Goal: Task Accomplishment & Management: Use online tool/utility

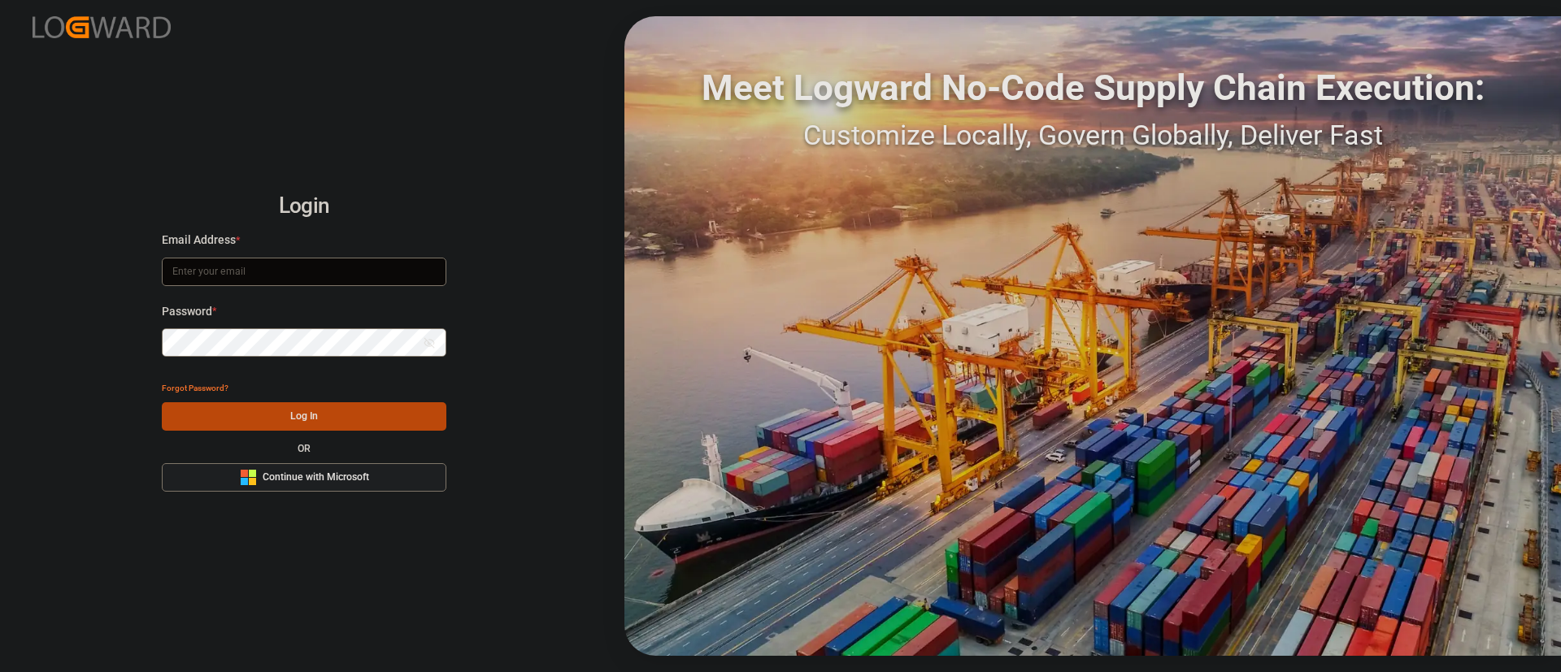
click at [381, 478] on button "Microsoft Logo Continue with Microsoft" at bounding box center [304, 477] width 284 height 28
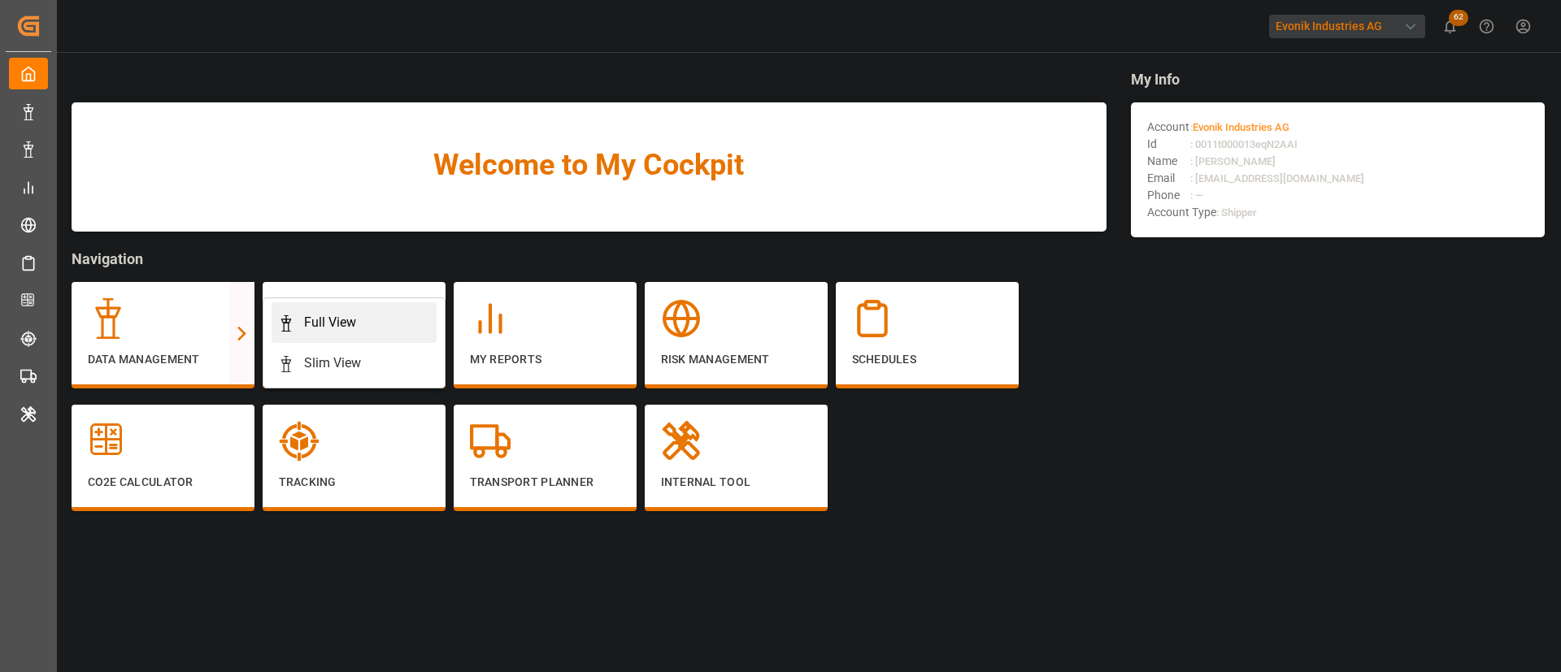
click at [306, 313] on div "Full View" at bounding box center [330, 323] width 52 height 20
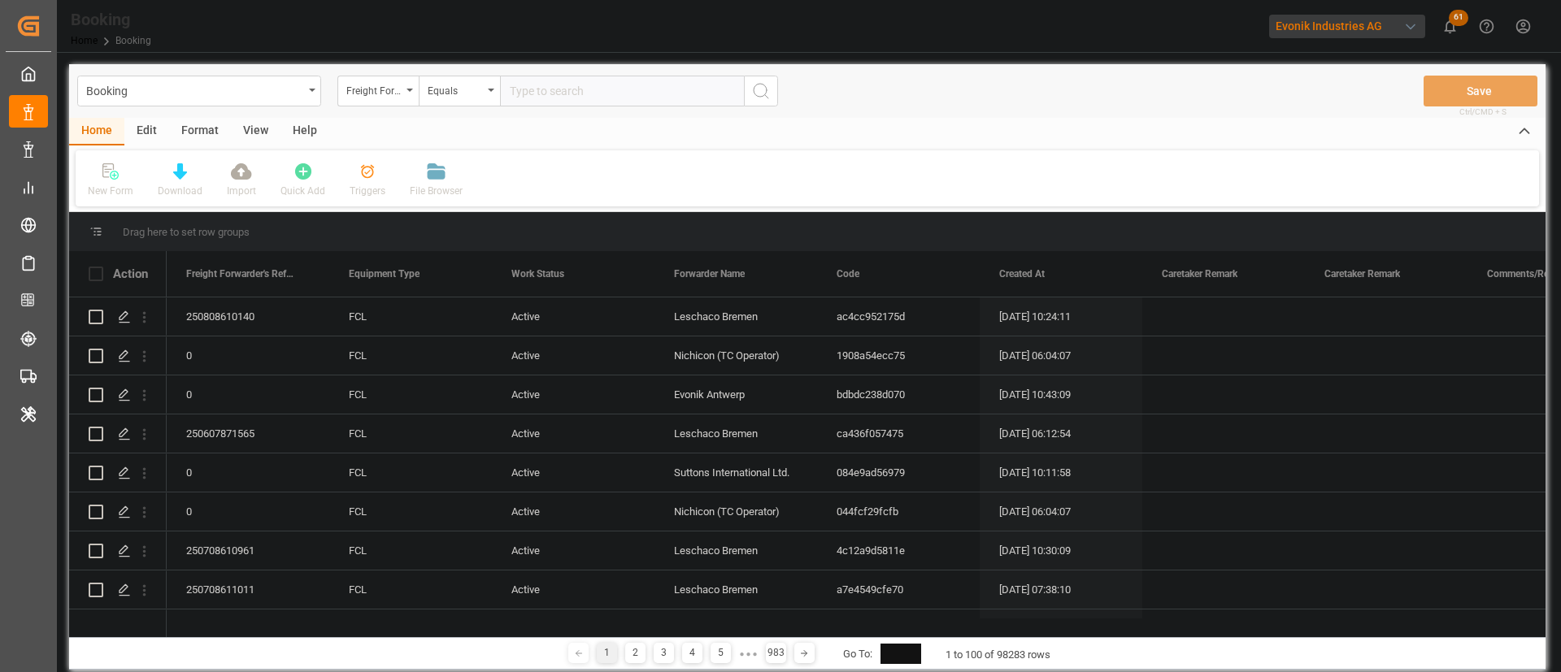
click at [202, 136] on div "Format" at bounding box center [200, 132] width 62 height 28
click at [117, 180] on div "Filter Rows" at bounding box center [112, 181] width 72 height 36
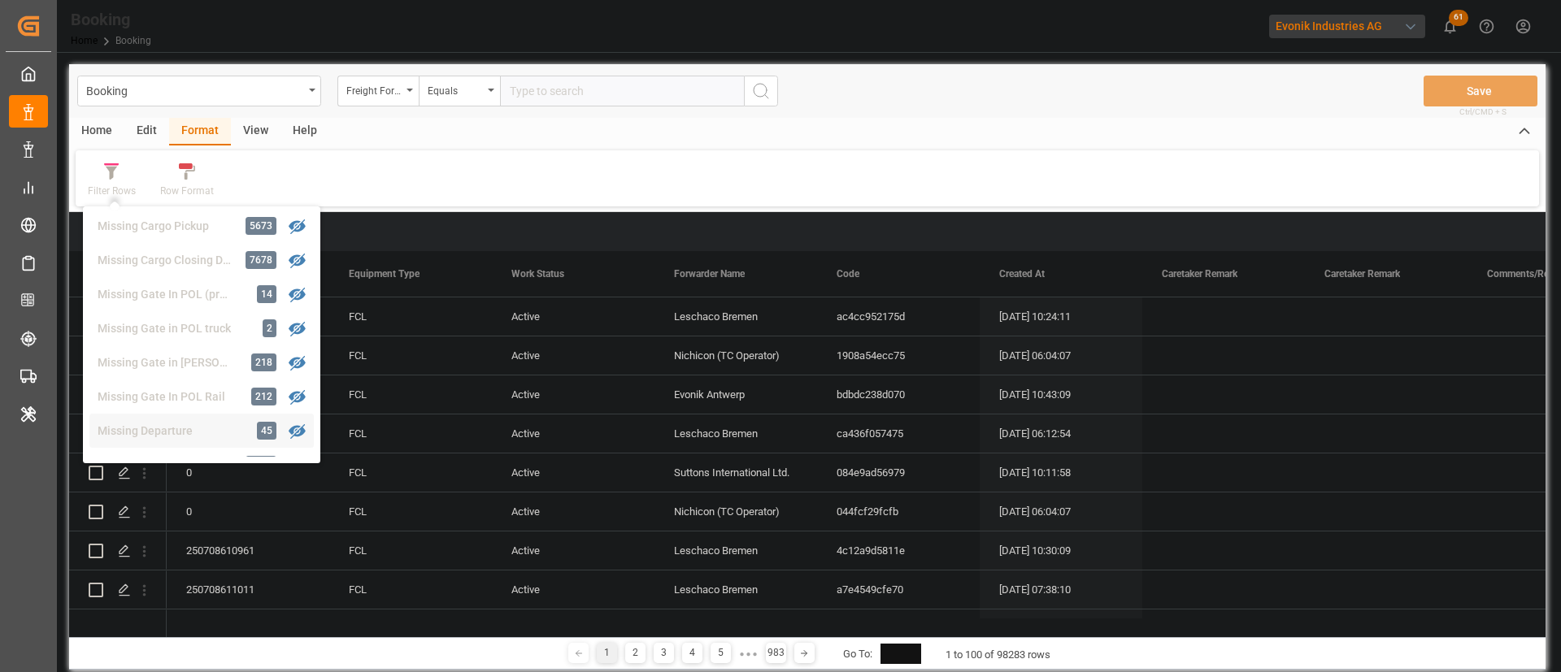
scroll to position [247, 0]
click at [196, 316] on div "Missing Gate in POL Barge" at bounding box center [169, 324] width 142 height 17
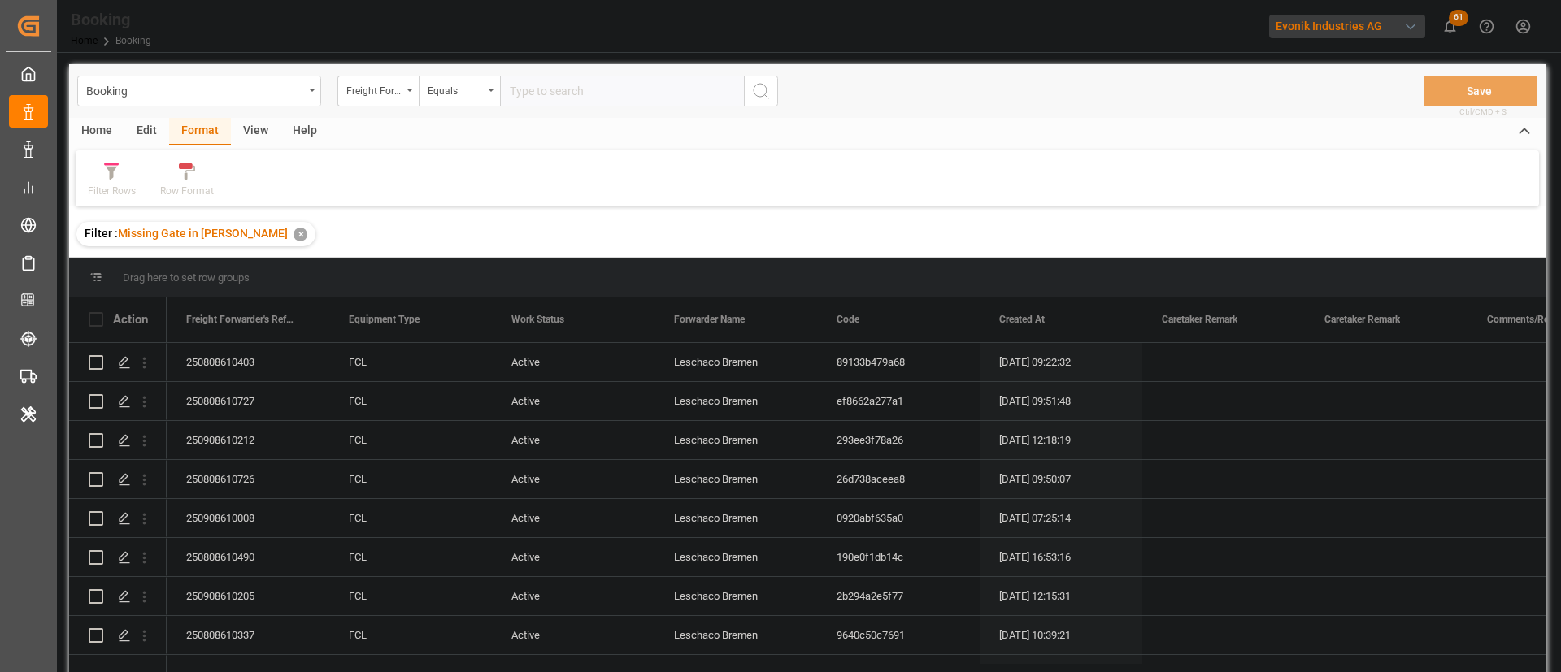
click at [252, 108] on div "Booking Freight Forwarder's Reference No. Equals Save Ctrl/CMD + S" at bounding box center [807, 91] width 1476 height 54
click at [245, 140] on div "View" at bounding box center [256, 132] width 50 height 28
click at [99, 186] on div "Default" at bounding box center [104, 191] width 32 height 15
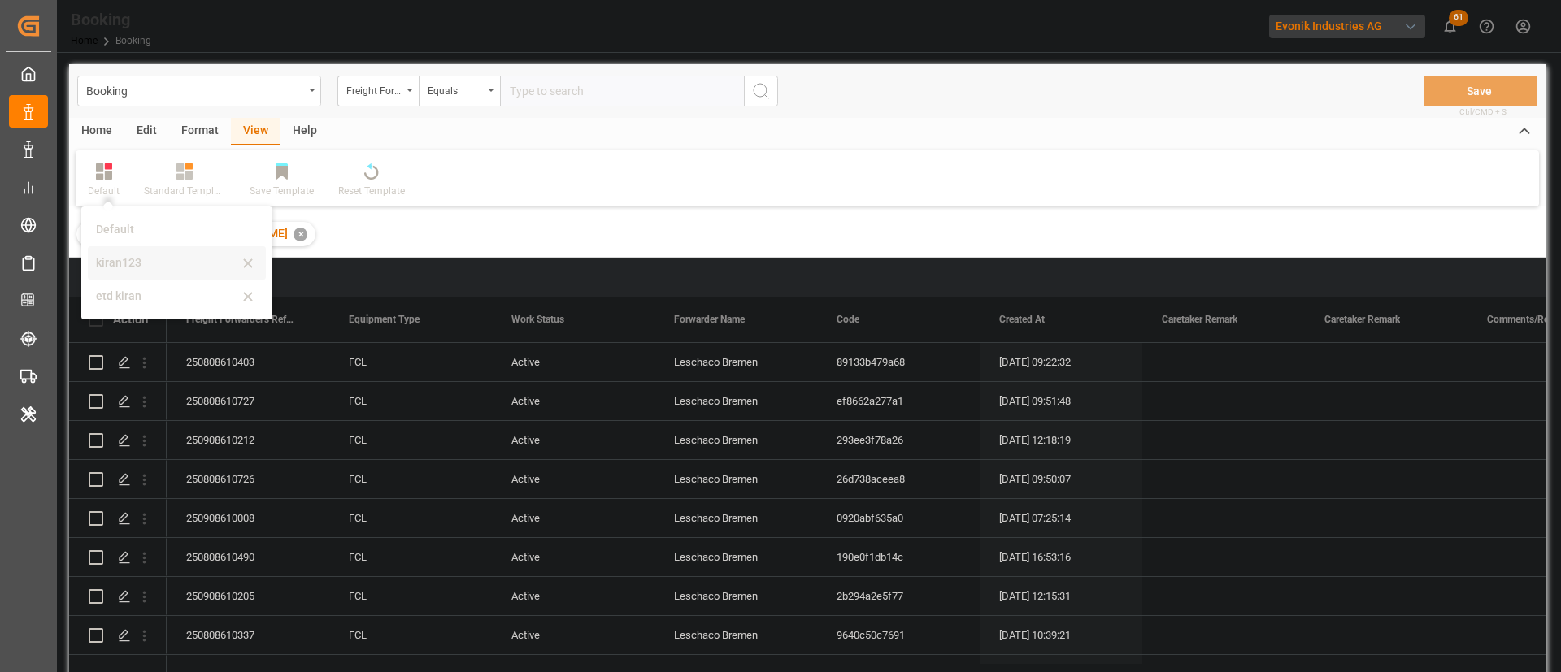
click at [127, 258] on div "kiran123" at bounding box center [167, 262] width 142 height 17
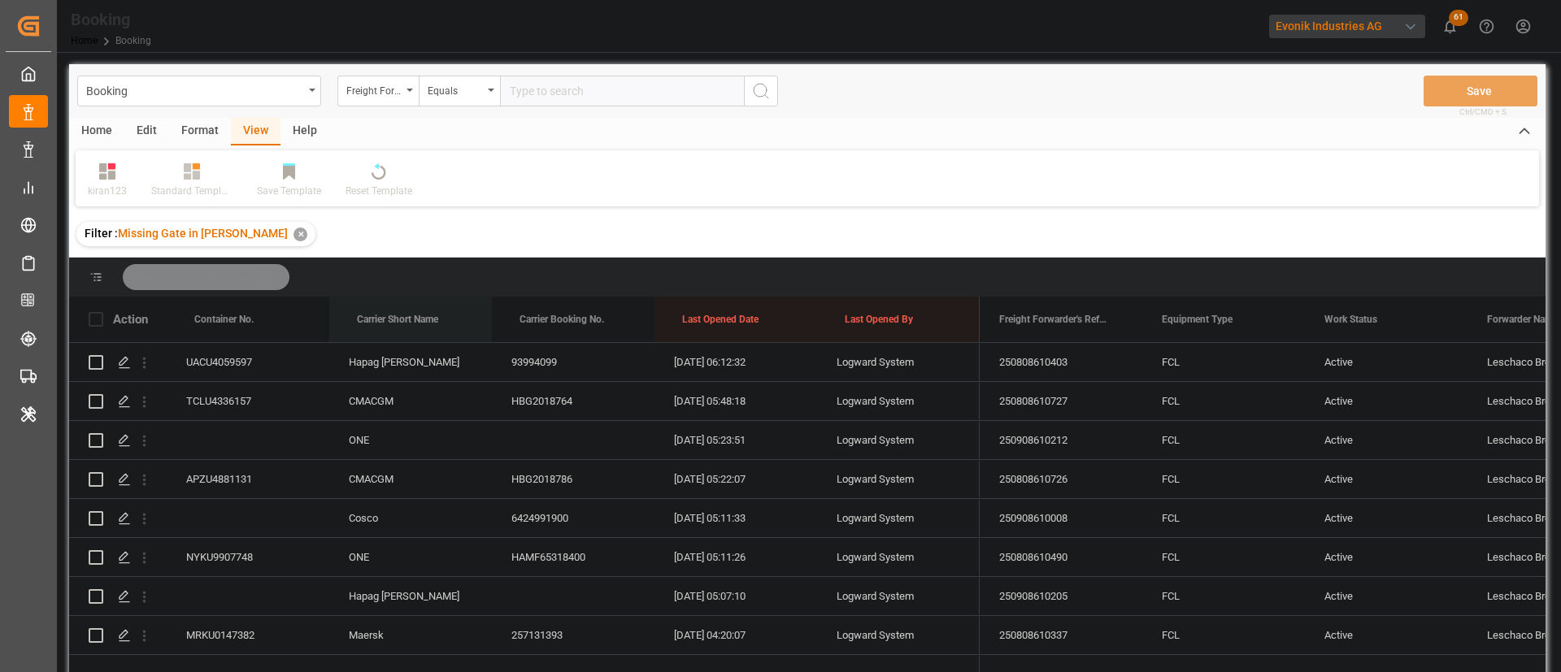
drag, startPoint x: 401, startPoint y: 310, endPoint x: 432, endPoint y: 274, distance: 47.8
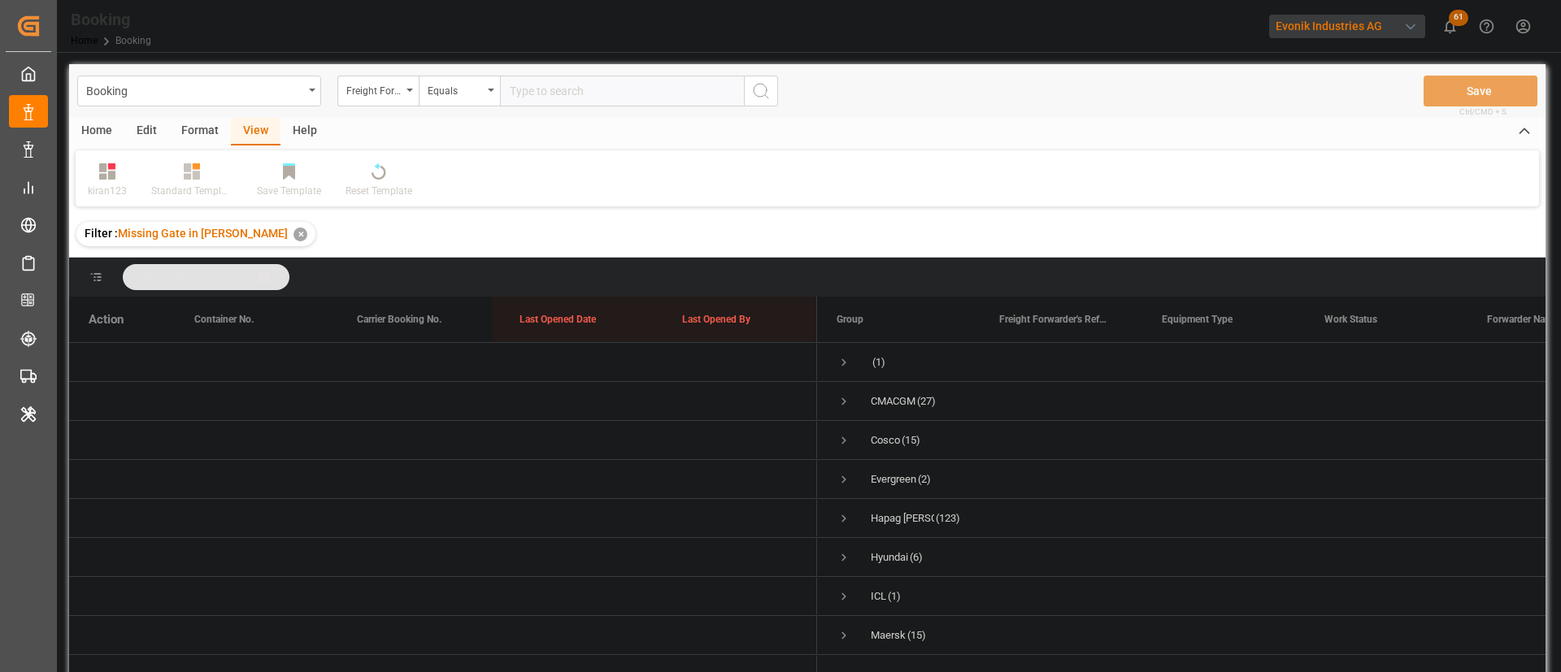
click at [194, 126] on div "Format" at bounding box center [200, 132] width 62 height 28
click at [119, 180] on div "Filter Rows" at bounding box center [112, 181] width 72 height 36
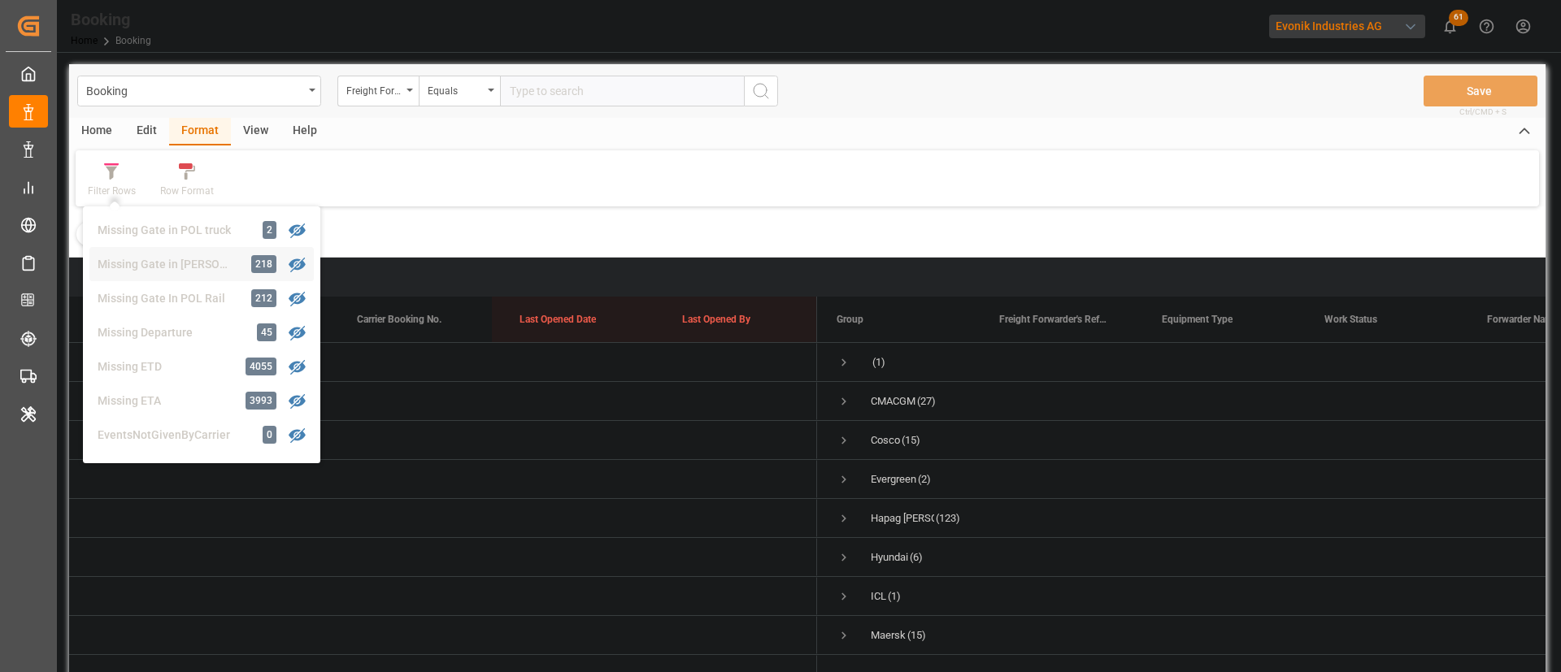
scroll to position [258, 0]
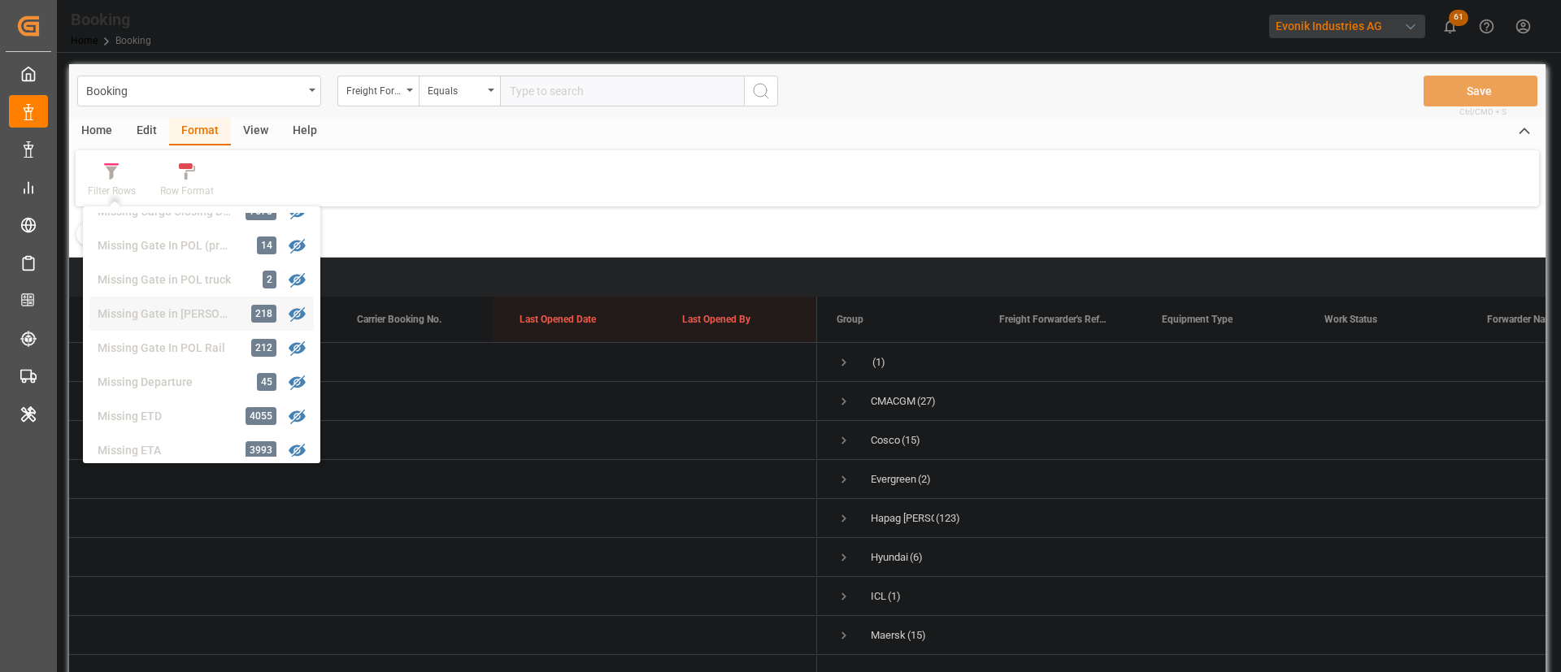
click at [163, 306] on div "Missing Gate in POL Barge" at bounding box center [169, 314] width 142 height 17
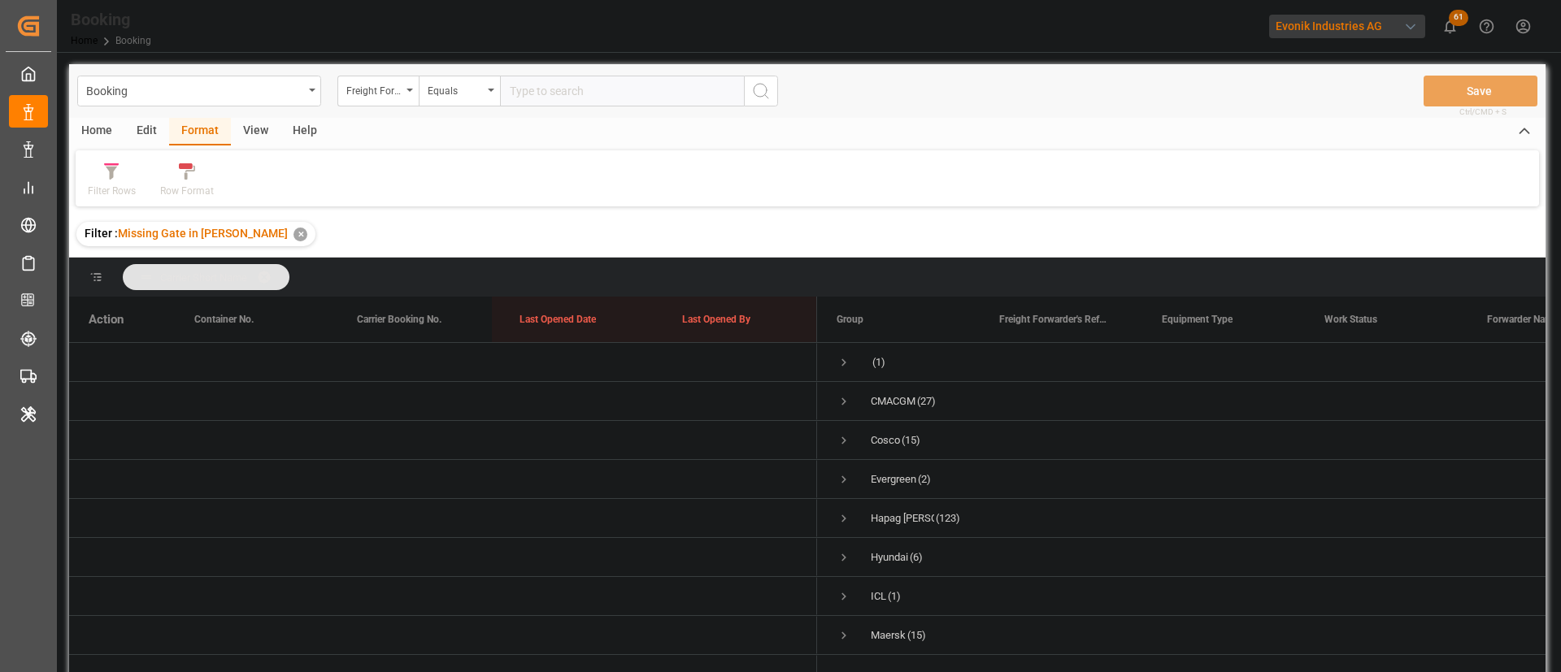
click at [257, 128] on div "View" at bounding box center [256, 132] width 50 height 28
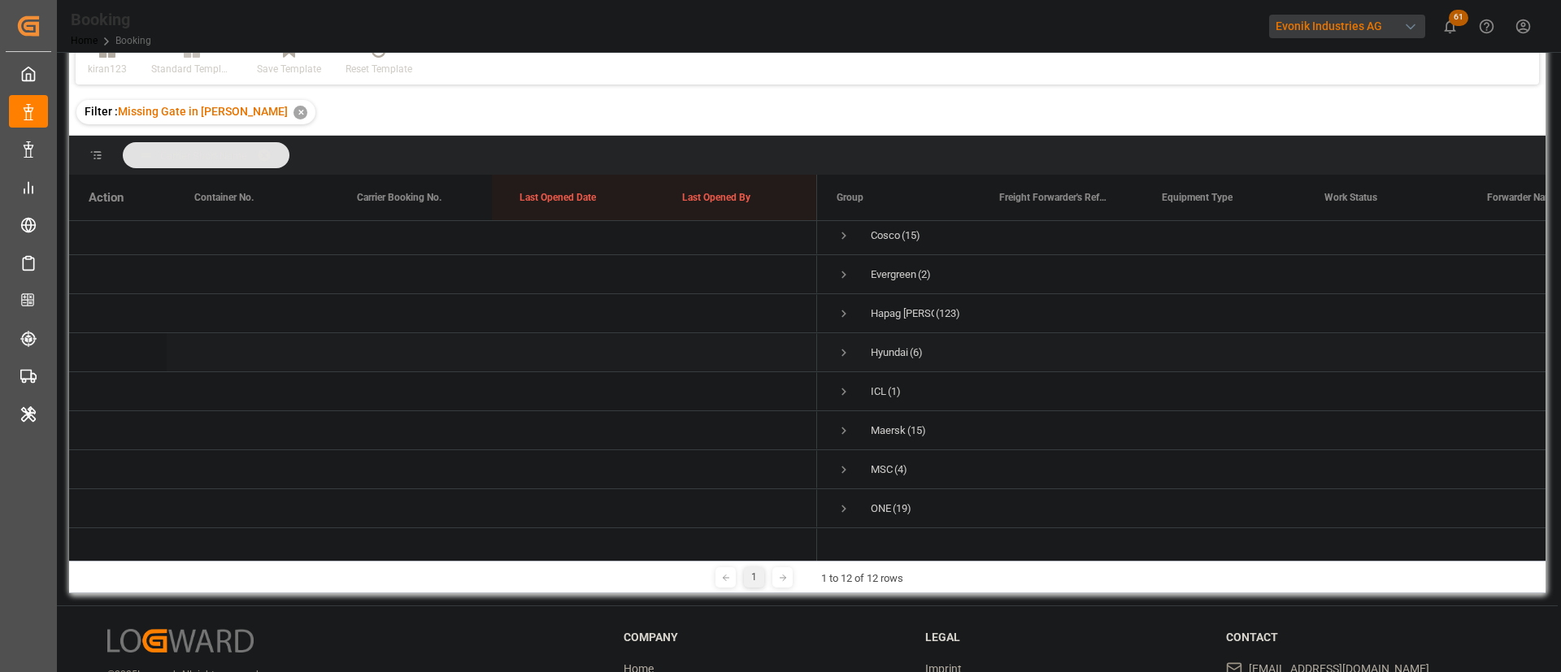
scroll to position [0, 0]
click at [848, 281] on span "Press SPACE to select this row." at bounding box center [843, 279] width 15 height 15
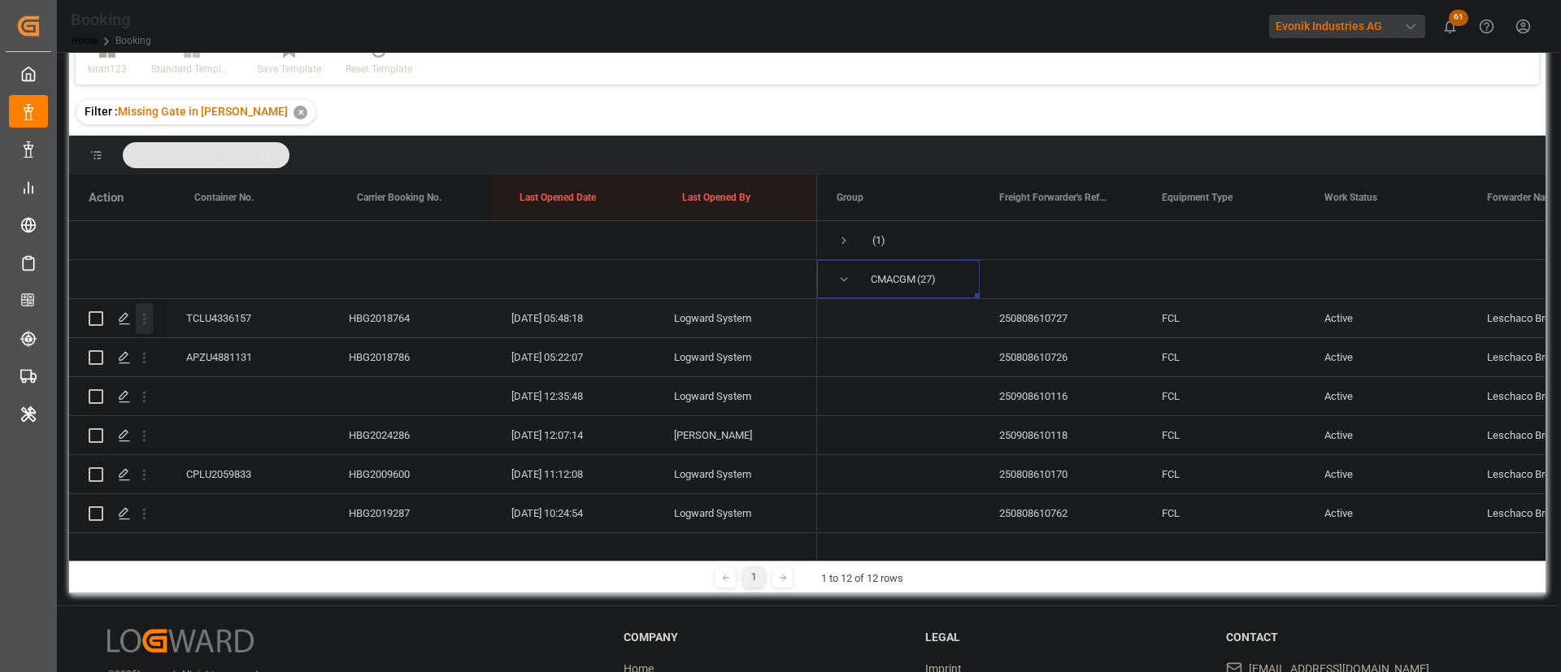
click at [146, 319] on icon "open menu" at bounding box center [144, 318] width 17 height 17
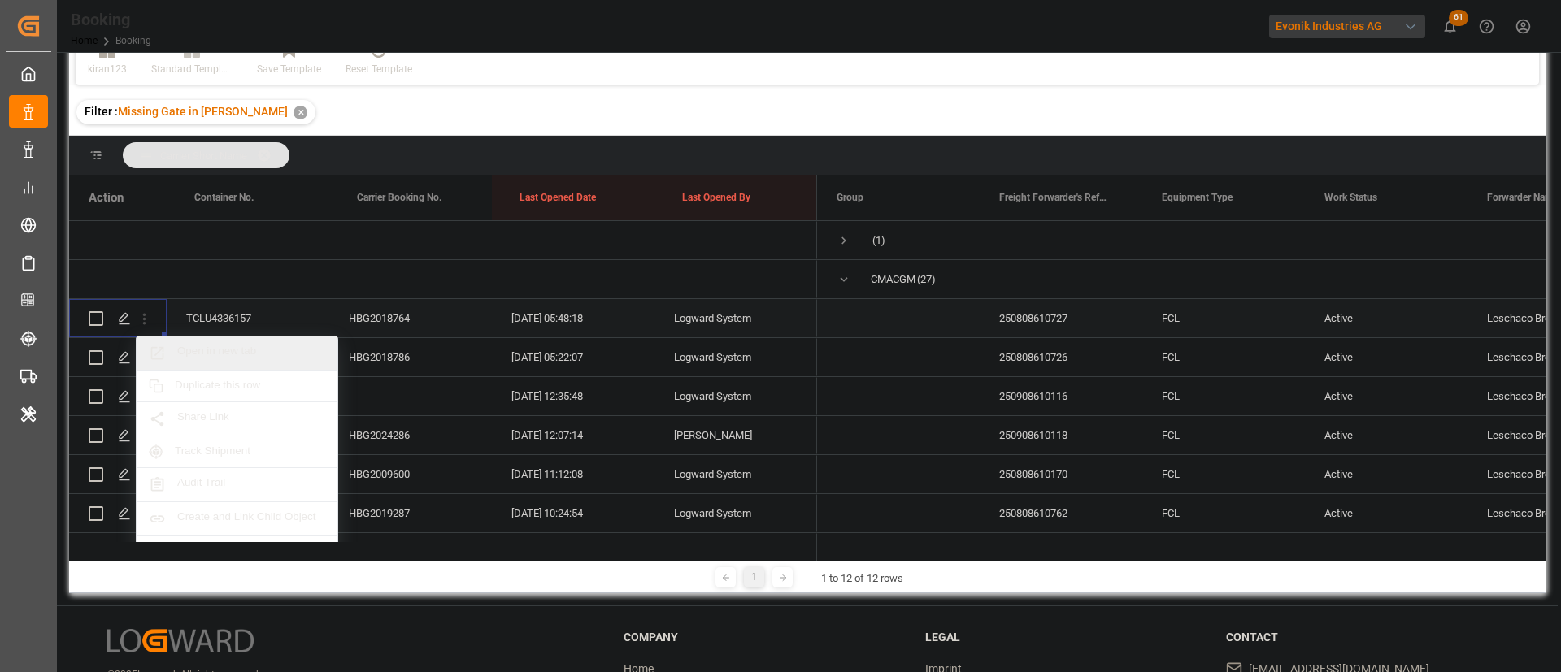
click at [245, 337] on div "Open in new tab" at bounding box center [237, 353] width 201 height 34
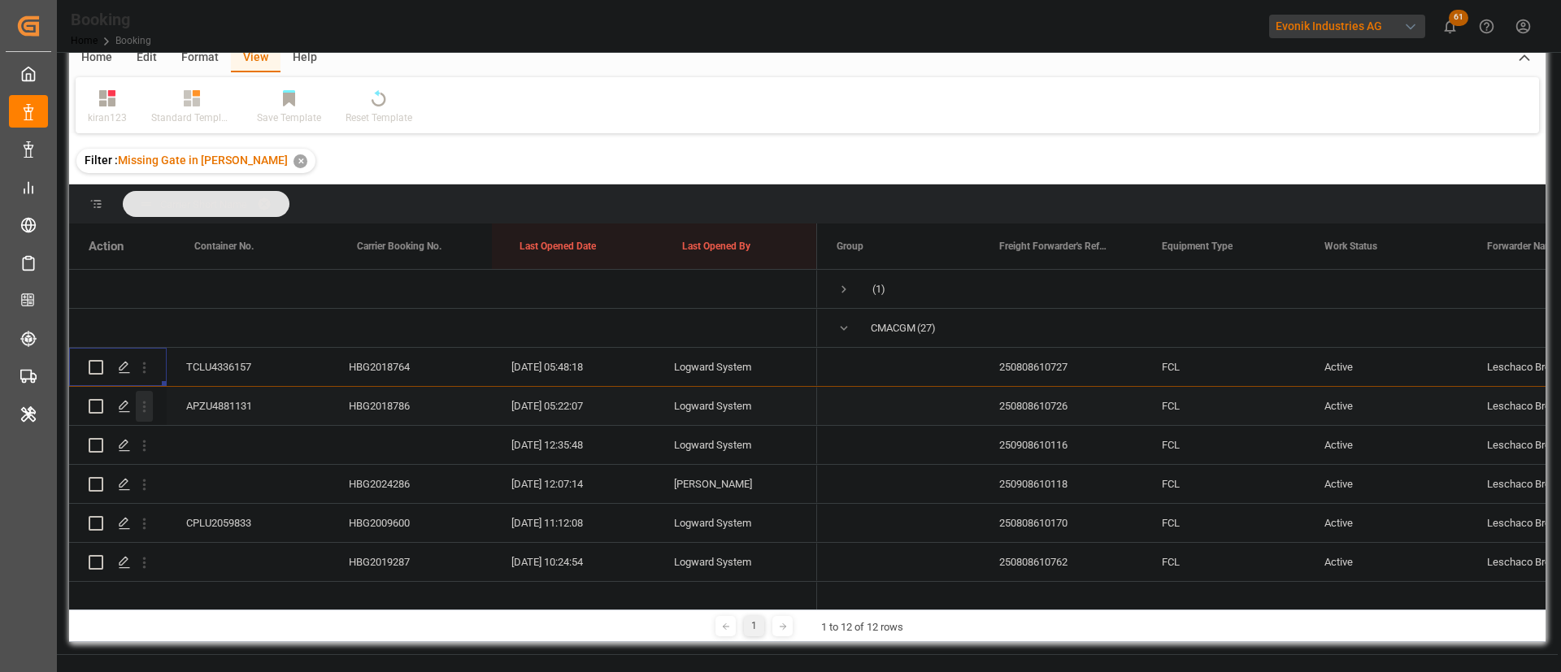
click at [140, 398] on icon "open menu" at bounding box center [144, 406] width 17 height 17
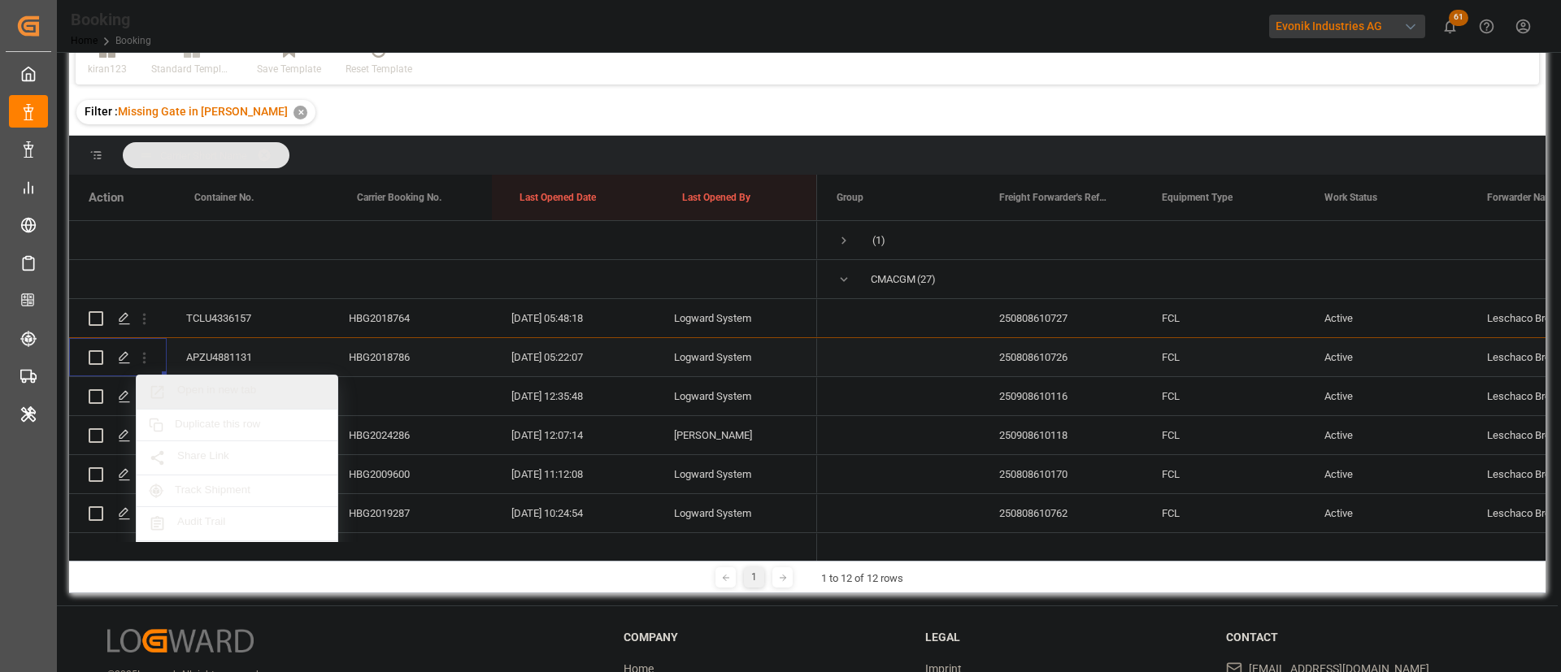
click at [208, 387] on span "Open in new tab" at bounding box center [251, 392] width 148 height 17
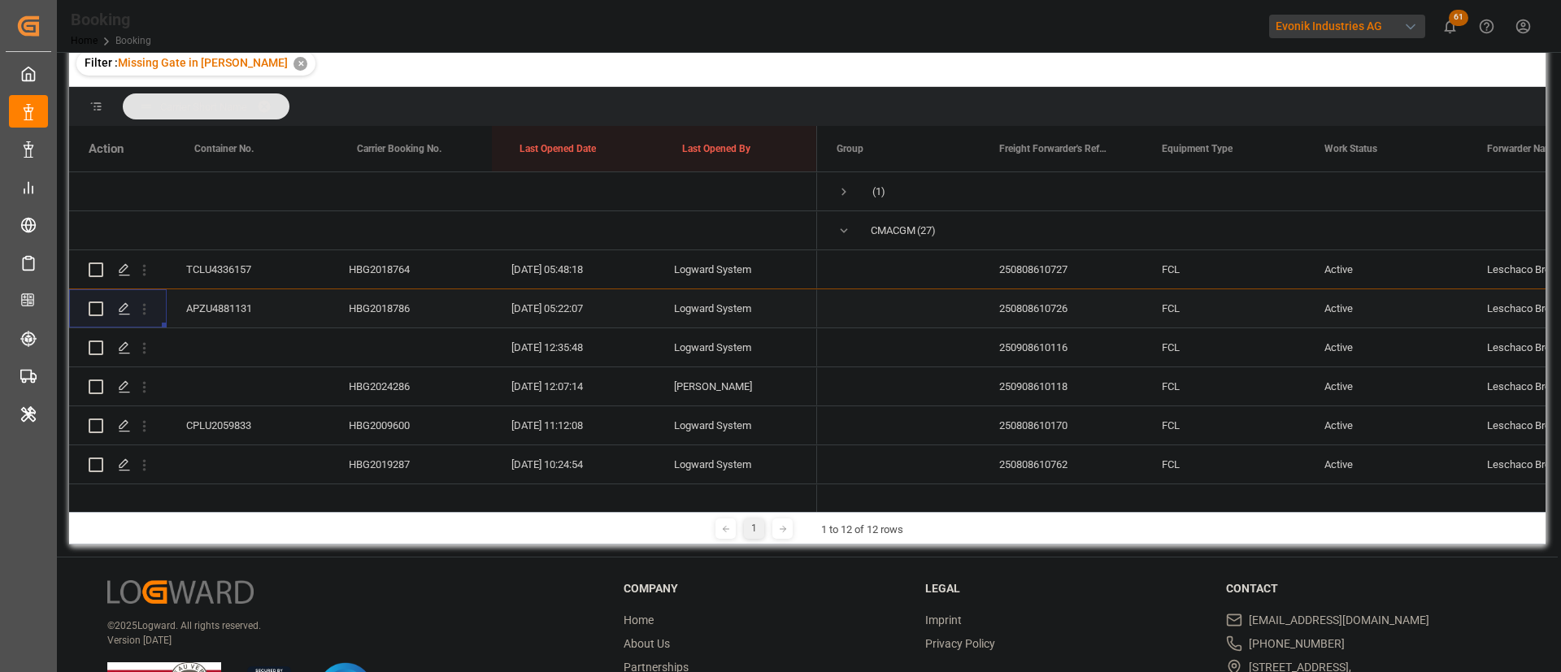
scroll to position [122, 0]
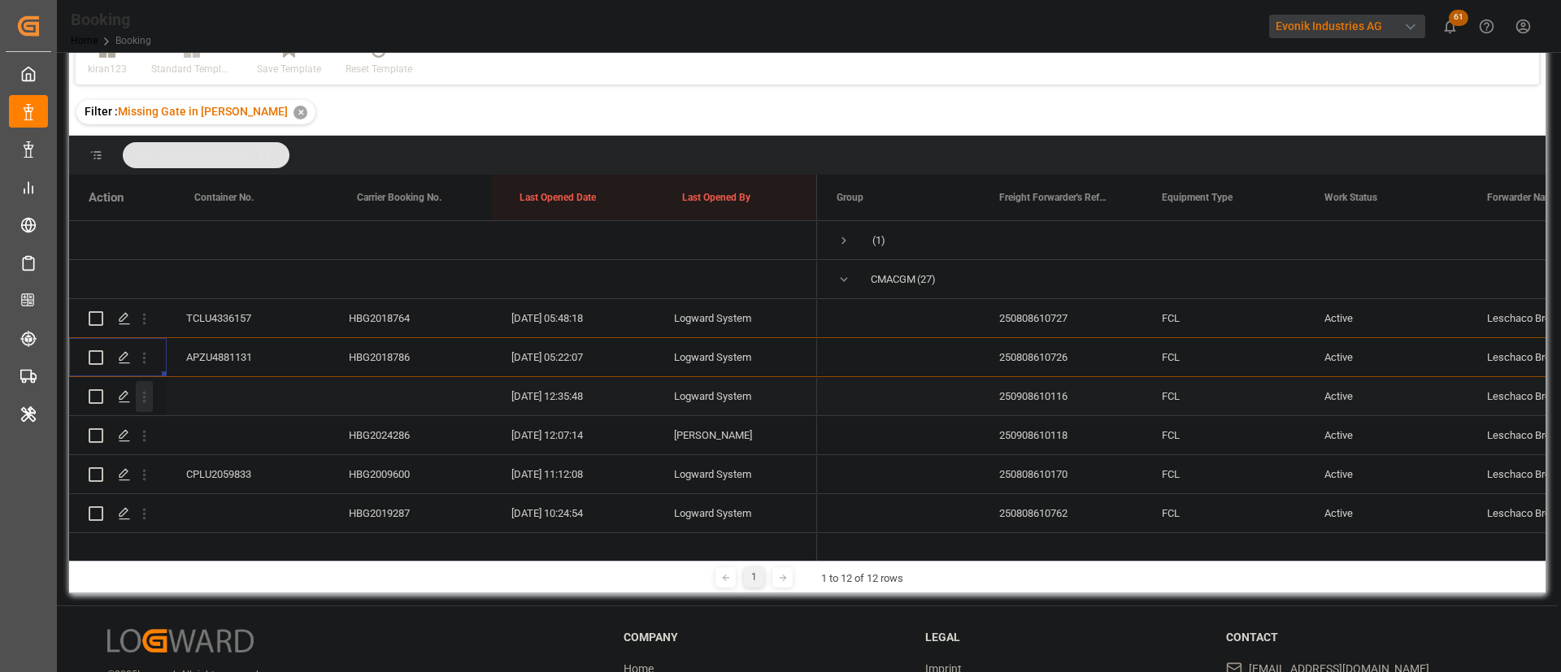
click at [151, 395] on icon "open menu" at bounding box center [144, 397] width 17 height 17
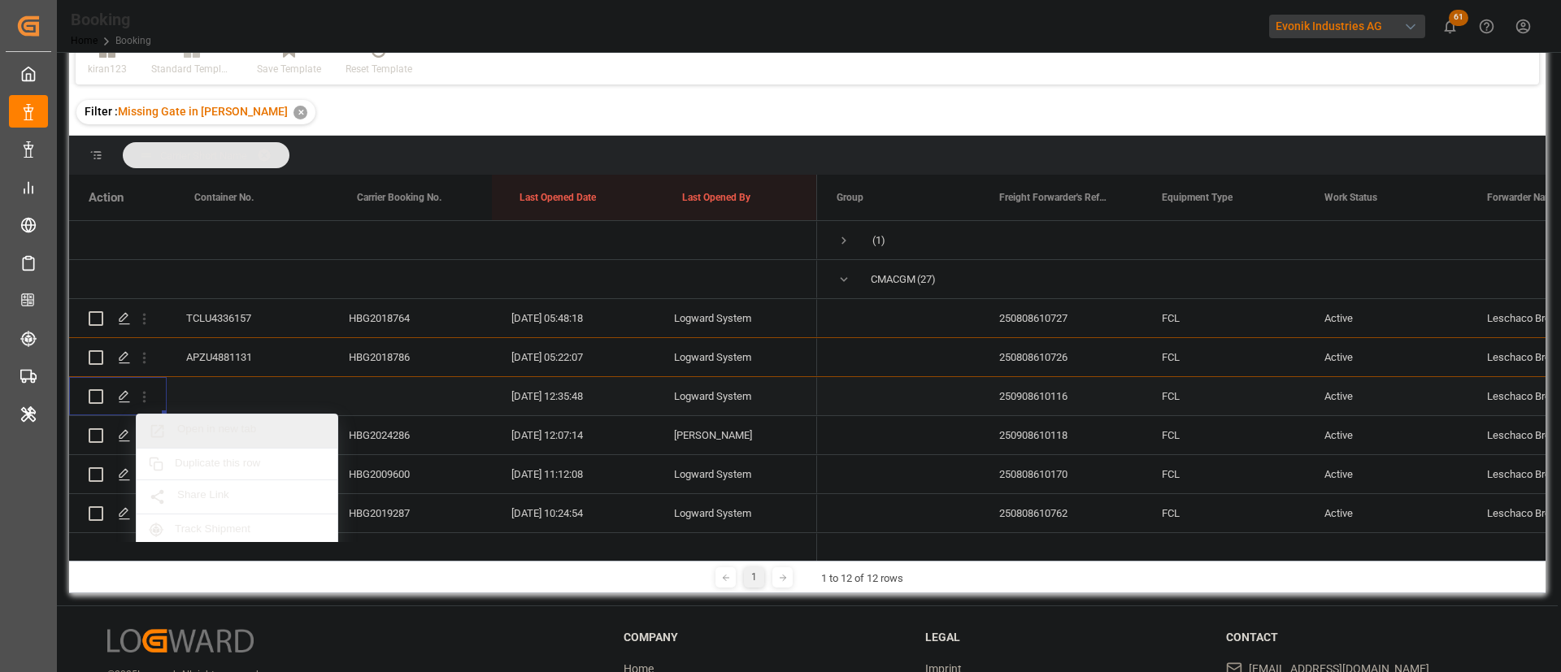
click at [252, 423] on span "Open in new tab" at bounding box center [251, 431] width 148 height 17
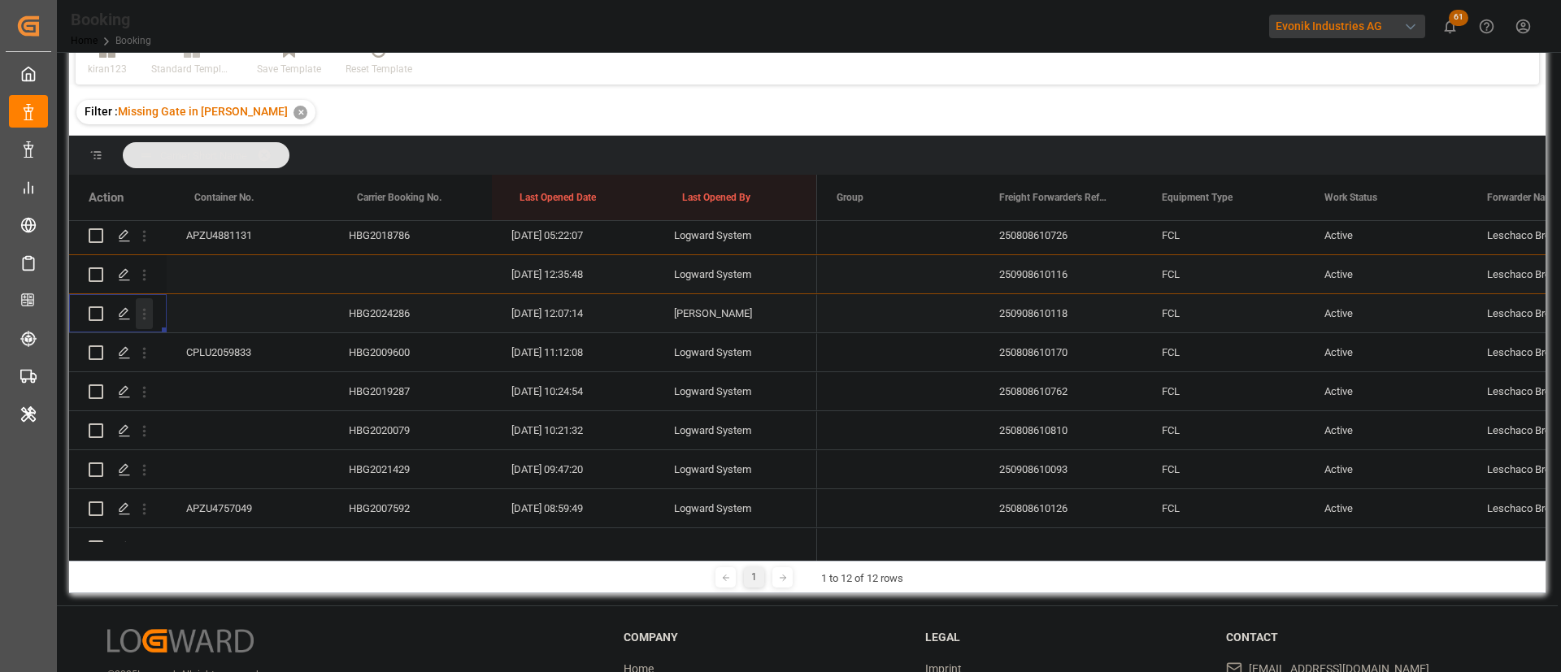
click at [141, 311] on icon "open menu" at bounding box center [144, 314] width 17 height 17
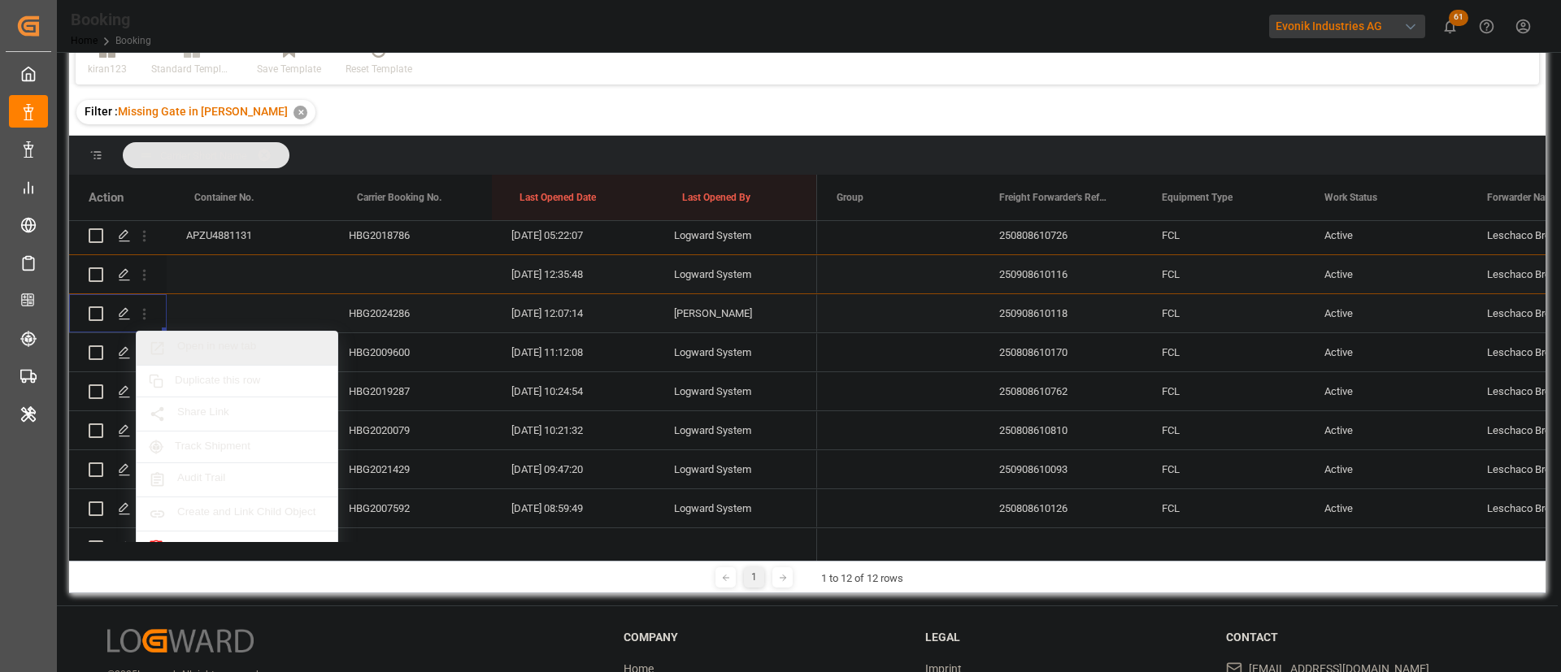
click at [236, 350] on span "Open in new tab" at bounding box center [251, 348] width 148 height 17
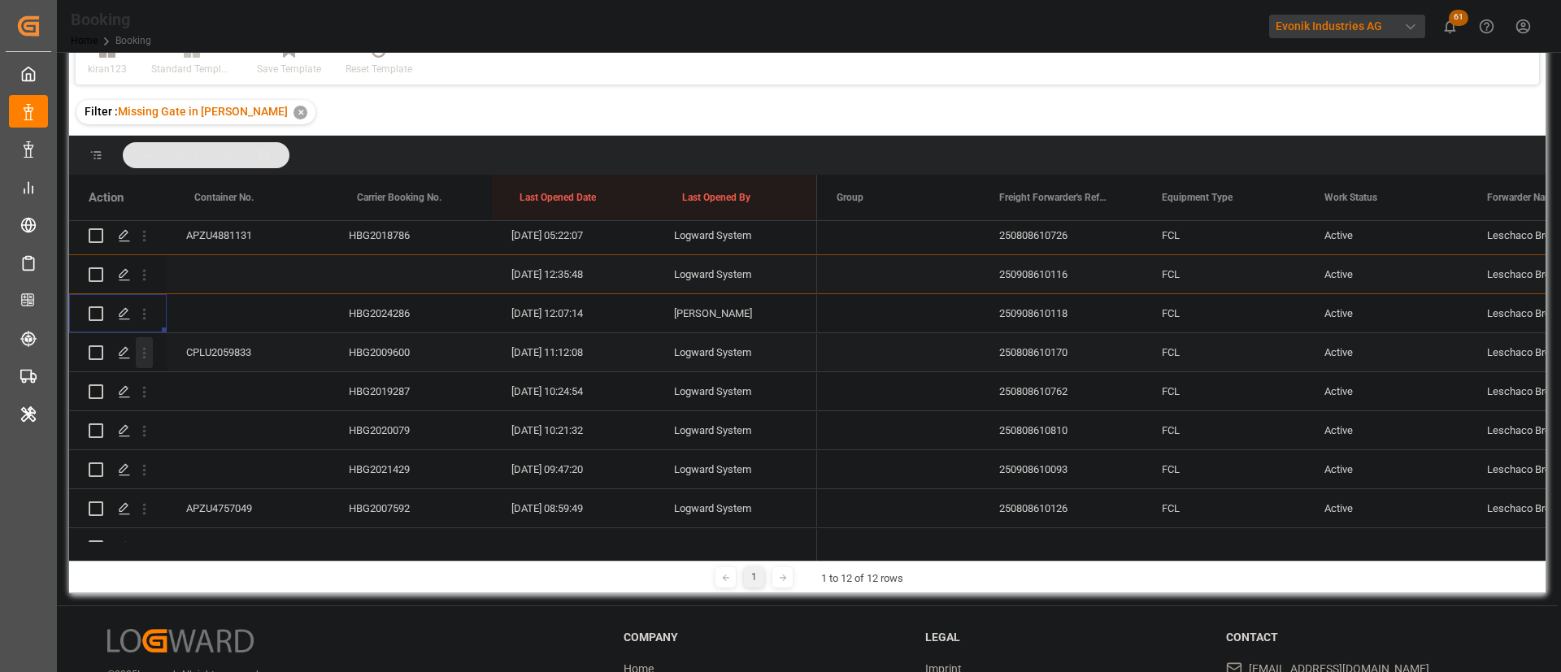
click at [139, 356] on icon "open menu" at bounding box center [144, 353] width 17 height 17
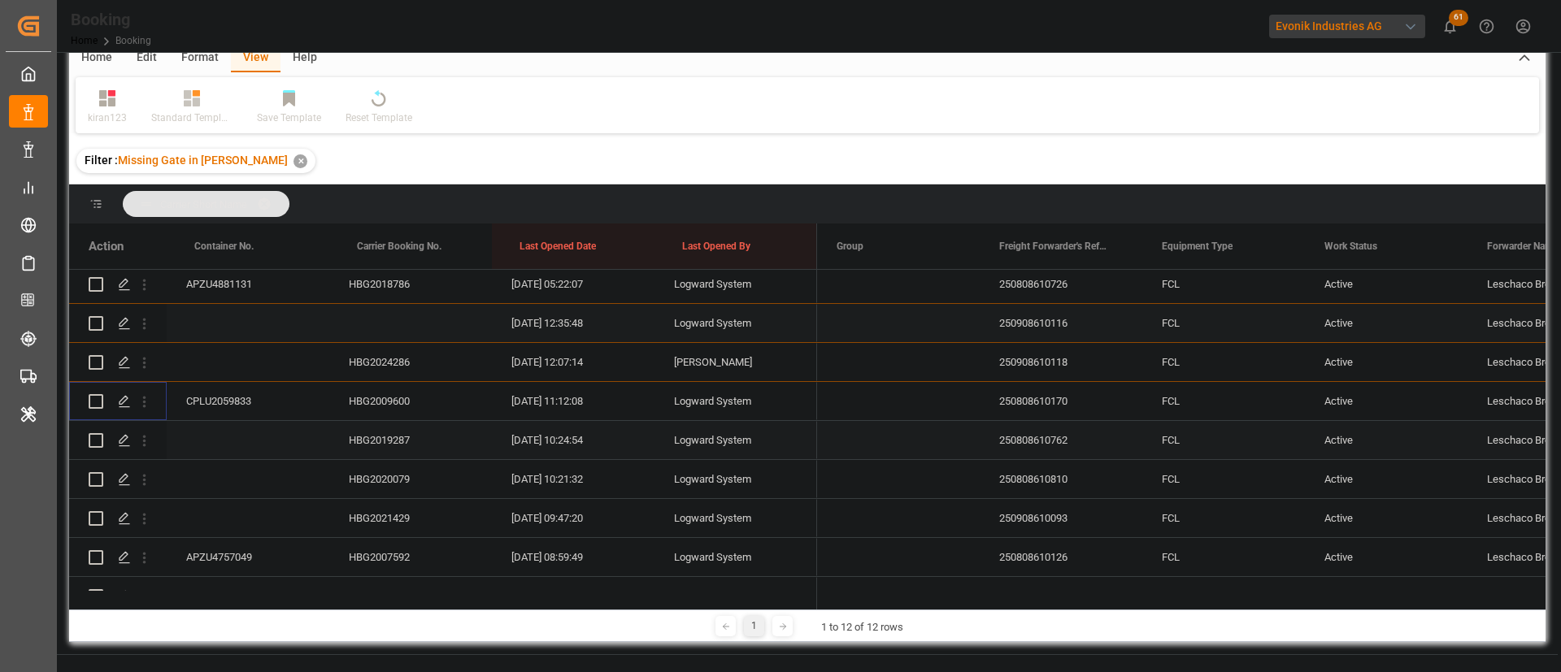
scroll to position [171, 0]
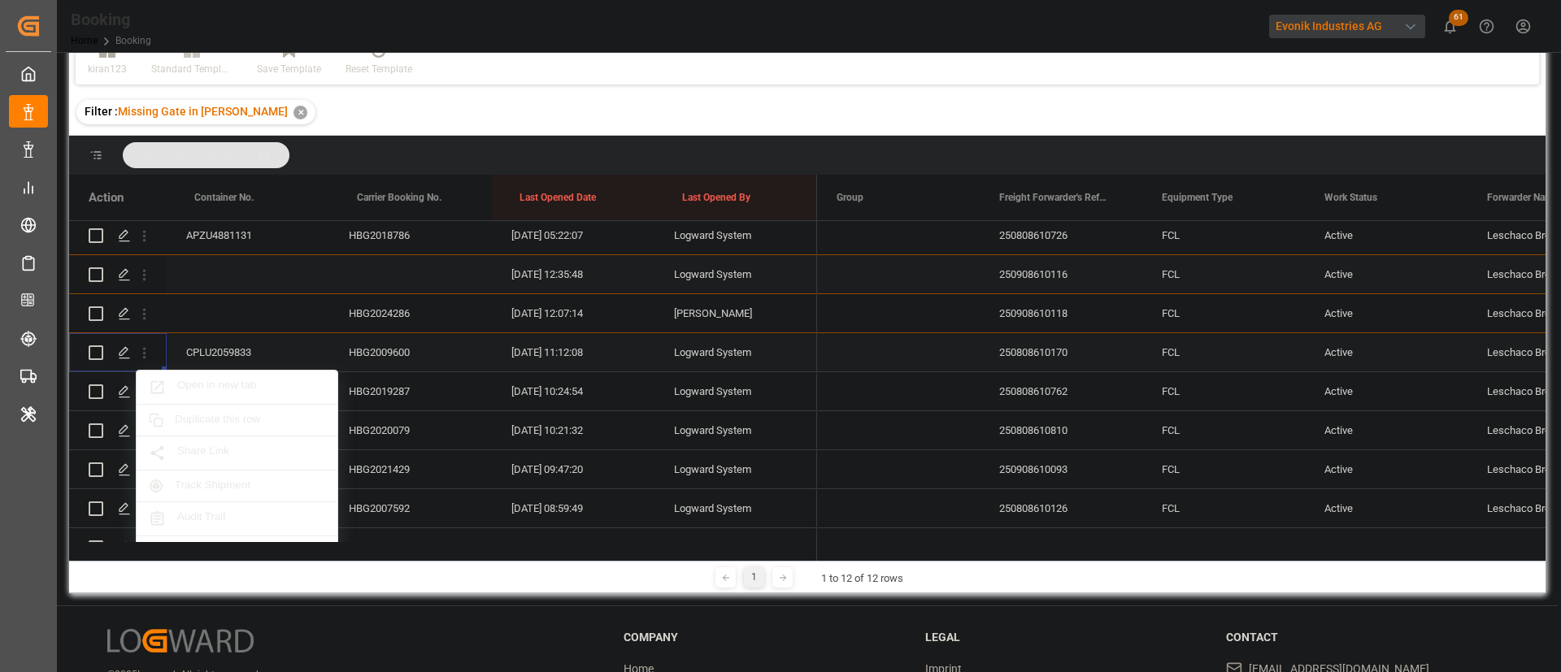
click at [224, 381] on span "Open in new tab" at bounding box center [251, 387] width 148 height 17
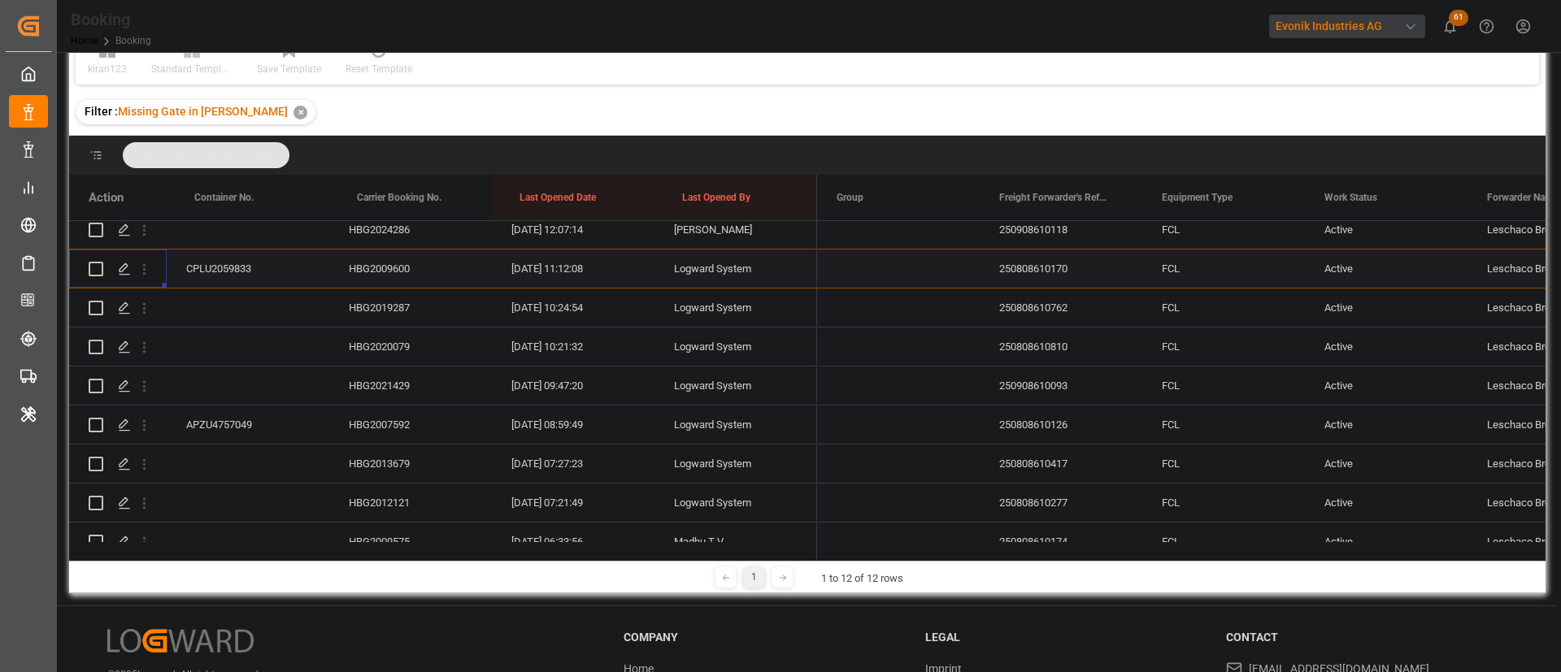
scroll to position [244, 0]
click at [145, 271] on icon "open menu" at bounding box center [144, 270] width 3 height 11
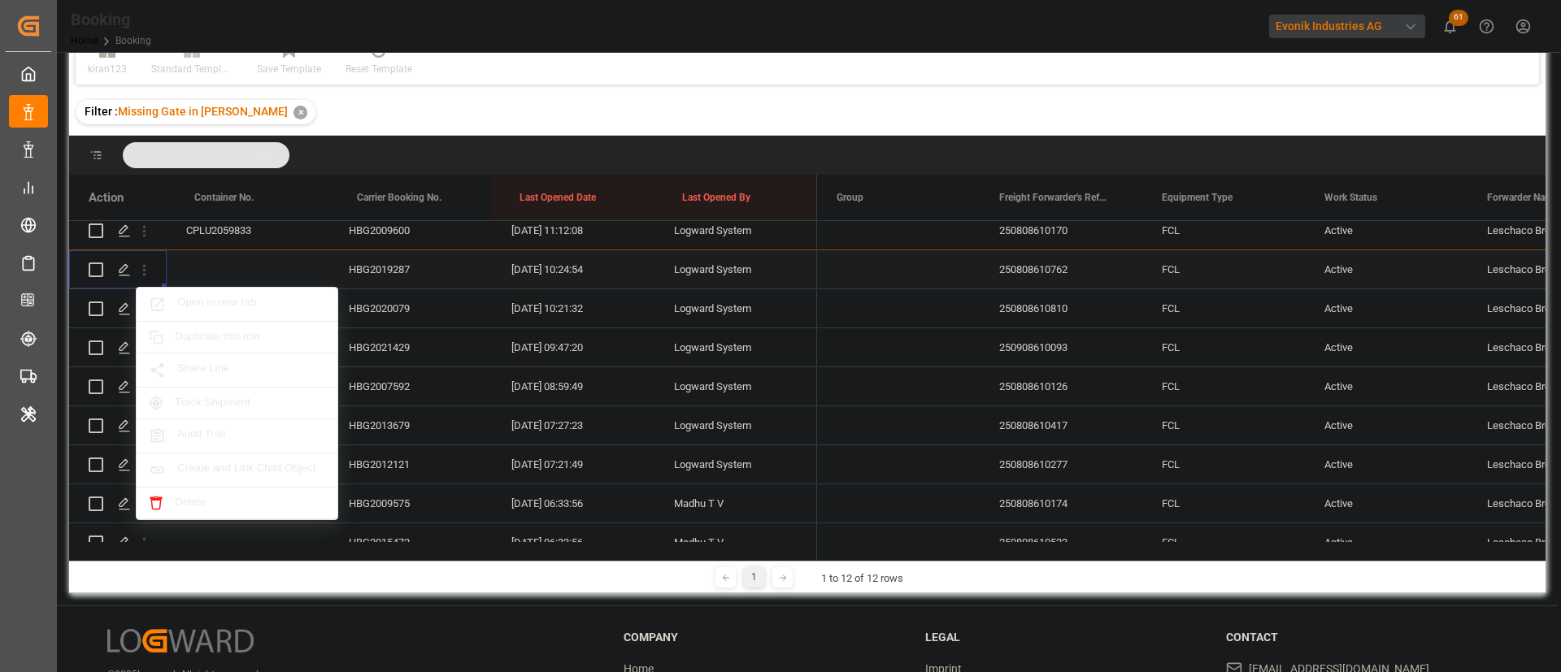
click at [247, 286] on div "Open in new tab Duplicate this row Share Link Track Shipment Audit Trail Create…" at bounding box center [443, 269] width 748 height 39
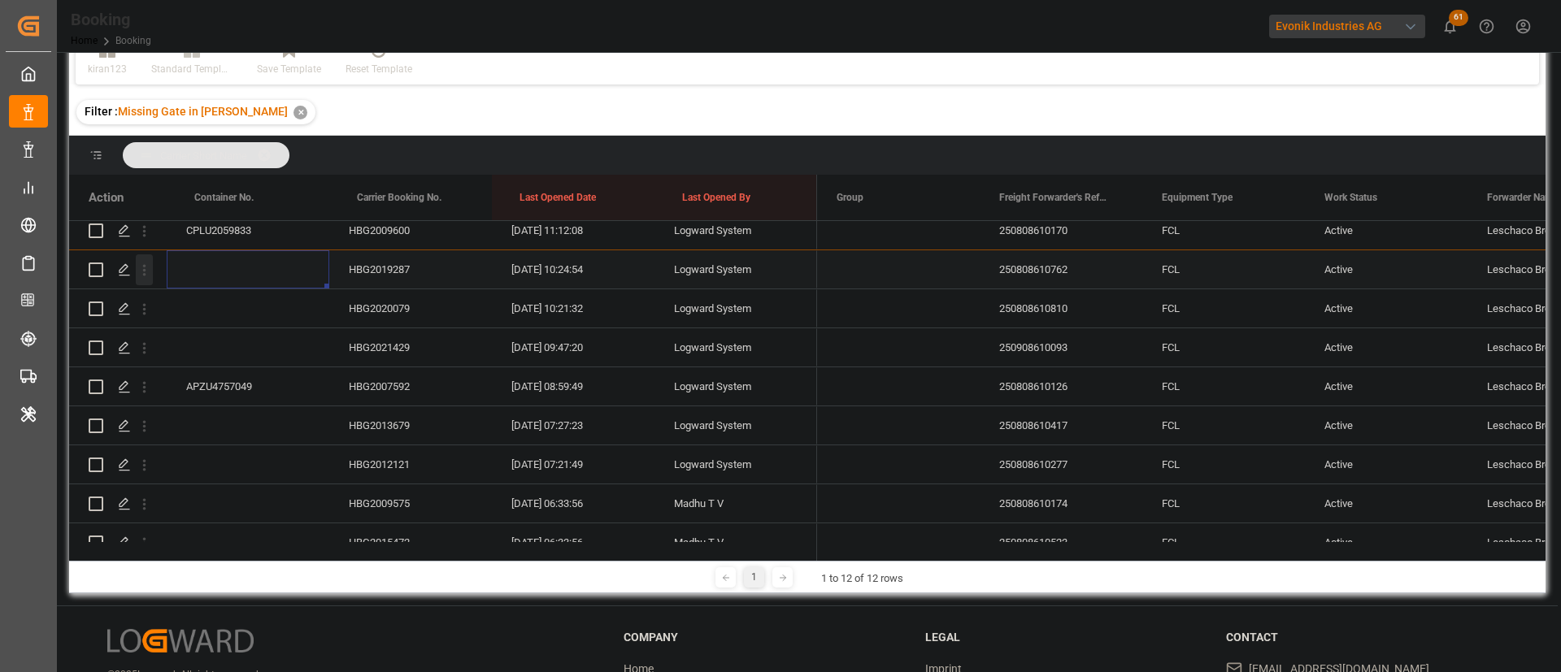
click at [147, 279] on button "open menu" at bounding box center [144, 269] width 17 height 31
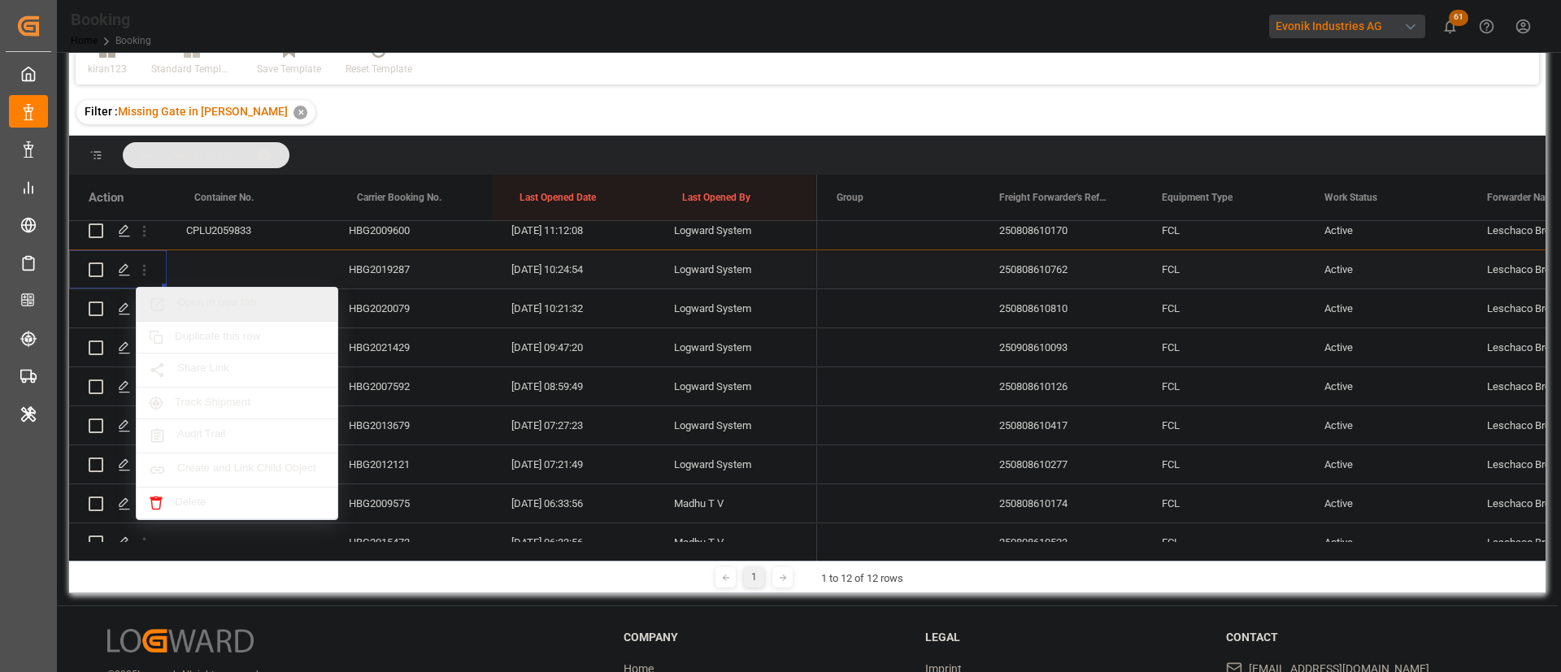
click at [269, 300] on span "Open in new tab" at bounding box center [251, 304] width 148 height 17
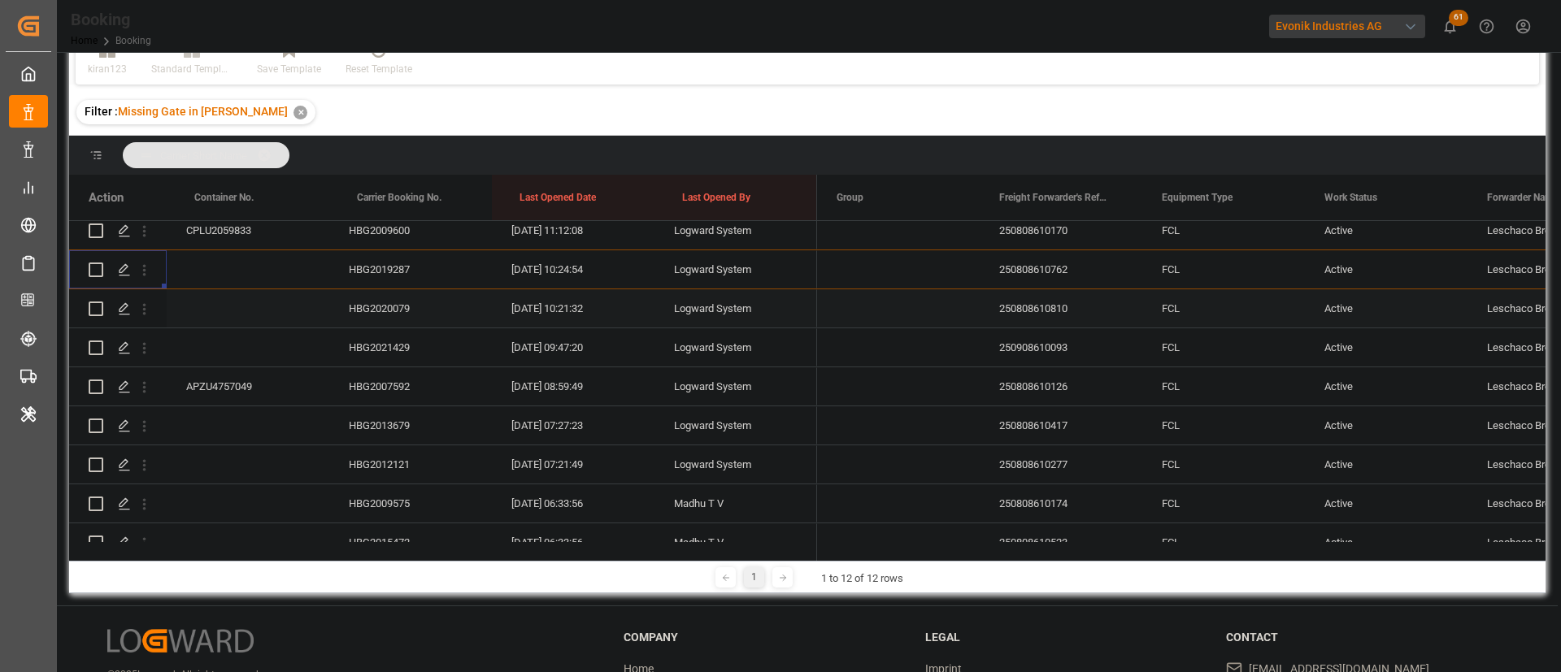
click at [145, 306] on icon "open menu" at bounding box center [144, 309] width 17 height 17
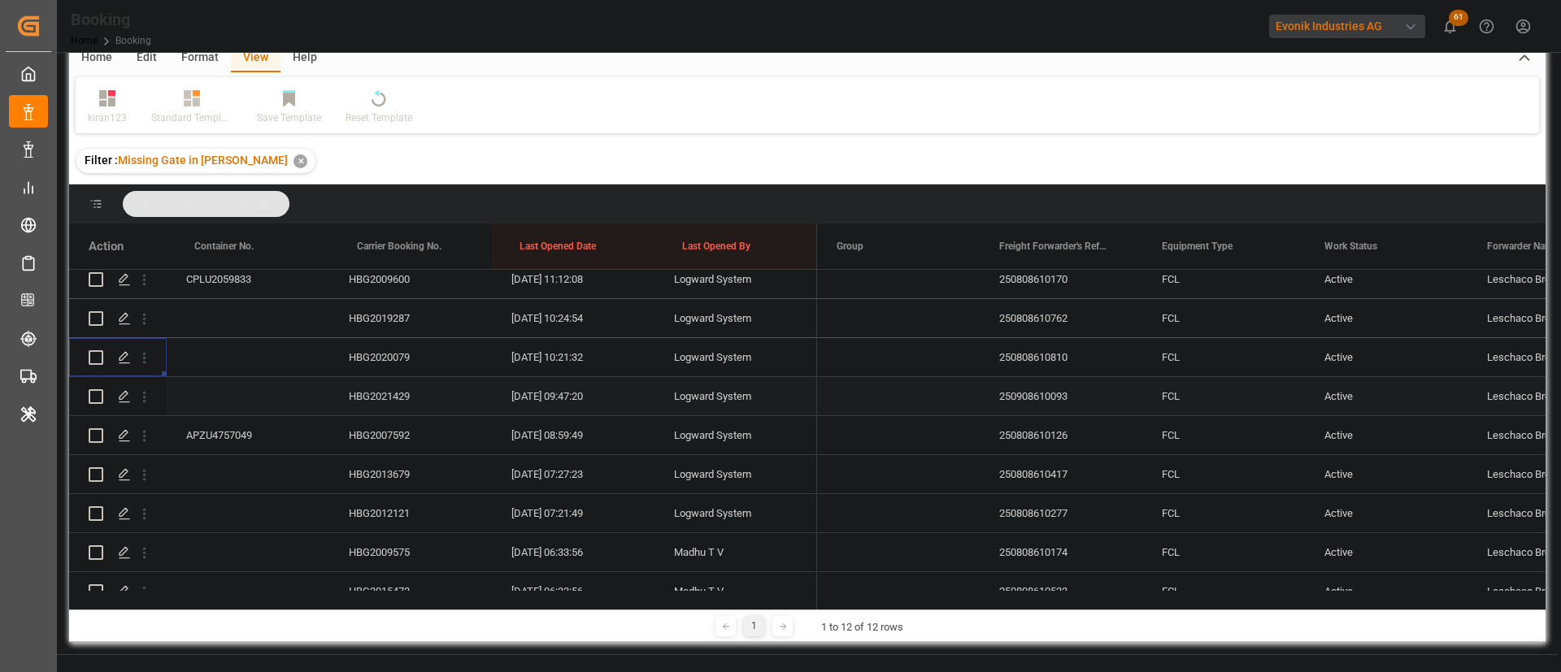
scroll to position [171, 0]
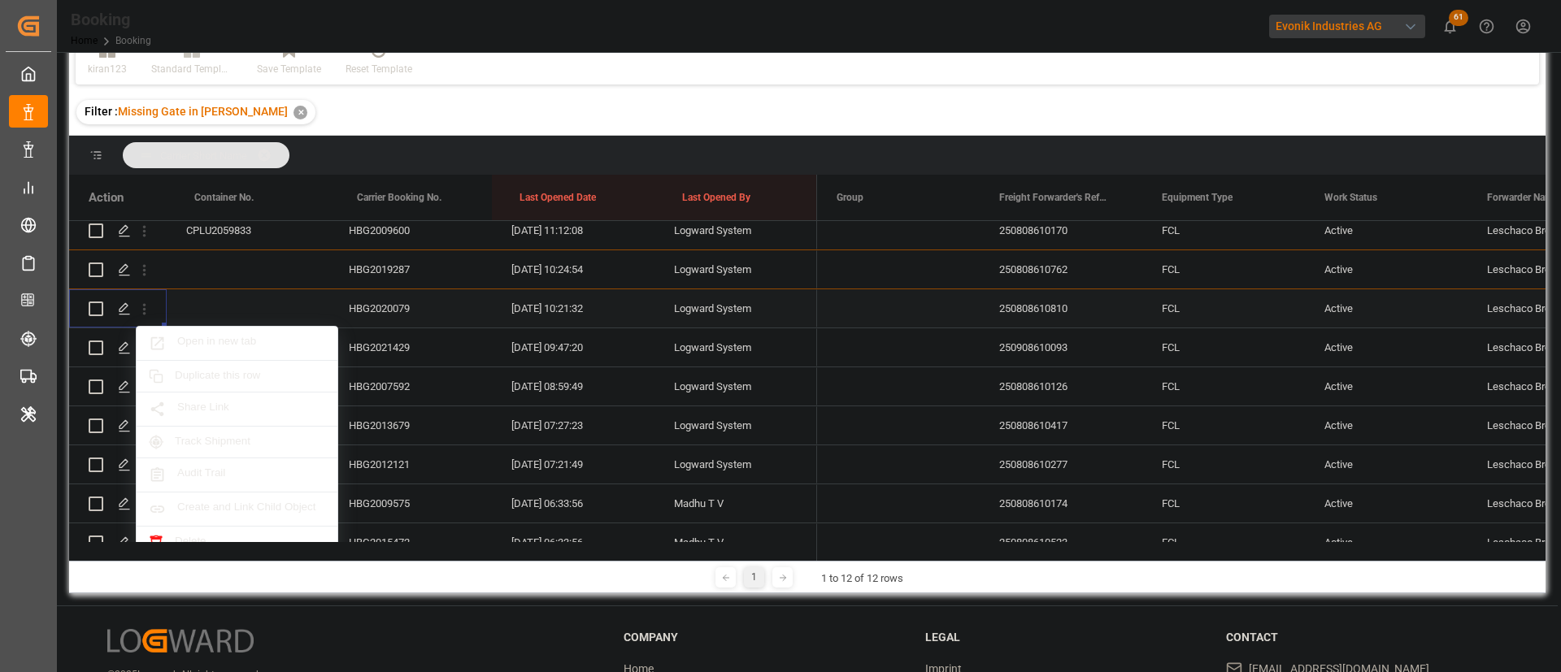
click at [251, 340] on span "Open in new tab" at bounding box center [251, 343] width 148 height 17
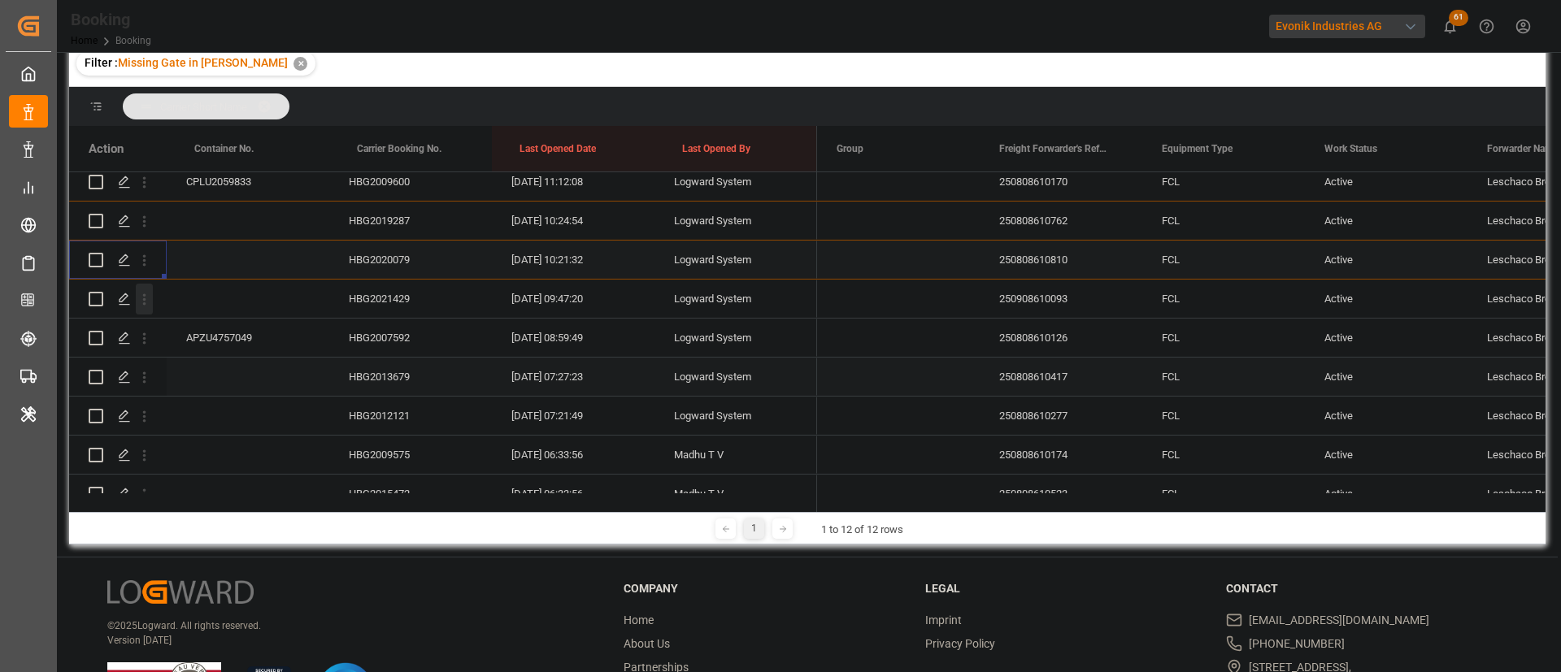
scroll to position [244, 0]
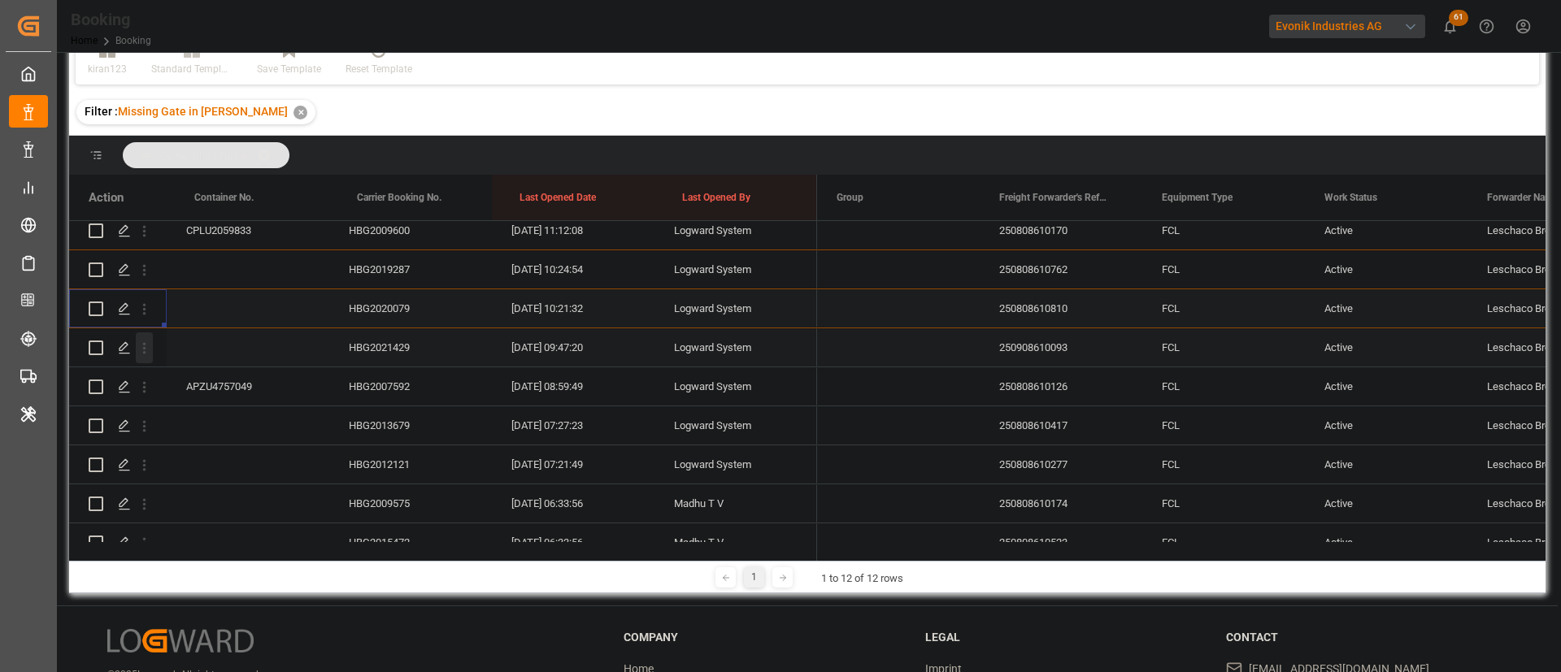
click at [139, 347] on icon "open menu" at bounding box center [144, 348] width 17 height 17
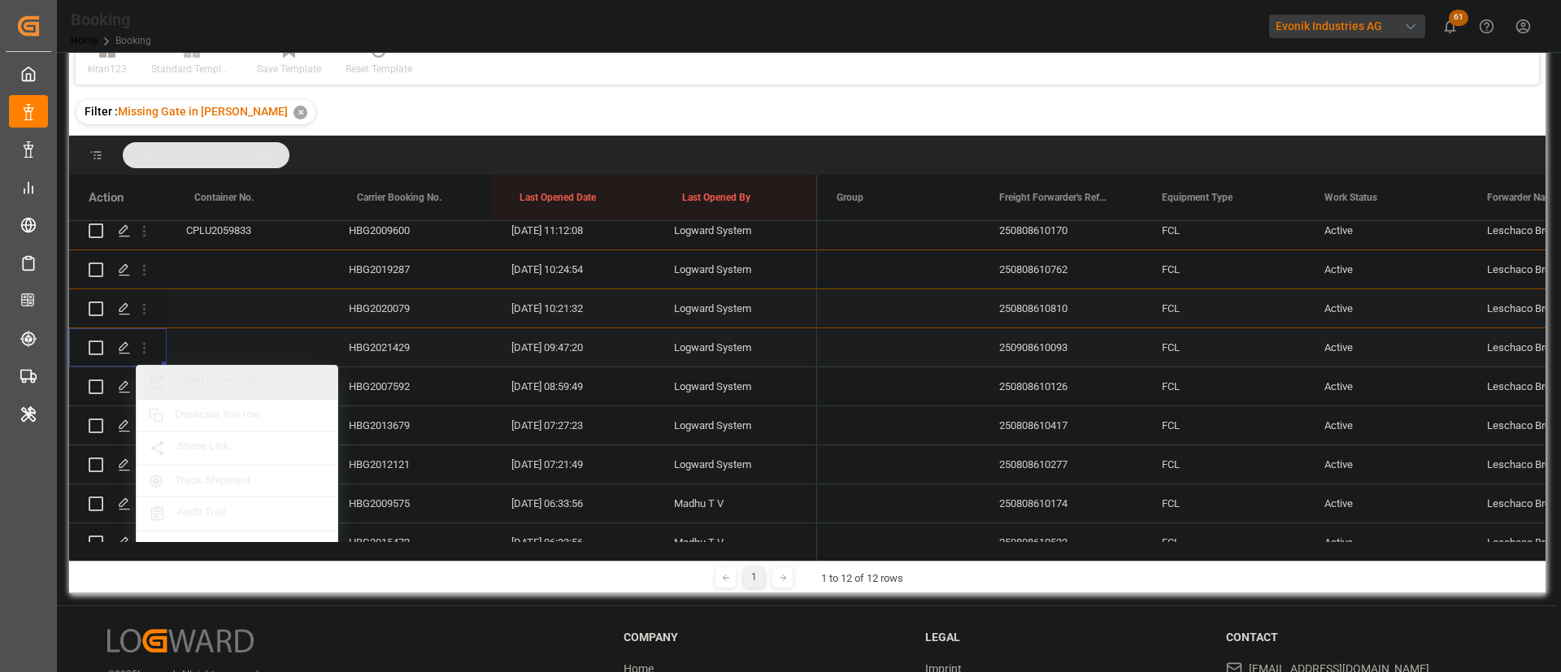
click at [238, 376] on span "Open in new tab" at bounding box center [251, 382] width 148 height 17
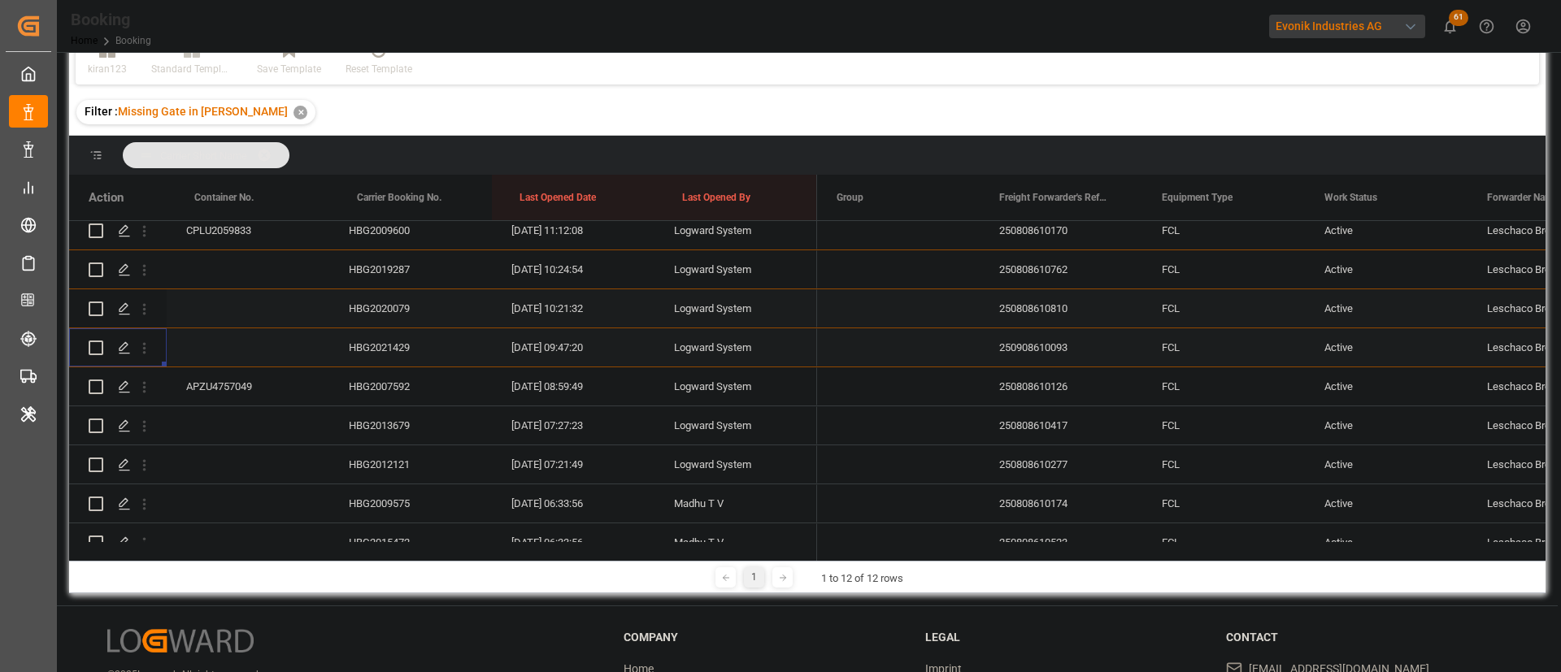
scroll to position [366, 0]
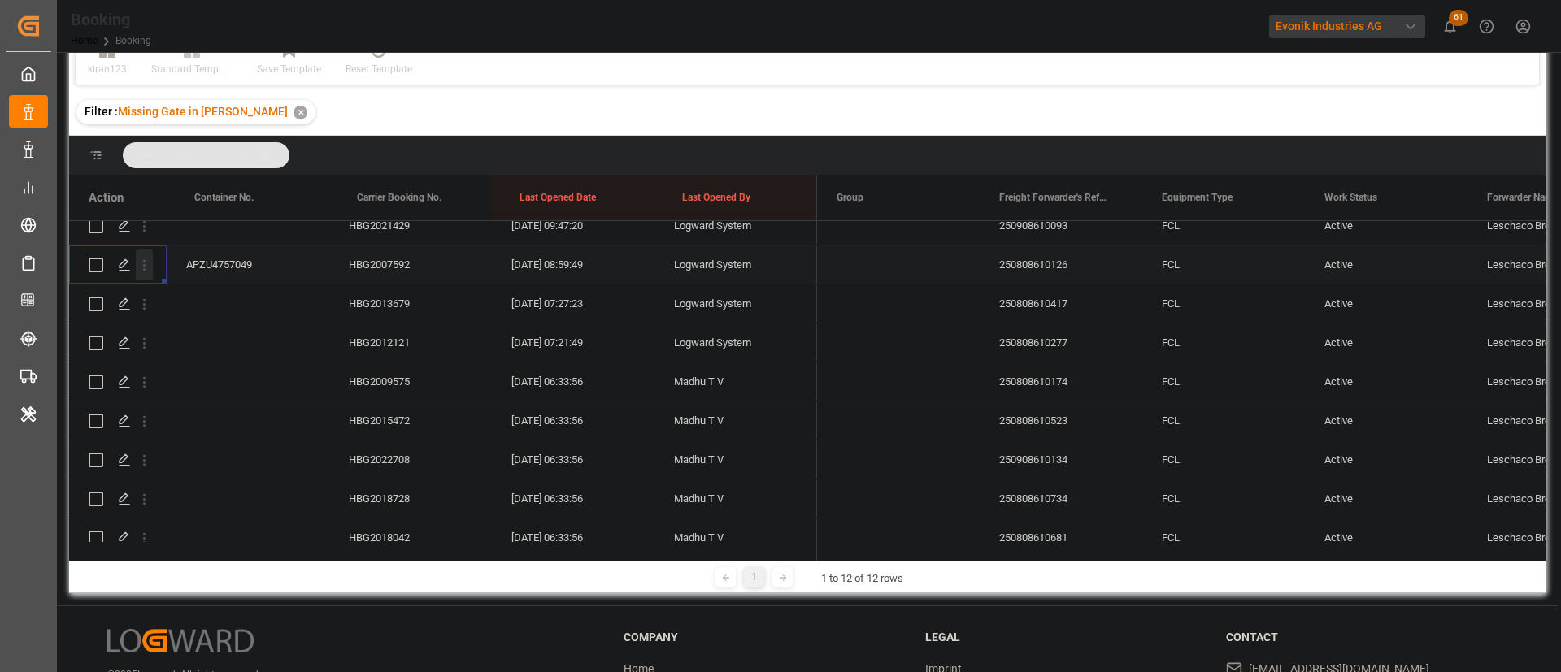
click at [145, 262] on icon "open menu" at bounding box center [144, 265] width 17 height 17
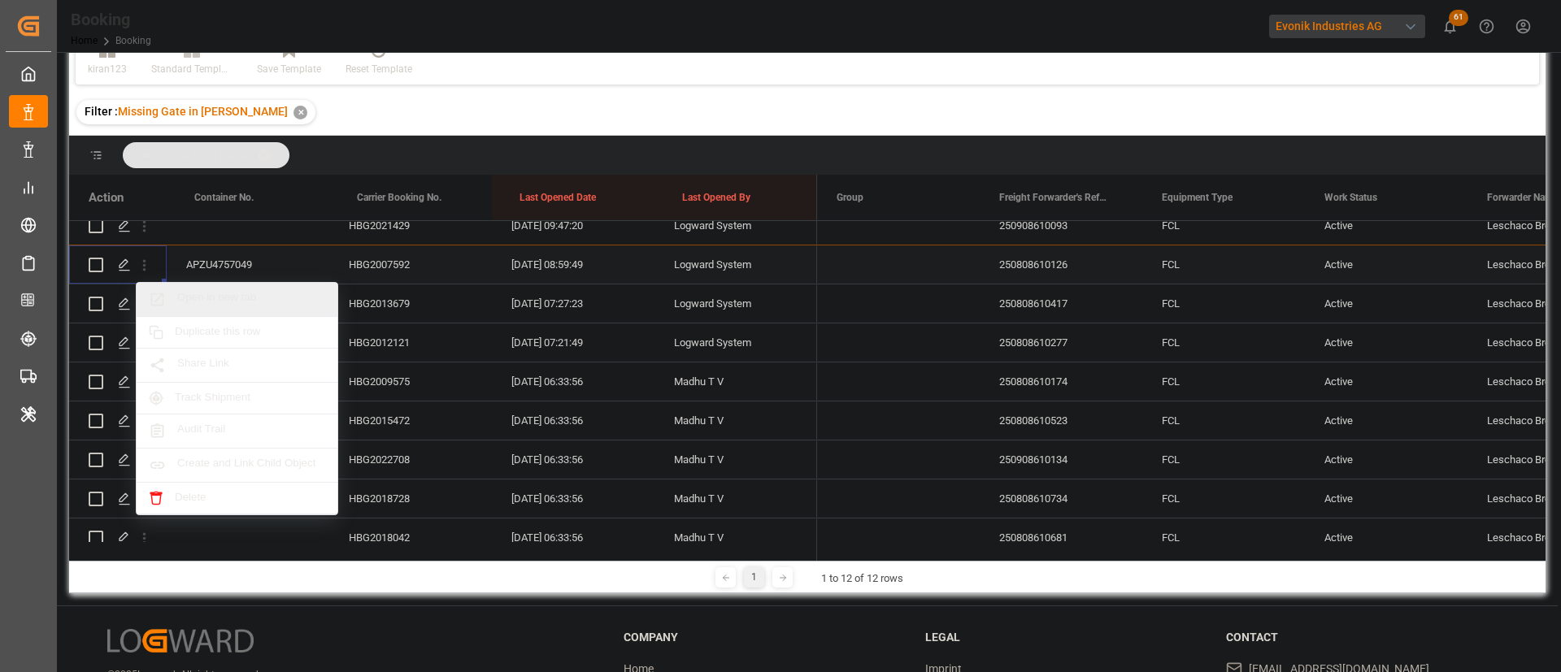
click at [226, 303] on span "Open in new tab" at bounding box center [251, 299] width 148 height 17
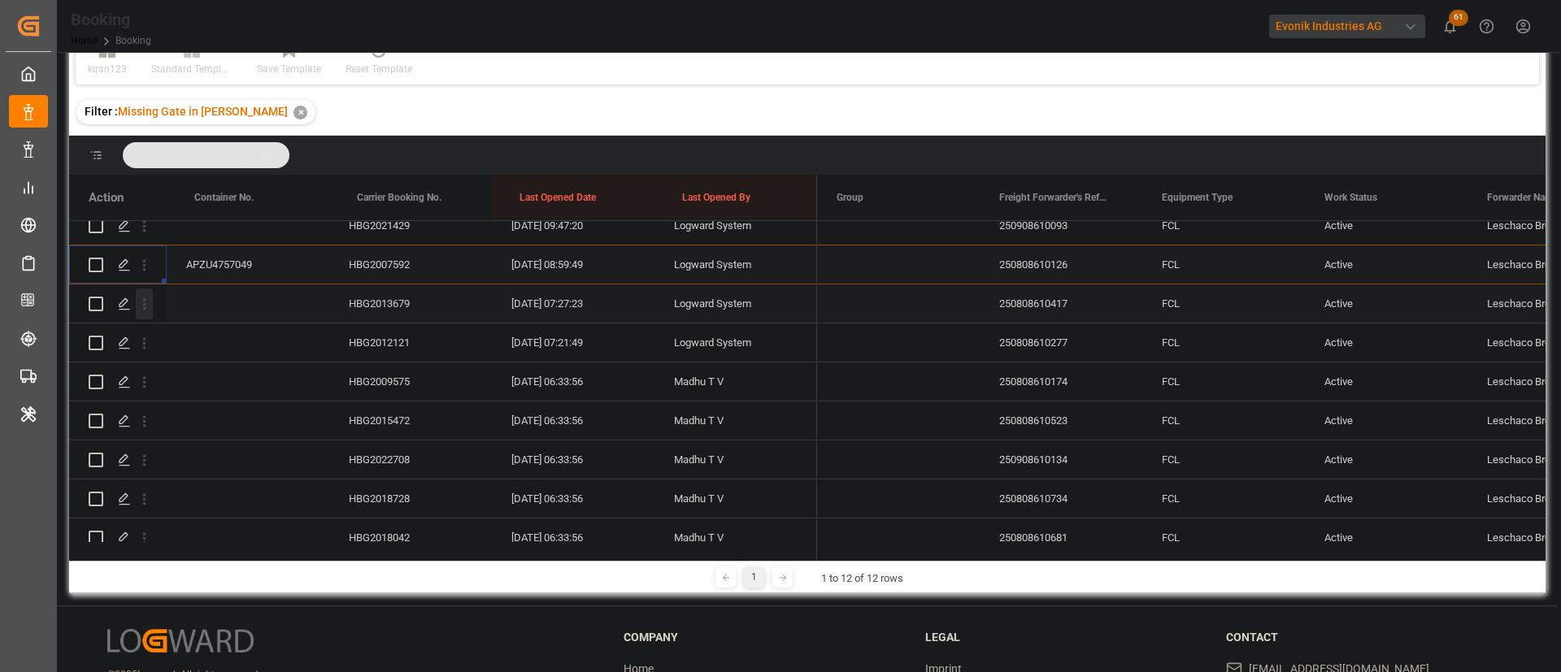
click at [139, 307] on icon "open menu" at bounding box center [144, 304] width 17 height 17
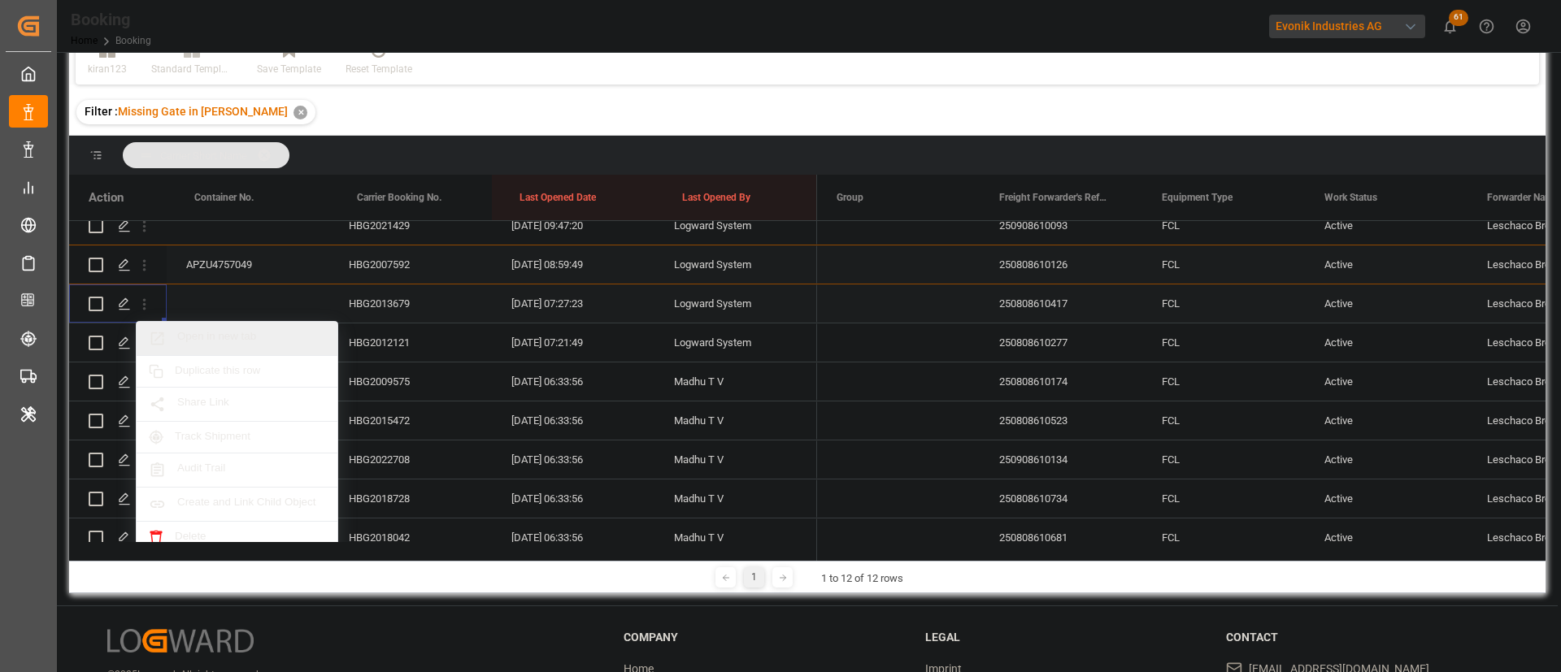
click at [243, 341] on span "Open in new tab" at bounding box center [251, 338] width 148 height 17
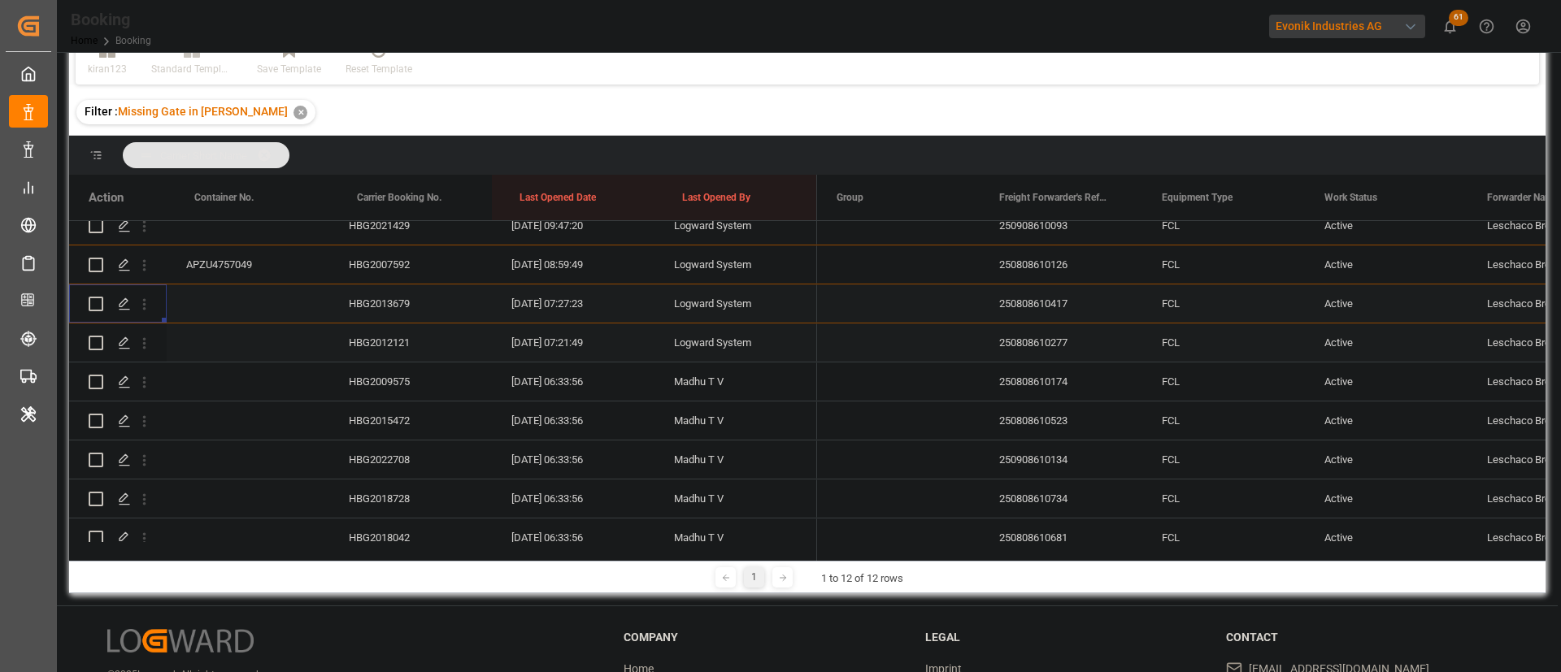
click at [399, 351] on div "HBG2012121" at bounding box center [410, 342] width 163 height 38
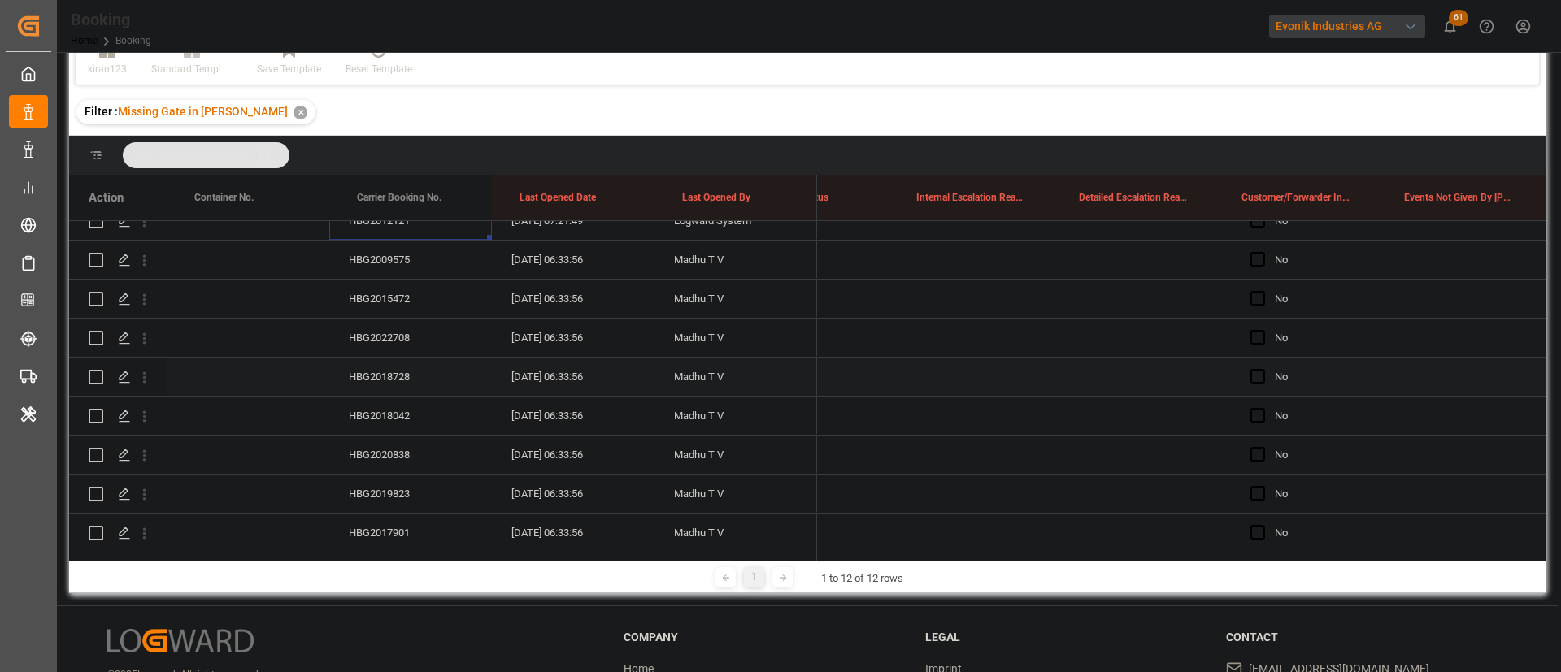
scroll to position [0, 0]
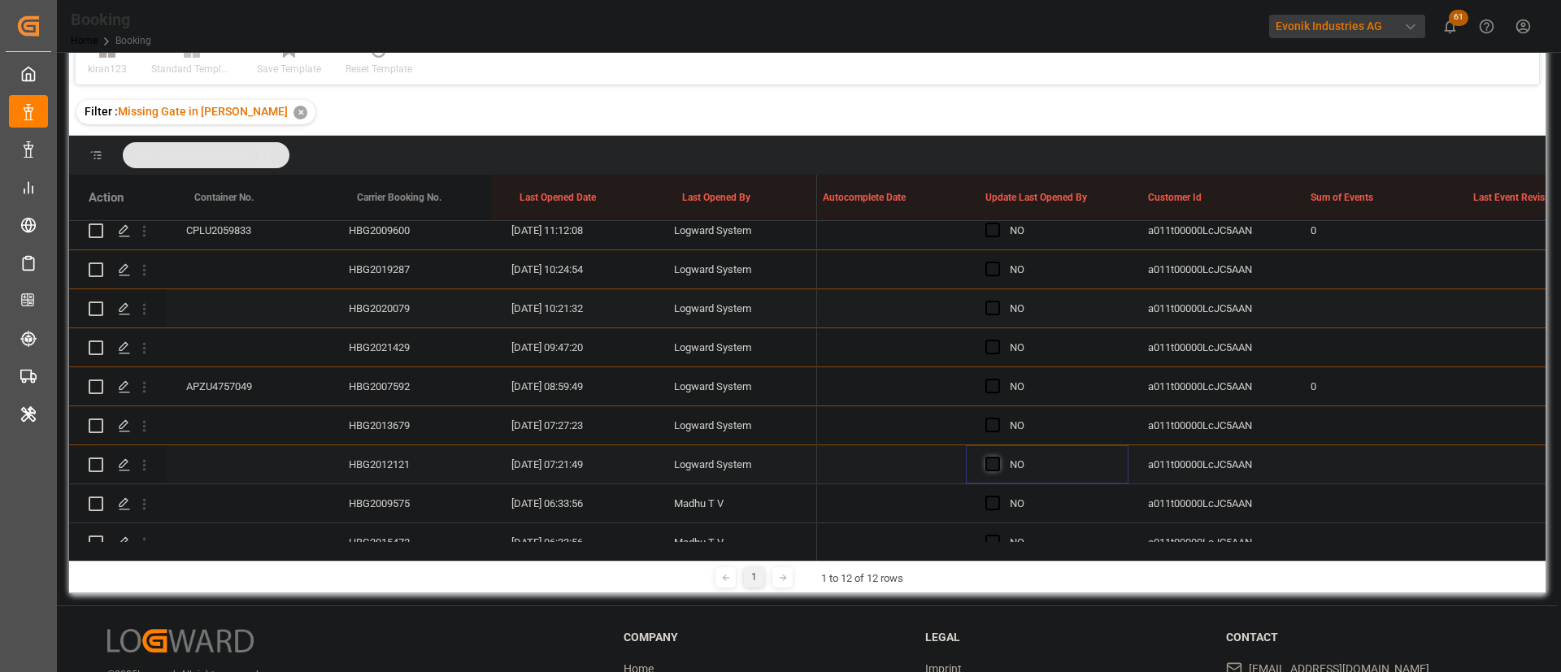
click at [993, 465] on span "Press SPACE to select this row." at bounding box center [992, 464] width 15 height 15
click at [997, 457] on input "Press SPACE to select this row." at bounding box center [997, 457] width 0 height 0
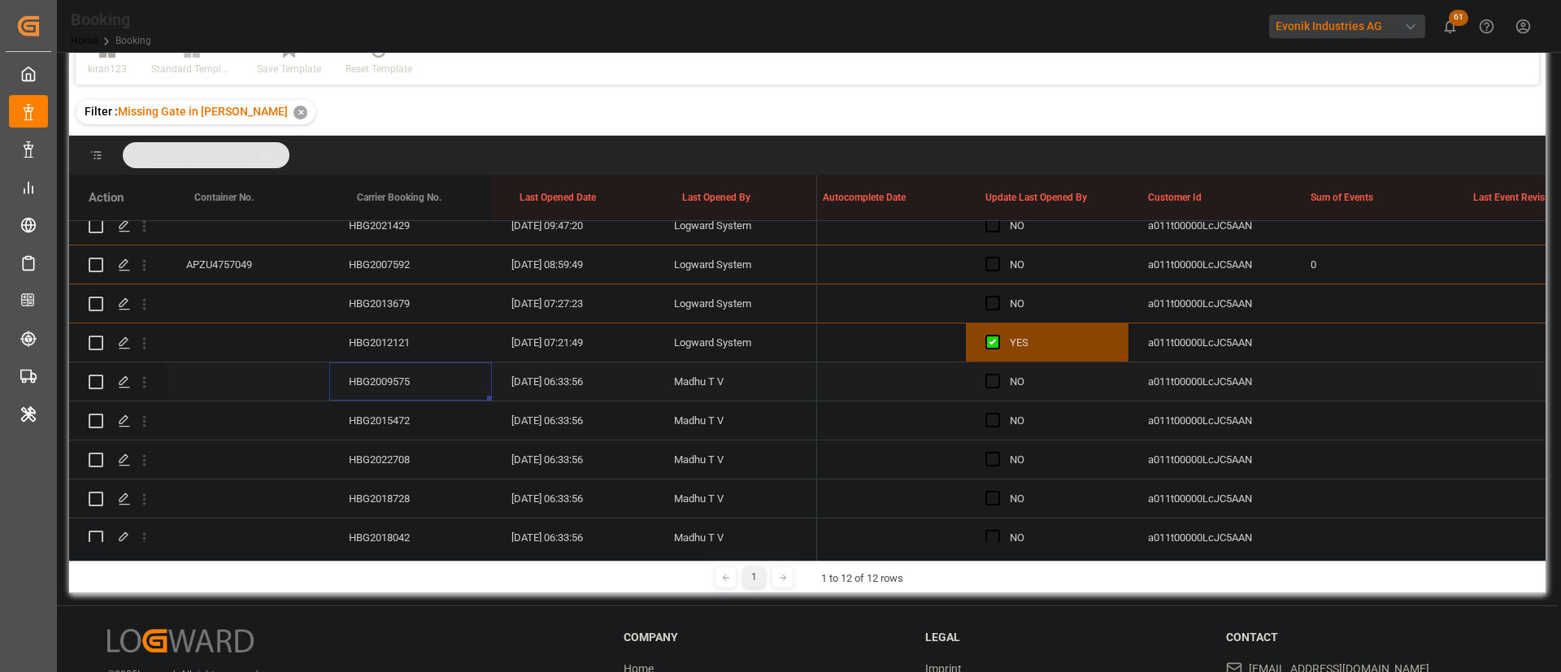
click at [418, 367] on div "HBG2009575" at bounding box center [410, 381] width 163 height 38
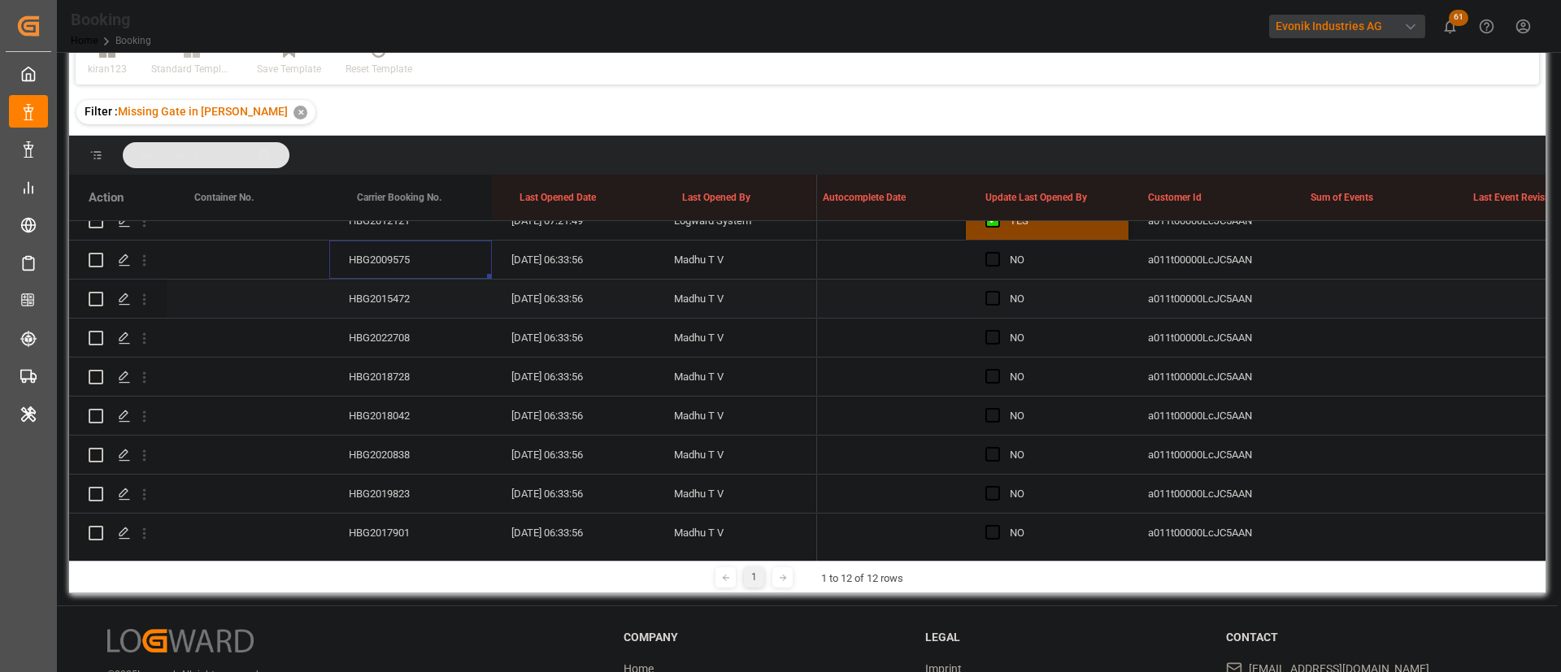
click at [392, 309] on div "HBG2015472" at bounding box center [410, 299] width 163 height 38
click at [389, 325] on div "HBG2022708" at bounding box center [410, 338] width 163 height 38
click at [390, 360] on div "HBG2018728" at bounding box center [410, 377] width 163 height 38
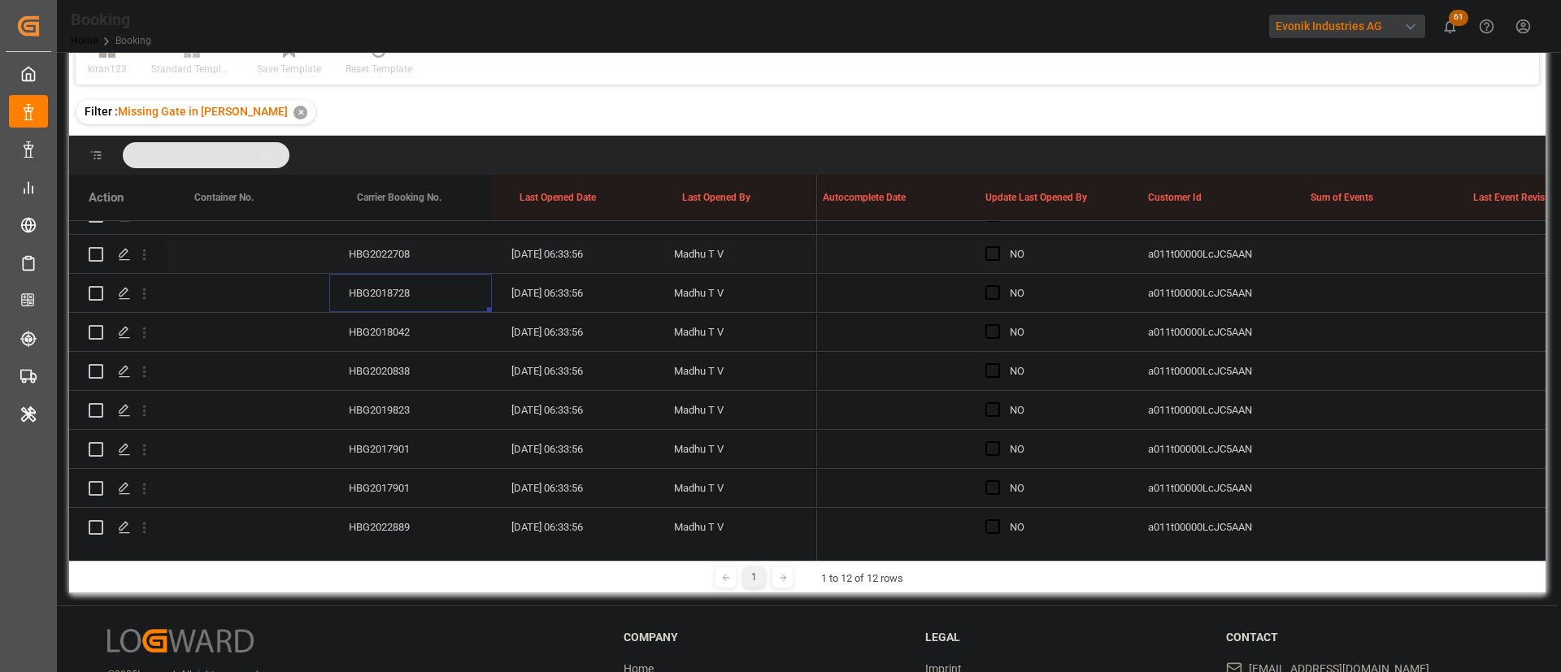
scroll to position [610, 0]
click at [365, 280] on div "HBG2018042" at bounding box center [410, 294] width 163 height 38
click at [412, 326] on div "HBG2020838" at bounding box center [410, 333] width 163 height 38
click at [372, 376] on div "HBG2019823" at bounding box center [410, 372] width 163 height 38
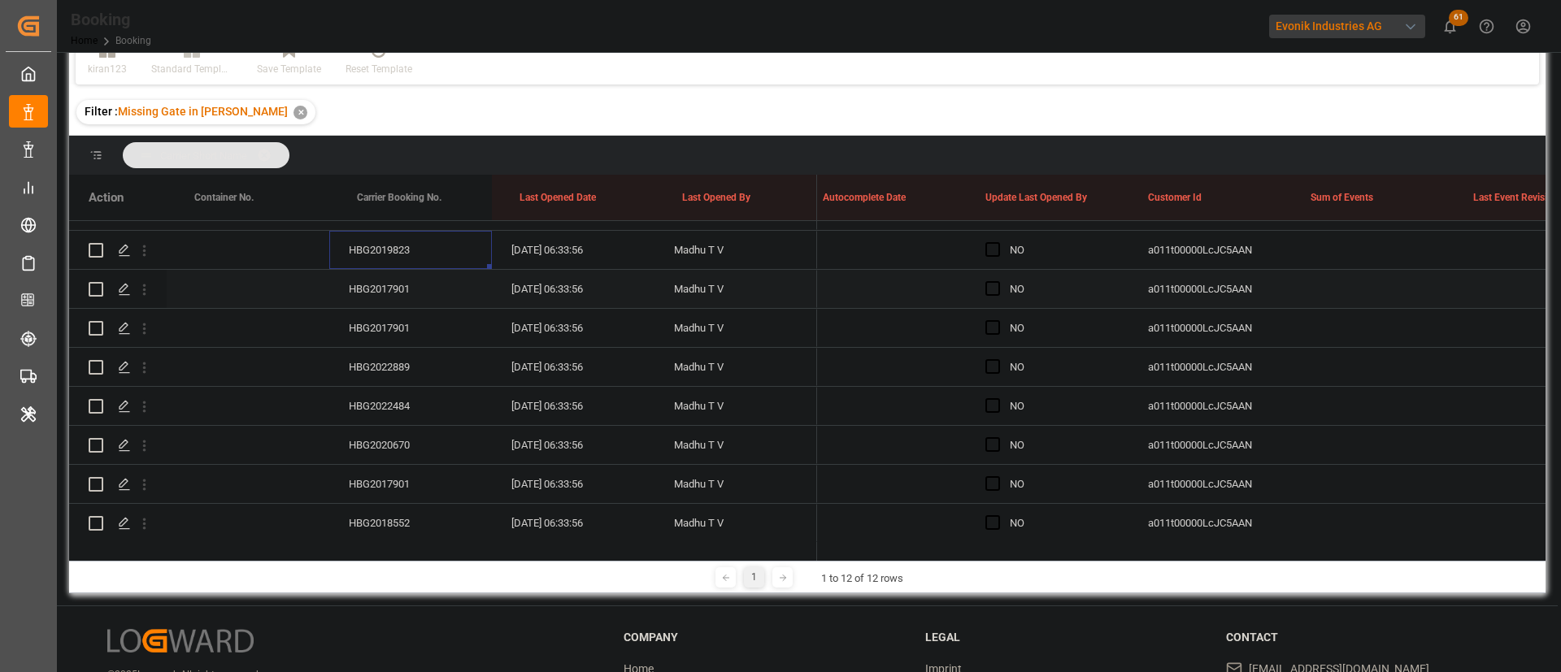
click at [394, 293] on div "HBG2017901" at bounding box center [410, 289] width 163 height 38
click at [402, 319] on div "HBG2017901" at bounding box center [410, 328] width 163 height 38
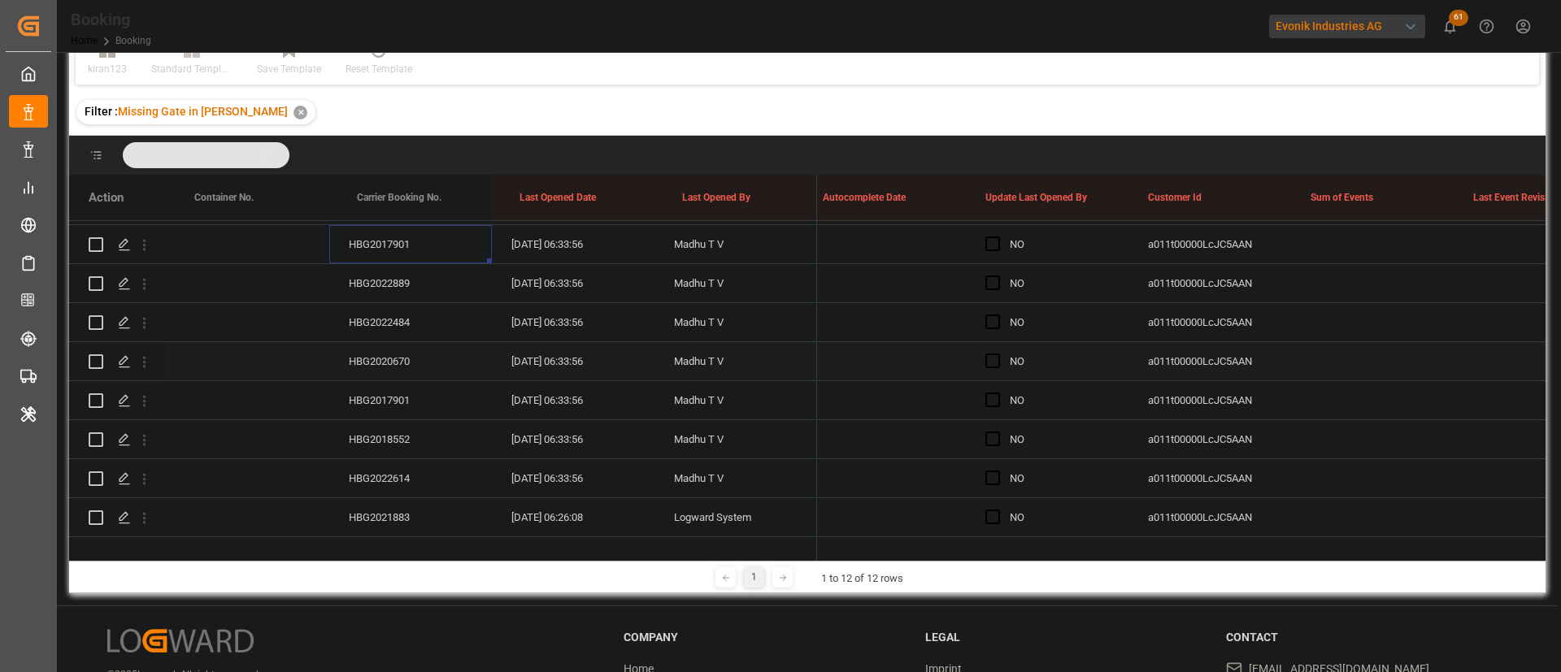
scroll to position [853, 0]
click at [995, 475] on span "Press SPACE to select this row." at bounding box center [992, 478] width 15 height 15
click at [997, 471] on input "Press SPACE to select this row." at bounding box center [997, 471] width 0 height 0
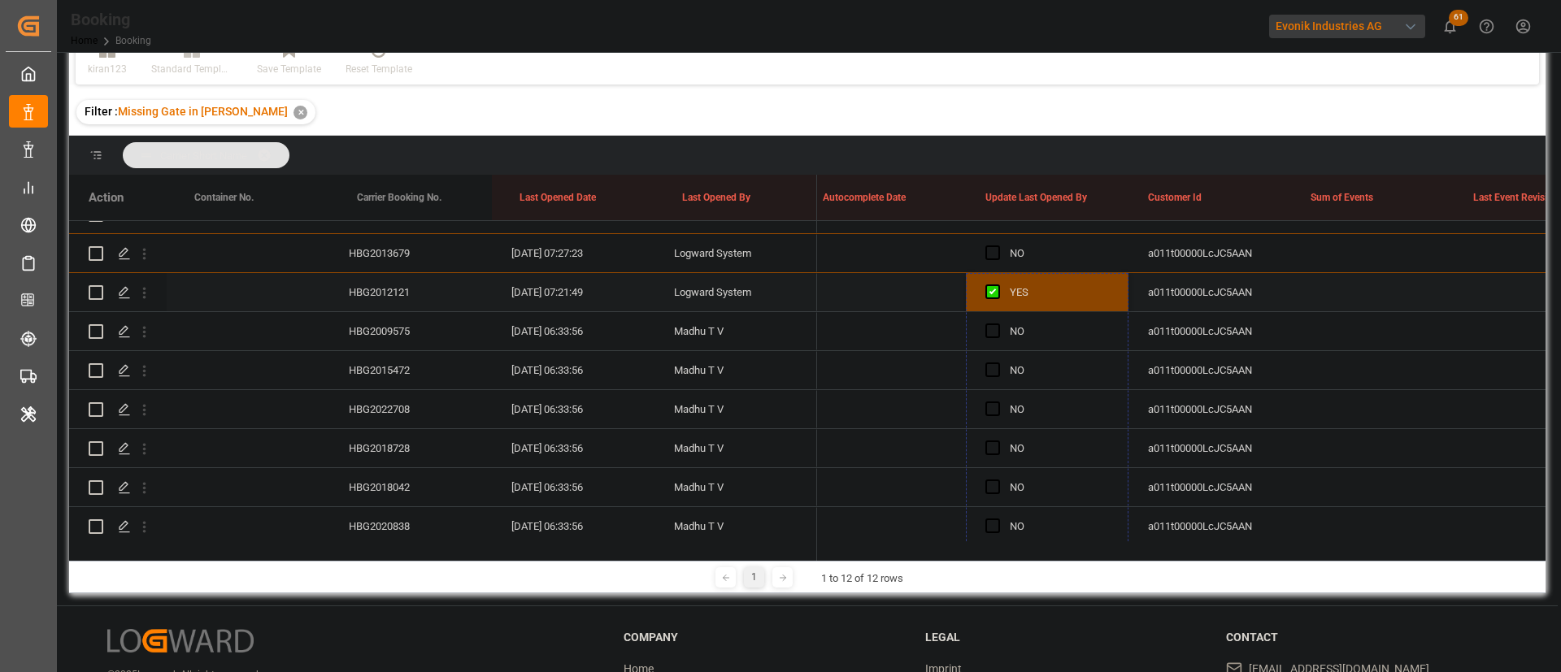
scroll to position [366, 0]
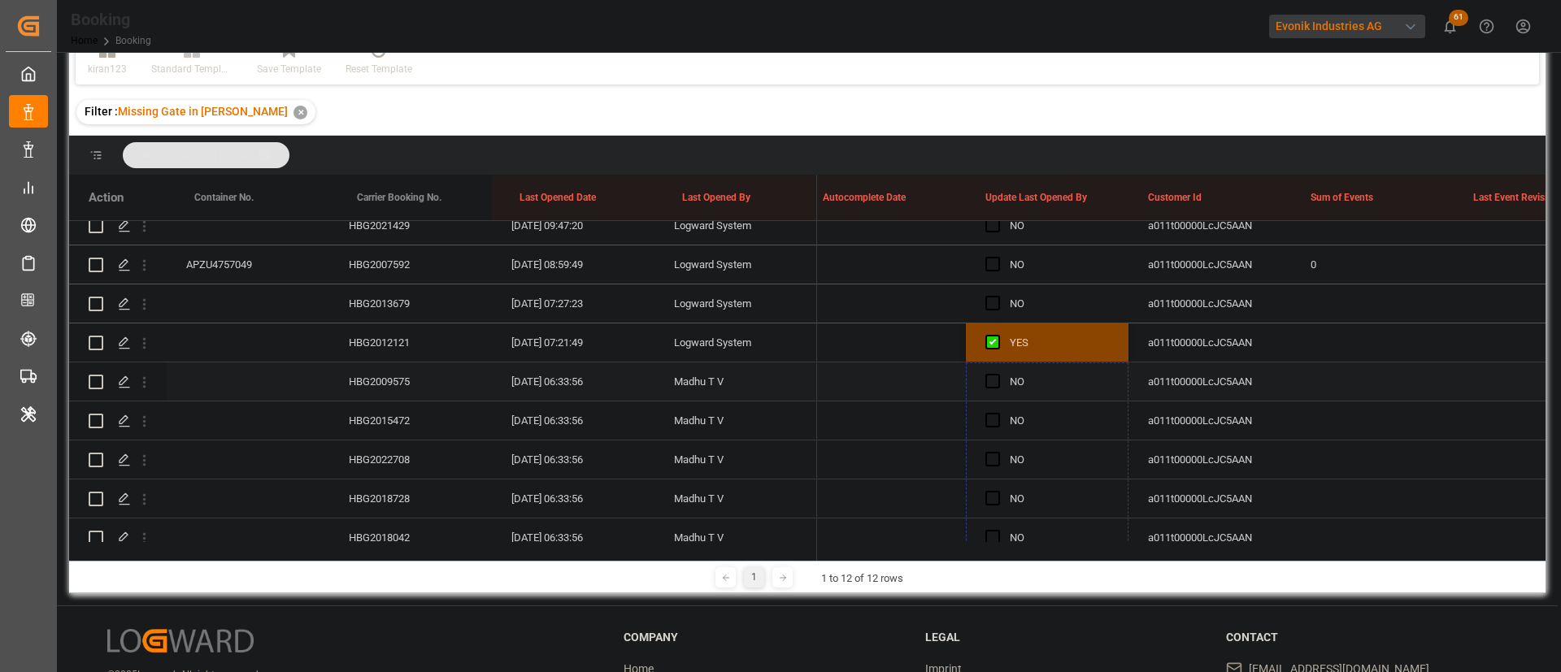
drag, startPoint x: 1126, startPoint y: 493, endPoint x: 1061, endPoint y: 362, distance: 146.1
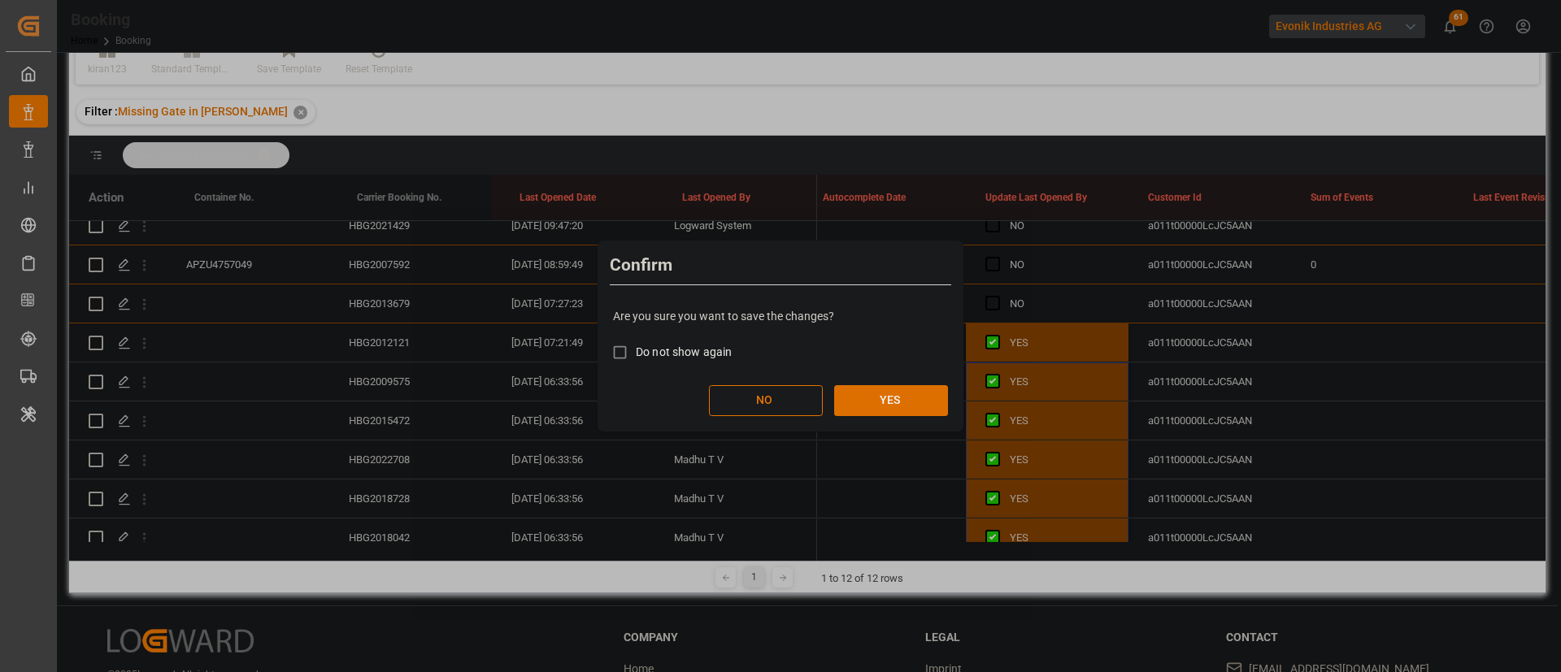
click at [891, 394] on button "YES" at bounding box center [891, 400] width 114 height 31
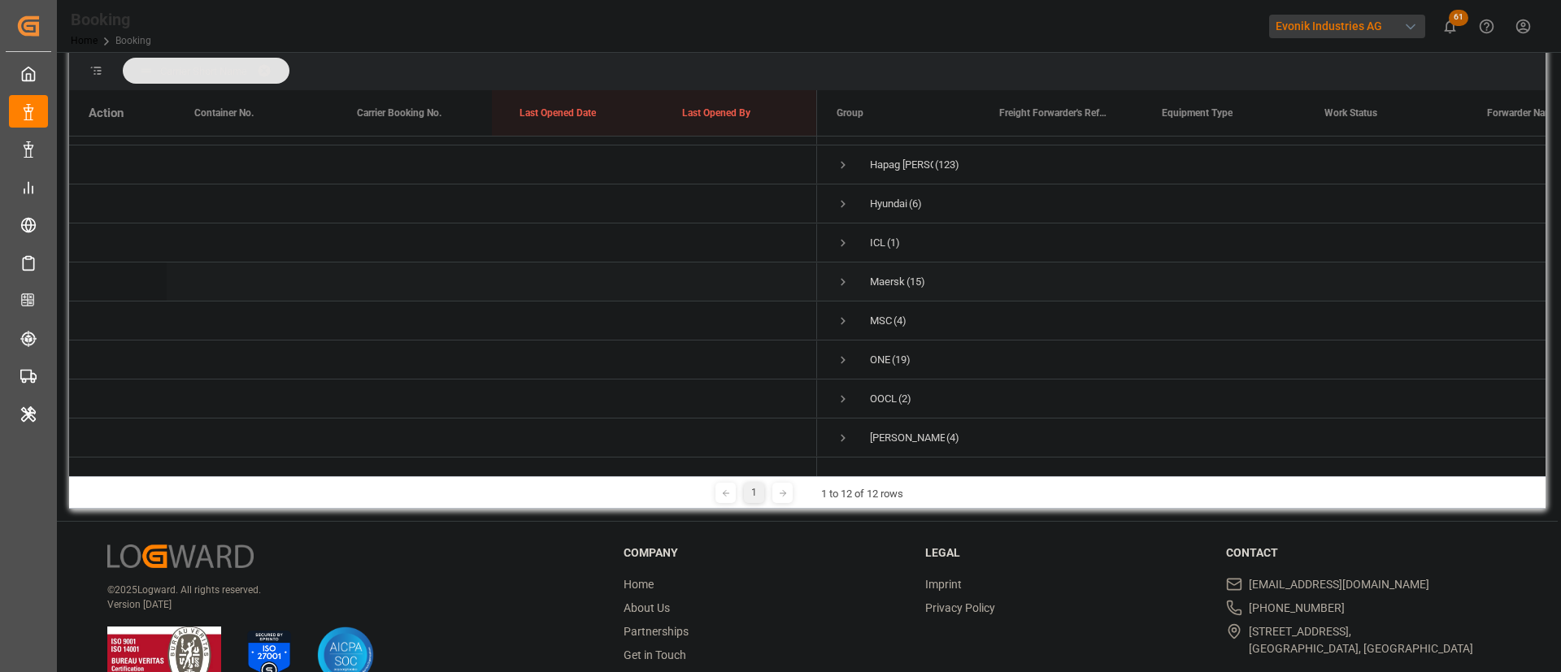
scroll to position [241, 0]
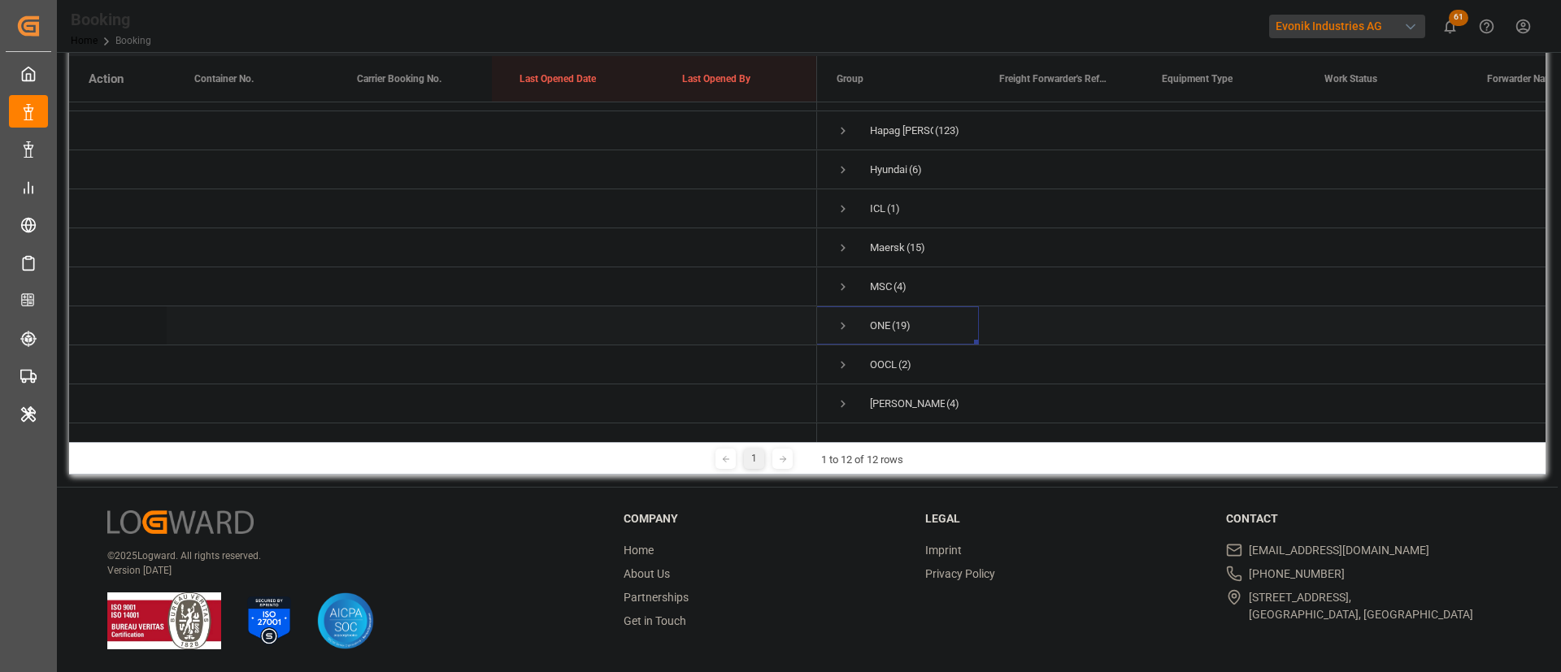
click at [835, 308] on div "ONE (19)" at bounding box center [897, 325] width 163 height 38
click at [847, 319] on span "Press SPACE to select this row." at bounding box center [843, 326] width 15 height 15
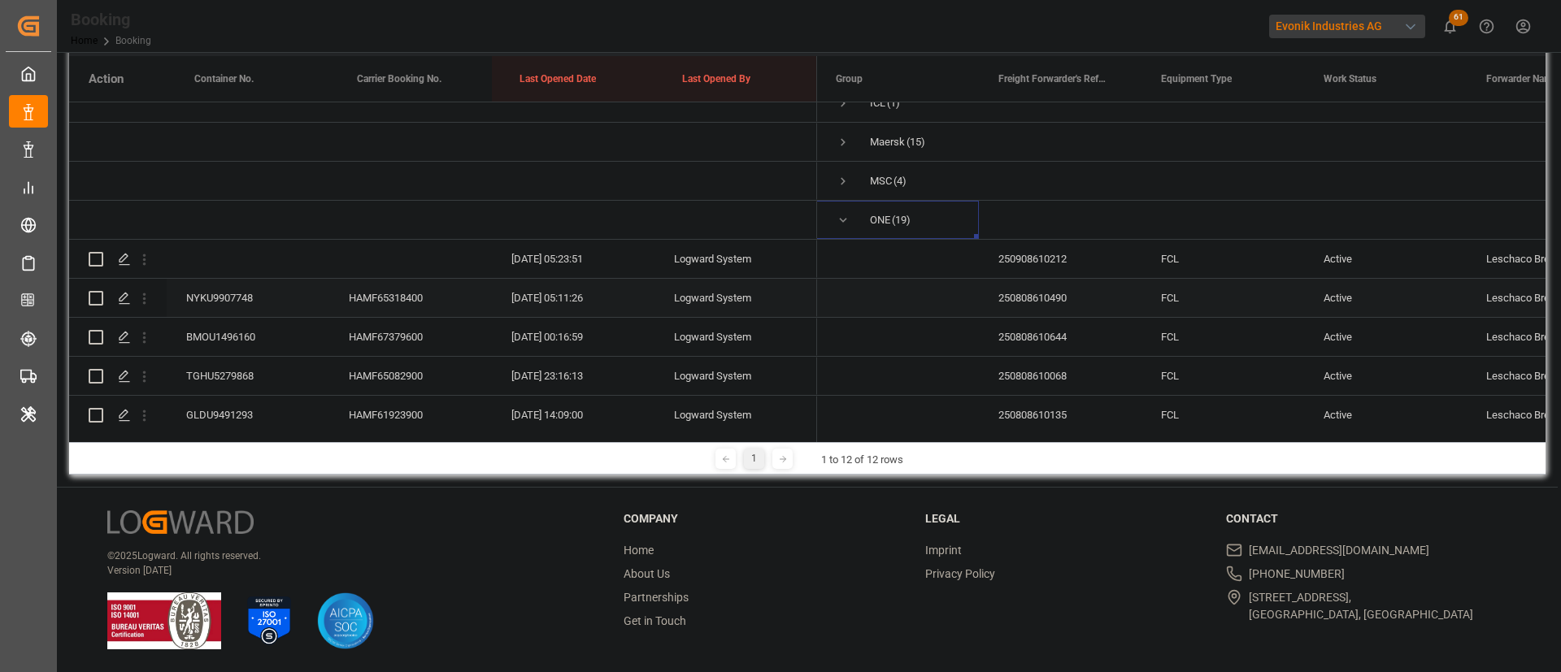
scroll to position [288, 0]
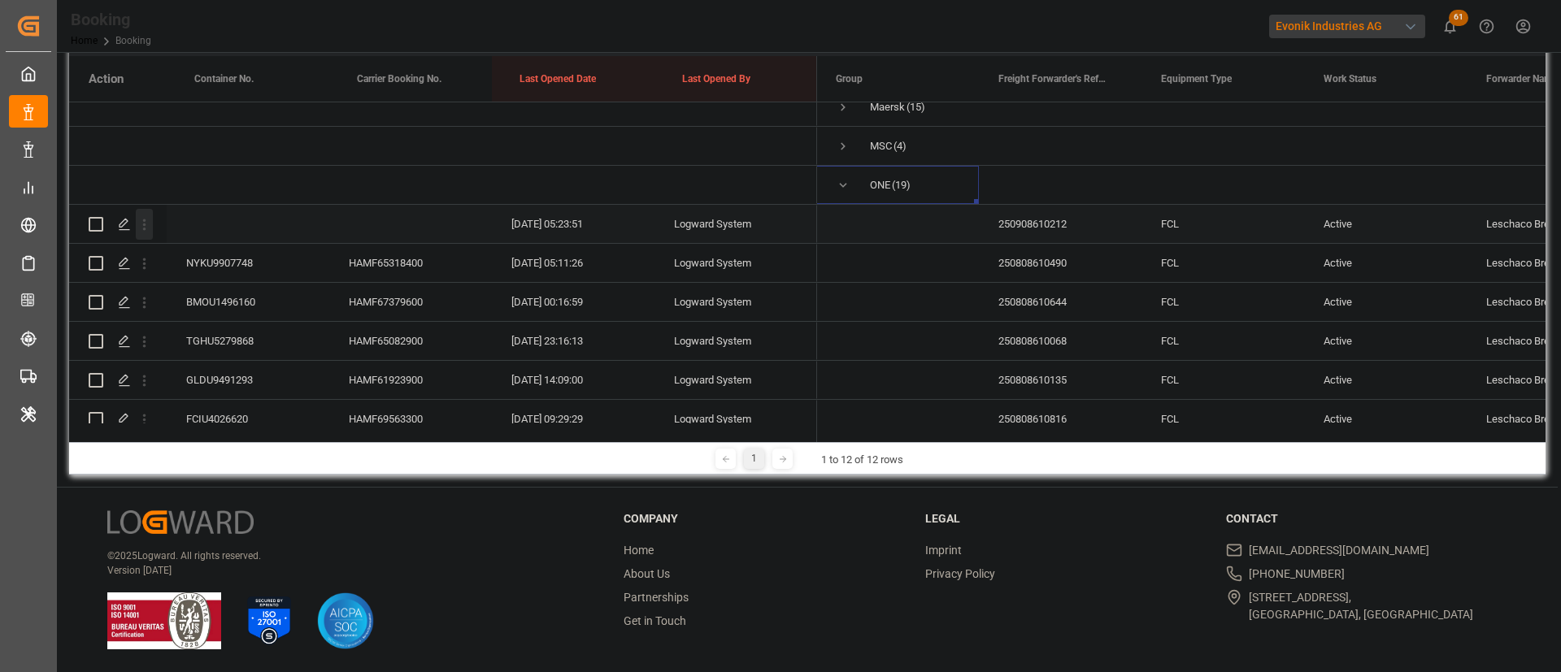
click at [144, 232] on icon "open menu" at bounding box center [144, 224] width 17 height 17
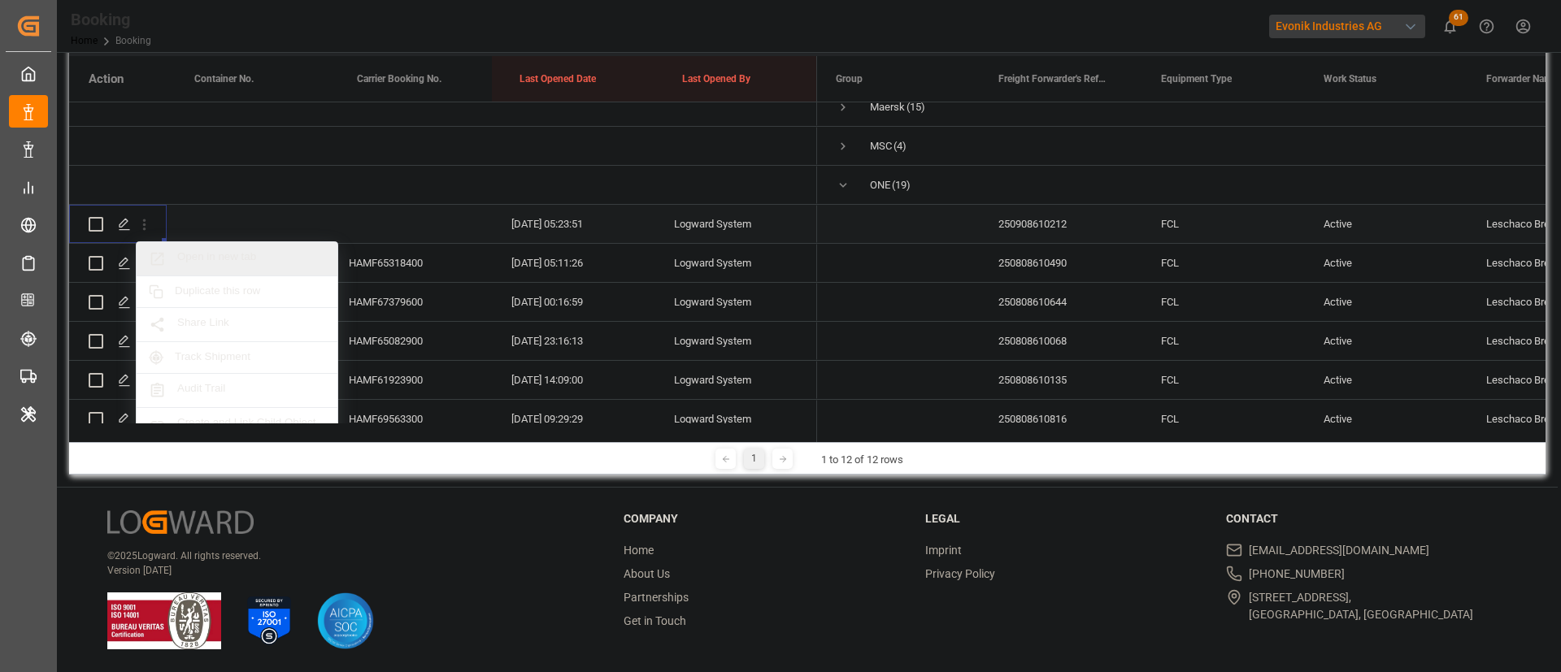
click at [243, 258] on span "Open in new tab" at bounding box center [251, 258] width 148 height 17
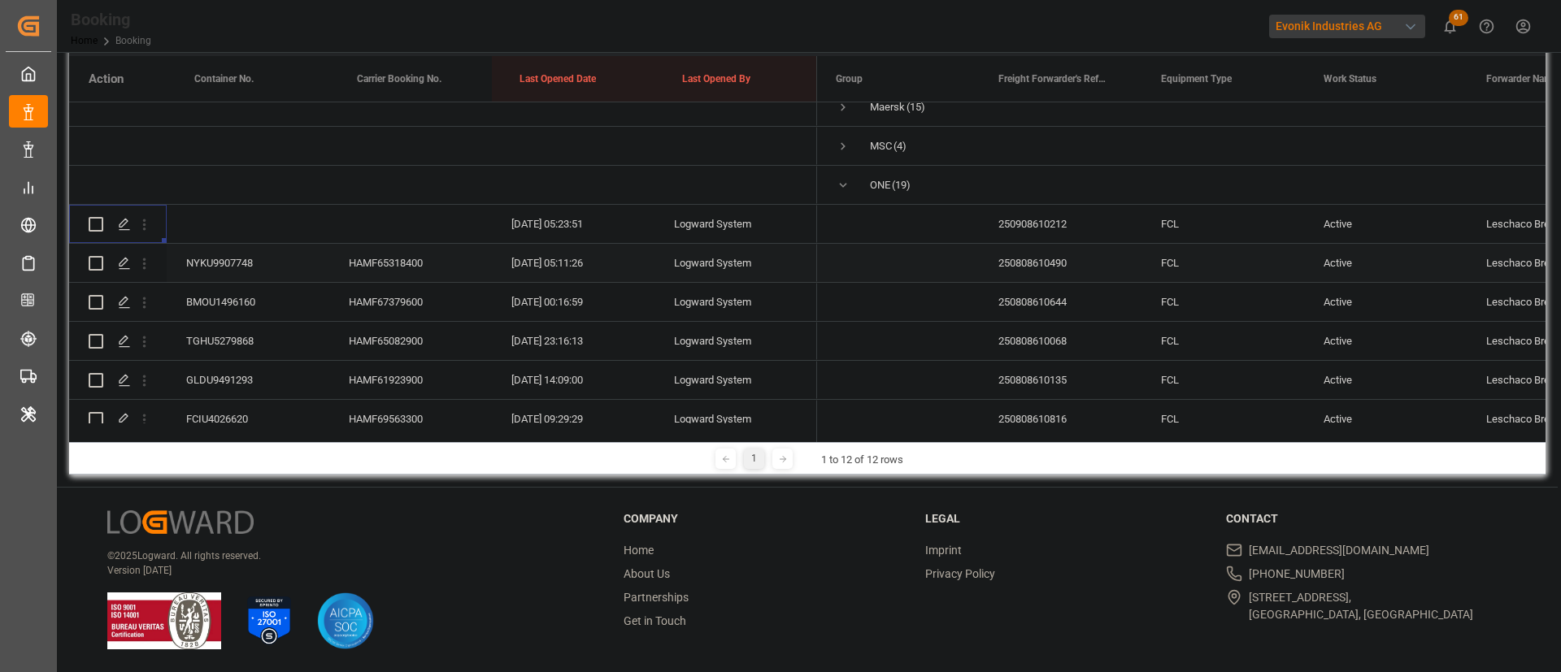
click at [378, 256] on div "HAMF65318400" at bounding box center [410, 263] width 163 height 38
click at [382, 287] on div "HAMF67379600" at bounding box center [410, 302] width 163 height 38
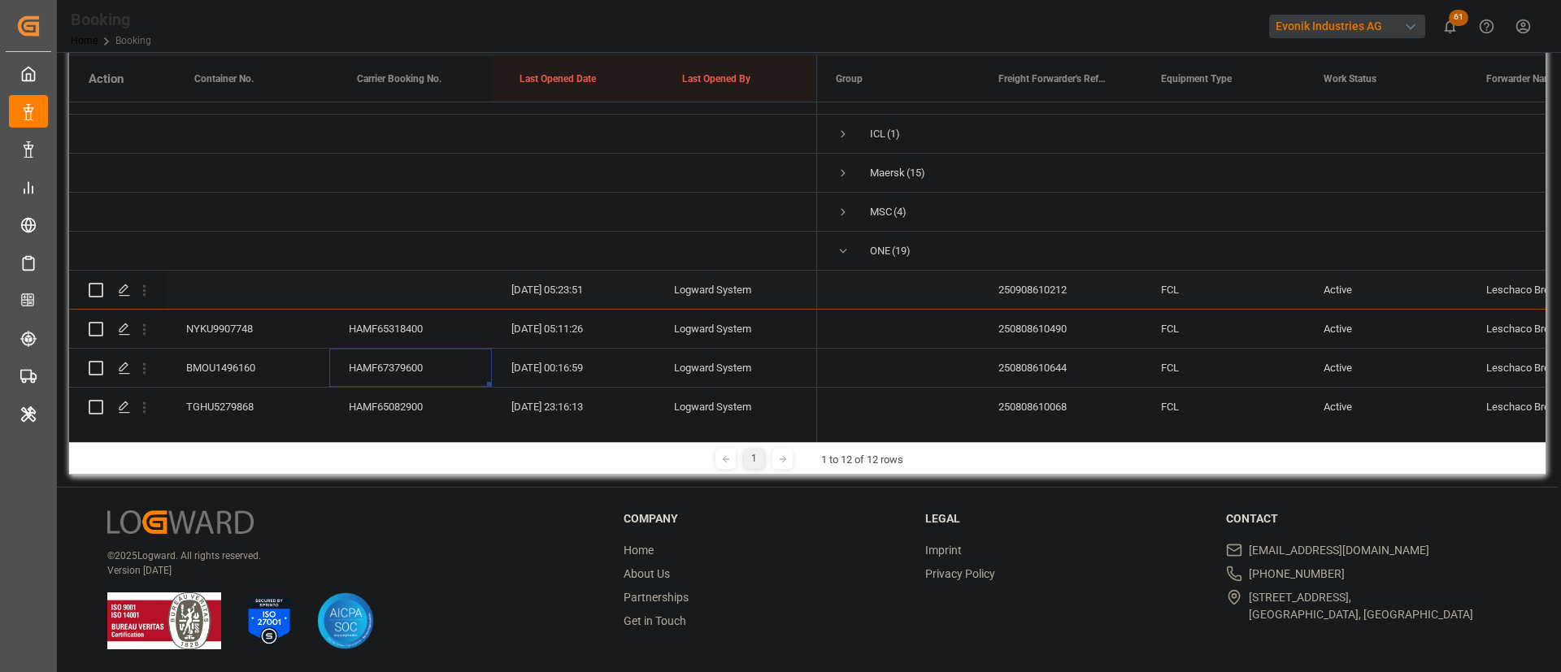
scroll to position [410, 0]
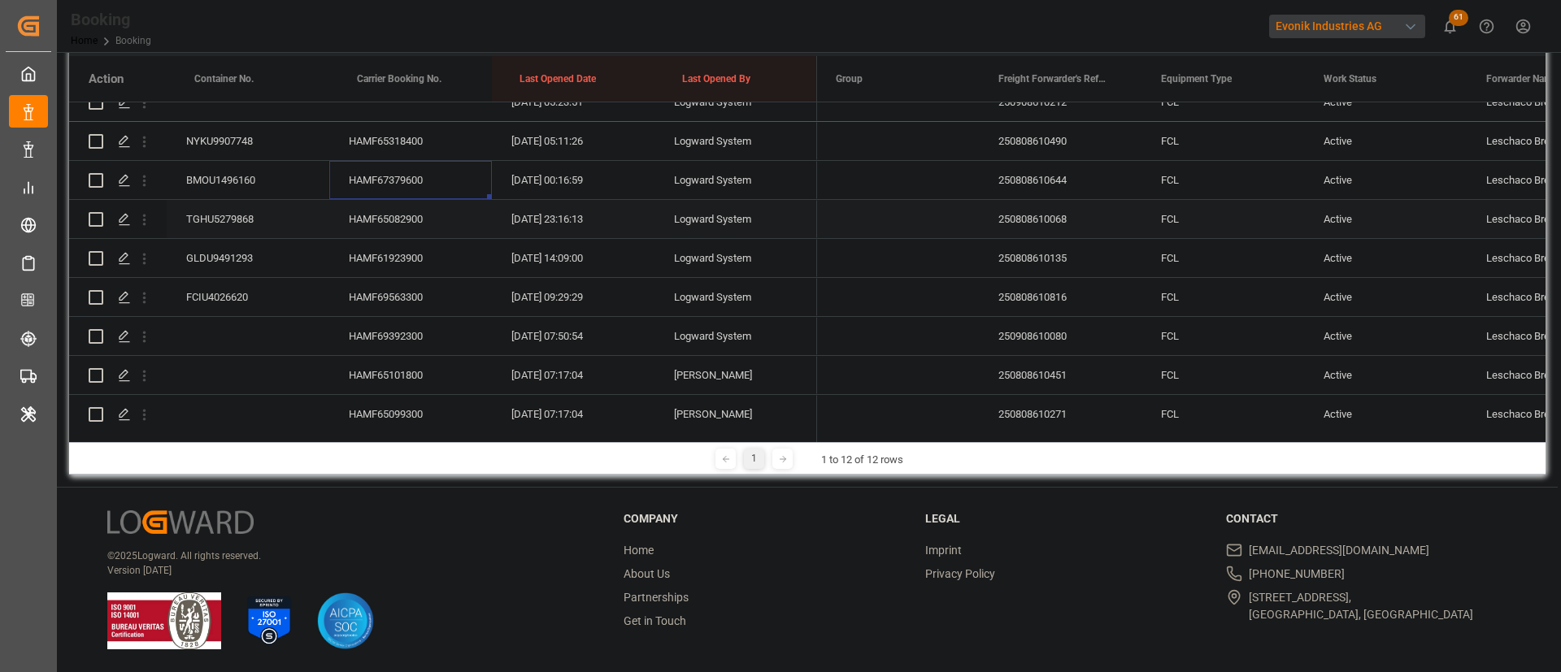
click at [400, 215] on div "HAMF65082900" at bounding box center [410, 219] width 163 height 38
click at [434, 250] on div "HAMF61923900" at bounding box center [410, 258] width 163 height 38
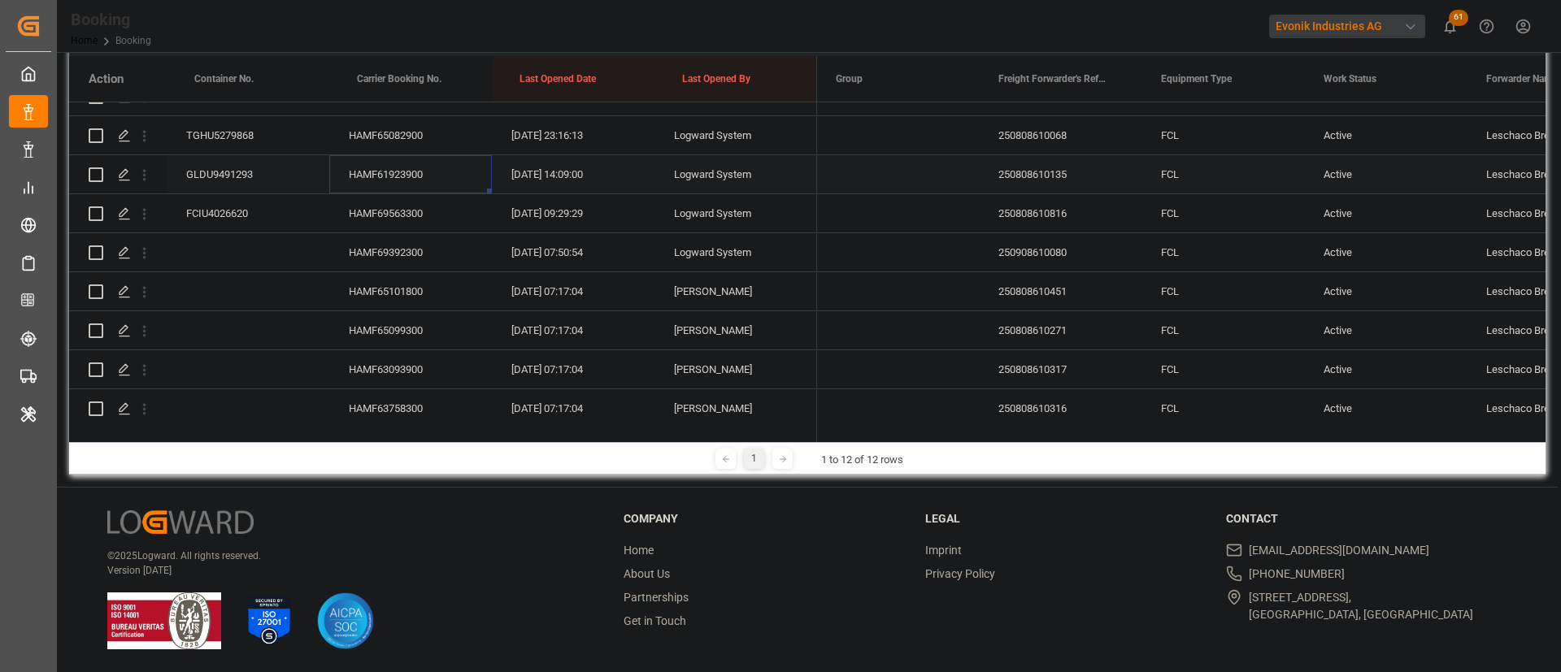
scroll to position [532, 0]
click at [376, 160] on div "HAMF69563300" at bounding box center [410, 175] width 163 height 38
click at [402, 214] on div "HAMF69392300" at bounding box center [410, 214] width 163 height 38
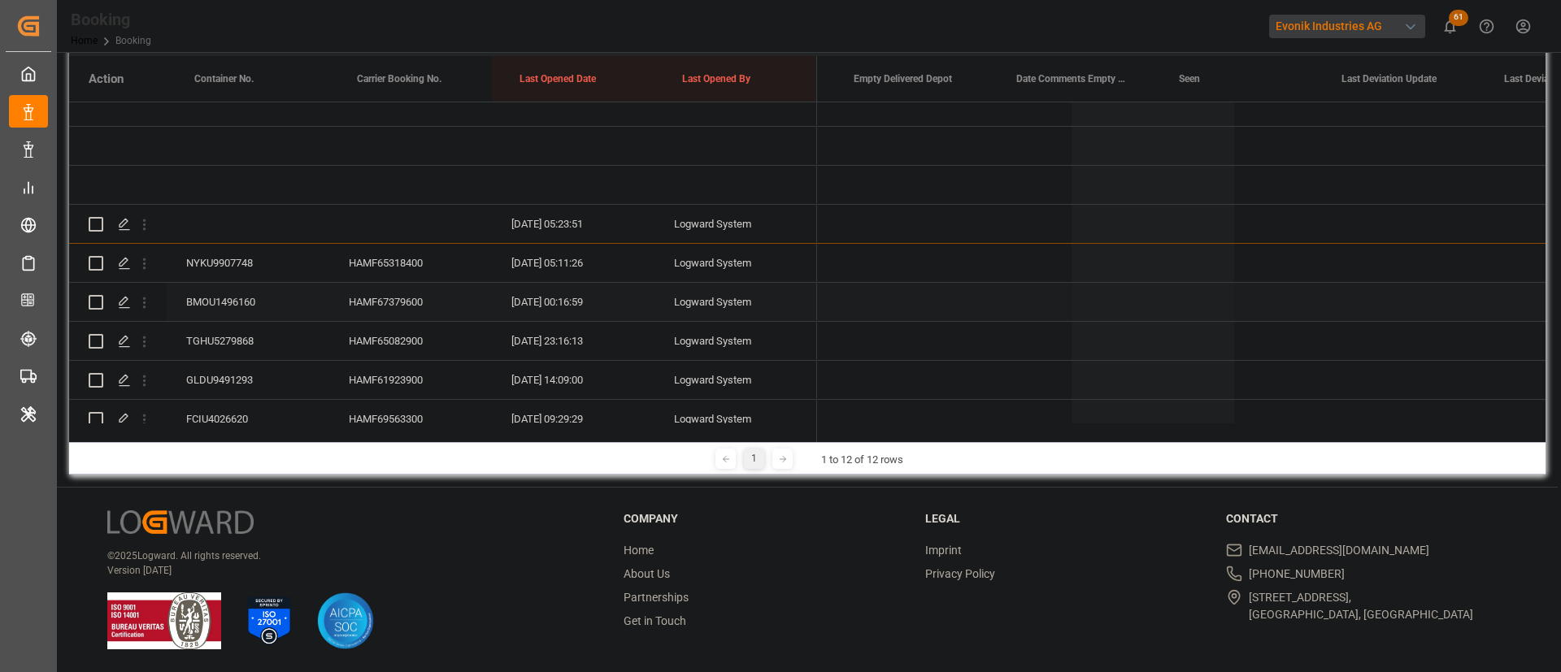
scroll to position [0, 9169]
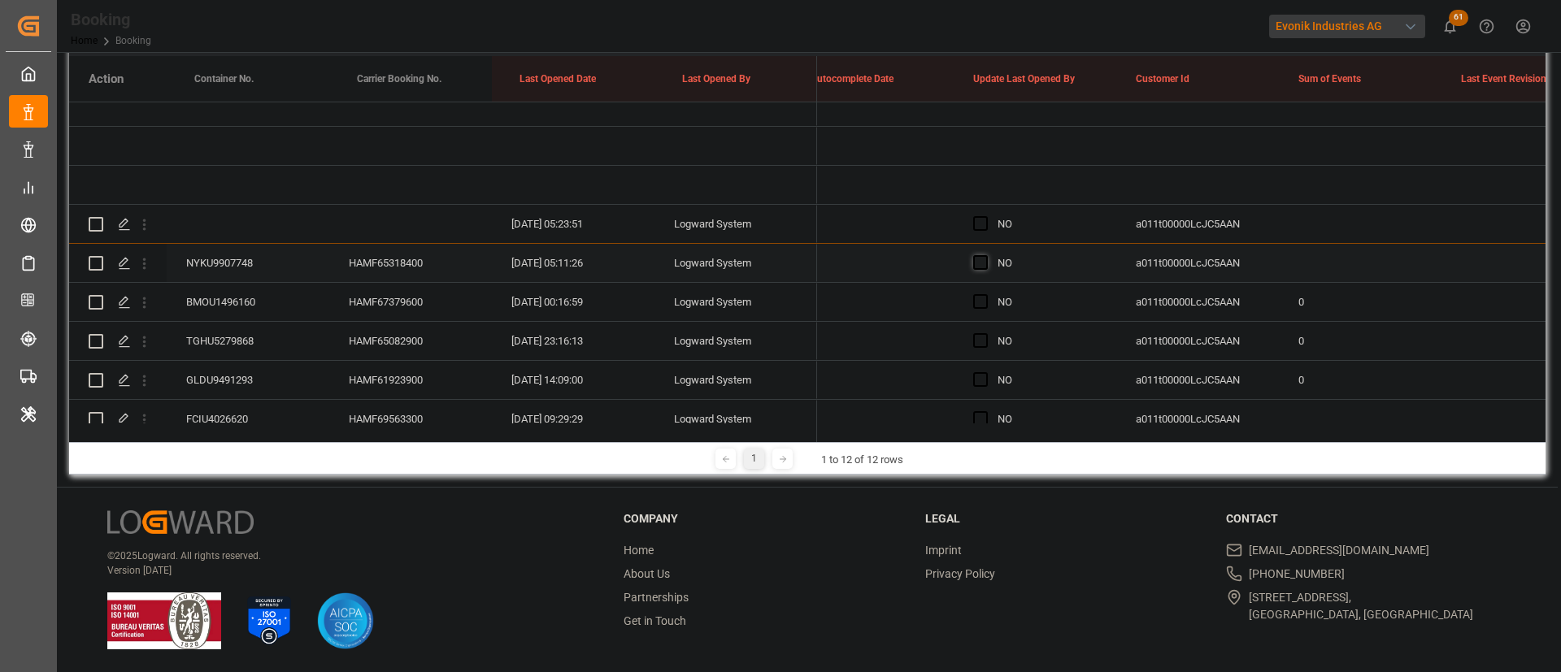
click at [978, 262] on span "Press SPACE to select this row." at bounding box center [980, 262] width 15 height 15
click at [985, 255] on input "Press SPACE to select this row." at bounding box center [985, 255] width 0 height 0
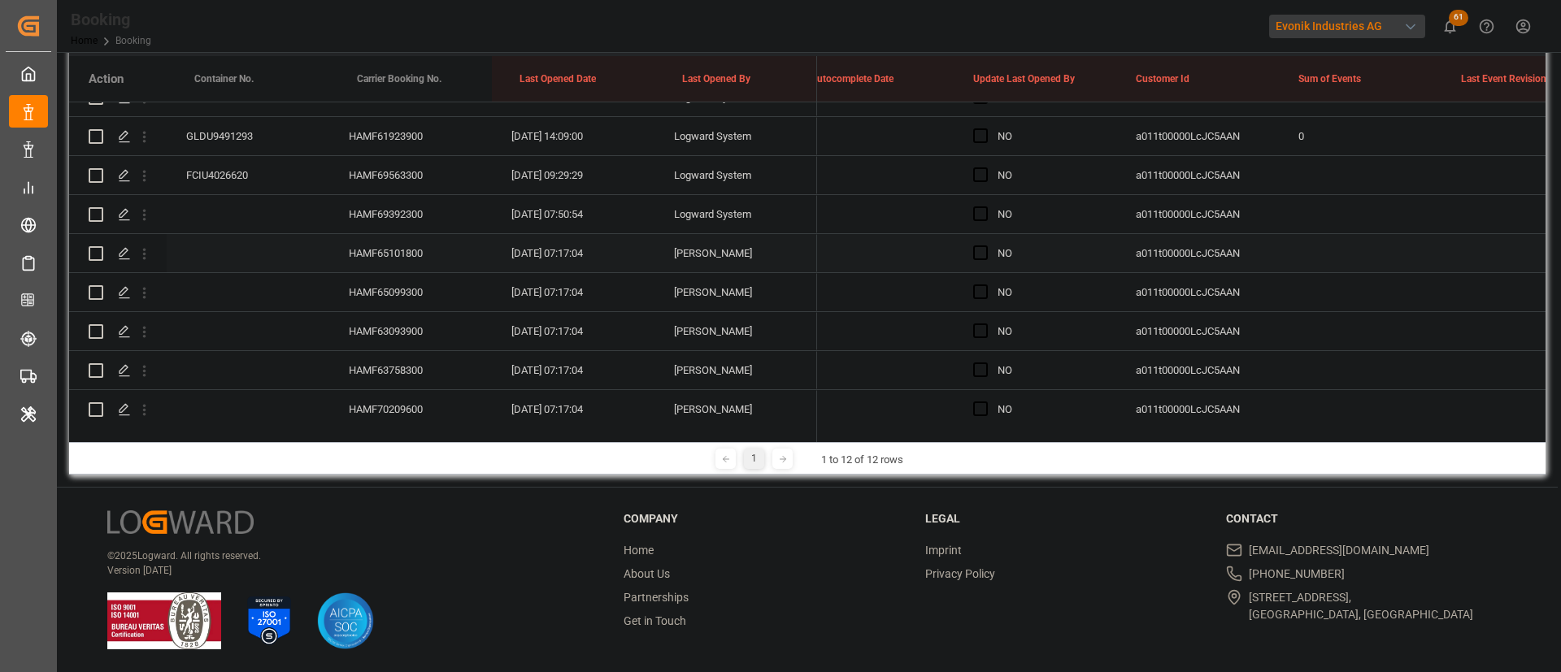
click at [361, 242] on div "HAMF65101800" at bounding box center [410, 253] width 163 height 38
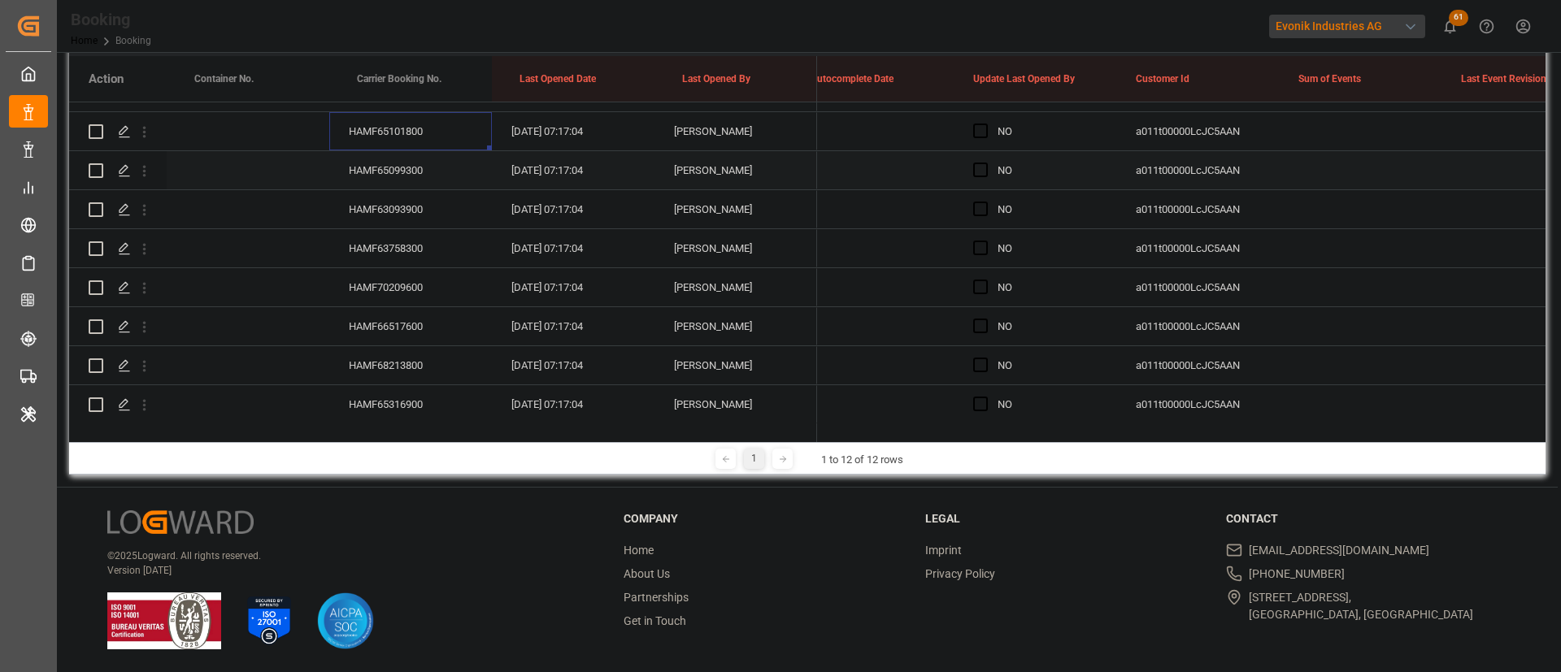
click at [417, 173] on div "HAMF65099300" at bounding box center [410, 170] width 163 height 38
click at [426, 212] on div "HAMF63093900" at bounding box center [410, 209] width 163 height 38
click at [407, 239] on div "HAMF63758300" at bounding box center [410, 248] width 163 height 38
click at [410, 275] on div "HAMF70209600" at bounding box center [410, 287] width 163 height 38
click at [389, 330] on div "HAMF66517600" at bounding box center [410, 326] width 163 height 38
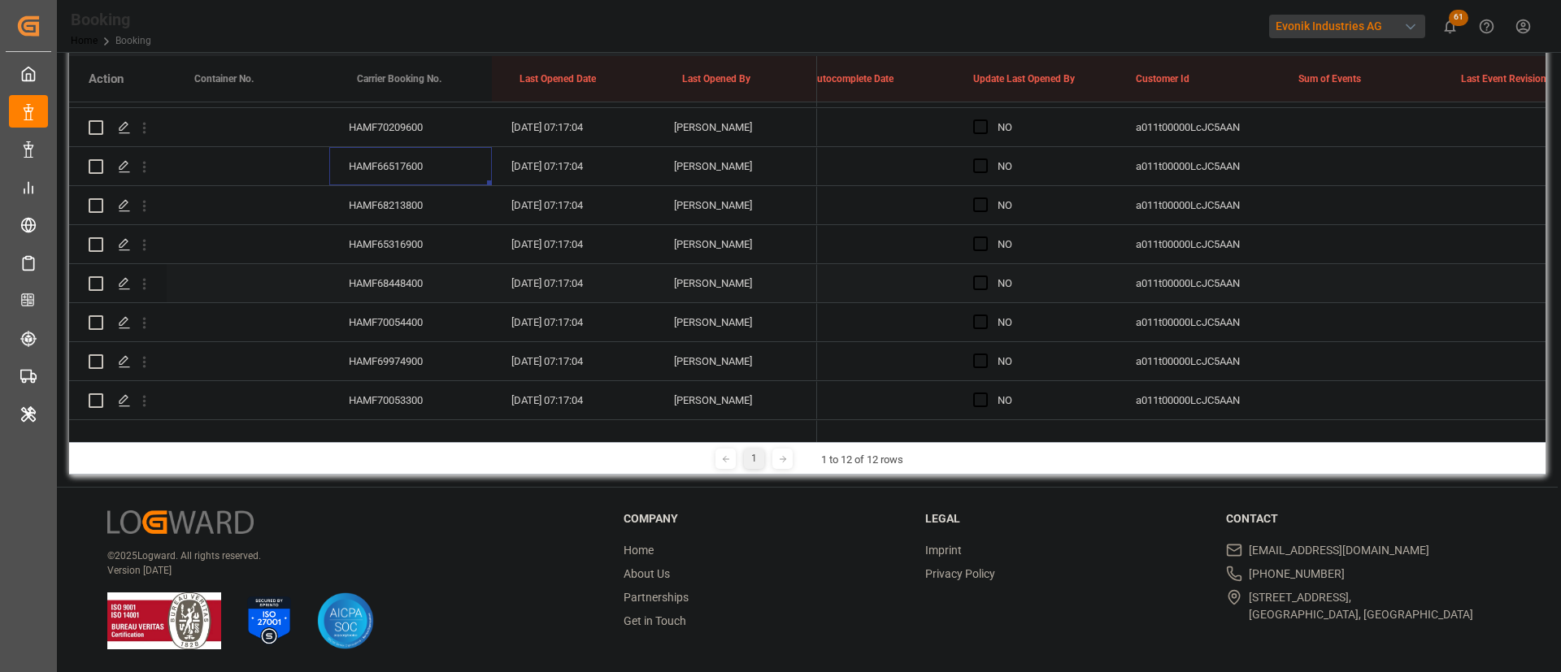
scroll to position [775, 0]
click at [381, 246] on div "HAMF68213800" at bounding box center [410, 243] width 163 height 38
click at [419, 270] on div "HAMF65316900" at bounding box center [410, 282] width 163 height 38
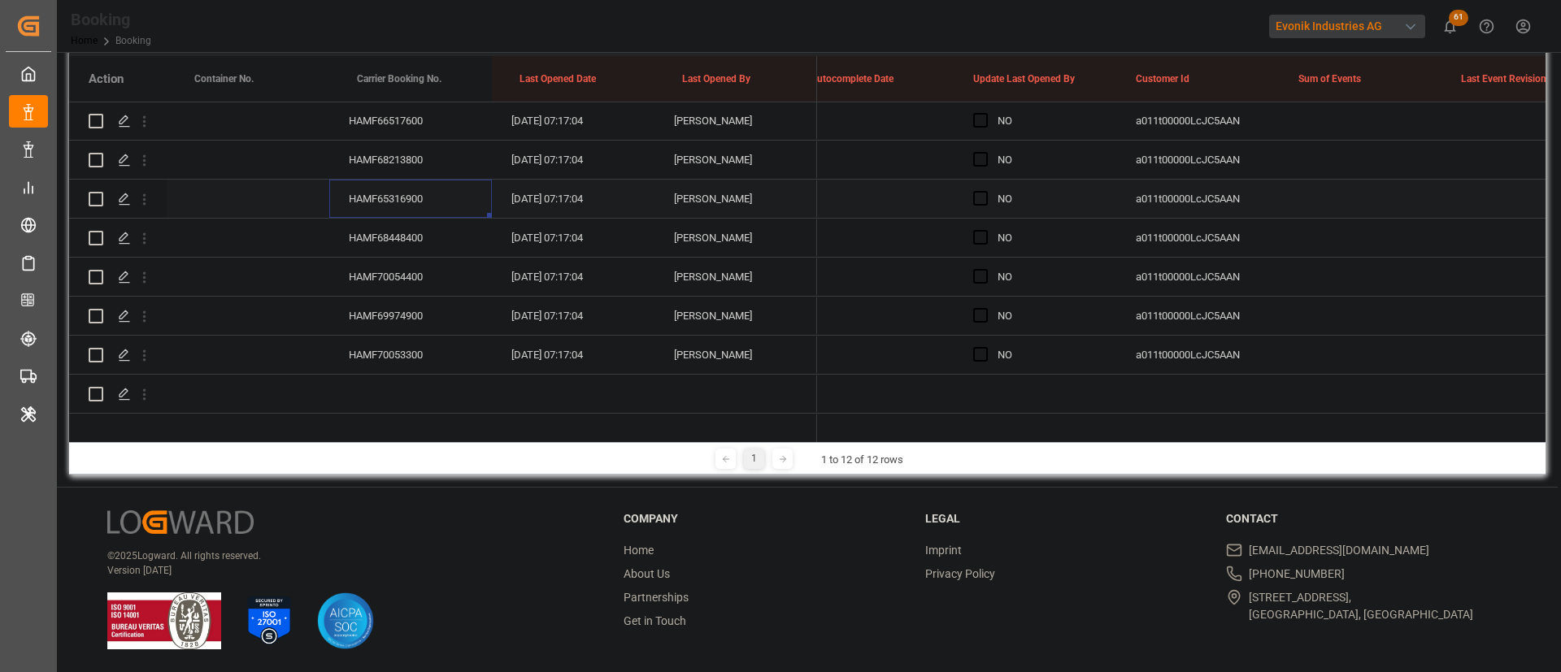
scroll to position [897, 0]
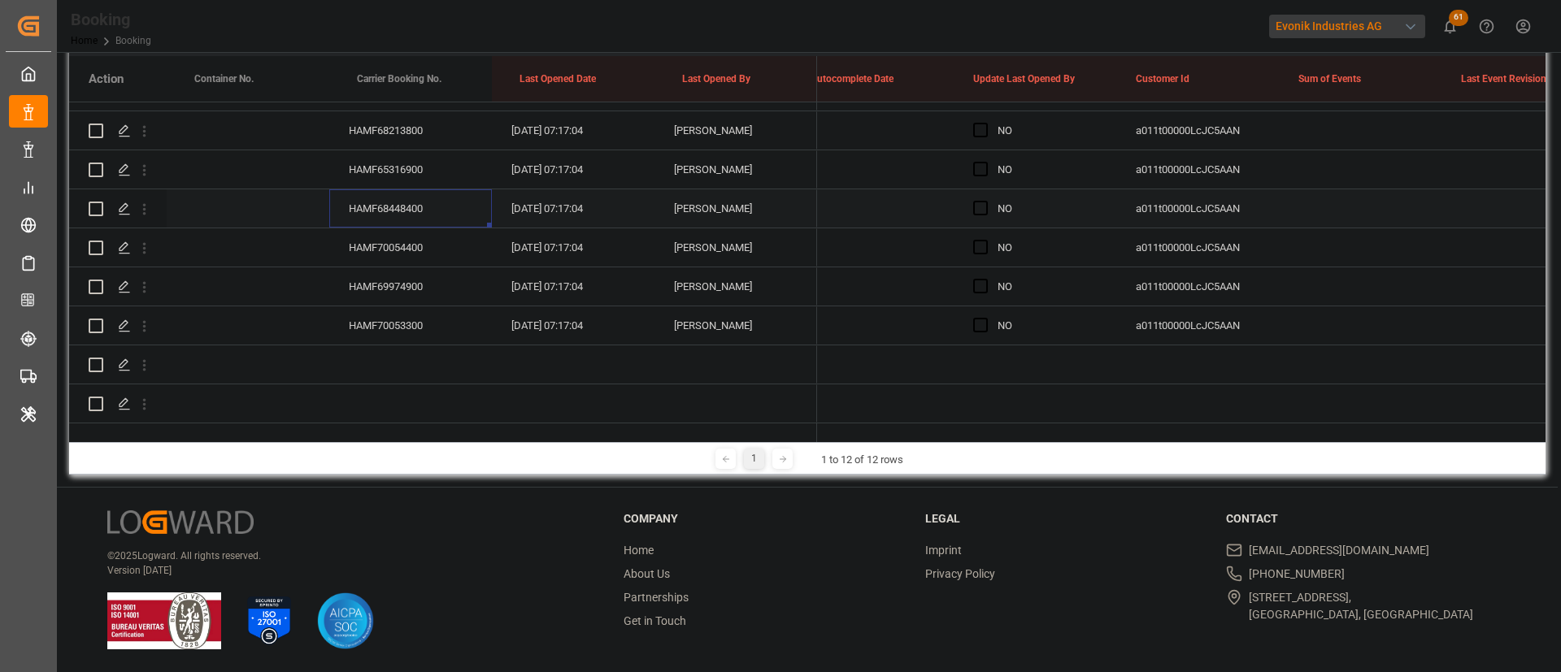
click at [392, 208] on div "HAMF68448400" at bounding box center [410, 208] width 163 height 38
click at [419, 257] on div "HAMF70054400" at bounding box center [410, 247] width 163 height 38
click at [399, 273] on div "HAMF69974900" at bounding box center [410, 286] width 163 height 38
click at [428, 310] on div "HAMF70053300" at bounding box center [410, 325] width 163 height 38
drag, startPoint x: 983, startPoint y: 315, endPoint x: 1023, endPoint y: 327, distance: 42.2
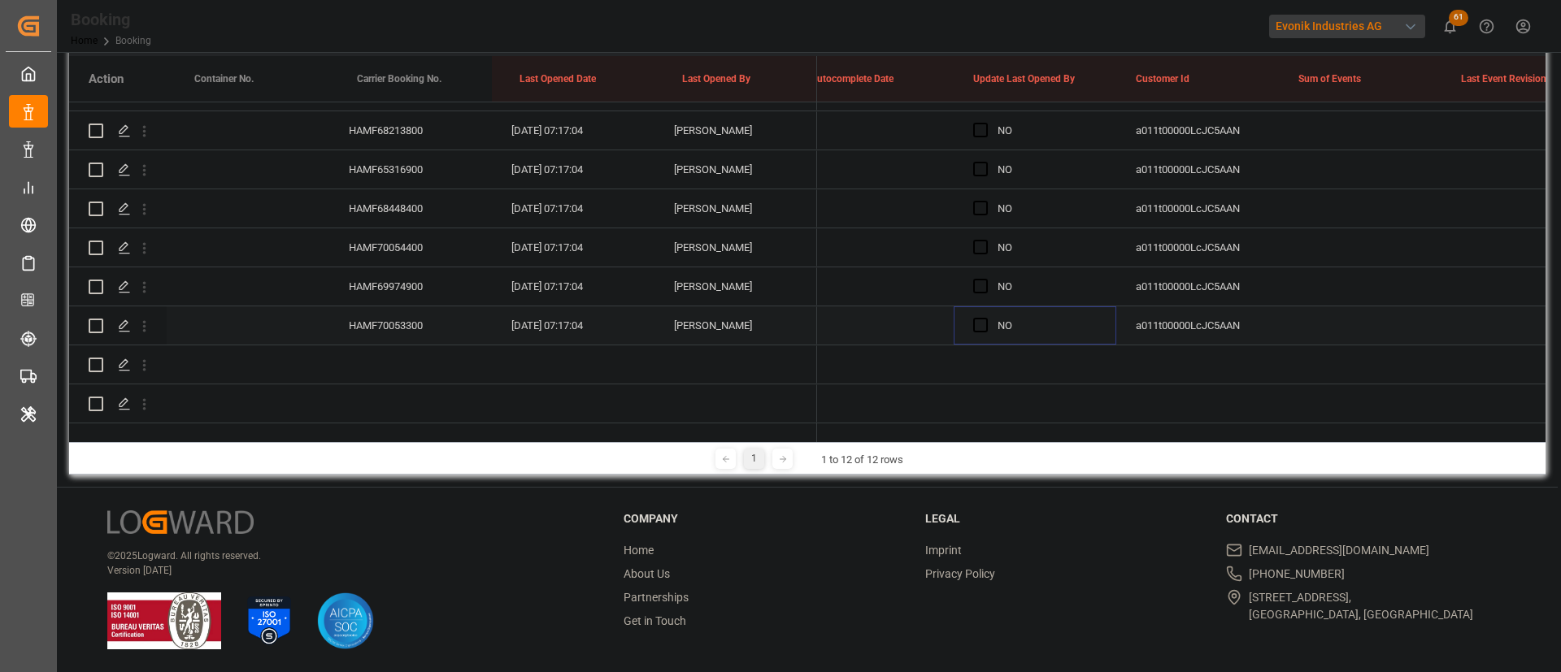
click at [983, 318] on span "Press SPACE to select this row." at bounding box center [980, 325] width 15 height 15
click at [985, 318] on input "Press SPACE to select this row." at bounding box center [985, 318] width 0 height 0
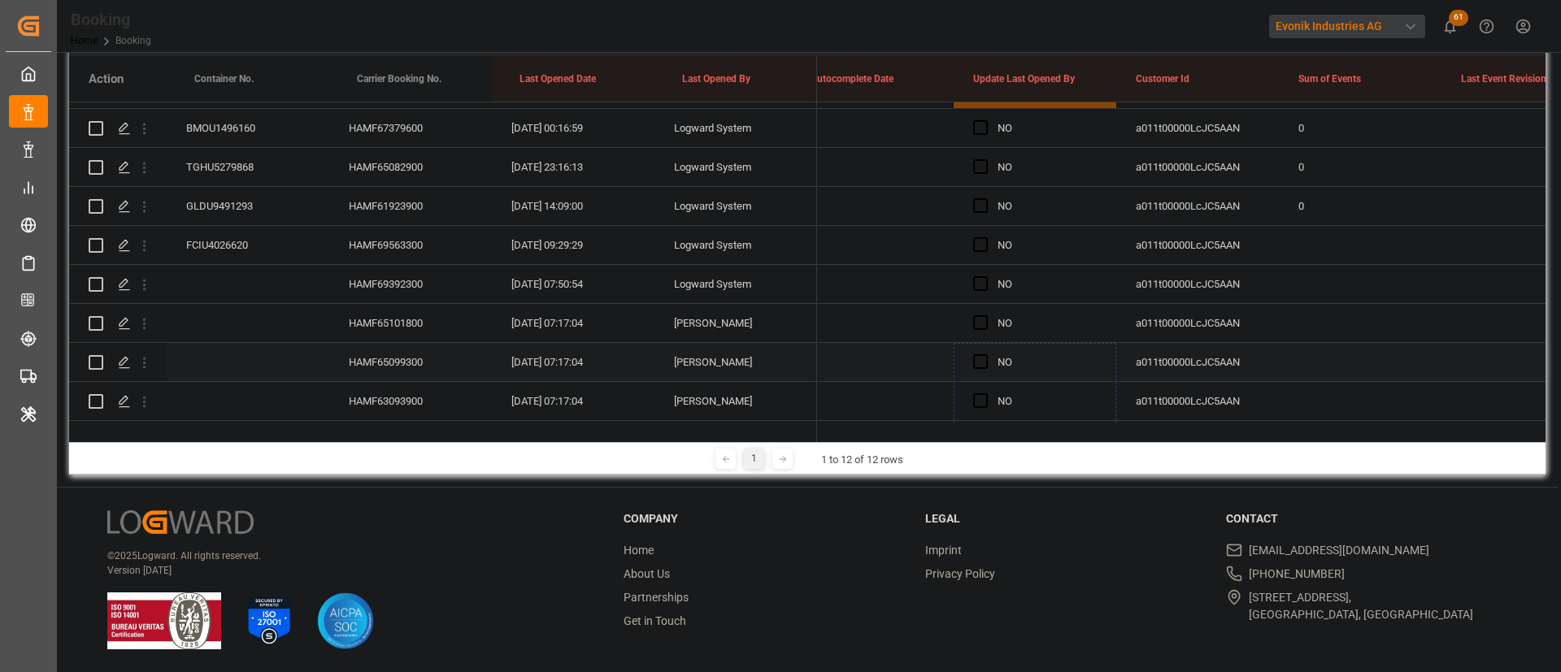
scroll to position [410, 0]
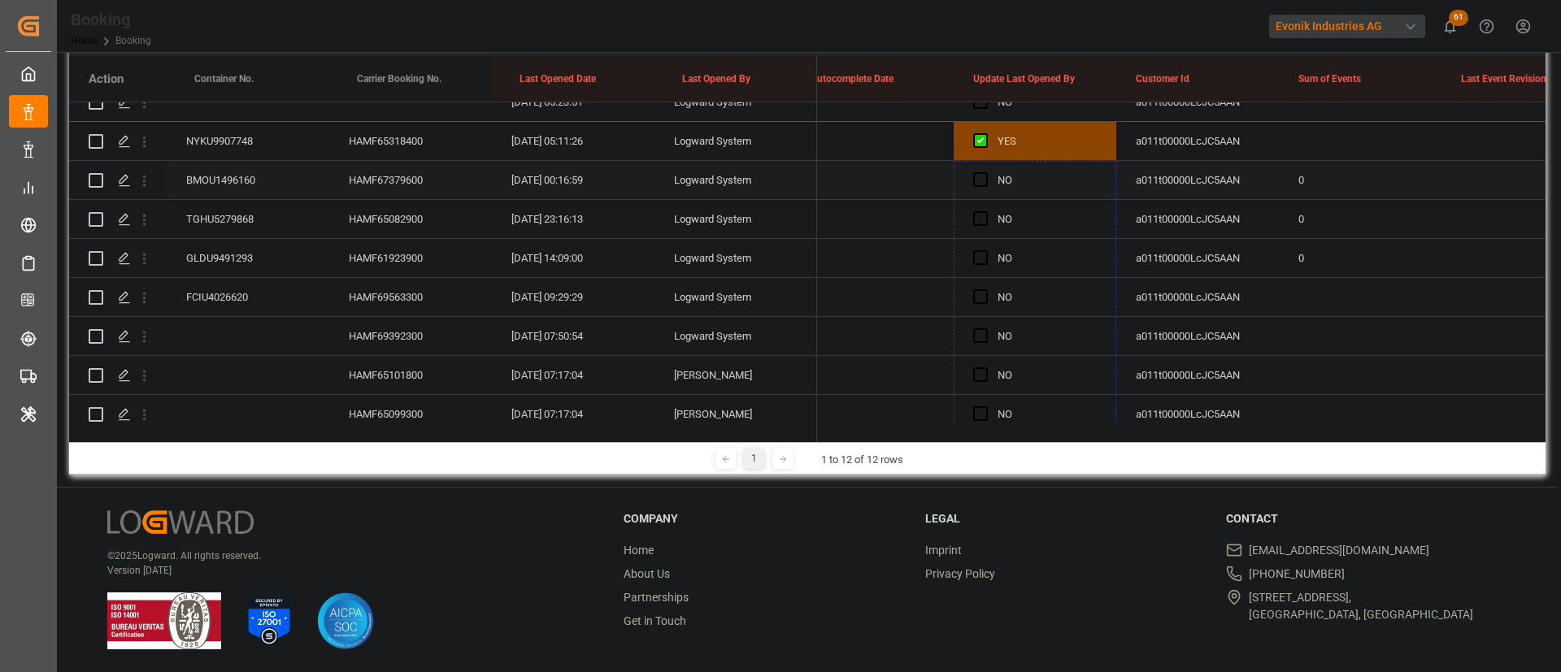
drag, startPoint x: 1114, startPoint y: 334, endPoint x: 1071, endPoint y: 177, distance: 162.7
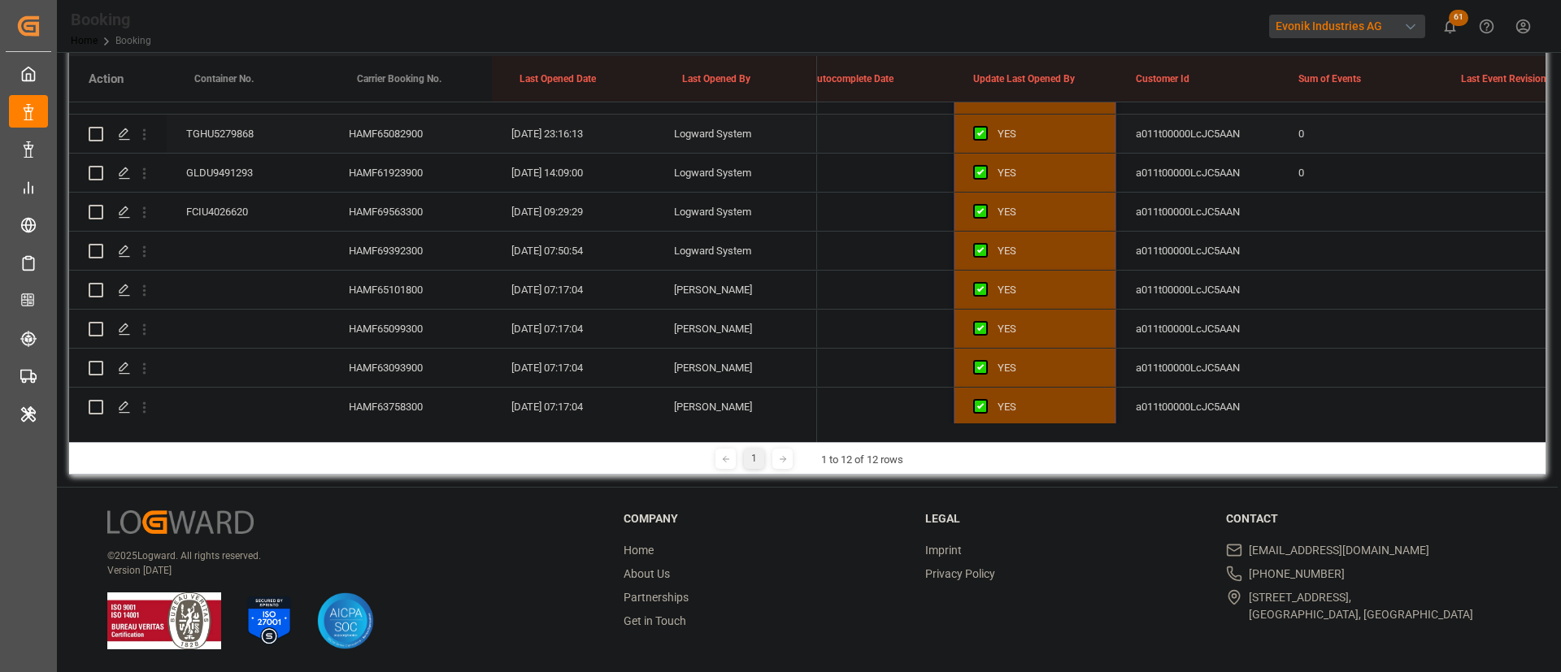
scroll to position [532, 0]
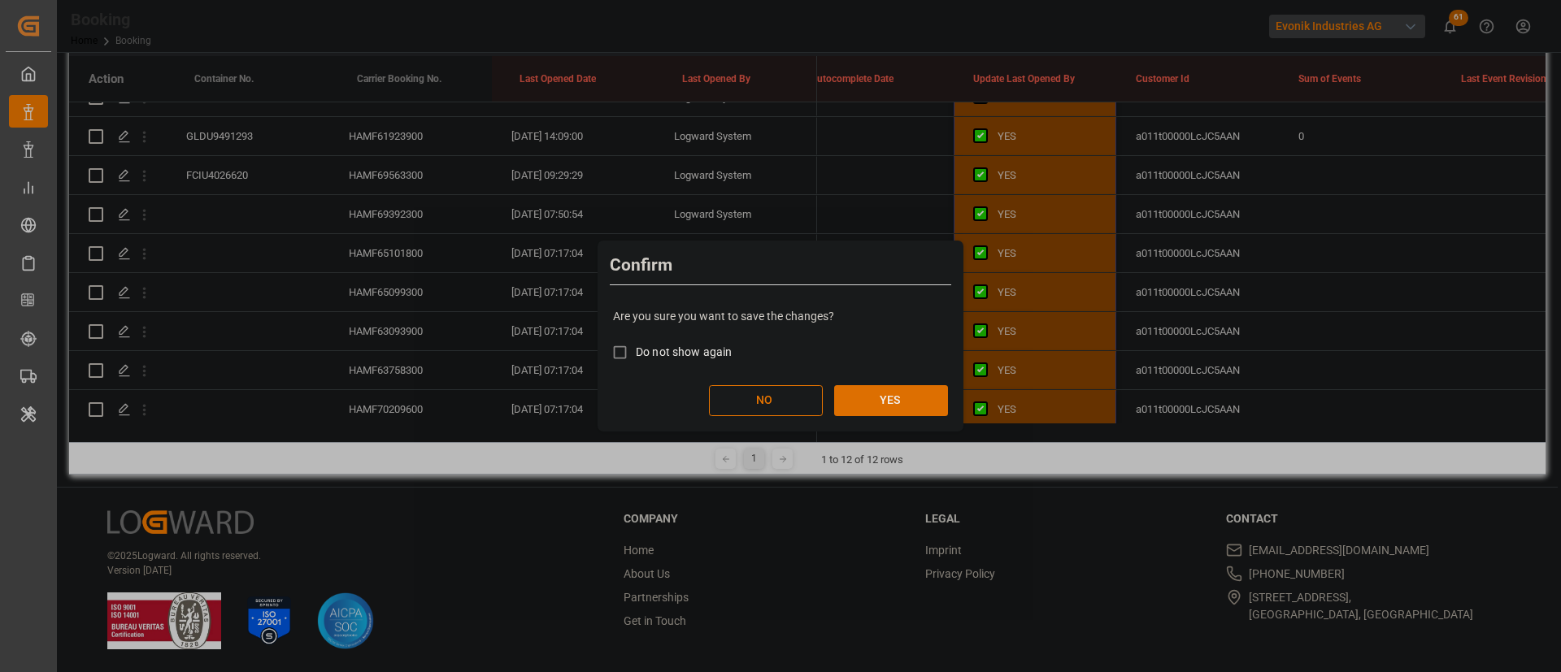
click at [882, 395] on button "YES" at bounding box center [891, 400] width 114 height 31
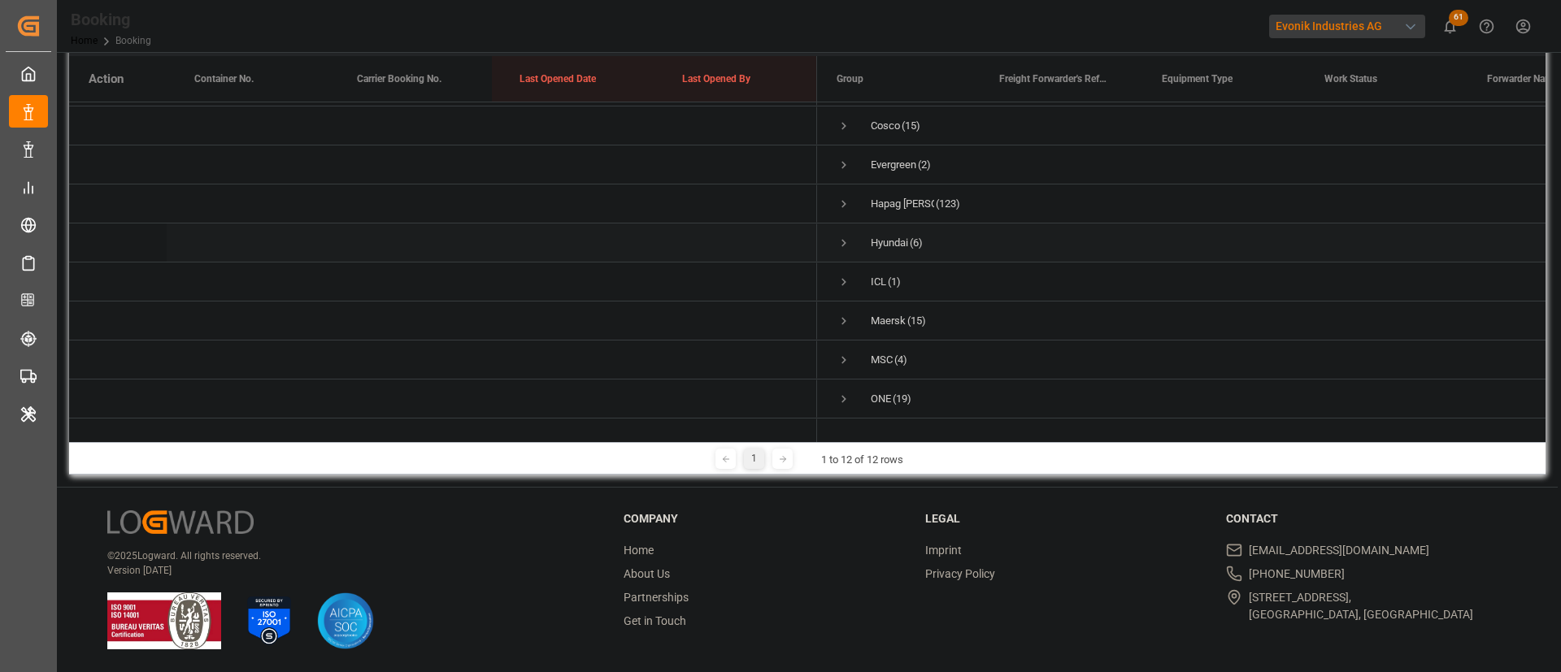
scroll to position [0, 0]
click at [848, 191] on span "Press SPACE to select this row." at bounding box center [843, 199] width 15 height 37
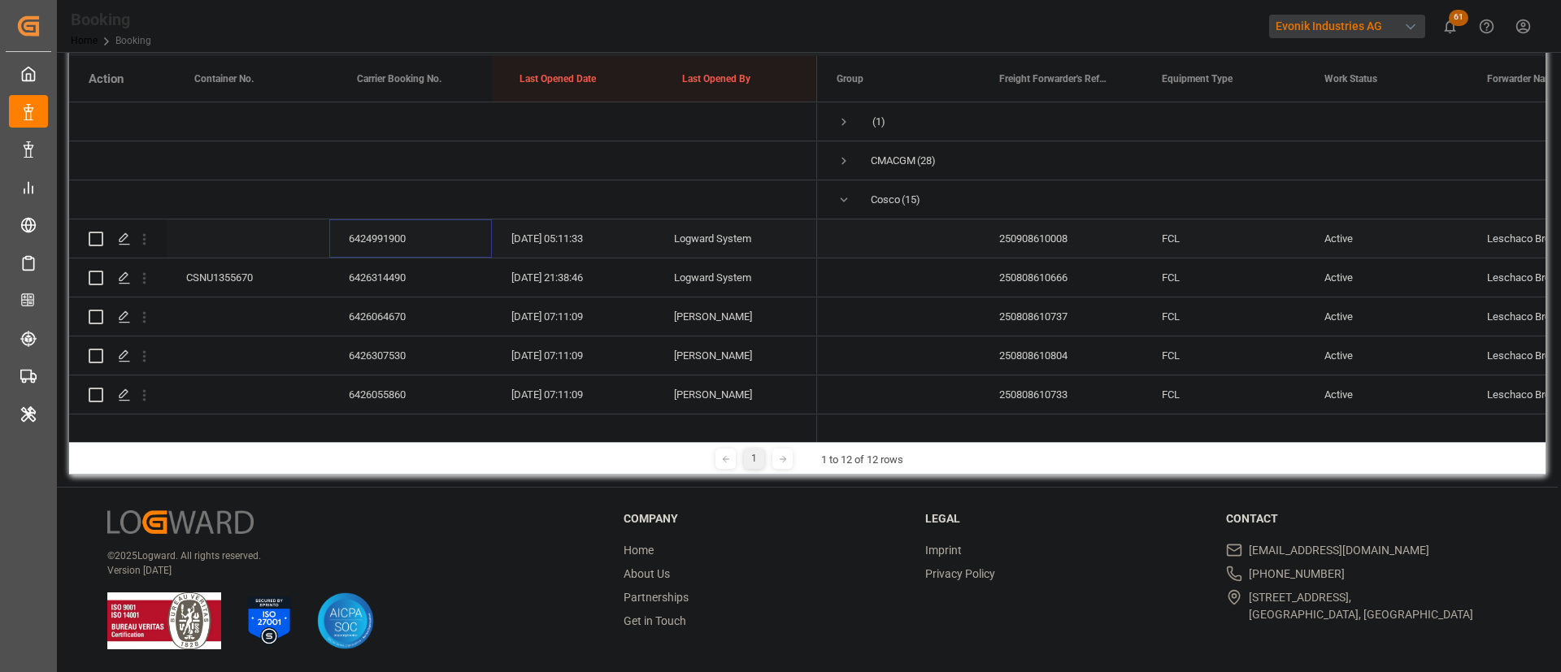
click at [416, 234] on div "6424991900" at bounding box center [410, 238] width 163 height 38
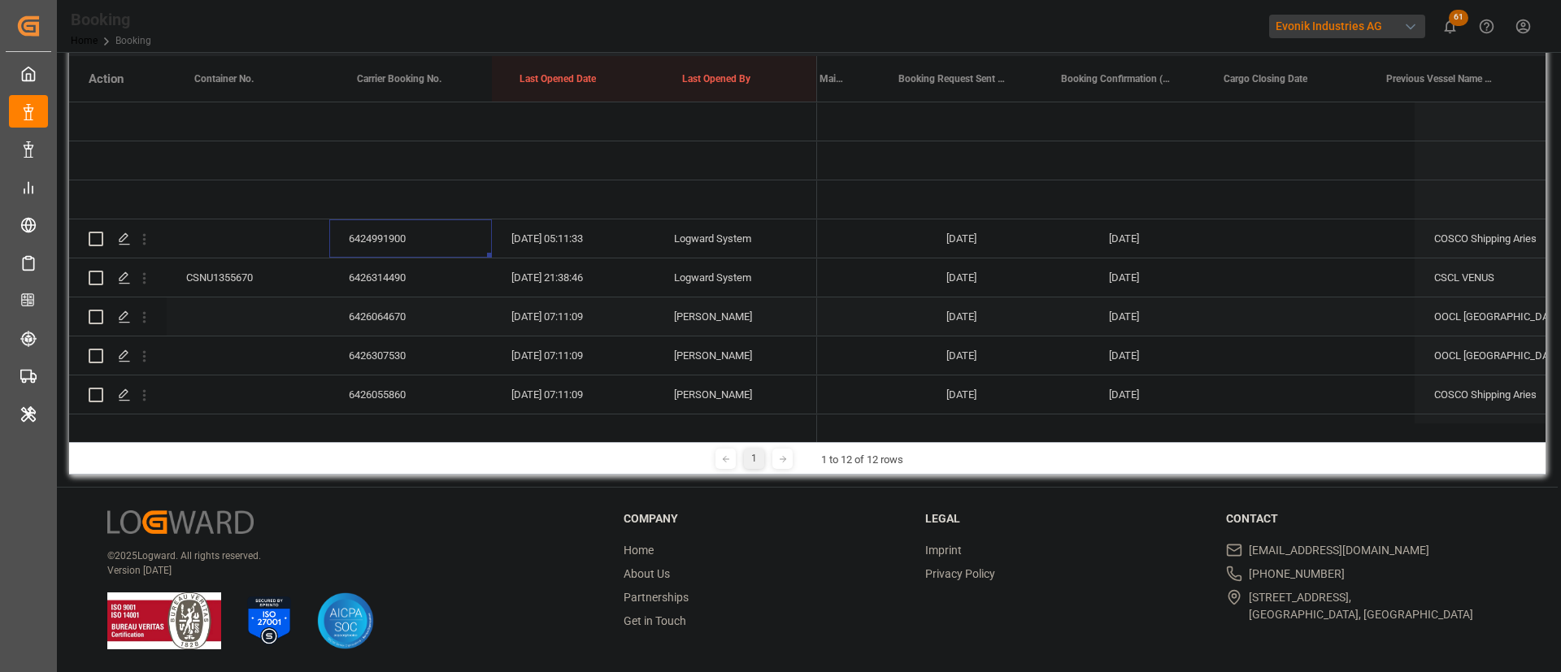
scroll to position [0, 6083]
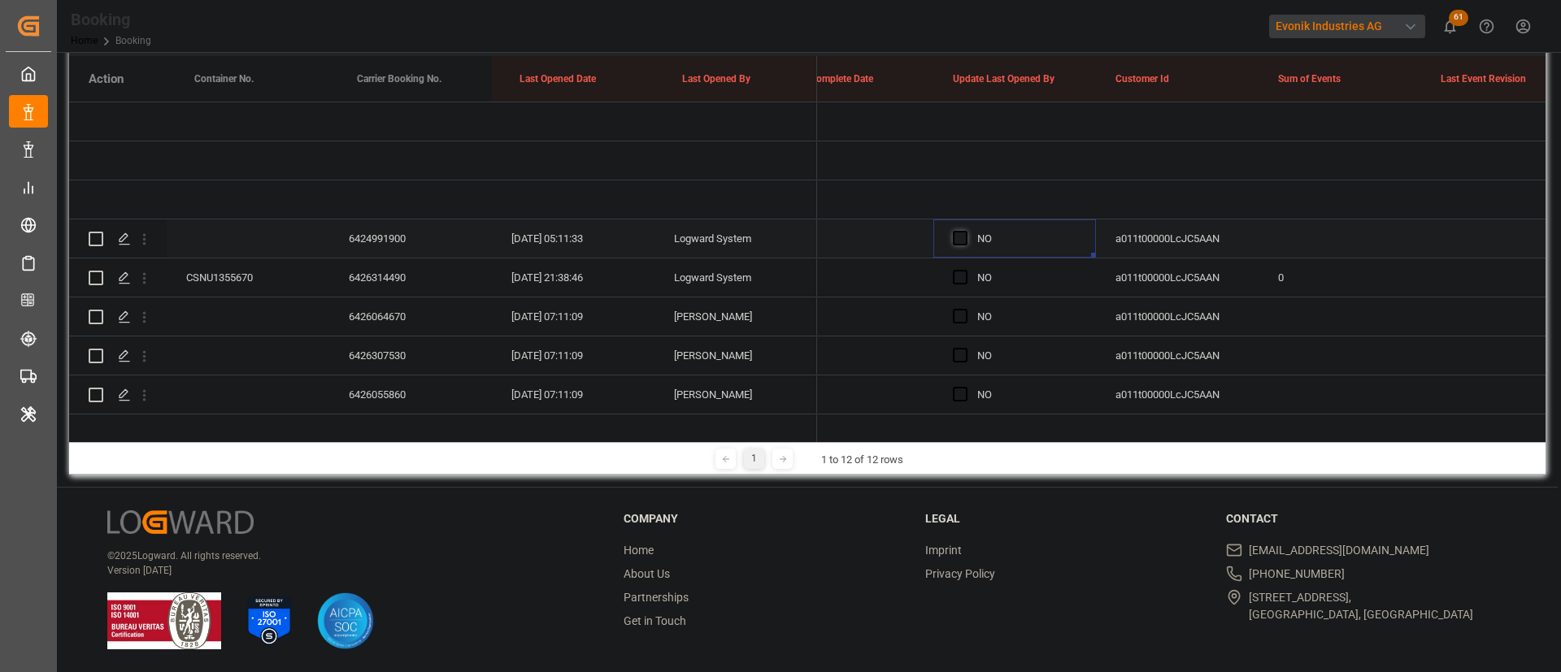
click at [959, 239] on span "Press SPACE to select this row." at bounding box center [960, 238] width 15 height 15
click at [965, 231] on input "Press SPACE to select this row." at bounding box center [965, 231] width 0 height 0
click at [377, 271] on div "6426314490" at bounding box center [410, 277] width 163 height 38
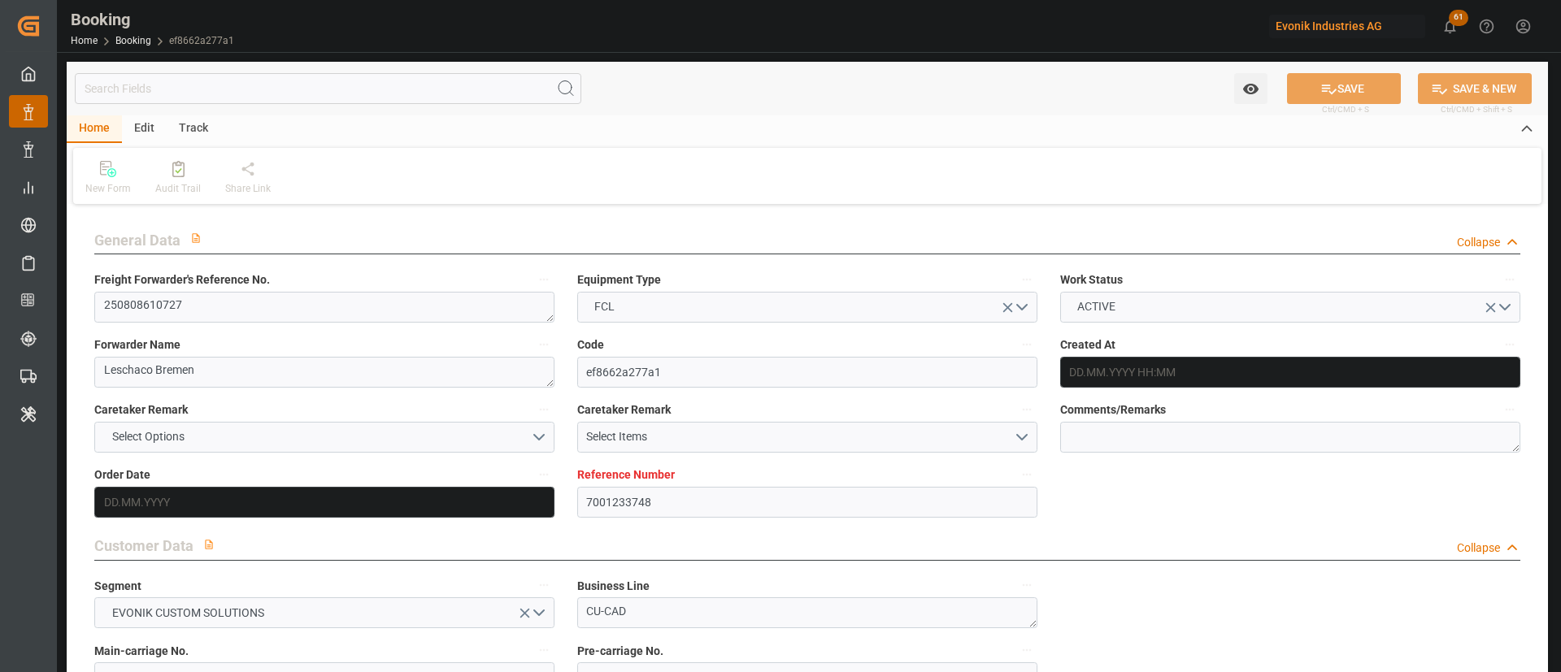
type input "7001233748"
type input "9350018"
type input "CMACGM"
type input "CMA CGM Group"
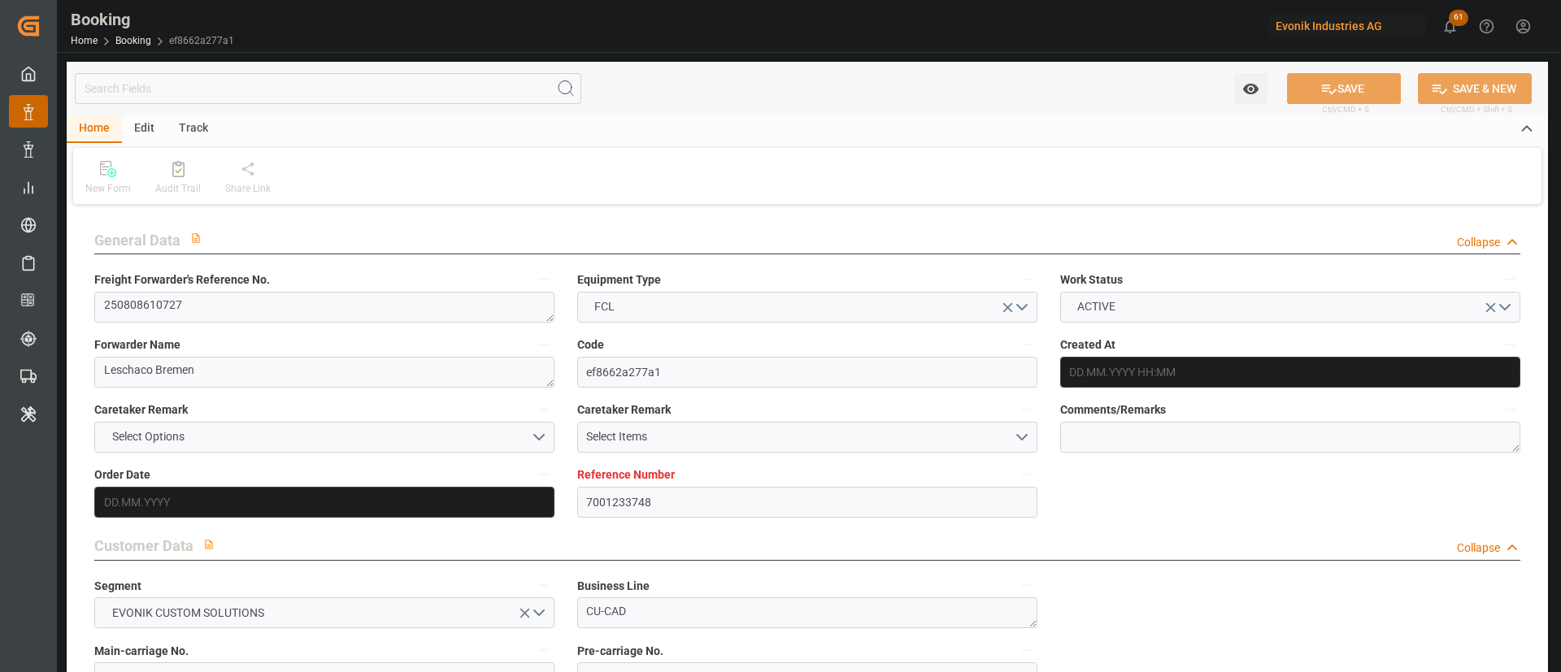
type input "NLRTM"
type input "MXVER"
type input "NLRTM"
type input "MXVER"
type input "9350018"
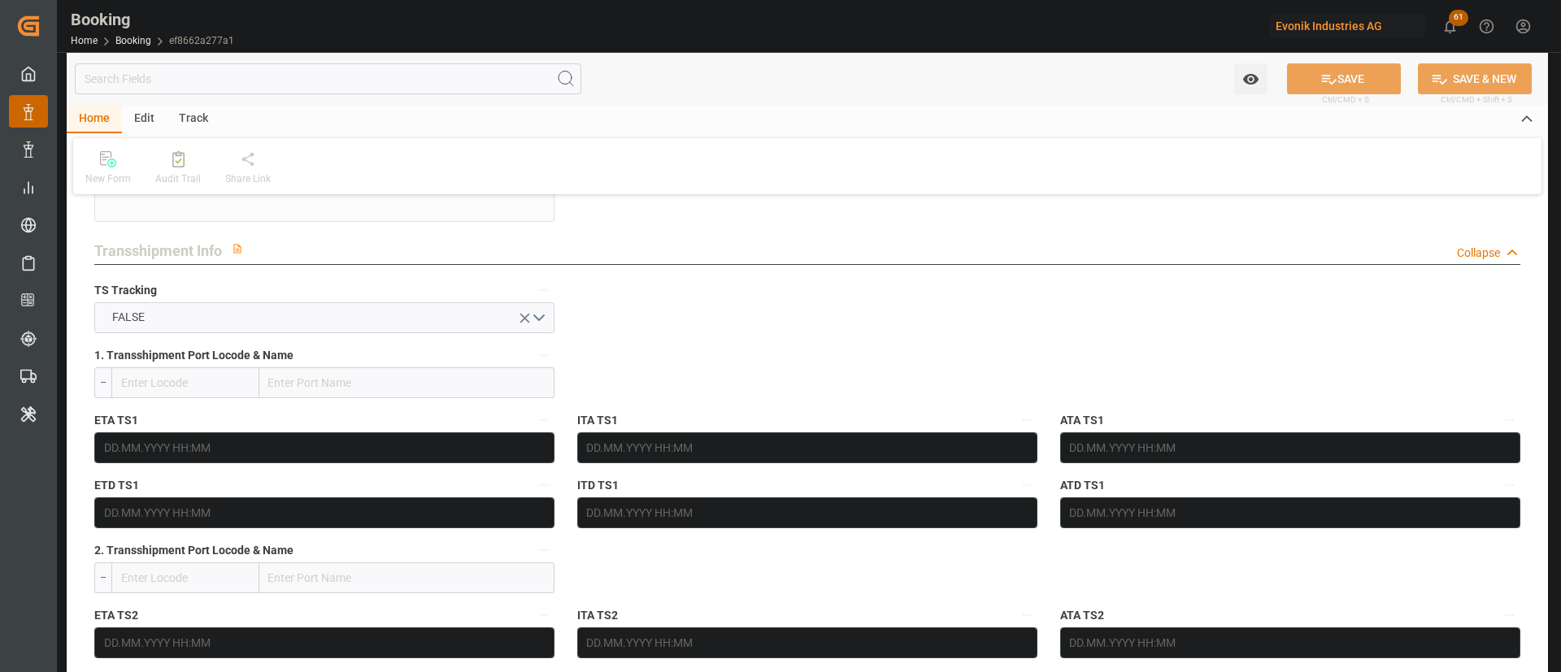
type input "28.07.2025 09:51"
type input "28.07.2025"
type input "08.09.2025"
type input "08.08.2025"
type input "29.07.2025"
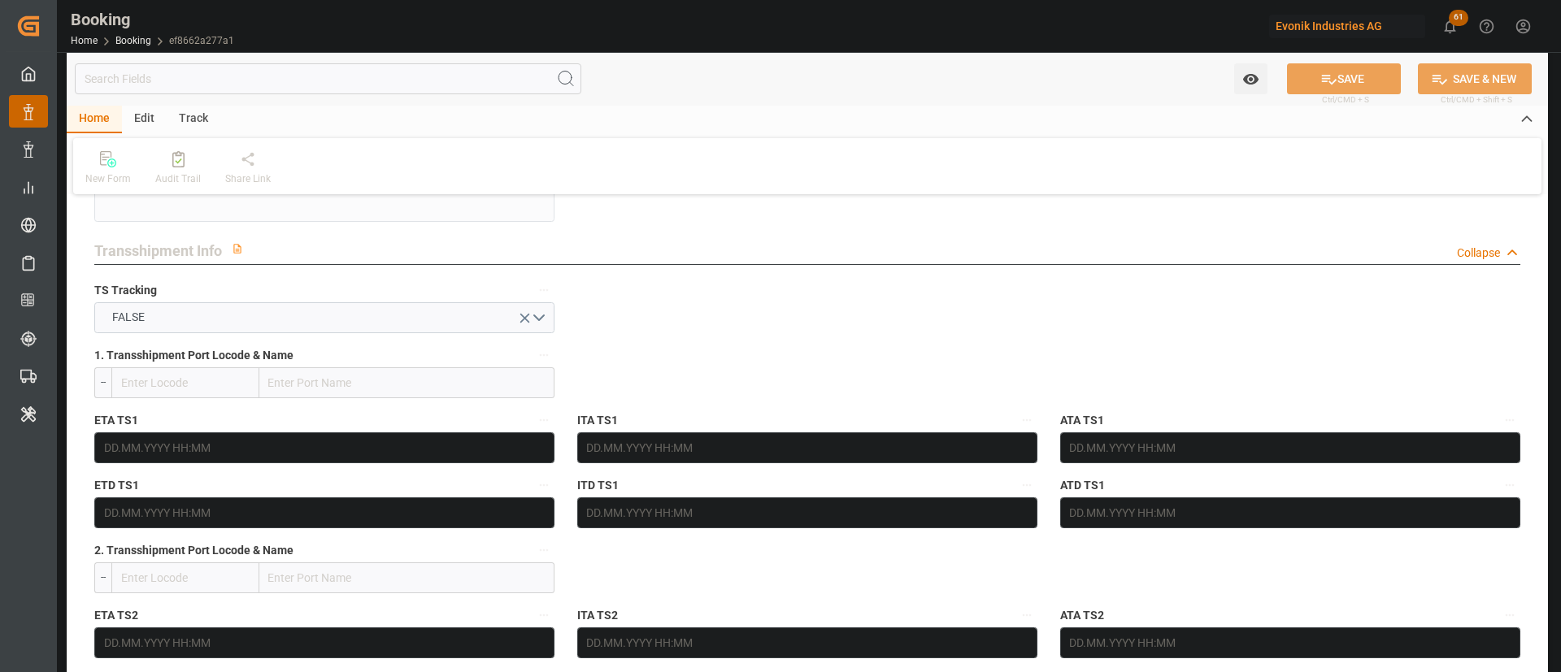
type input "29.07.2025"
type input "20.08.2025 13:00"
type input "20.08.2025 00:00"
type input "09.09.2025 21:00"
type input "09.09.2025 00:00"
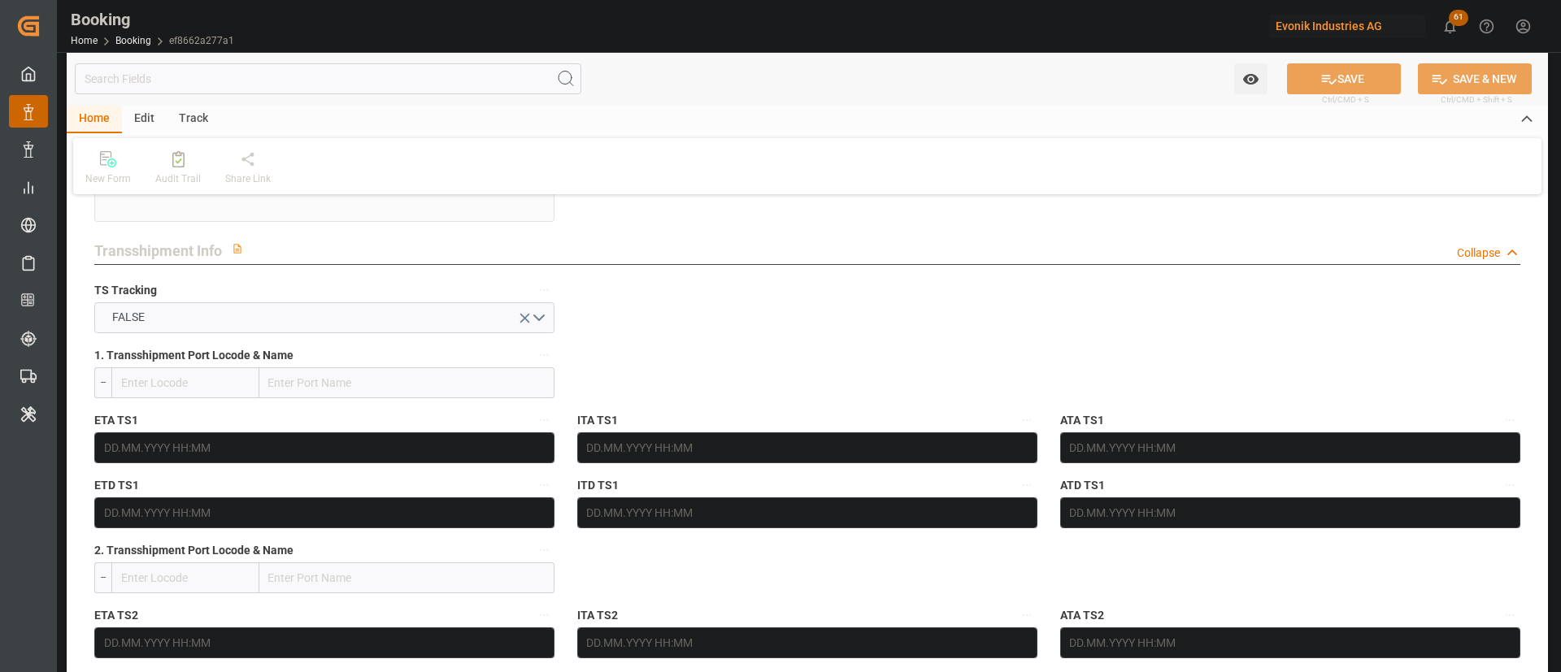
type input "13.08.2025"
type input "13.08.2025 05:48"
type input "[DATE]"
type input "20.08.2025 13:00"
type input "09.09.2025 21:00"
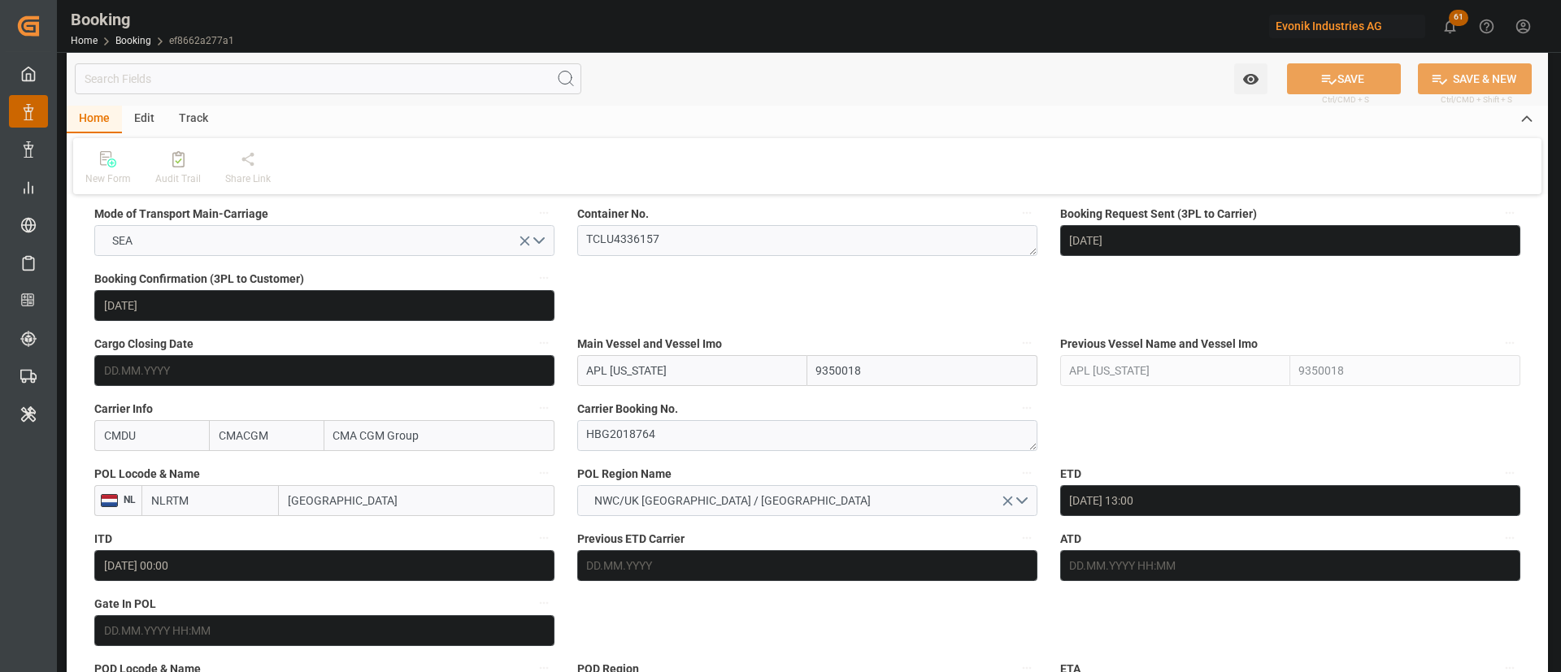
scroll to position [975, 0]
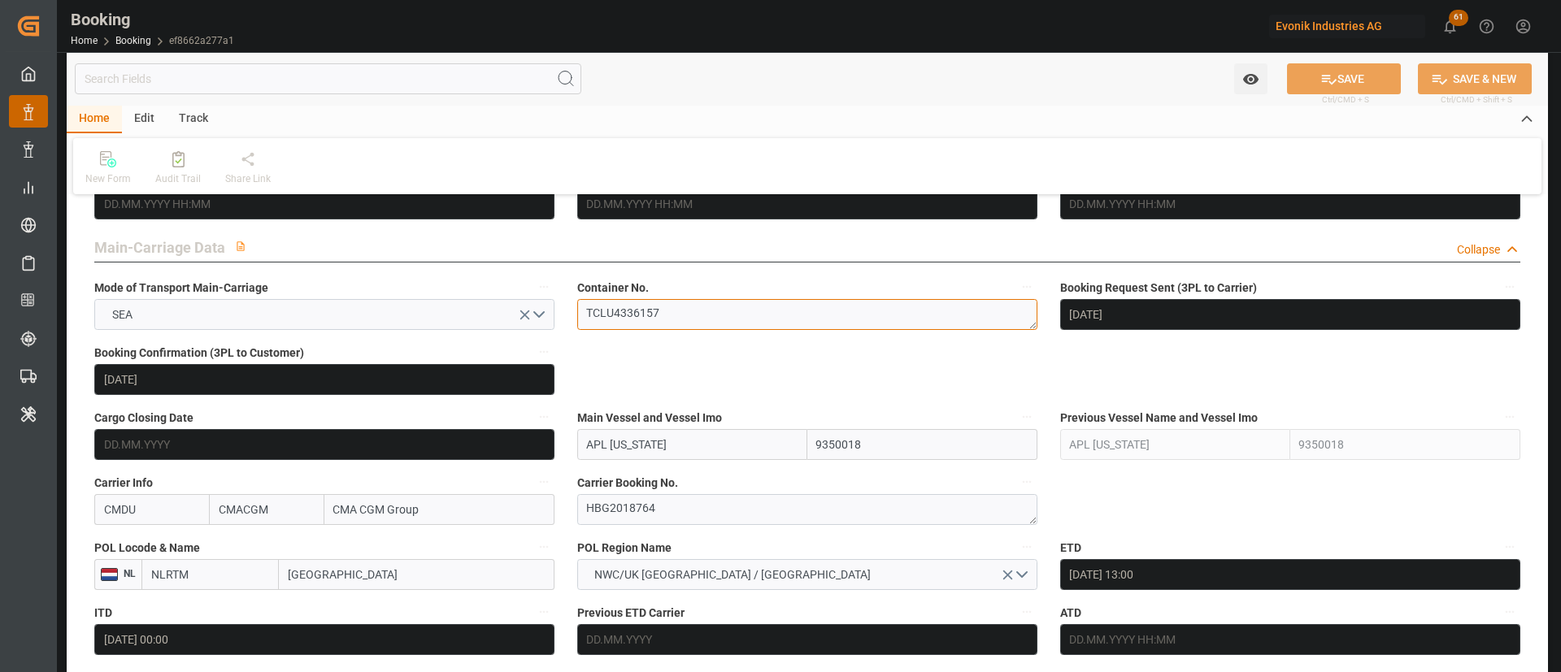
click at [663, 322] on textarea "TCLU4336157" at bounding box center [807, 314] width 460 height 31
click at [663, 321] on textarea "TCLU4336157" at bounding box center [807, 314] width 460 height 31
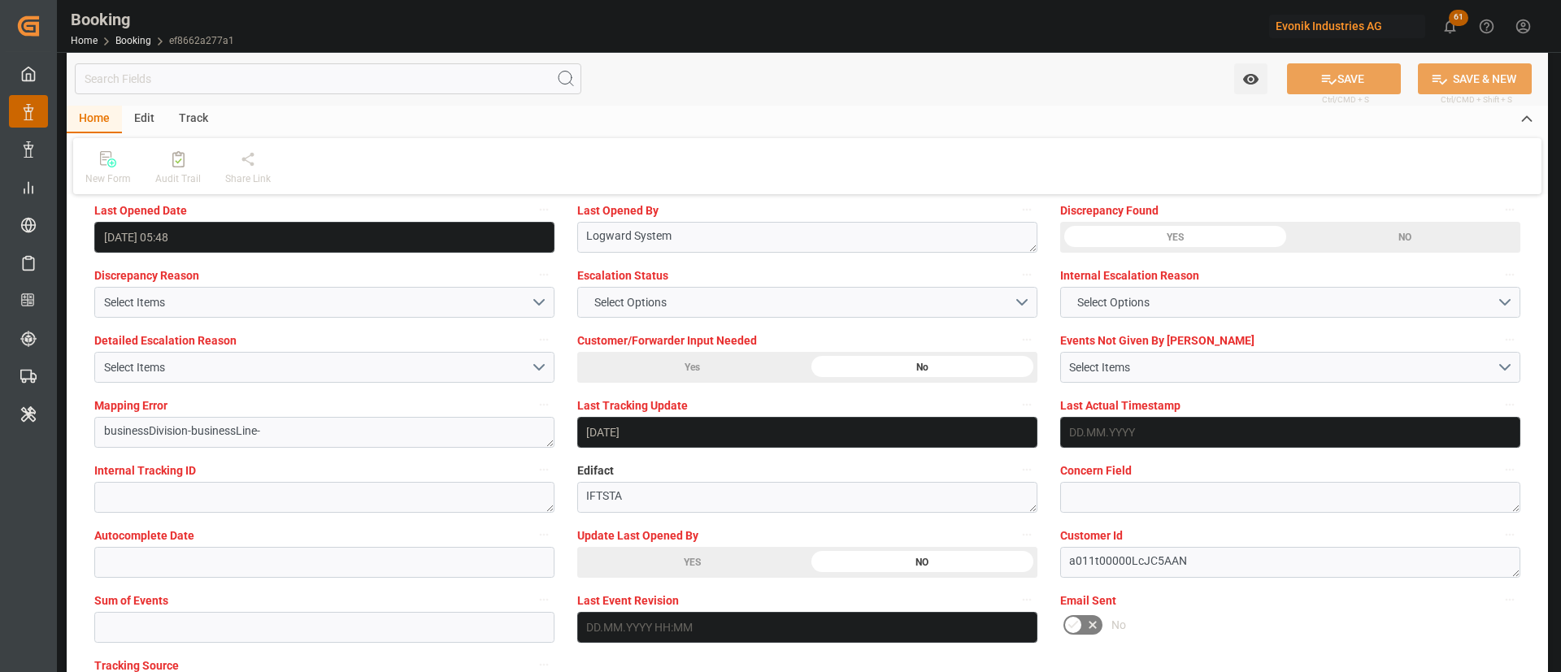
scroll to position [3048, 0]
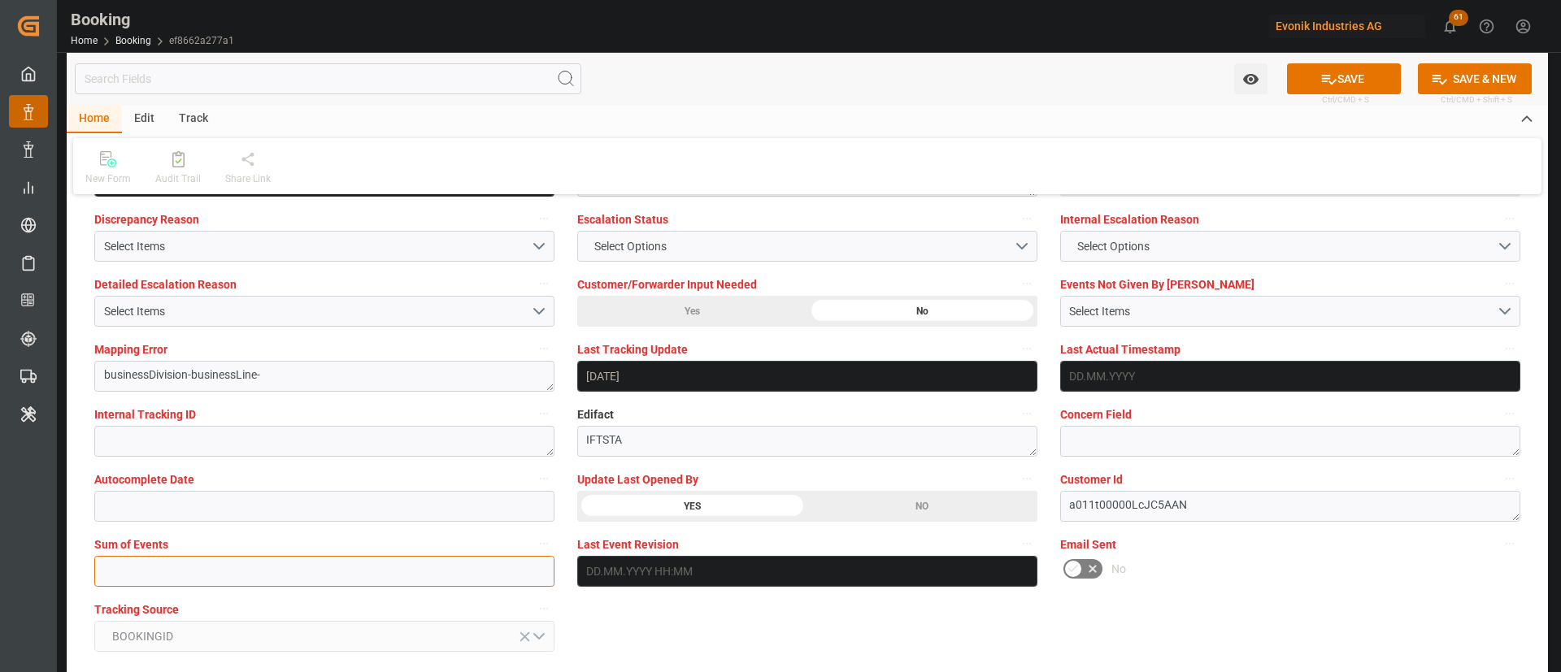
click at [241, 571] on input "text" at bounding box center [324, 571] width 460 height 31
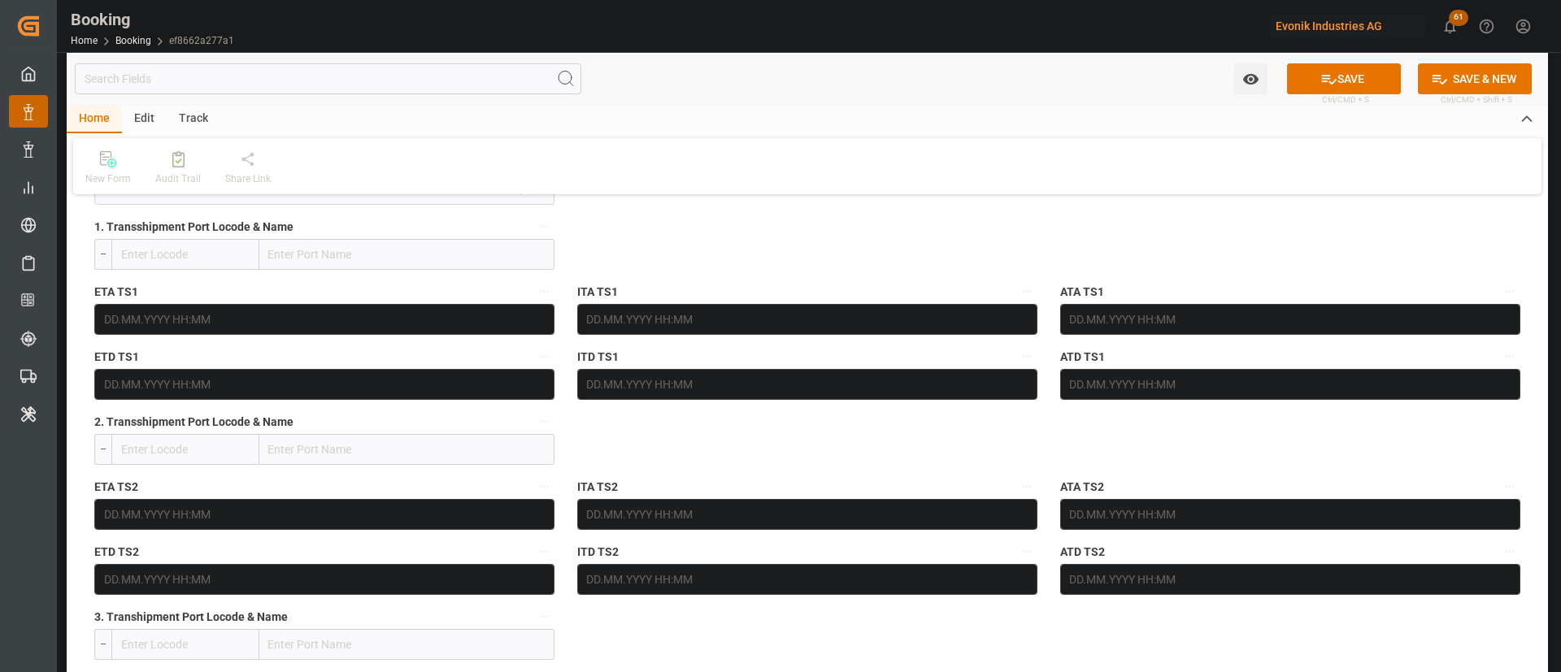
scroll to position [1585, 0]
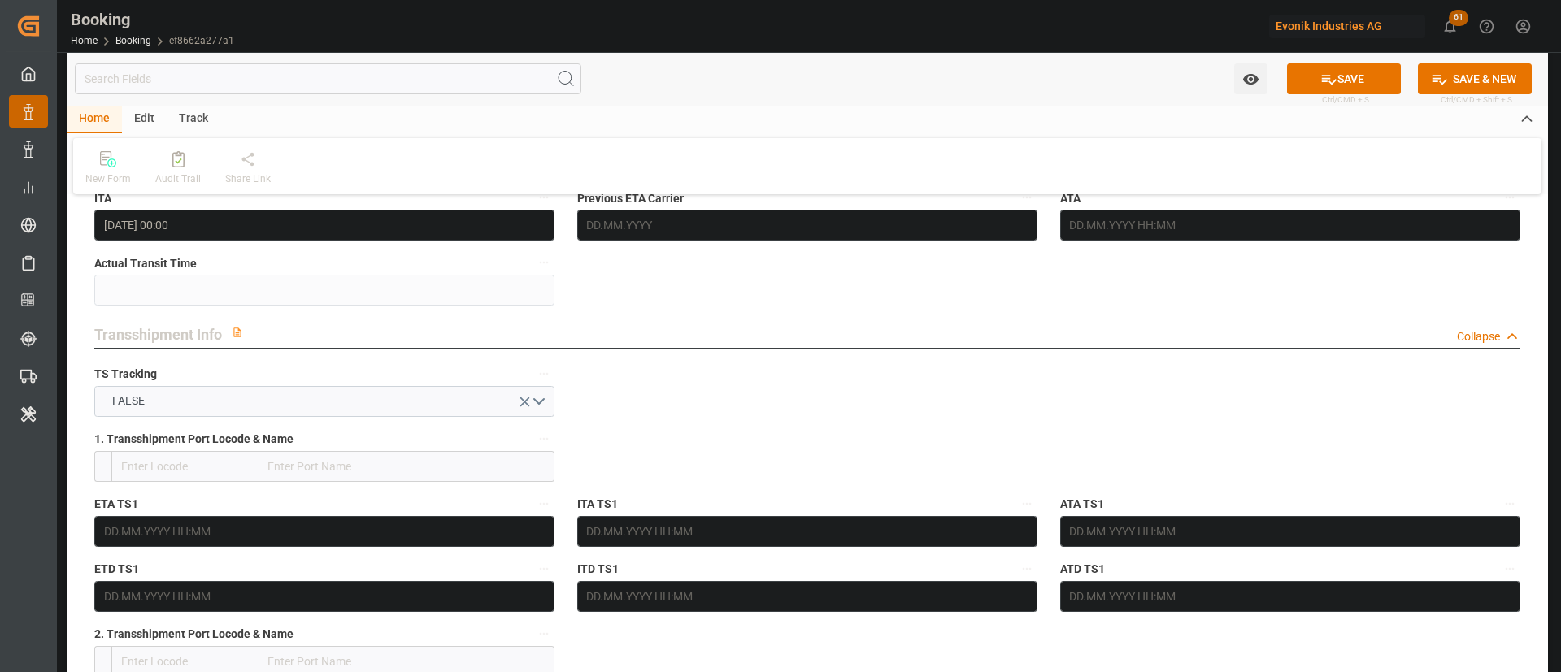
type input "0"
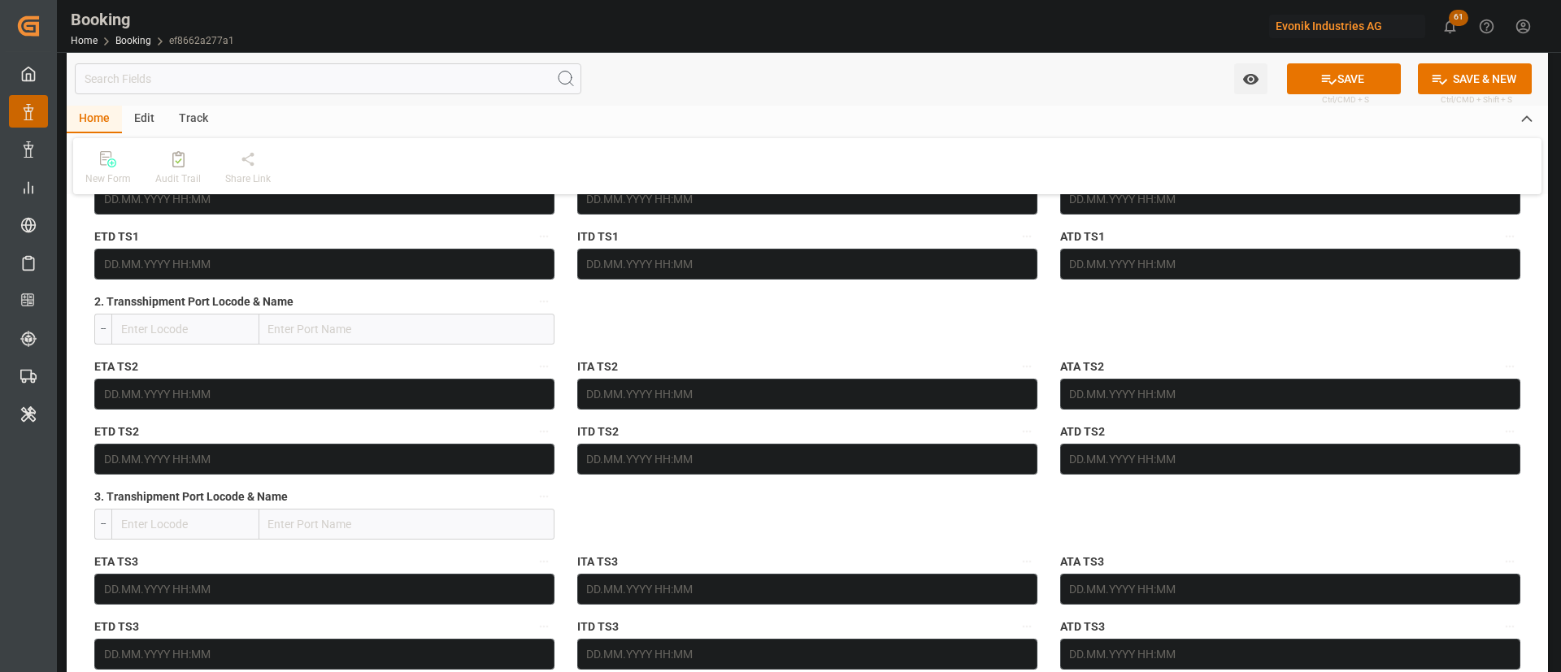
scroll to position [2194, 0]
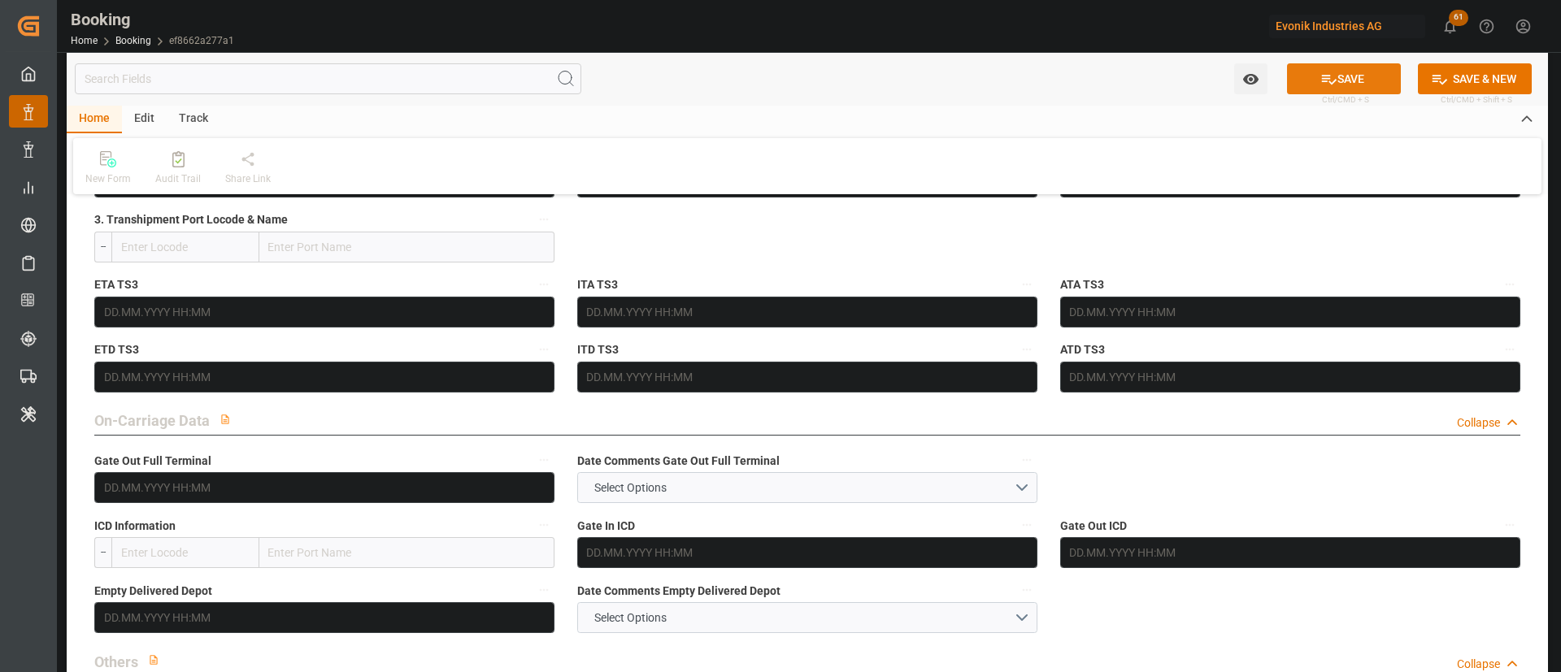
click at [1340, 74] on button "SAVE" at bounding box center [1344, 78] width 114 height 31
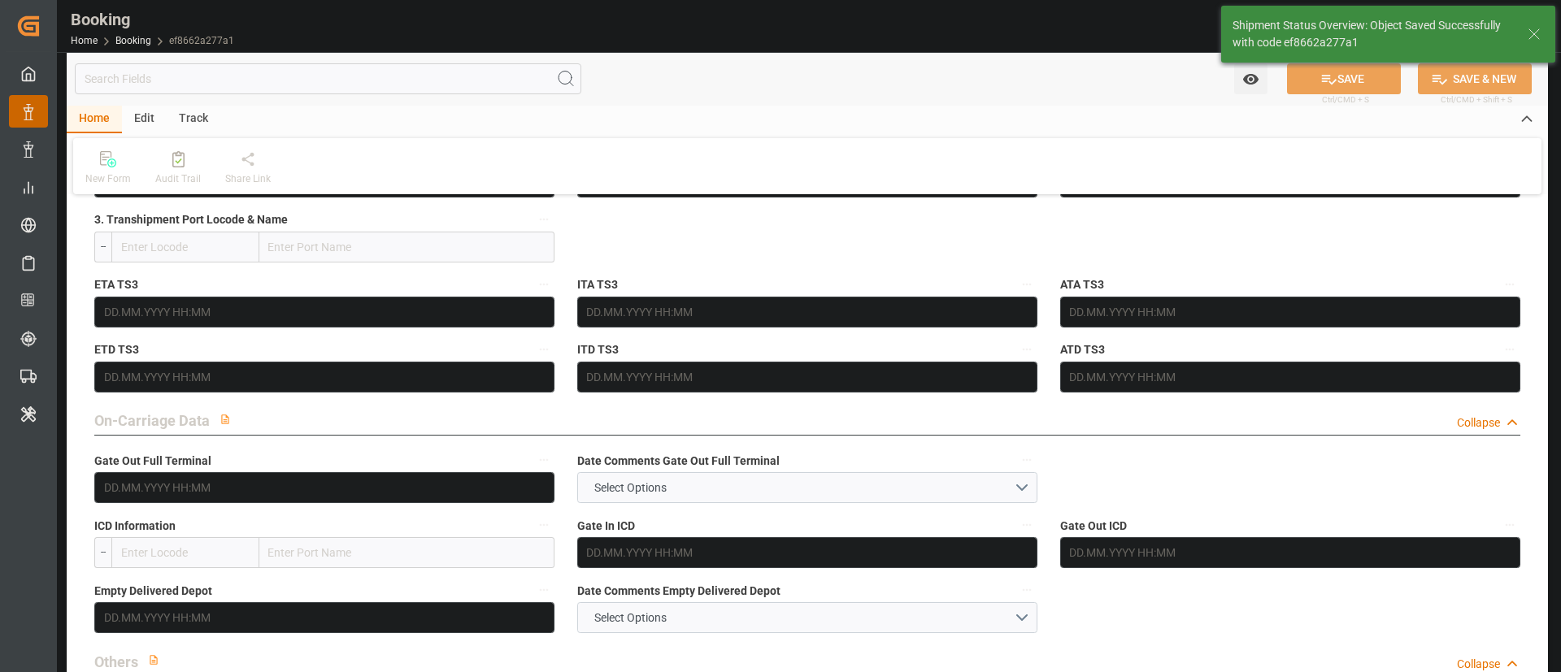
type textarea "[PERSON_NAME]"
type input "13.08.2025 06:18"
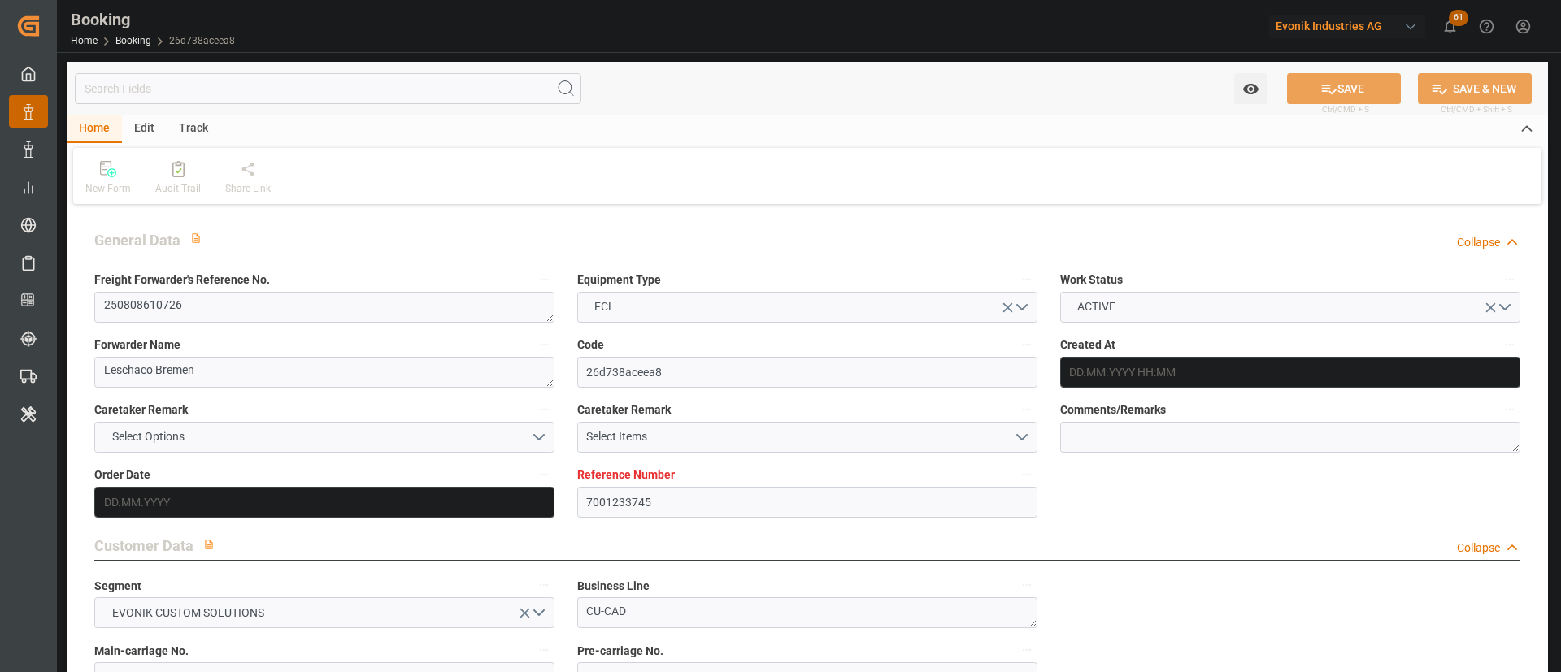
type input "7001233745"
type input "9472165"
type input "CMACGM"
type input "CMA CGM Group"
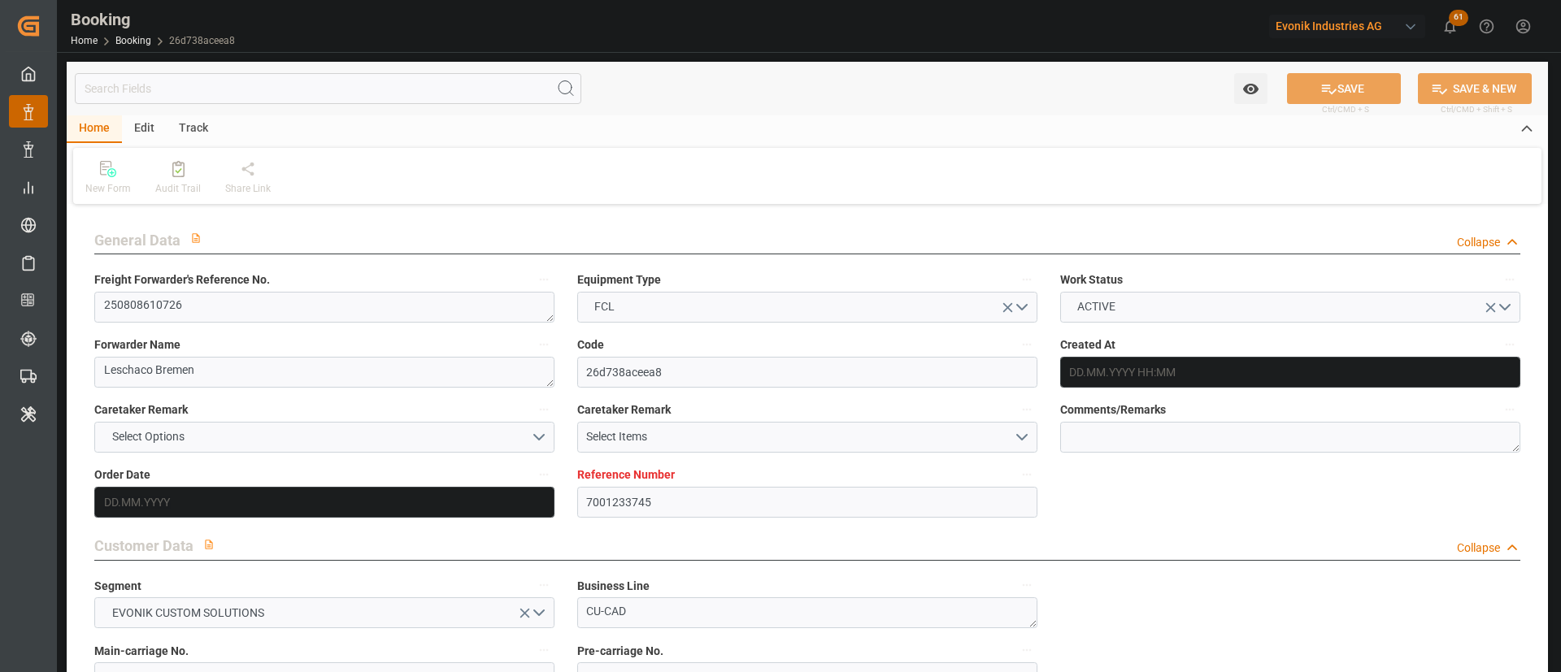
type input "NLRTM"
type input "USORF"
type input "NLRTM"
type input "USORF"
type input "9472165"
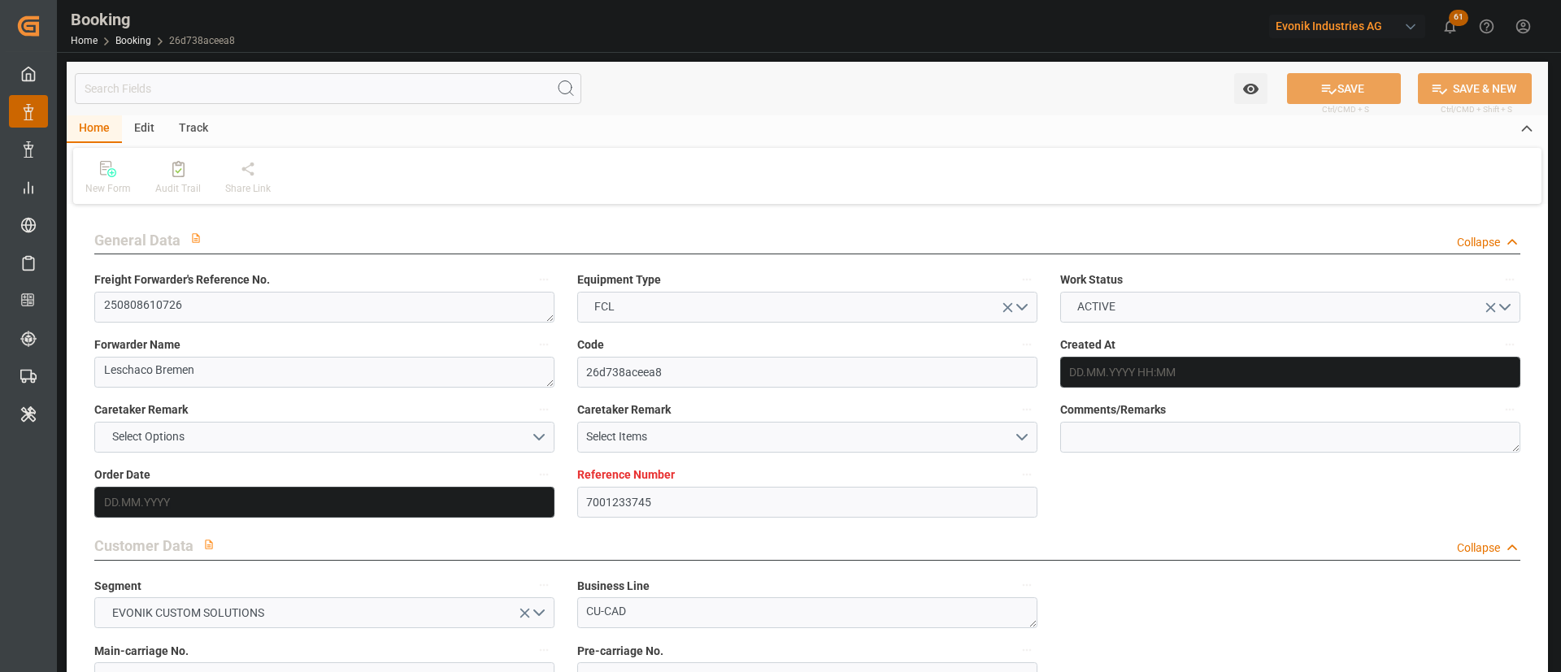
type input "28.07.2025 09:50"
type input "28.07.2025"
type input "07.09.2025"
type input "07.08.2025"
type input "29.07.2025"
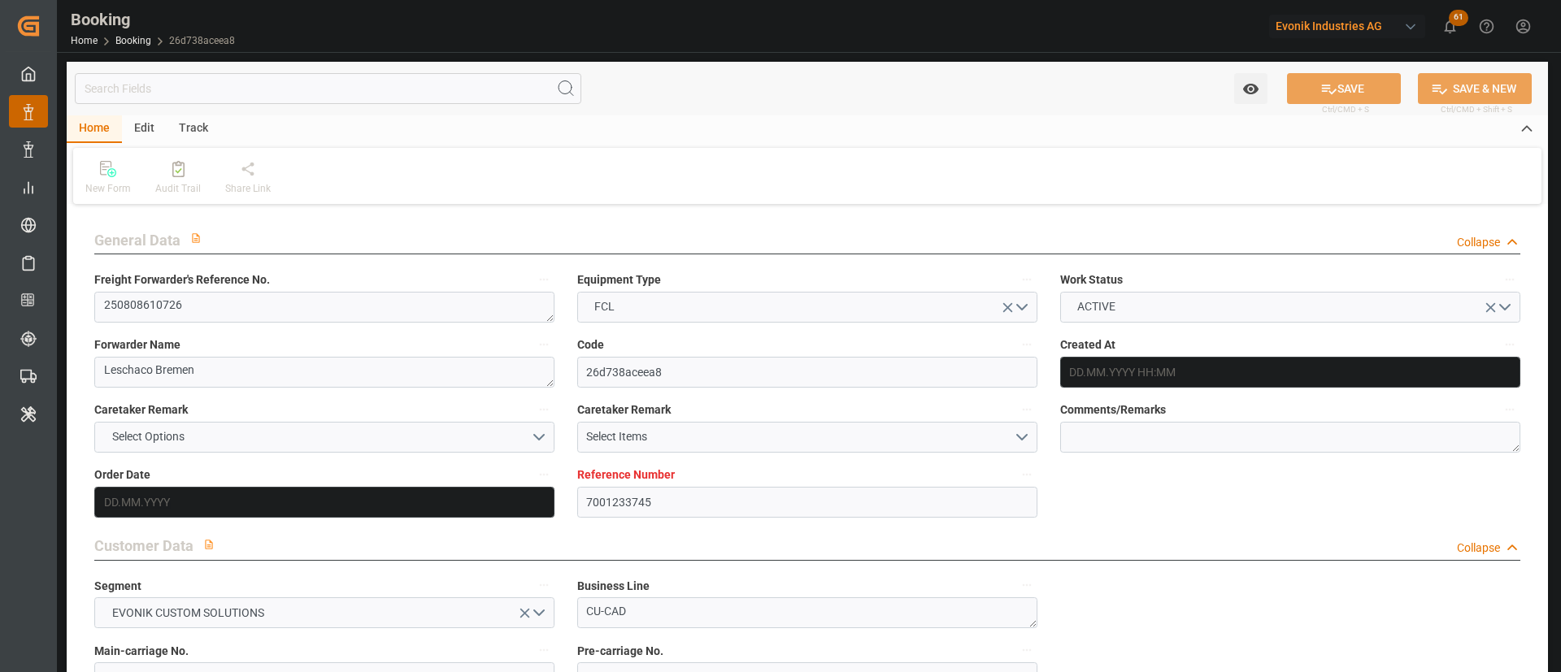
type input "29.07.2025"
type input "23.08.2025 15:00"
type input "20.08.2025 00:00"
type input "10.09.2025 18:00"
type input "07.09.2025 00:00"
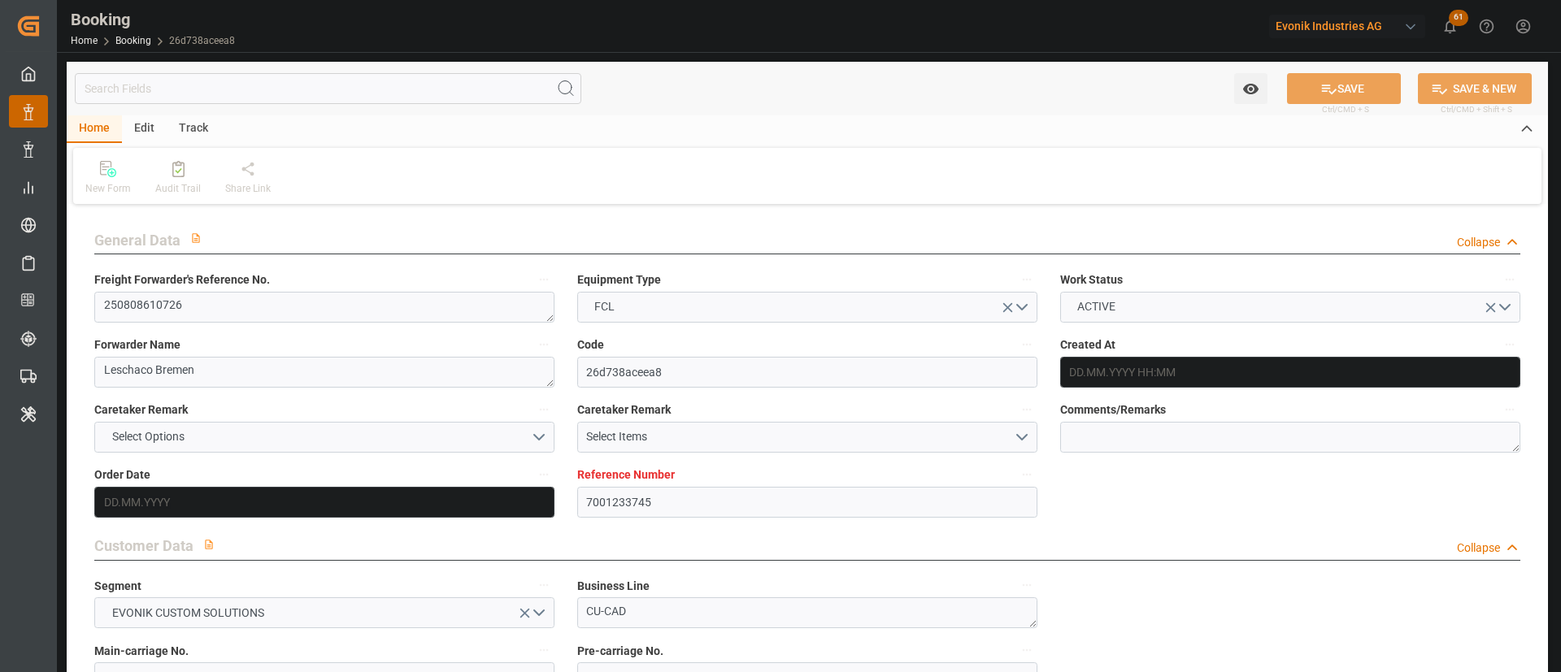
type input "13.08.2025"
type input "13.08.2025 05:22"
type input "[DATE]"
type input "23.08.2025 15:00"
type input "10.09.2025 18:00"
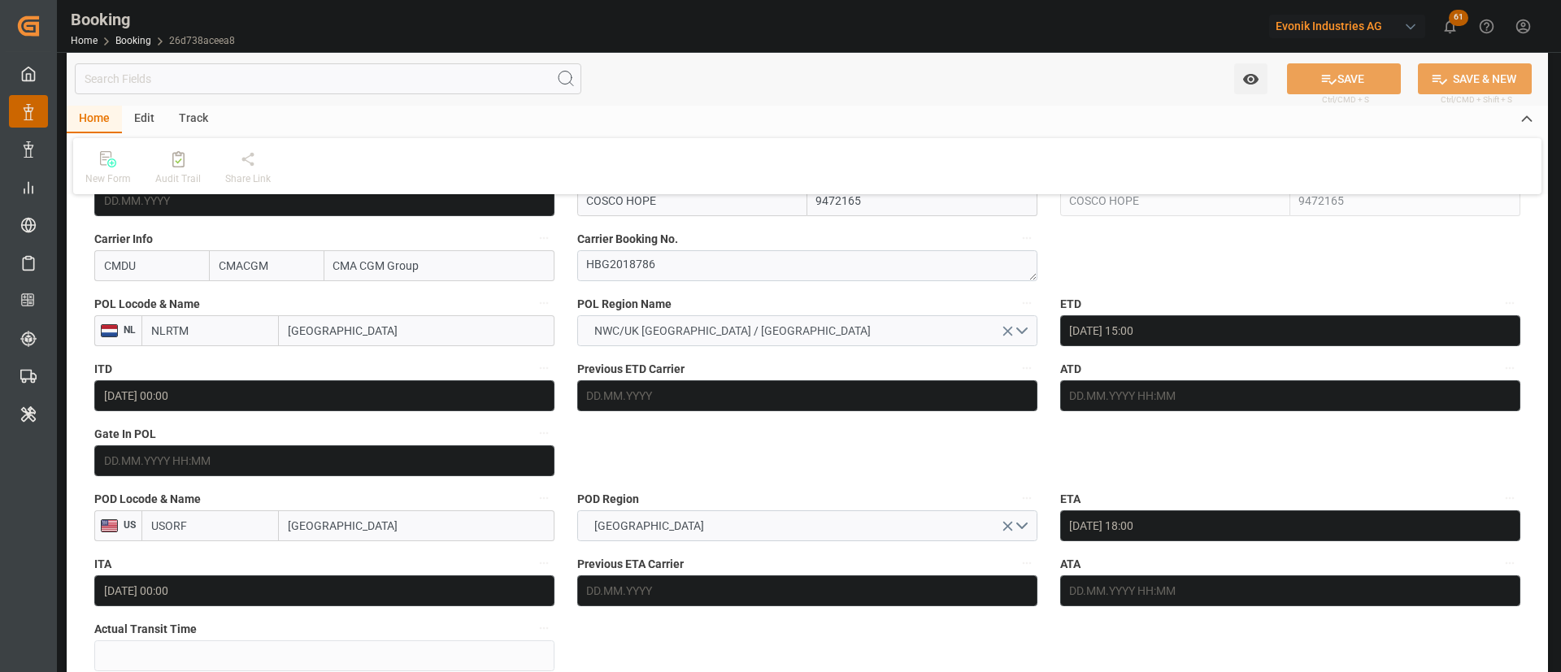
scroll to position [975, 0]
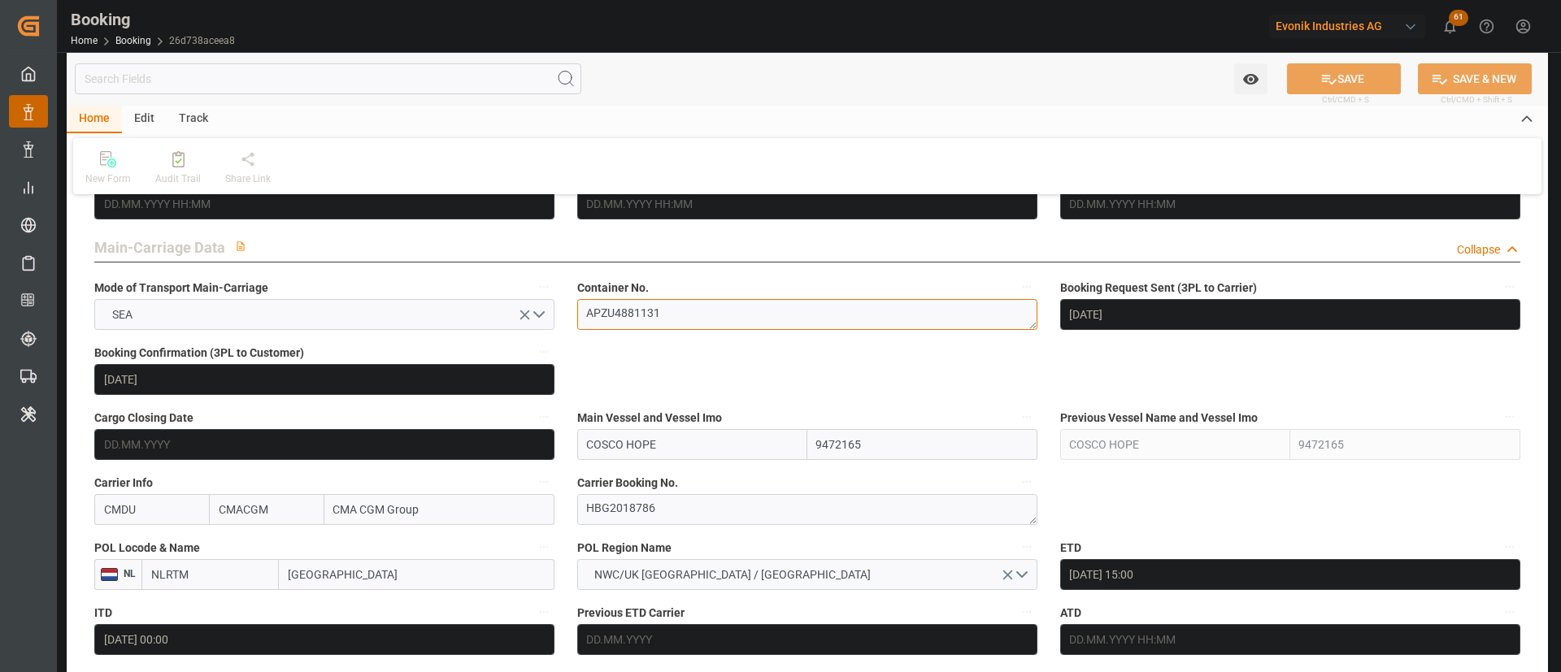
click at [702, 319] on textarea "APZU4881131" at bounding box center [807, 314] width 460 height 31
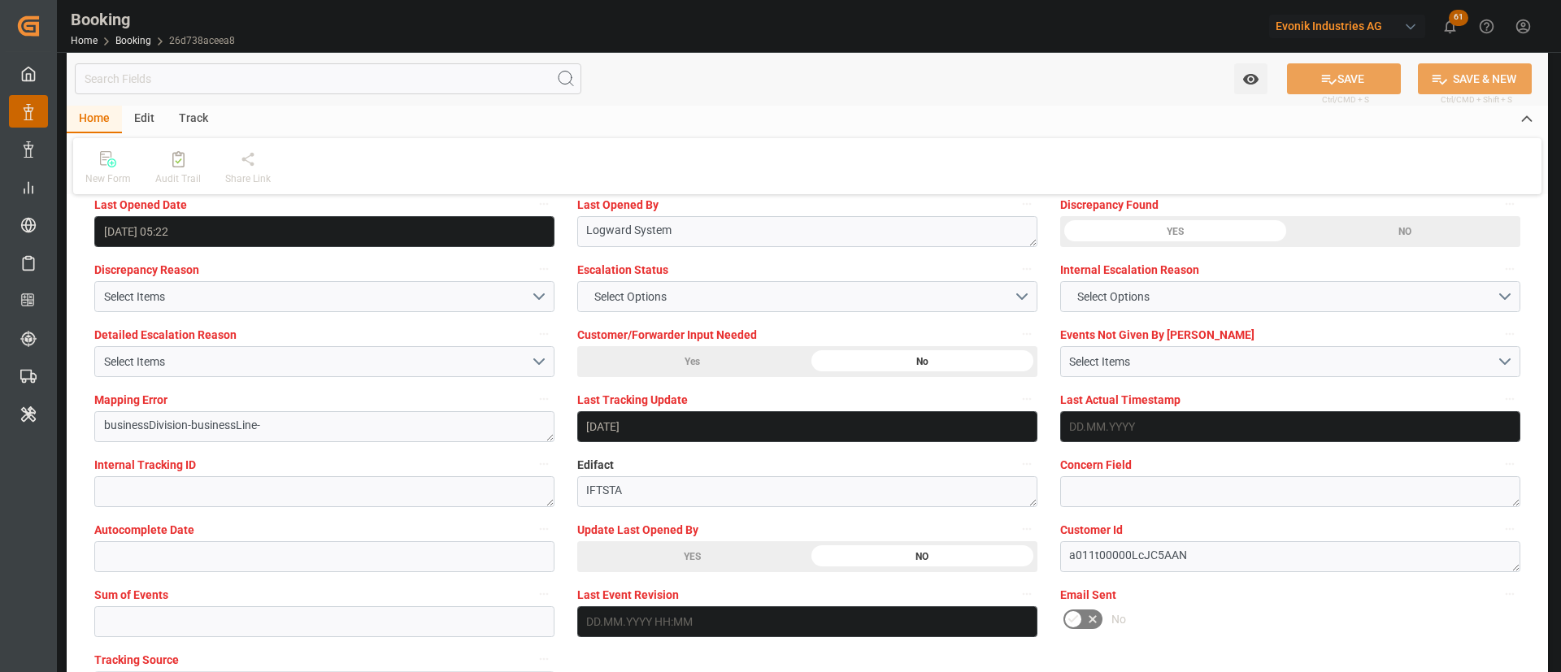
scroll to position [3048, 0]
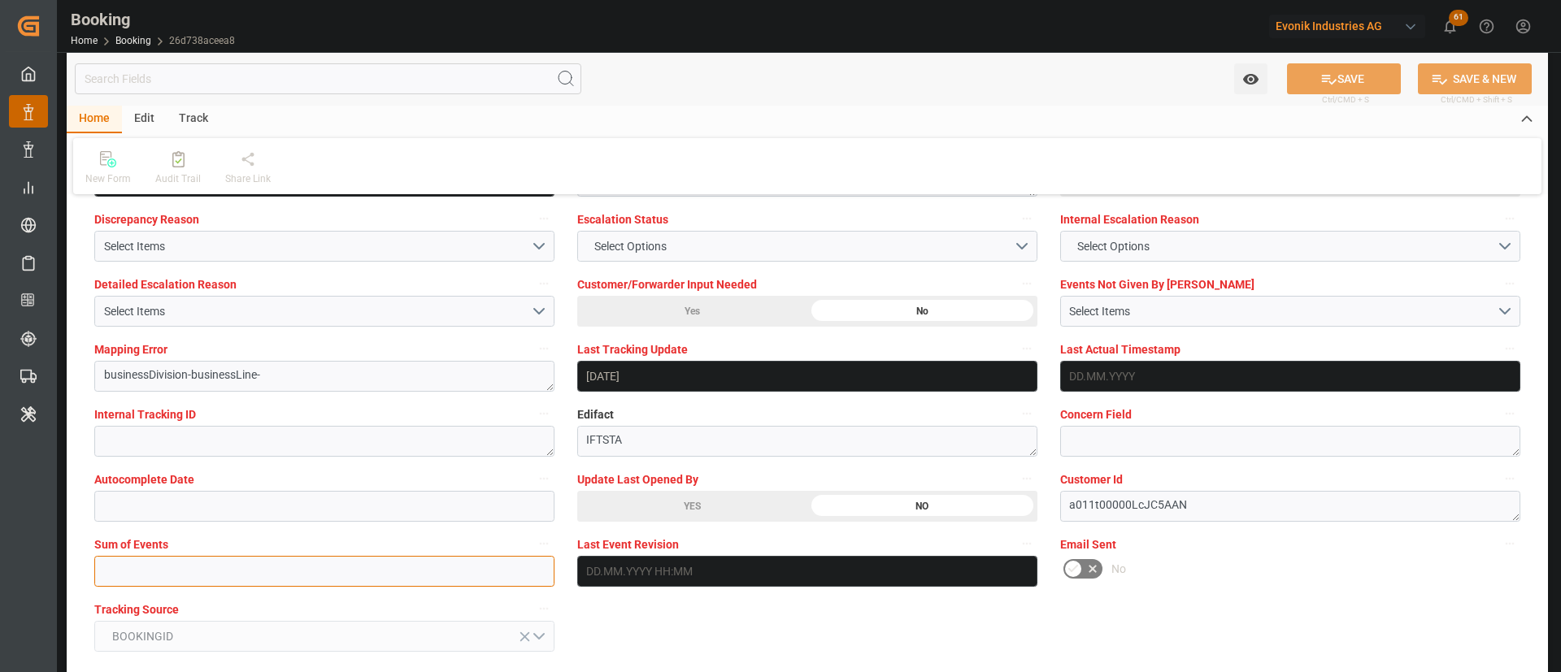
click at [136, 585] on input "text" at bounding box center [324, 571] width 460 height 31
type input "0"
drag, startPoint x: 1326, startPoint y: 72, endPoint x: 1305, endPoint y: 2, distance: 73.0
click at [1326, 72] on icon at bounding box center [1328, 79] width 17 height 17
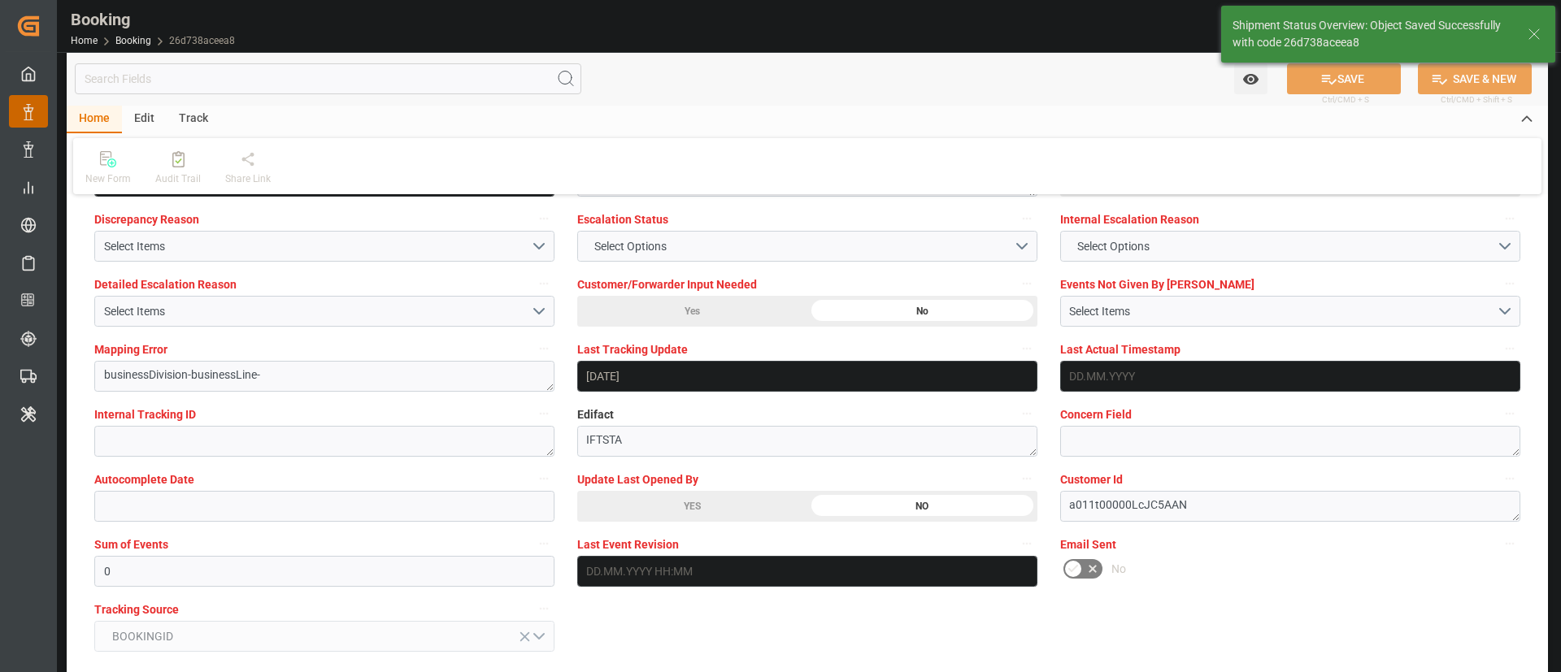
type textarea "[PERSON_NAME]"
type input "13.08.2025 06:19"
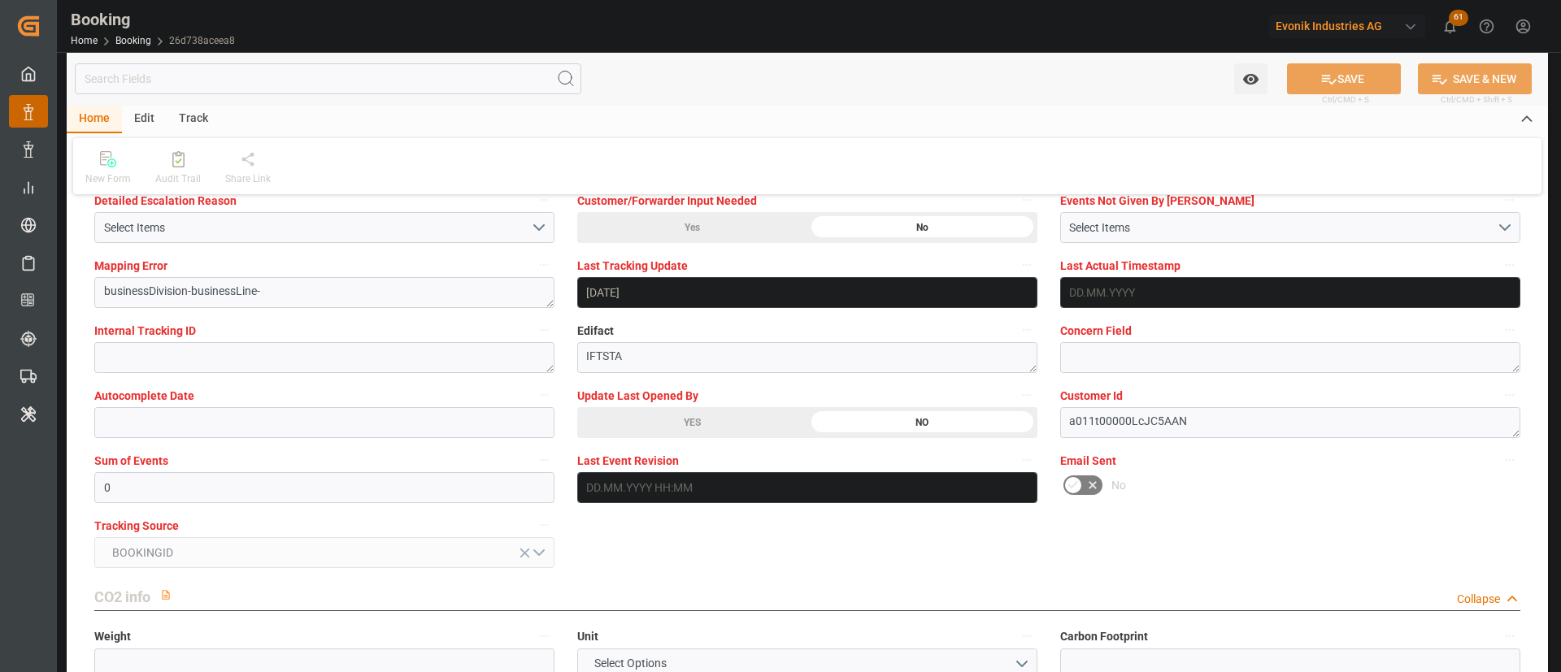
scroll to position [3170, 0]
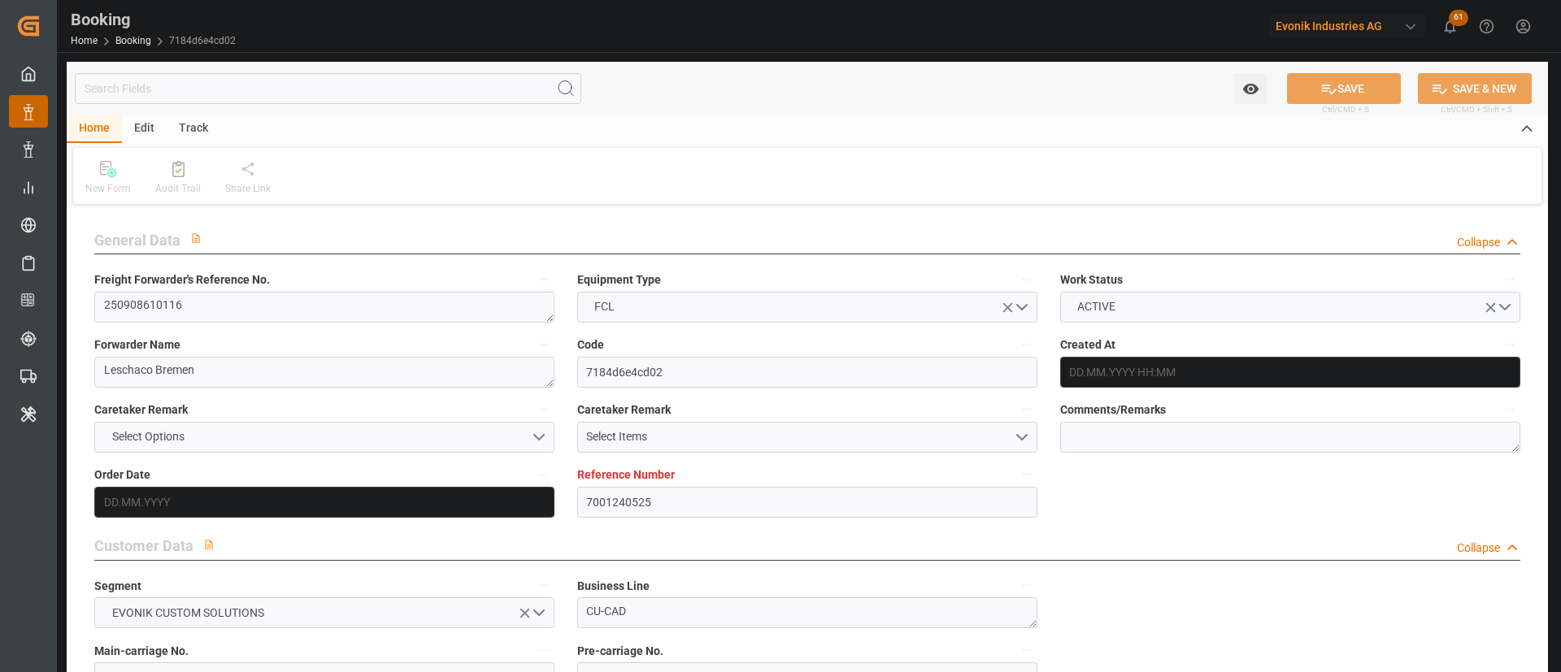
type input "7001240525"
type input "CMACGM"
type input "CMA CGM Group"
type input "EUNWC"
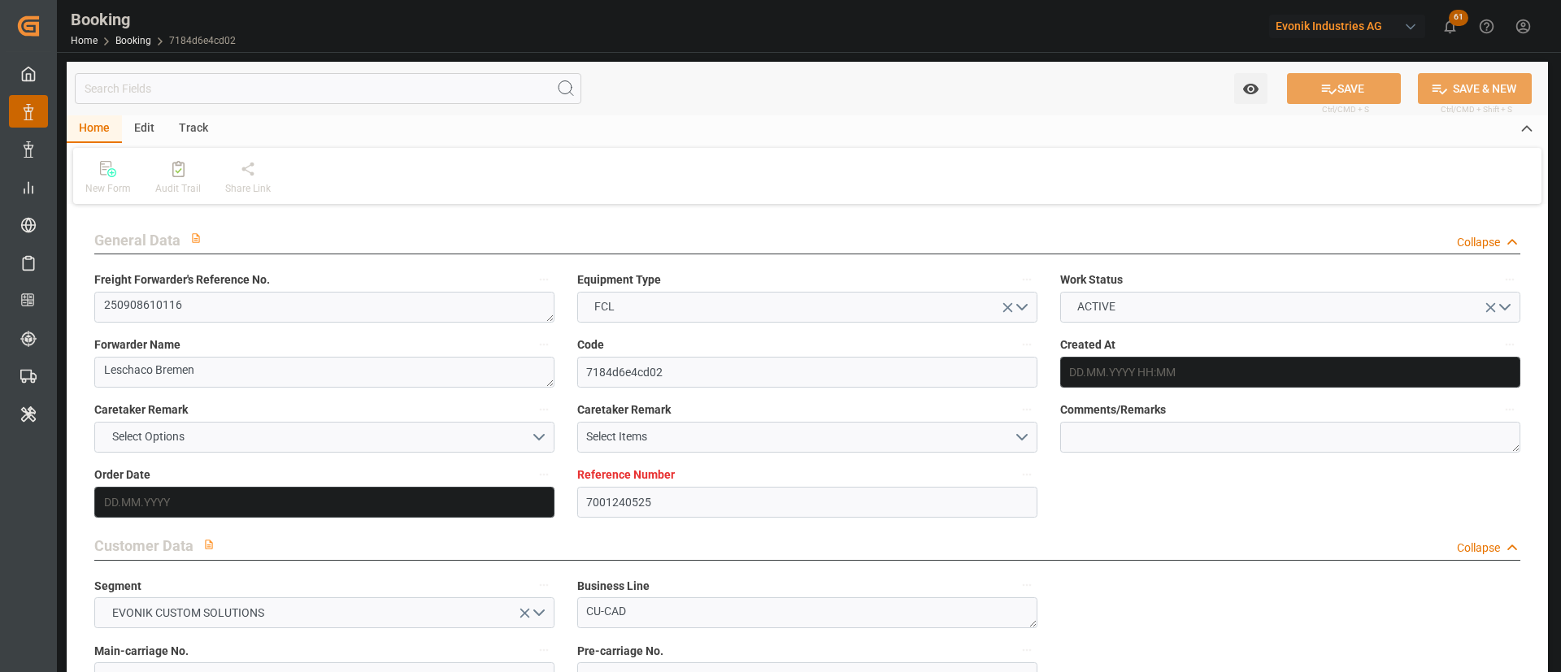
type input "[DATE] 08:31"
type input "[DATE]"
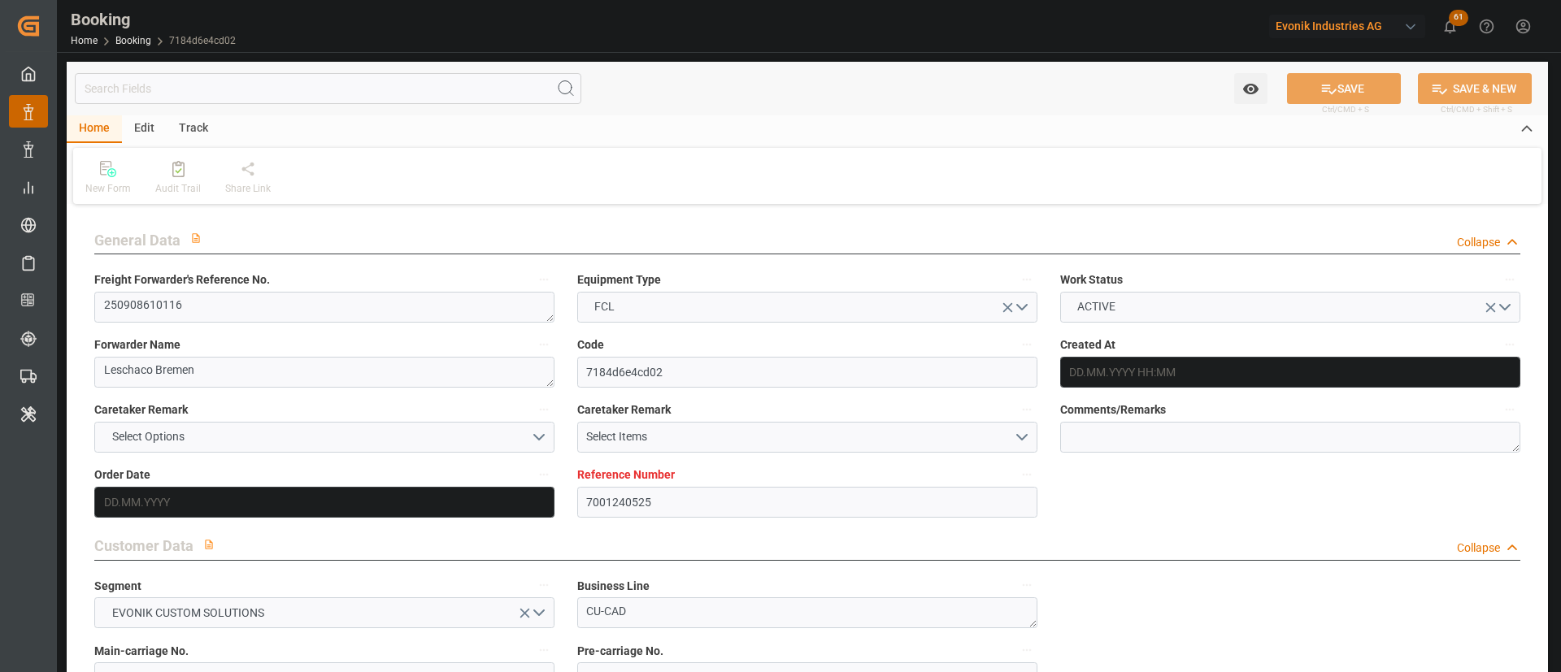
type input "[DATE]"
type input "[DATE] 12:35"
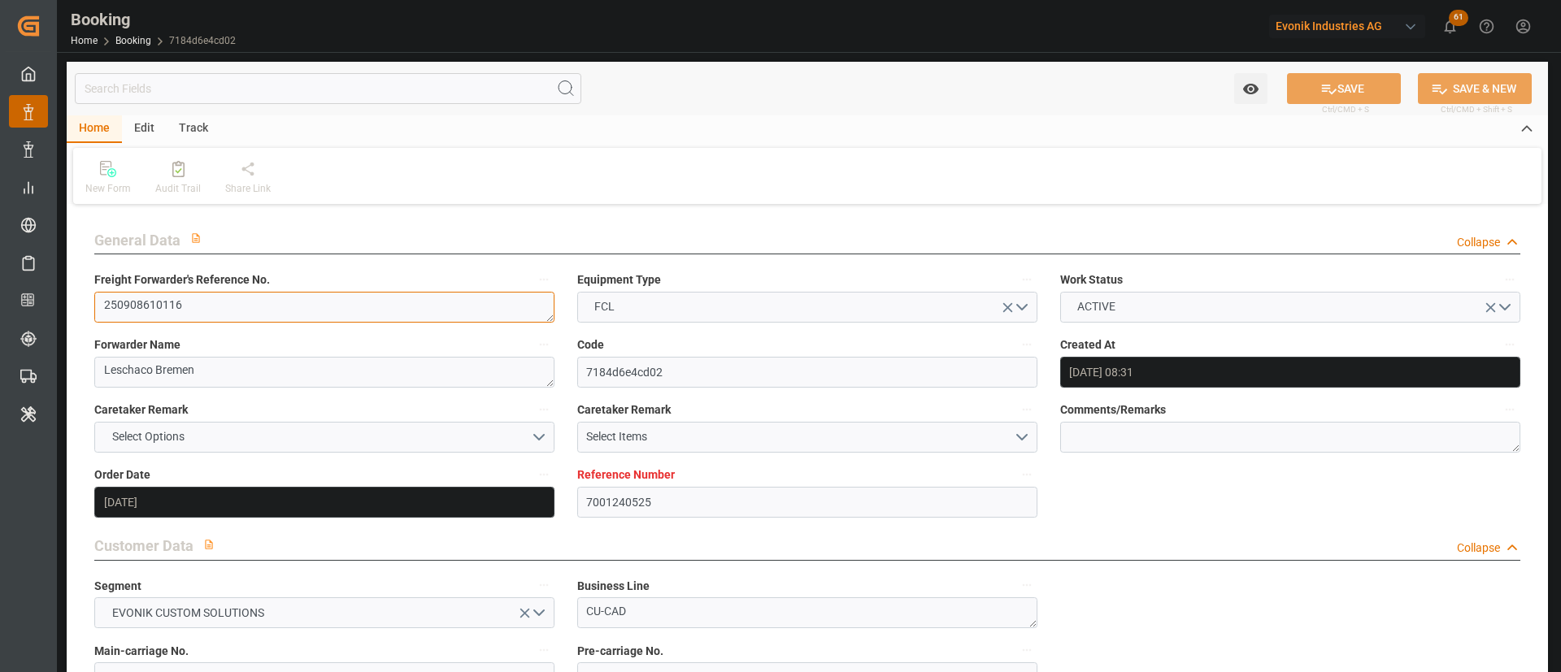
click at [305, 303] on textarea "250908610116" at bounding box center [324, 307] width 460 height 31
click at [306, 303] on textarea "250908610116" at bounding box center [324, 307] width 460 height 31
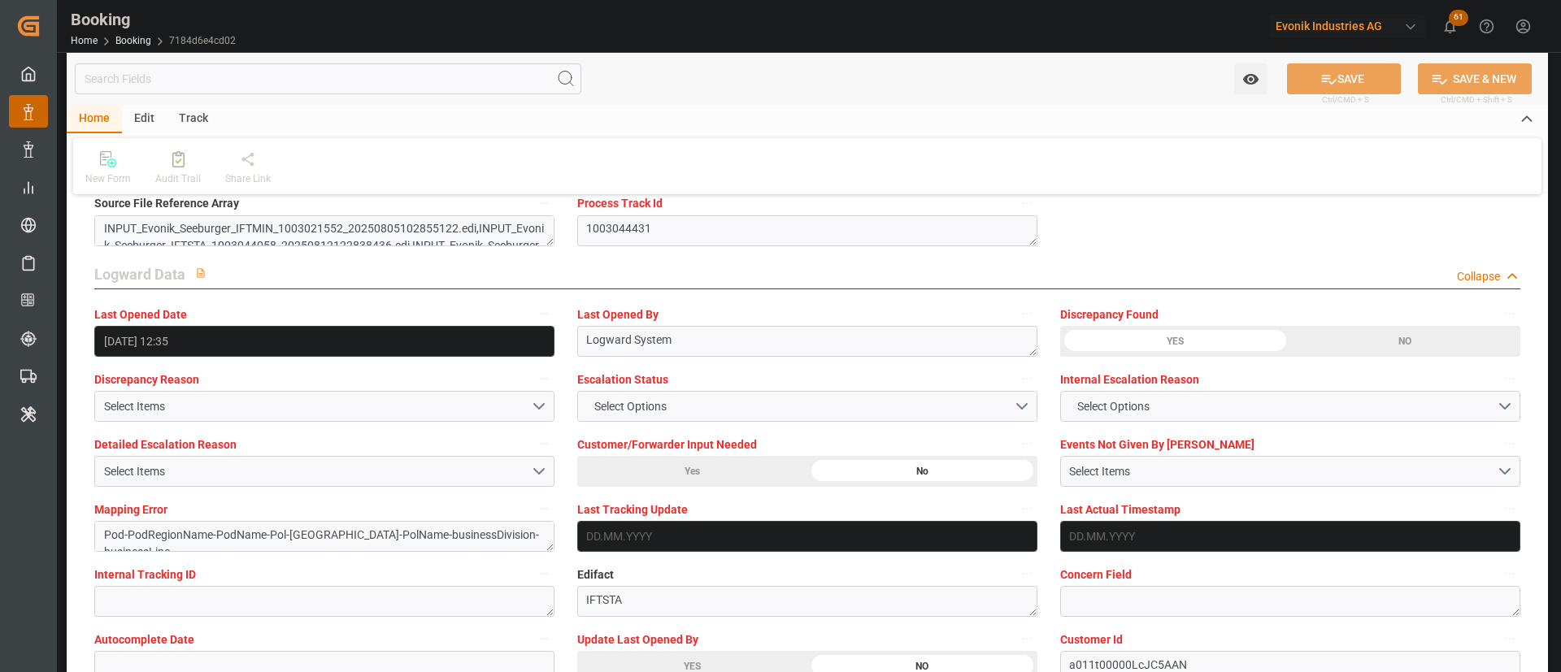
scroll to position [2926, 0]
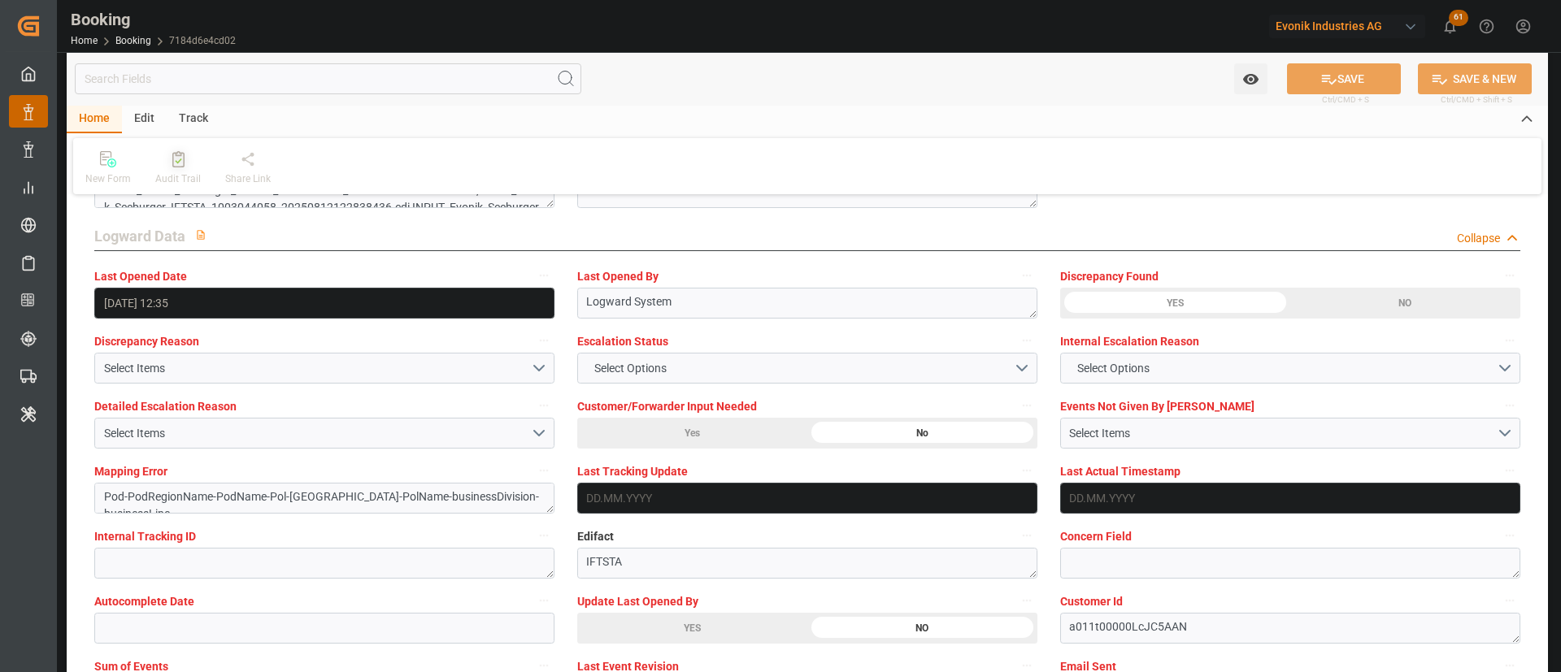
click at [181, 160] on icon at bounding box center [178, 159] width 12 height 16
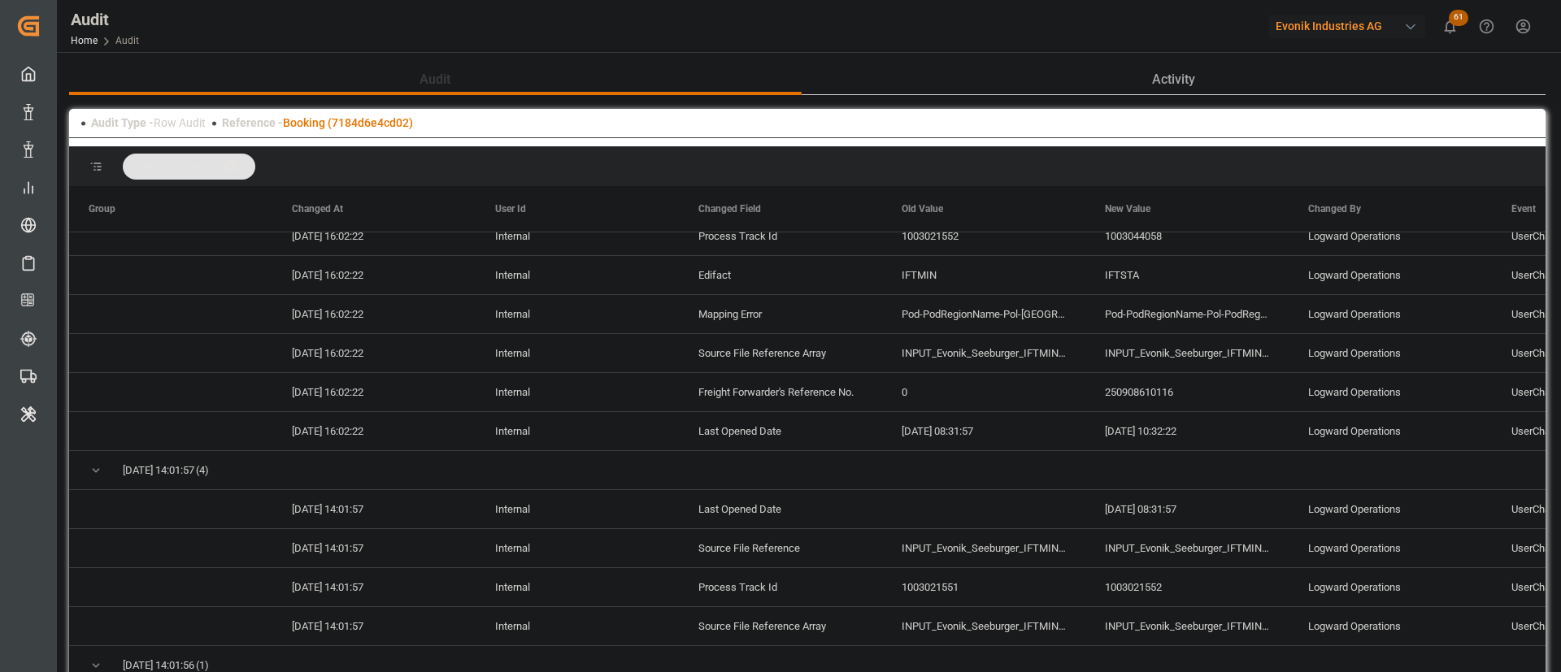
scroll to position [825, 0]
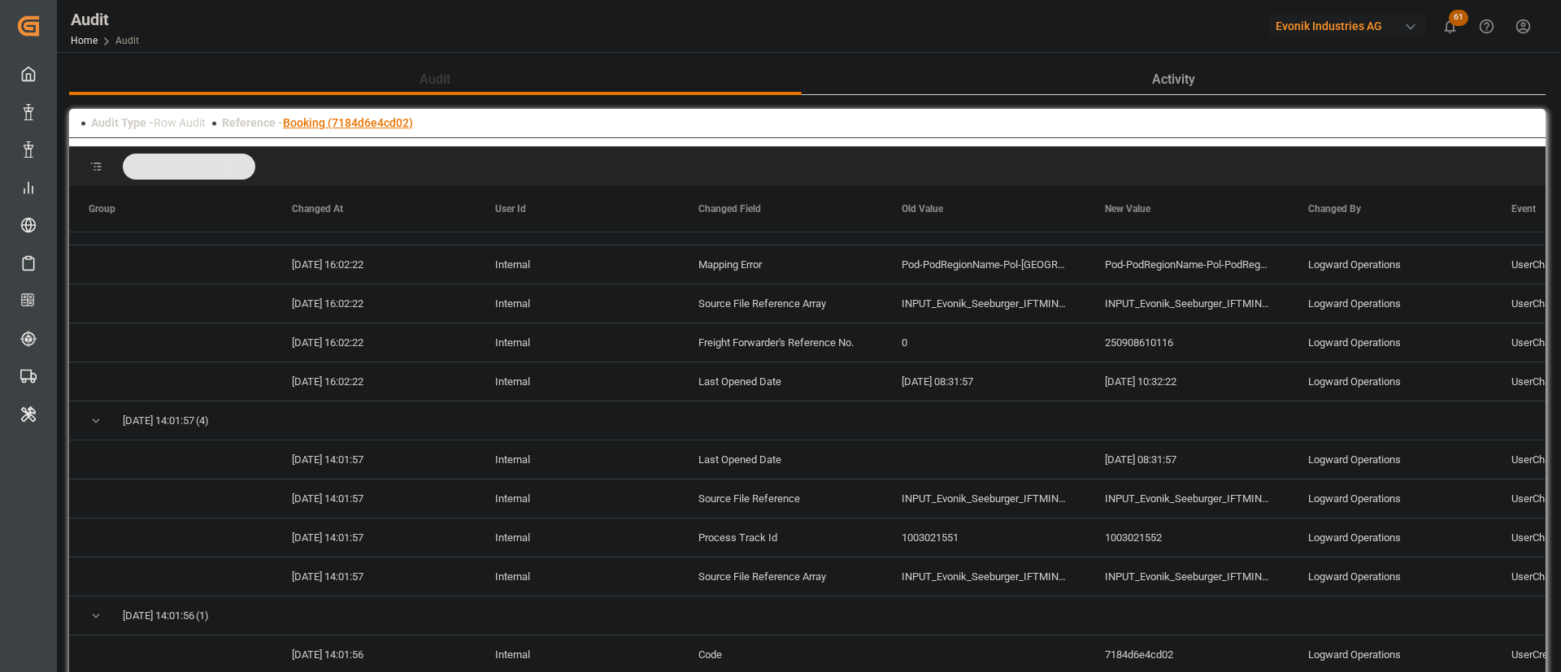
click at [345, 125] on link "Booking (7184d6e4cd02)" at bounding box center [348, 122] width 130 height 13
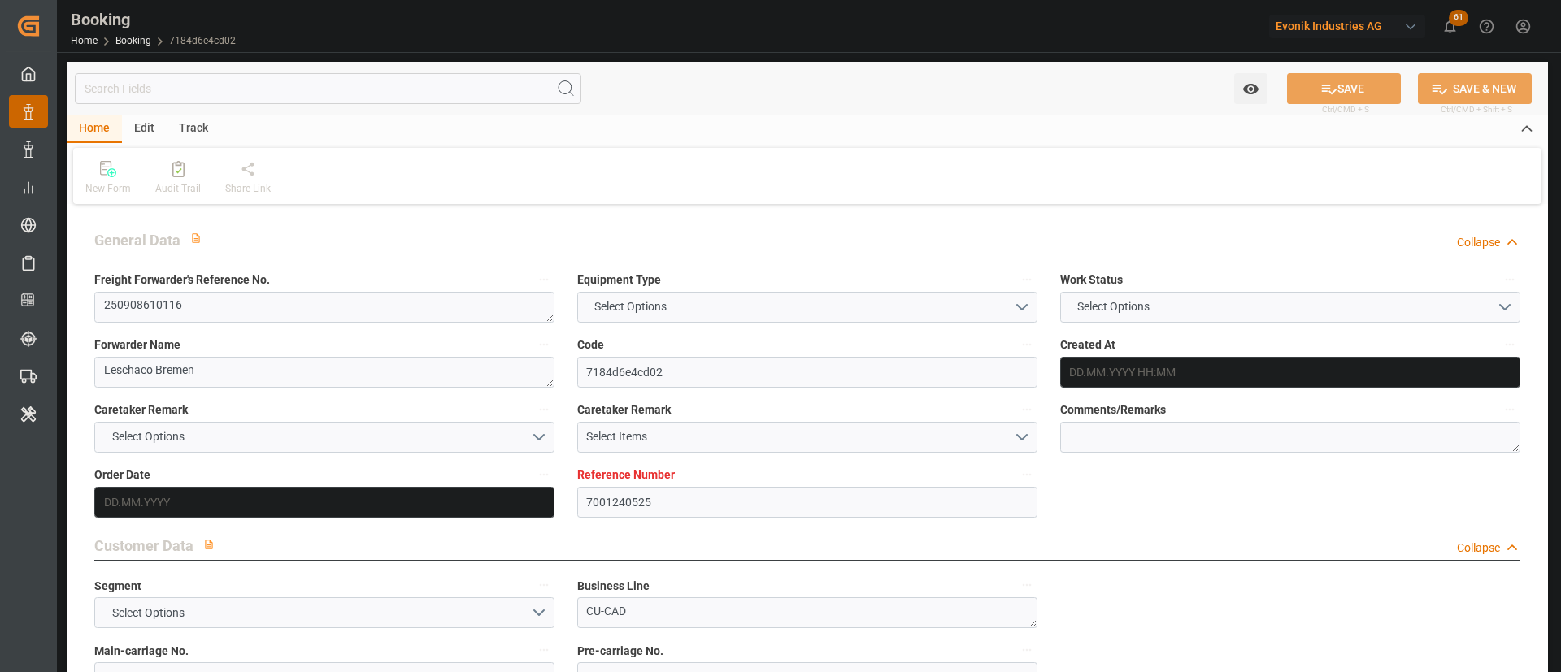
type textarea "250908610116"
type textarea "Leschaco Bremen"
type input "7184d6e4cd02"
type input "7001240525"
type textarea "CU-CAD"
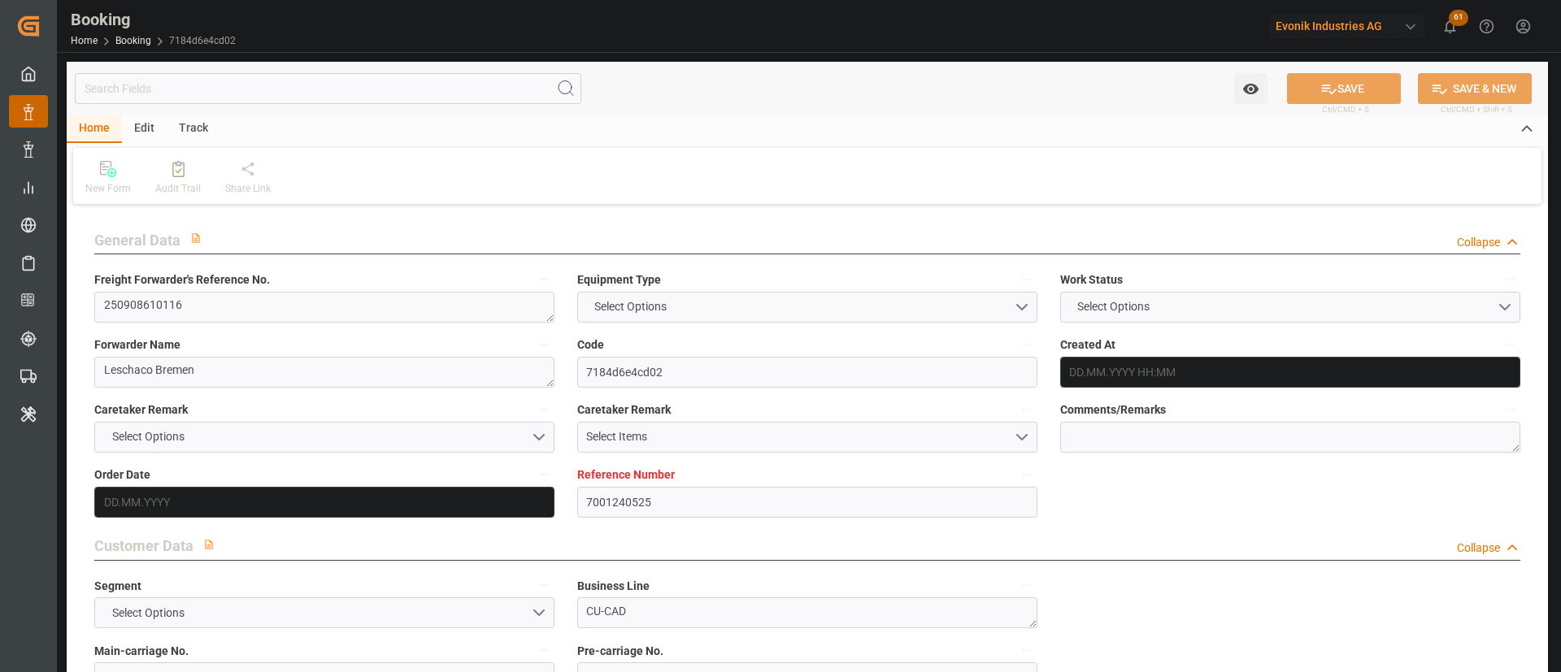
type input "7001240524"
type textarea "coating-additives-americas@evonik.com"
type textarea "DAP"
type textarea "CHARLOTTE, NC"
type textarea "Bonn"
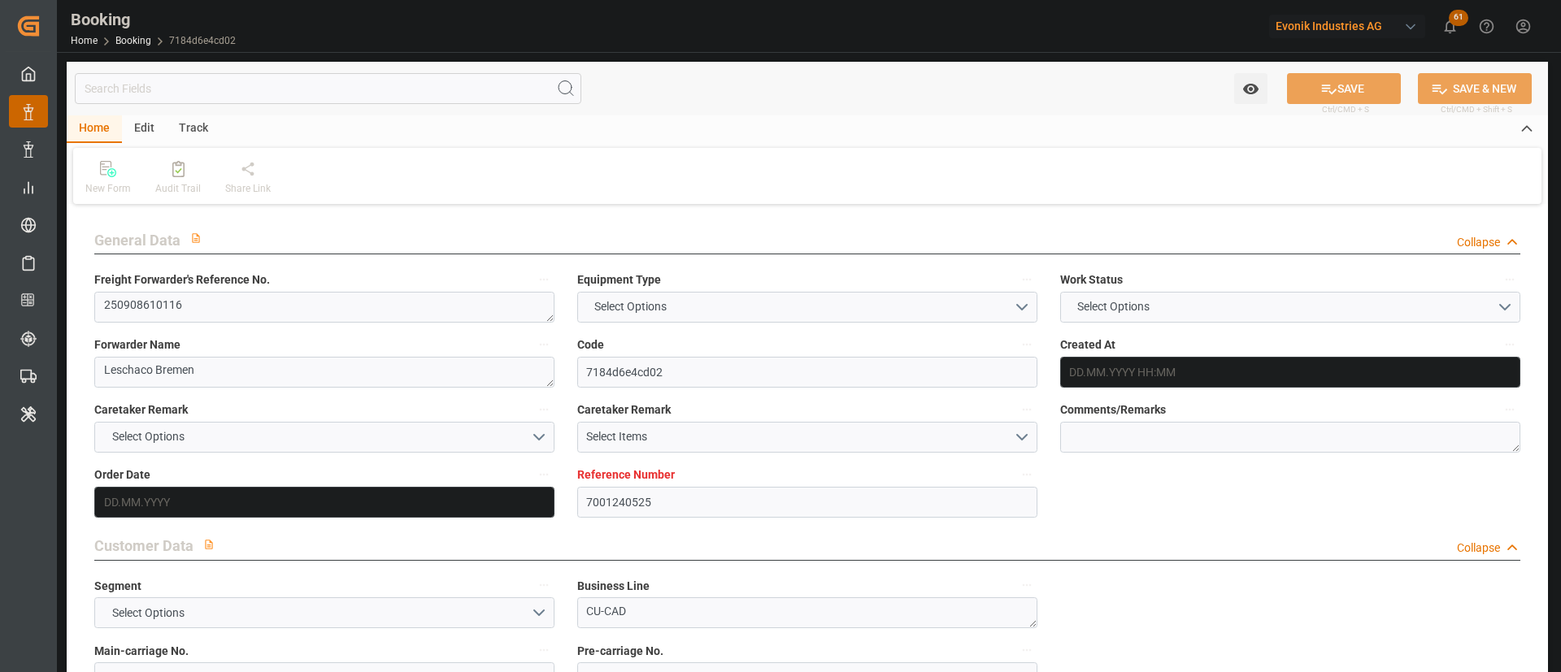
type input "CMDU"
type input "NWC / EU"
type textarea "vesselName etd [PERSON_NAME]"
type textarea "INPUT_Evonik_Seeburger_IFTSTA_1003044431_20250812143401681.edi"
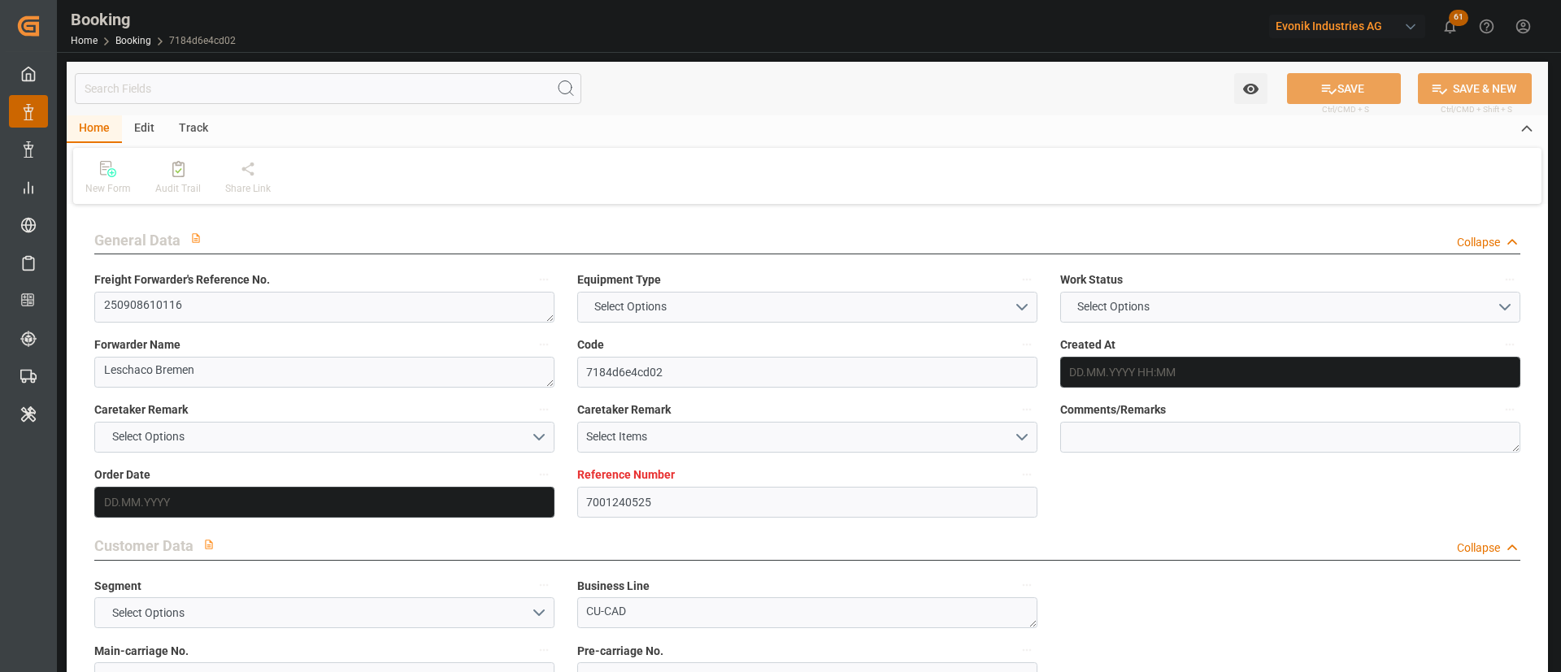
type textarea "NWC/UK North West Continent / UK_EUNWC_CMDU_CU-CAD"
type textarea "INPUT_Evonik_Seeburger_IFTMIN_1003021552_20250805102855122.edi,INPUT_Evonik_See…"
type textarea "1003044431"
type textarea "Logward System"
type textarea "Pod-PodRegionName-PodName-Pol-PodRegionName-PolName-businessDivision-businessLi…"
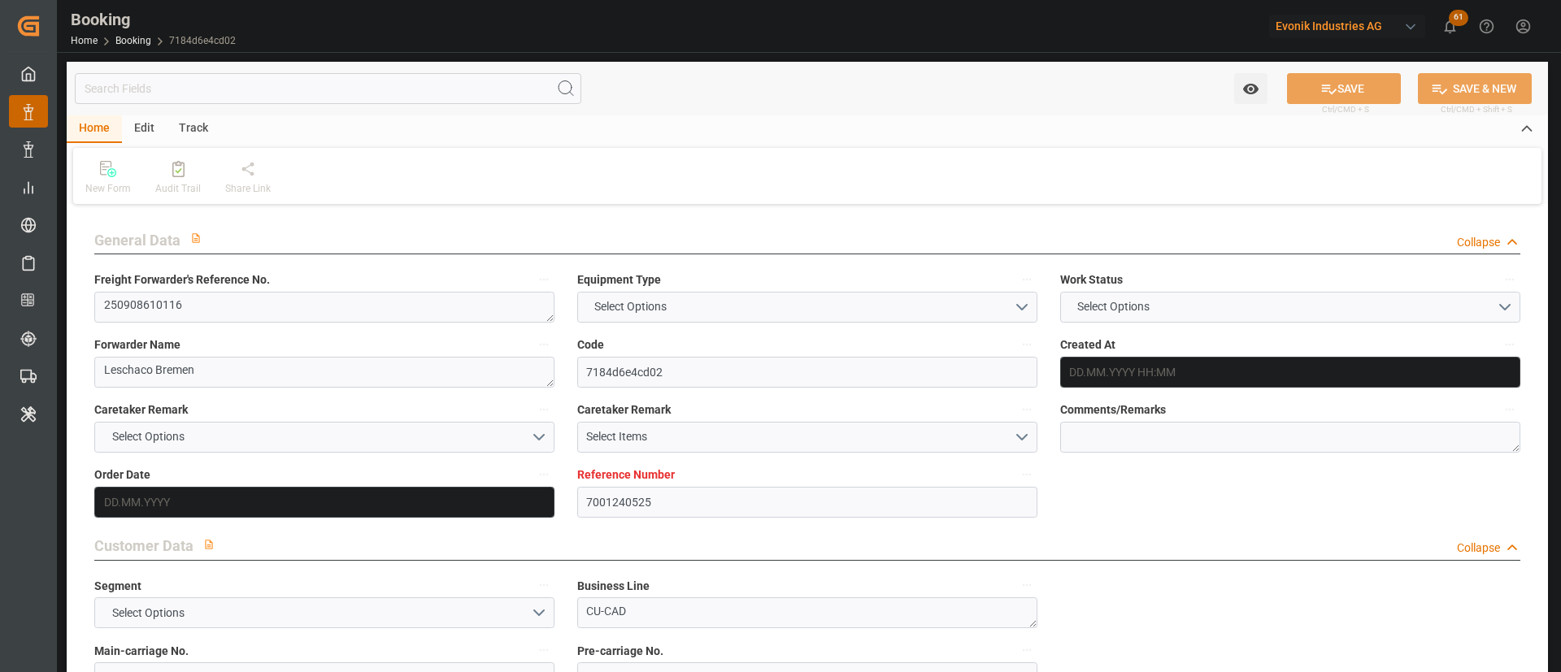
type textarea "IFTSTA"
type textarea "a011t00000LcJC5AAN"
type textarea "No"
type input "7001240525"
type input "CMACGM"
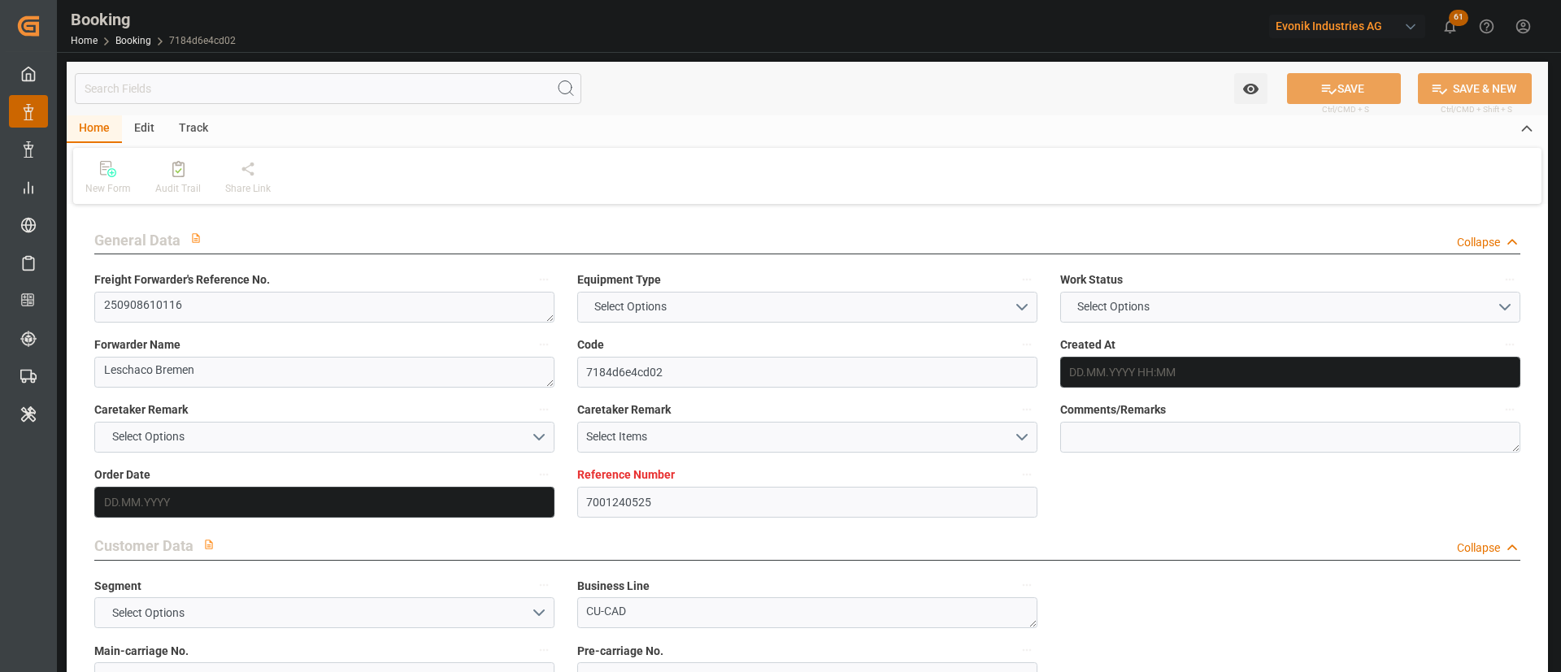
type input "CMA CGM Group"
type input "EUNWC"
type input "05.08.2025 08:31"
type input "05.08.2025"
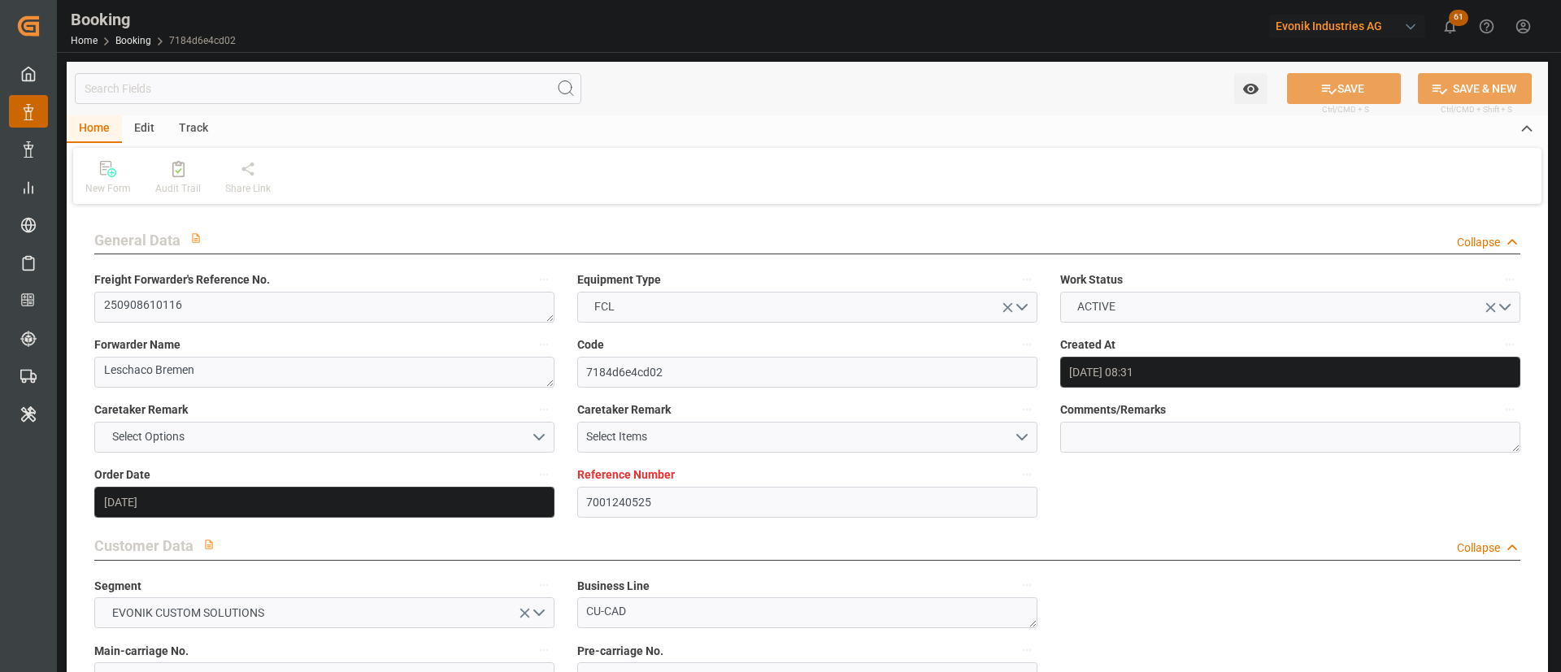
type input "30.09.2025"
type input "29.08.2025"
type input "[DATE]"
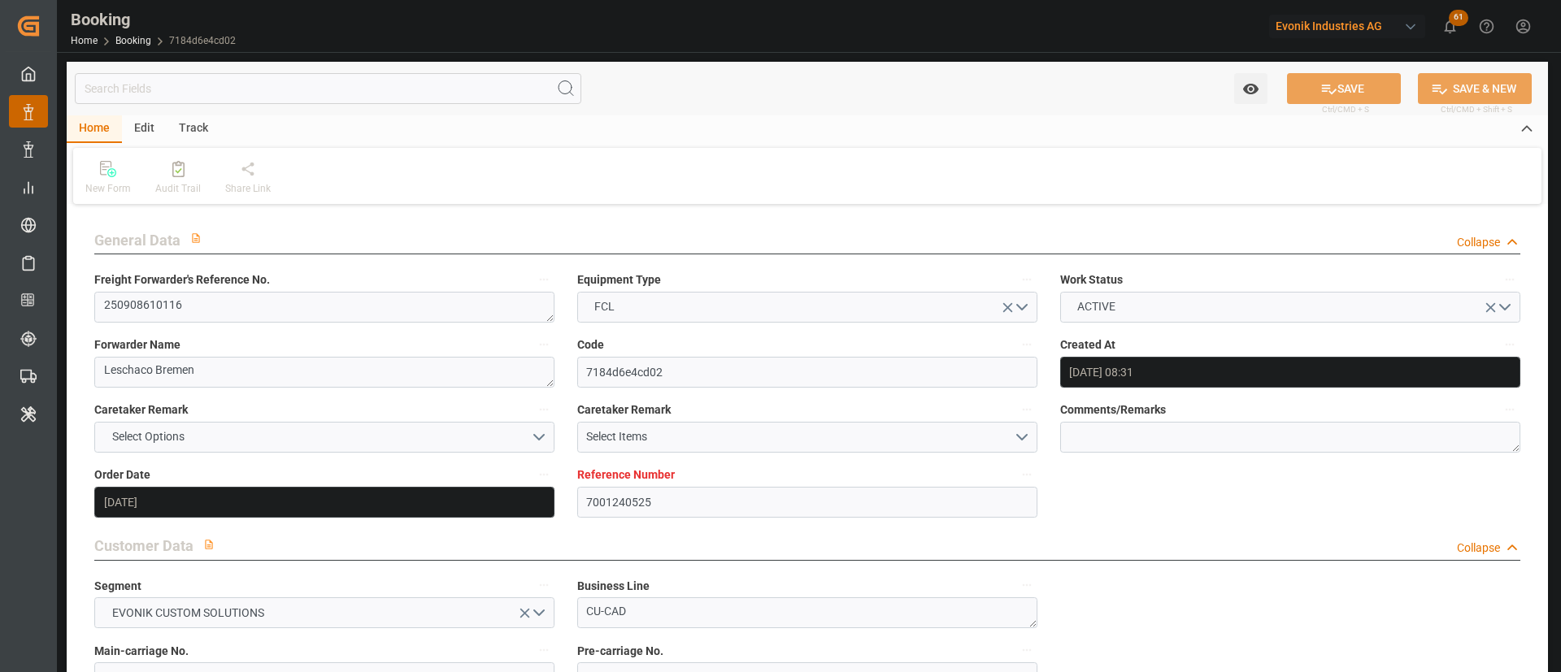
type input "12.08.2025 12:35"
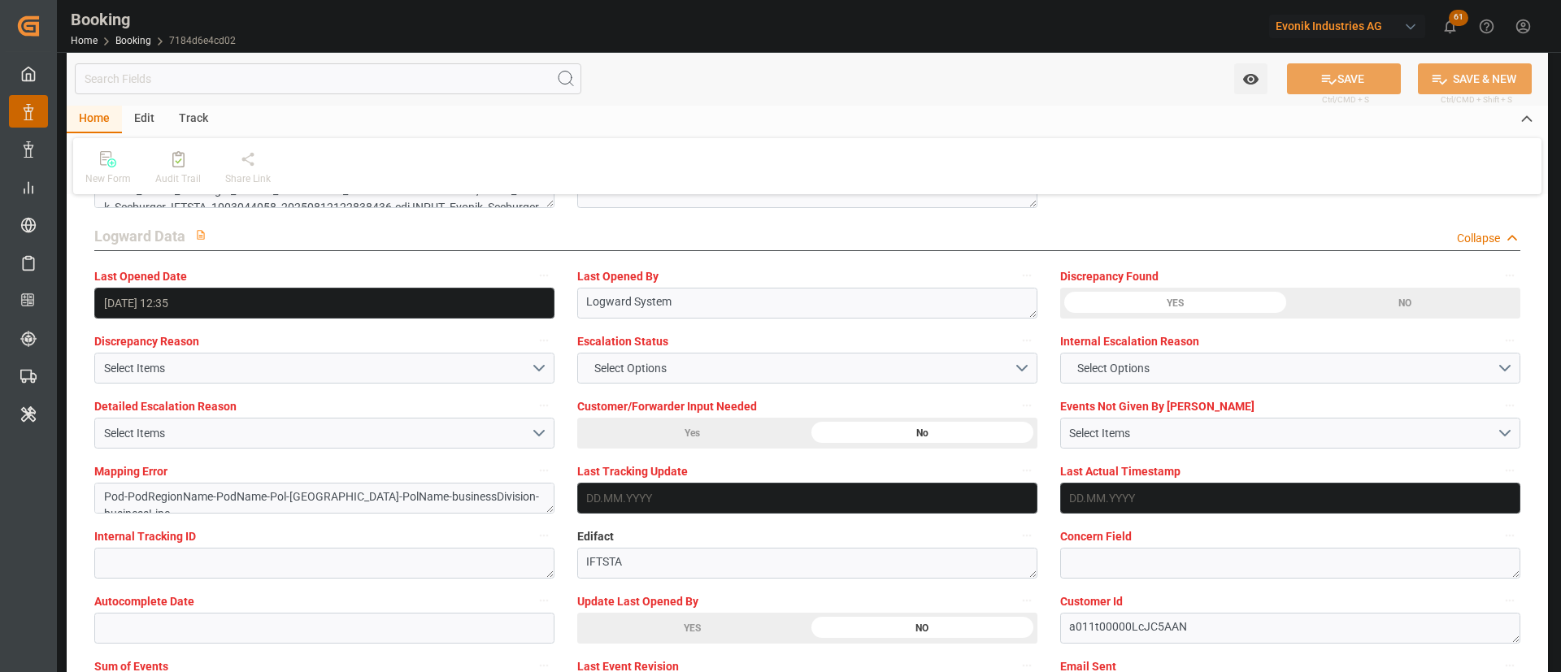
scroll to position [3048, 0]
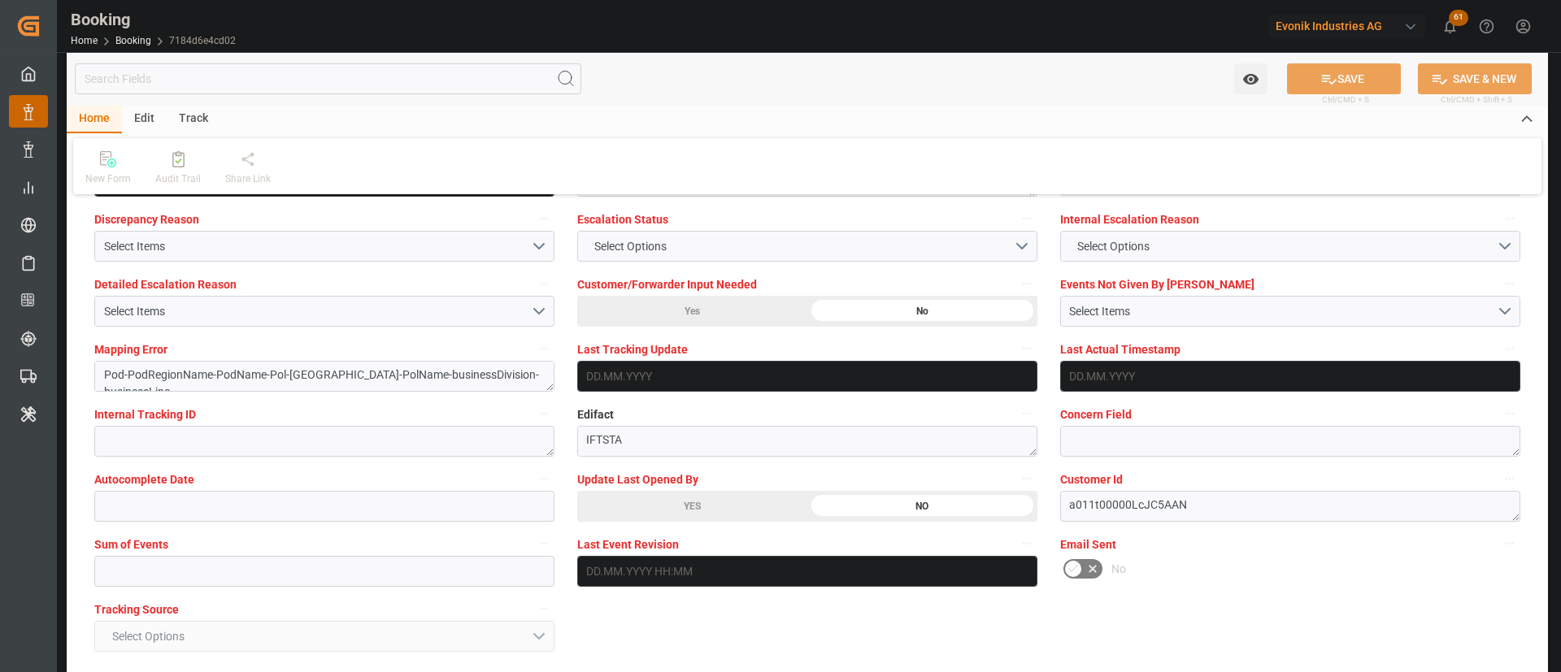
drag, startPoint x: 705, startPoint y: 504, endPoint x: 1333, endPoint y: 94, distance: 750.0
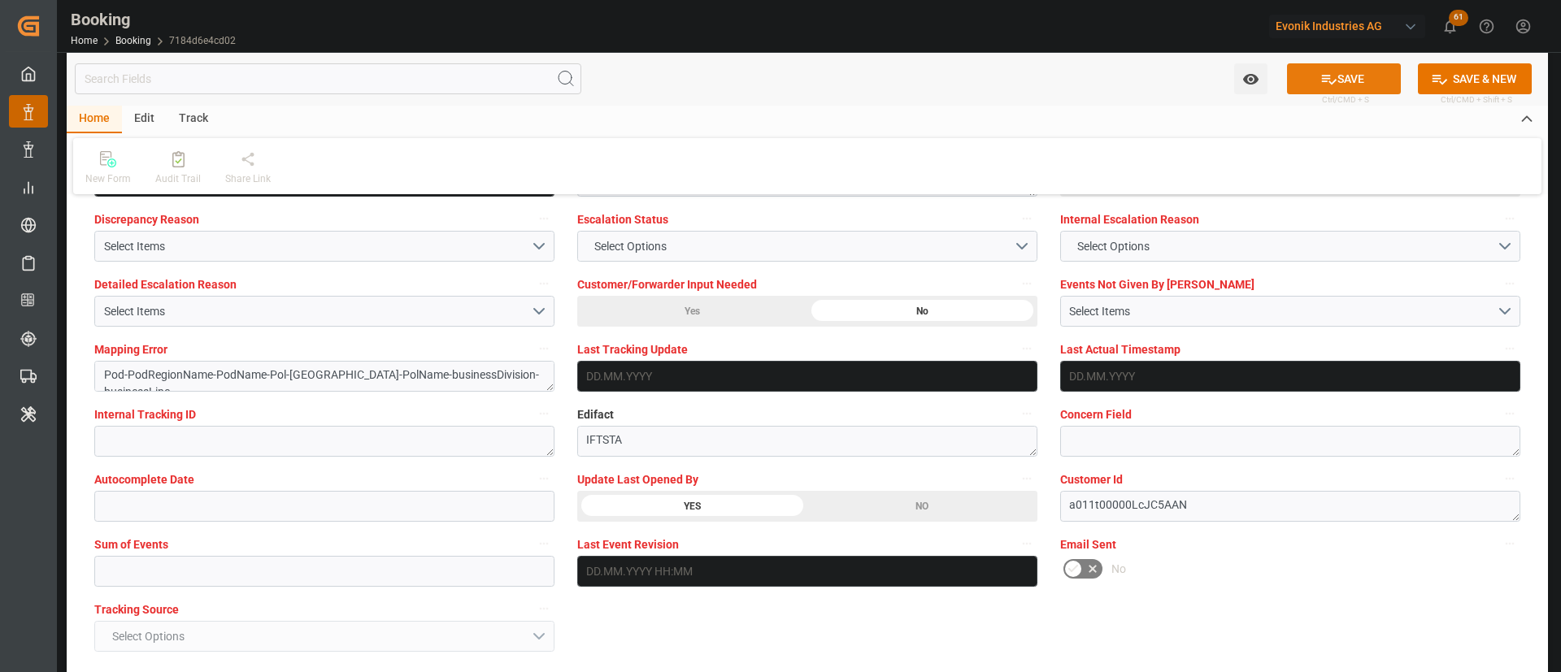
click at [1328, 77] on icon at bounding box center [1328, 79] width 17 height 17
type textarea "[PERSON_NAME]"
type textarea "Pod-PodRegionName-Pol-PodRegionName-businessDivision-businessLine-"
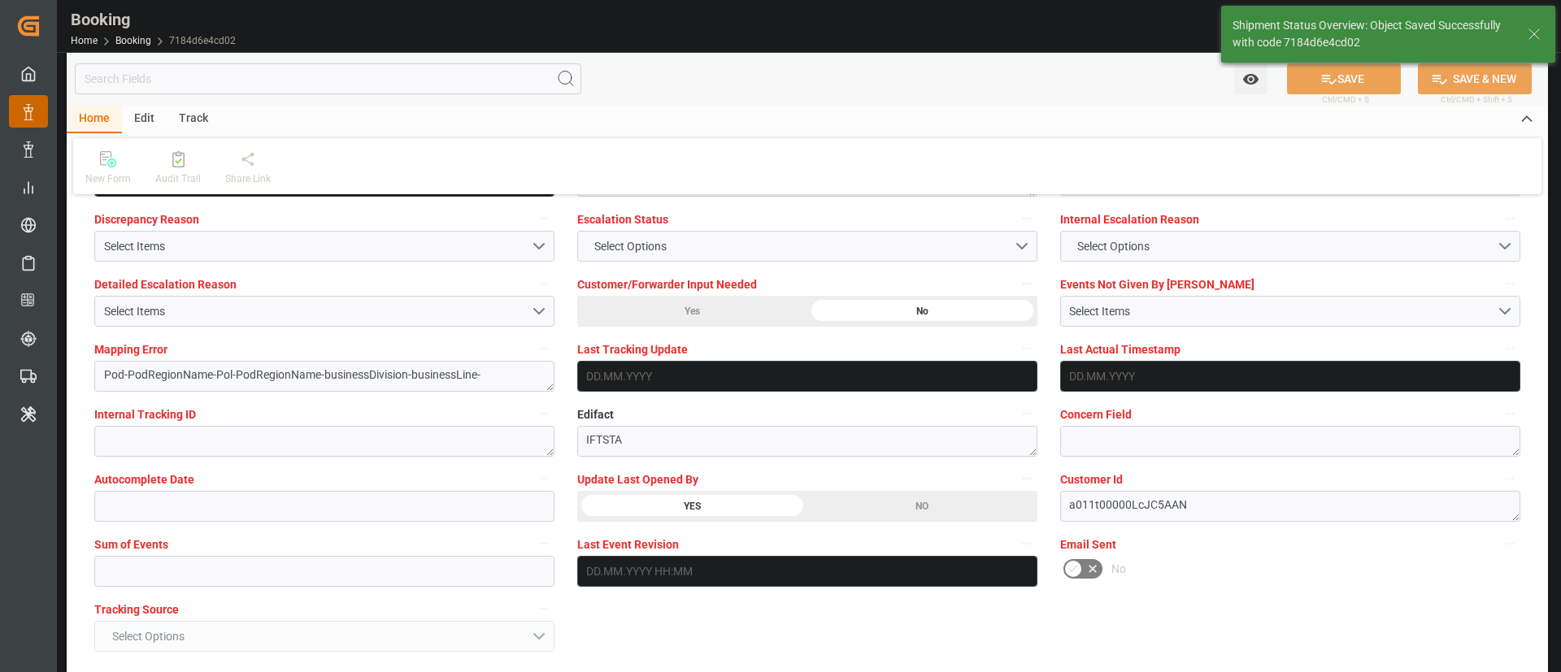
type input "13.08.2025 06:20"
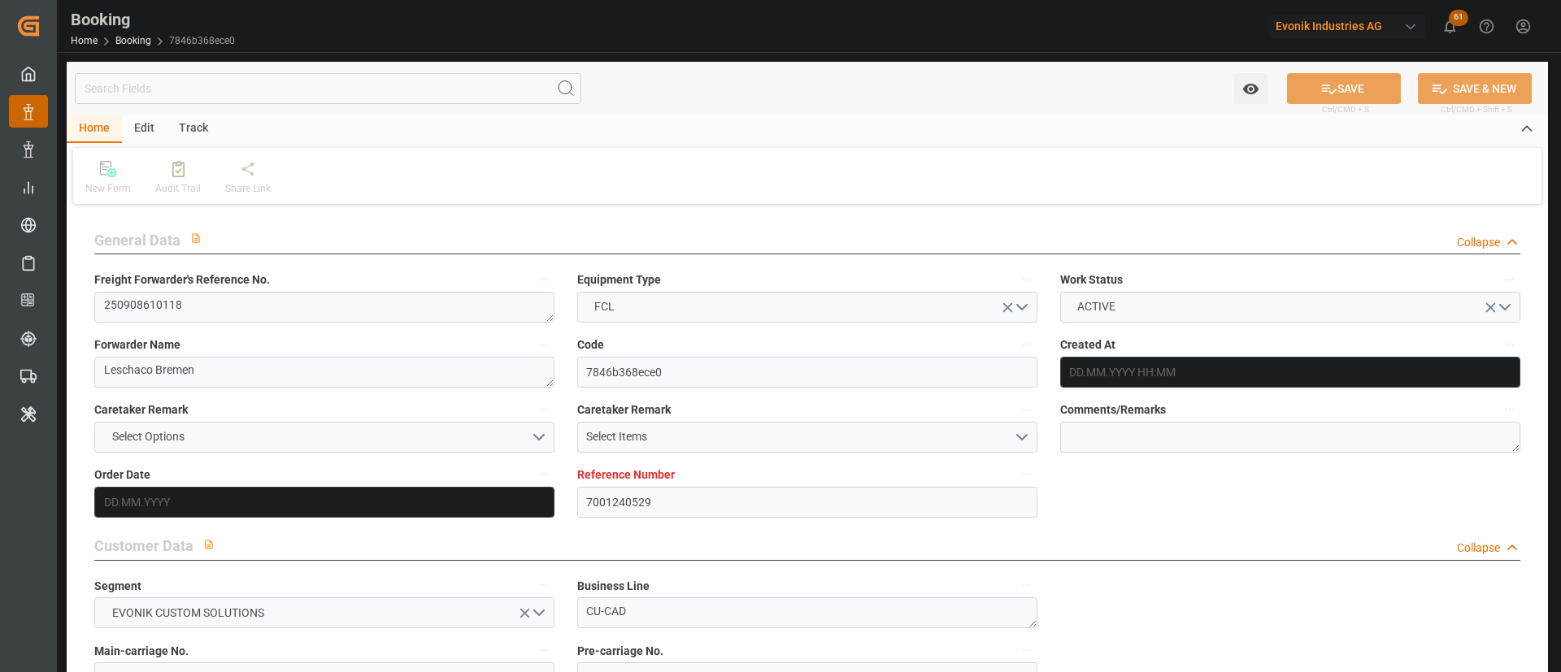
type input "7001240529"
type input "9967433"
type input "CMACGM"
type input "CMA CGM Group"
type input "NLRTM"
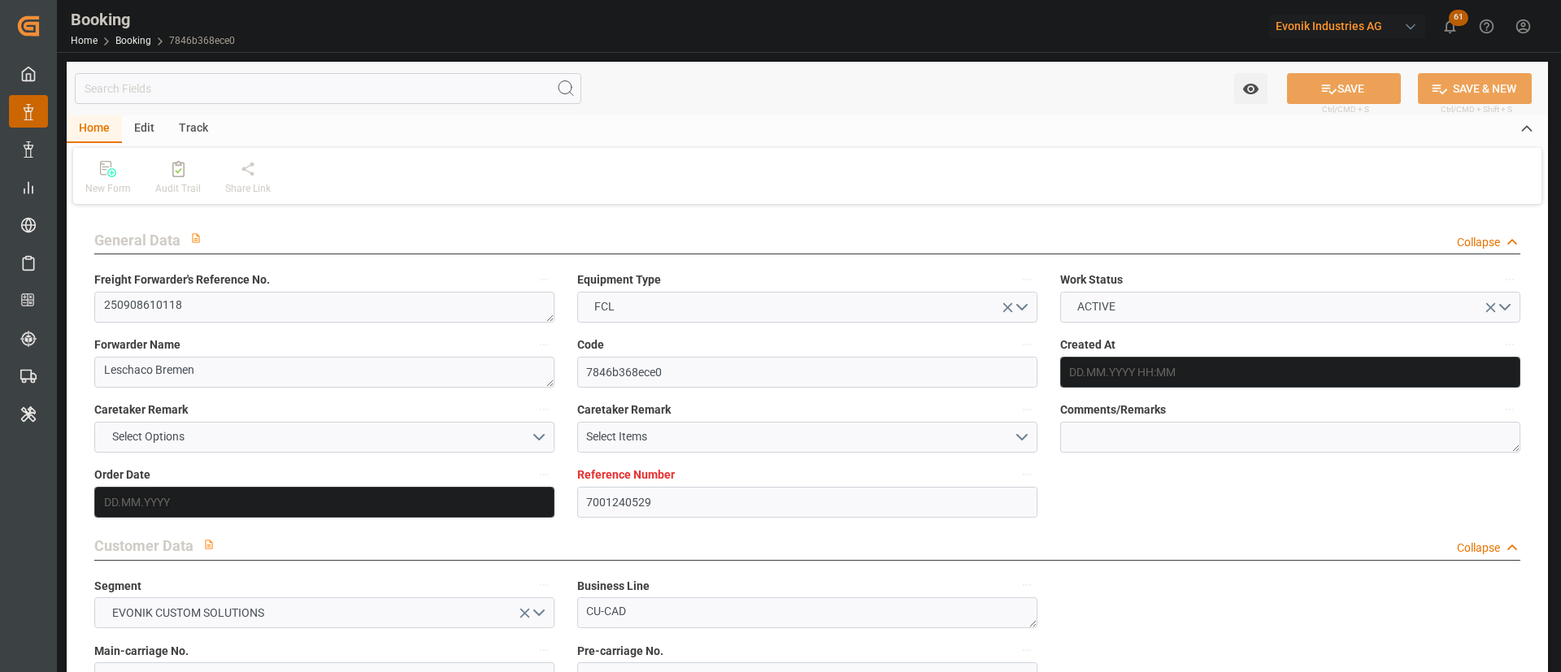
type input "MXVER"
type input "[DATE] 08:33"
type input "[DATE]"
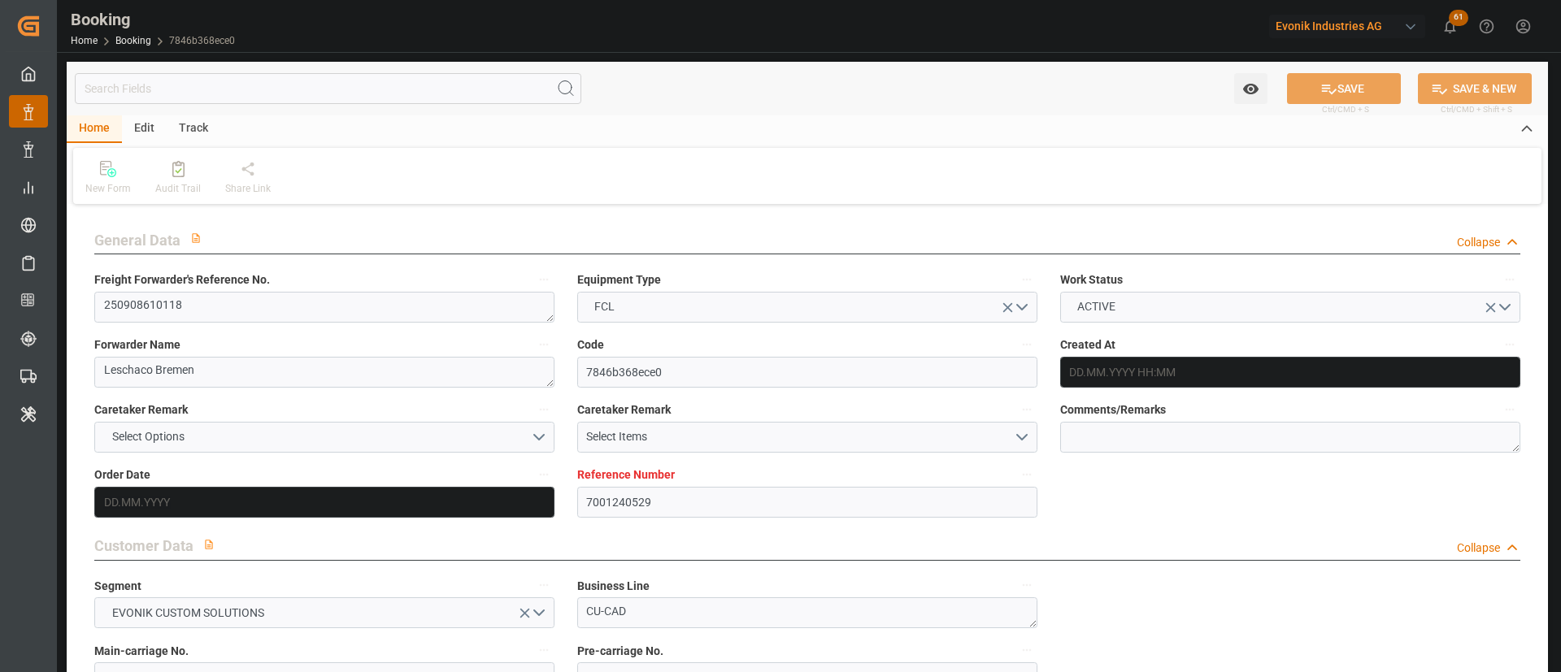
type input "[DATE]"
type input "[DATE] 00:00"
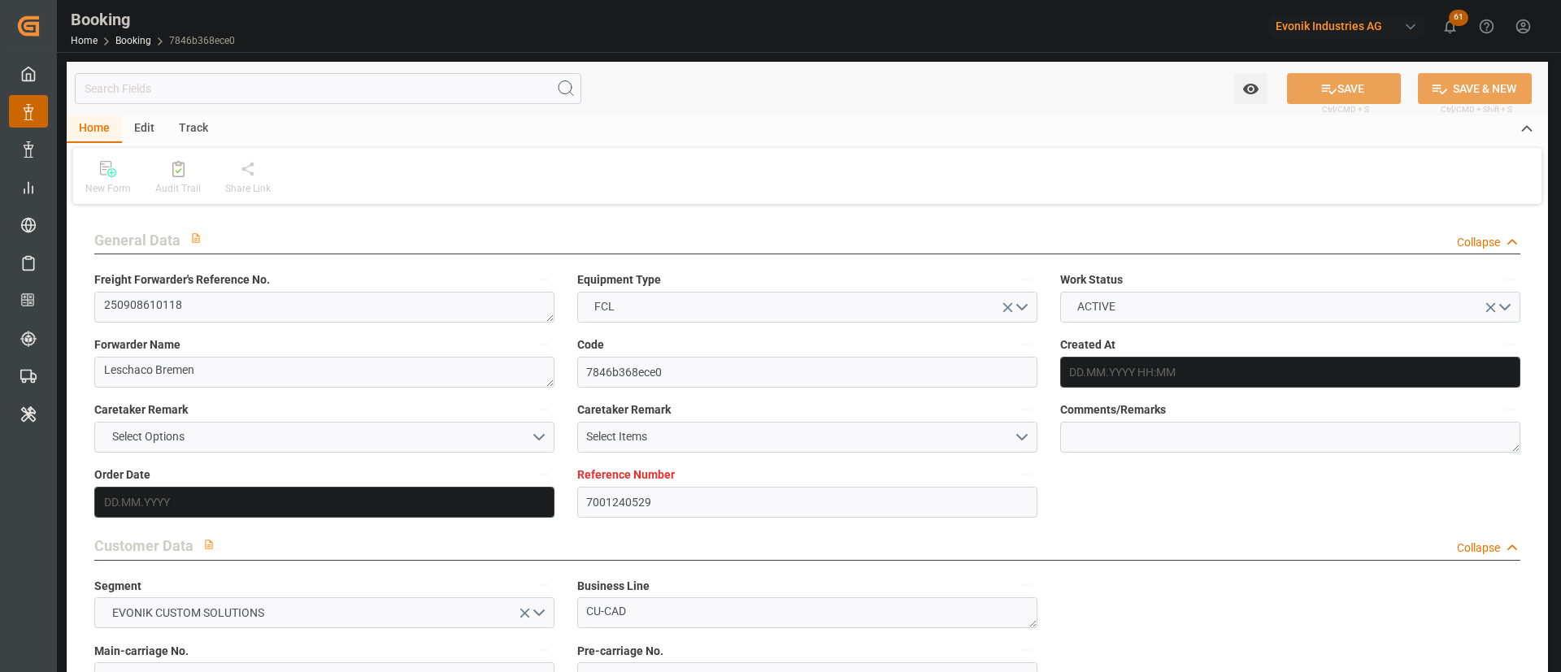
type input "[DATE] 00:00"
type input "[DATE]"
type input "[DATE] 12:07"
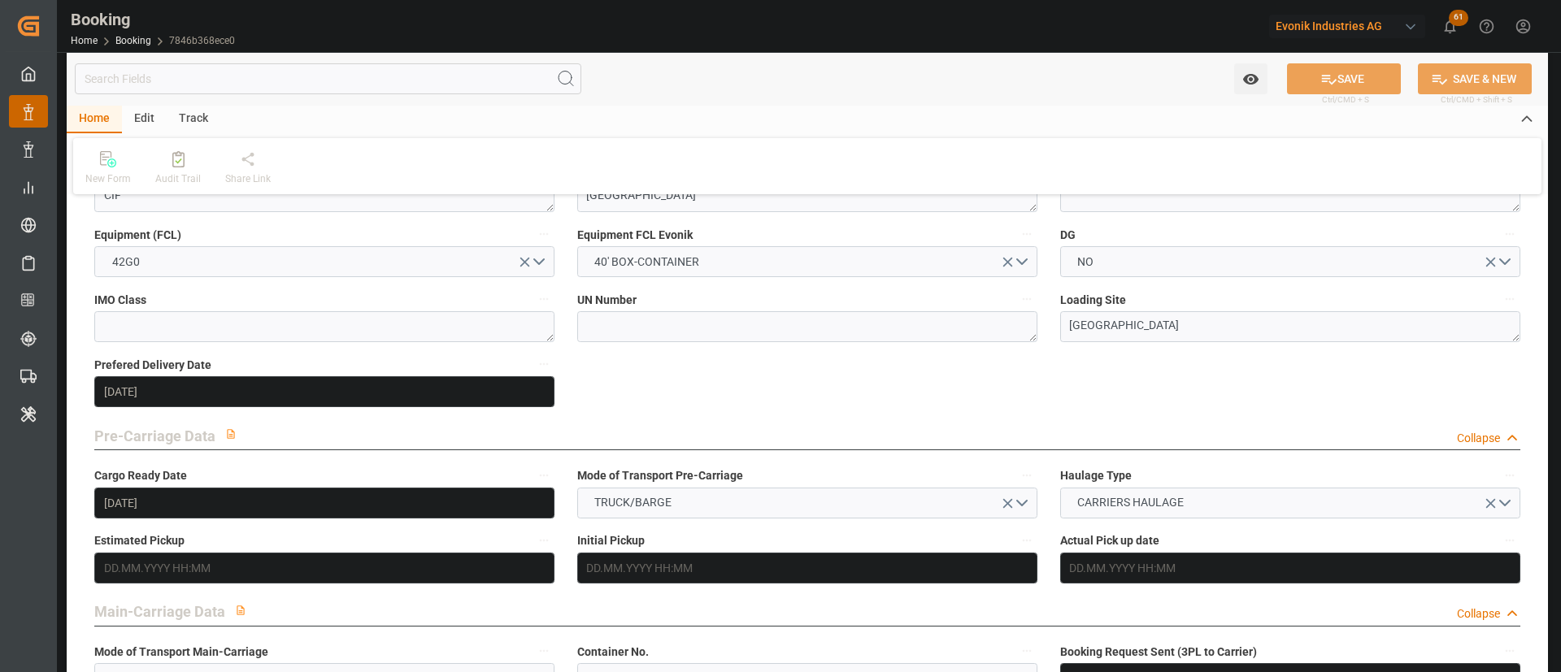
scroll to position [1097, 0]
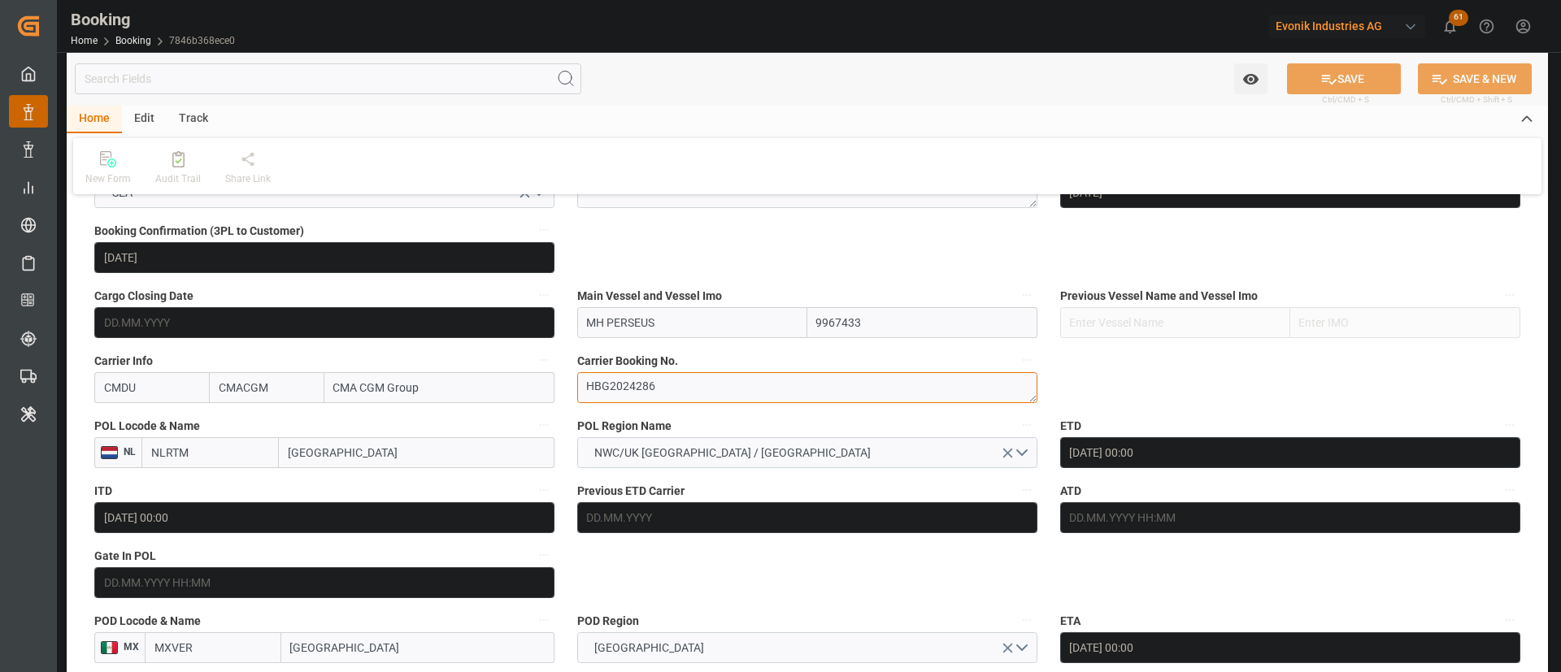
click at [629, 402] on textarea "HBG2024286" at bounding box center [807, 387] width 460 height 31
click at [628, 402] on textarea "HBG2024286" at bounding box center [807, 387] width 460 height 31
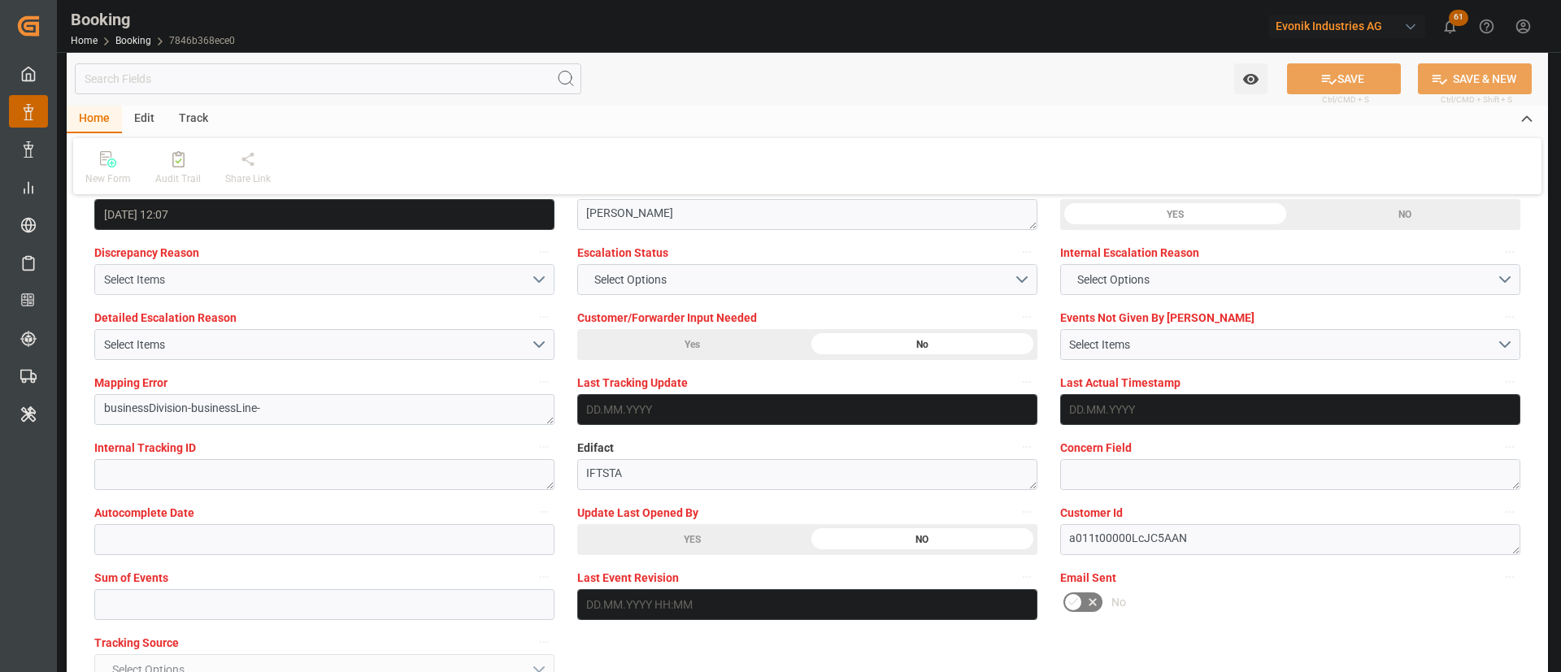
scroll to position [3048, 0]
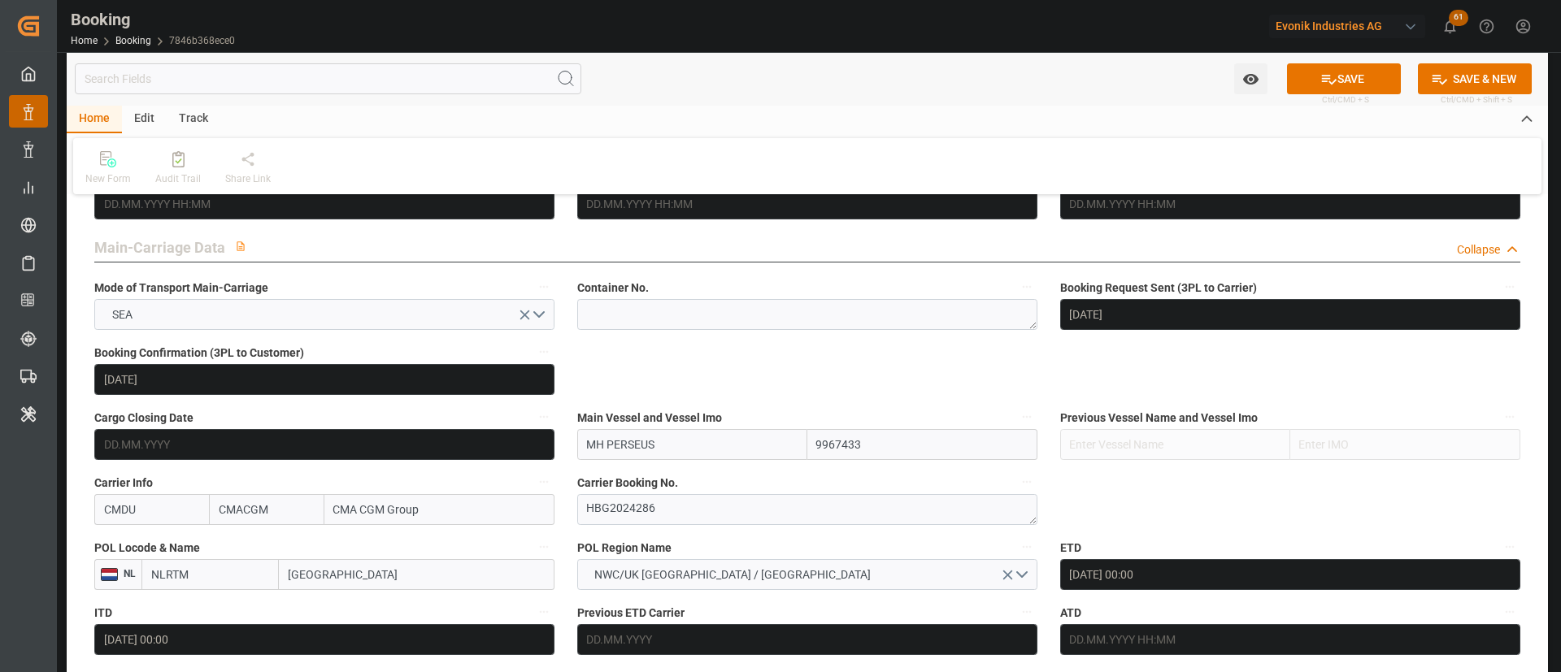
scroll to position [1219, 0]
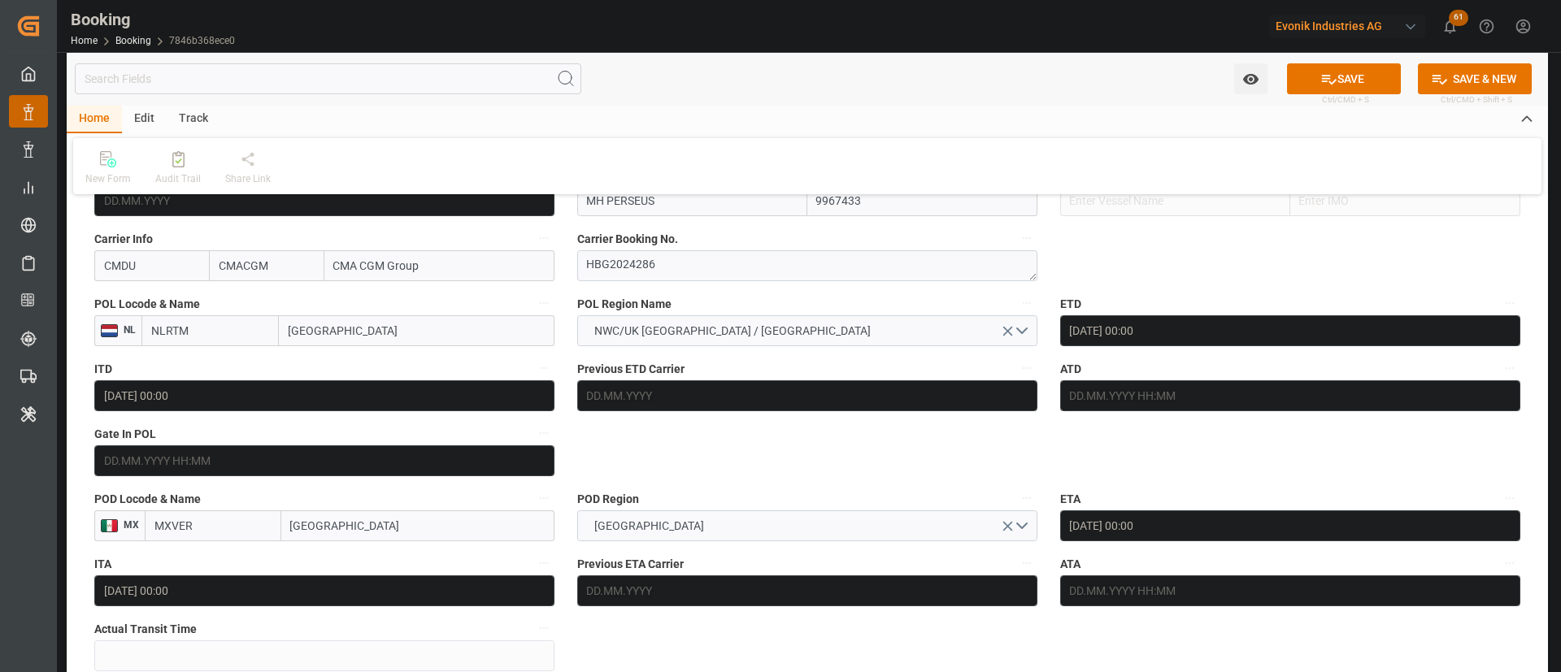
drag, startPoint x: 1337, startPoint y: 77, endPoint x: 471, endPoint y: 0, distance: 869.0
click at [1336, 77] on button "SAVE" at bounding box center [1344, 78] width 114 height 31
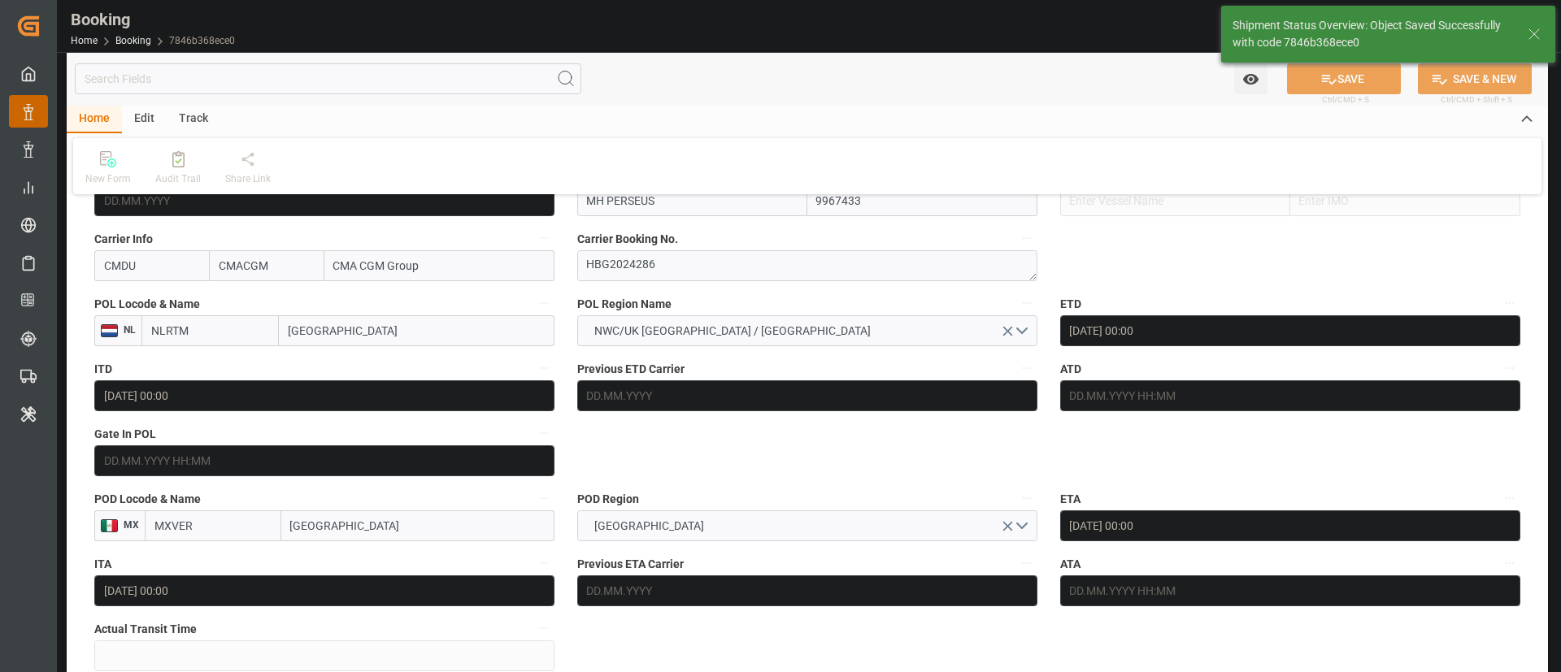
type textarea "[PERSON_NAME]"
type input "[DATE] 06:21"
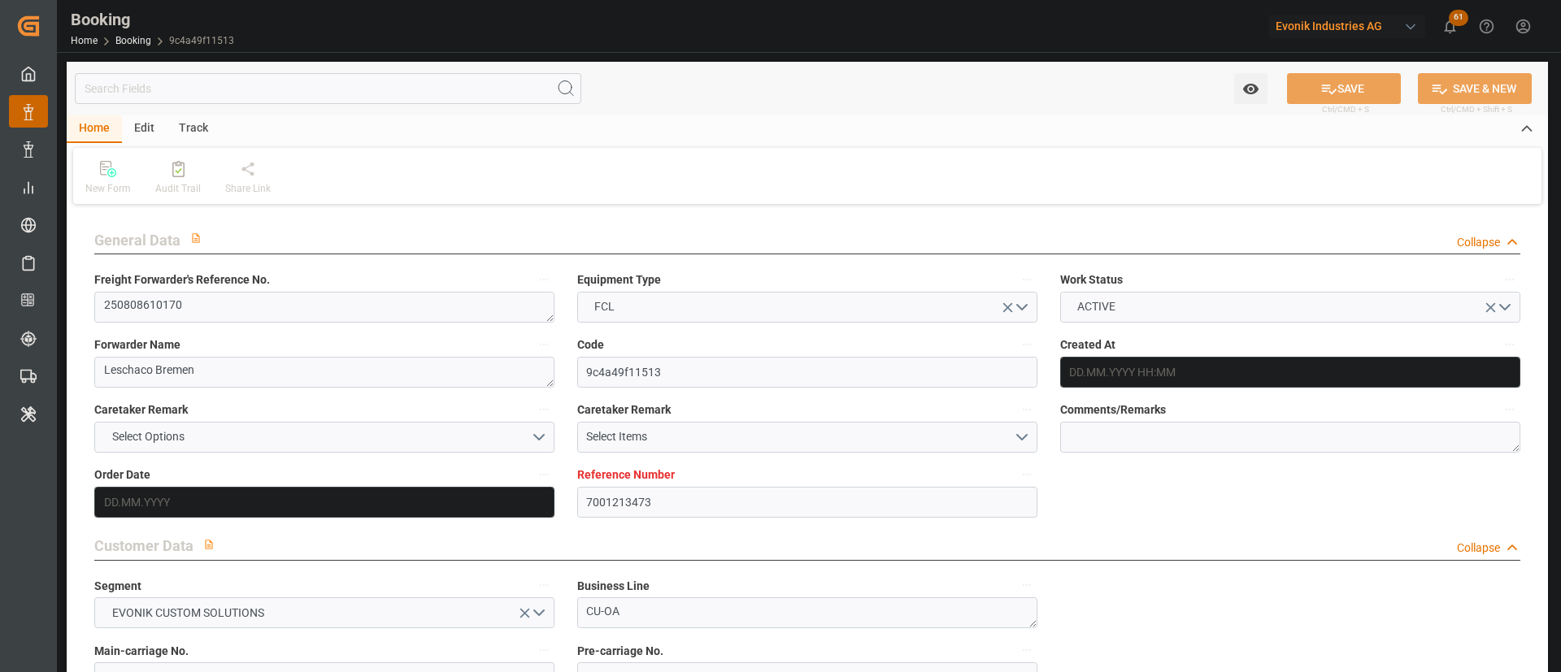
type input "7001213473"
type input "9356713"
type input "CMACGM"
type input "CMA CGM Group"
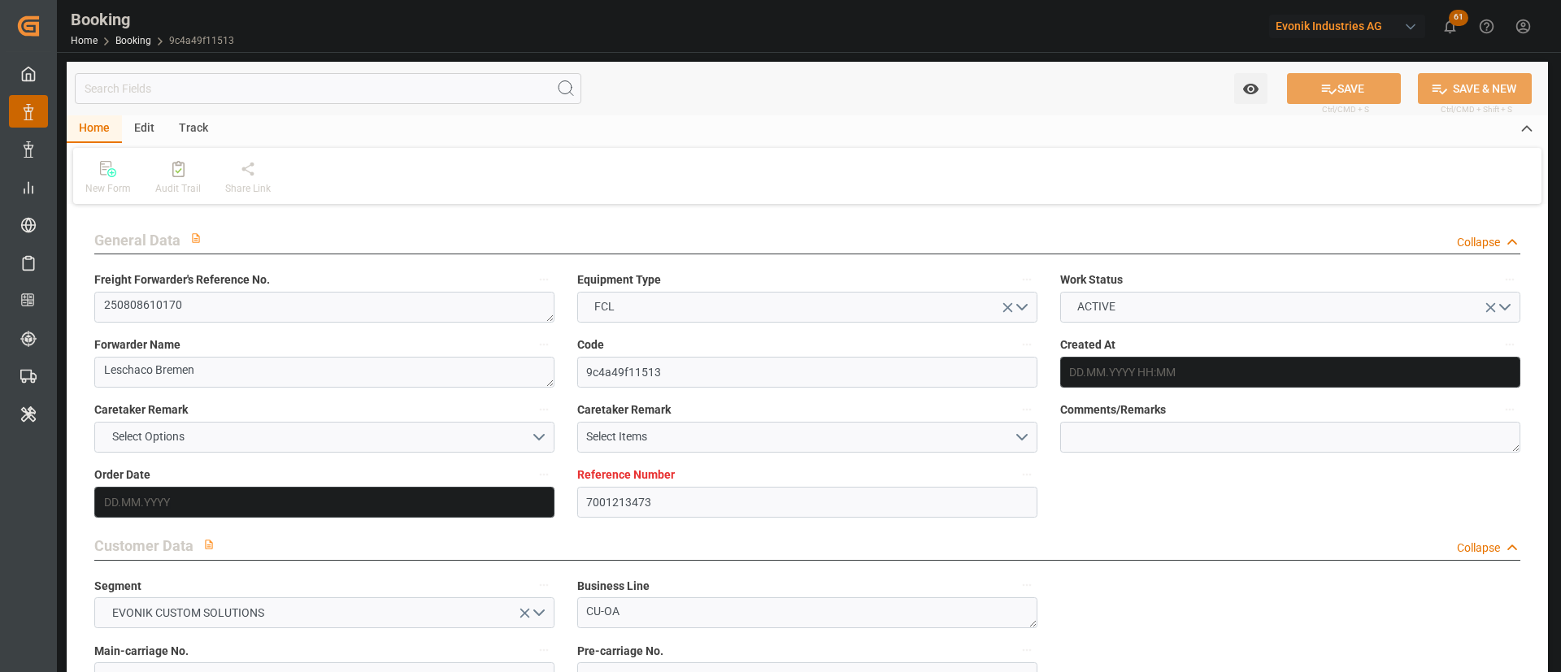
type input "BEANR"
type input "MXATM"
type input "DEBRV"
type input "0"
type input "BEANR"
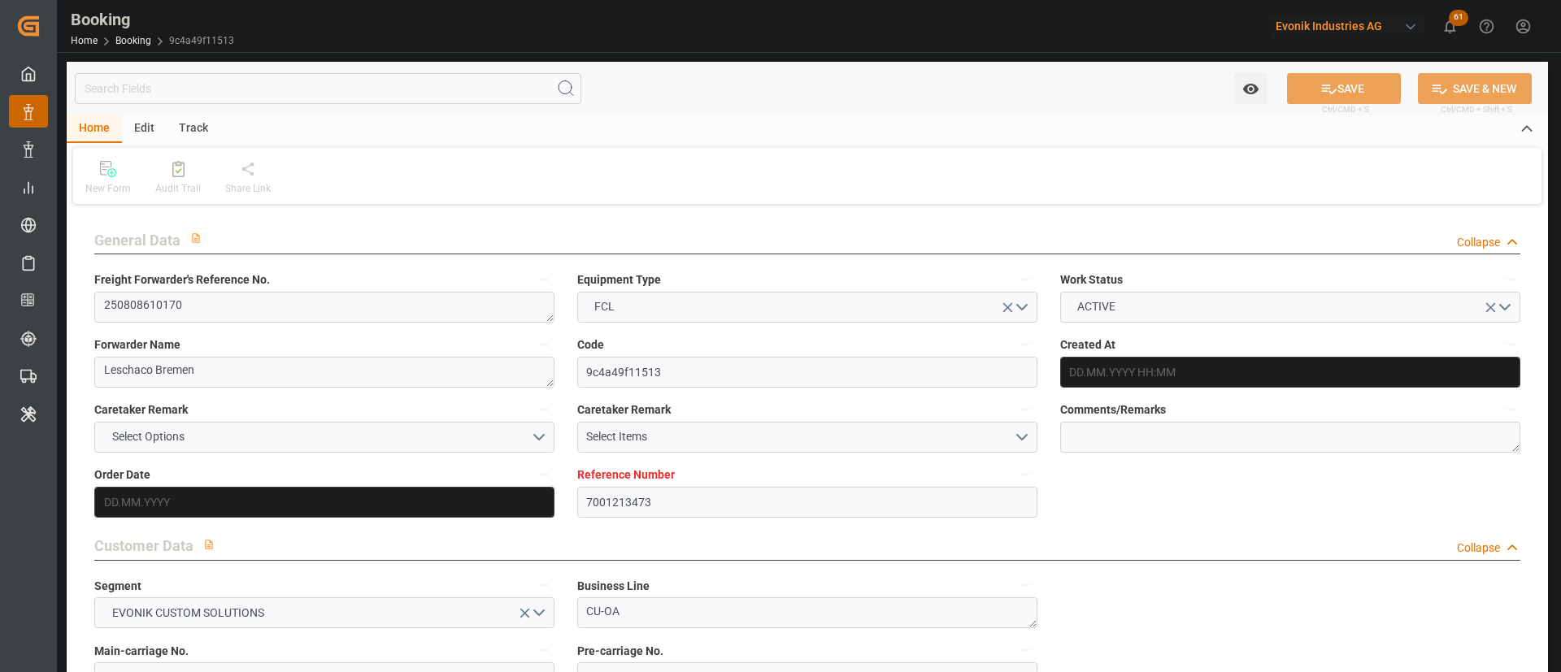
type input "MXATM"
type input "9350018"
type input "04.07.2025 08:47"
type input "04.07.2025"
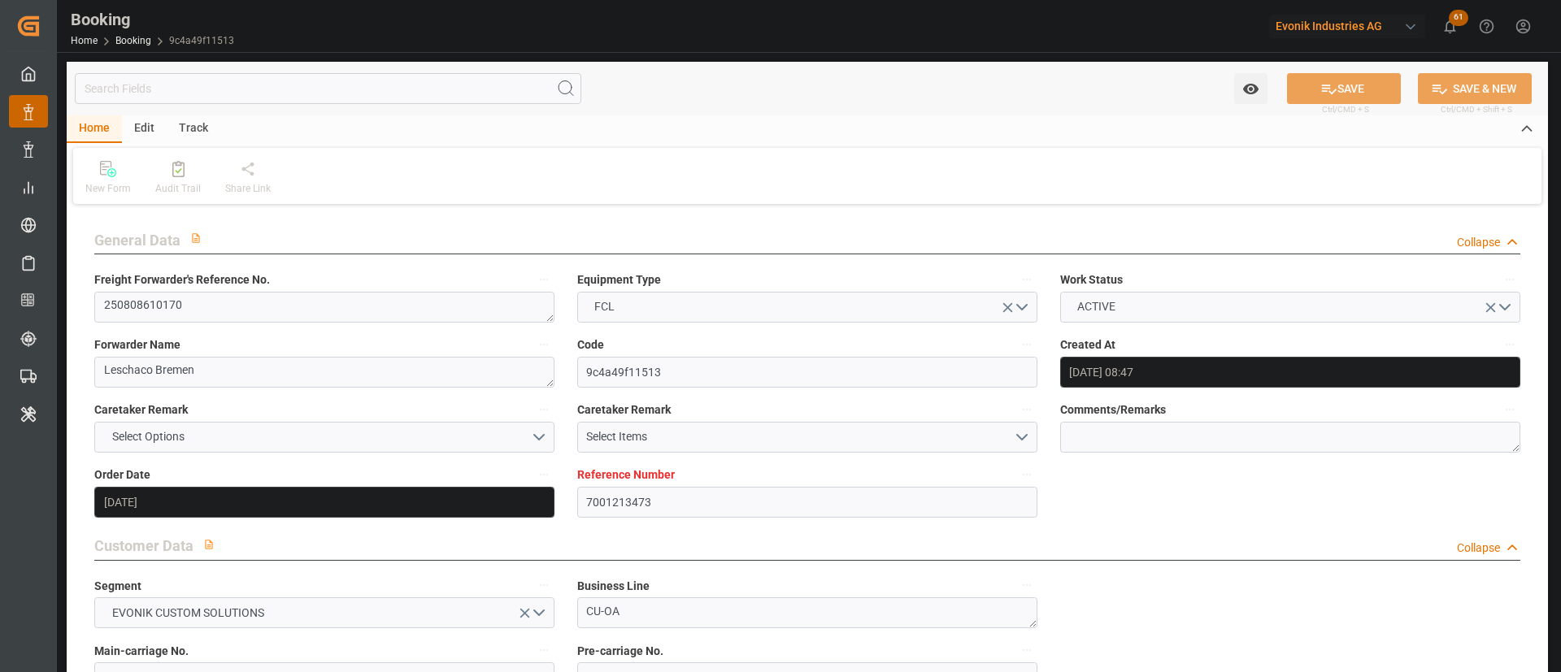
type input "08.09.2025"
type input "08.08.2025"
type input "07.07.2025"
type input "22.08.2025 21:30"
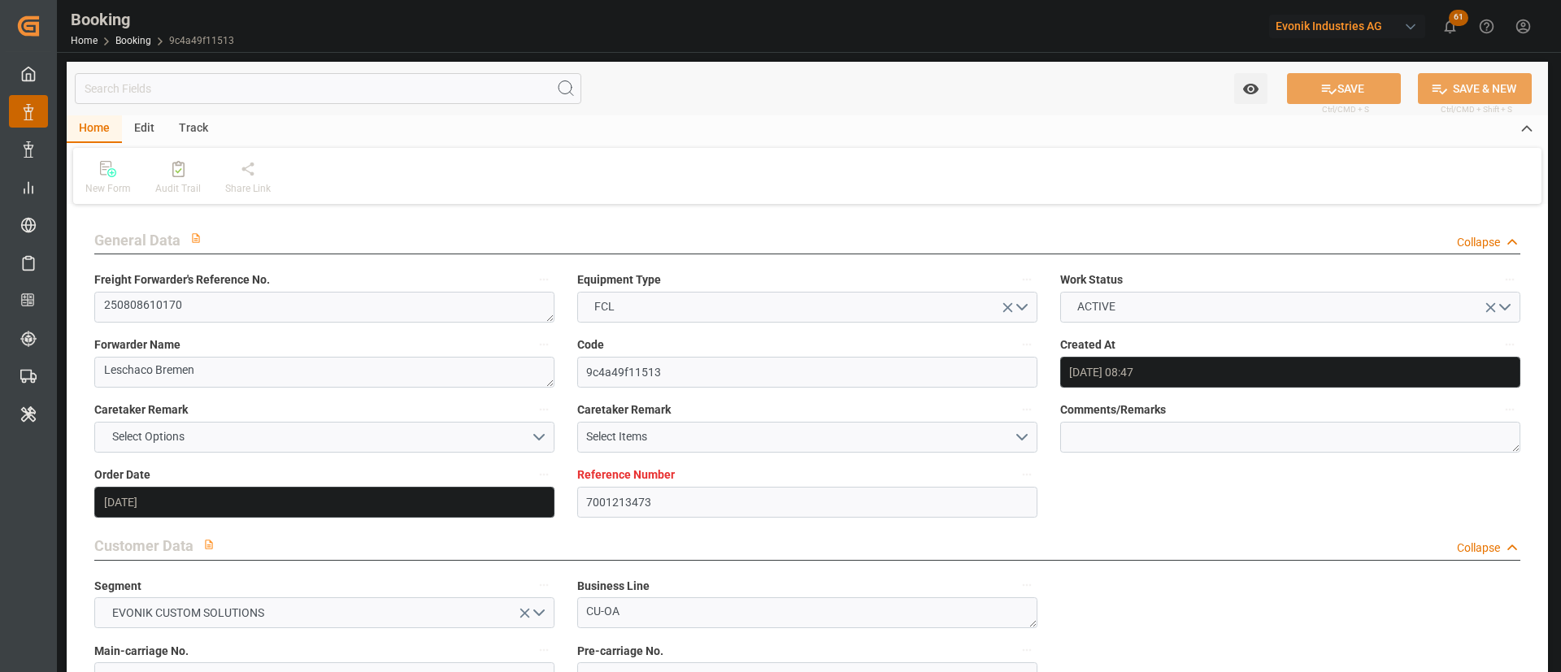
type input "15.08.2025 00:00"
type input "11.09.2025 21:00"
type input "11.09.2025 00:00"
type input "24.08.2025 18:00"
type input "17.08.2025 00:00"
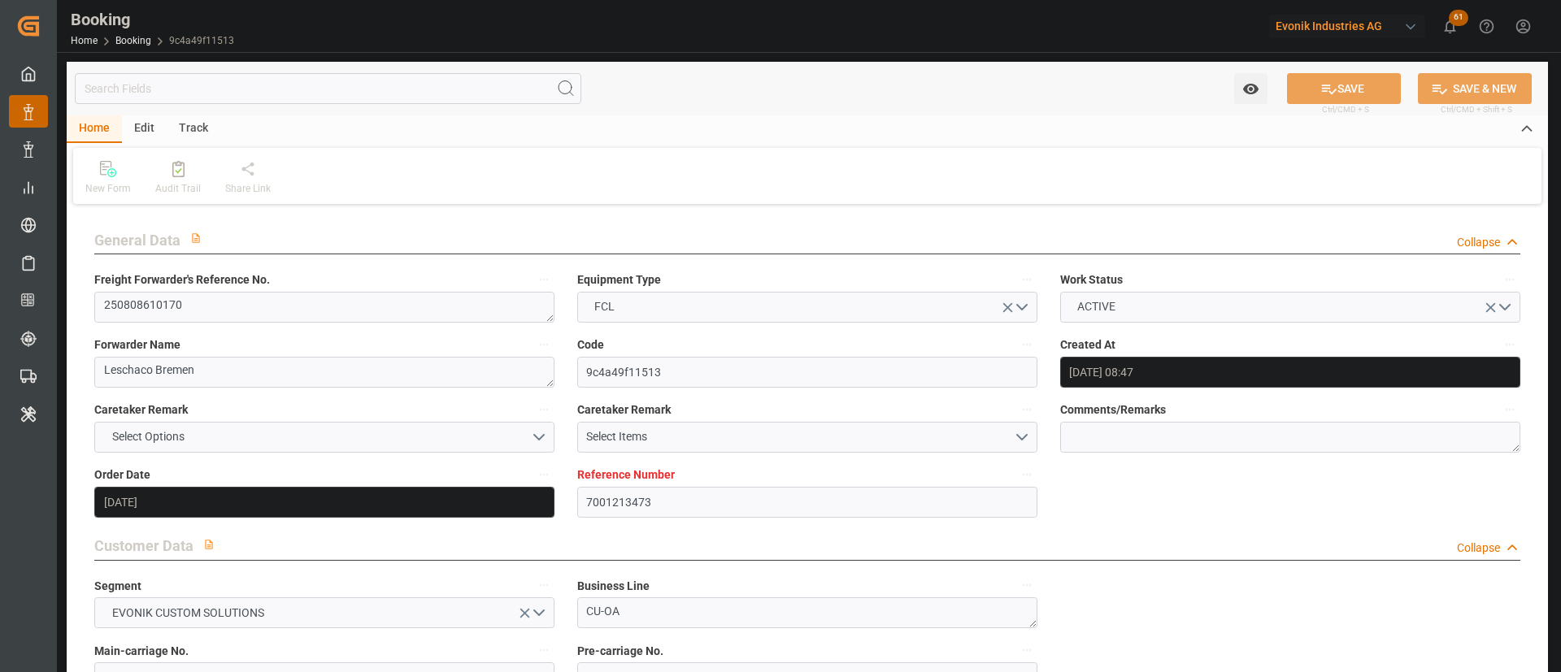
type input "25.08.2025 03:00"
type input "25.08.2025 00:00"
type input "11.08.2025"
type input "12.08.2025 11:12"
type input "[DATE]"
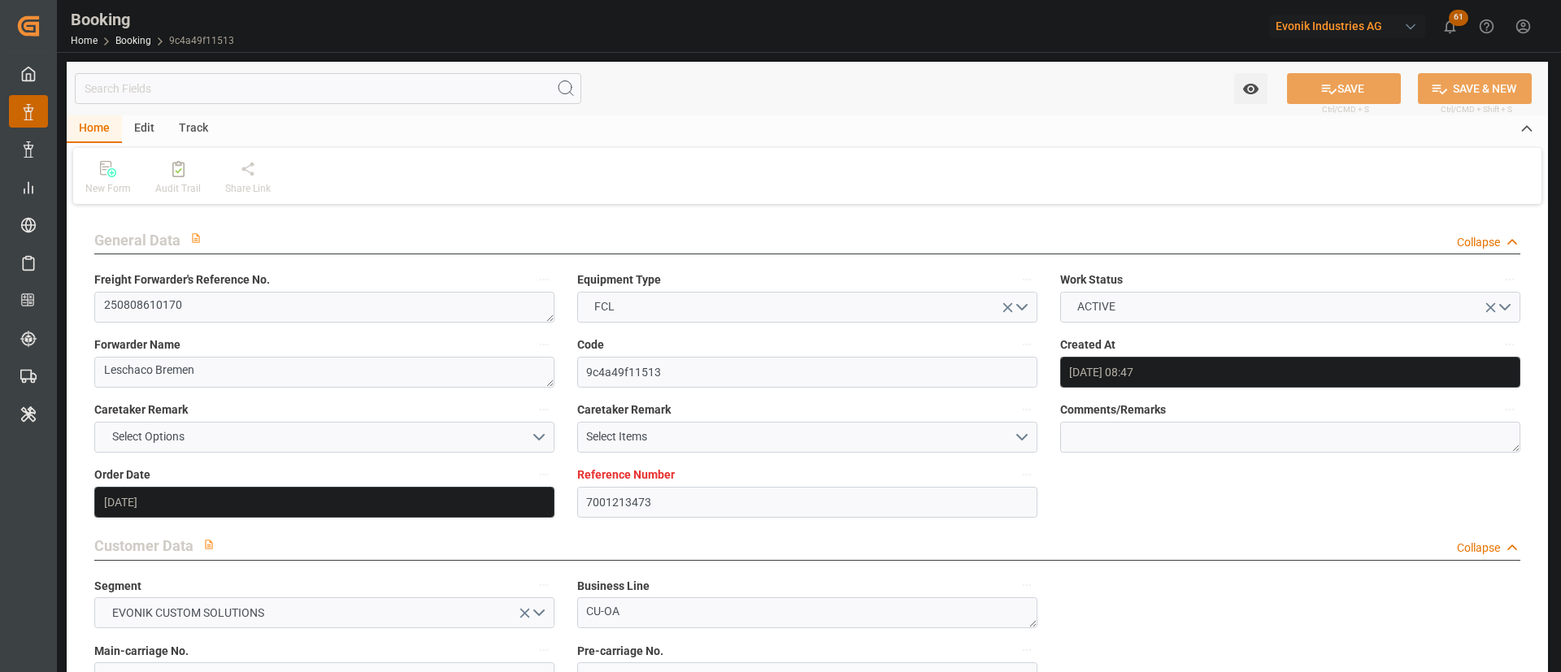
type input "11.08.2025 10:17"
type input "22.08.2025 21:30"
type input "24.08.2025 18:00"
type input "26.08.2025 01:16"
type input "25.08.2025 03:00"
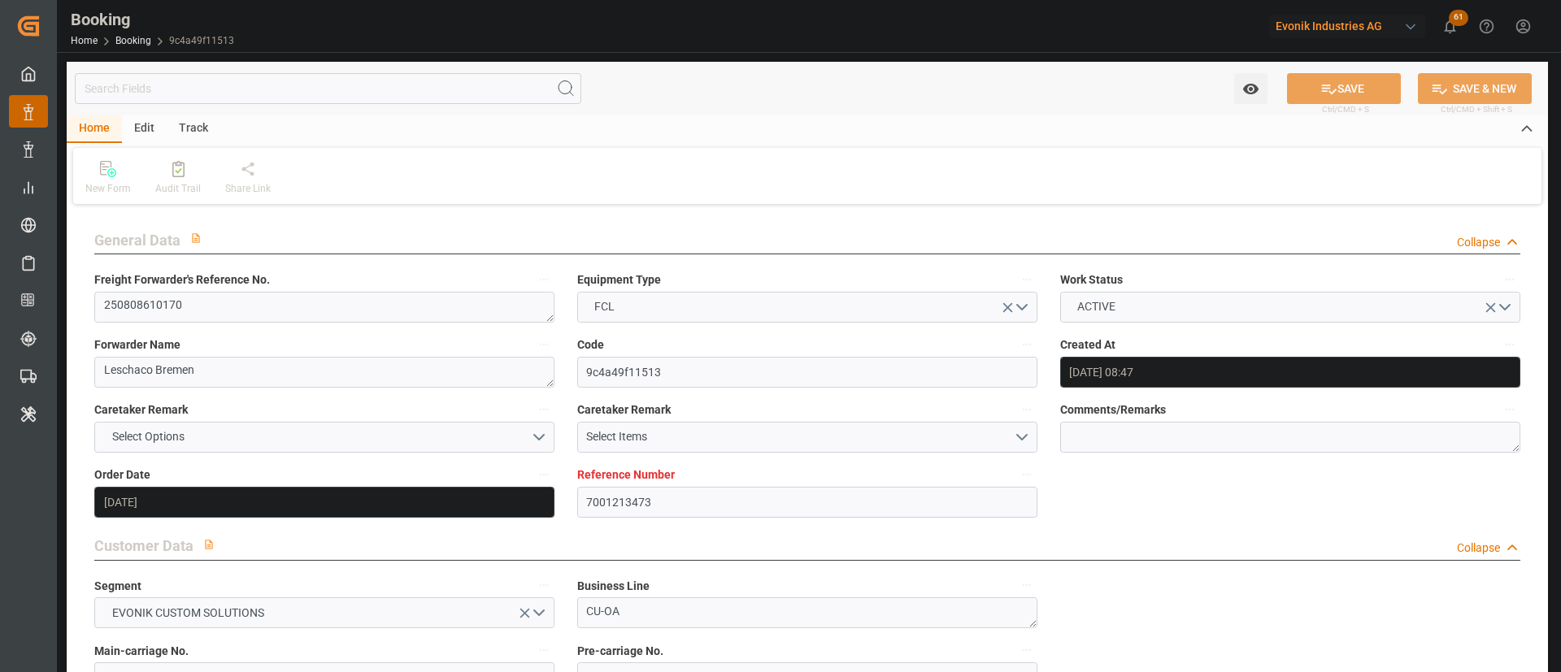
type input "11.09.2025 21:00"
type input "12.09.2025 08:16"
type input "16.09.2025 08:16"
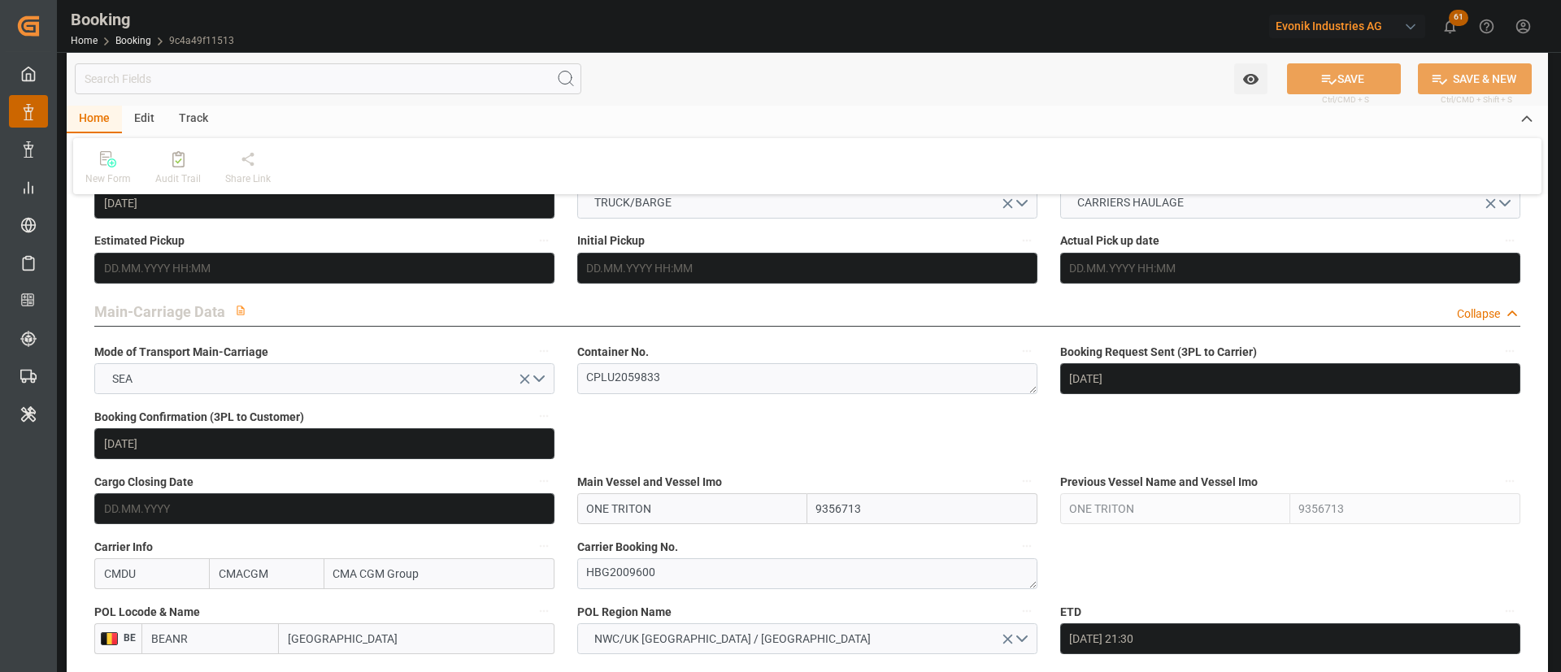
scroll to position [853, 0]
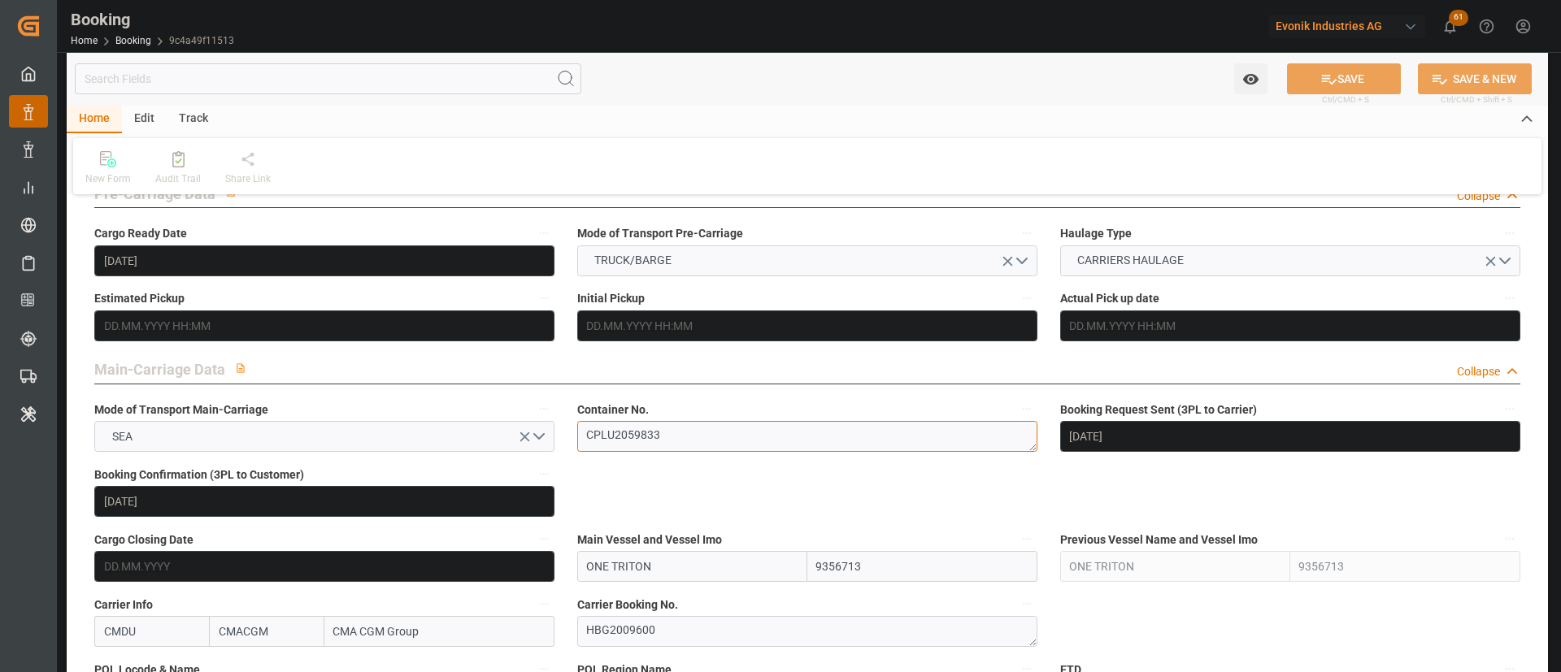
click at [671, 434] on textarea "CPLU2059833" at bounding box center [807, 436] width 460 height 31
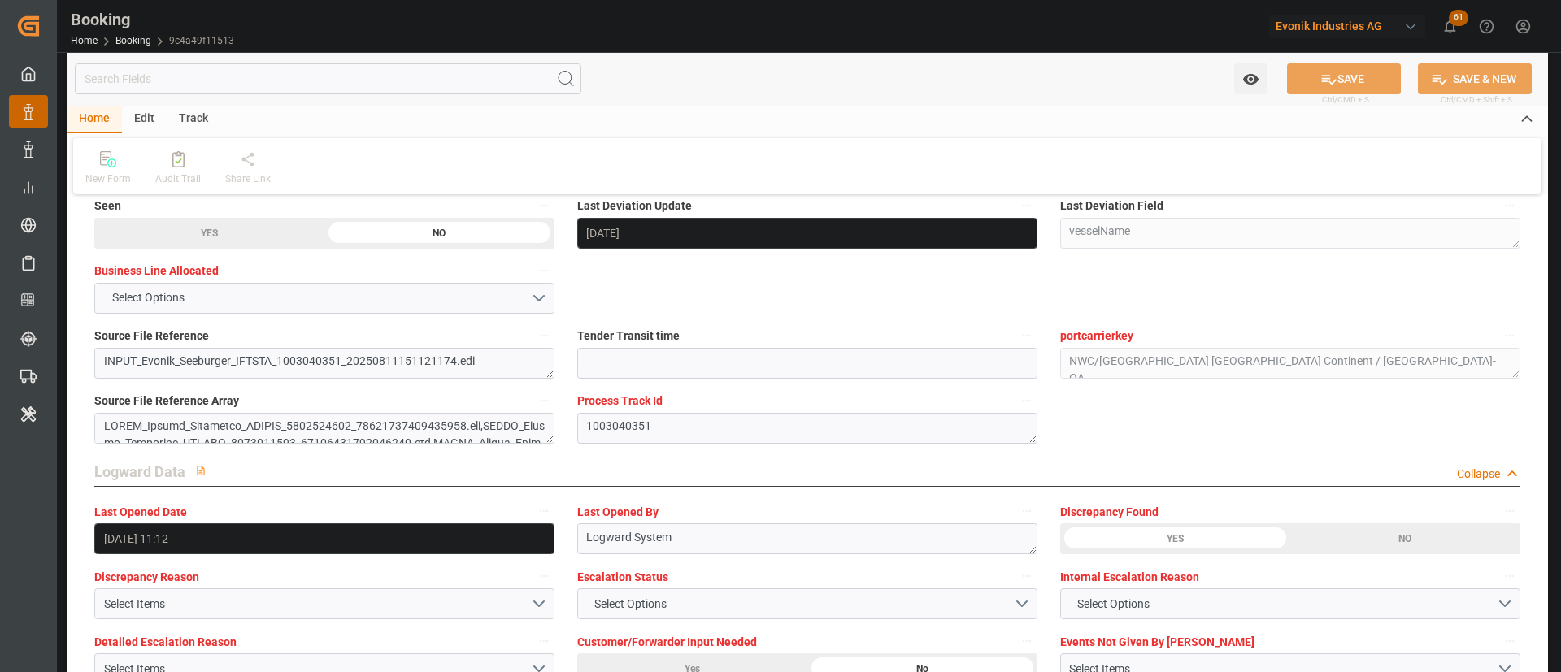
scroll to position [3170, 0]
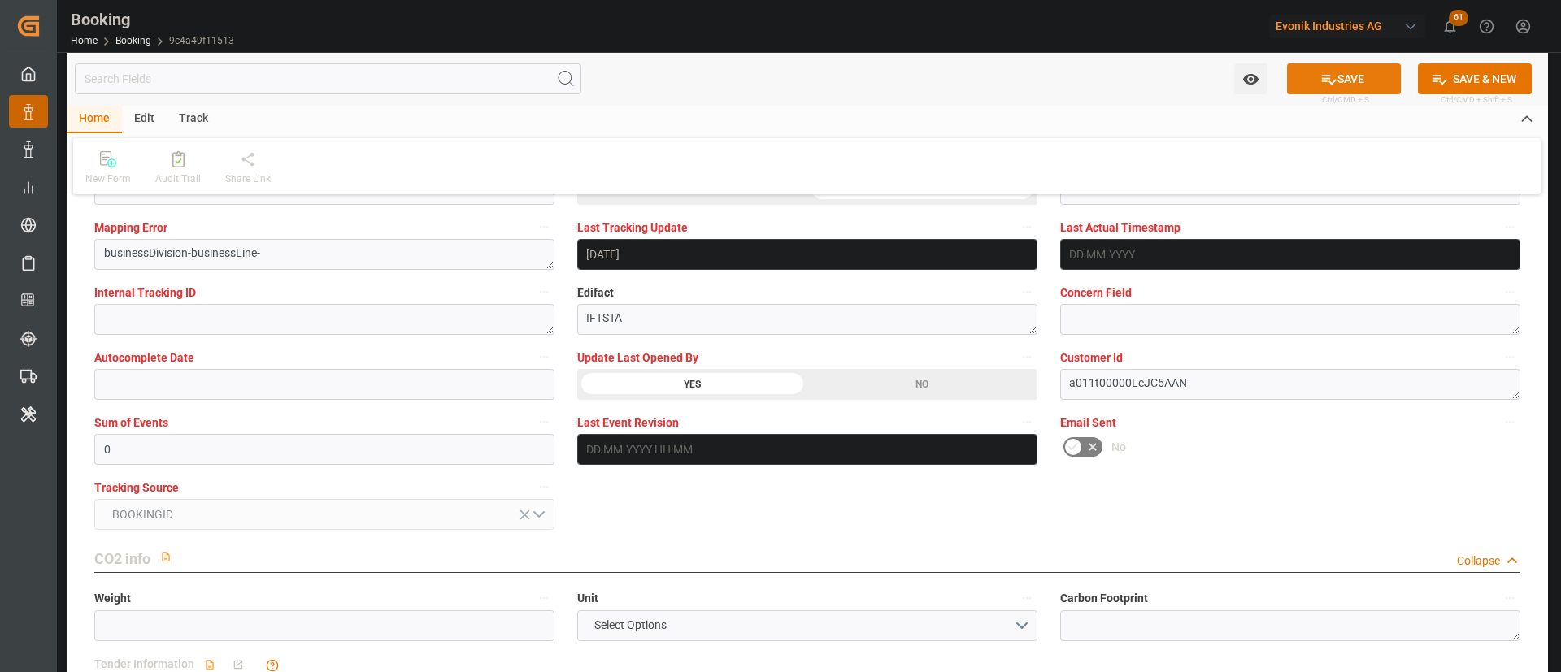
click at [1360, 75] on button "SAVE" at bounding box center [1344, 78] width 114 height 31
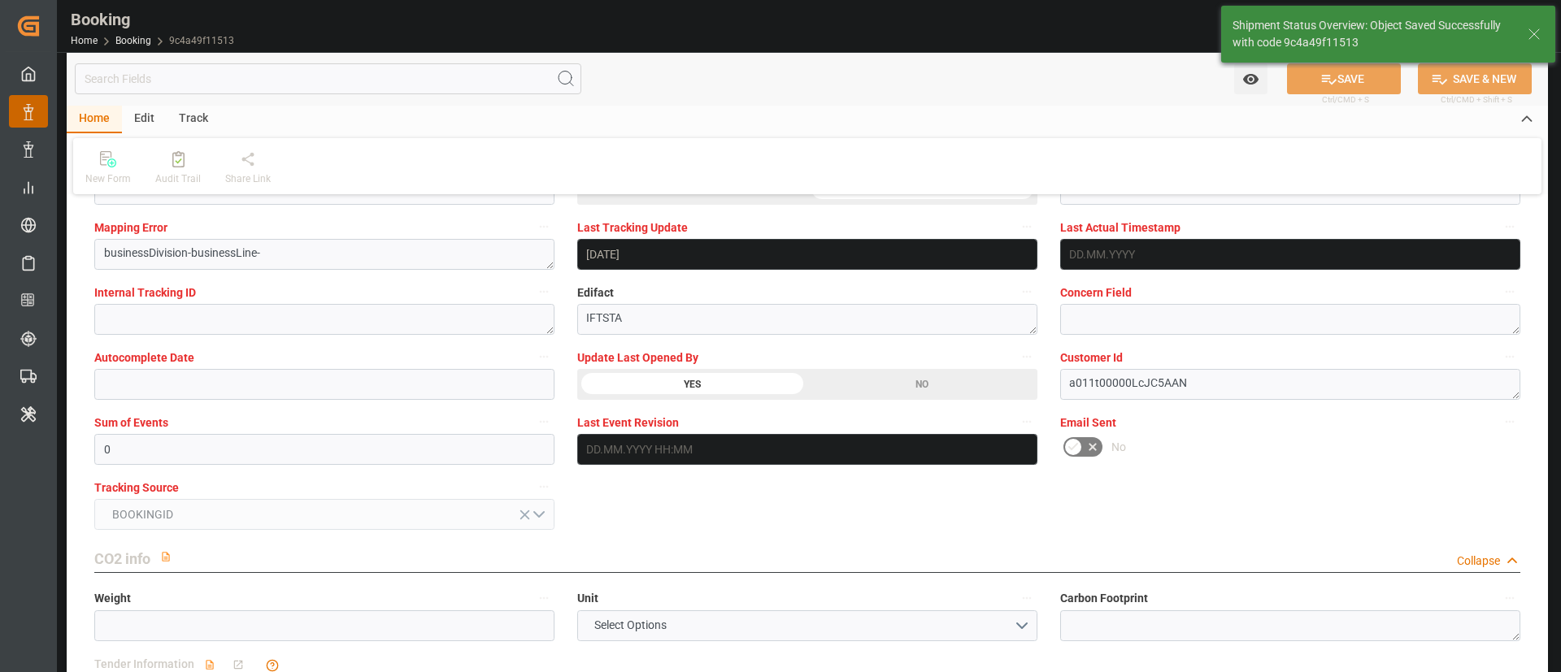
type textarea "[PERSON_NAME]"
type input "13.08.2025 06:22"
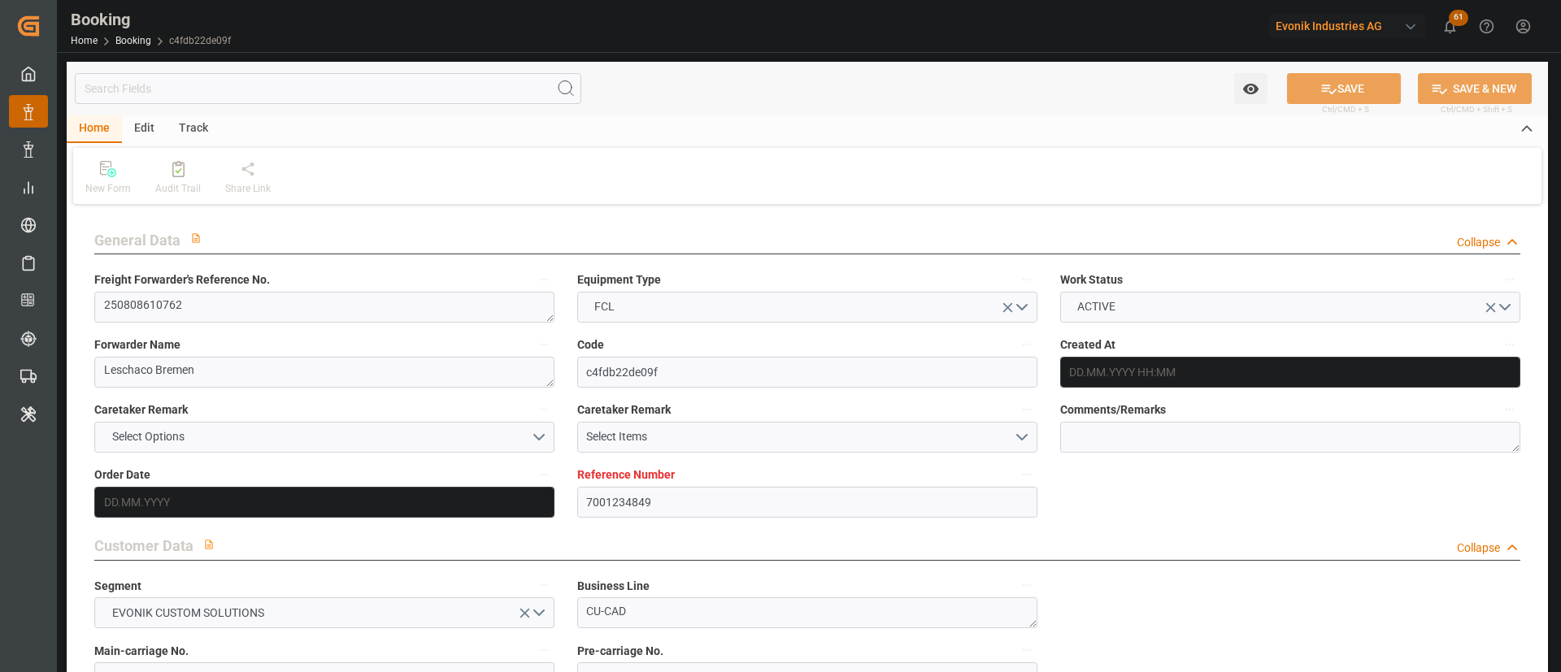
type input "7001234849"
type input "9757864"
type input "CMACGM"
type input "CMA CGM Group"
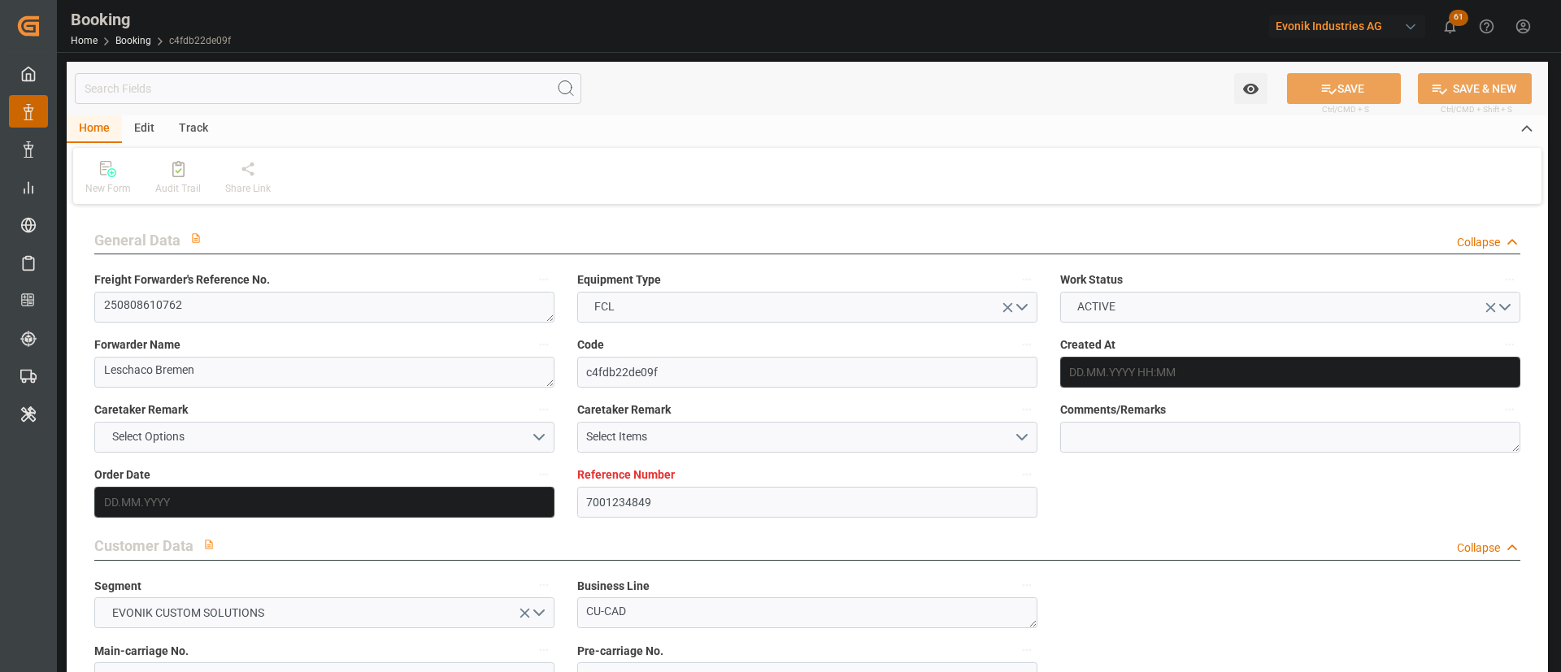
type input "NLRTM"
type input "TWKEL"
type input "CNSGH"
type input "[DATE] 09:09"
type input "[DATE]"
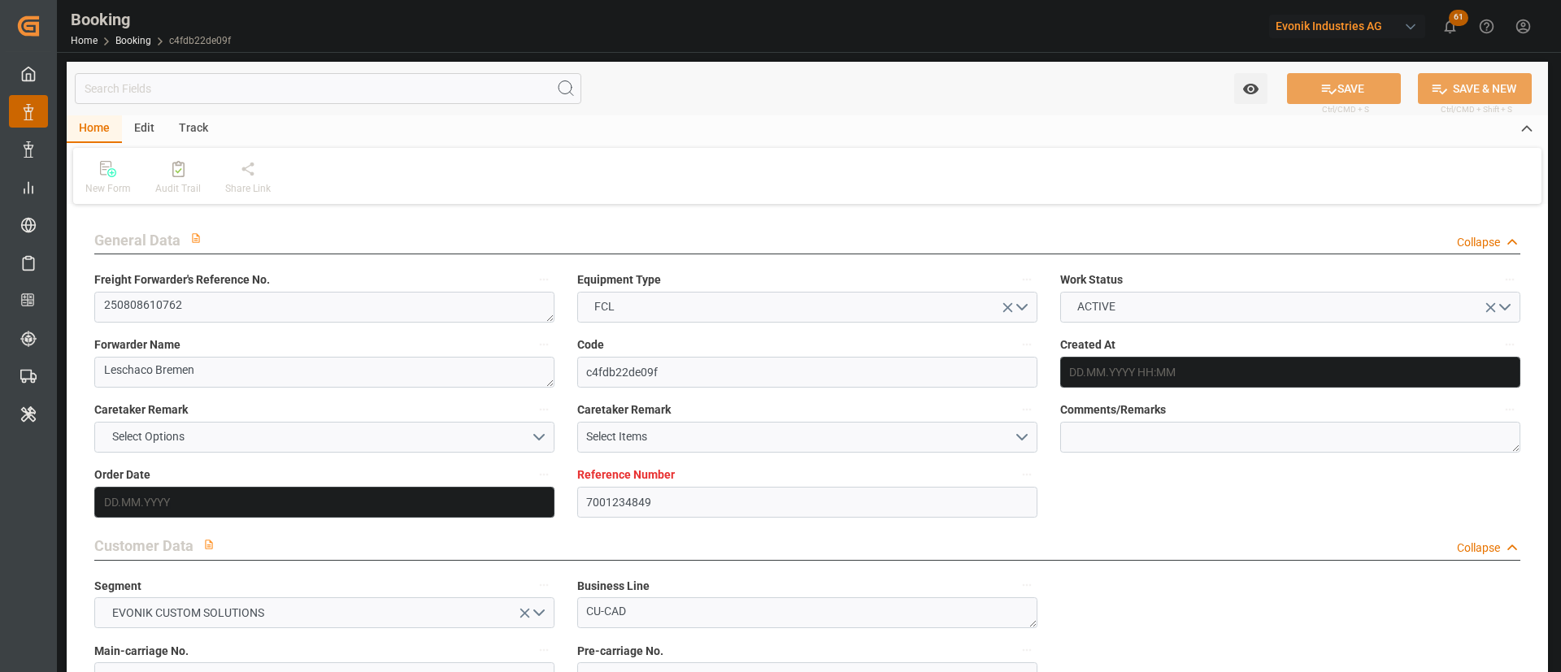
type input "[DATE]"
type input "[DATE] 00:00"
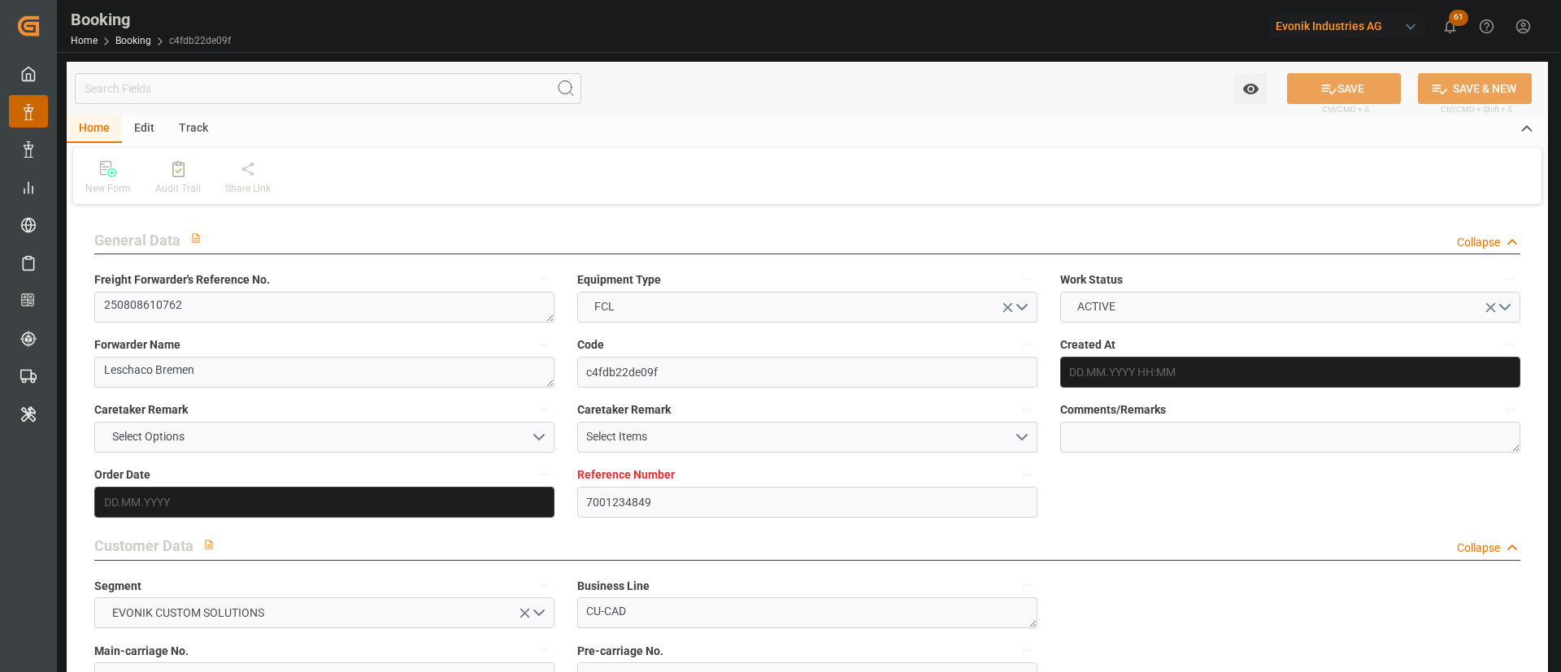
type input "[DATE] 00:00"
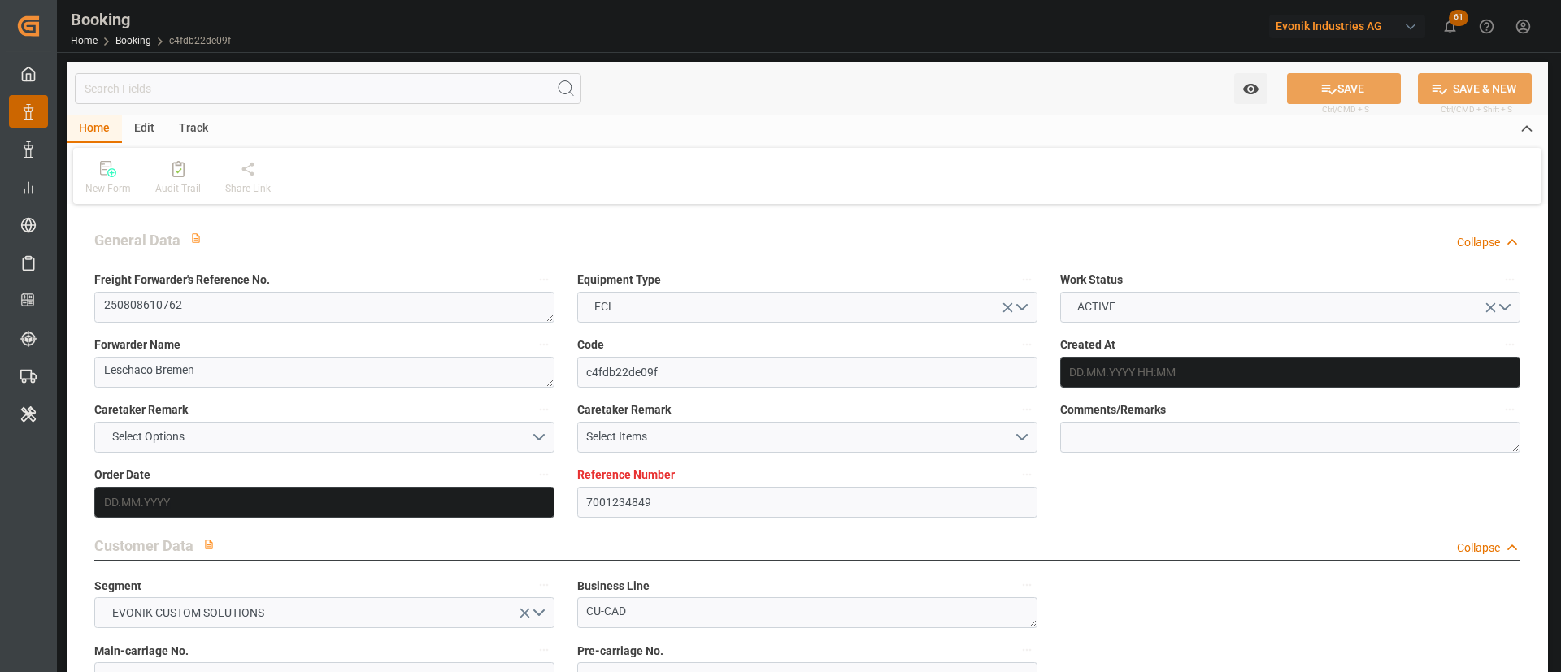
type input "[DATE] 00:00"
type input "[DATE]"
type input "[DATE] 10:24"
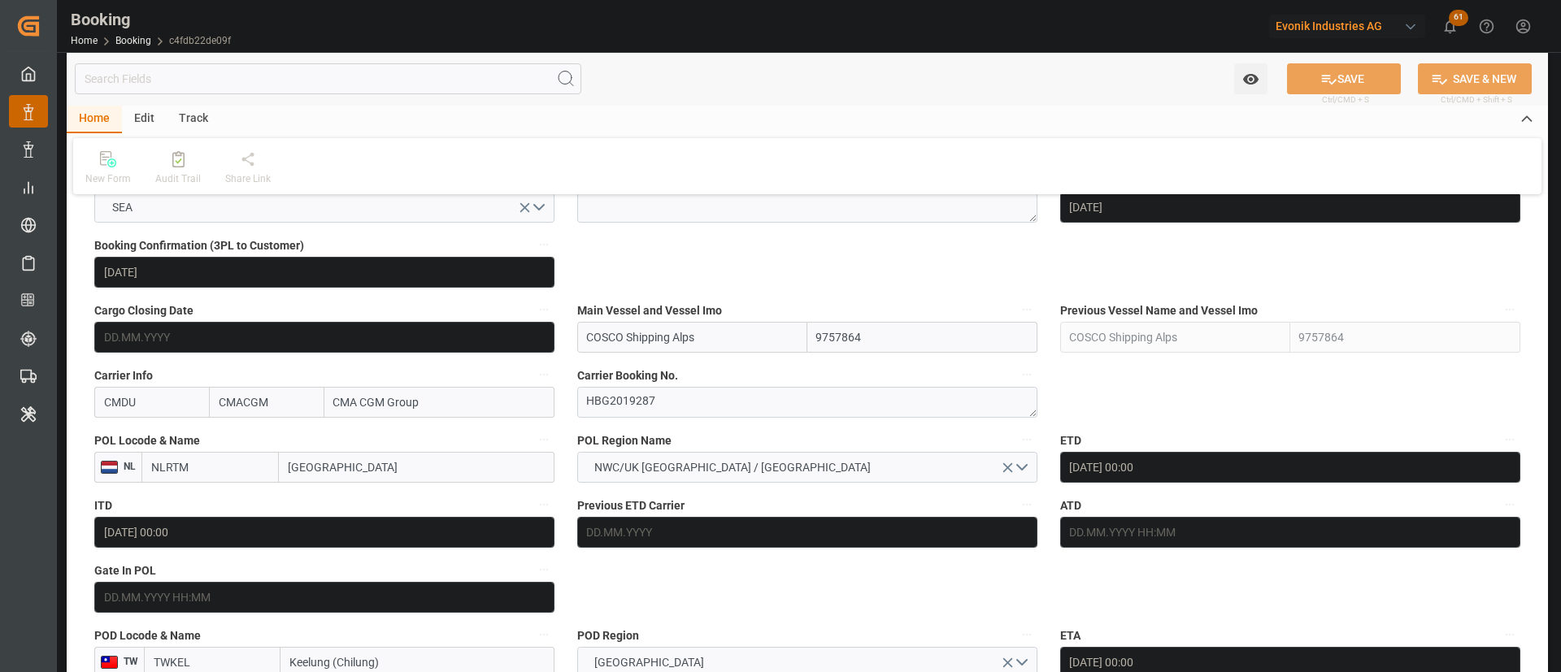
scroll to position [1097, 0]
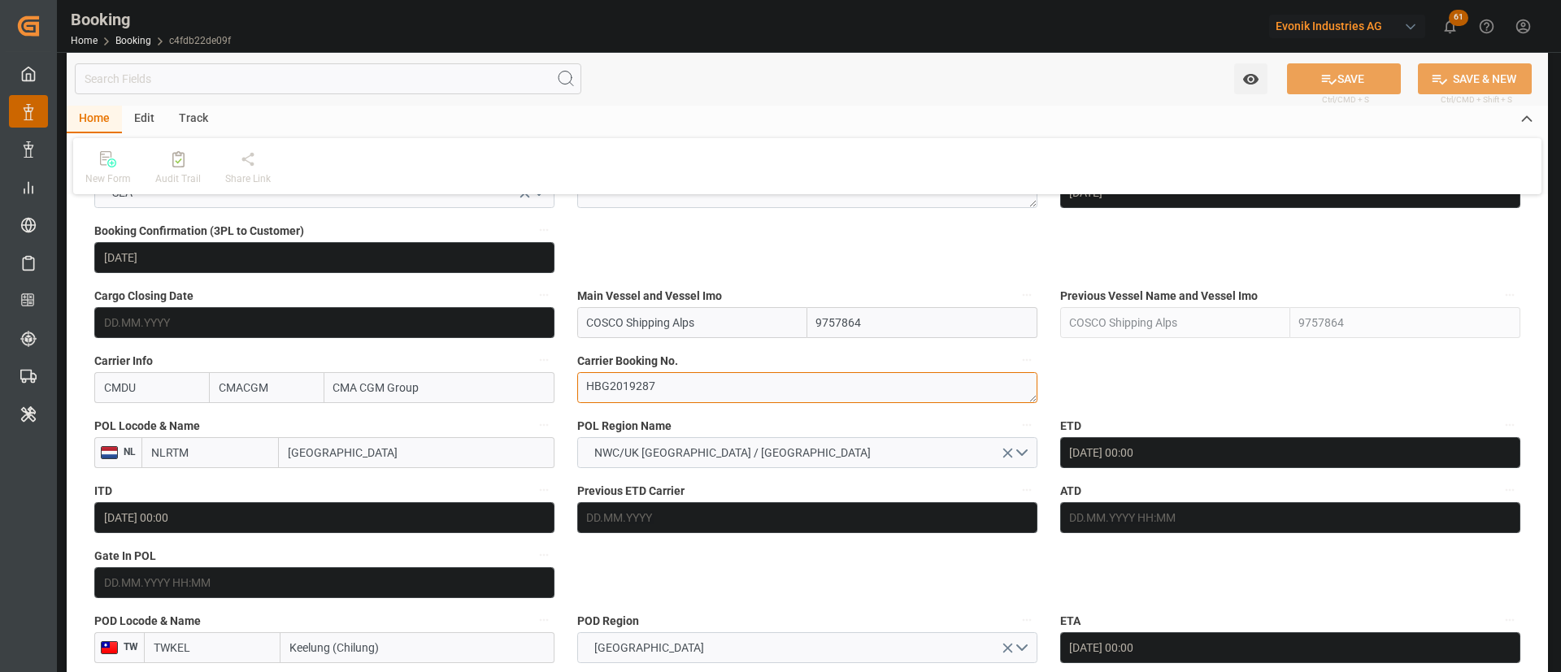
click at [672, 394] on textarea "HBG2019287" at bounding box center [807, 387] width 460 height 31
click at [672, 395] on textarea "HBG2019287" at bounding box center [807, 387] width 460 height 31
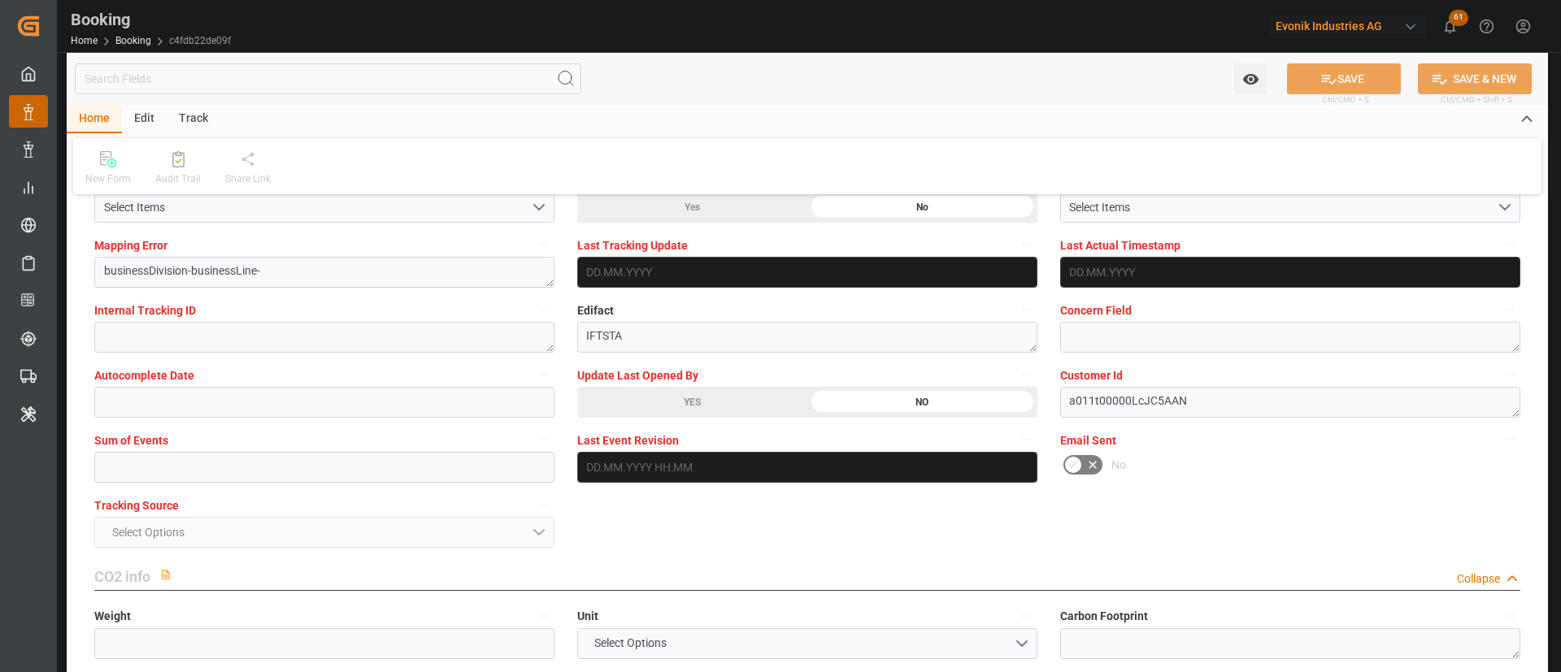
scroll to position [3170, 0]
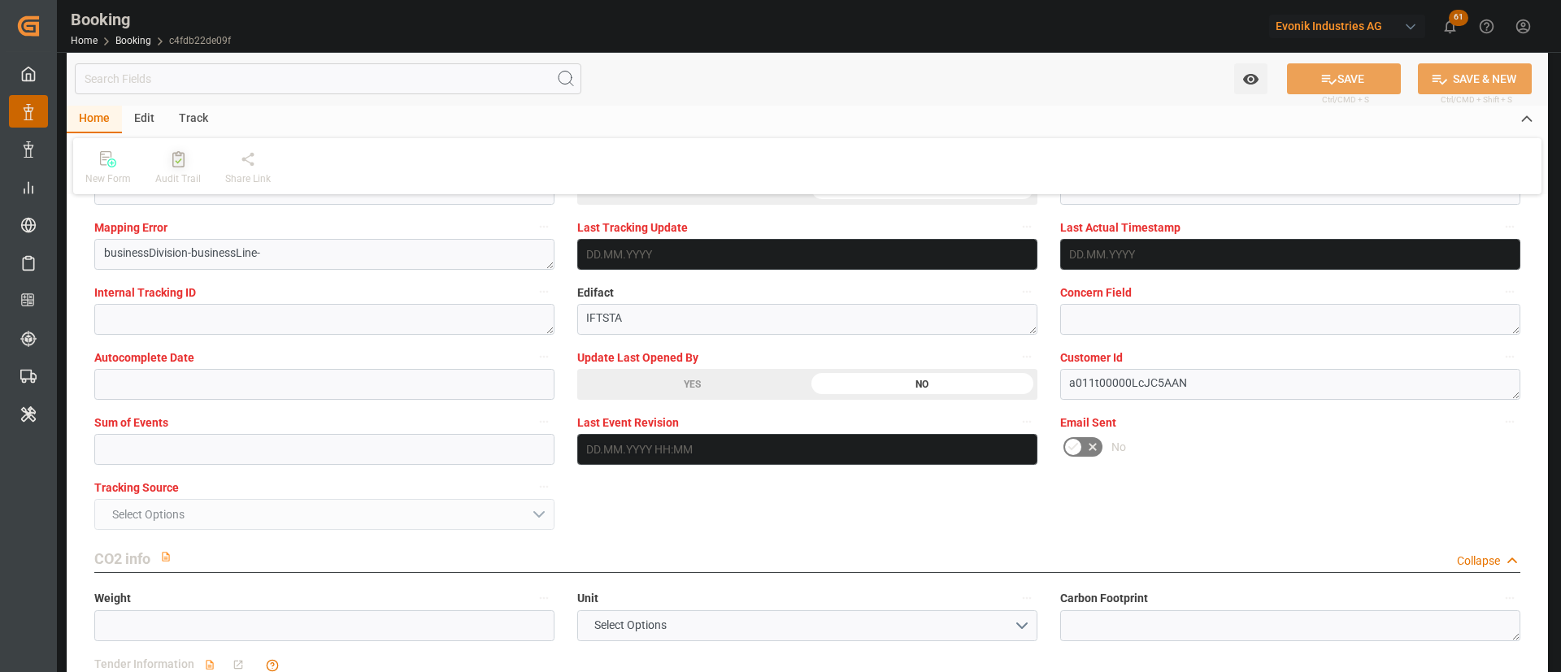
click at [193, 160] on div at bounding box center [178, 158] width 46 height 17
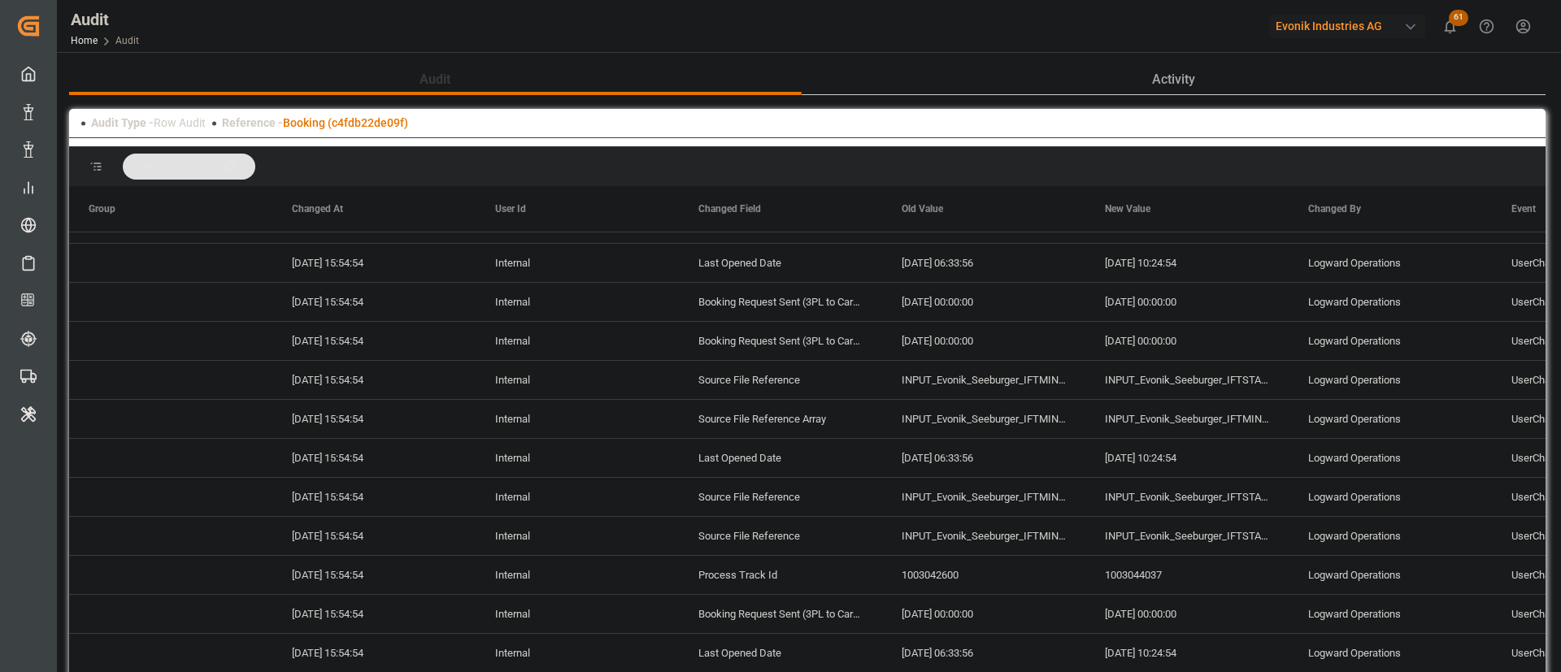
scroll to position [488, 0]
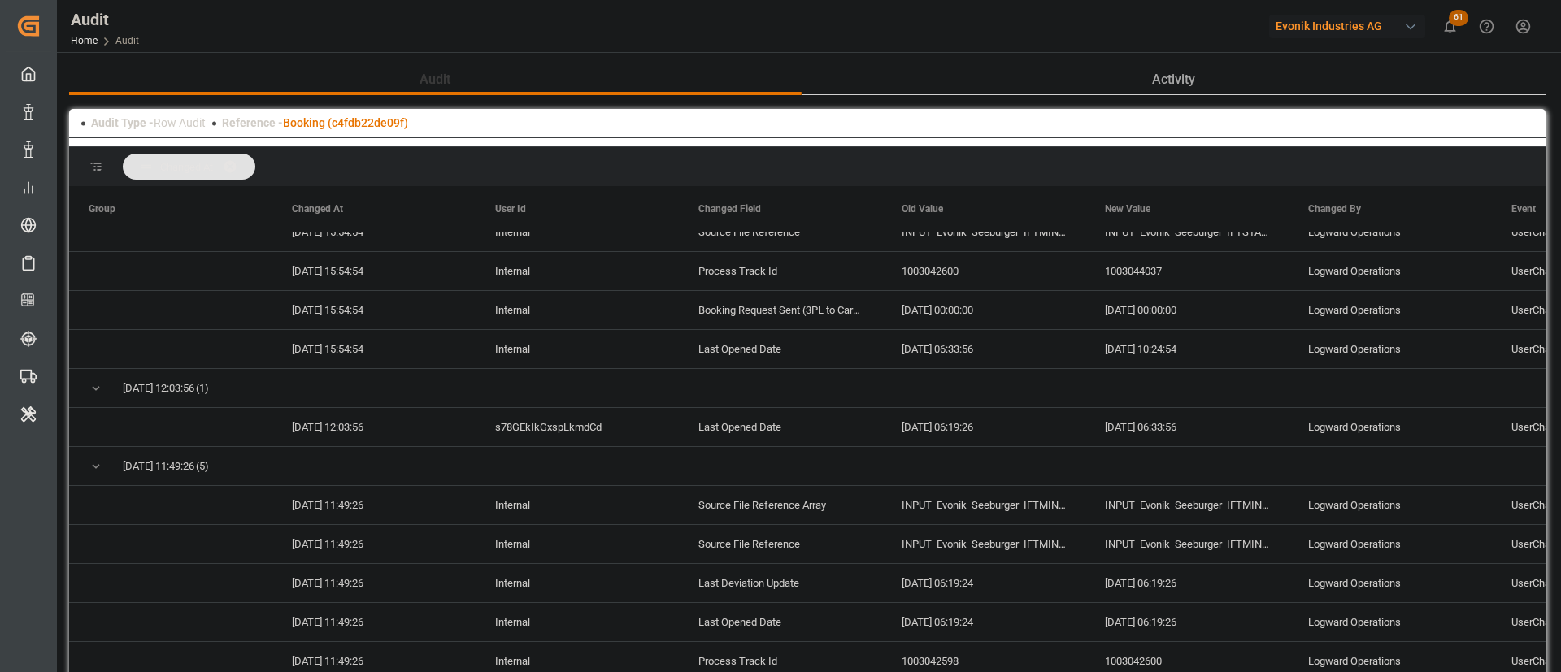
click at [377, 124] on link "Booking (c4fdb22de09f)" at bounding box center [345, 122] width 125 height 13
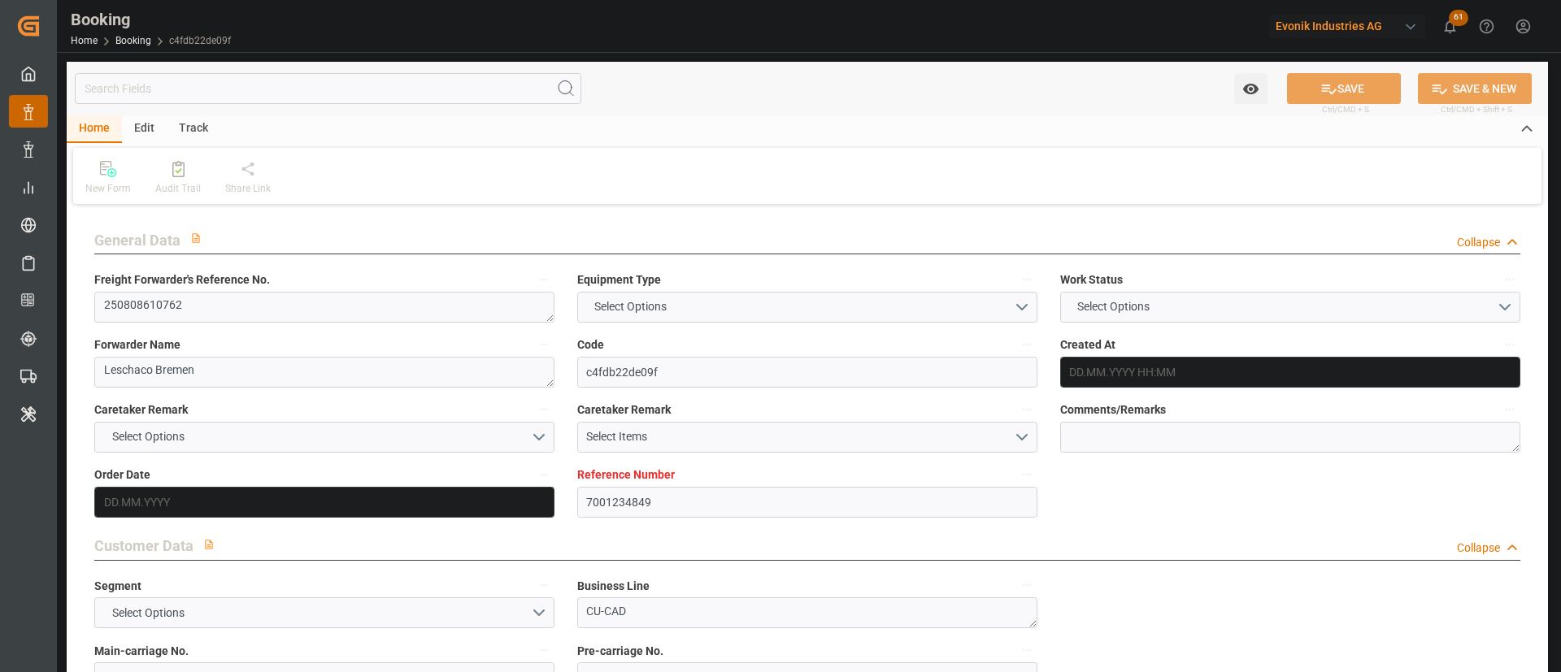
type input "7001234849"
type input "9757864"
type input "CMACGM"
type input "CMA CGM Group"
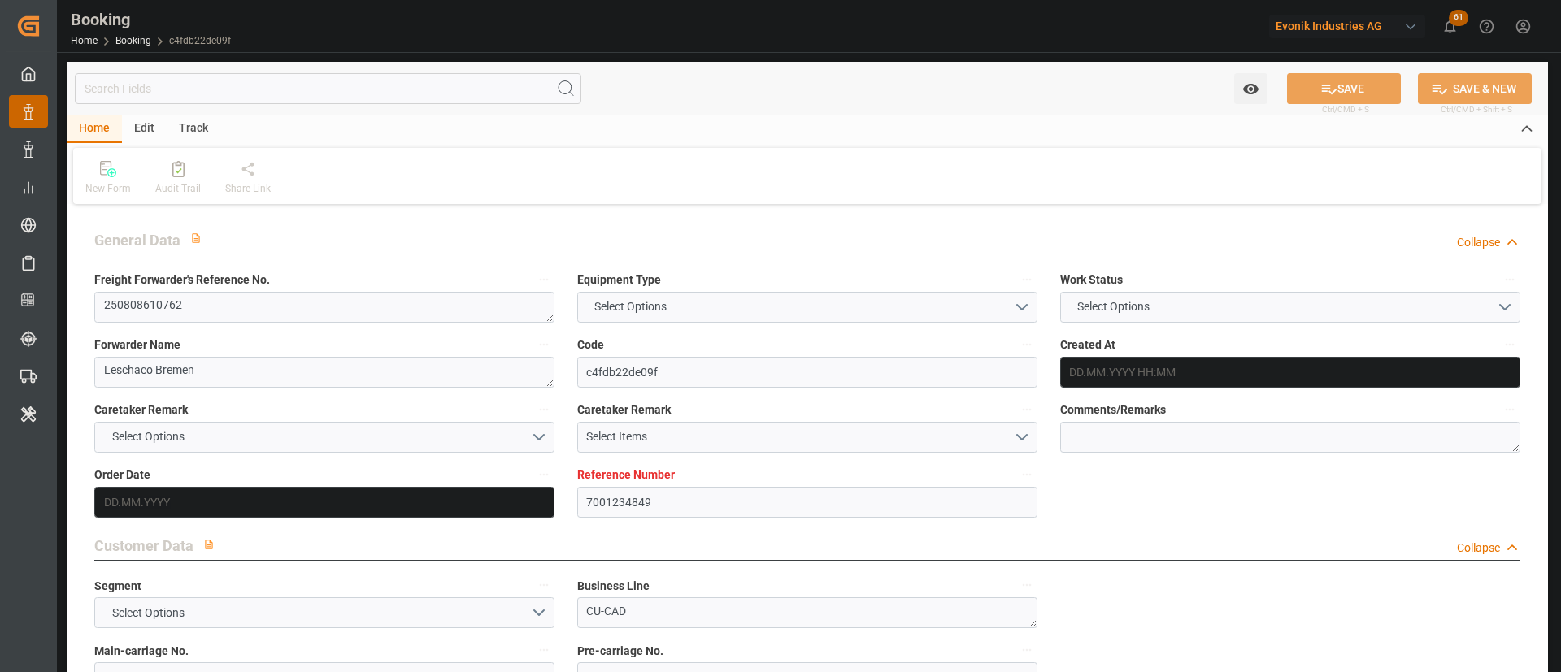
type input "NLRTM"
type input "TWKEL"
type input "CNSGH"
type input "[DATE] 09:09"
type input "29.07.2025"
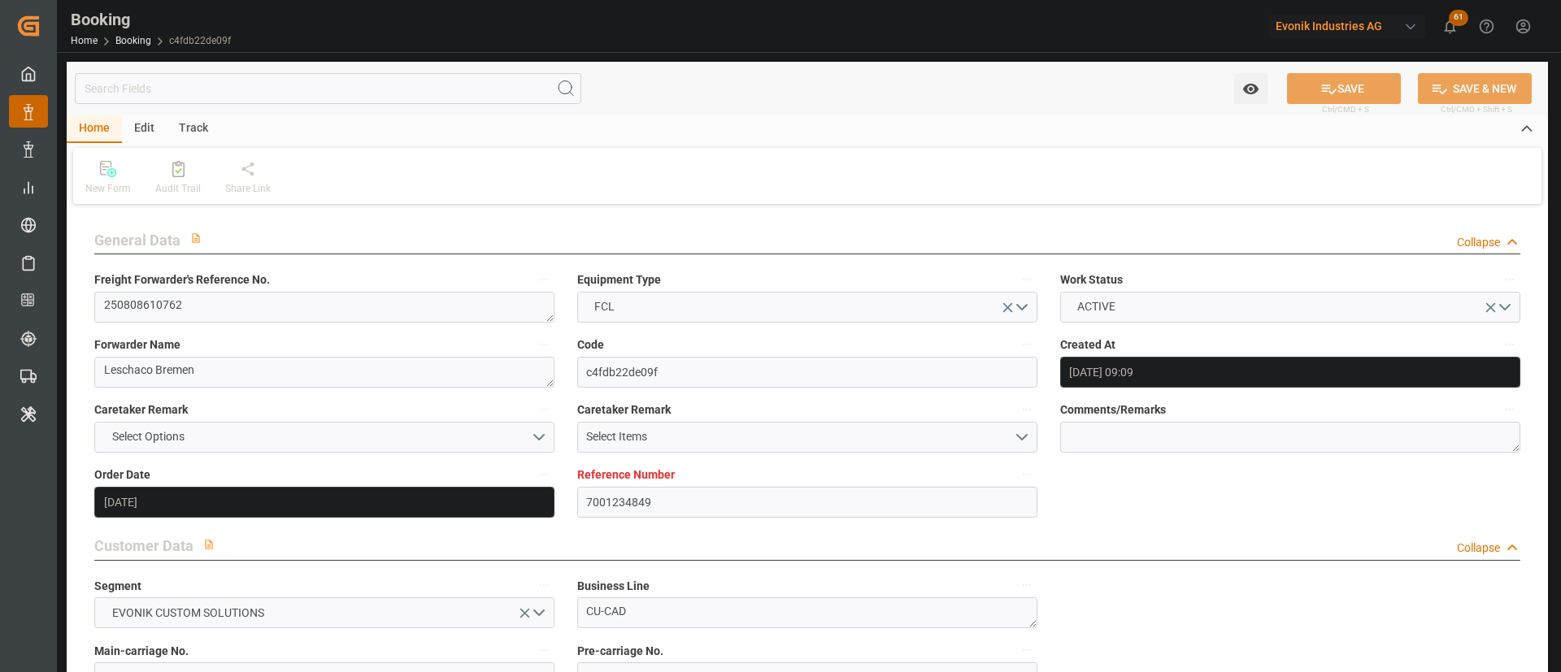
type input "24.10.2025"
type input "18.08.2025"
type input "[DATE]"
type input "30.07.2025"
type input "30.08.2025 00:00"
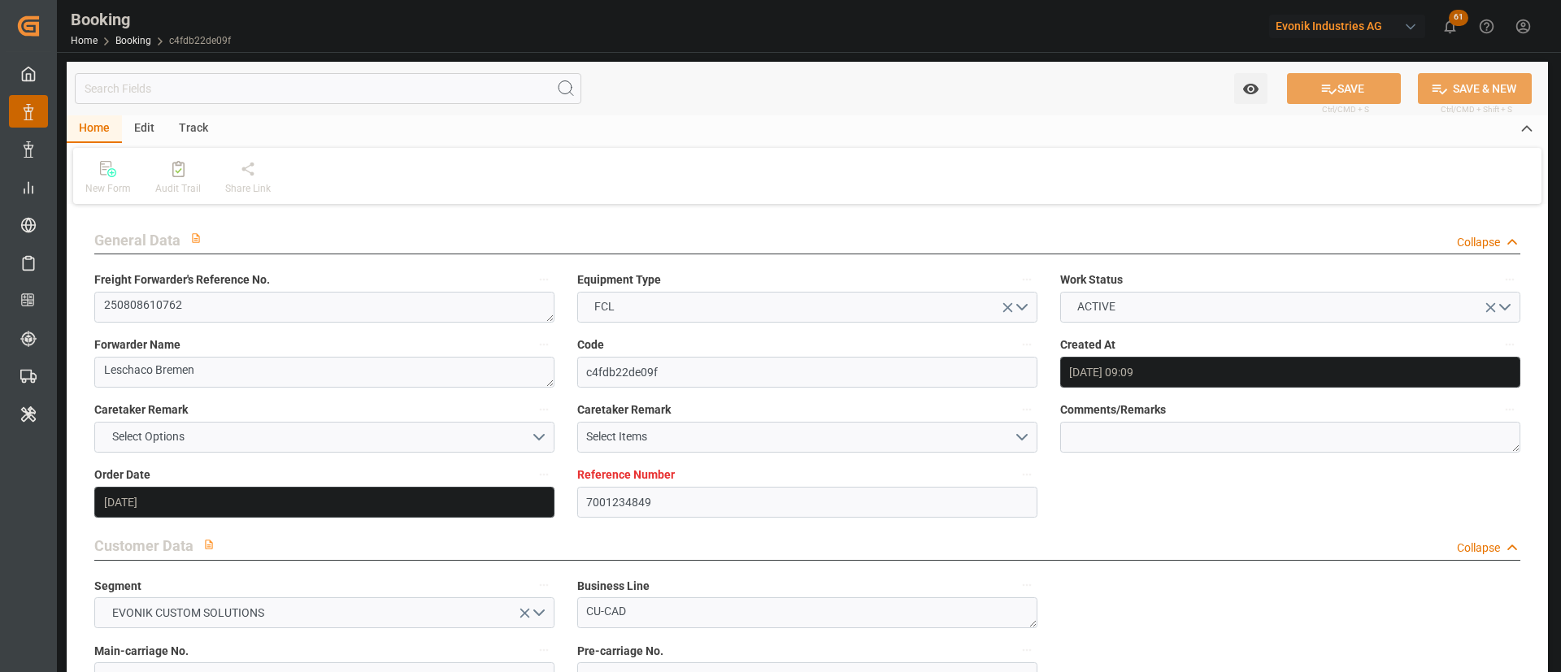
type input "22.08.2025 00:00"
type input "24.10.2025 00:00"
type input "[DATE] 00:00"
type input "11.10.2025 00:00"
type input "10.10.2025 00:00"
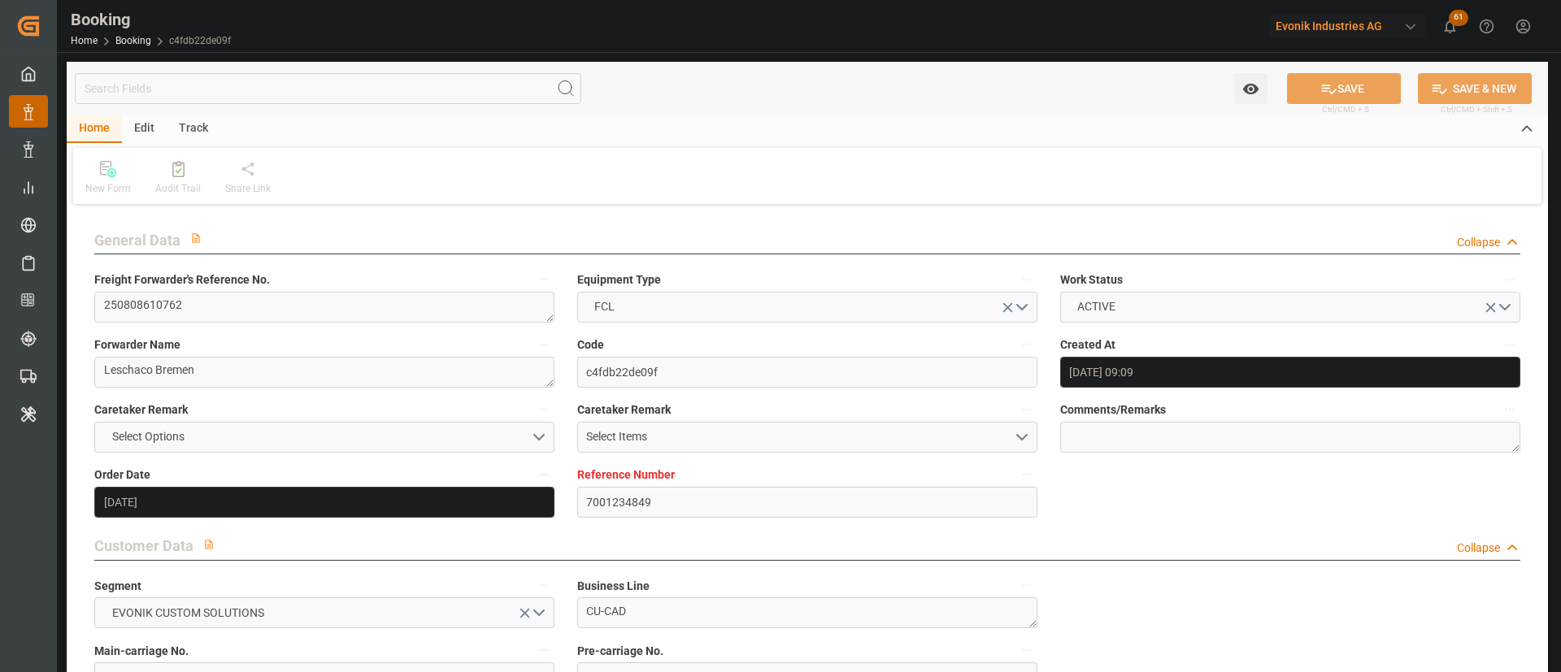
type input "[DATE] 00:00"
type input "16.10.2025 00:00"
type input "[DATE]"
type input "12.08.2025 10:24"
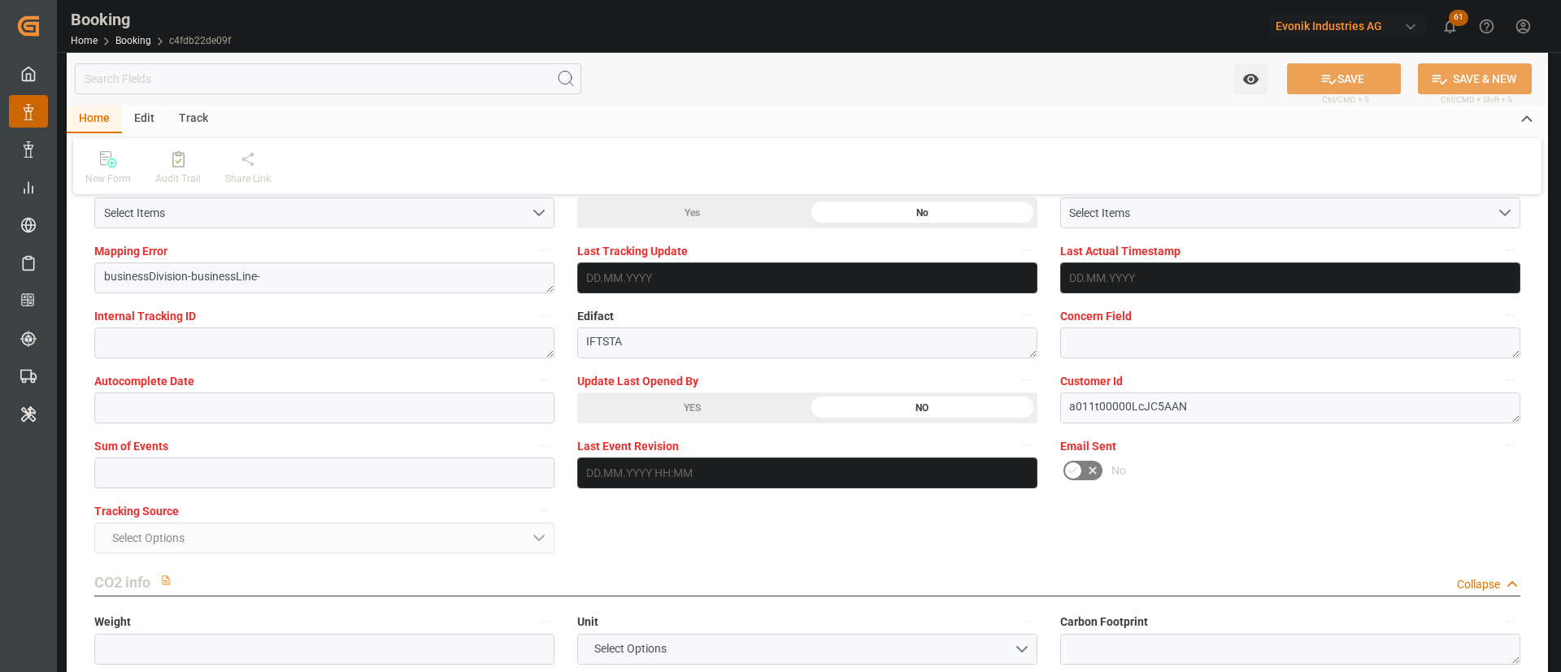
scroll to position [3170, 0]
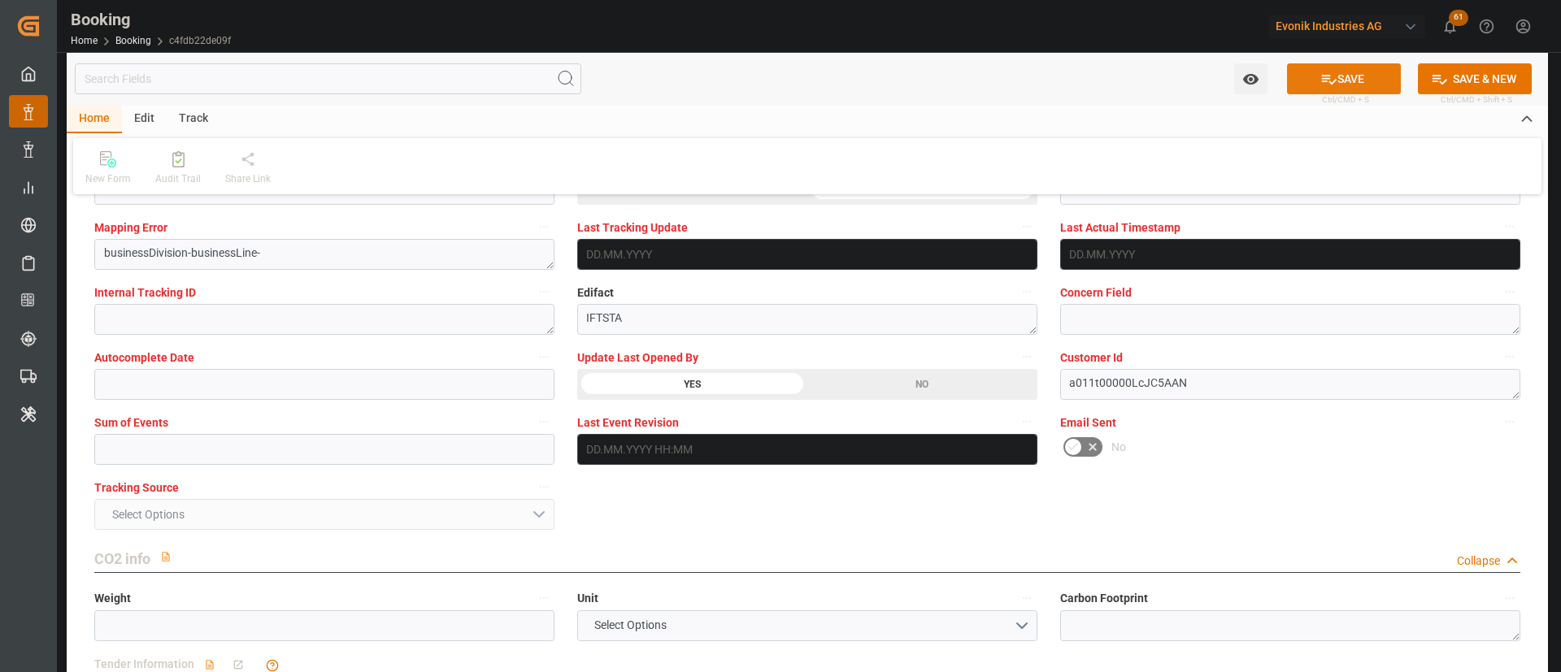
click at [1328, 76] on icon at bounding box center [1328, 79] width 17 height 17
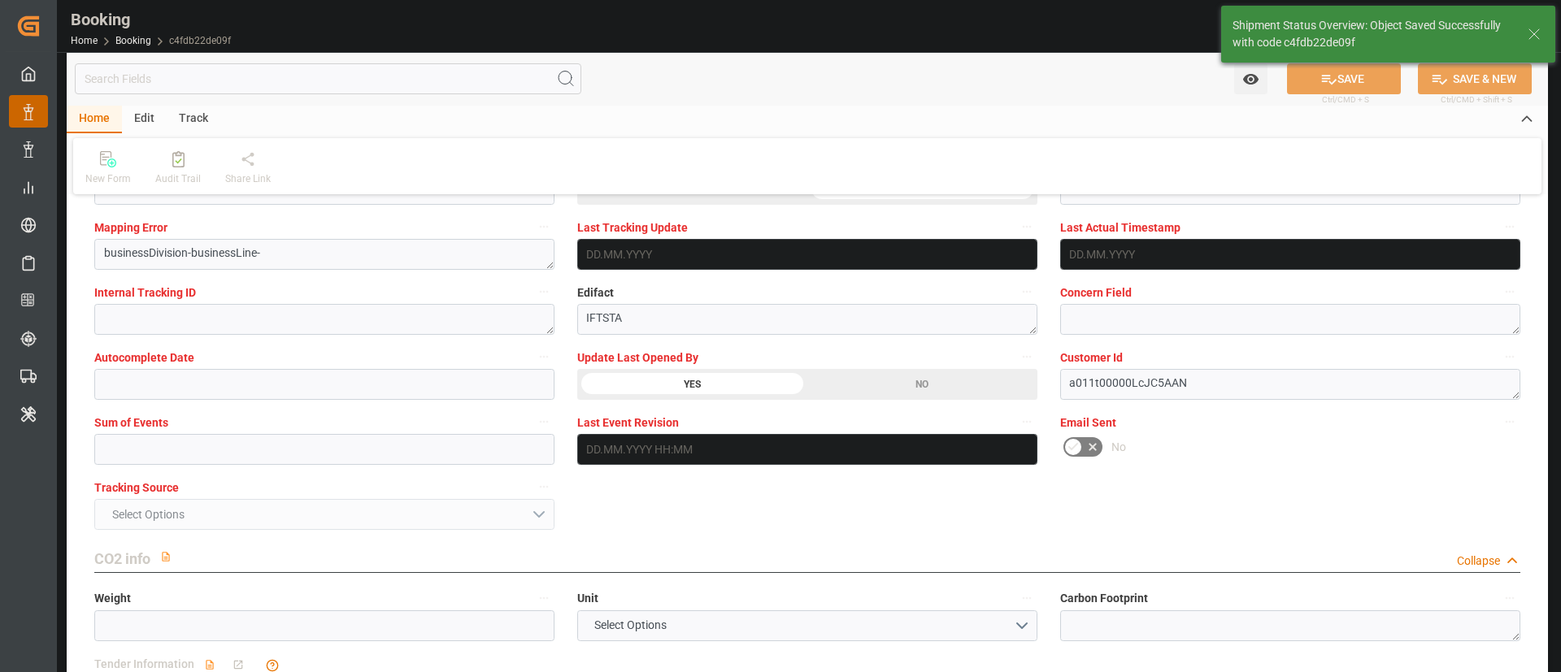
type textarea "[PERSON_NAME]"
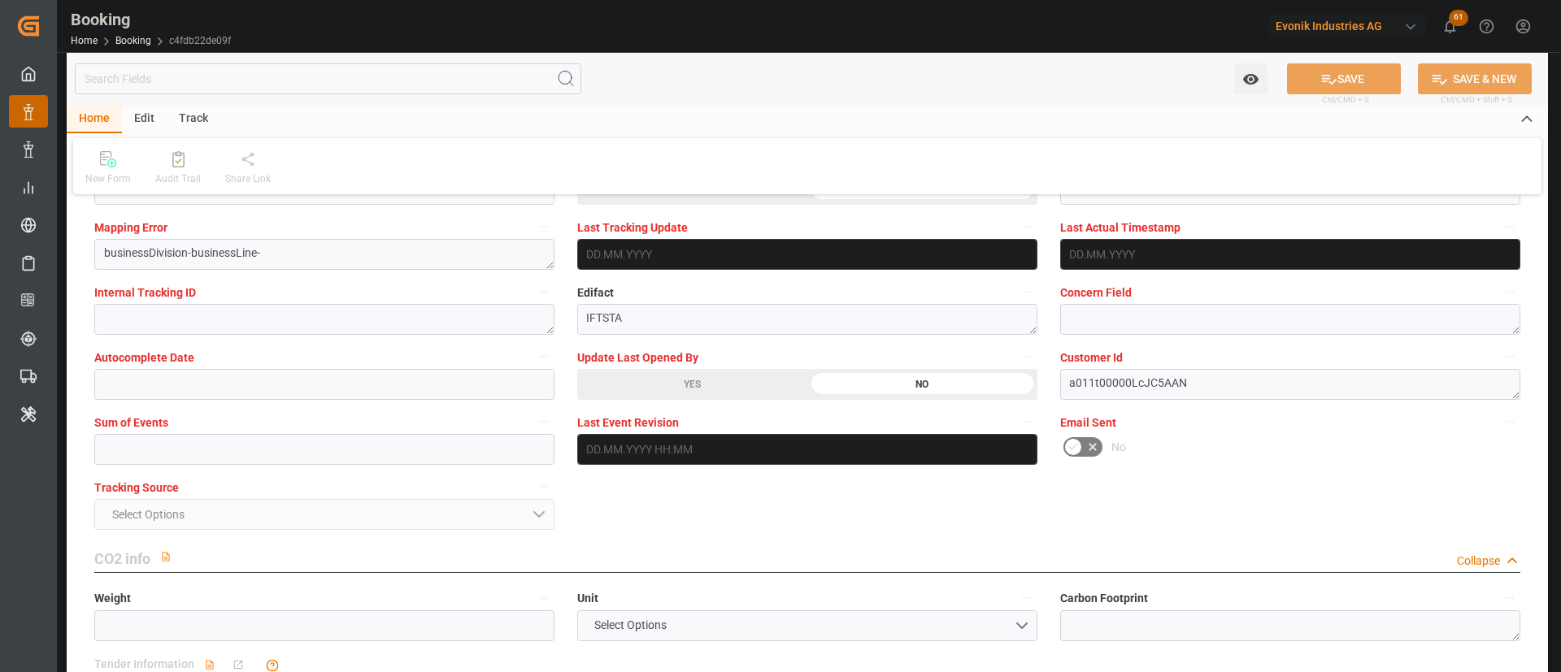
scroll to position [3292, 0]
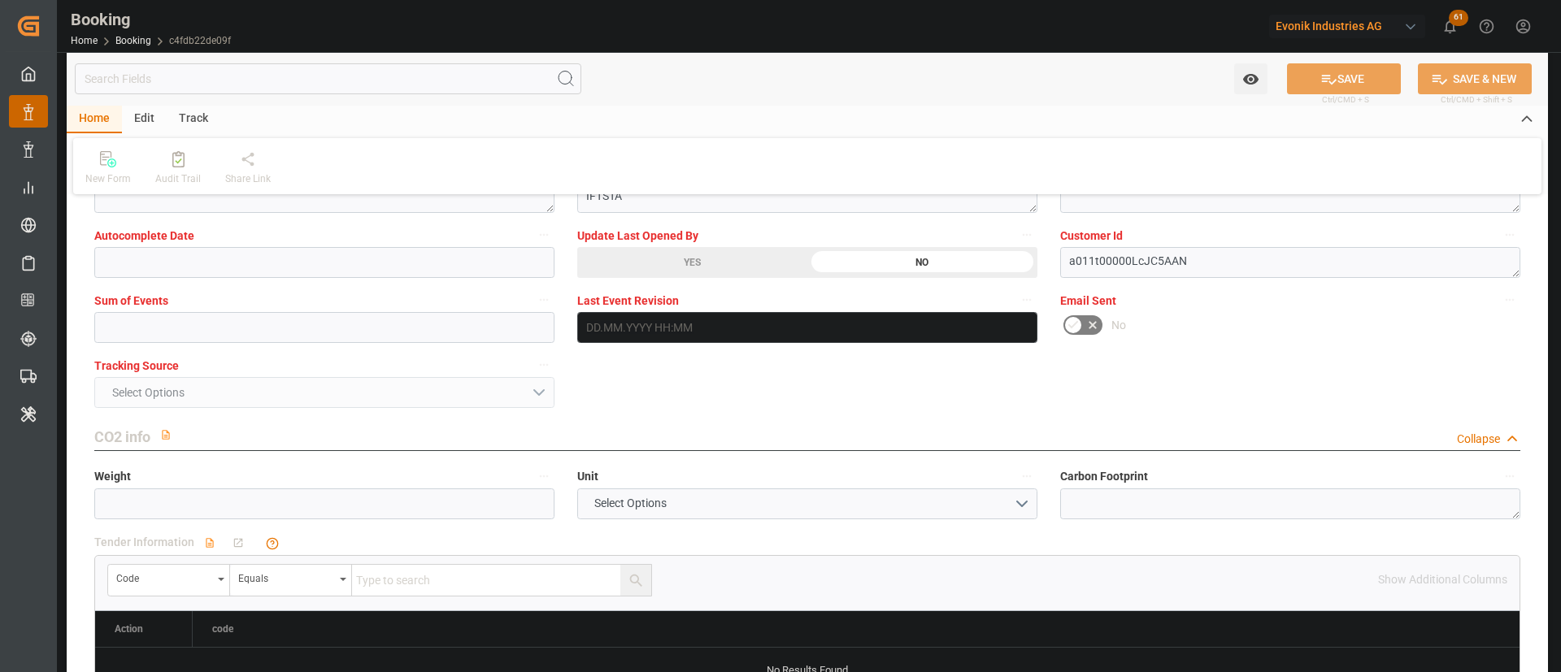
drag, startPoint x: 649, startPoint y: 253, endPoint x: 1314, endPoint y: 92, distance: 684.0
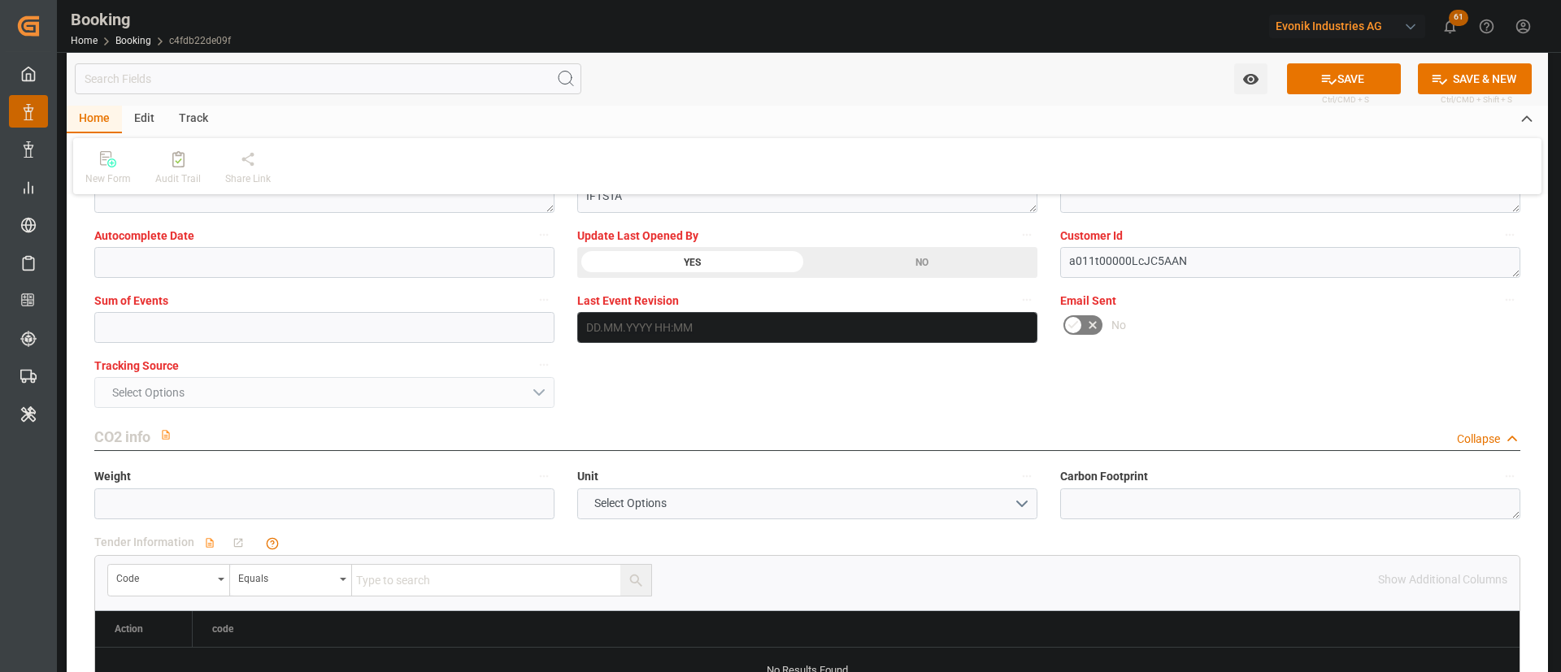
click at [1341, 65] on button "SAVE" at bounding box center [1344, 78] width 114 height 31
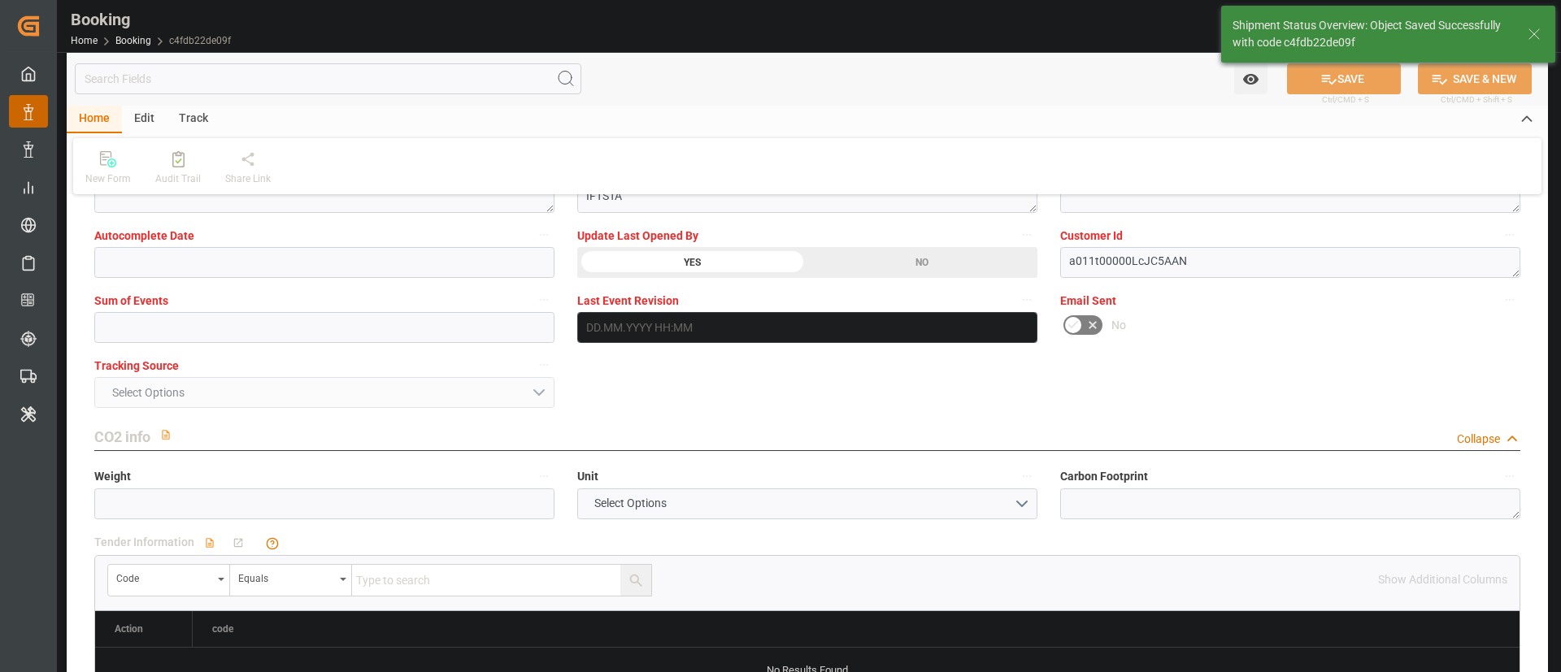
type input "13.08.2025 06:25"
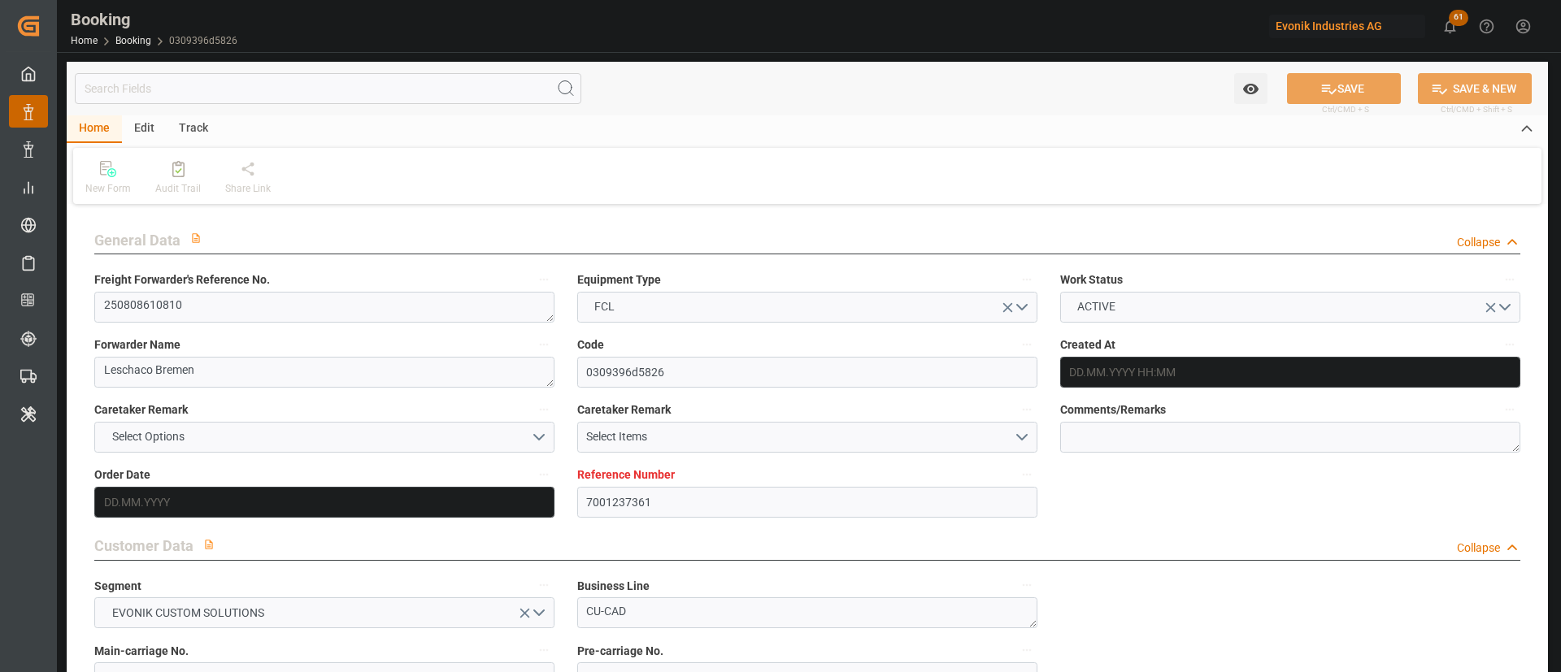
type input "7001237361"
type input "9943279"
type input "CMACGM"
type input "CMA CGM Group"
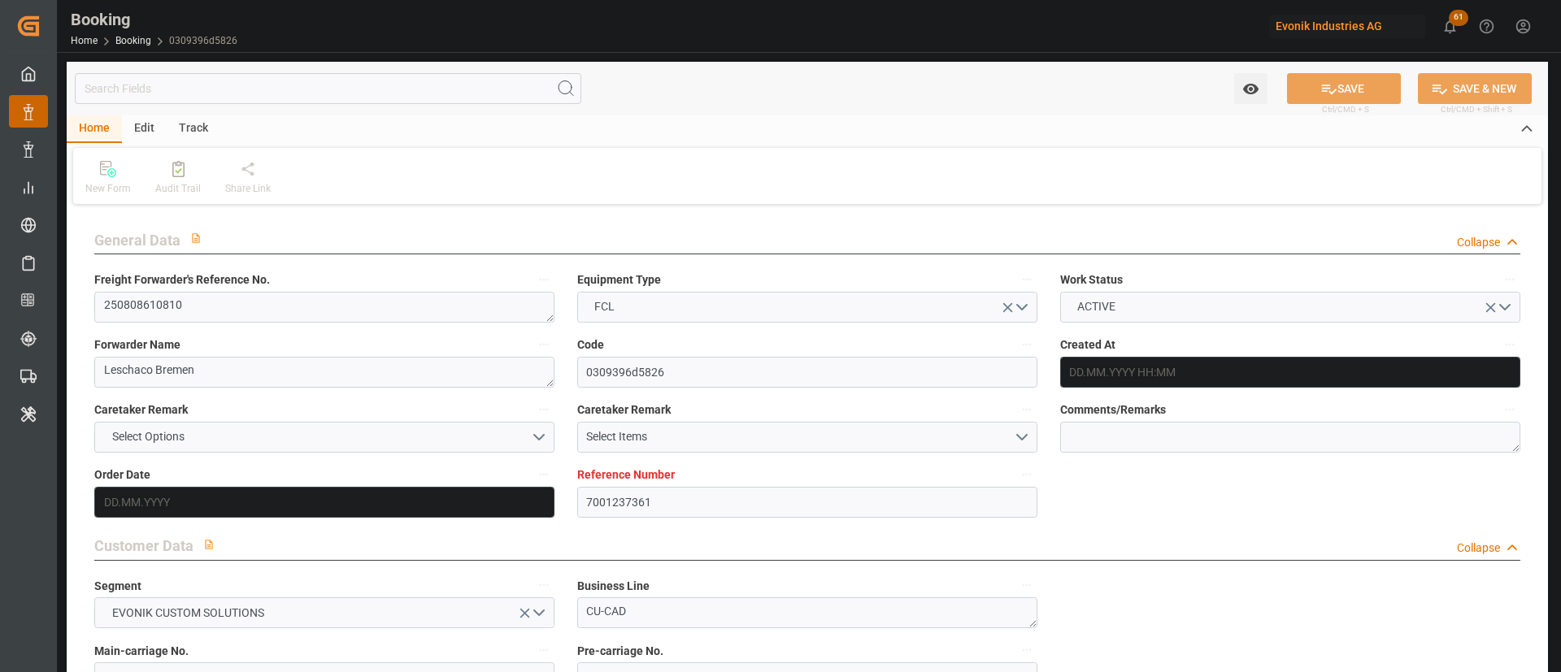
type input "NLRTM"
type input "TWKEL"
type input "TWKHH"
type input "[DATE] 11:48"
type input "[DATE]"
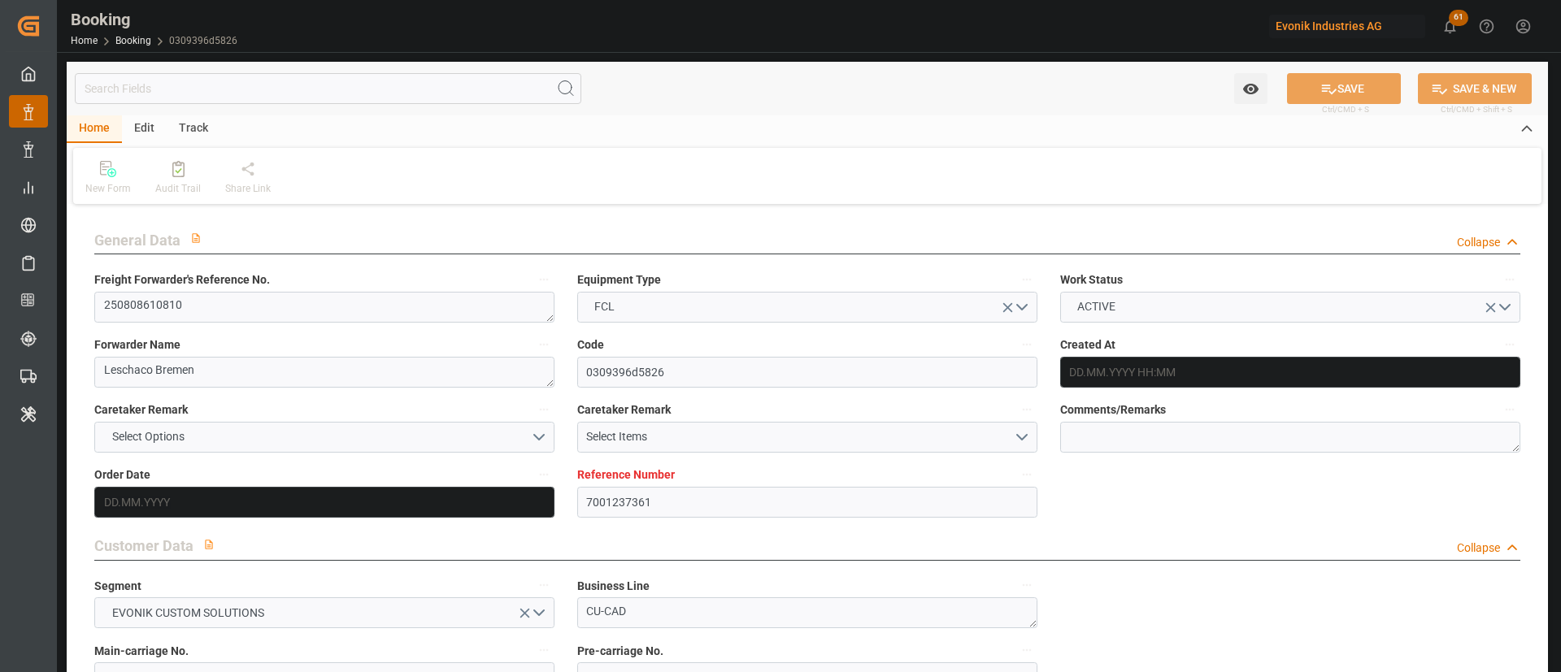
type input "[DATE]"
type input "[DATE] 00:00"
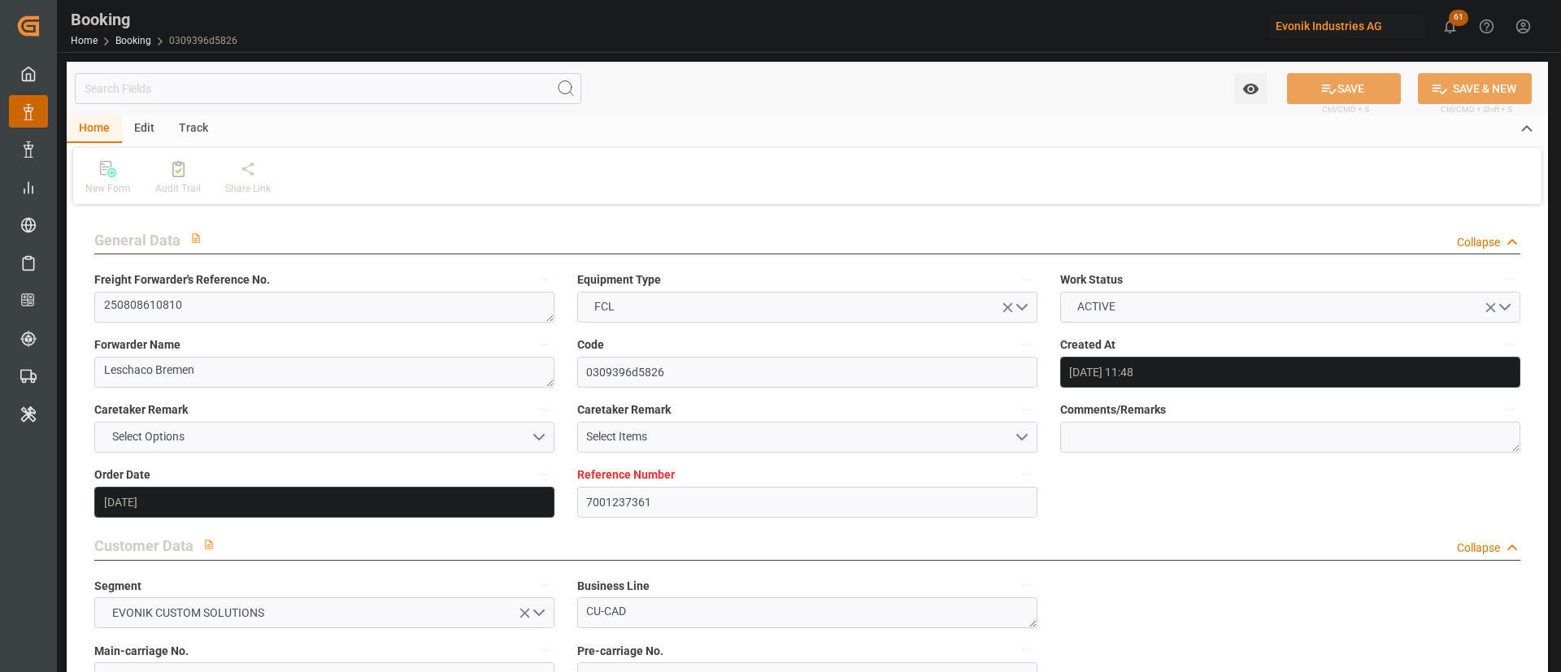
type input "[DATE] 00:00"
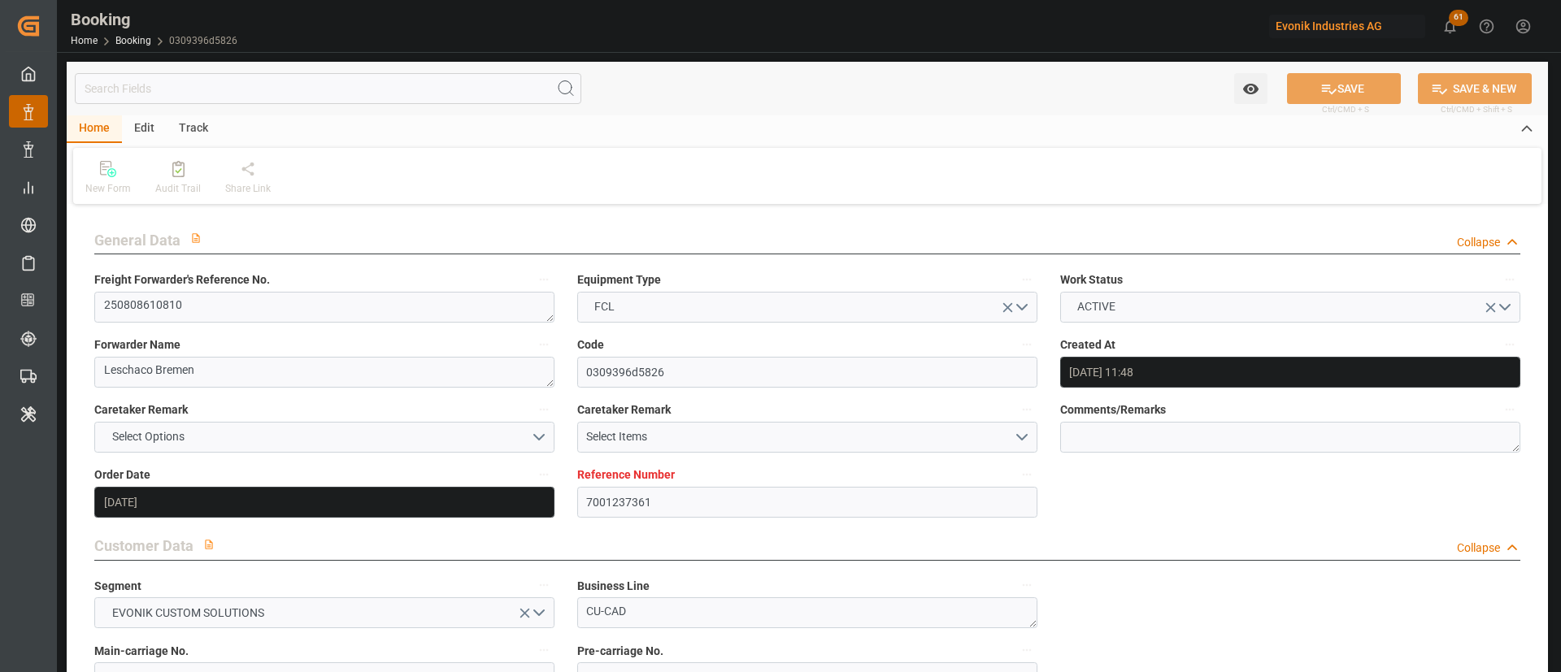
type input "[DATE] 00:00"
type input "[DATE]"
type input "[DATE] 10:21"
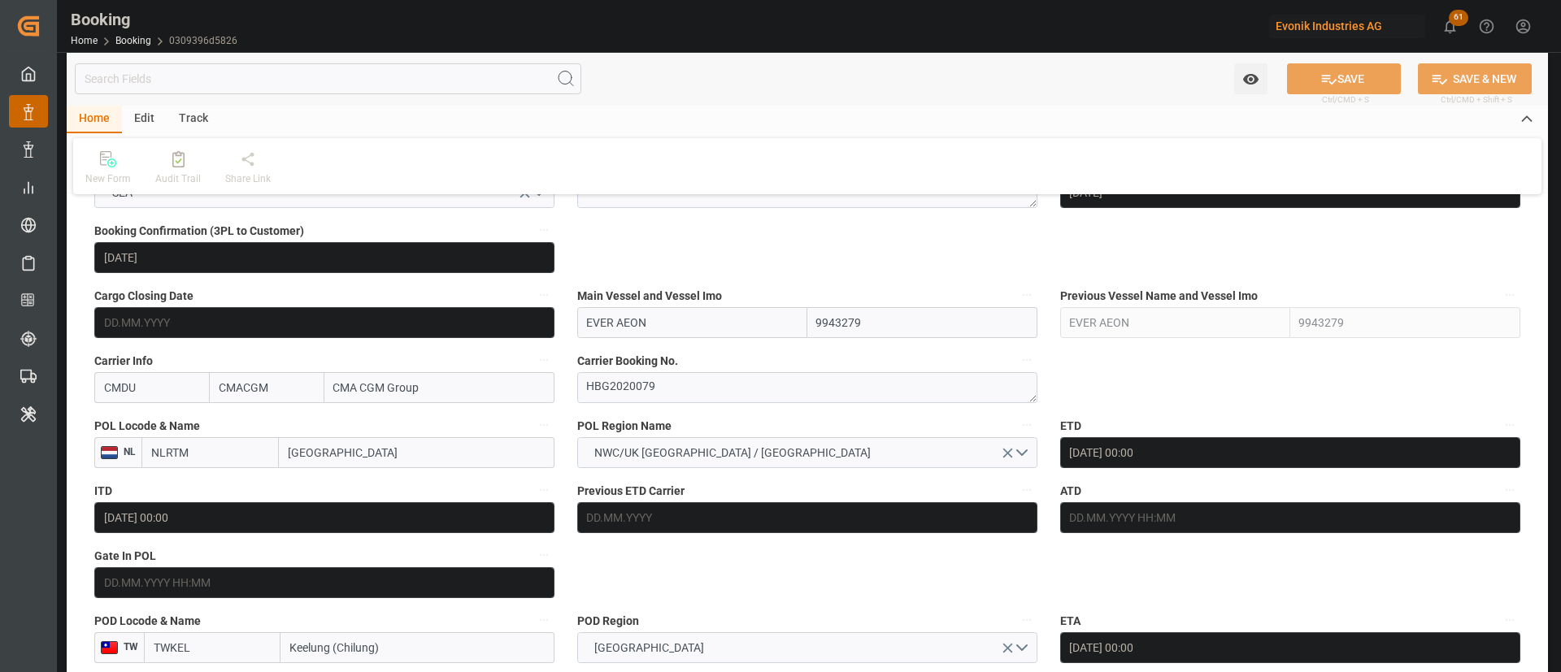
scroll to position [975, 0]
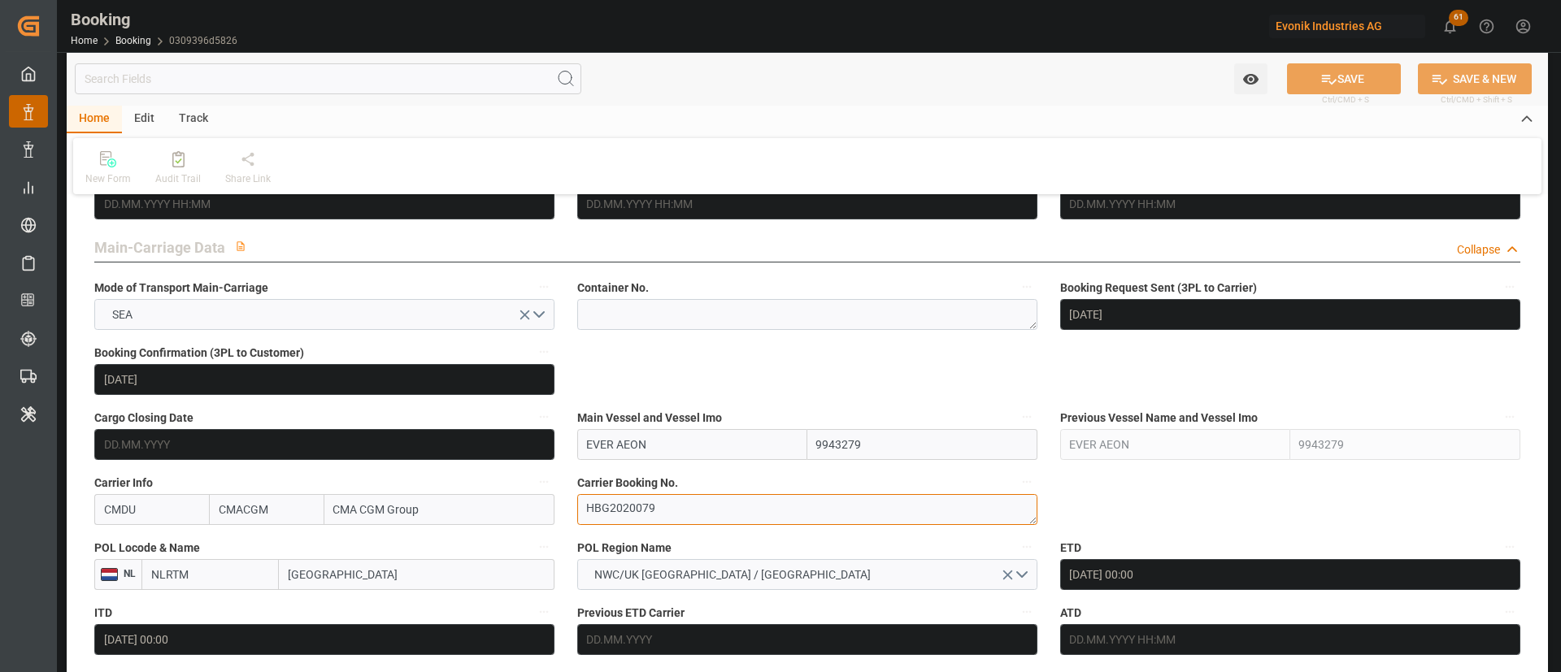
click at [657, 517] on textarea "HBG2020079" at bounding box center [807, 509] width 460 height 31
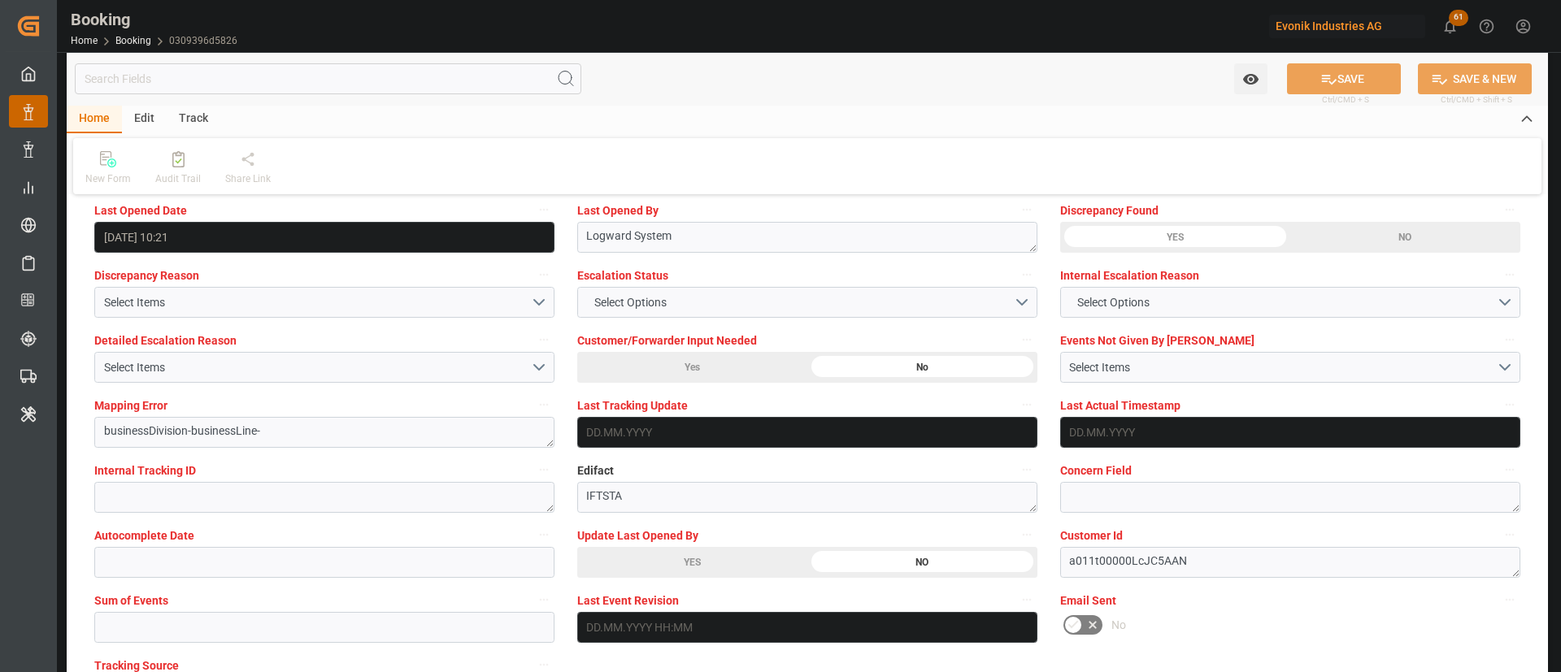
scroll to position [3048, 0]
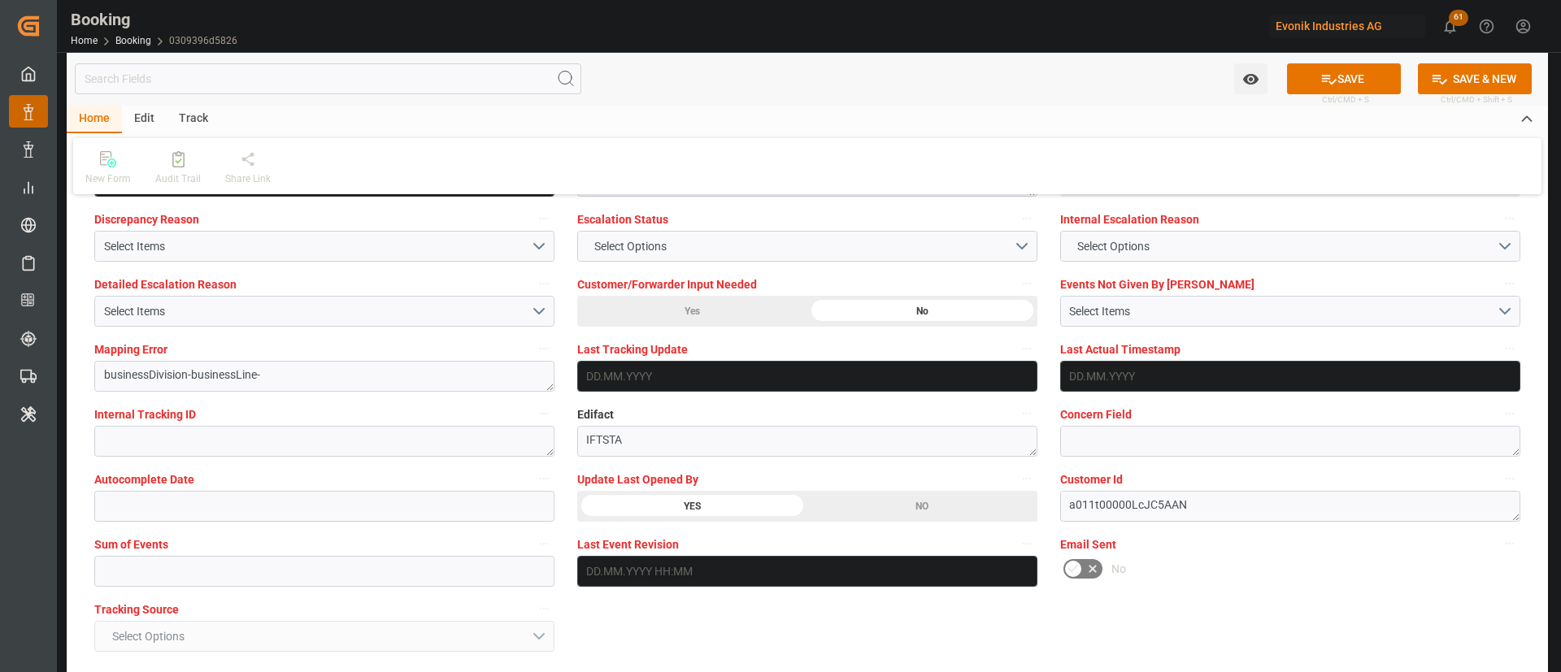
drag, startPoint x: 1337, startPoint y: 72, endPoint x: 1306, endPoint y: 1, distance: 77.9
click at [1337, 72] on button "SAVE" at bounding box center [1344, 78] width 114 height 31
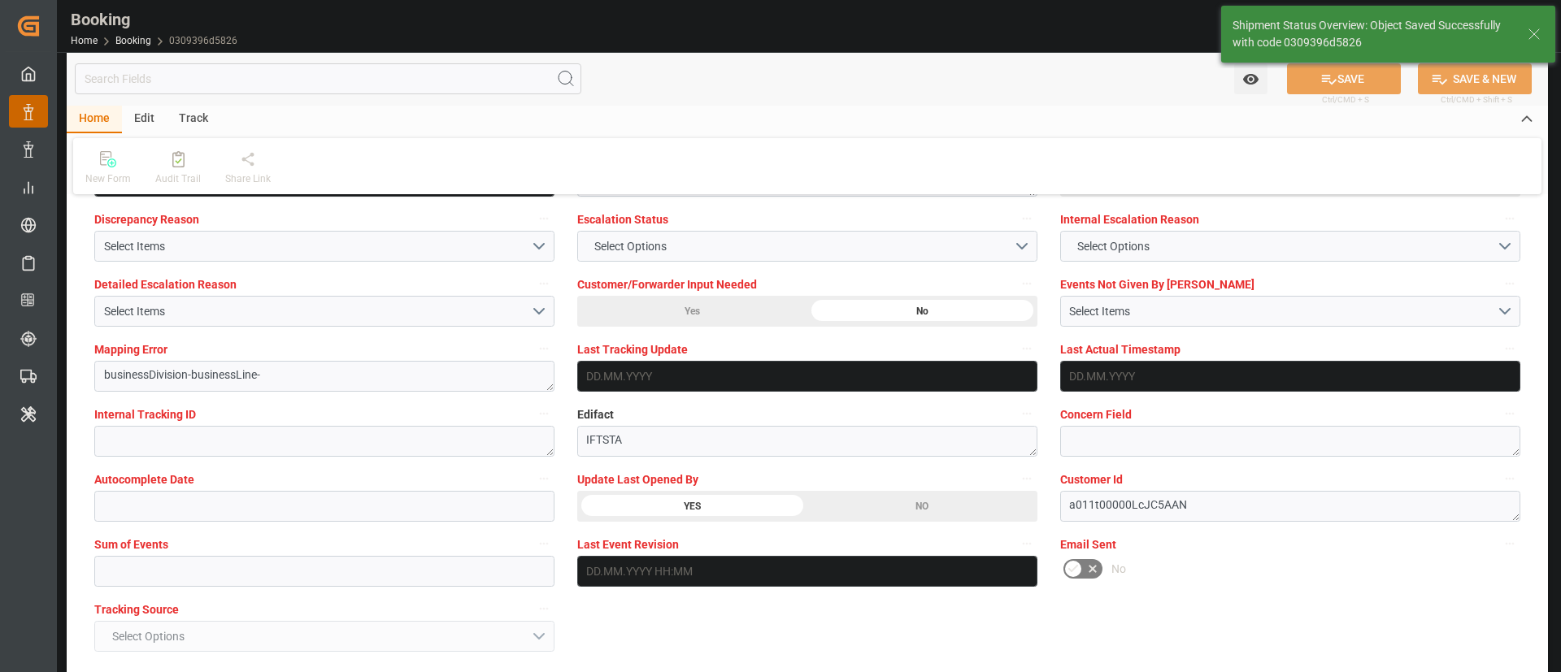
type textarea "[PERSON_NAME]"
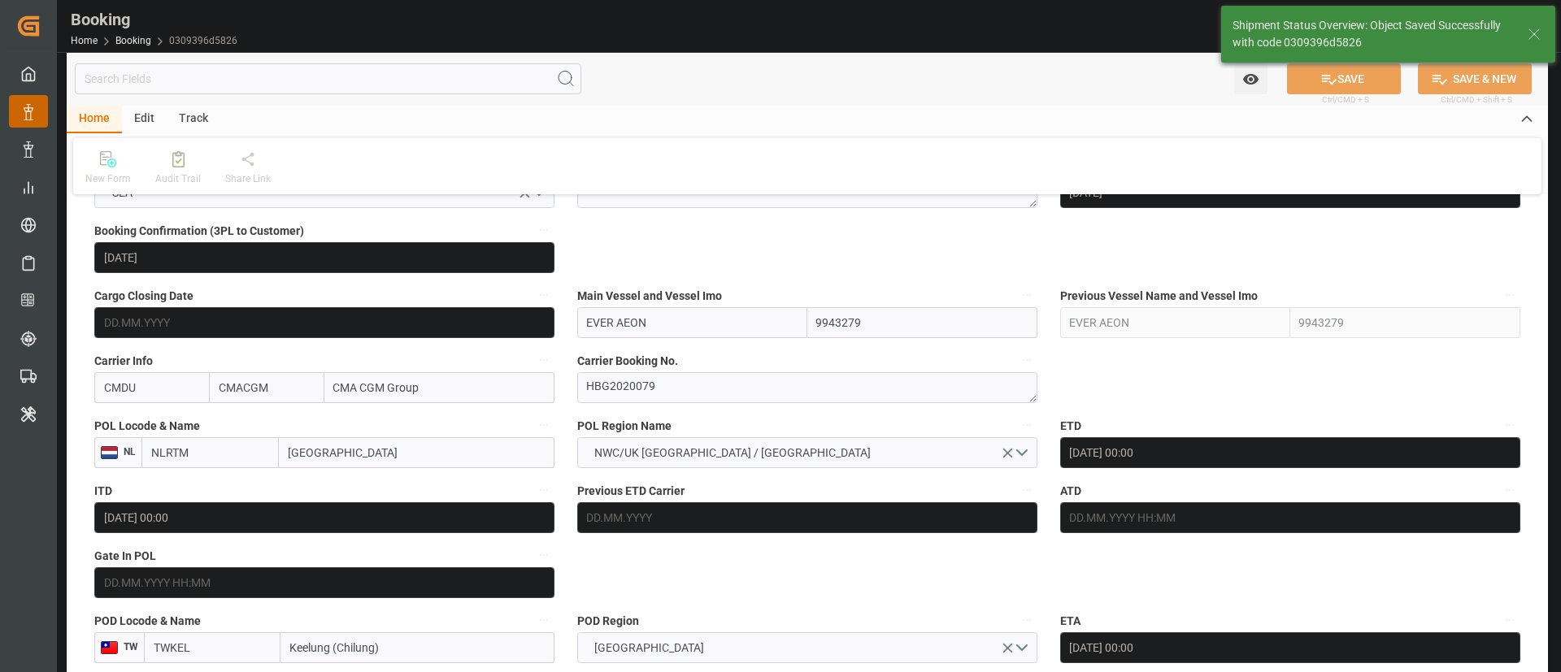
type input "13.08.2025 06:26"
click at [662, 394] on textarea "HBG2020079" at bounding box center [807, 387] width 460 height 31
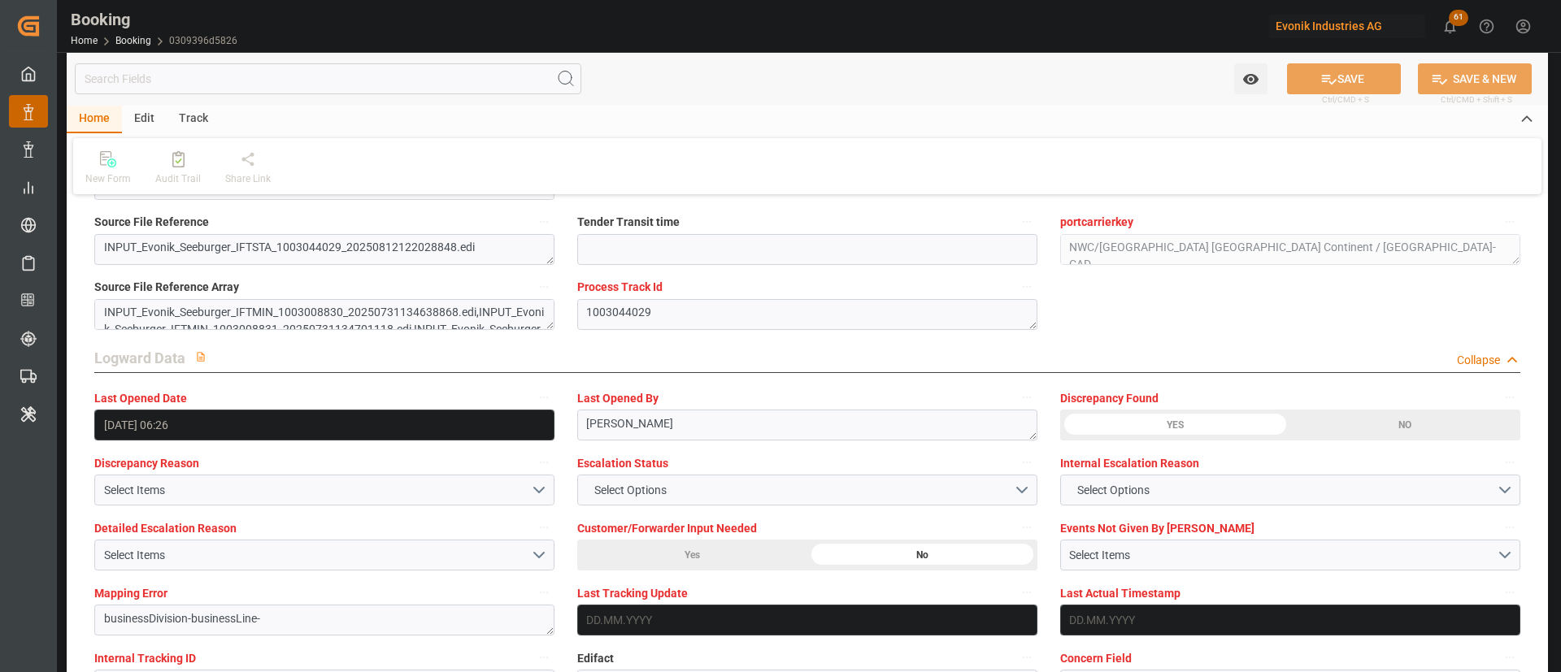
scroll to position [3048, 0]
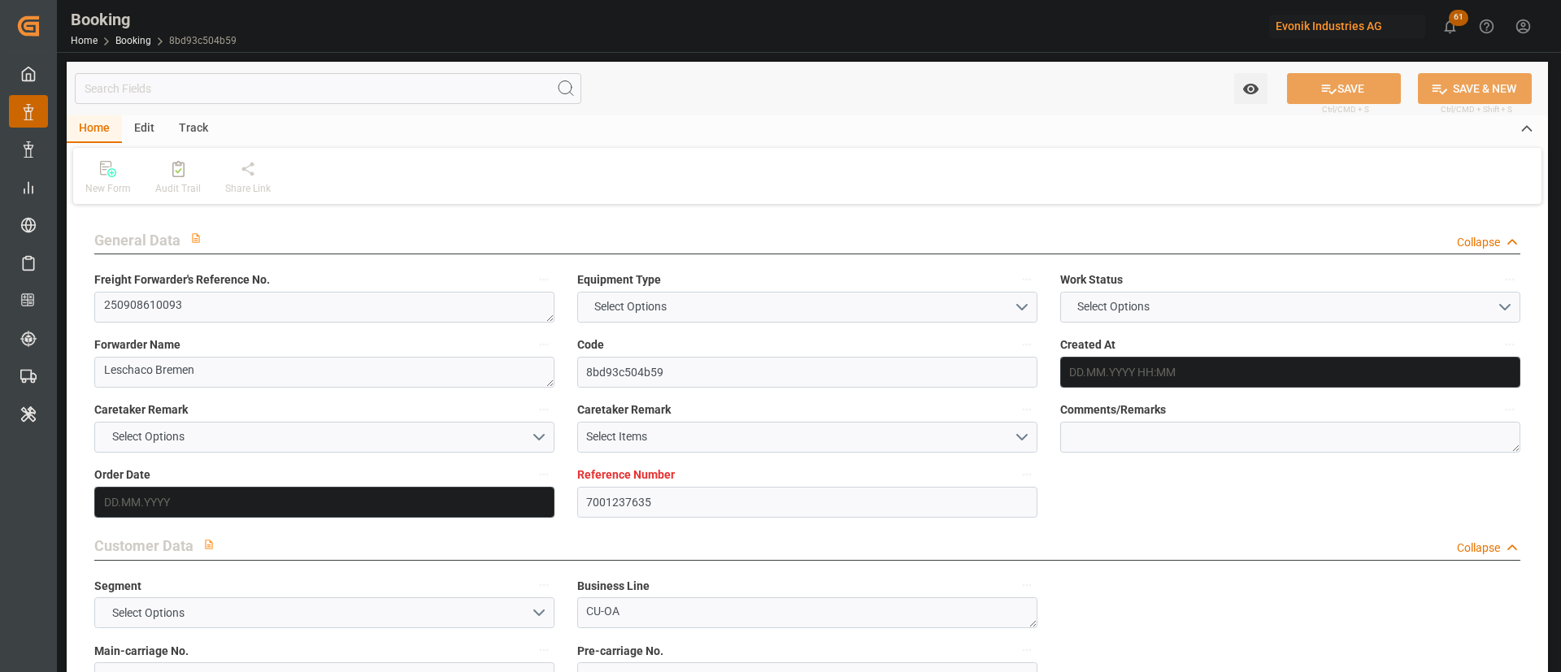
type textarea "250908610093"
type textarea "Leschaco Bremen"
type input "8bd93c504b59"
type input "7001237635"
type textarea "CU-OA"
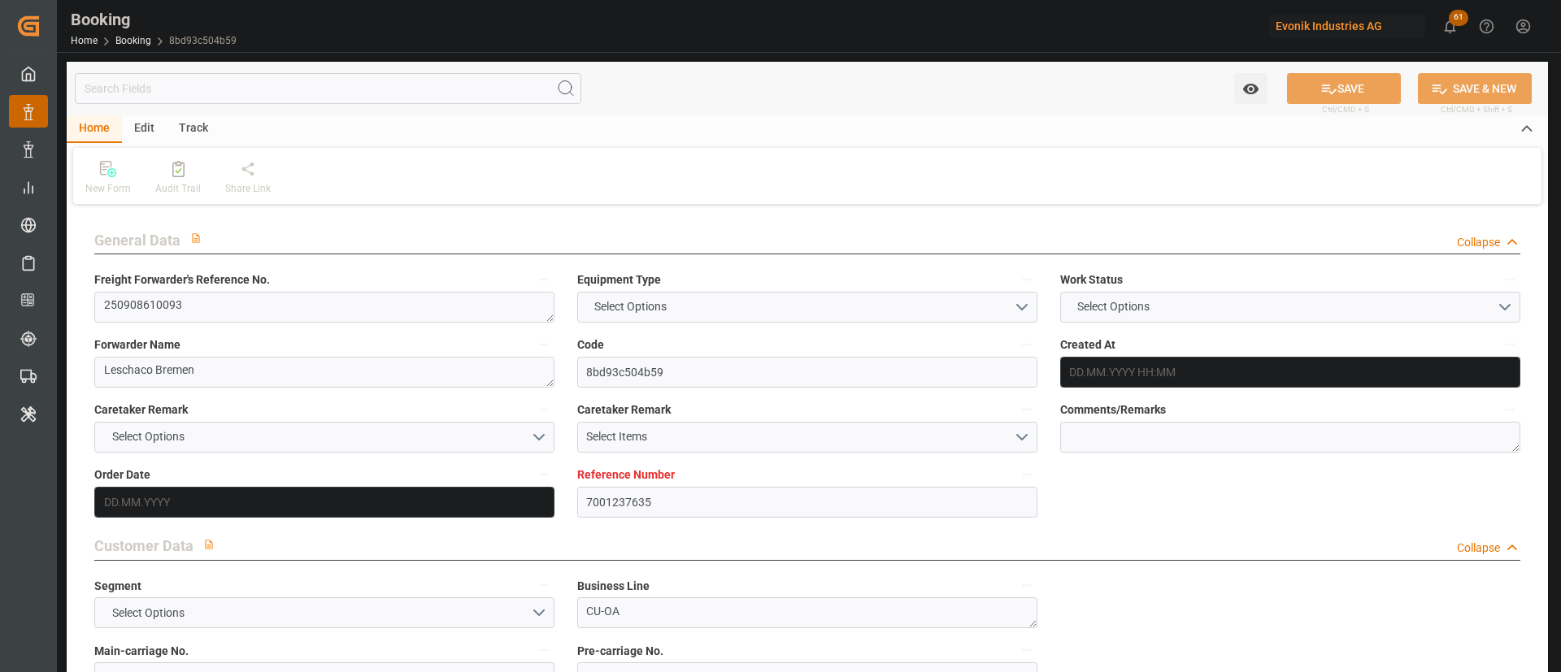
type input "7001237634"
type textarea "[PERSON_NAME][EMAIL_ADDRESS][PERSON_NAME][DOMAIN_NAME]"
type textarea "DAP"
type textarea "[GEOGRAPHIC_DATA], [GEOGRAPHIC_DATA]"
type textarea "[GEOGRAPHIC_DATA]"
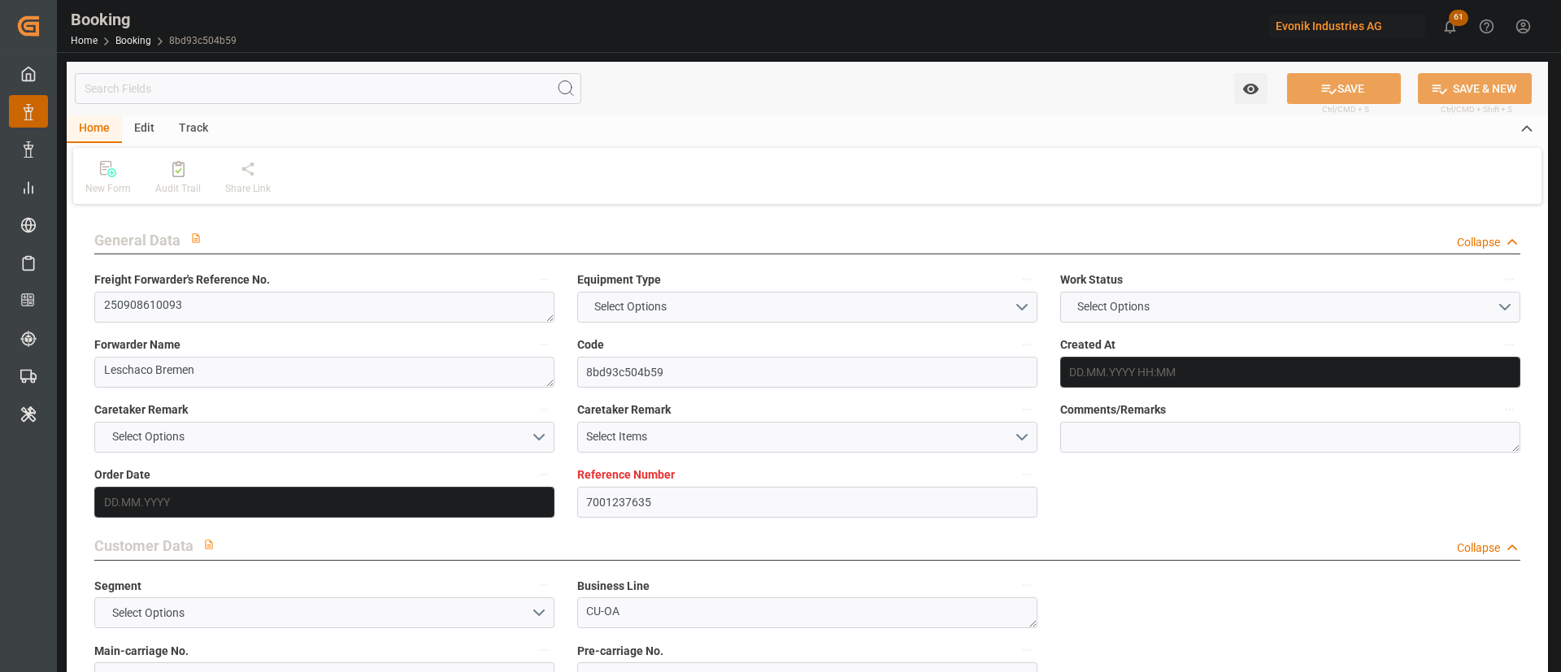
type input "MH PERSEUS"
type input "CMDU"
type textarea "HBG2021429"
type input "Rotterdam"
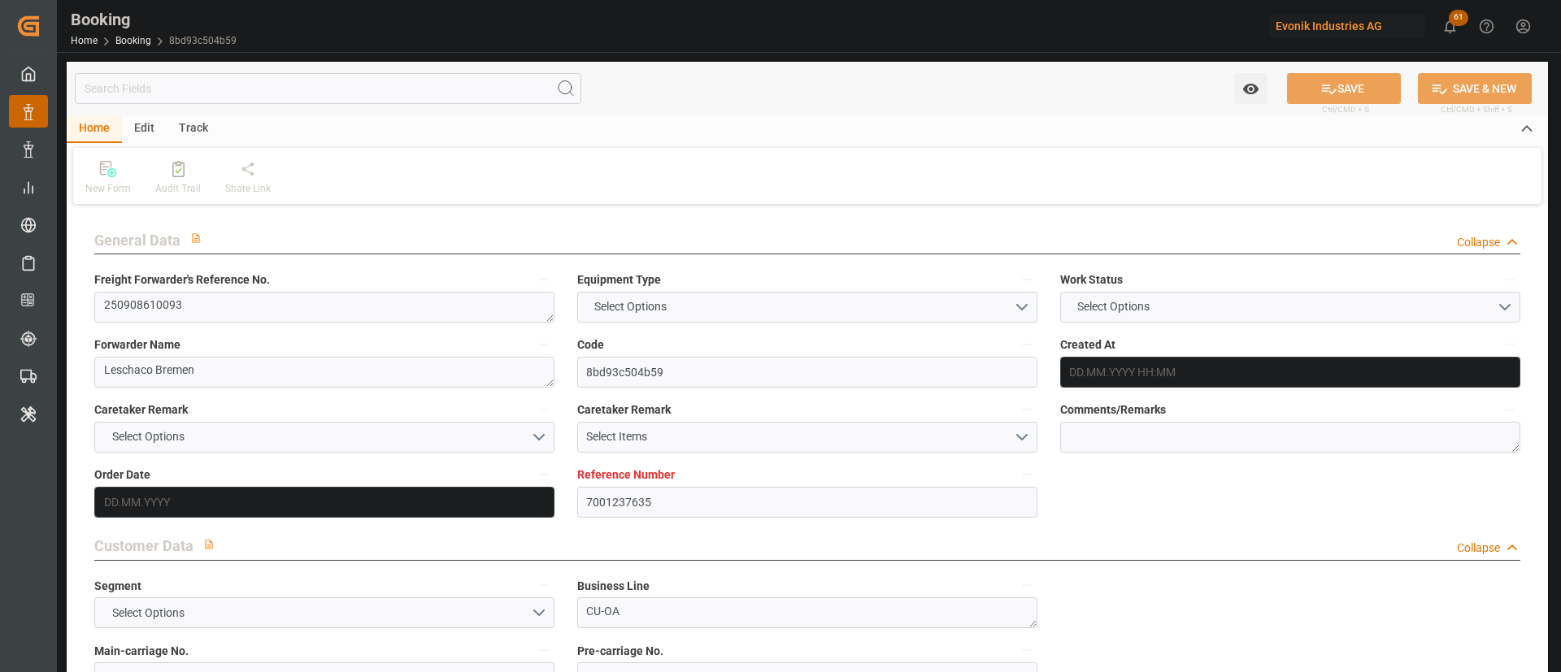
type input "Houston"
type textarea "vesselName etd [PERSON_NAME]"
type textarea "INPUT_Evonik_Seeburger_IFTMIN_1003043848_20250812114607914.edi"
type textarea "NWC/UK North West Continent / UK_USHOU_CMDU_CU-OA"
type textarea "INPUT_Evonik_Seeburger_IFTMIN_1003009363_20250731162833129.edi,INPUT_Evonik_See…"
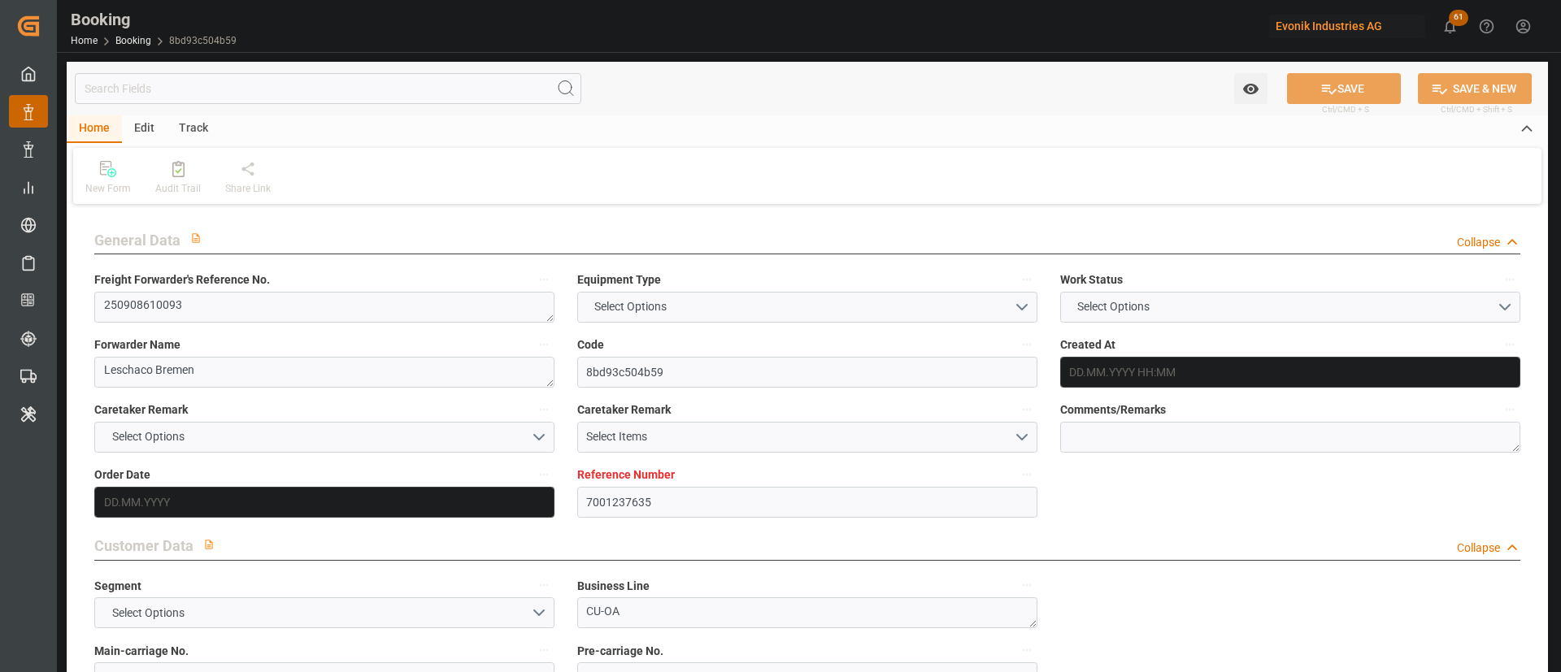
type textarea "1003043848"
type textarea "Logward System"
type textarea "businessDivision-businessLine-"
type textarea "IFTSTA"
type textarea "a011t00000LcJC5AAN"
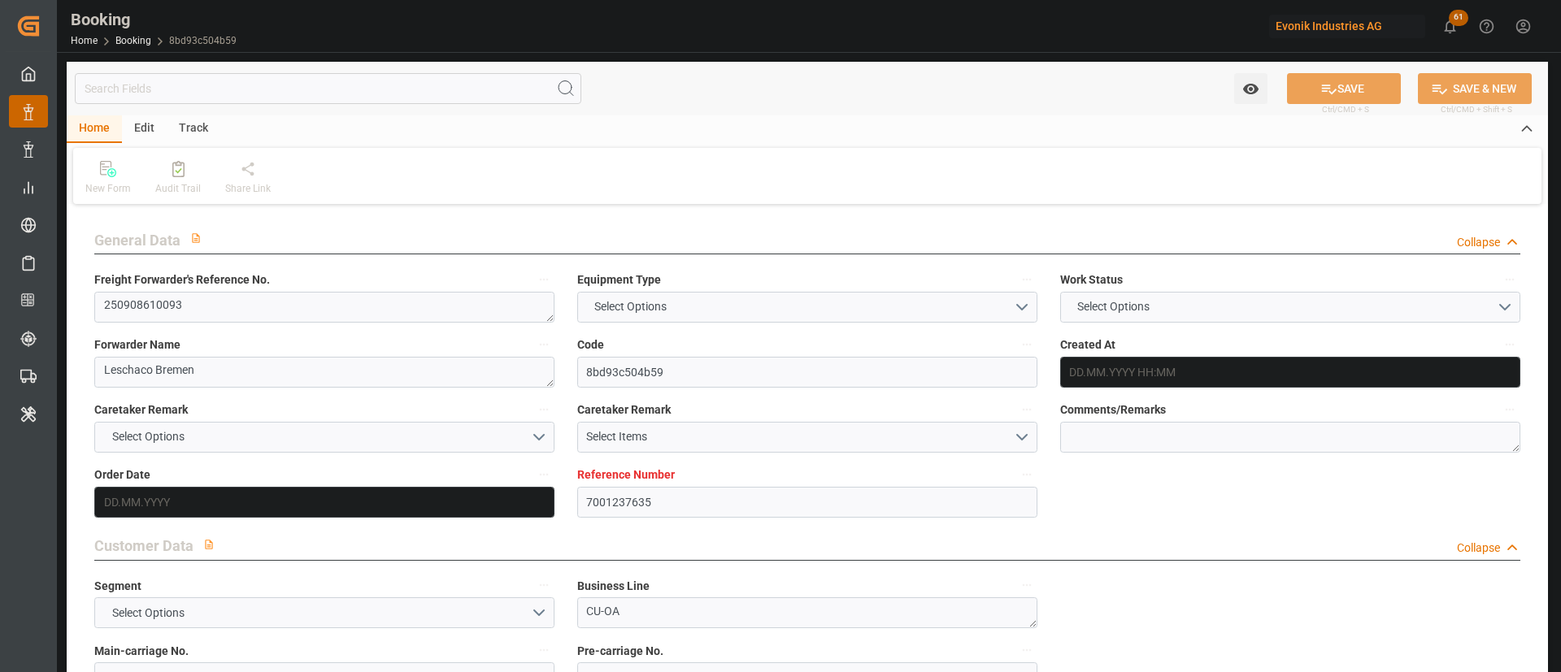
type textarea "No"
type input "7001237635"
type input "9967433"
type input "CMACGM"
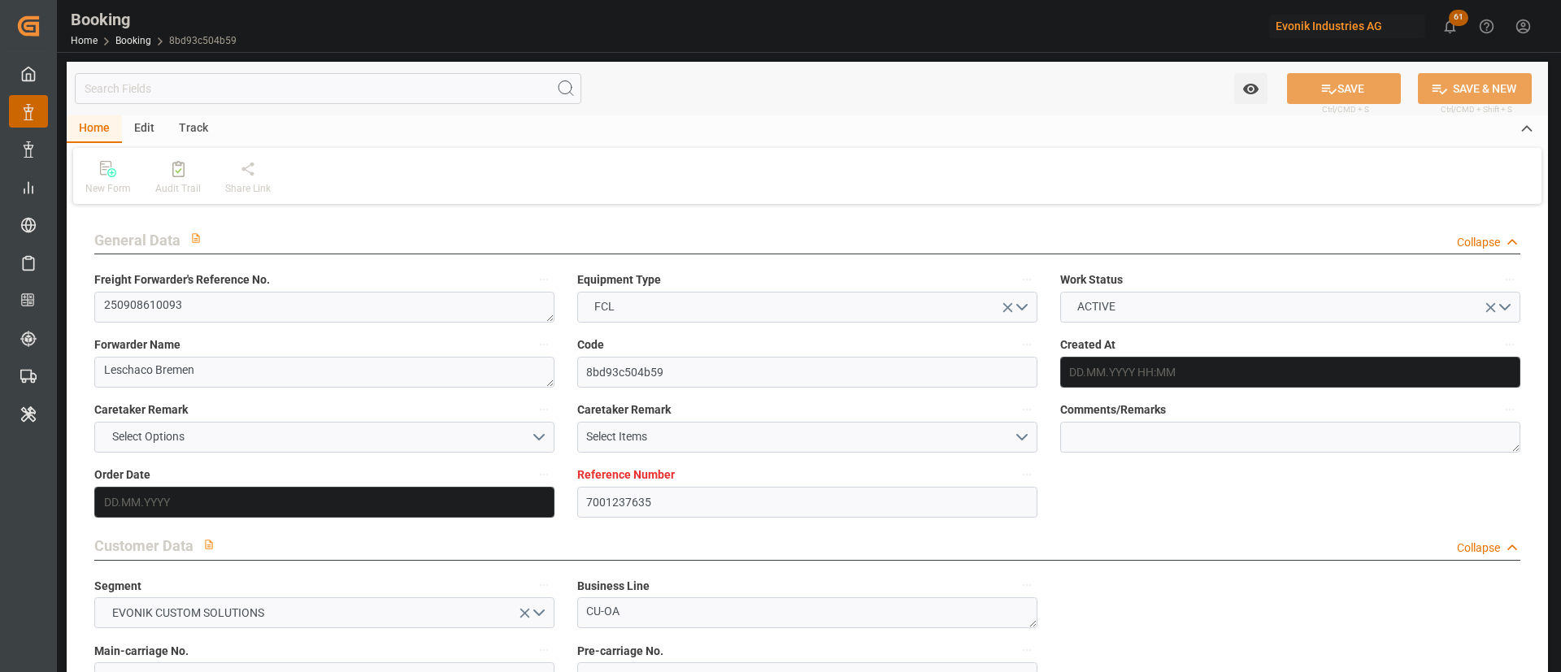
type input "CMA CGM Group"
type input "NLRTM"
type input "USHOU"
type input "31.07.2025 14:30"
type input "[DATE]"
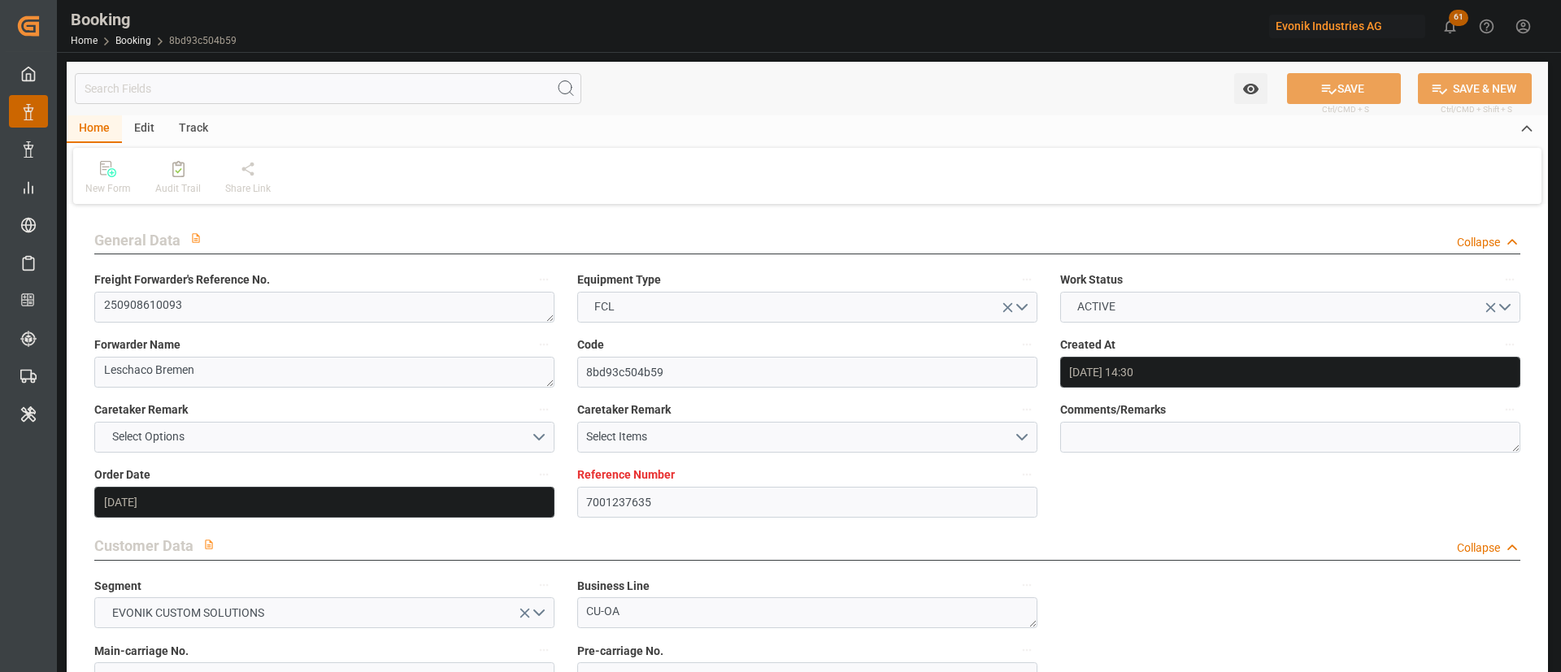
type input "05.10.2025"
type input "29.08.2025"
type input "[DATE]"
type input "10.09.2025 00:00"
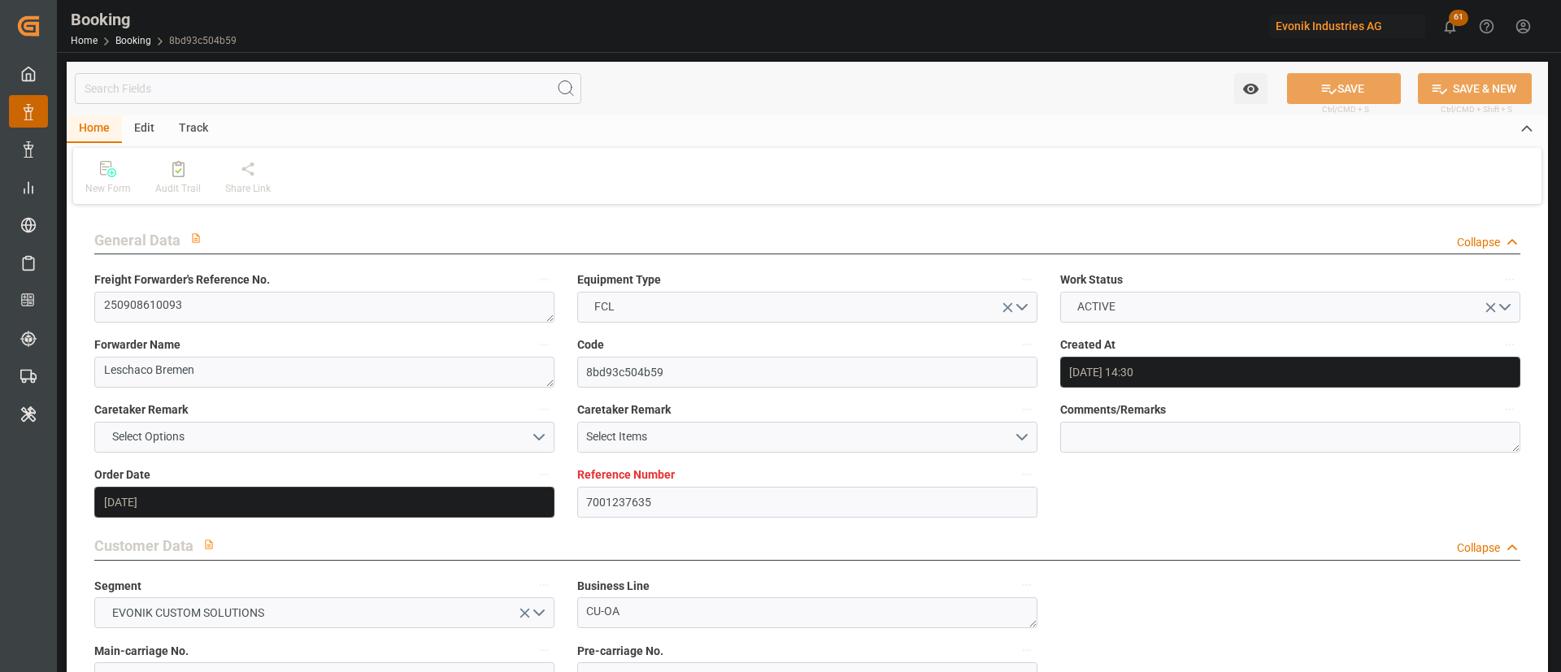
type input "10.09.2025 00:00"
type input "05.10.2025 00:00"
type input "[DATE]"
type input "12.08.2025 09:47"
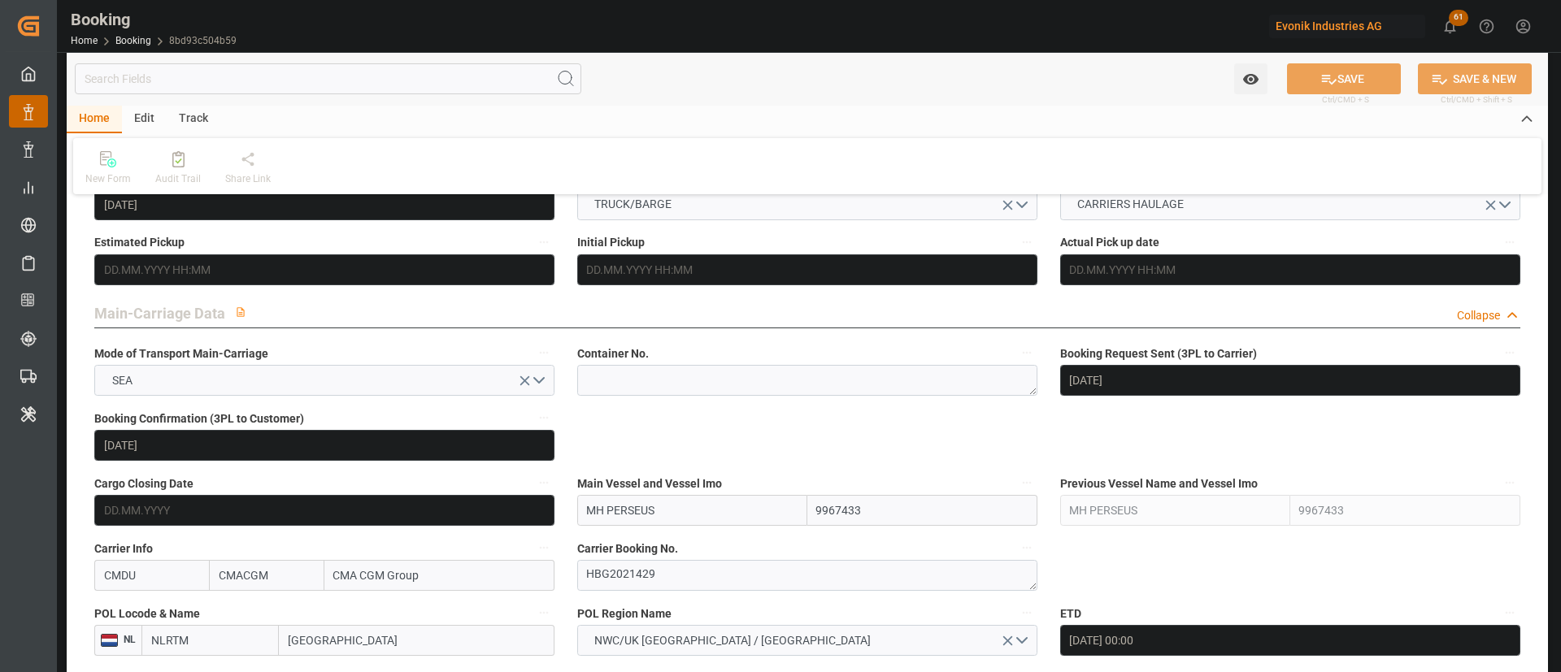
scroll to position [1097, 0]
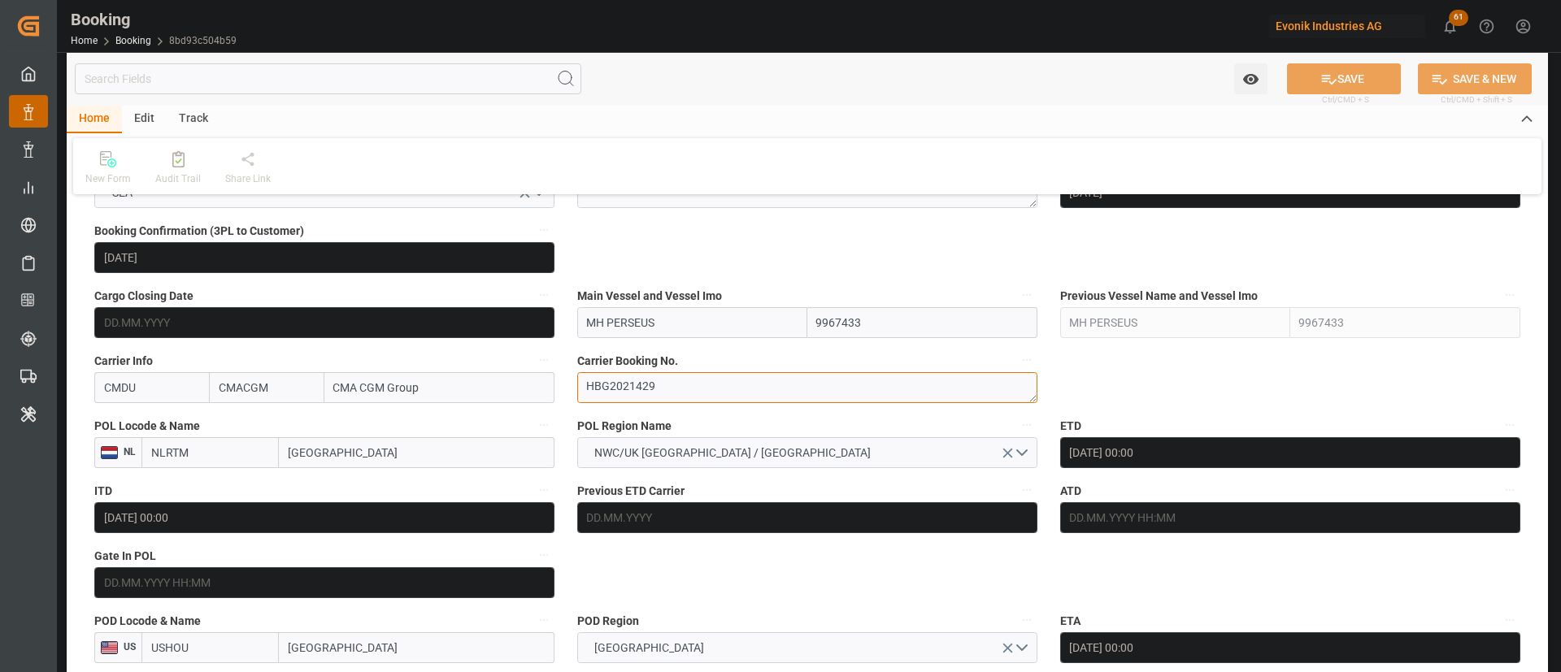
click at [652, 390] on textarea "HBG2021429" at bounding box center [807, 387] width 460 height 31
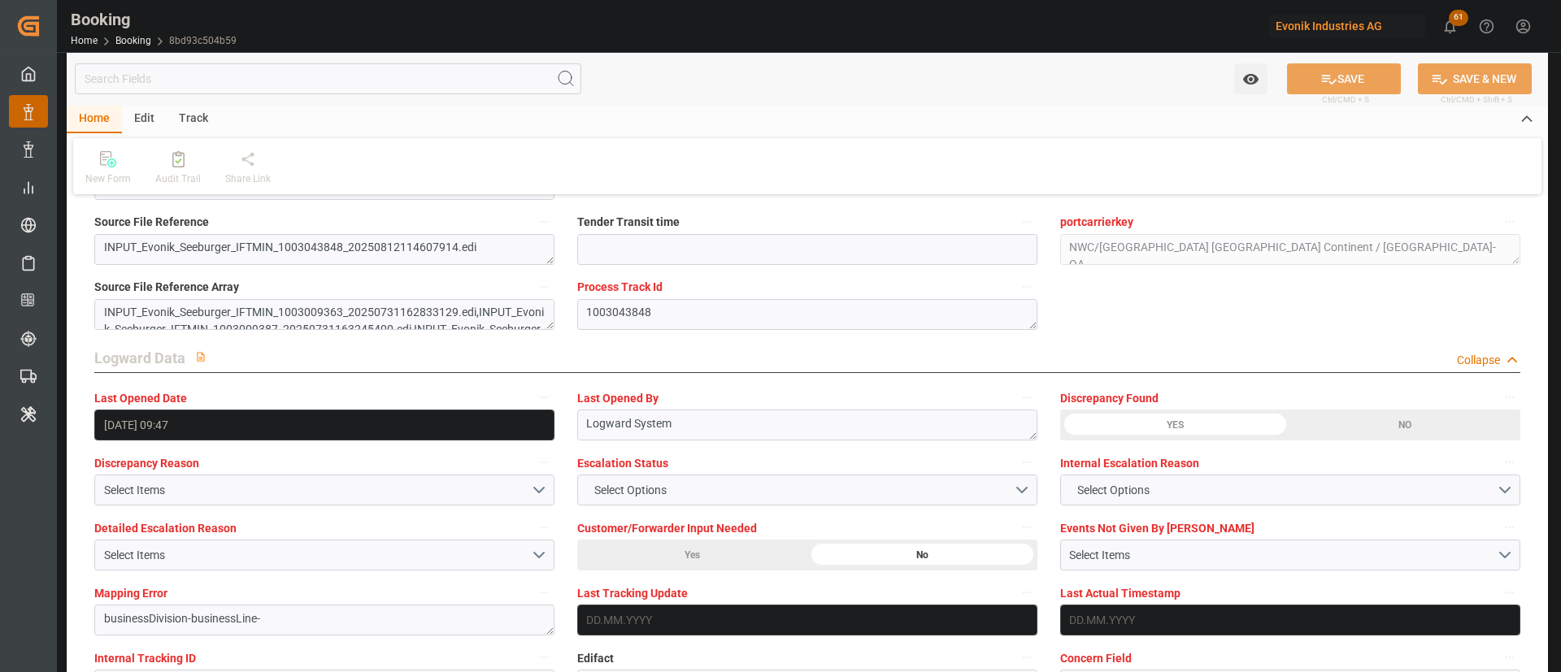
scroll to position [3048, 0]
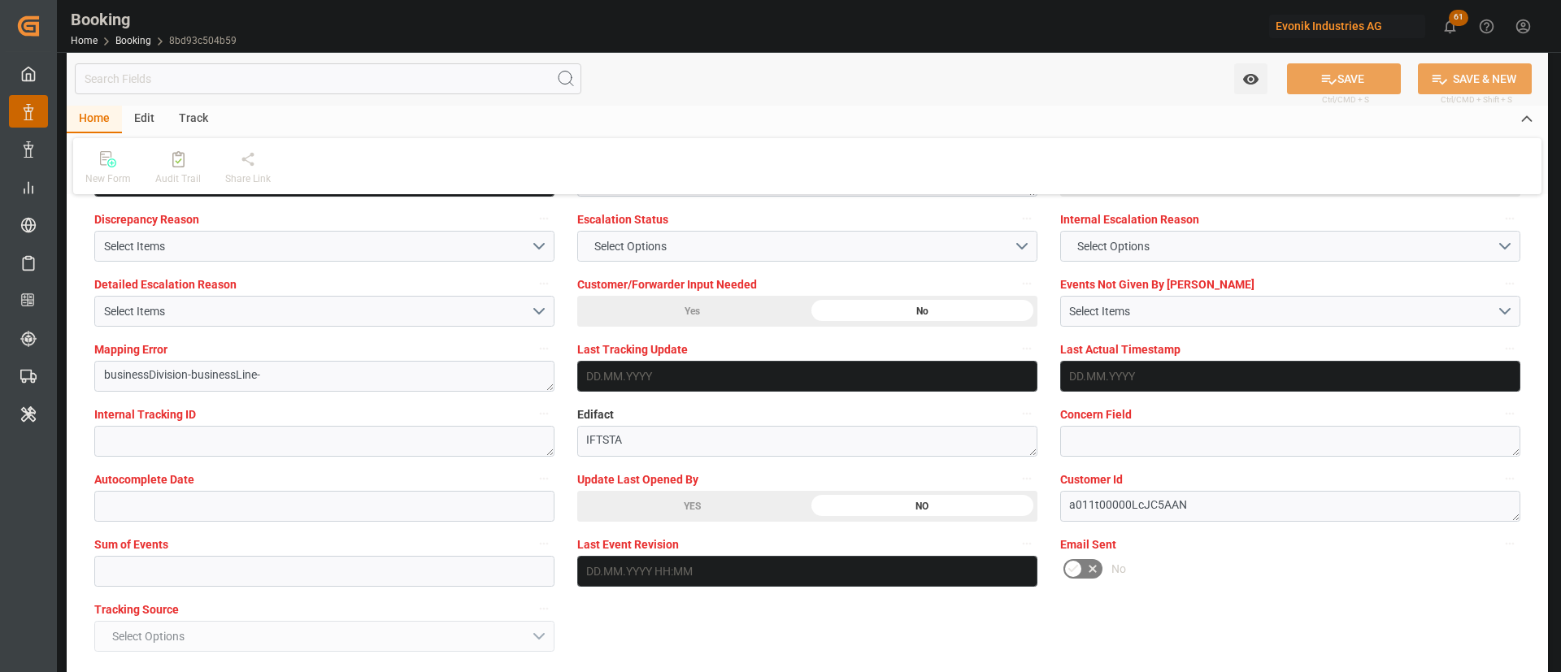
click at [681, 488] on span "Update Last Opened By" at bounding box center [637, 479] width 121 height 17
click at [1016, 488] on button "Update Last Opened By" at bounding box center [1026, 478] width 21 height 21
click at [641, 504] on div at bounding box center [780, 336] width 1561 height 672
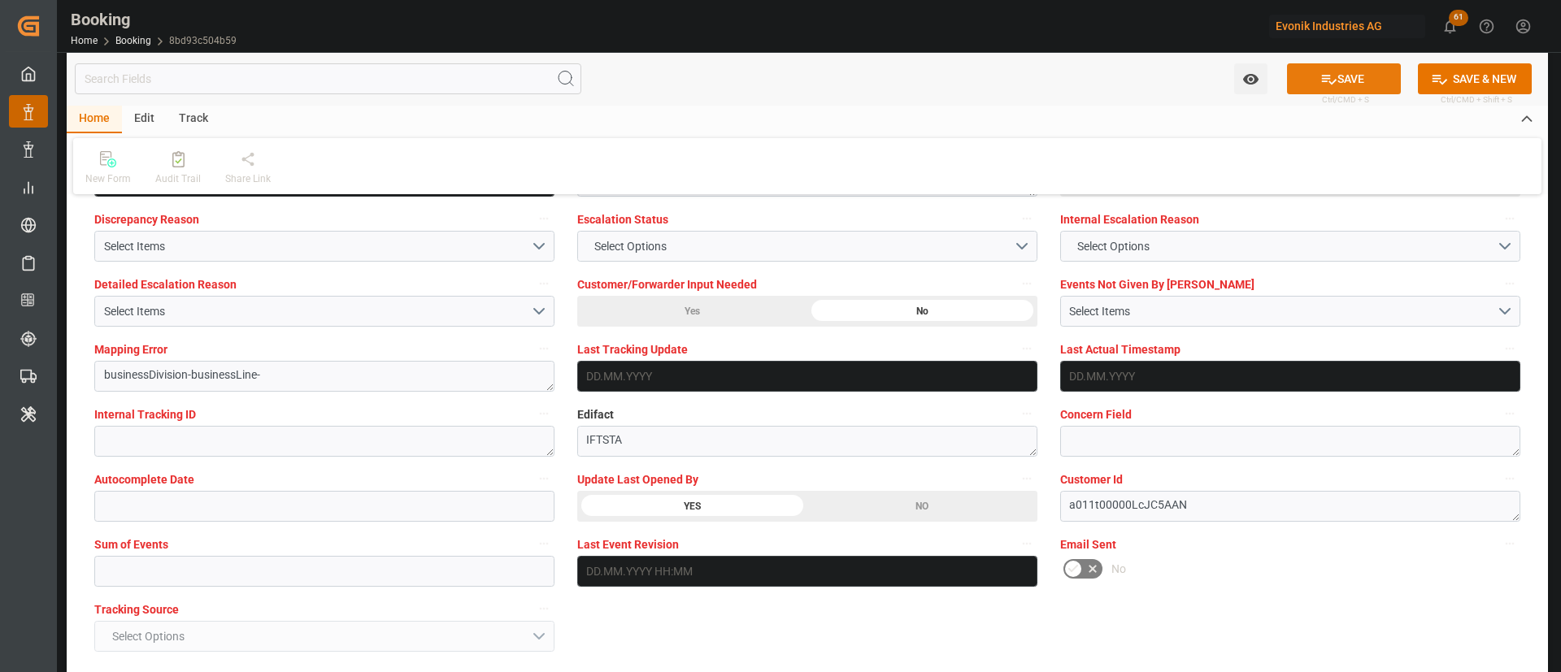
click at [1346, 86] on button "SAVE" at bounding box center [1344, 78] width 114 height 31
type textarea "Kiran Hari"
type input "13.08.2025 06:28"
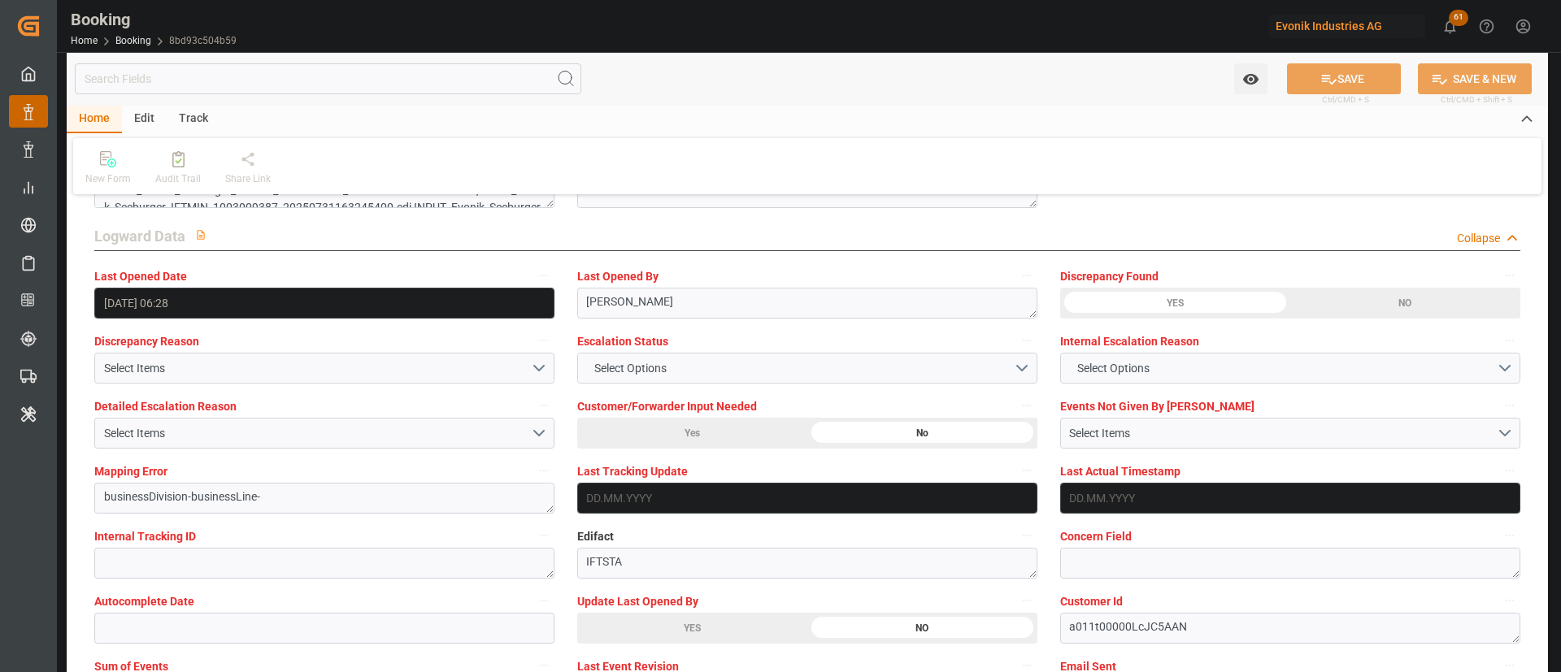
scroll to position [3170, 0]
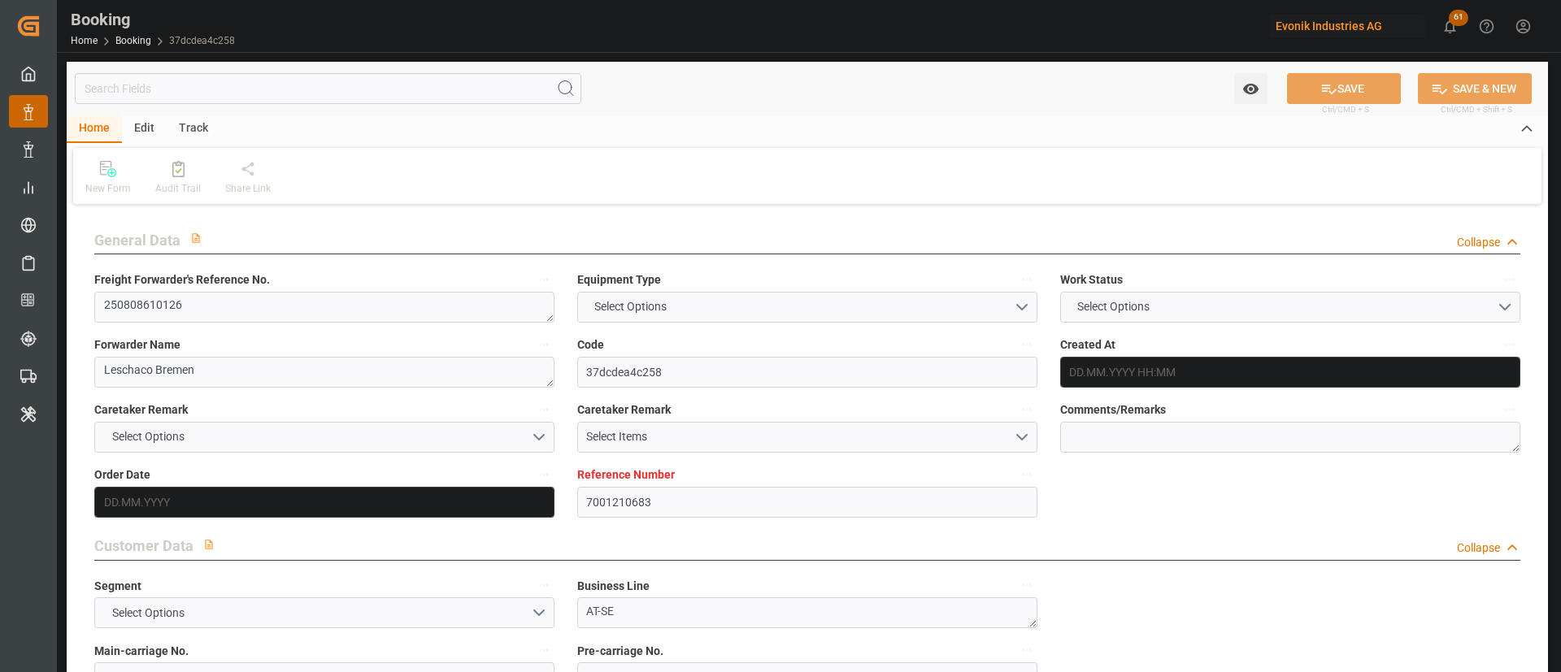
type input "7001210683"
type input "9350018"
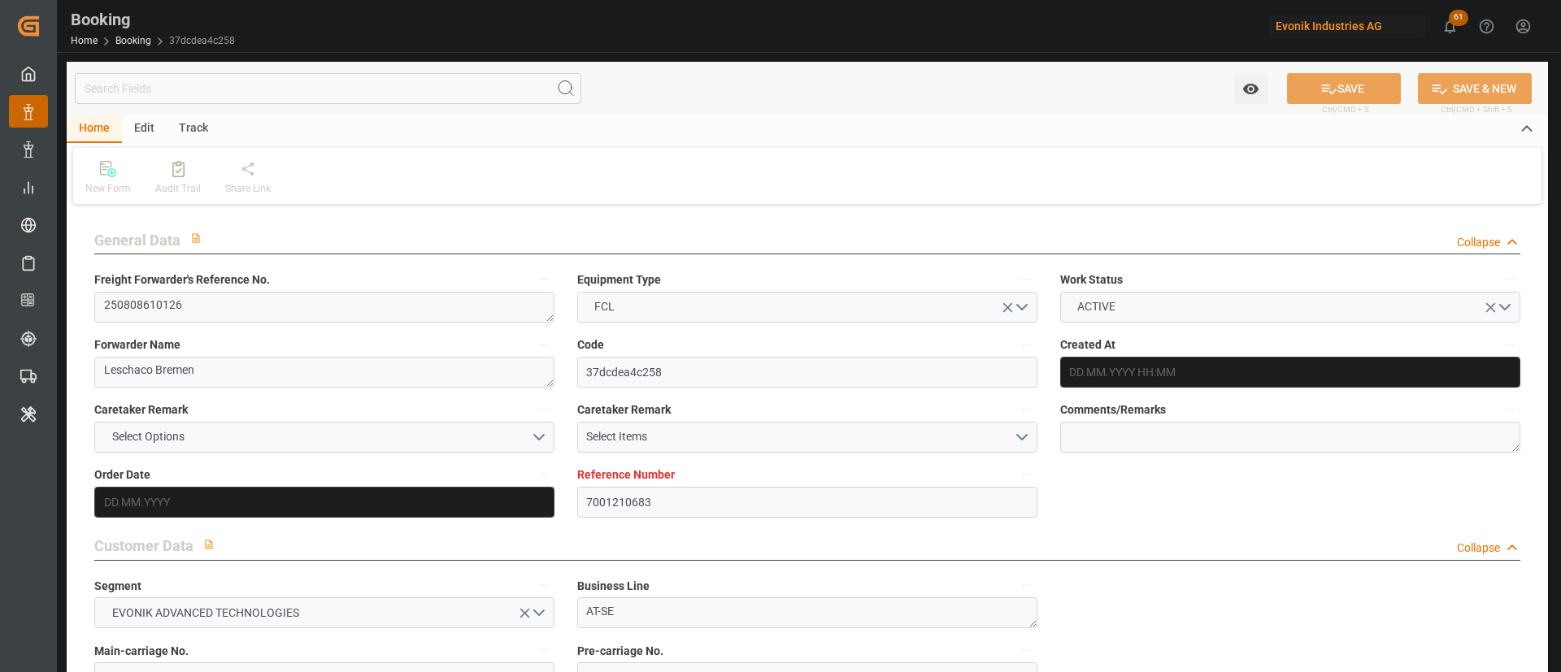
type input "CMACGM"
type input "CMA CGM Group"
type input "NLRTM"
type input "MXVER"
type input "0"
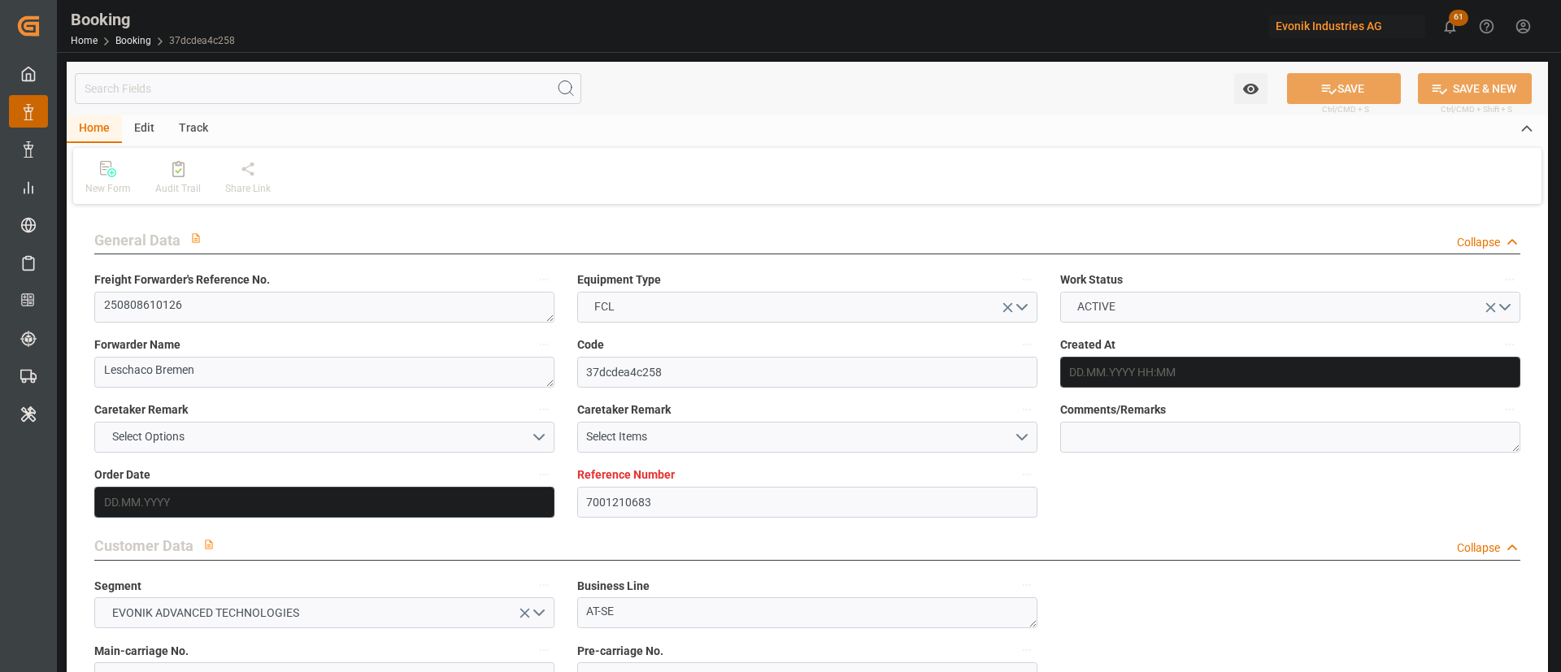
type input "NLRTM"
type input "MXVER"
type input "9350018"
type input "02.07.2025 06:49"
type input "02.07.2025"
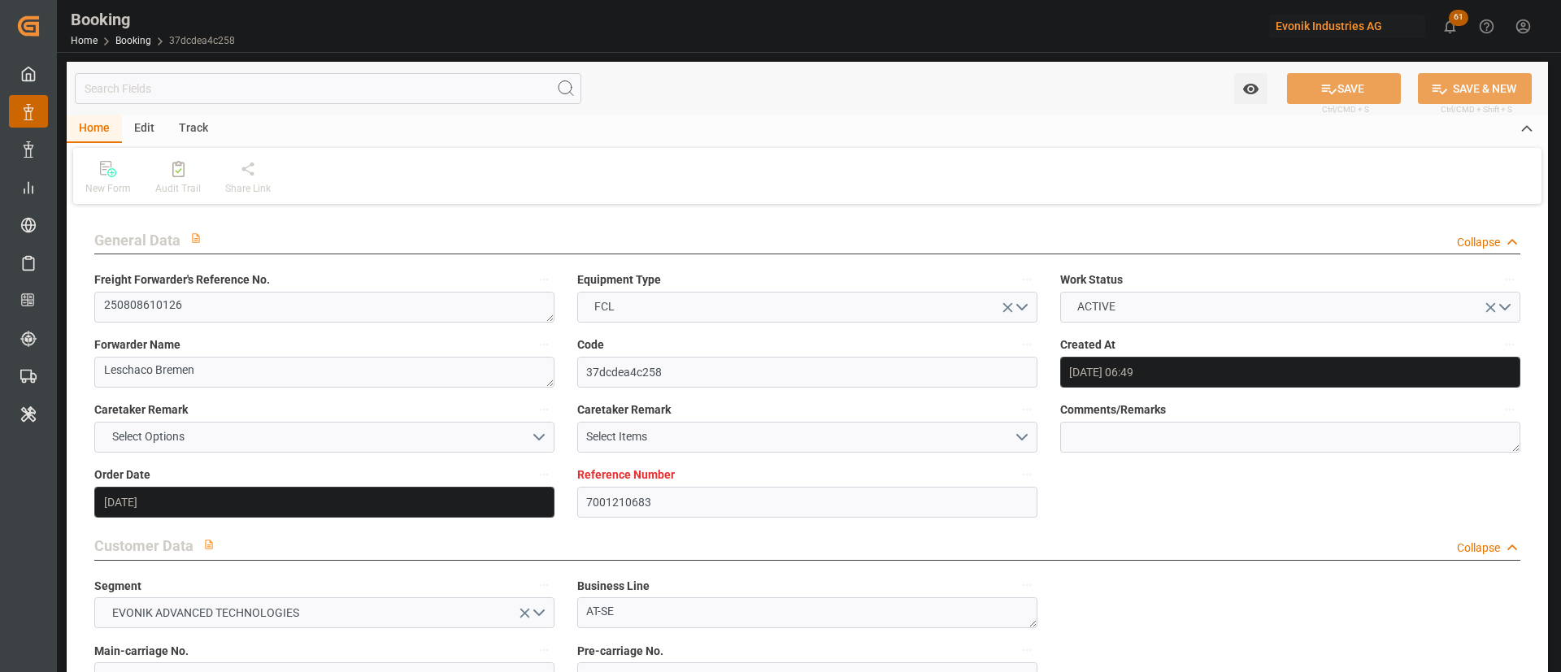
type input "05.09.2025"
type input "06.08.2025"
type input "02.07.2025"
type input "03.07.2025"
type input "20.08.2025 13:00"
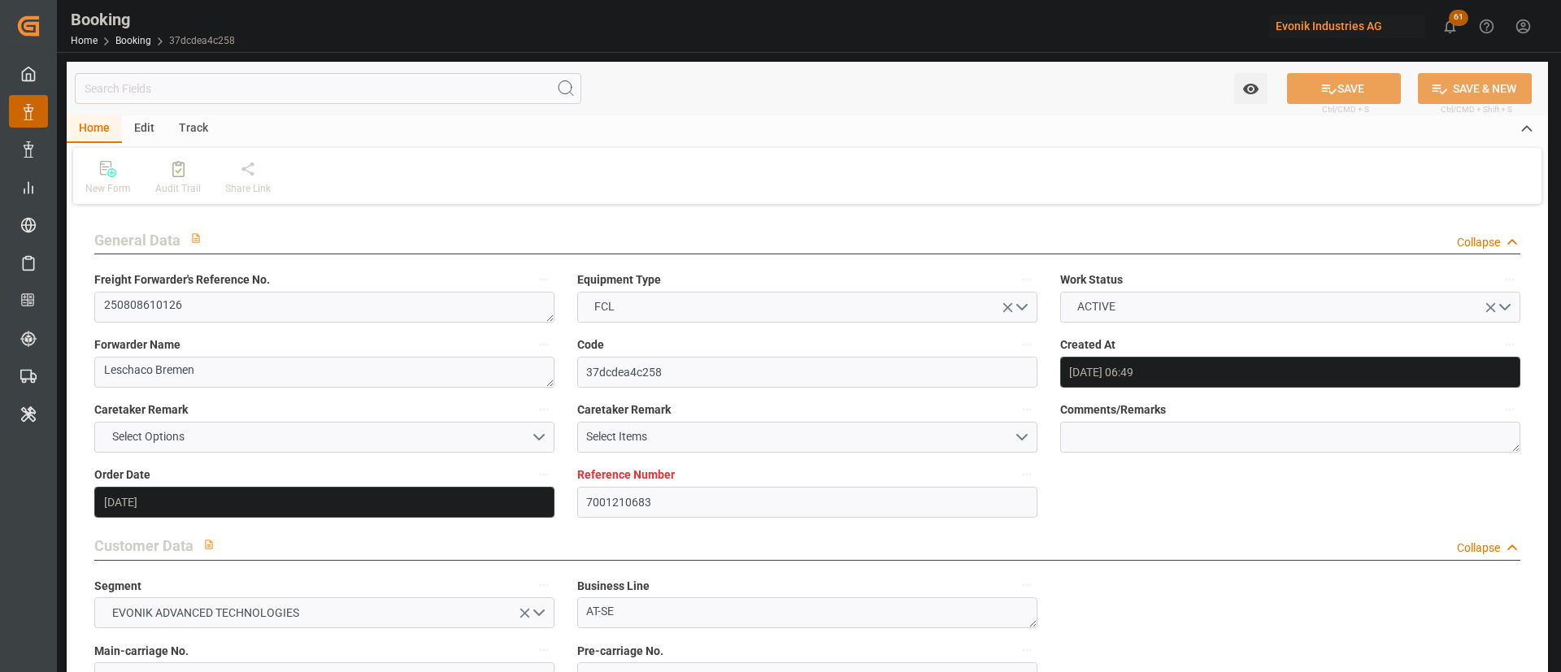
type input "20.08.2025 00:00"
type input "09.09.2025 21:00"
type input "09.09.2025 00:00"
type input "11.08.2025"
type input "12.08.2025 08:59"
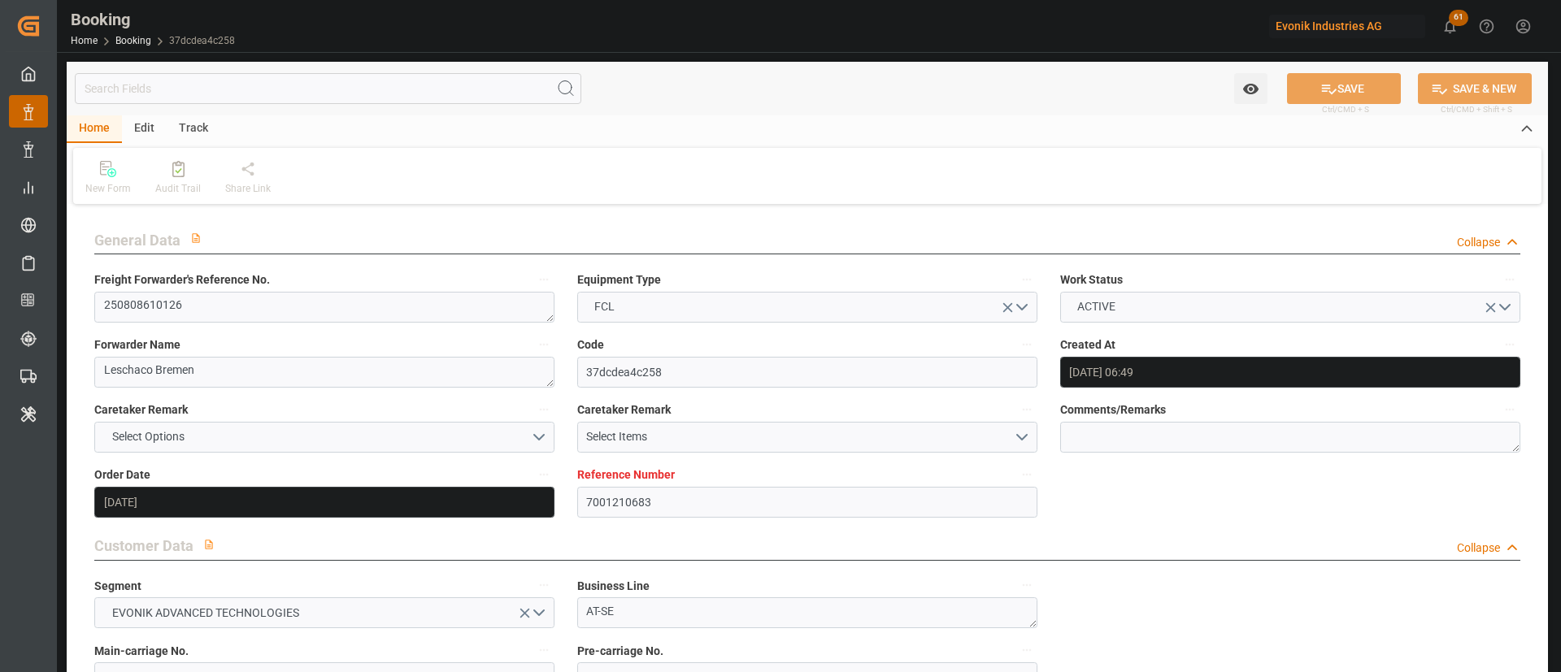
type input "[DATE]"
type input "08.08.2025 12:56"
type input "20.08.2025 13:00"
type input "09.09.2025 21:00"
type input "10.09.2025 08:54"
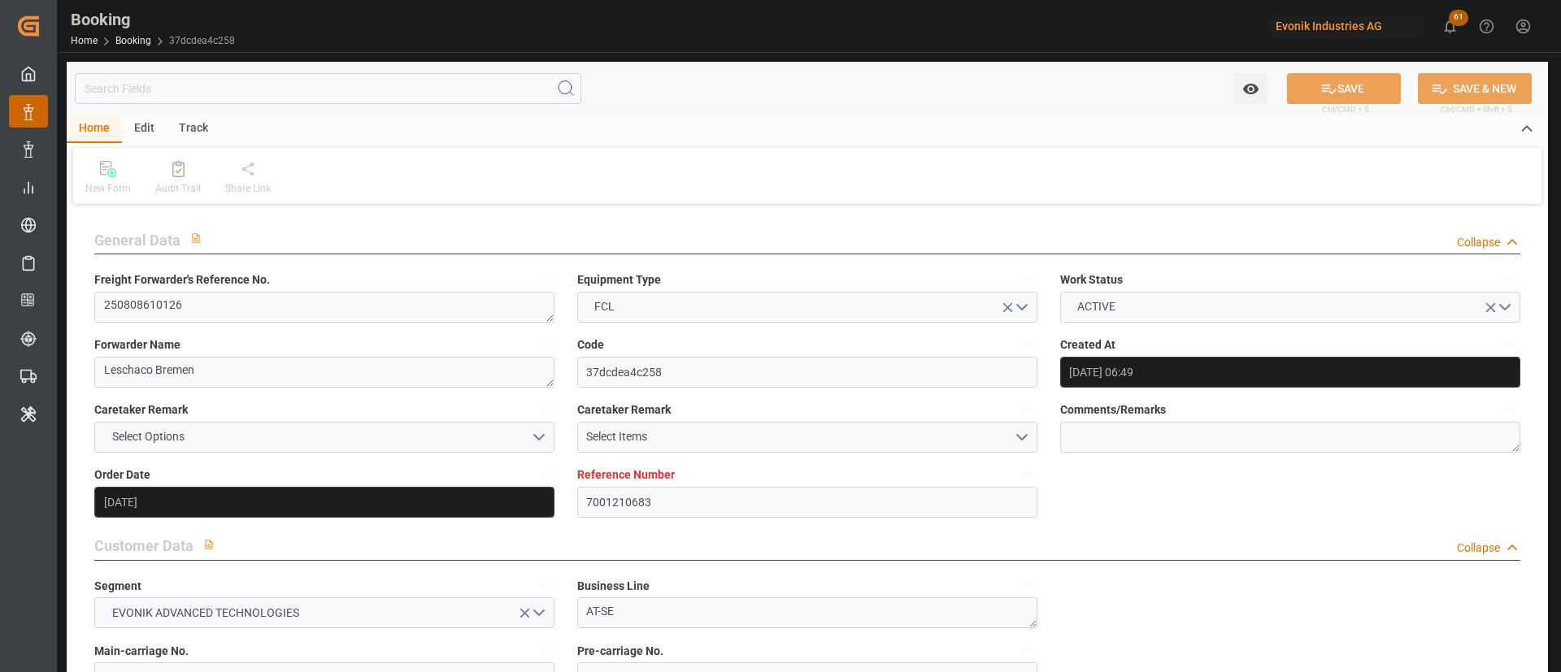
type input "14.09.2025 08:54"
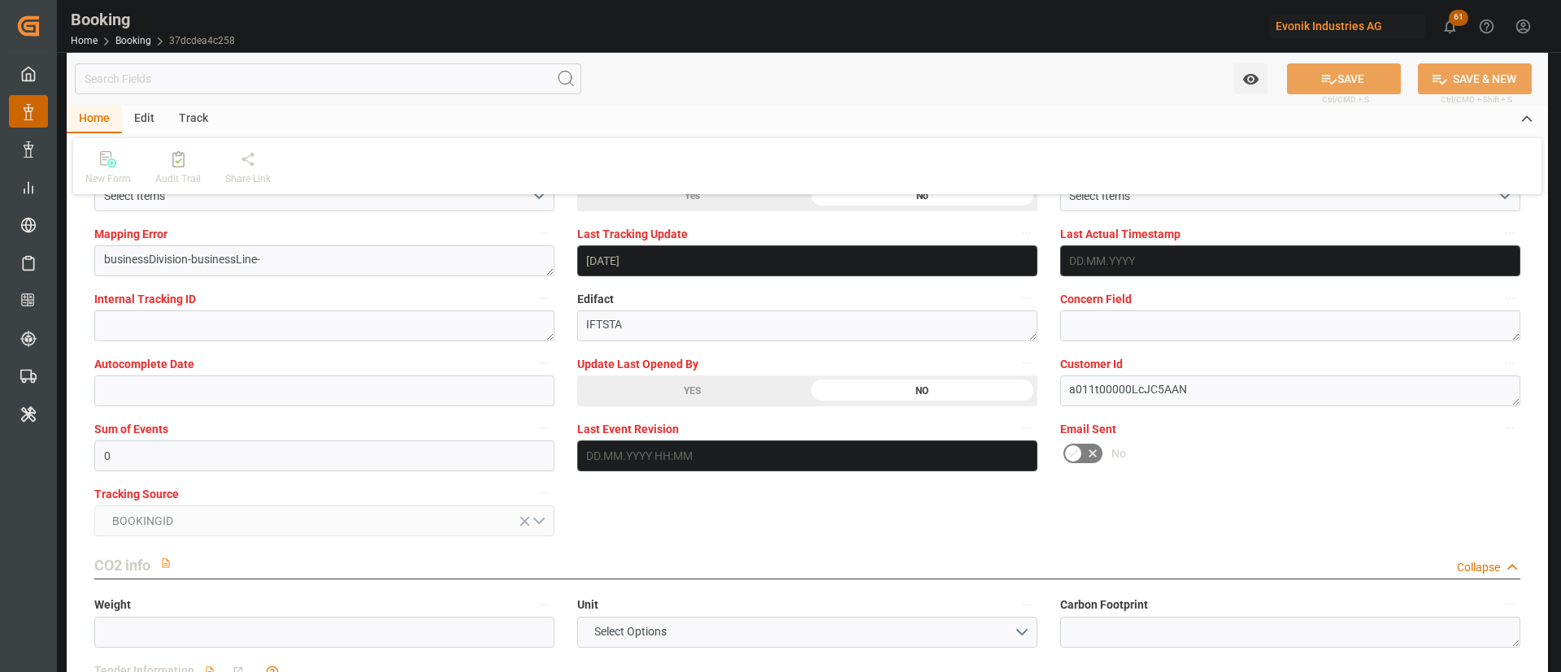
scroll to position [3170, 0]
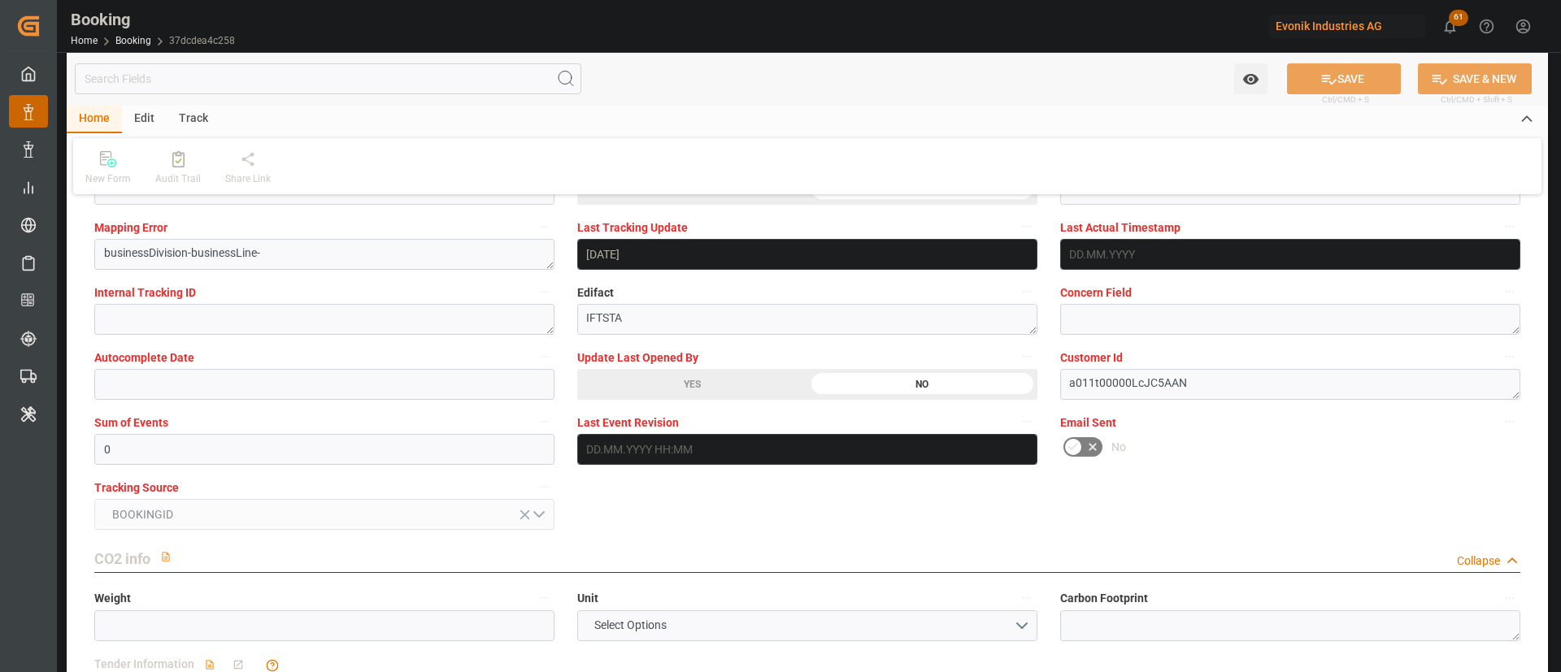
click at [1344, 72] on button "SAVE" at bounding box center [1344, 78] width 114 height 31
type textarea "[PERSON_NAME]"
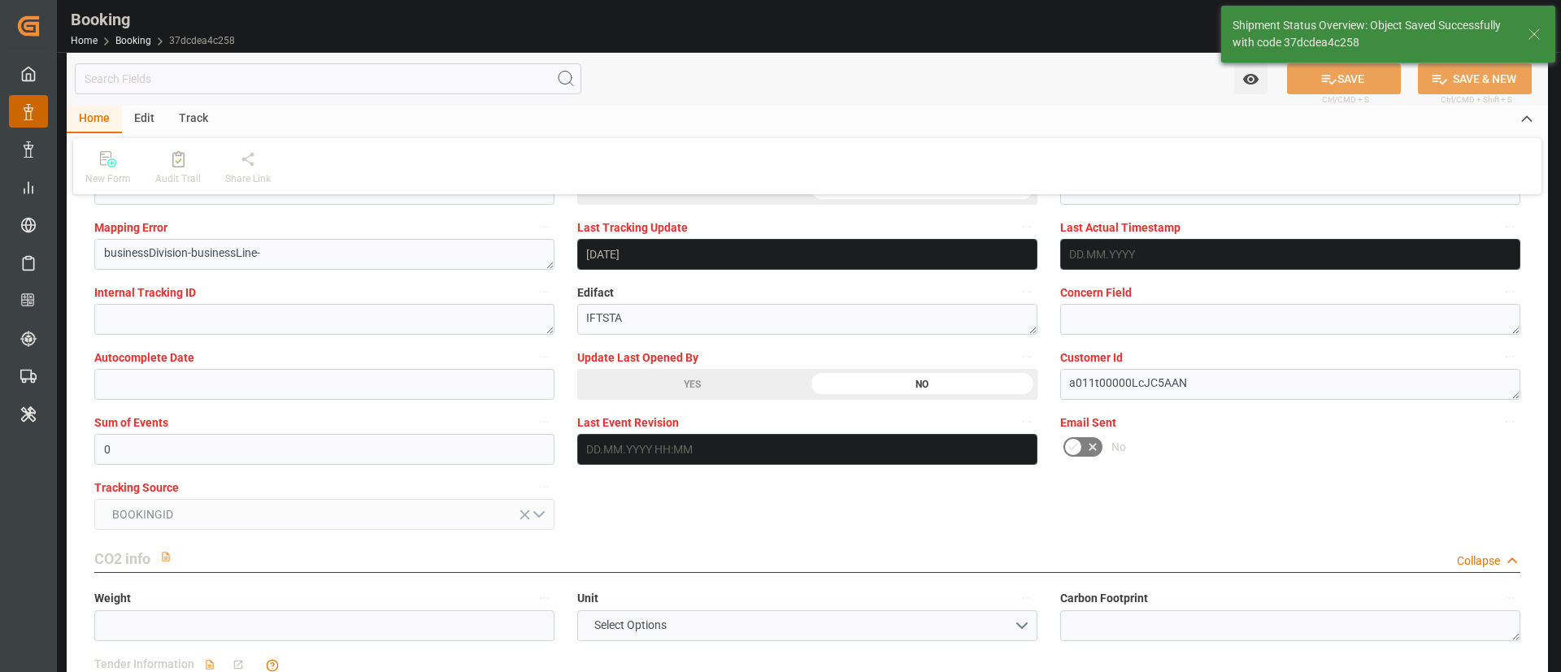
type input "13.08.2025 06:30"
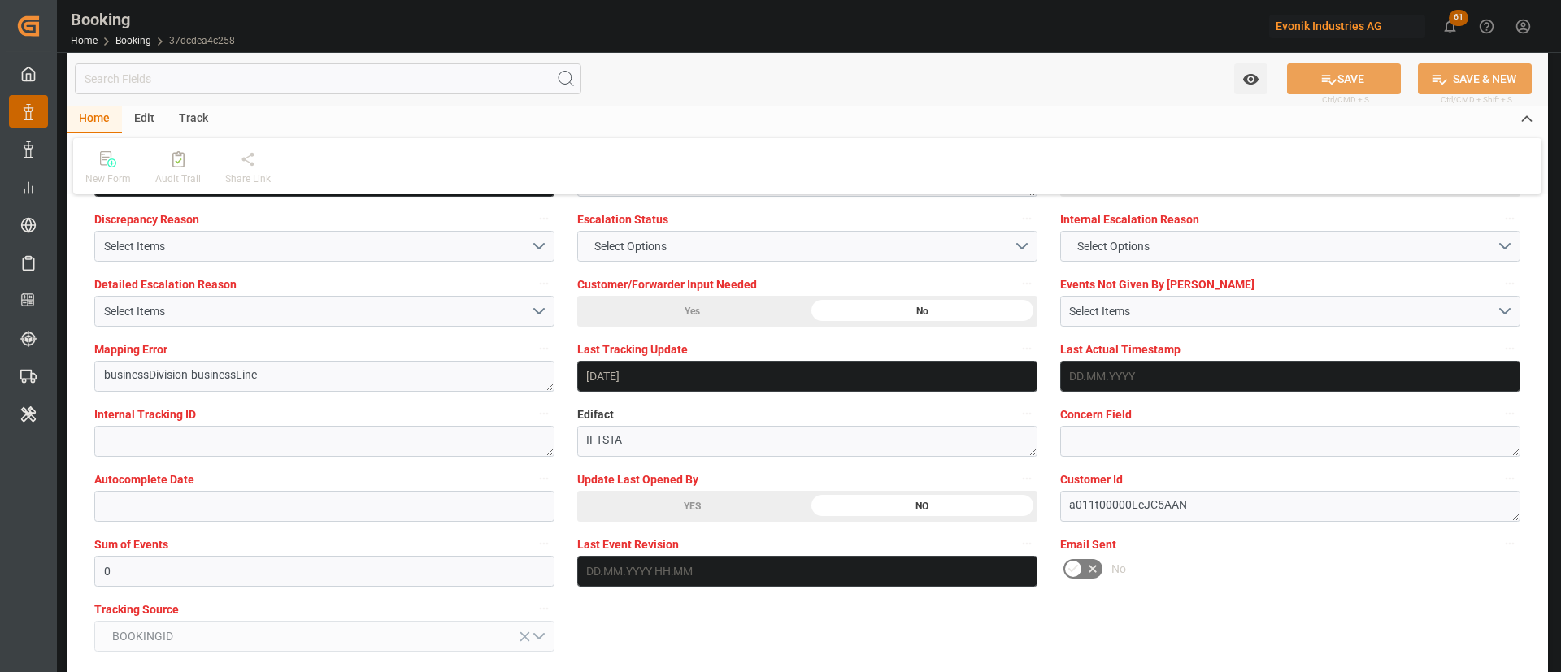
scroll to position [2926, 0]
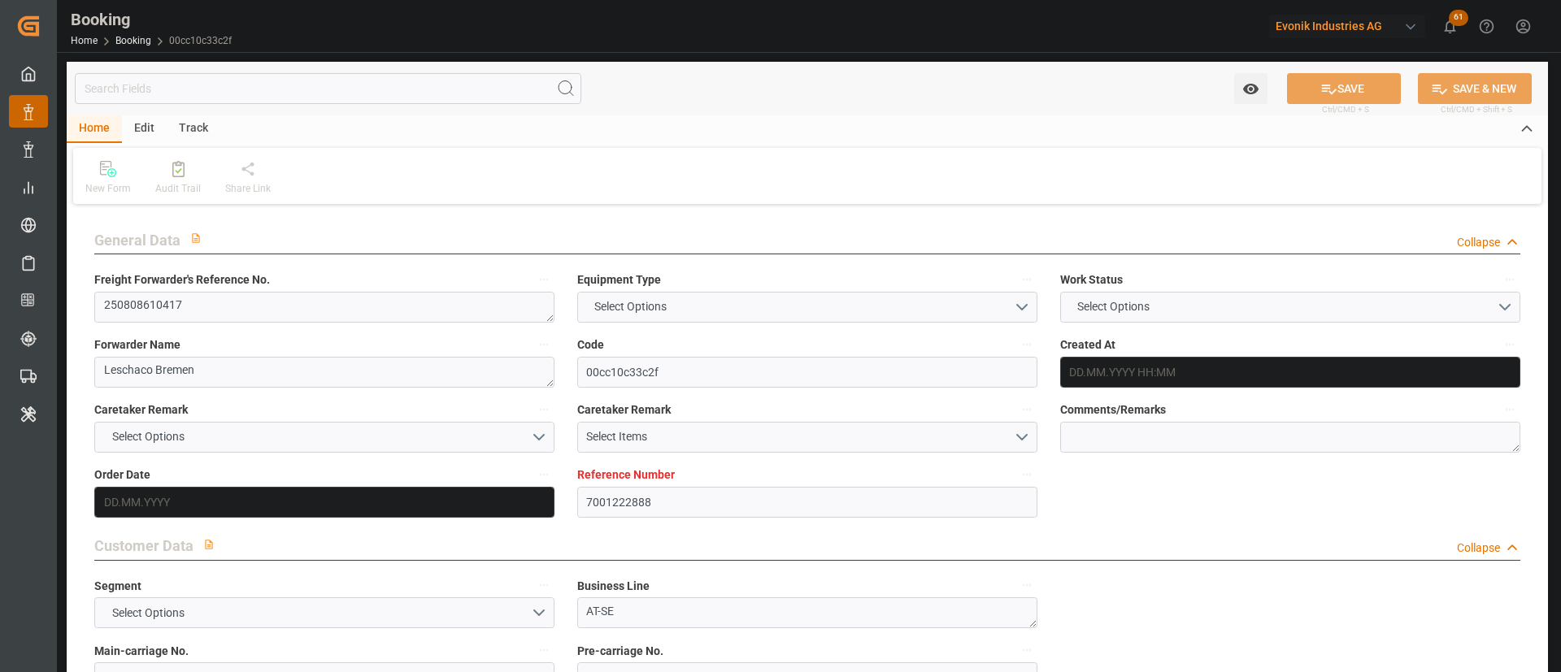
type input "7001222888"
type input "9403619"
type input "CMACGM"
type input "CMA CGM Group"
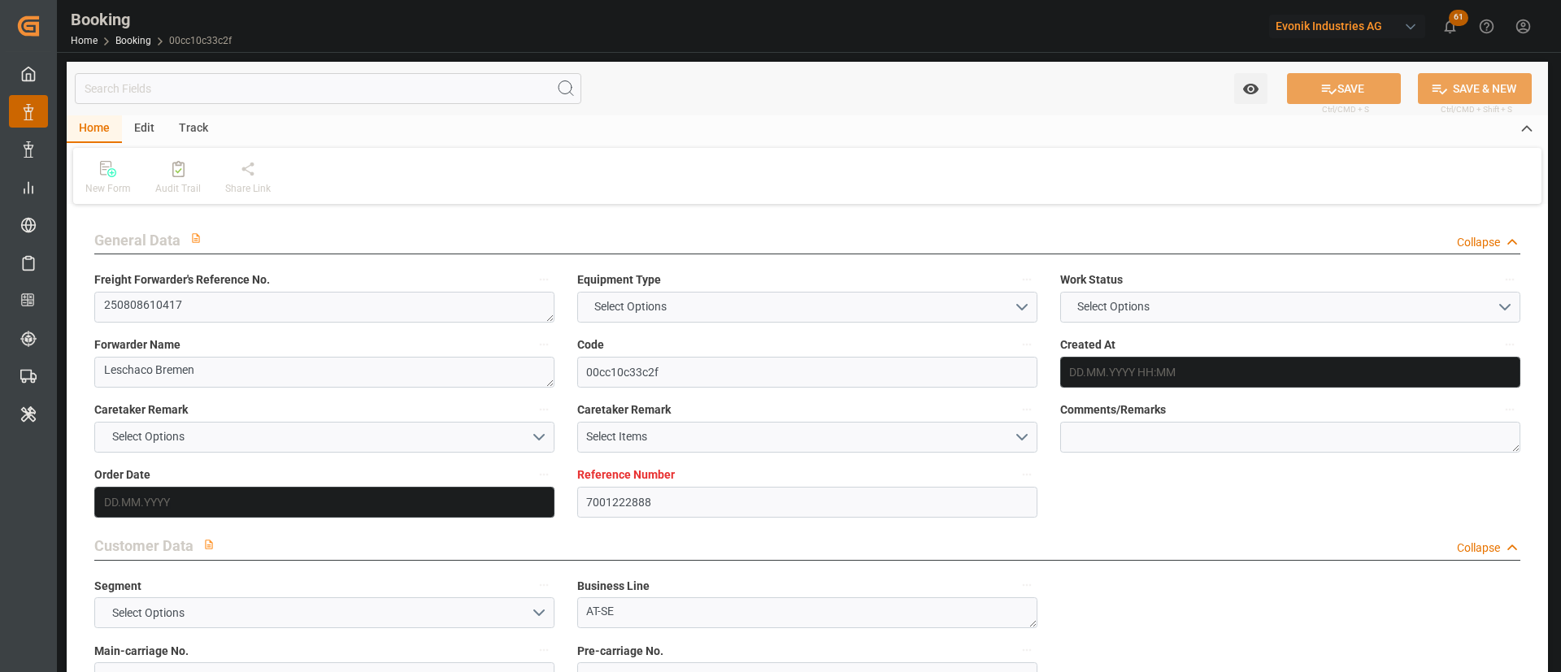
type input "BEANR"
type input "USSAV"
type input "USATL"
type input "[DATE] 11:49"
type input "[DATE]"
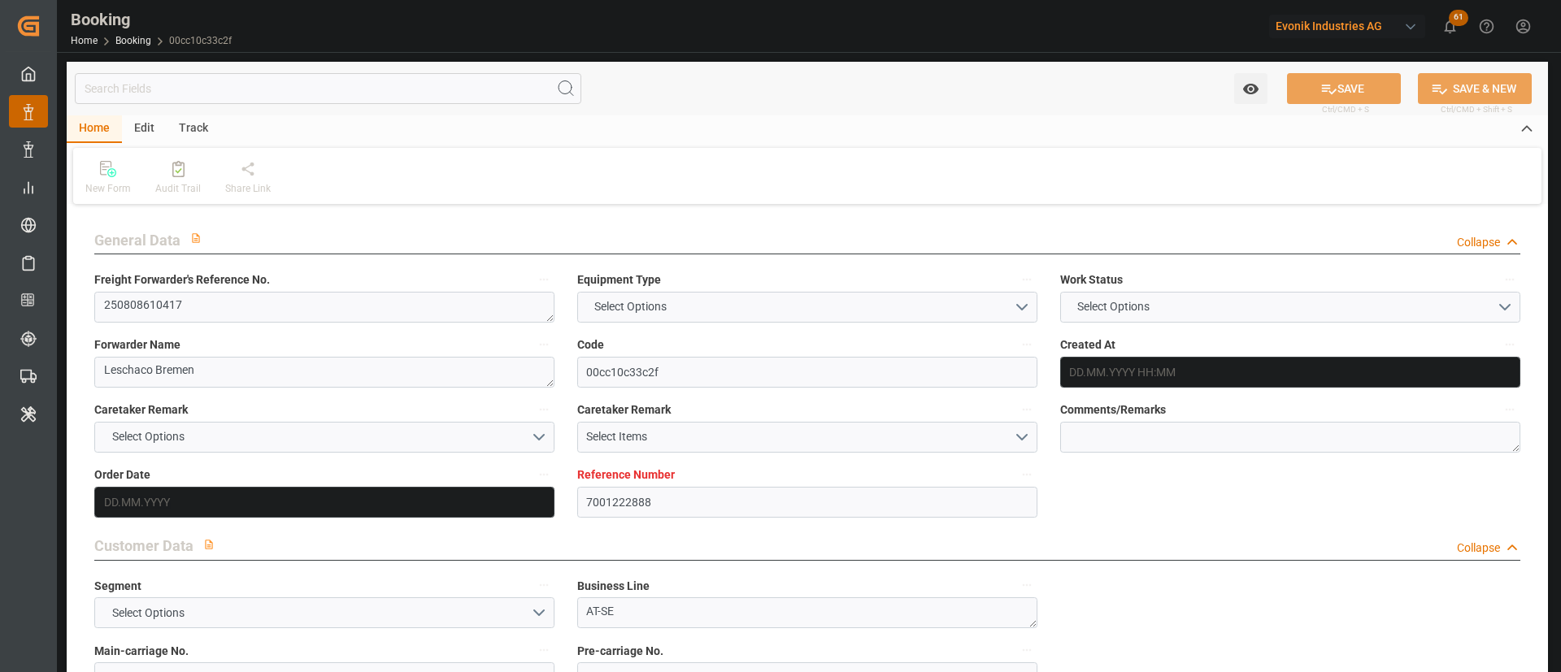
type input "[DATE]"
type input "[DATE] 00:00"
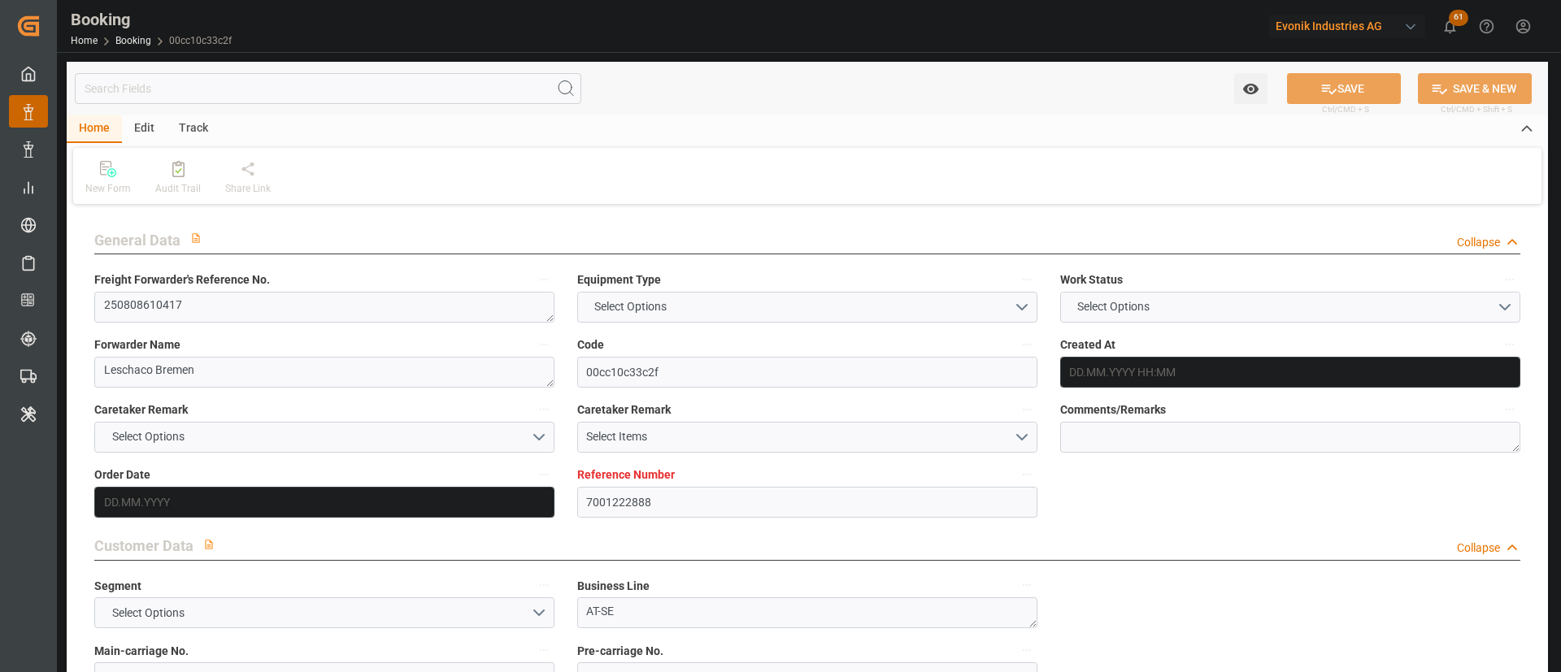
type input "[DATE] 00:00"
type input "[DATE]"
type input "[DATE] 07:27"
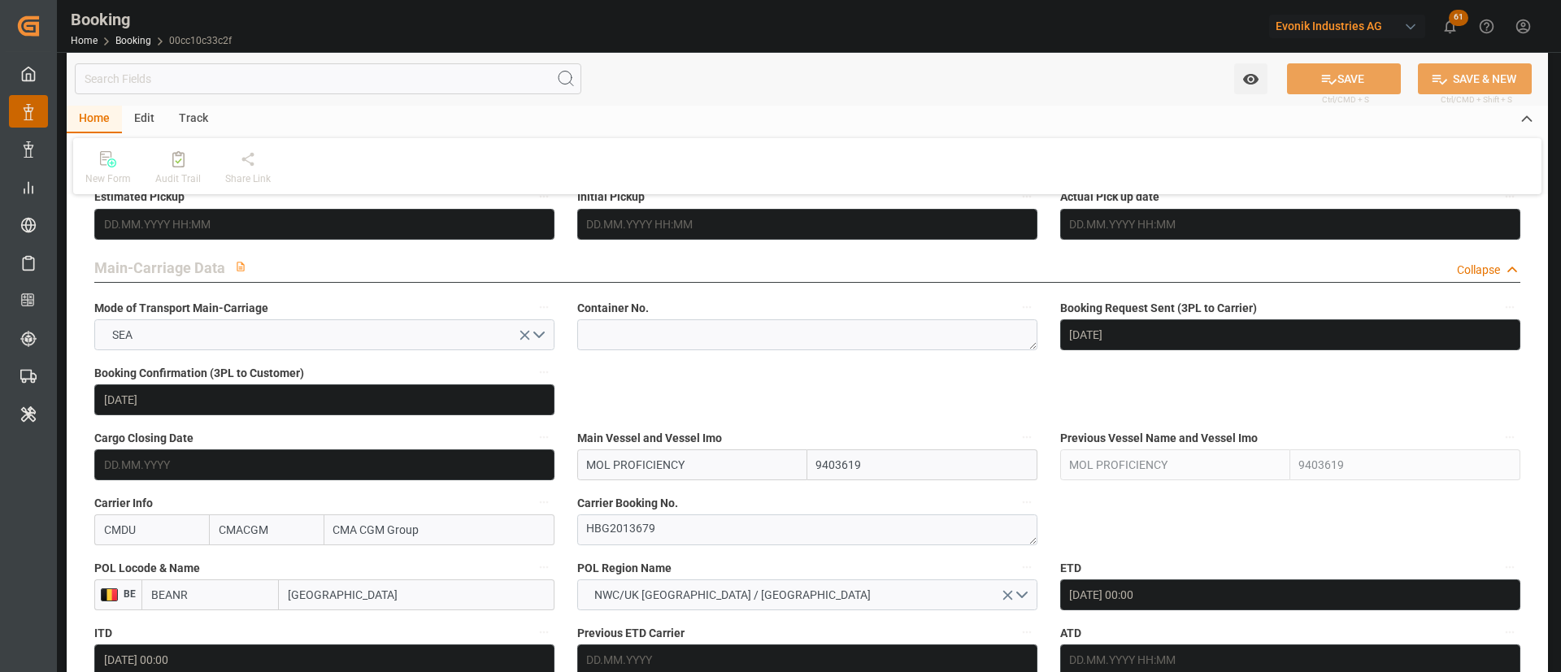
scroll to position [1097, 0]
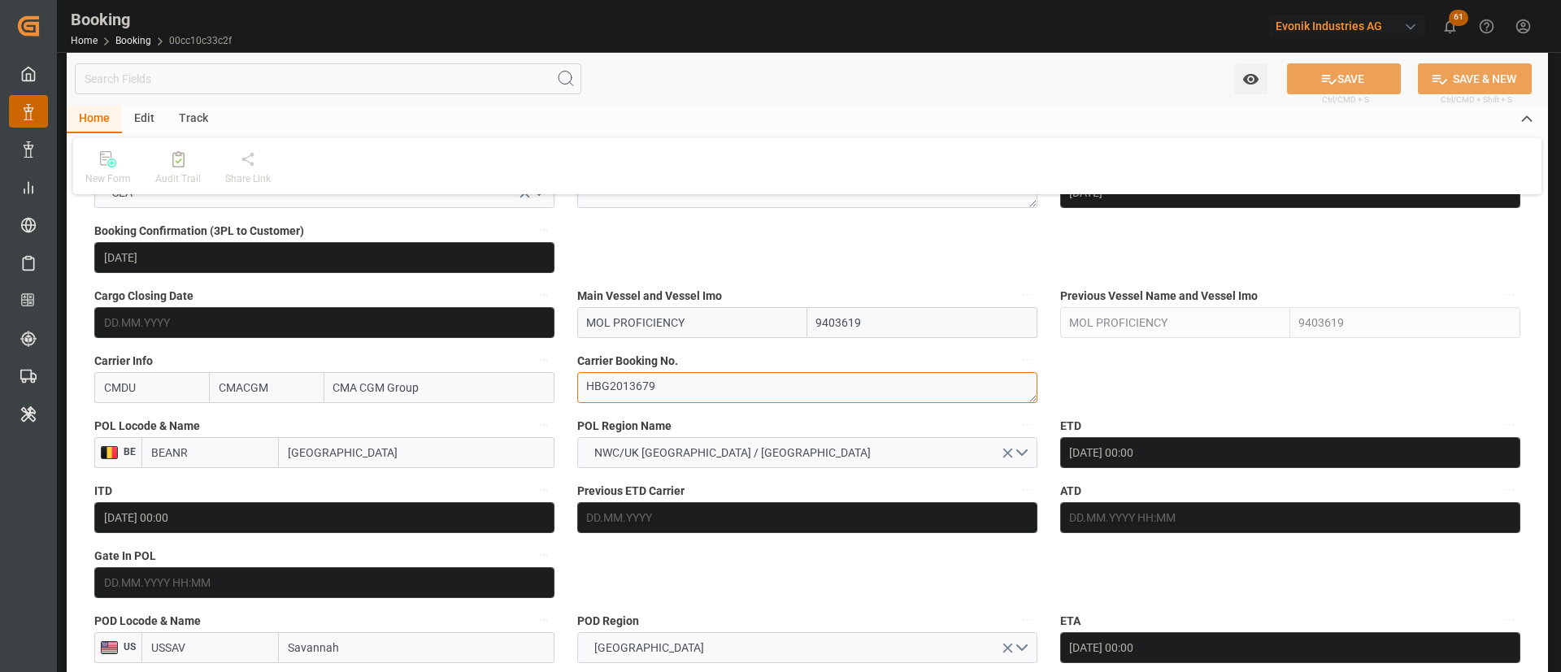
click at [679, 385] on textarea "HBG2013679" at bounding box center [807, 387] width 460 height 31
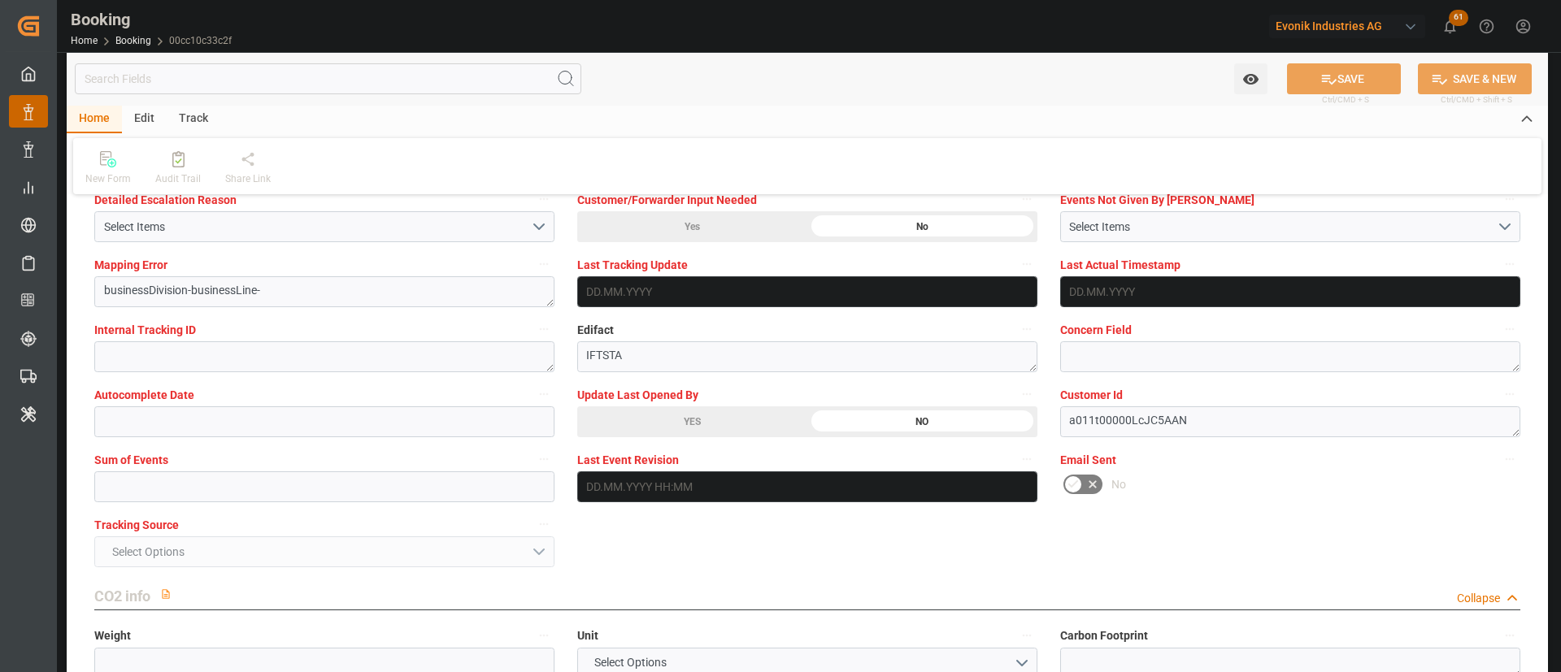
scroll to position [3170, 0]
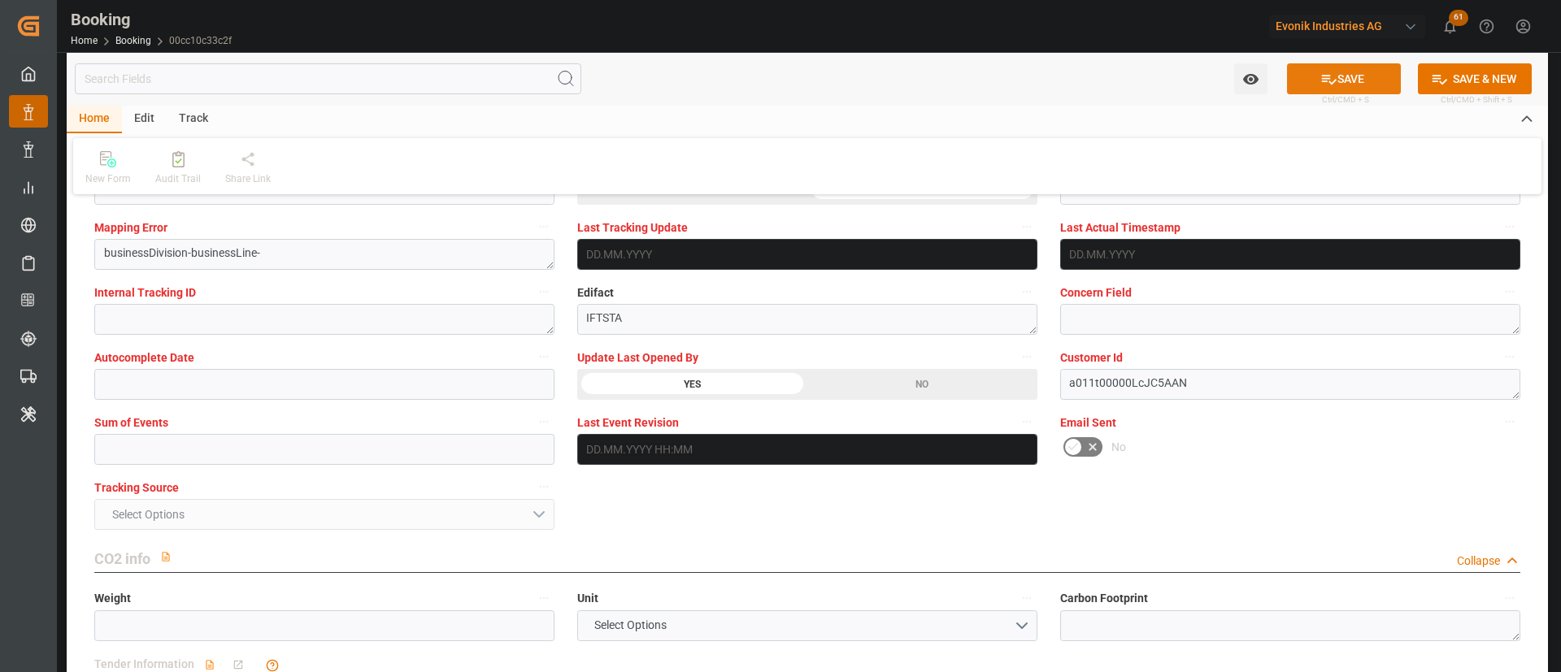
click at [1358, 75] on button "SAVE" at bounding box center [1344, 78] width 114 height 31
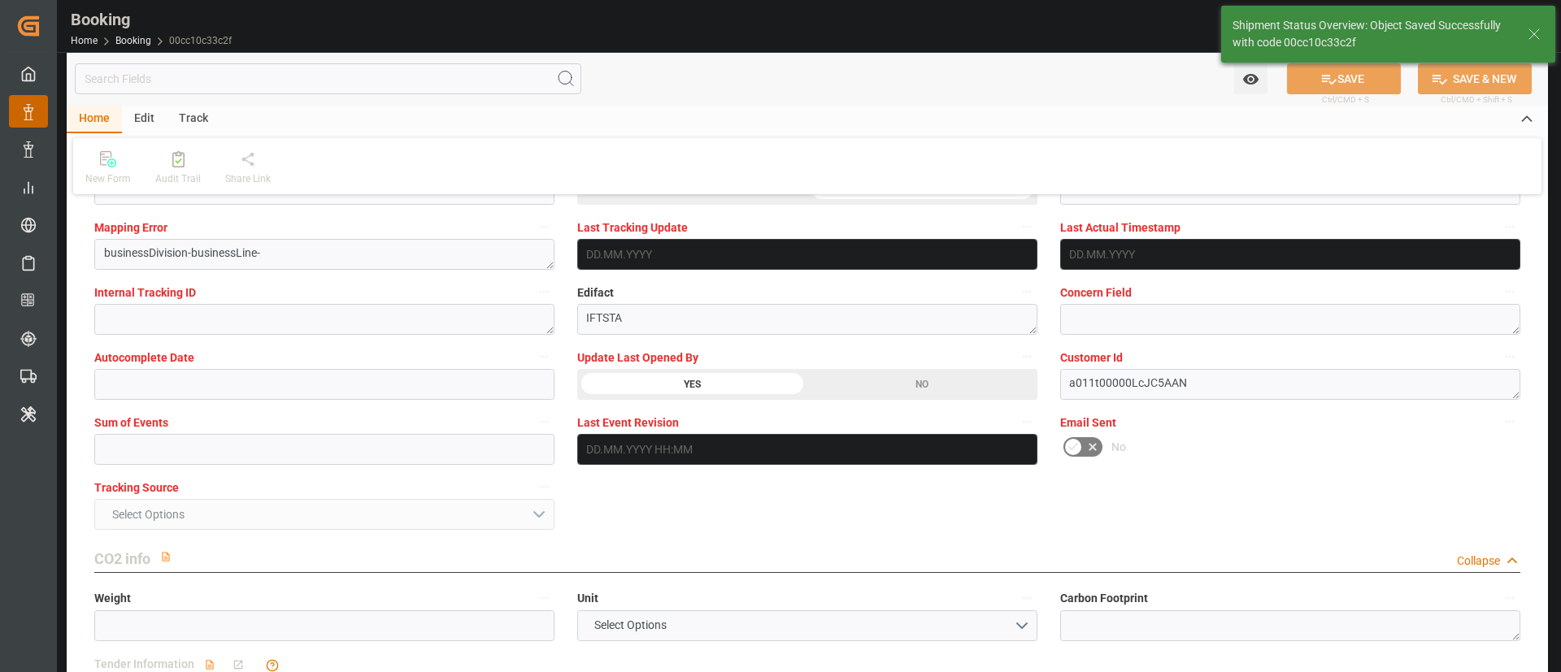
type textarea "[PERSON_NAME]"
type input "13.08.2025 06:31"
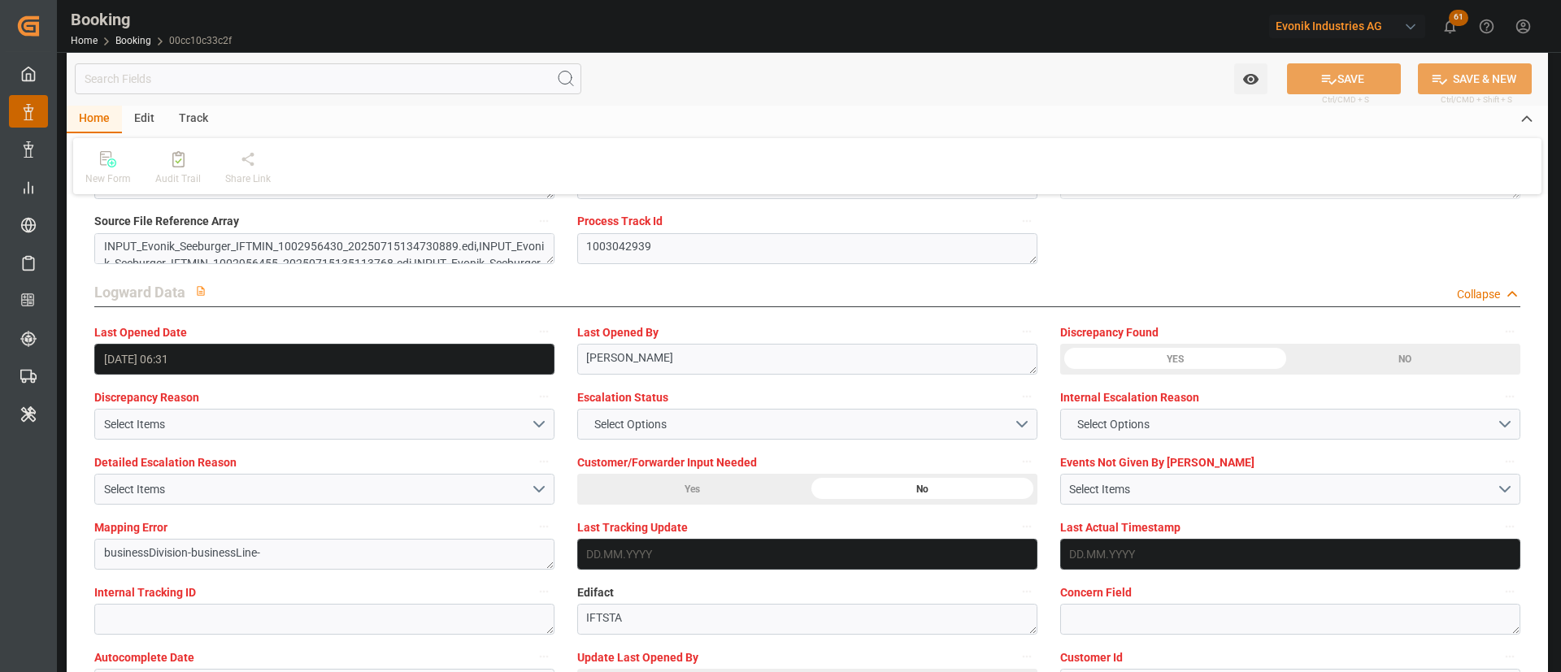
scroll to position [2926, 0]
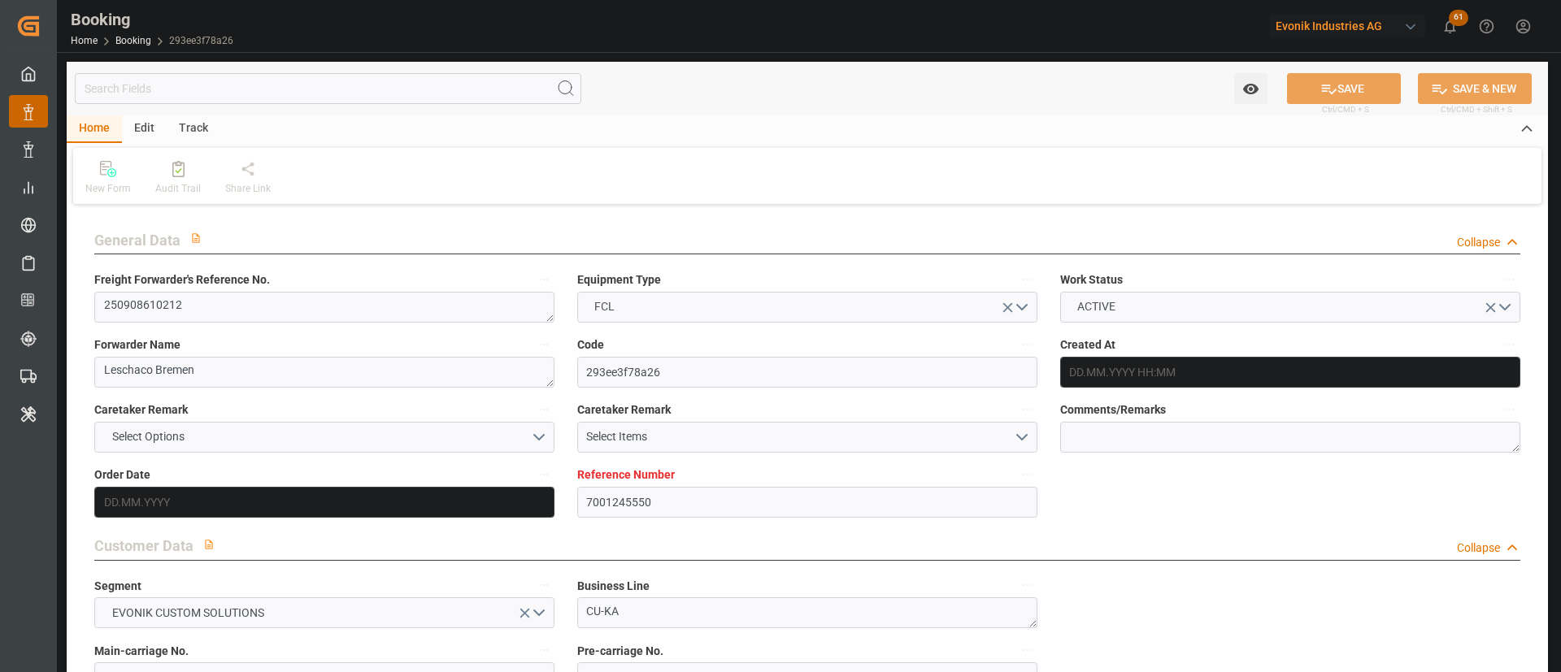
type input "7001245550"
type input "ONE"
type input "Ocean Network Express"
type input "EUNWC"
type input "ARBUE"
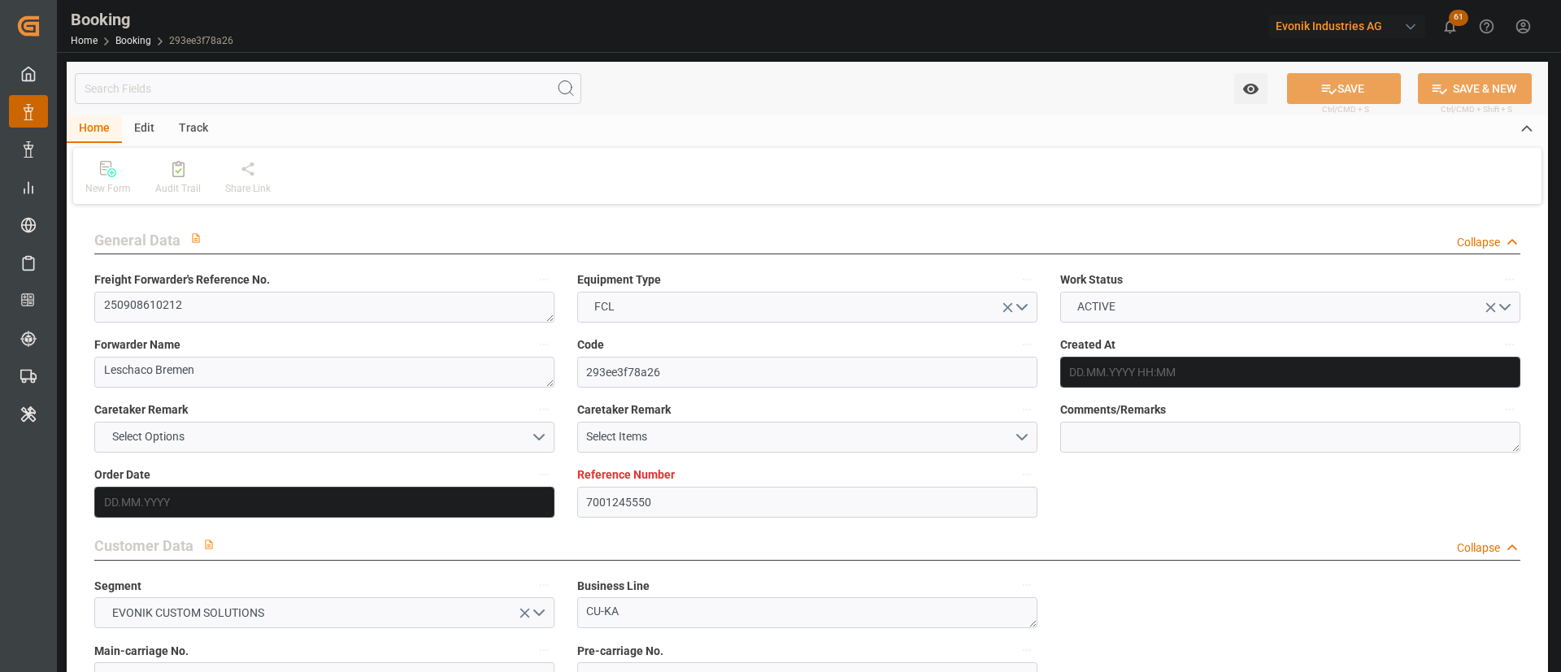
type input "[DATE] 12:18"
type input "[DATE]"
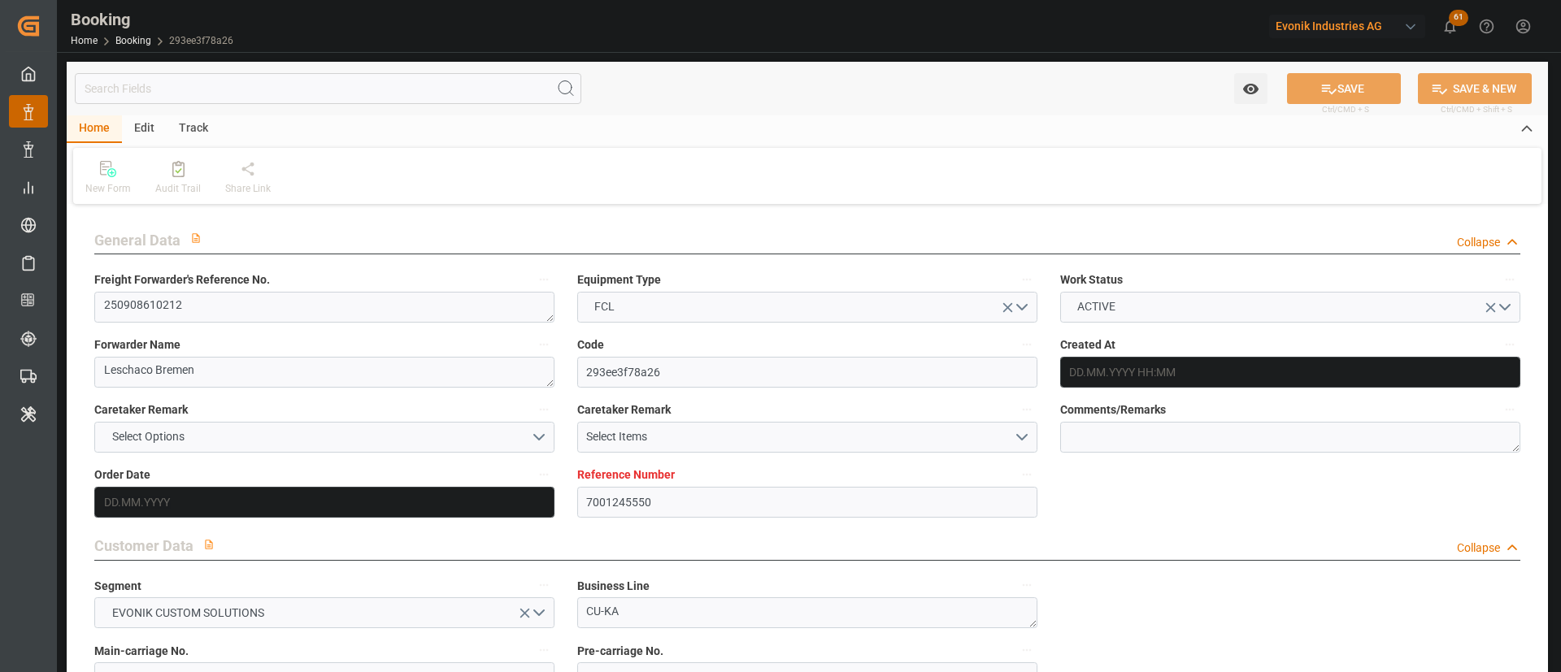
type input "[DATE]"
type input "[DATE] 05:23"
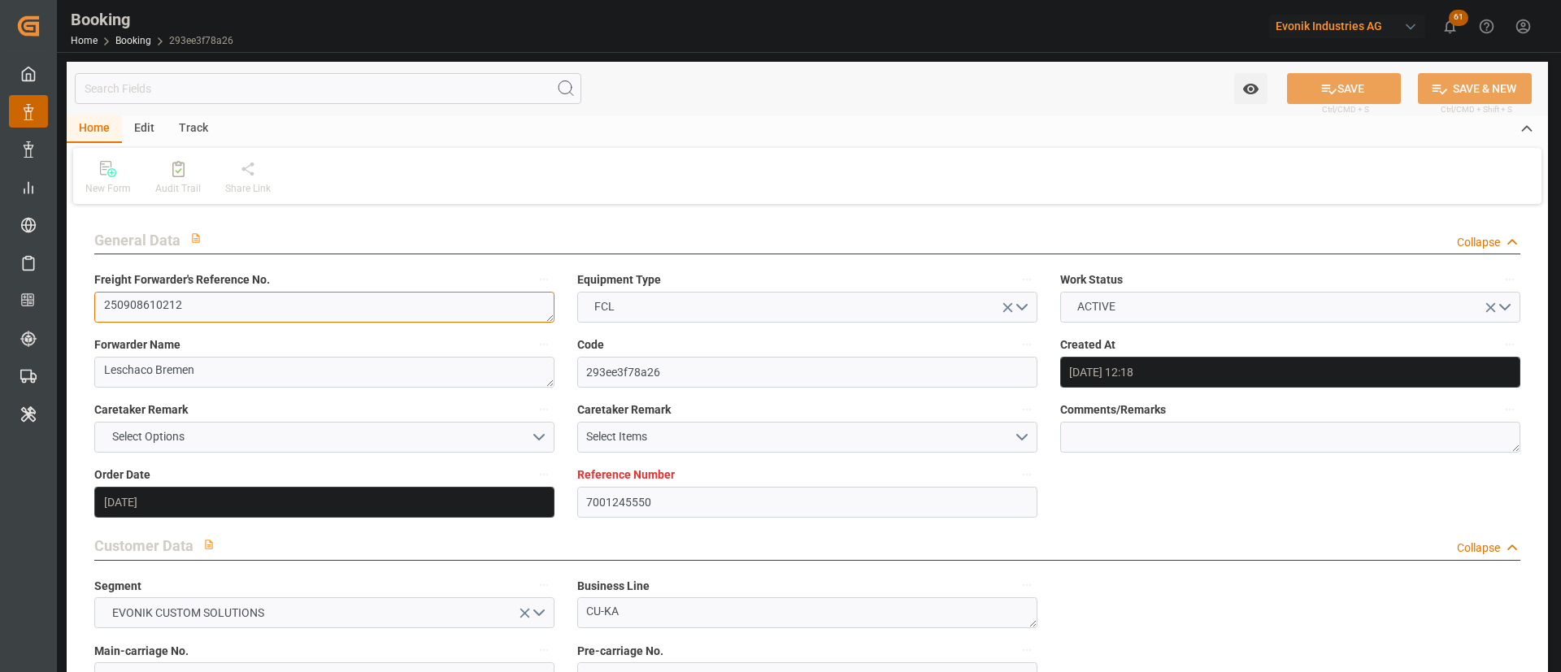
click at [221, 296] on textarea "250908610212" at bounding box center [324, 307] width 460 height 31
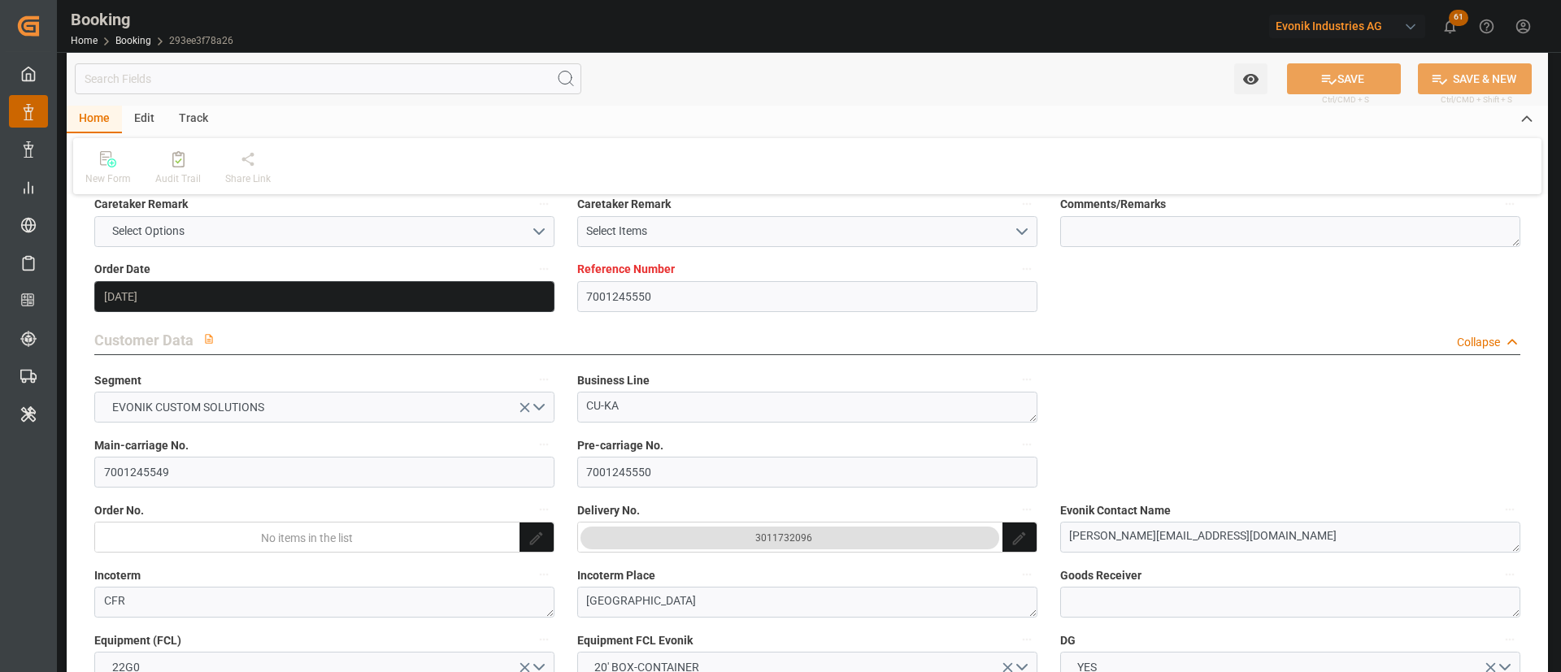
scroll to position [244, 0]
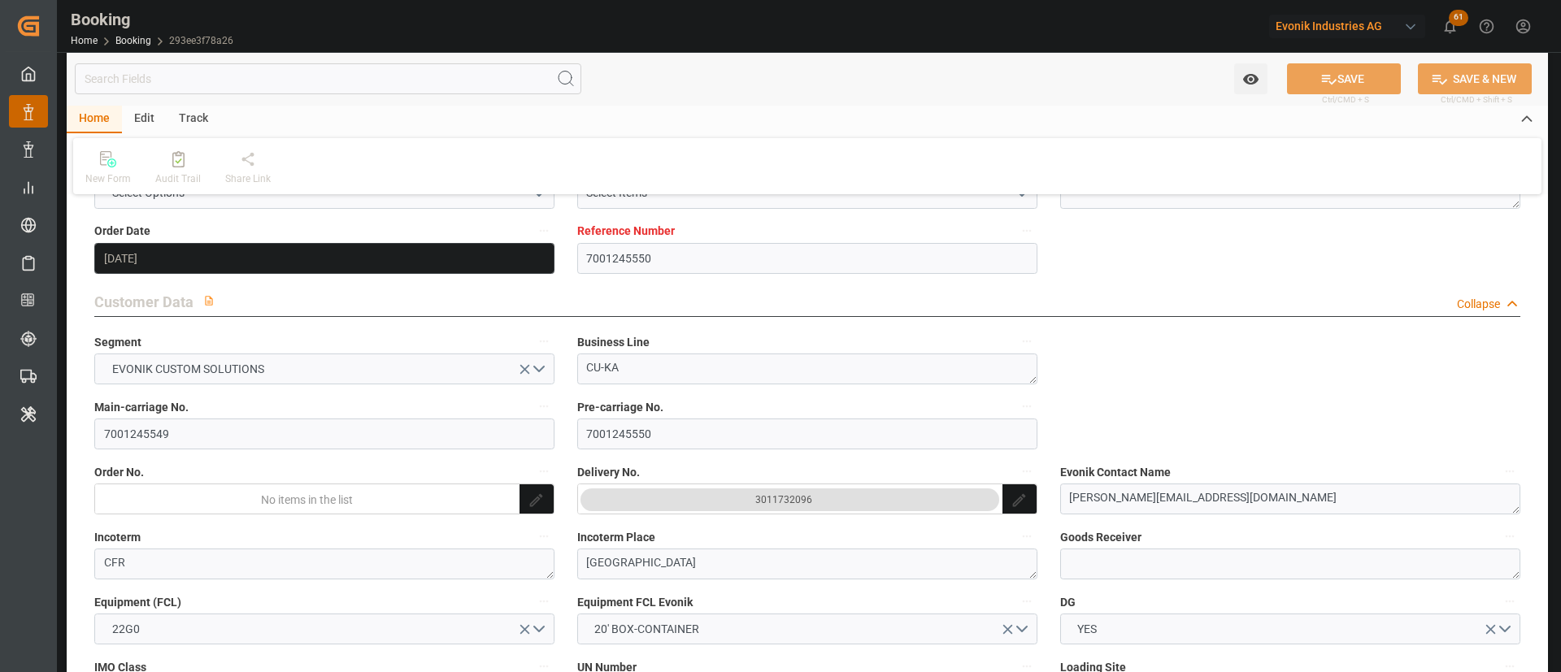
click at [190, 415] on label "Main-carriage No." at bounding box center [324, 407] width 460 height 23
click at [533, 415] on button "Main-carriage No." at bounding box center [543, 406] width 21 height 21
click at [183, 442] on div at bounding box center [780, 336] width 1561 height 672
click at [217, 424] on input "7001245549" at bounding box center [324, 434] width 460 height 31
click at [237, 432] on input "7001245549" at bounding box center [324, 434] width 460 height 31
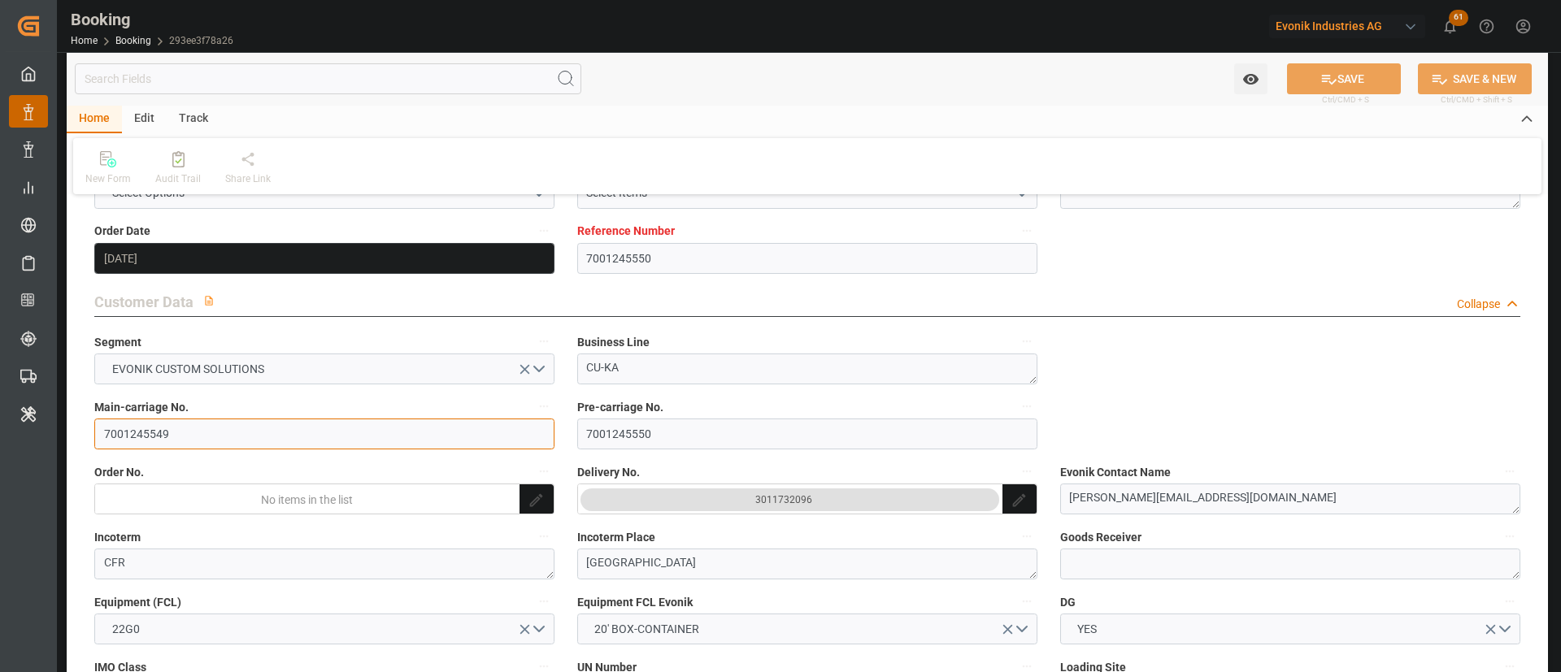
click at [237, 432] on input "7001245549" at bounding box center [324, 434] width 460 height 31
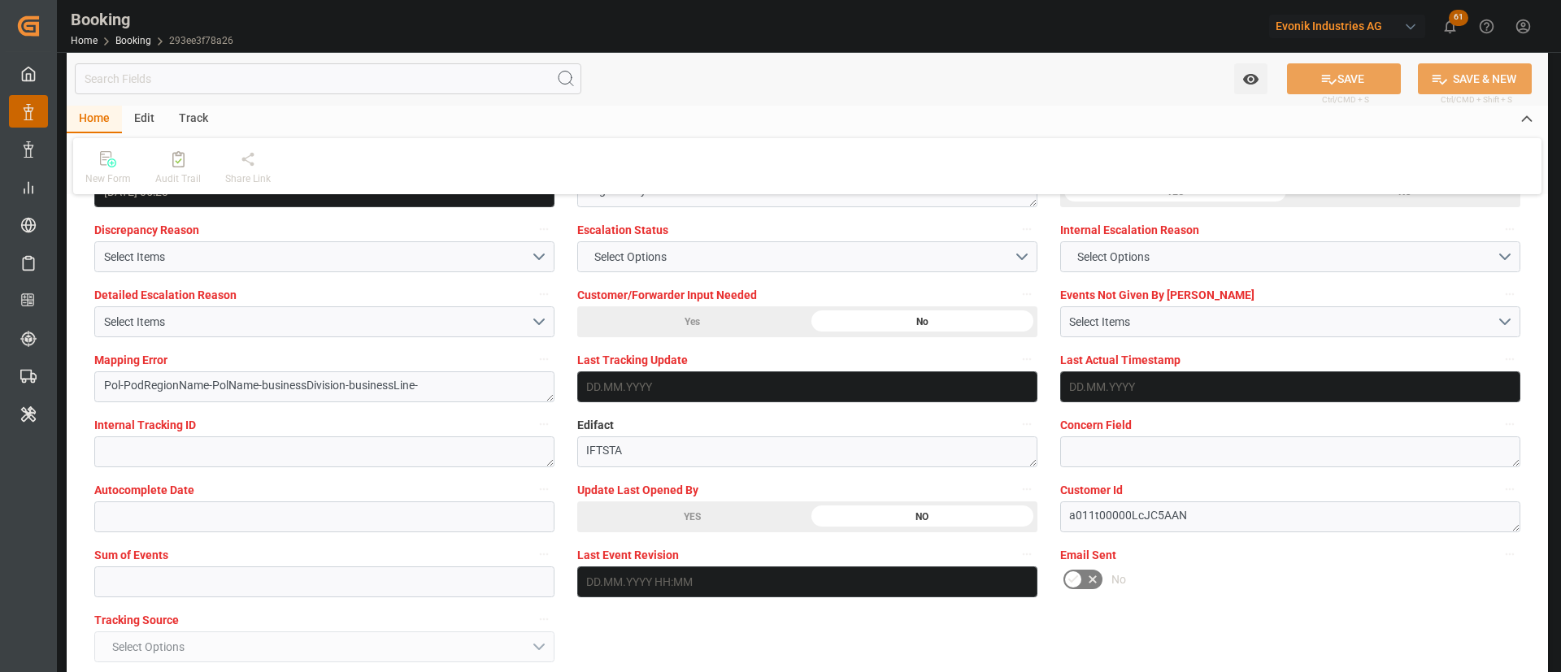
scroll to position [3048, 0]
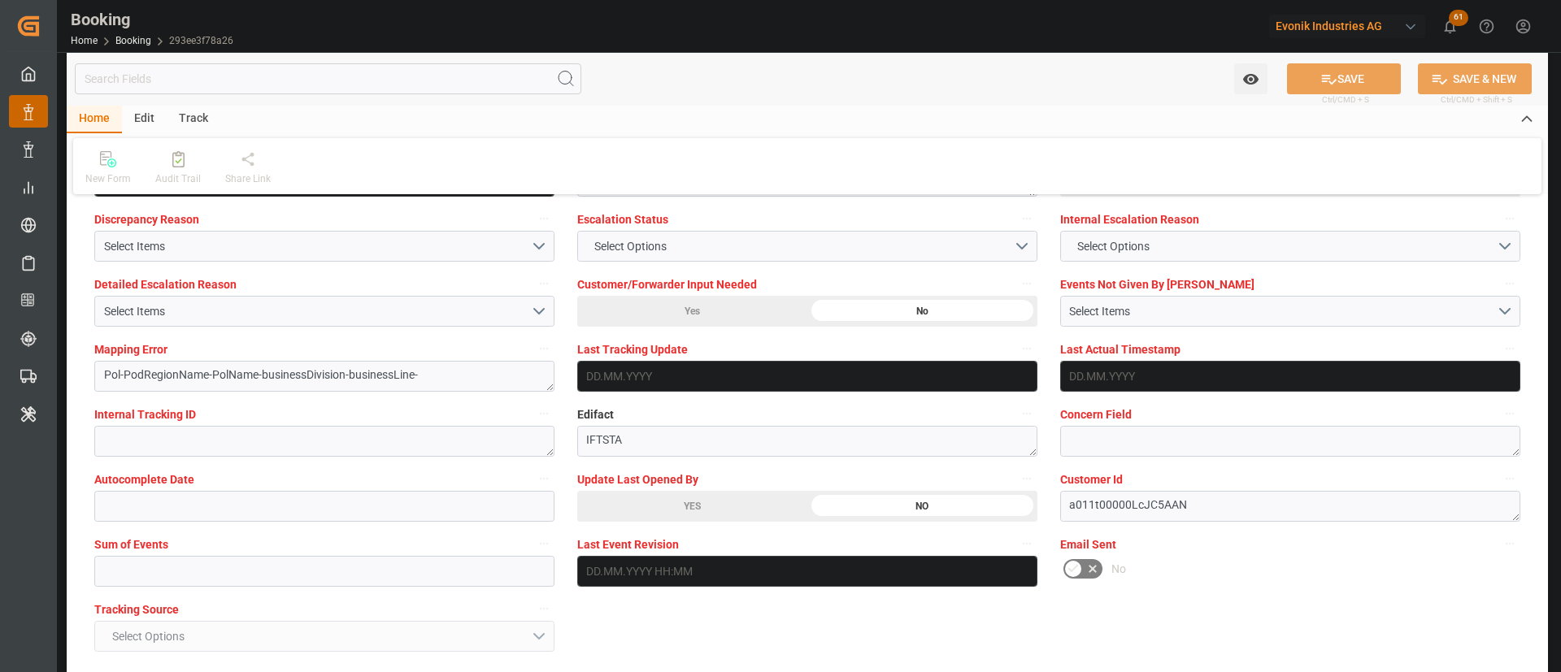
drag, startPoint x: 688, startPoint y: 494, endPoint x: 1354, endPoint y: 80, distance: 784.9
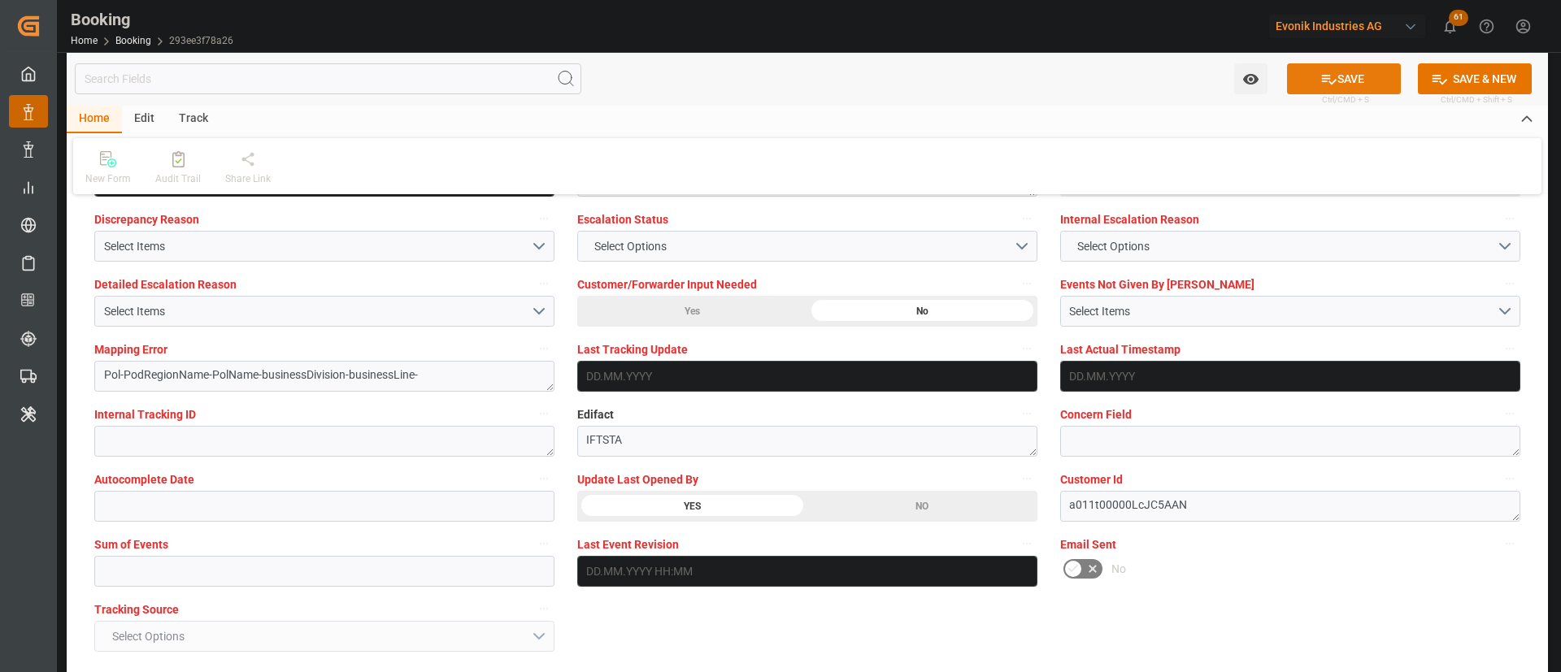
click at [1344, 76] on button "SAVE" at bounding box center [1344, 78] width 114 height 31
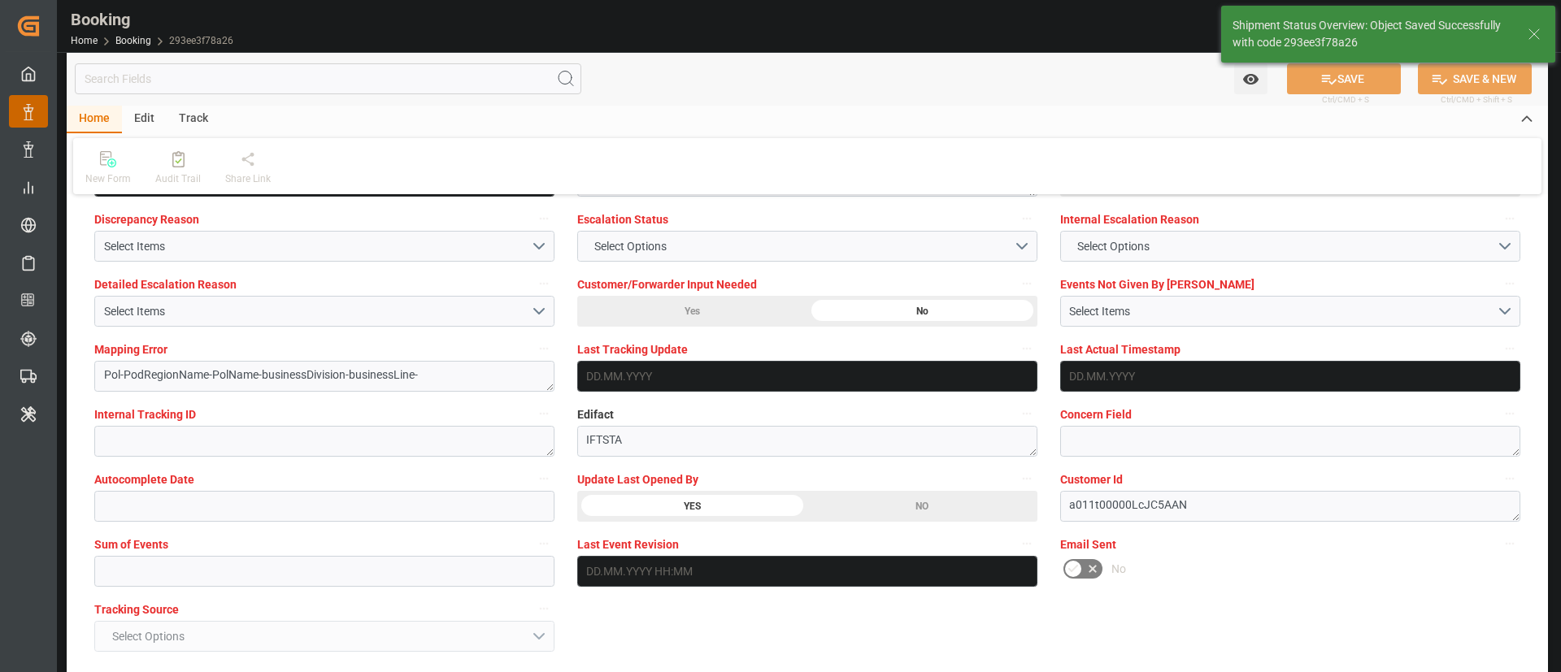
type textarea "[PERSON_NAME]"
type textarea "Pol-PodRegionName-businessDivision-businessLine-"
type input "13.08.2025 06:41"
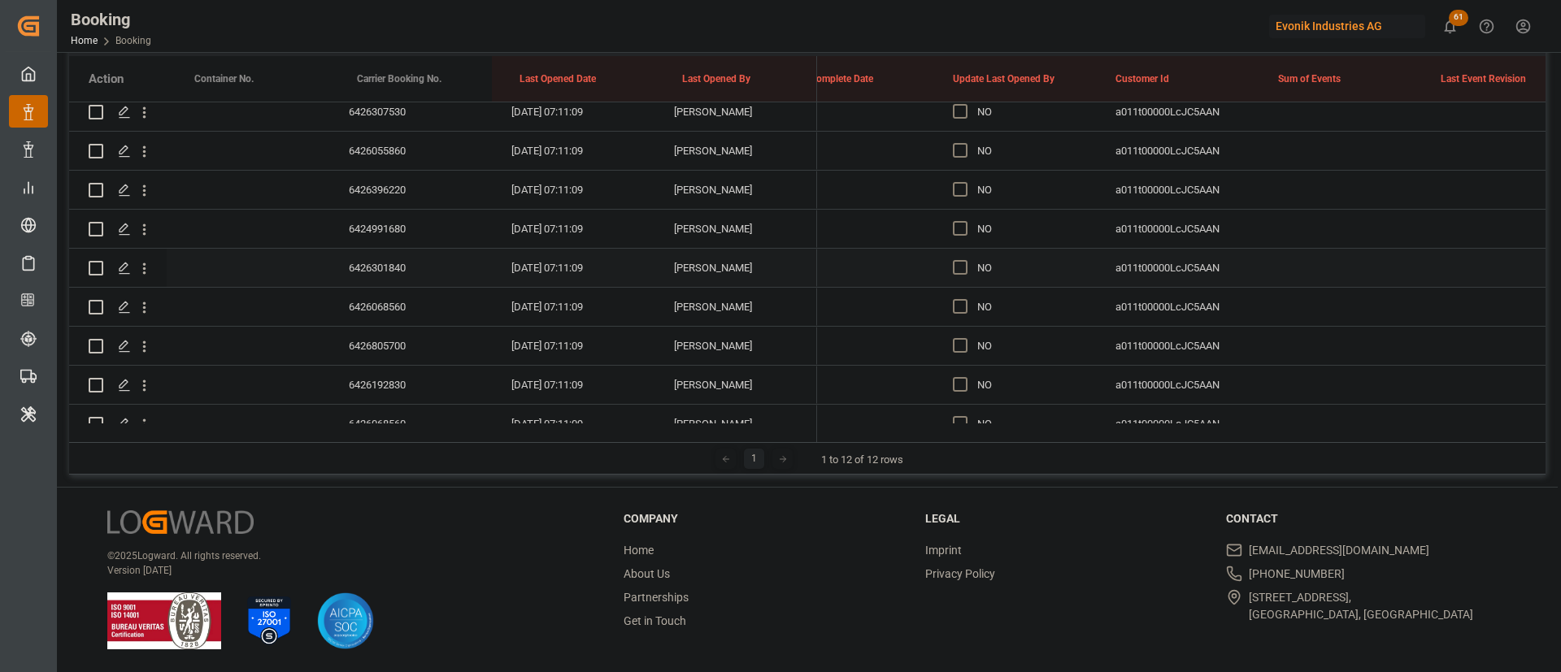
scroll to position [122, 0]
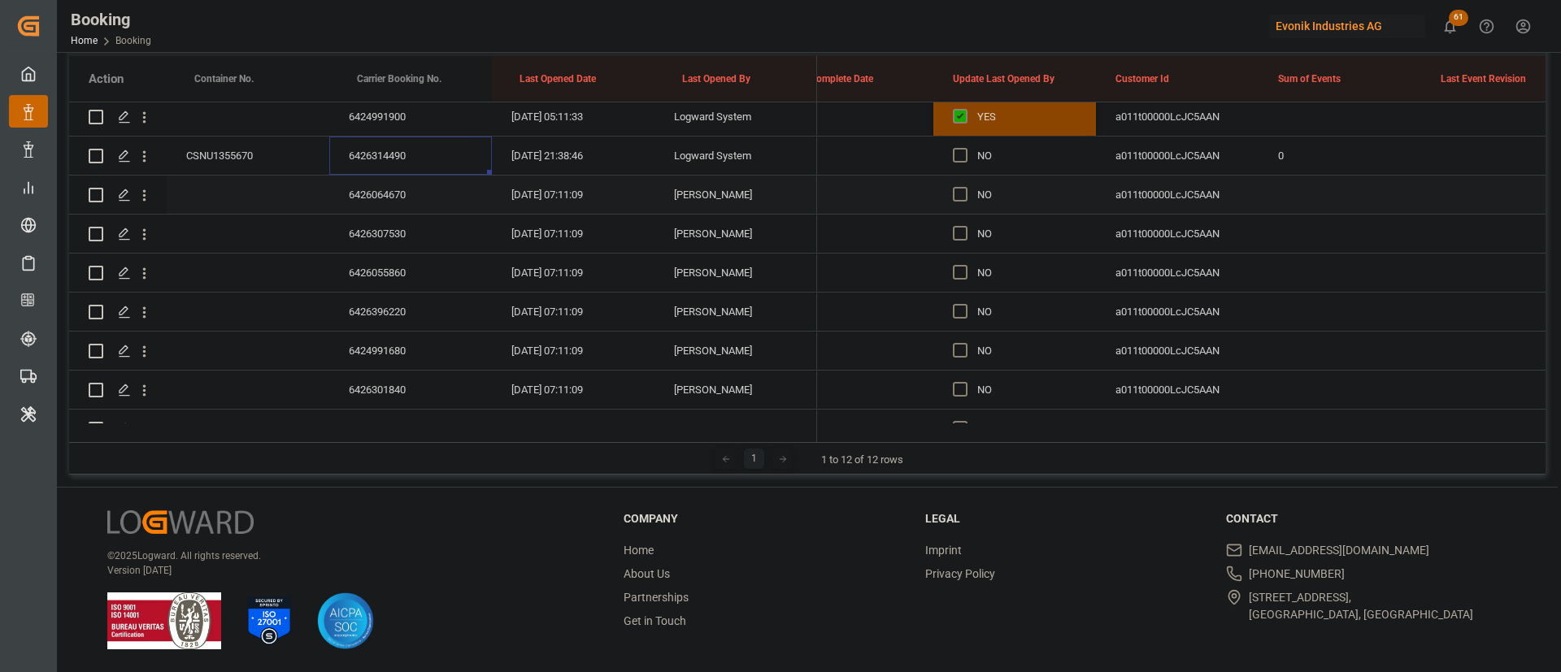
click at [399, 195] on div "6426064670" at bounding box center [410, 195] width 163 height 38
click at [389, 222] on div "6426307530" at bounding box center [410, 234] width 163 height 38
click at [425, 270] on div "6426055860" at bounding box center [410, 273] width 163 height 38
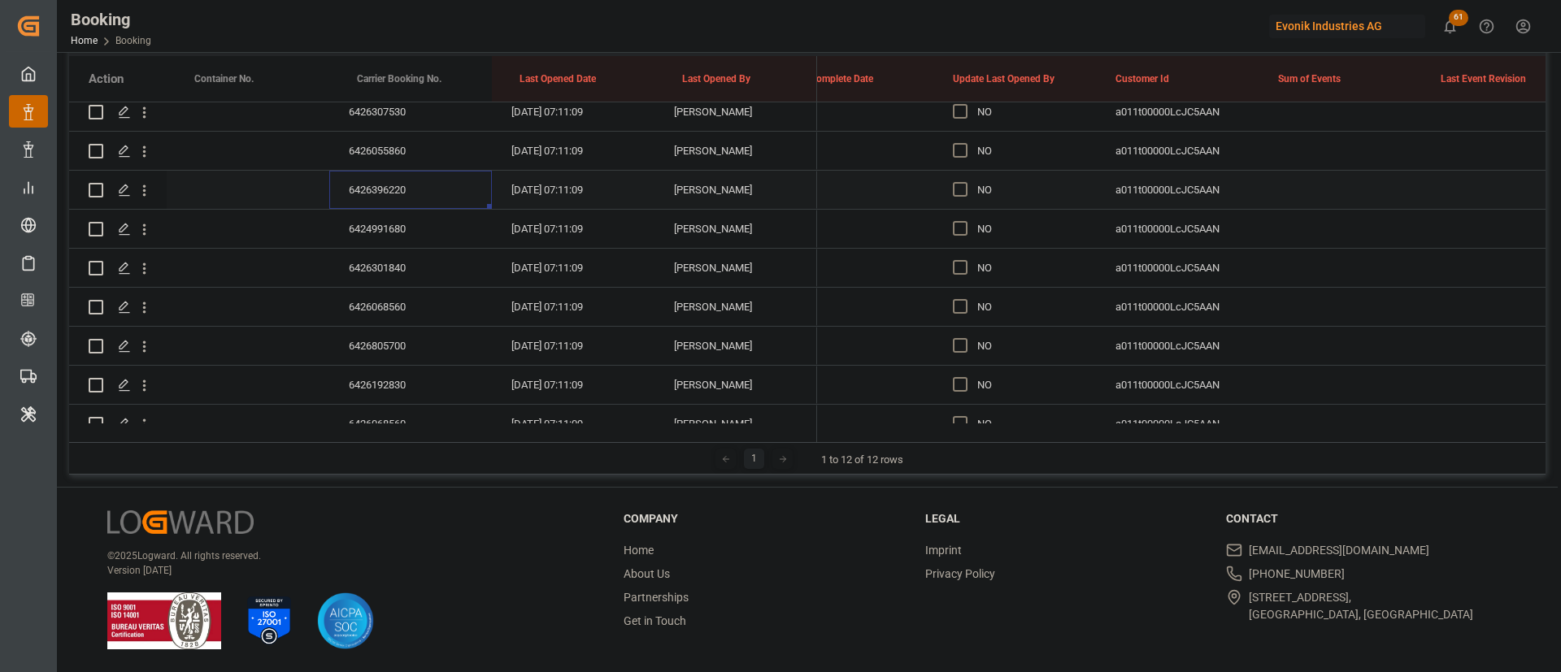
click at [397, 182] on div "6426396220" at bounding box center [410, 190] width 163 height 38
click at [389, 215] on div "6424991680" at bounding box center [410, 229] width 163 height 38
click at [393, 258] on div "6426301840" at bounding box center [410, 268] width 163 height 38
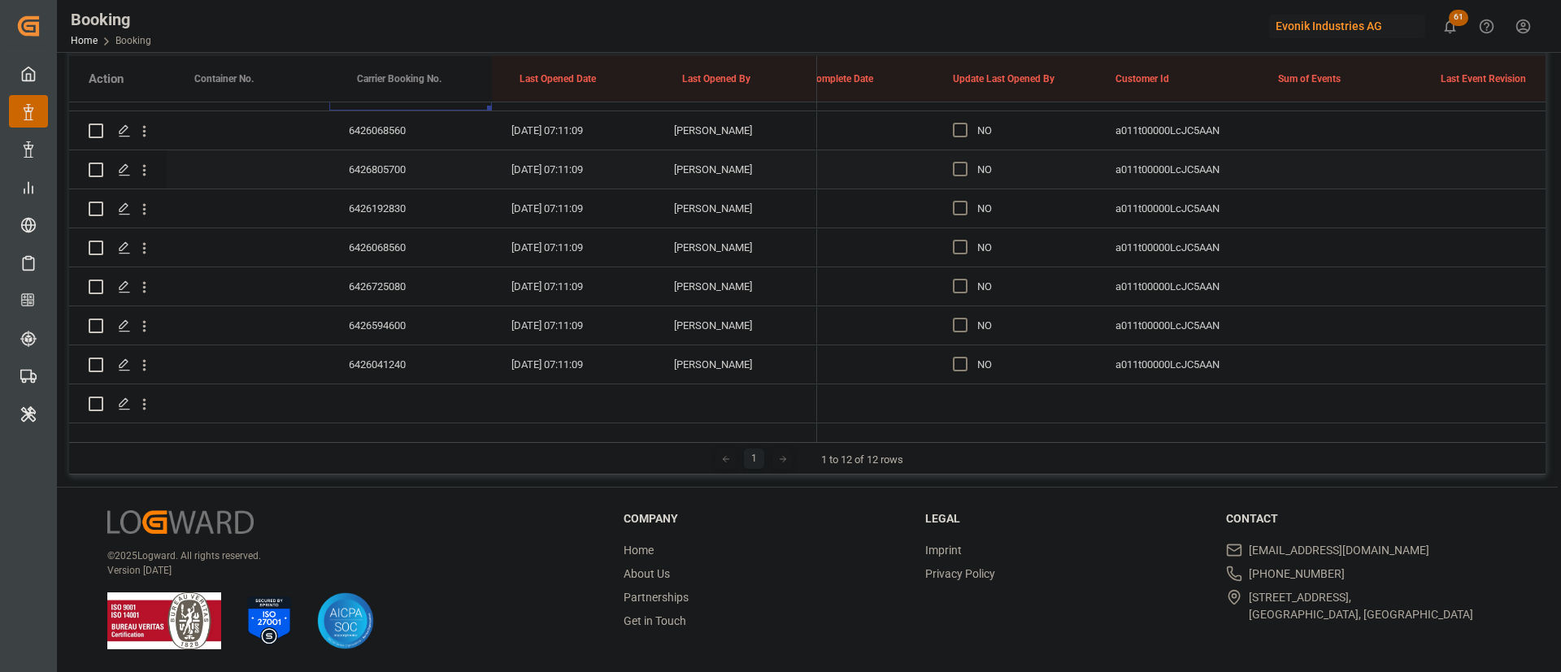
scroll to position [366, 0]
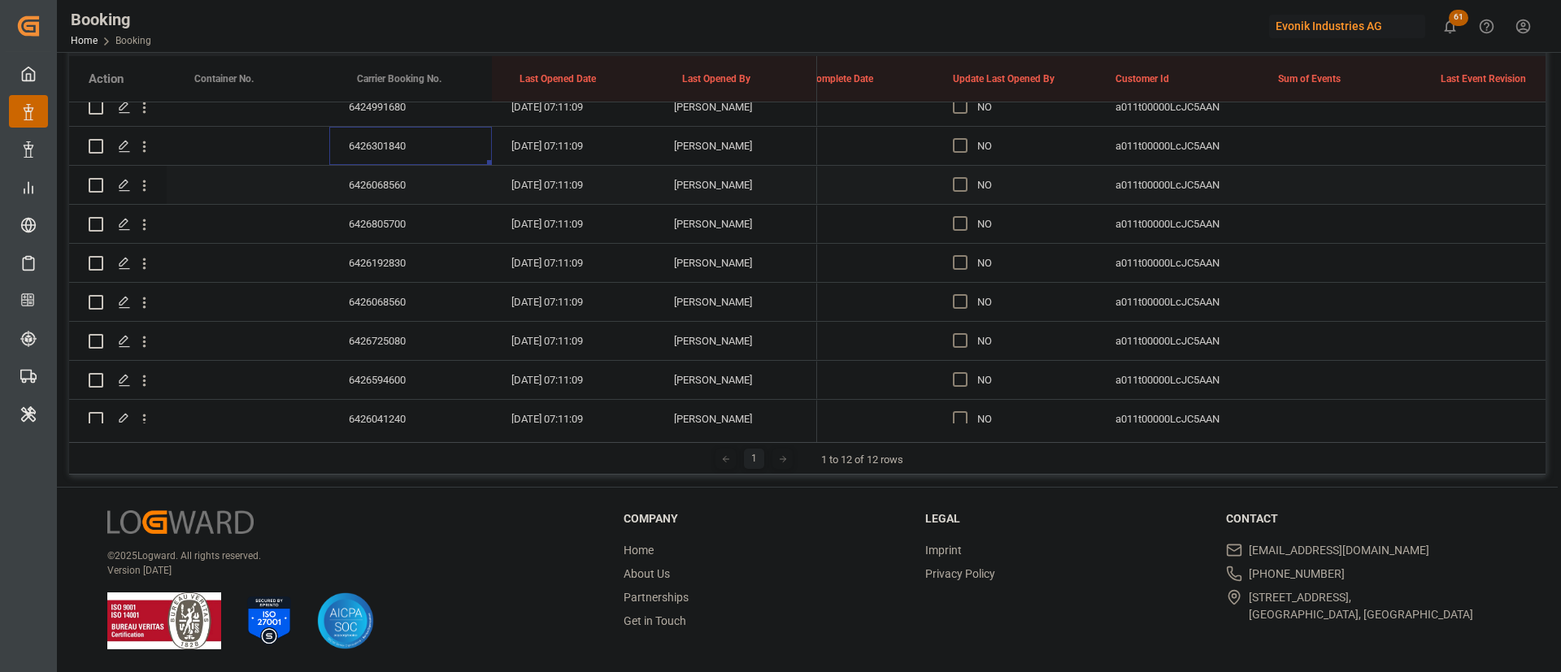
click at [388, 175] on div "6426068560" at bounding box center [410, 185] width 163 height 38
click at [393, 240] on div "6426805700" at bounding box center [410, 224] width 163 height 38
click at [372, 278] on div "6426192830" at bounding box center [410, 263] width 163 height 38
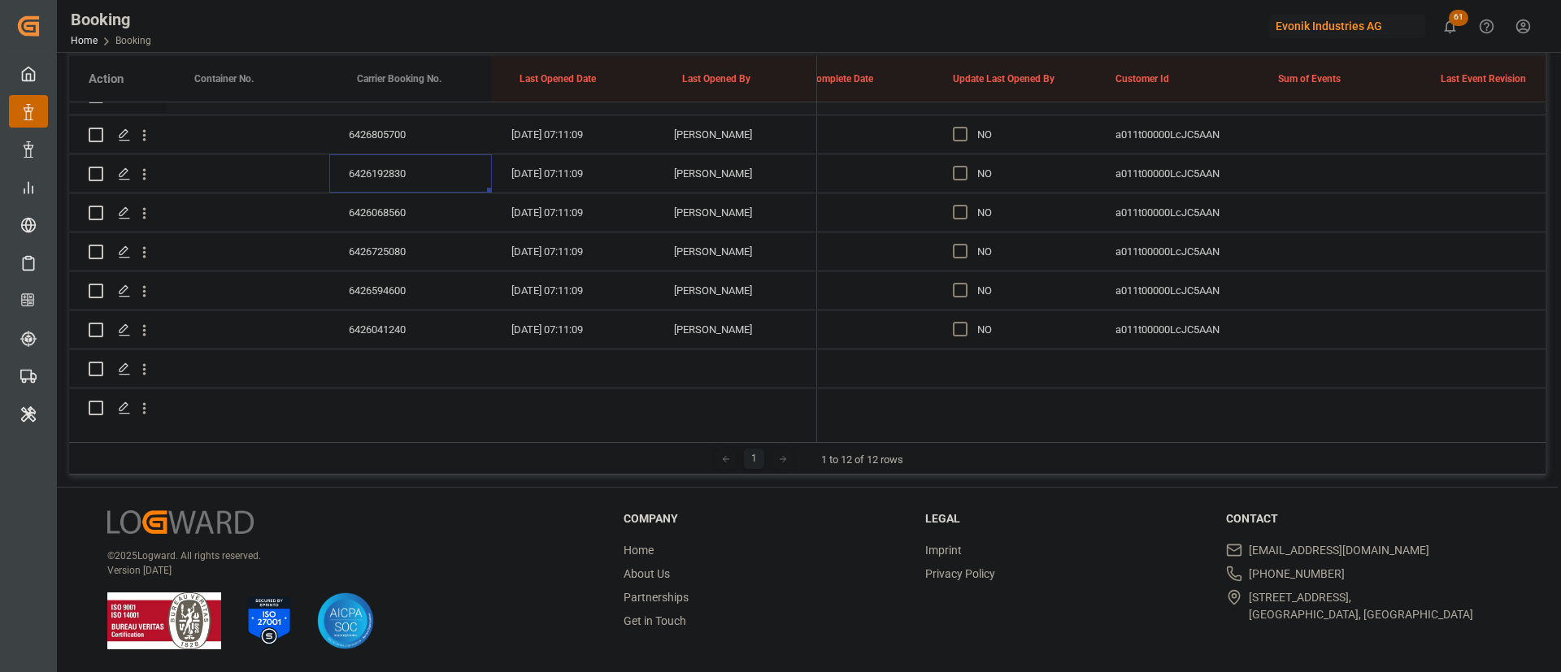
scroll to position [488, 0]
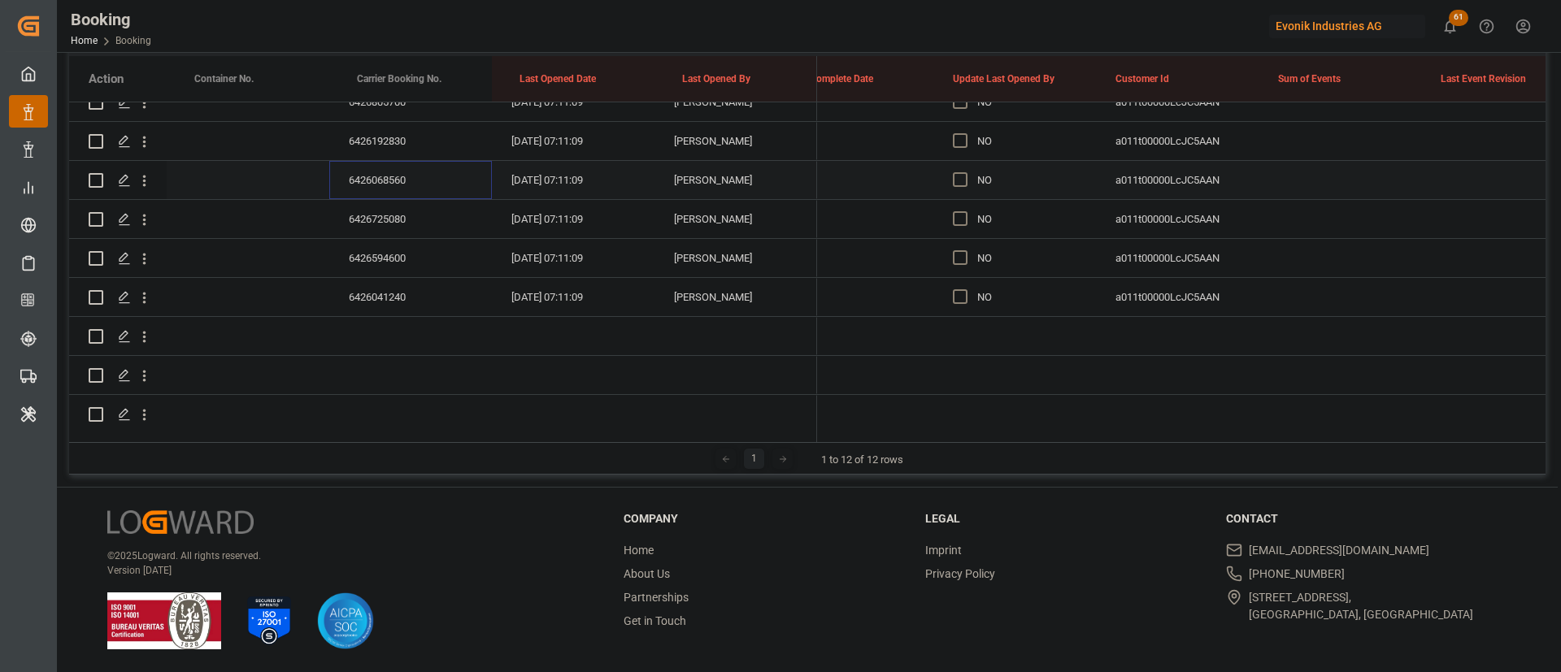
click at [380, 167] on div "6426068560" at bounding box center [410, 180] width 163 height 38
click at [375, 219] on div "6426725080" at bounding box center [410, 219] width 163 height 38
click at [350, 254] on div "6426594600" at bounding box center [410, 258] width 163 height 38
click at [414, 284] on div "6426041240" at bounding box center [410, 297] width 163 height 38
click at [406, 304] on div "6426041240" at bounding box center [410, 297] width 163 height 38
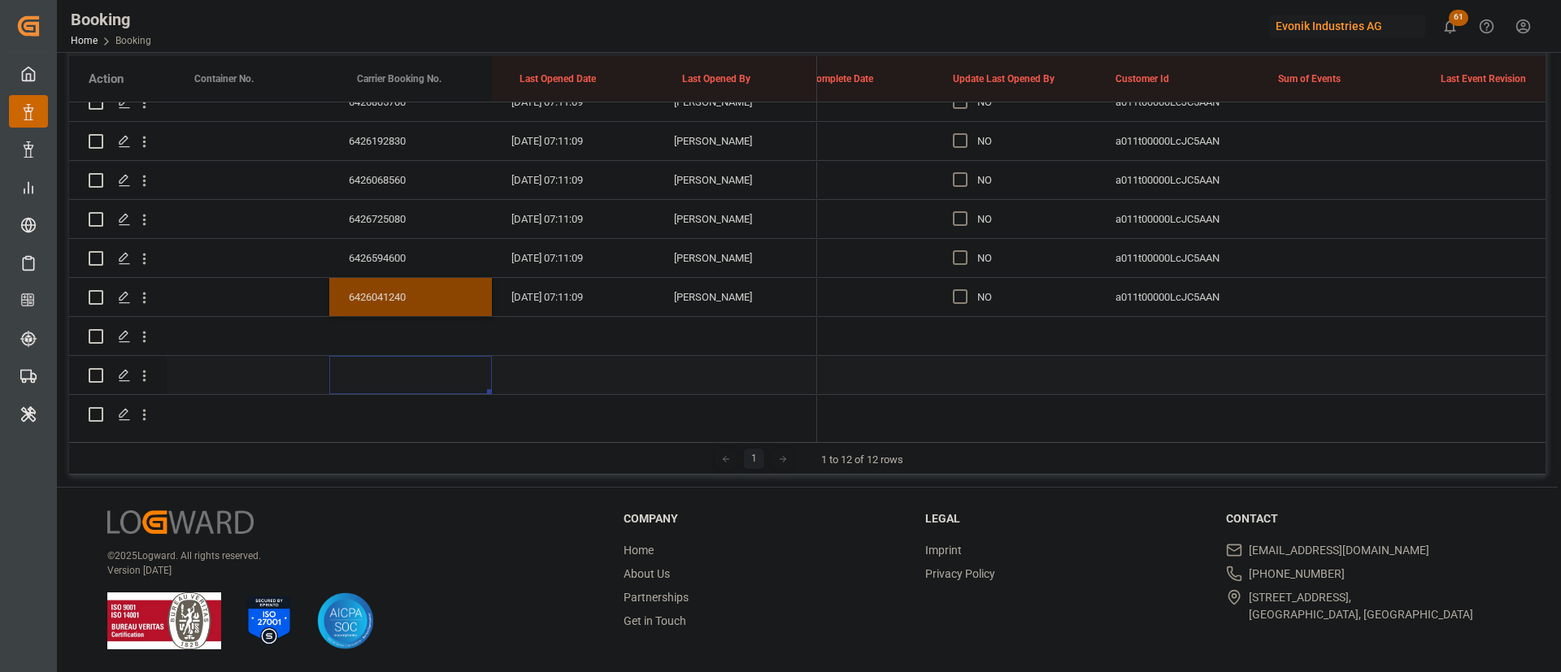
click at [380, 367] on div "Press SPACE to select this row." at bounding box center [410, 375] width 163 height 38
click at [357, 278] on div "6426041240" at bounding box center [410, 297] width 163 height 38
click at [965, 301] on span "Press SPACE to select this row." at bounding box center [960, 296] width 15 height 15
click at [965, 289] on input "Press SPACE to select this row." at bounding box center [965, 289] width 0 height 0
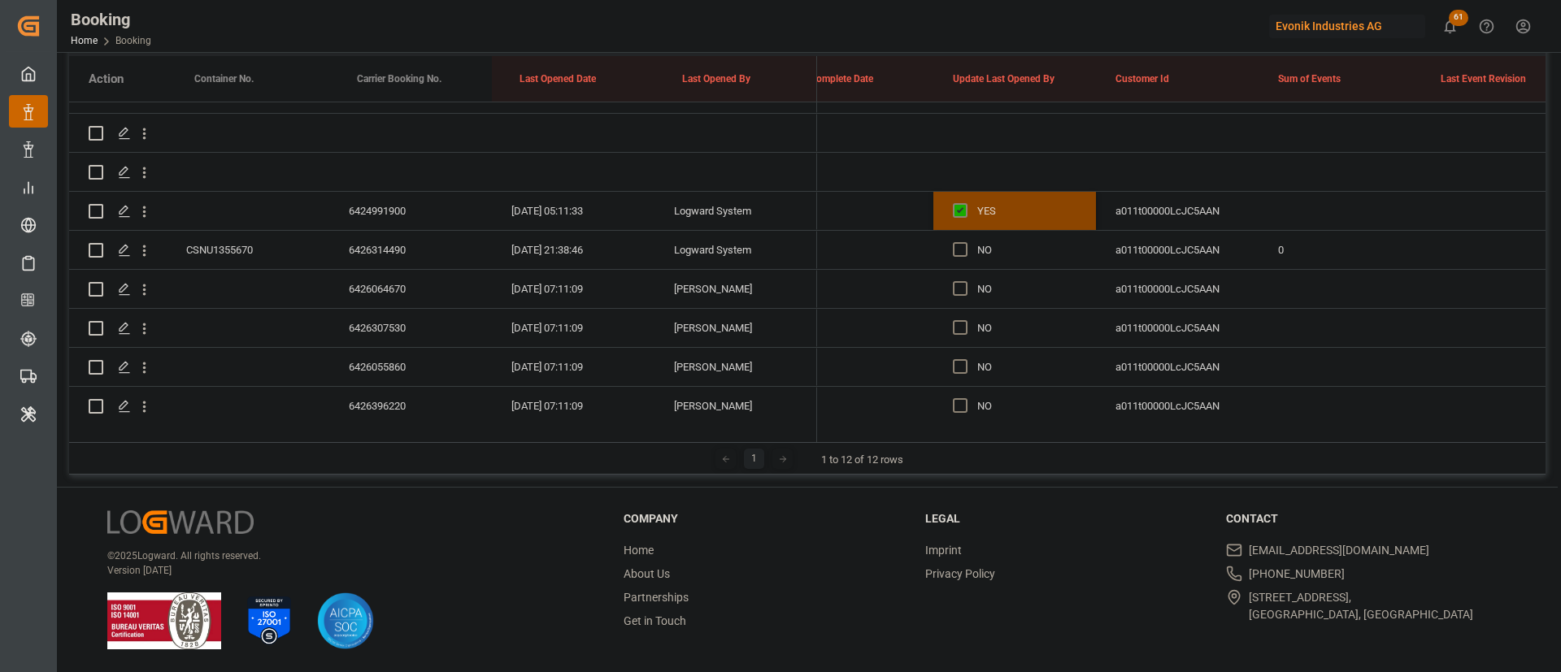
scroll to position [0, 0]
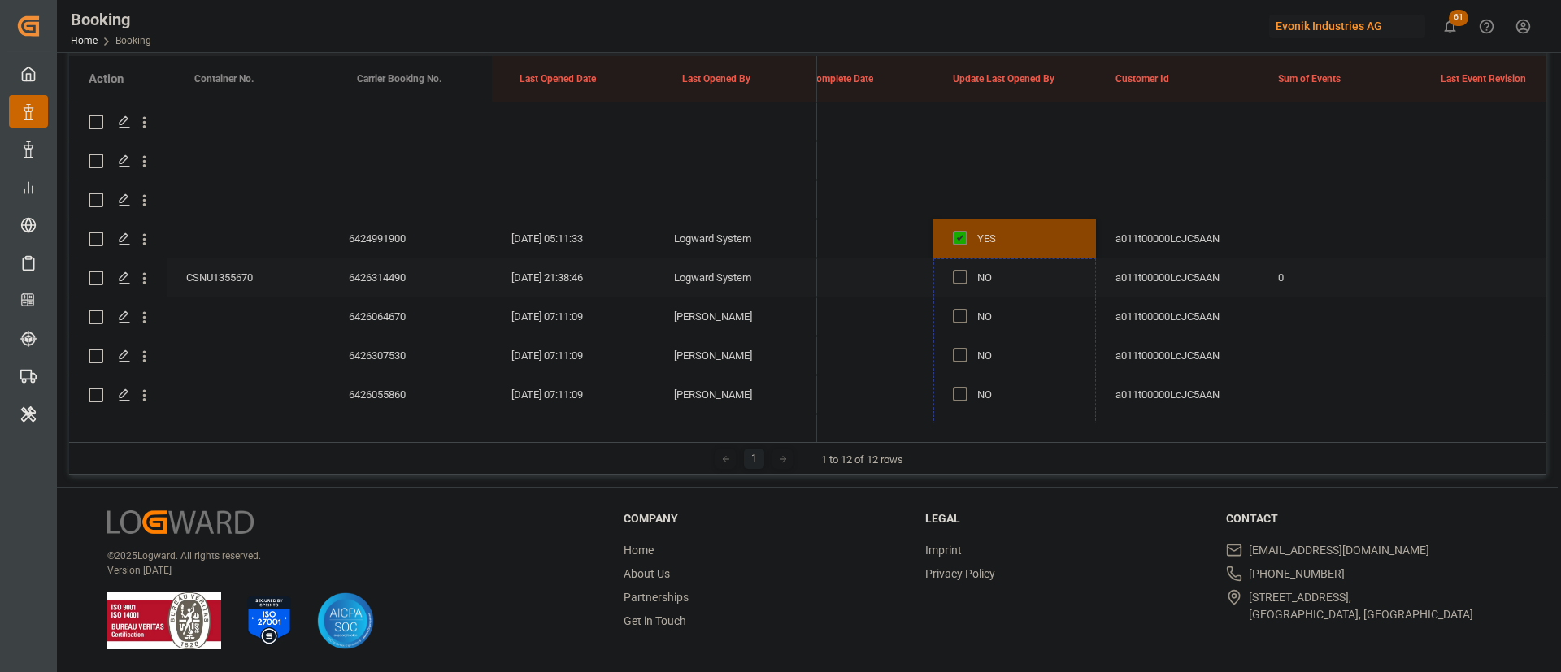
drag, startPoint x: 1092, startPoint y: 313, endPoint x: 1035, endPoint y: 277, distance: 67.9
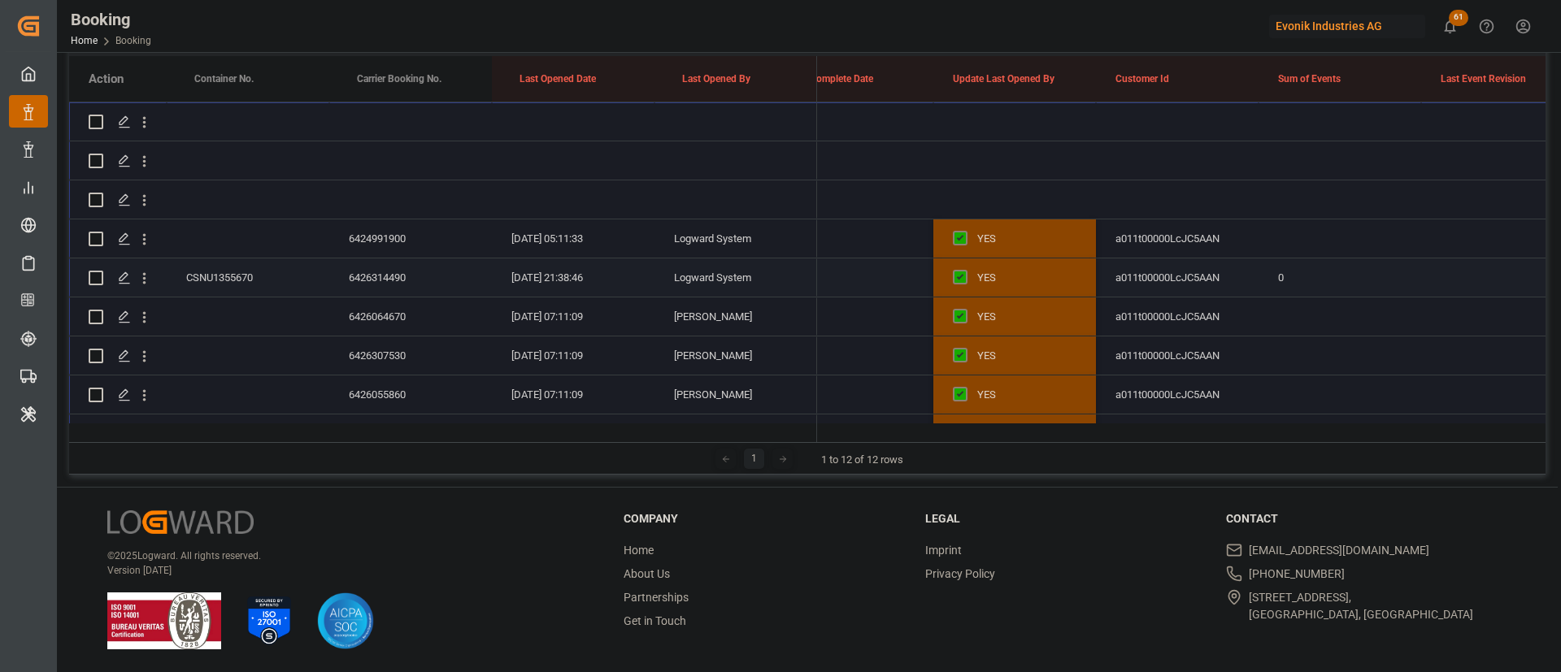
click at [941, 292] on div "YES" at bounding box center [1014, 277] width 163 height 38
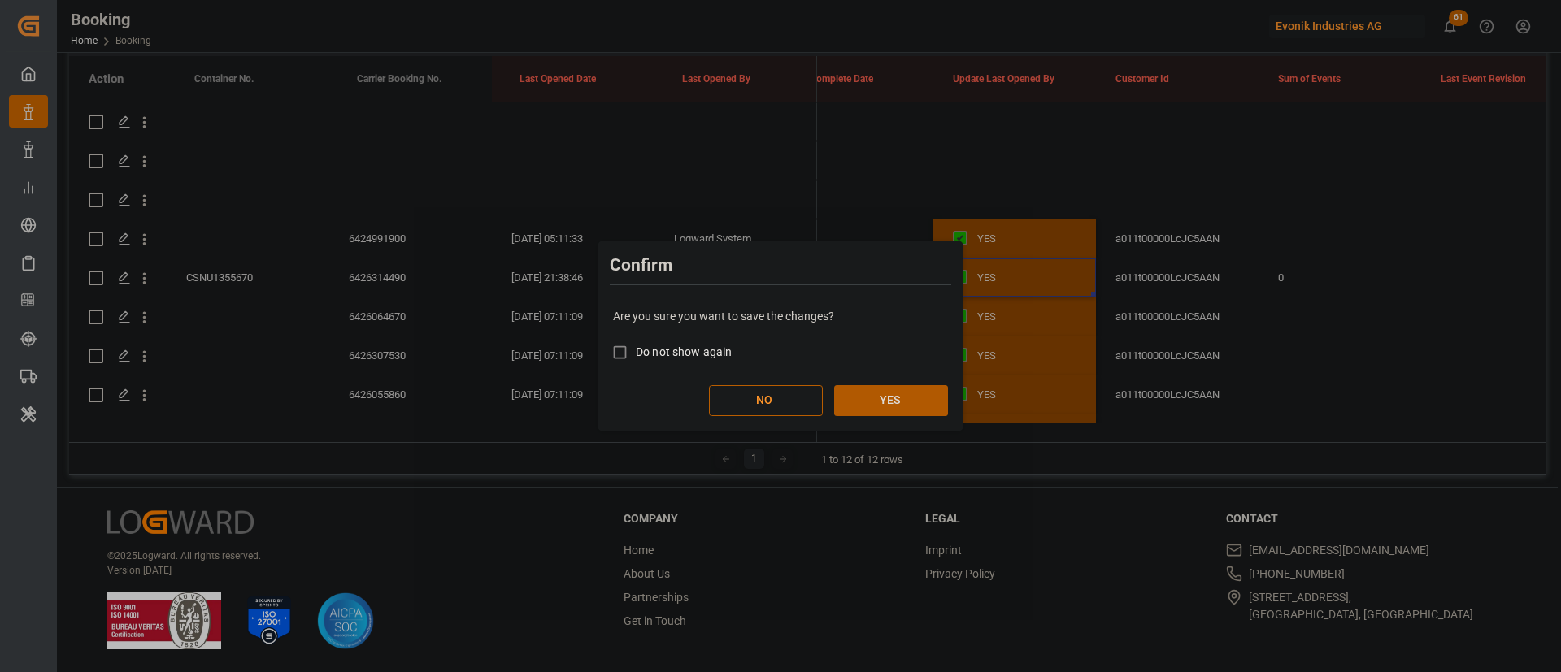
click at [903, 395] on button "YES" at bounding box center [891, 400] width 114 height 31
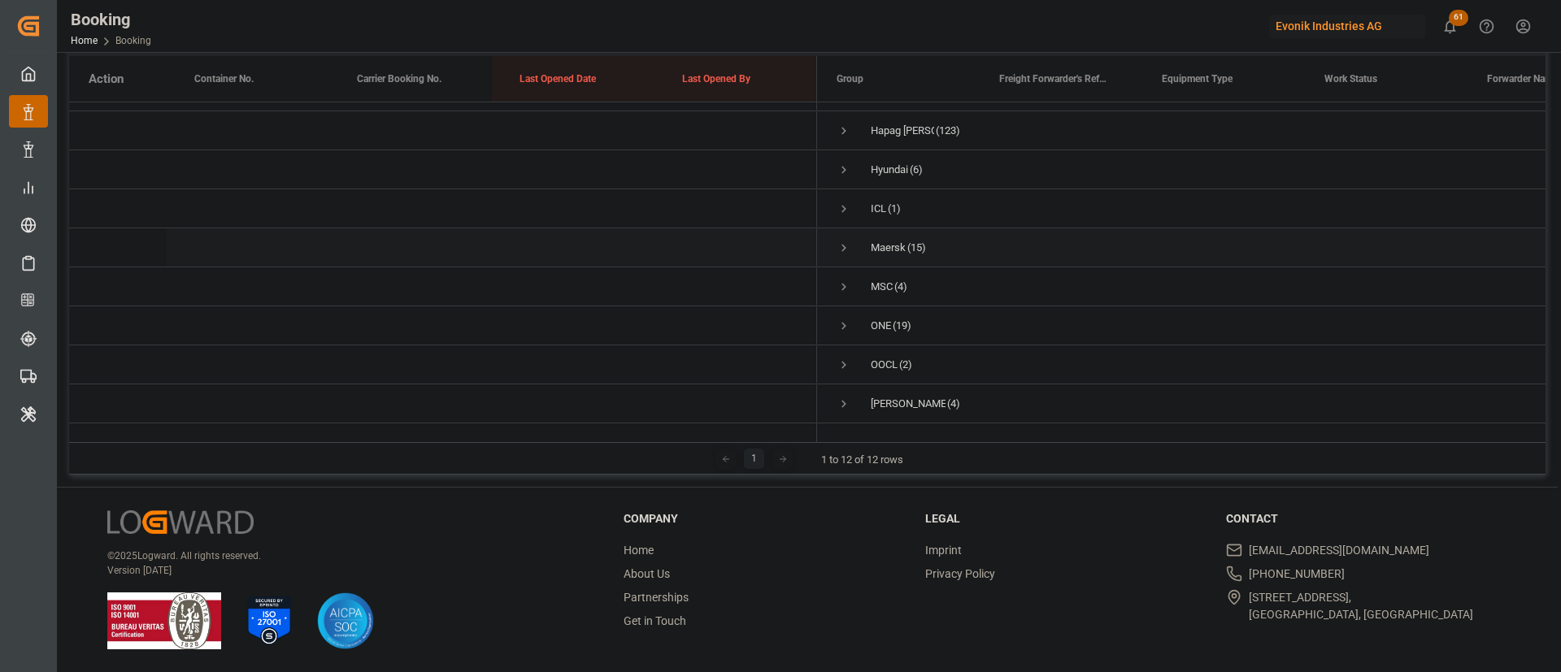
scroll to position [166, 0]
click at [842, 241] on span "Press SPACE to select this row." at bounding box center [843, 248] width 15 height 15
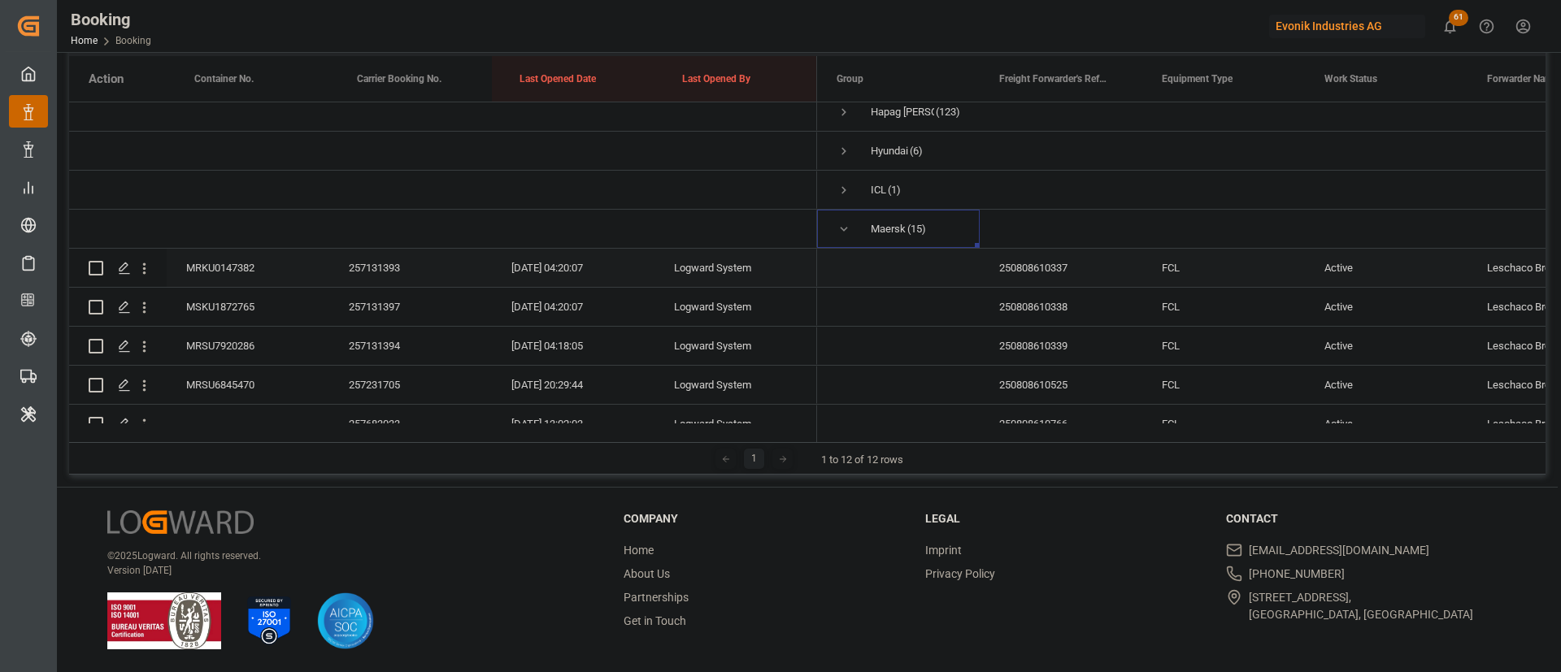
click at [374, 263] on div "257131393" at bounding box center [410, 268] width 163 height 38
click at [376, 296] on div "257131397" at bounding box center [410, 307] width 163 height 38
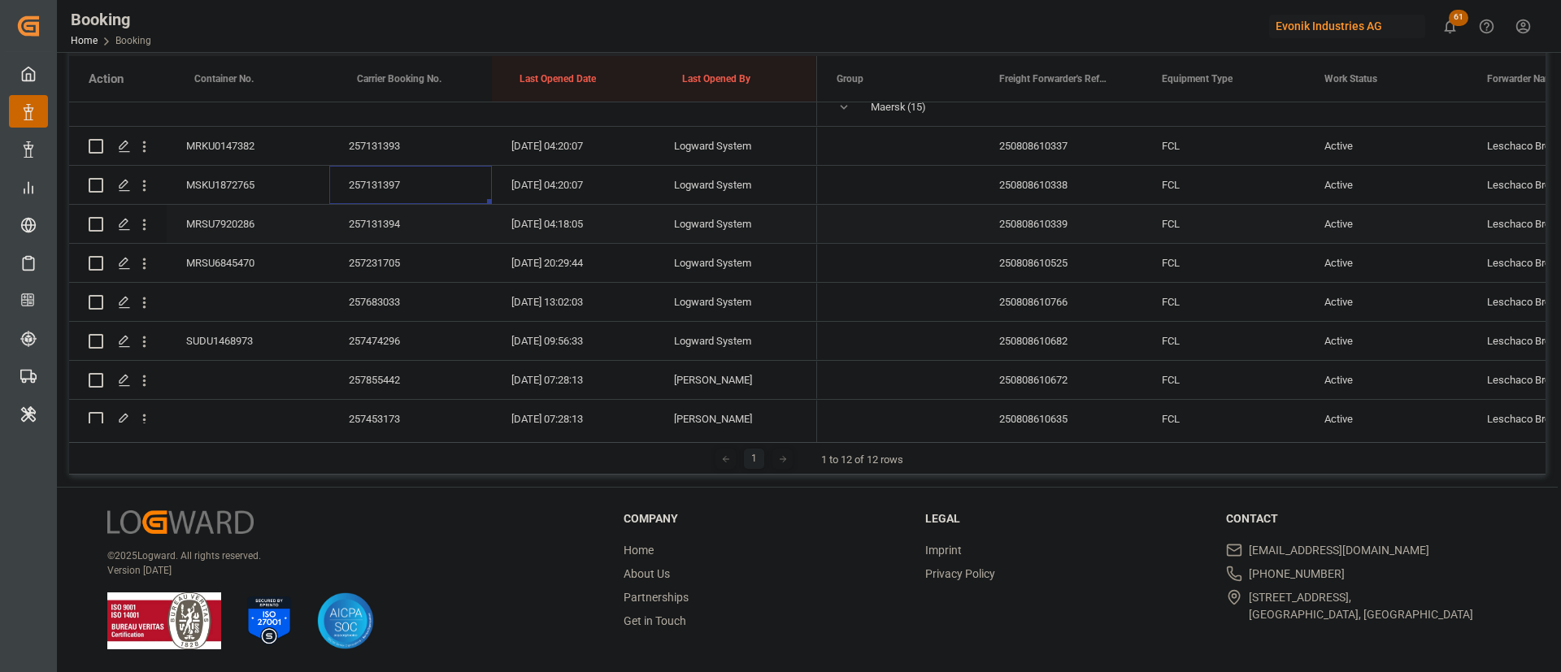
click at [379, 216] on div "257131394" at bounding box center [410, 224] width 163 height 38
click at [384, 266] on div "257231705" at bounding box center [410, 263] width 163 height 38
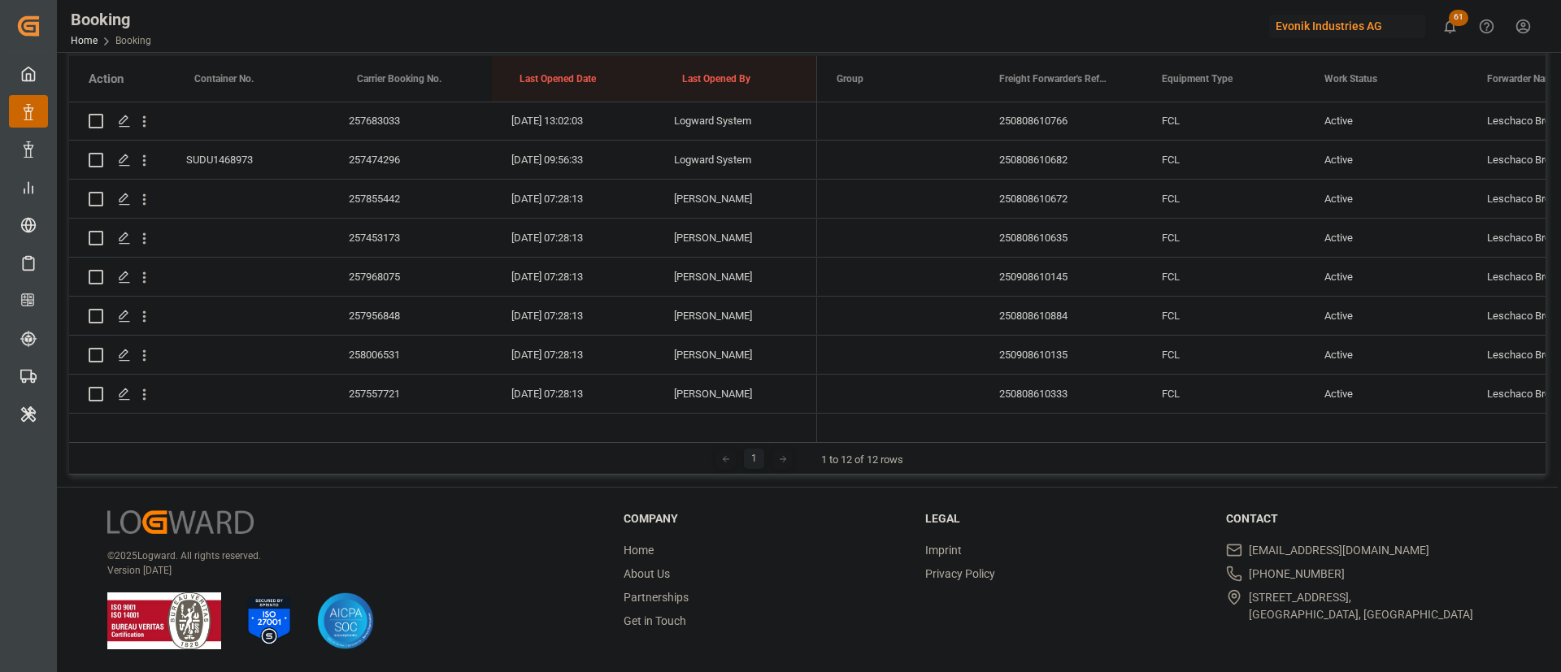
scroll to position [385, 0]
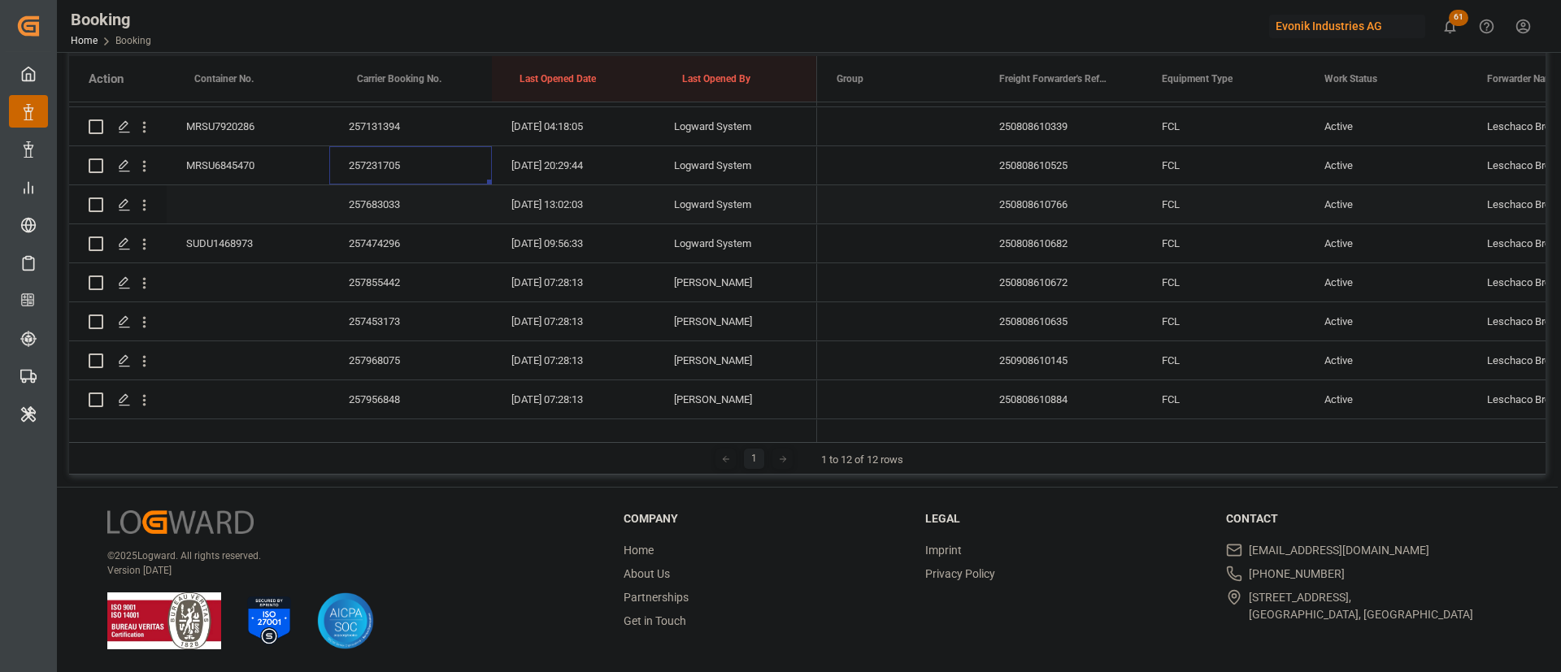
click at [380, 198] on div "257683033" at bounding box center [410, 204] width 163 height 38
click at [386, 257] on div "257474296" at bounding box center [410, 243] width 163 height 38
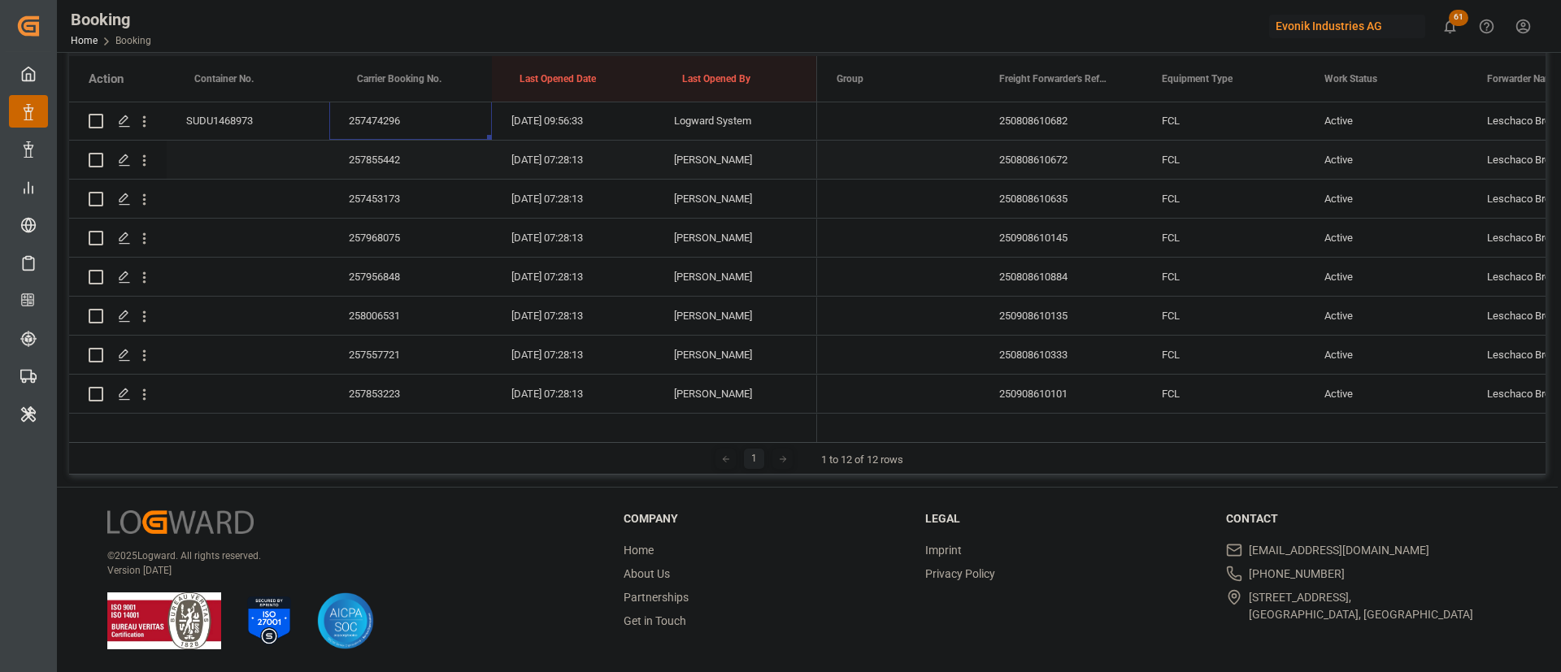
scroll to position [507, 0]
click at [387, 158] on div "257855442" at bounding box center [410, 160] width 163 height 38
click at [397, 196] on div "257453173" at bounding box center [410, 199] width 163 height 38
click at [373, 255] on div "257968075" at bounding box center [410, 238] width 163 height 38
click at [394, 275] on div "257956848" at bounding box center [410, 277] width 163 height 38
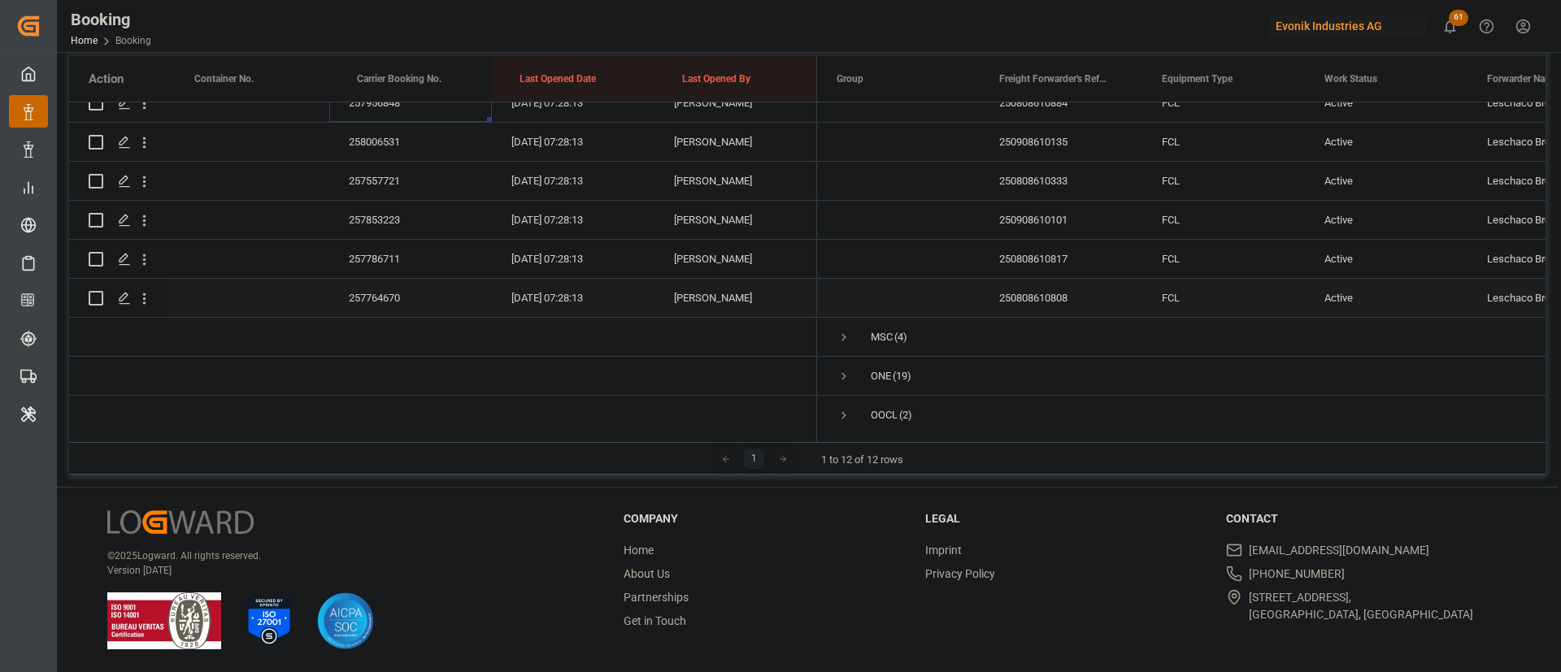
scroll to position [629, 0]
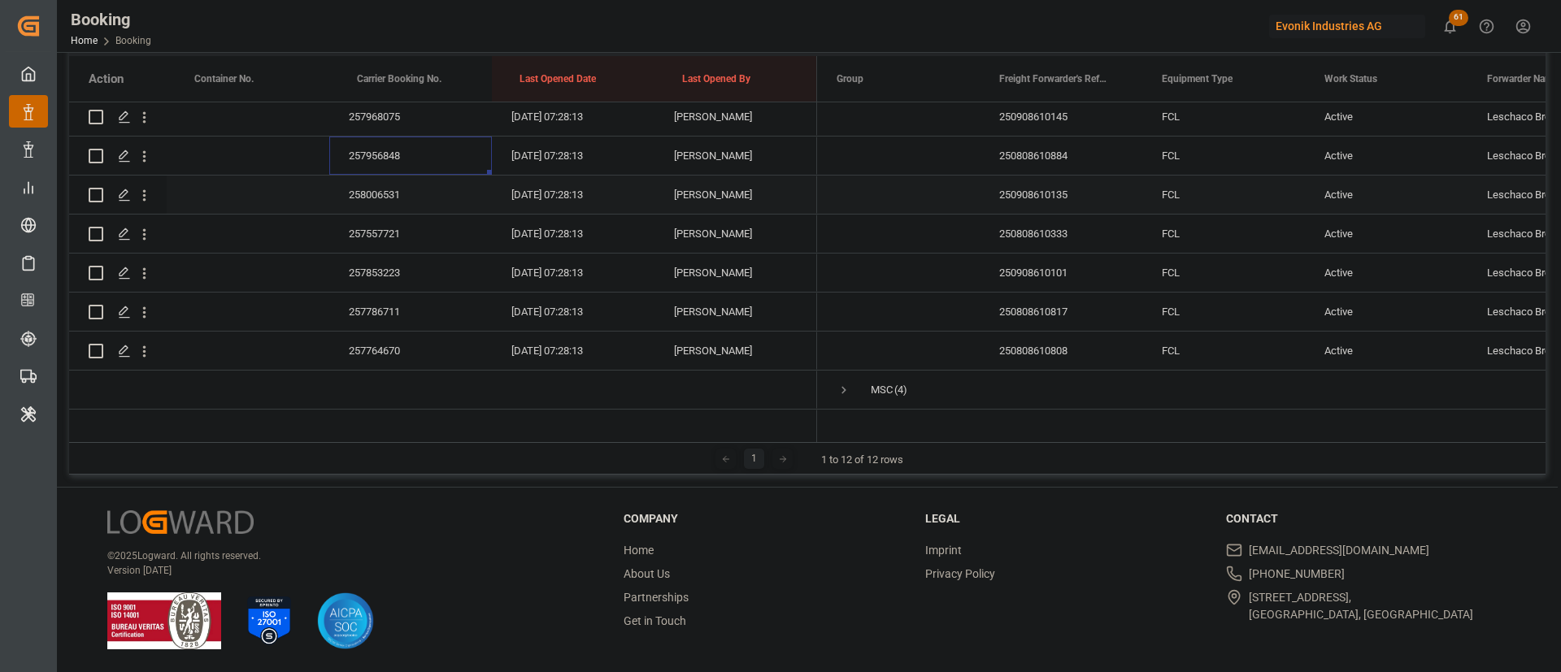
click at [394, 198] on div "258006531" at bounding box center [410, 195] width 163 height 38
click at [363, 227] on div "257557721" at bounding box center [410, 234] width 163 height 38
click at [398, 289] on div "257853223" at bounding box center [410, 273] width 163 height 38
click at [384, 322] on div "257786711" at bounding box center [410, 312] width 163 height 38
click at [389, 353] on div "257764670" at bounding box center [410, 351] width 163 height 38
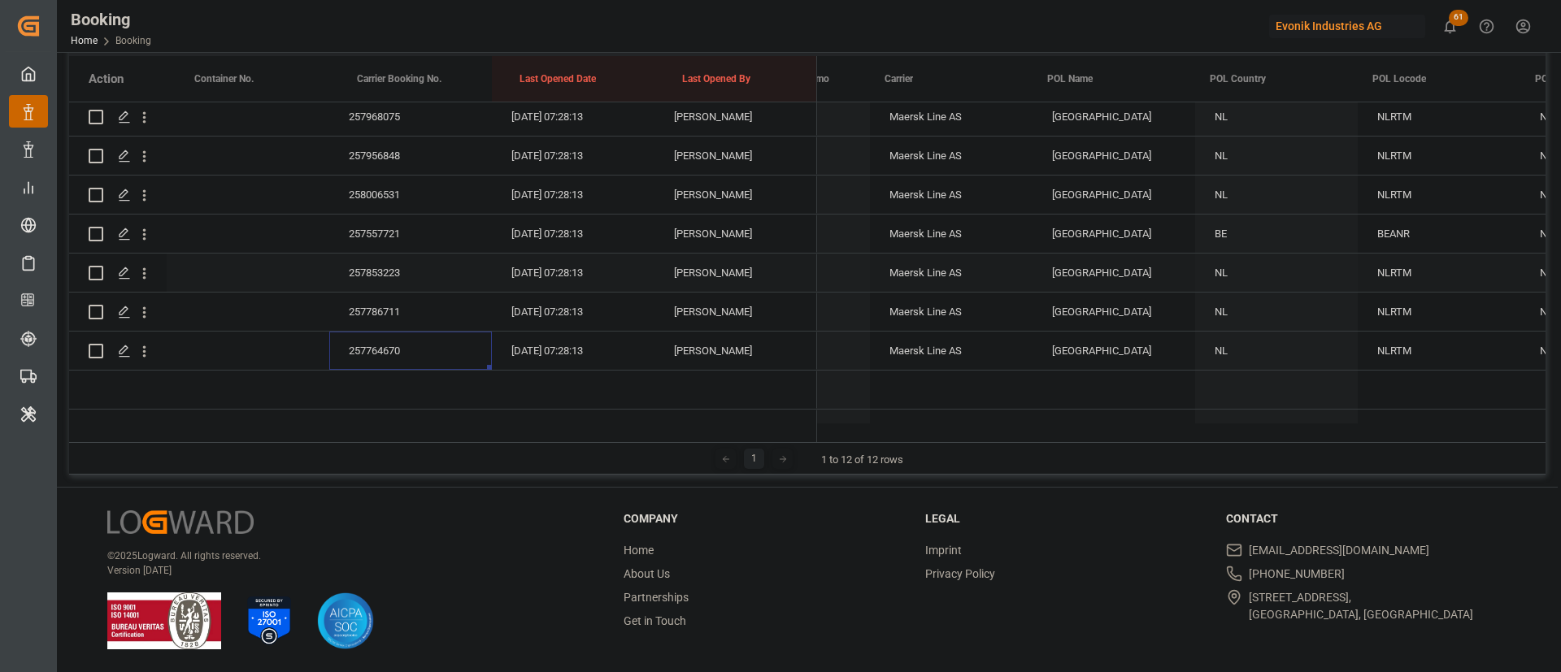
scroll to position [0, 6136]
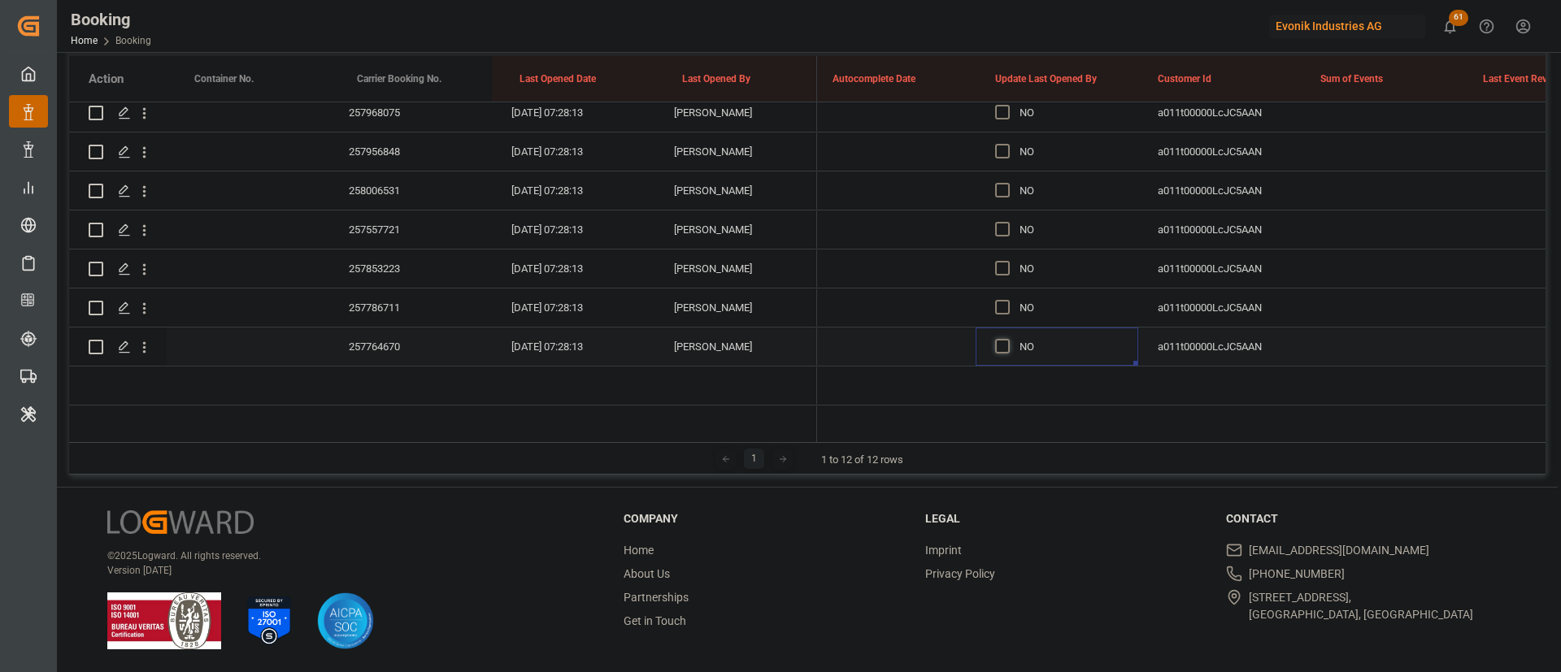
click at [1001, 342] on span "Press SPACE to select this row." at bounding box center [1002, 346] width 15 height 15
click at [1007, 339] on input "Press SPACE to select this row." at bounding box center [1007, 339] width 0 height 0
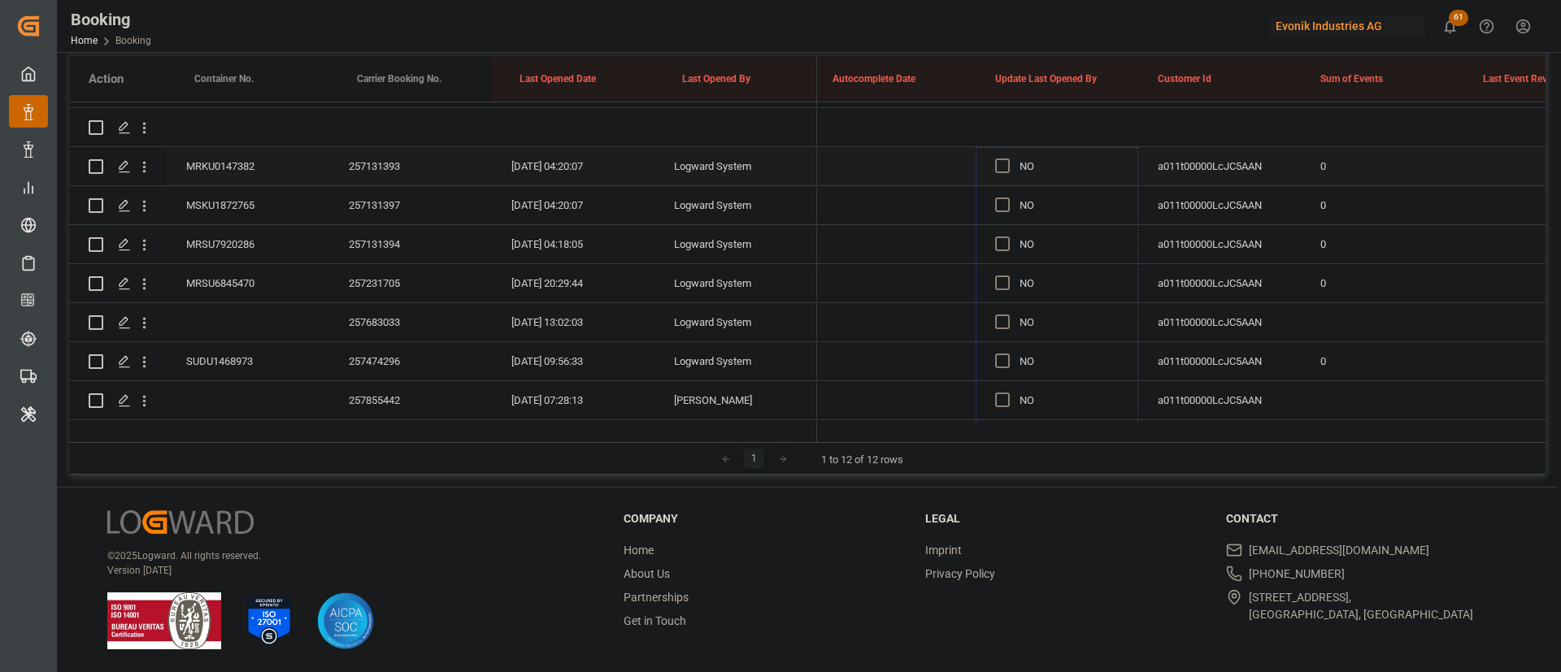
drag, startPoint x: 1134, startPoint y: 361, endPoint x: 1061, endPoint y: 176, distance: 198.2
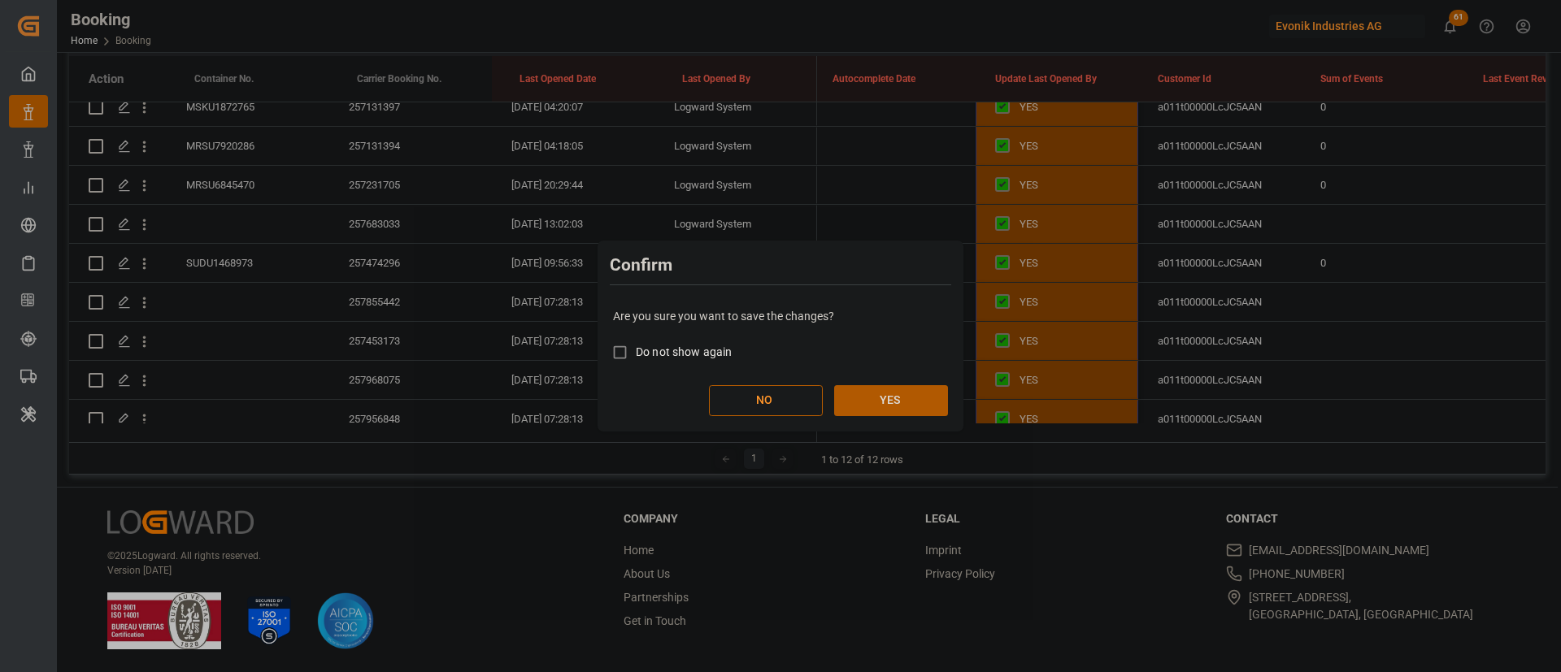
click at [907, 407] on button "YES" at bounding box center [891, 400] width 114 height 31
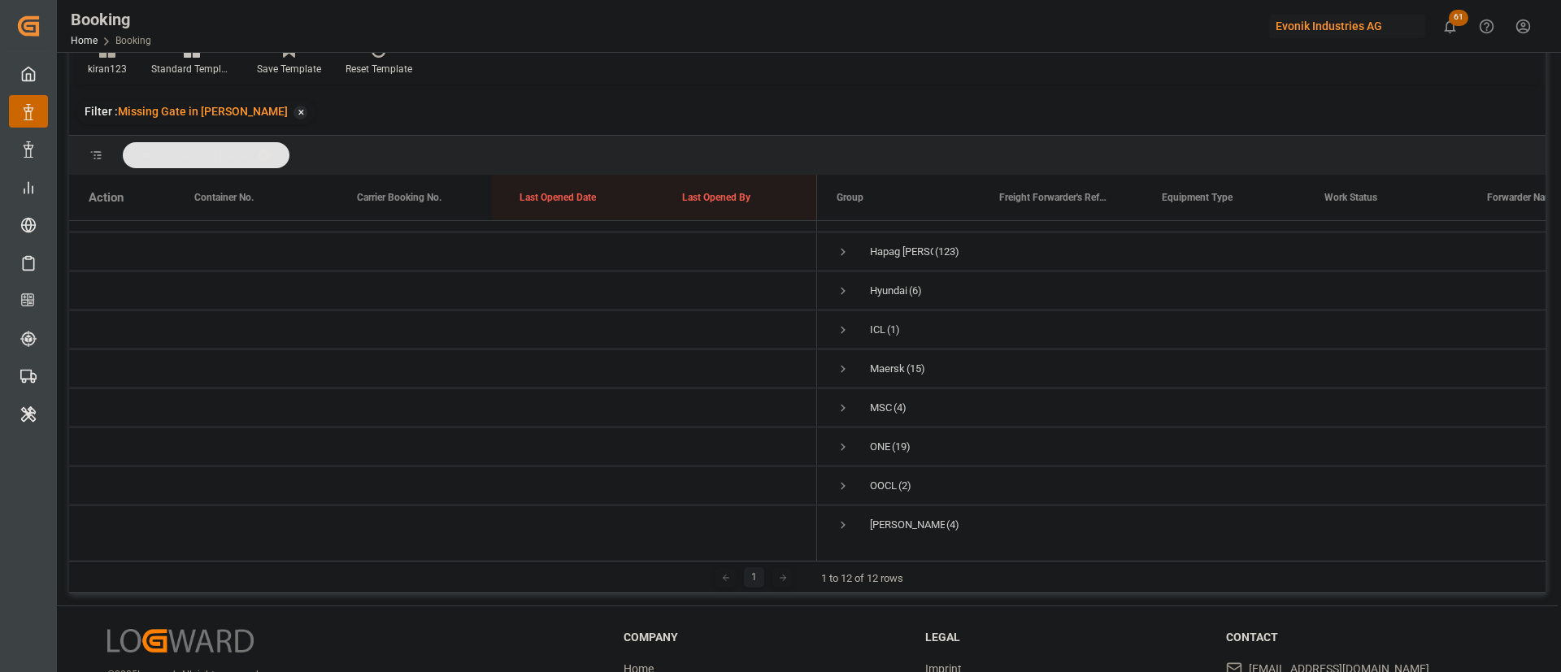
scroll to position [166, 0]
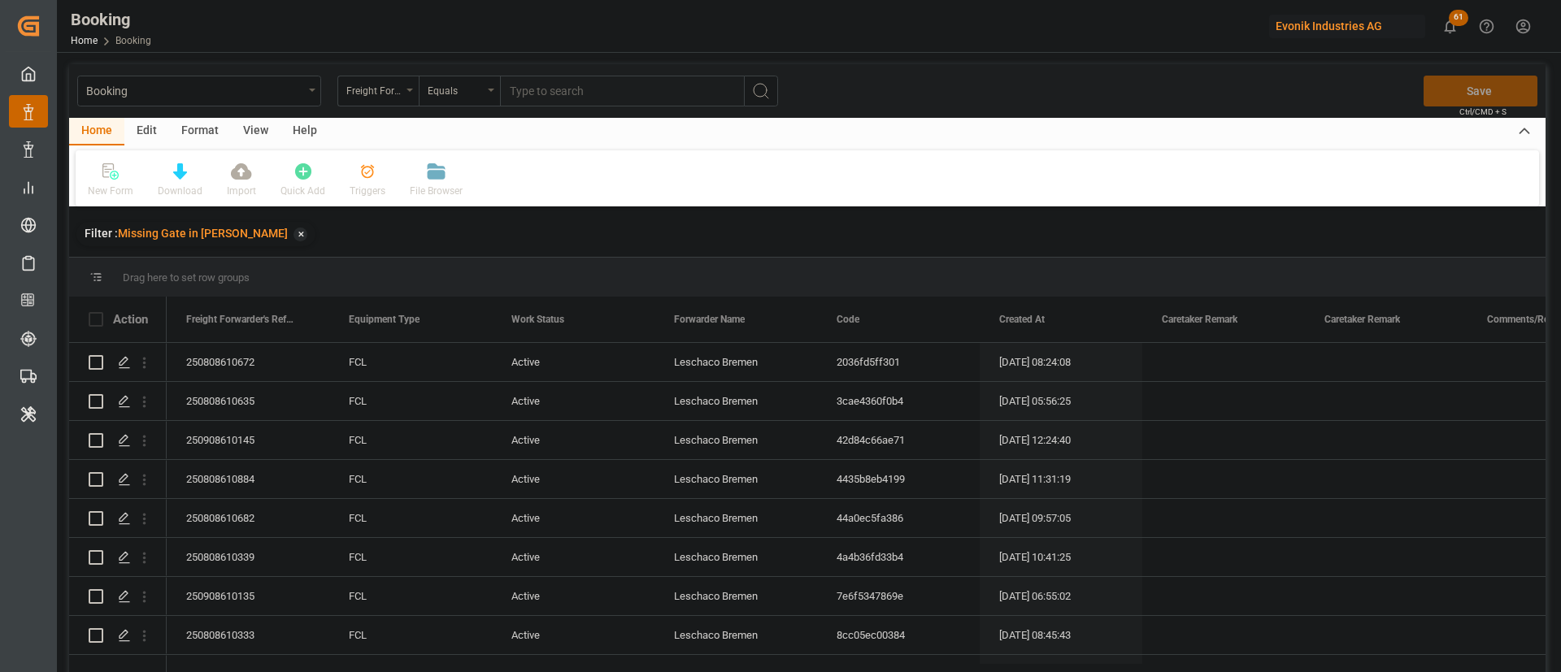
click at [250, 138] on div "View" at bounding box center [256, 132] width 50 height 28
drag, startPoint x: 250, startPoint y: 138, endPoint x: 115, endPoint y: 181, distance: 141.6
click at [115, 181] on div "Default" at bounding box center [104, 181] width 56 height 36
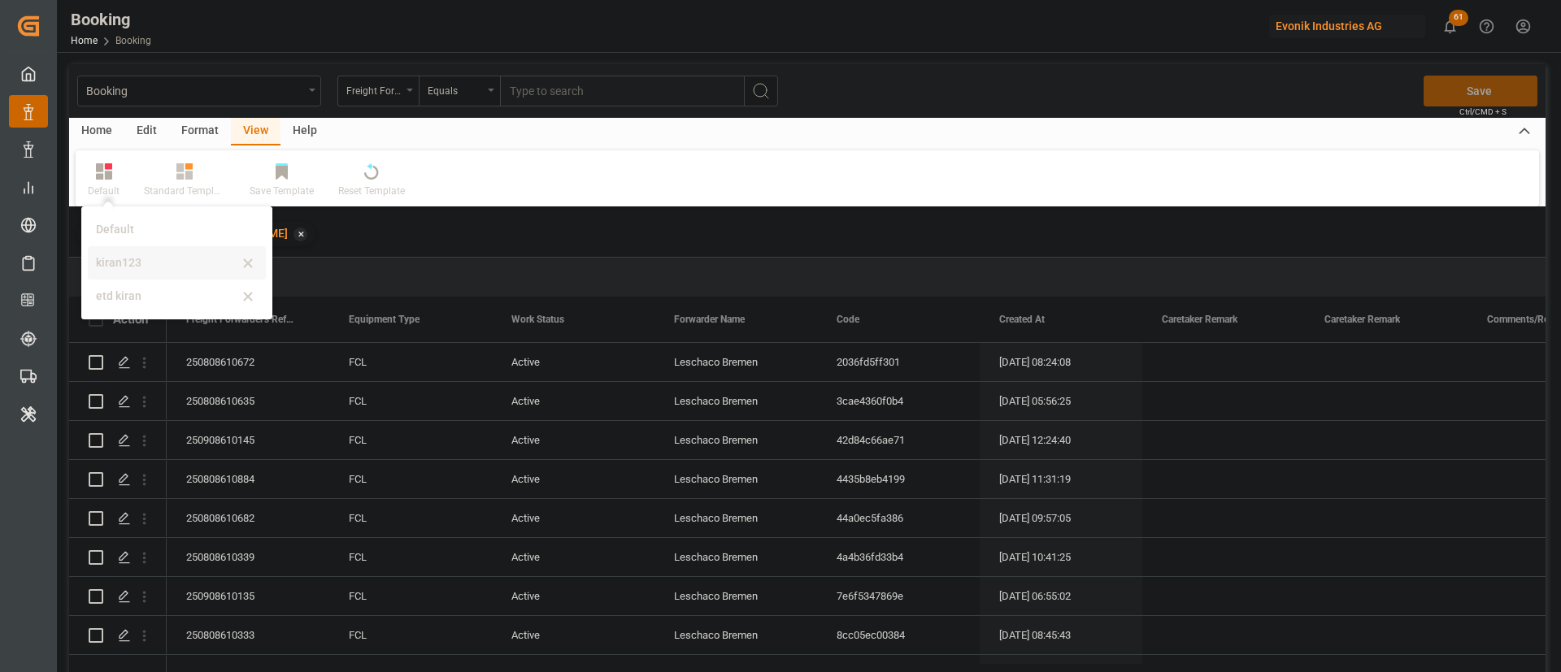
click at [136, 261] on div "kiran123" at bounding box center [167, 262] width 142 height 17
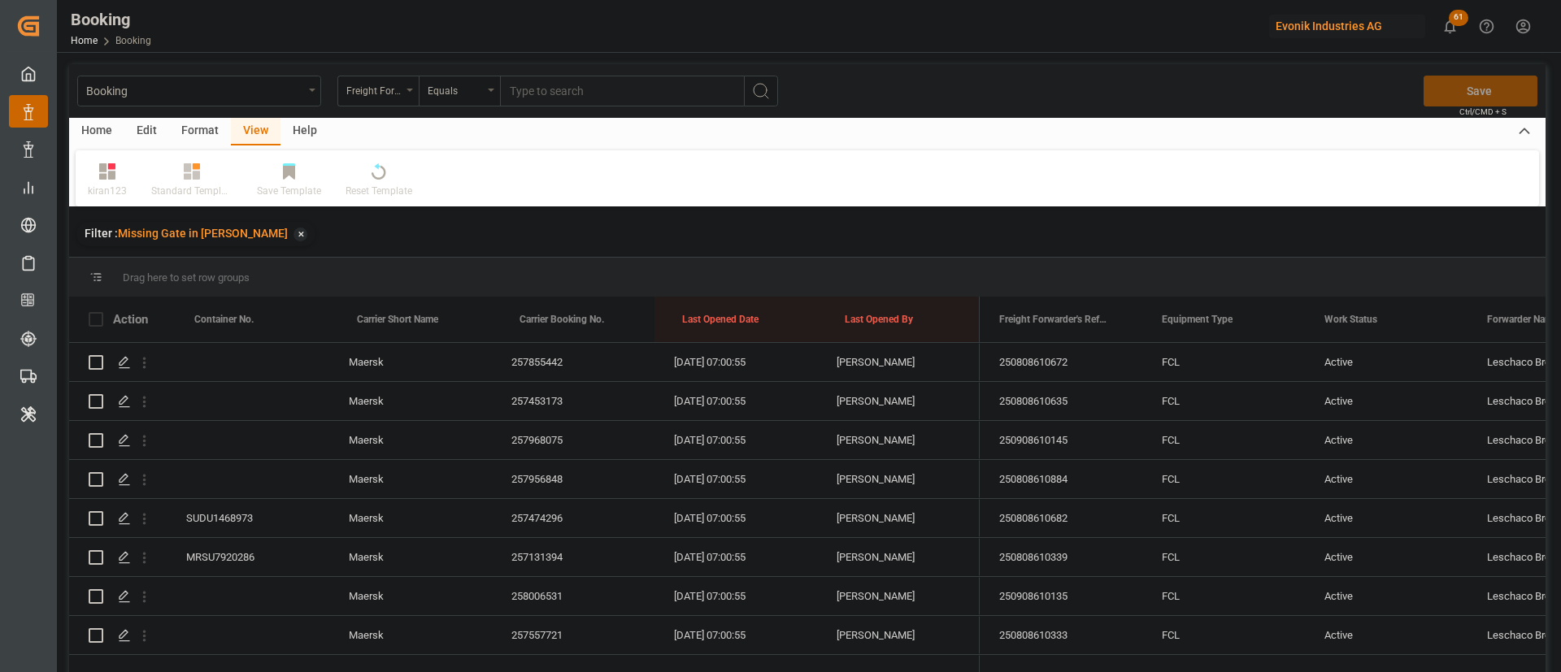
click at [207, 128] on div "Format" at bounding box center [200, 132] width 62 height 28
click at [248, 114] on div "Booking Freight Forwarder's Reference No. Equals Save Ctrl/CMD + S" at bounding box center [807, 91] width 1476 height 54
drag, startPoint x: 252, startPoint y: 119, endPoint x: 84, endPoint y: 212, distance: 192.1
click at [253, 119] on div "View" at bounding box center [256, 132] width 50 height 28
drag, startPoint x: 110, startPoint y: 195, endPoint x: 124, endPoint y: 205, distance: 17.6
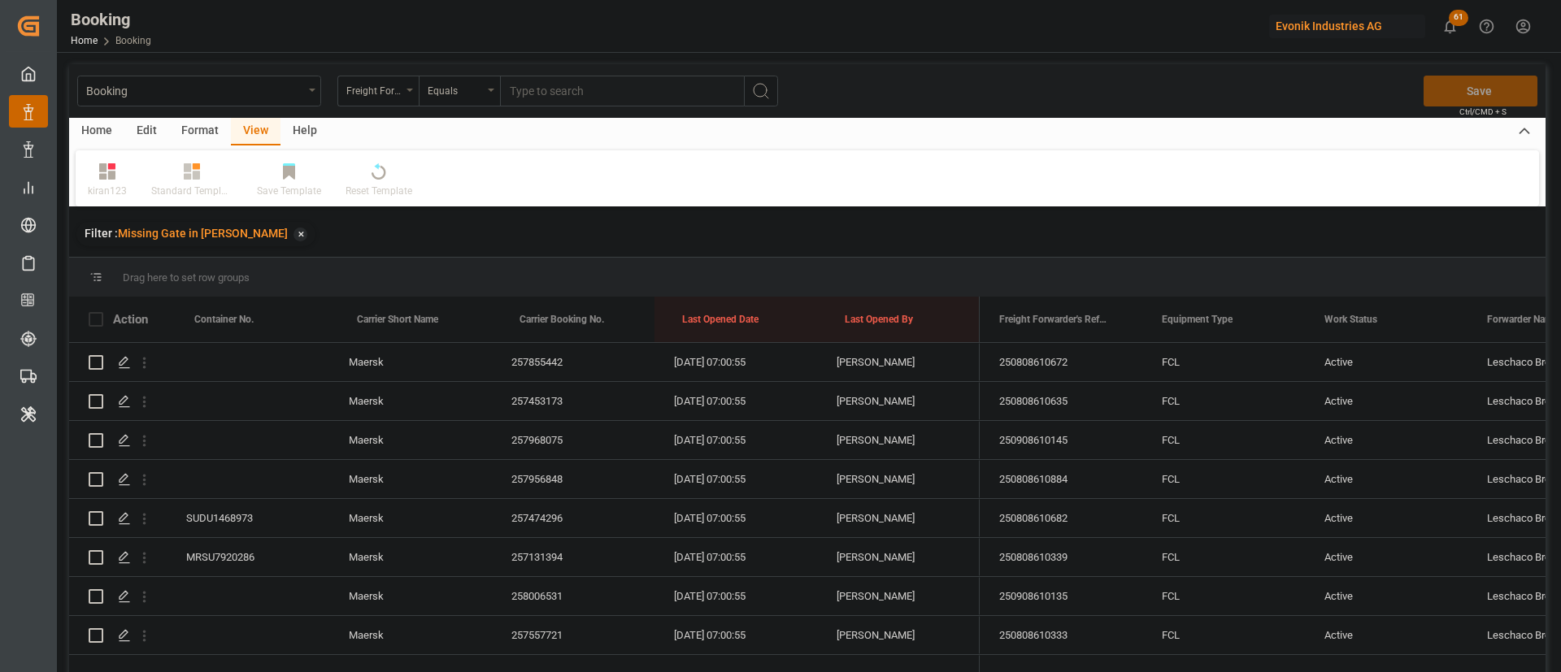
click at [111, 194] on div "kiran123" at bounding box center [107, 191] width 39 height 15
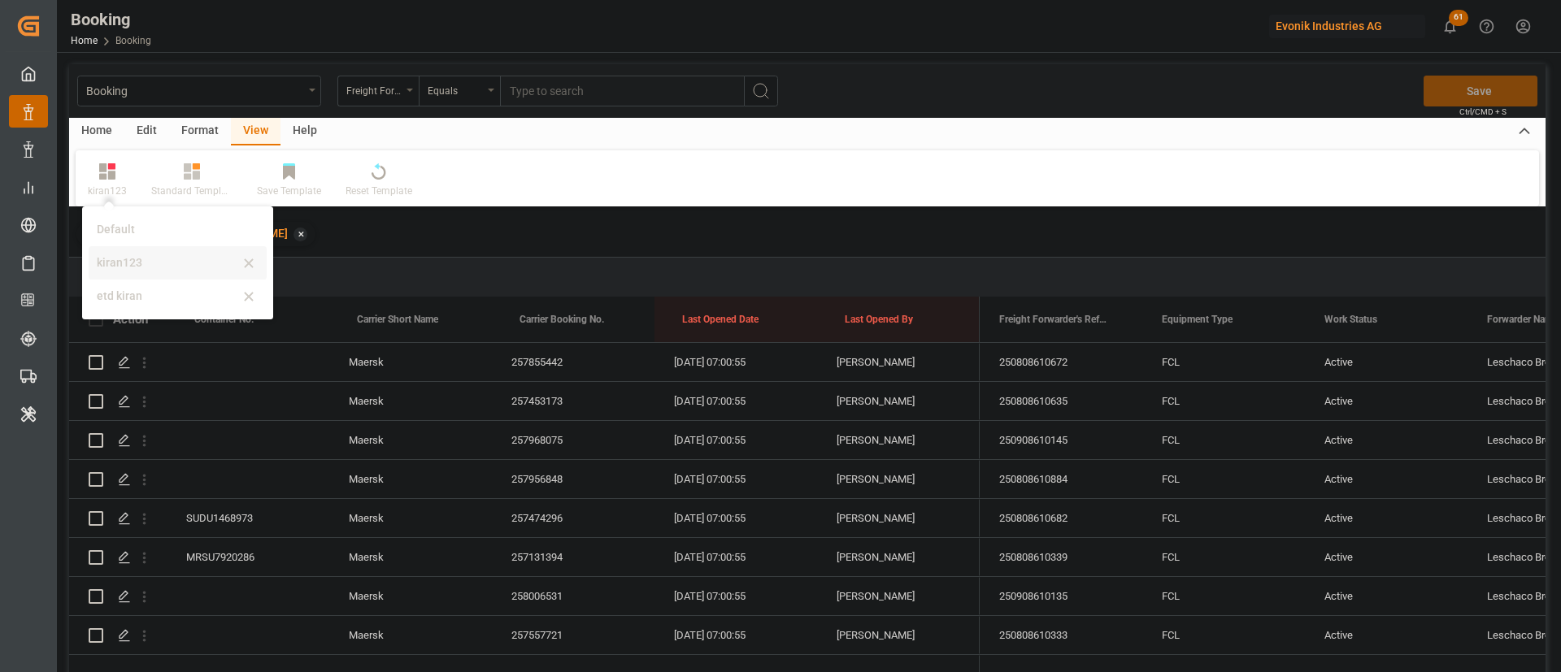
click at [119, 255] on div "kiran123" at bounding box center [168, 262] width 142 height 17
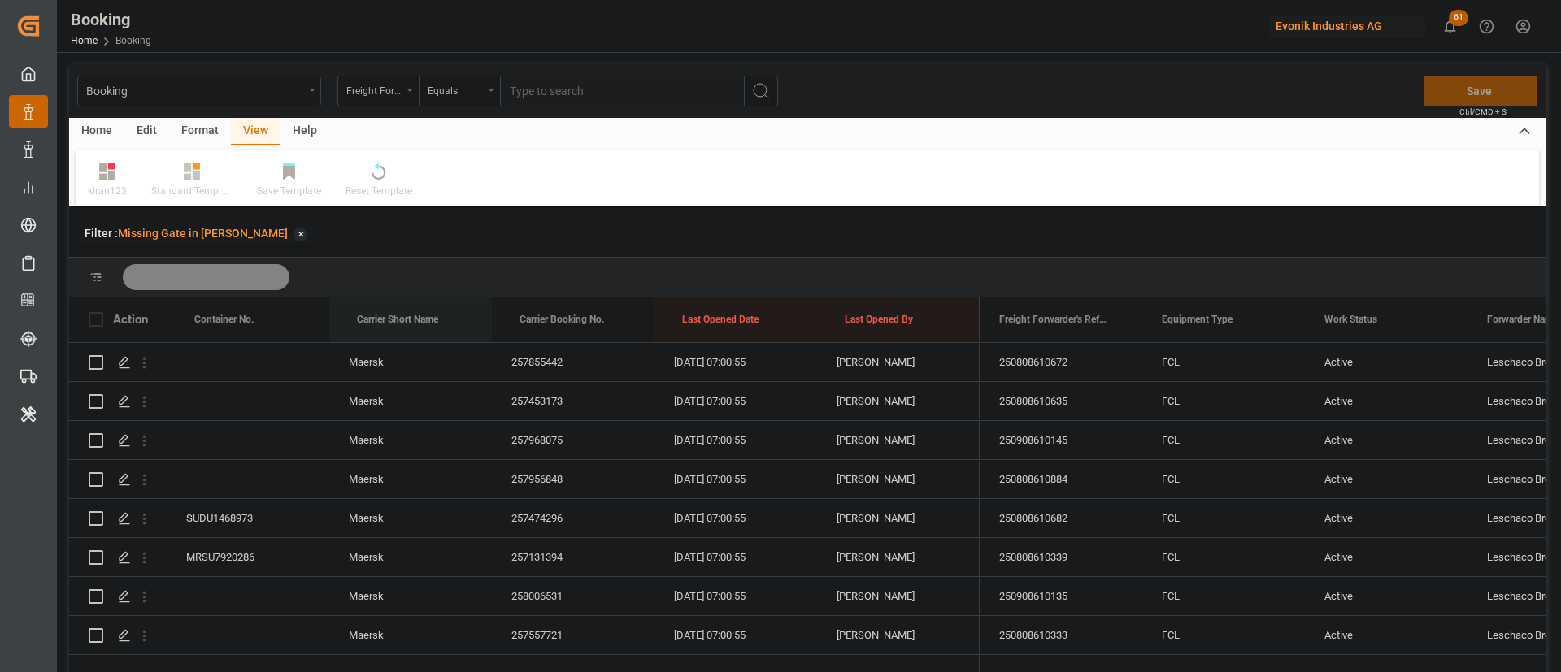
drag, startPoint x: 411, startPoint y: 316, endPoint x: 421, endPoint y: 289, distance: 29.3
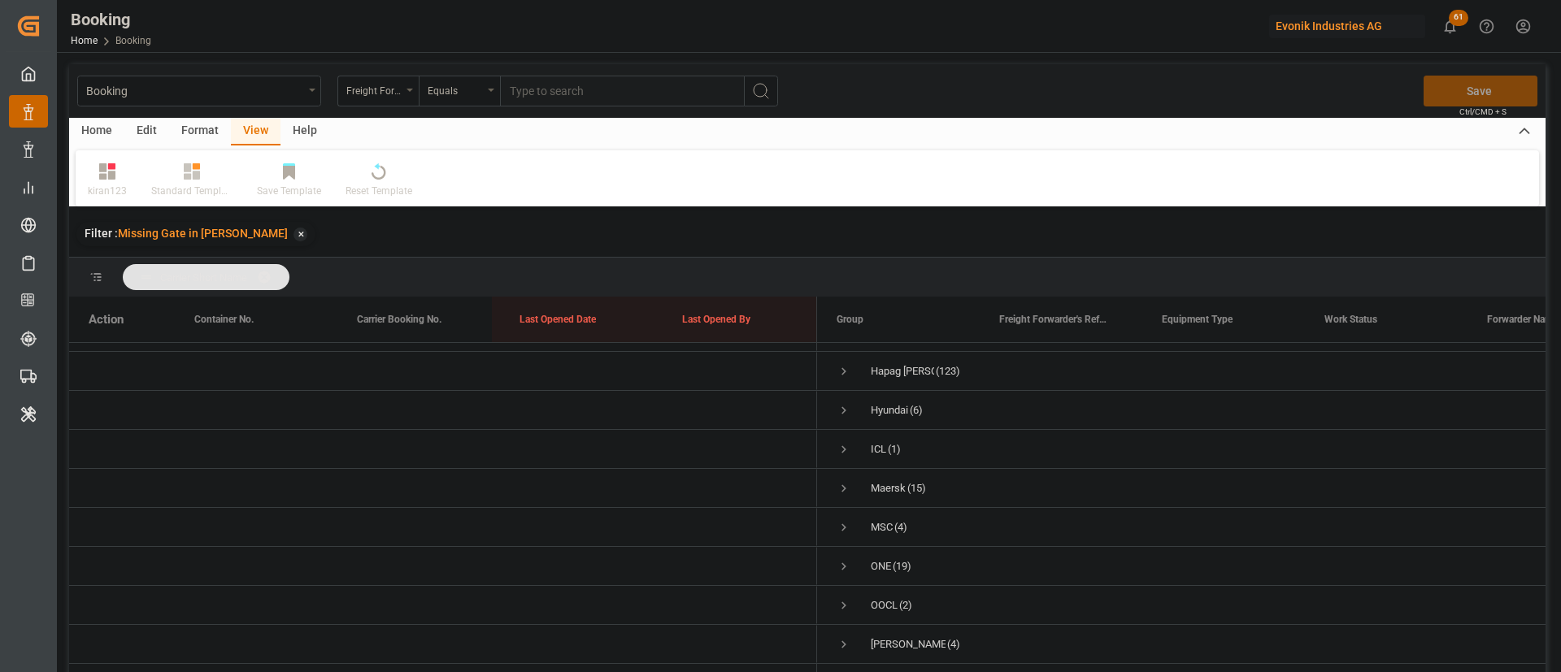
click at [206, 136] on div "Format" at bounding box center [200, 132] width 62 height 28
click at [124, 192] on div "Filter Rows" at bounding box center [112, 191] width 48 height 15
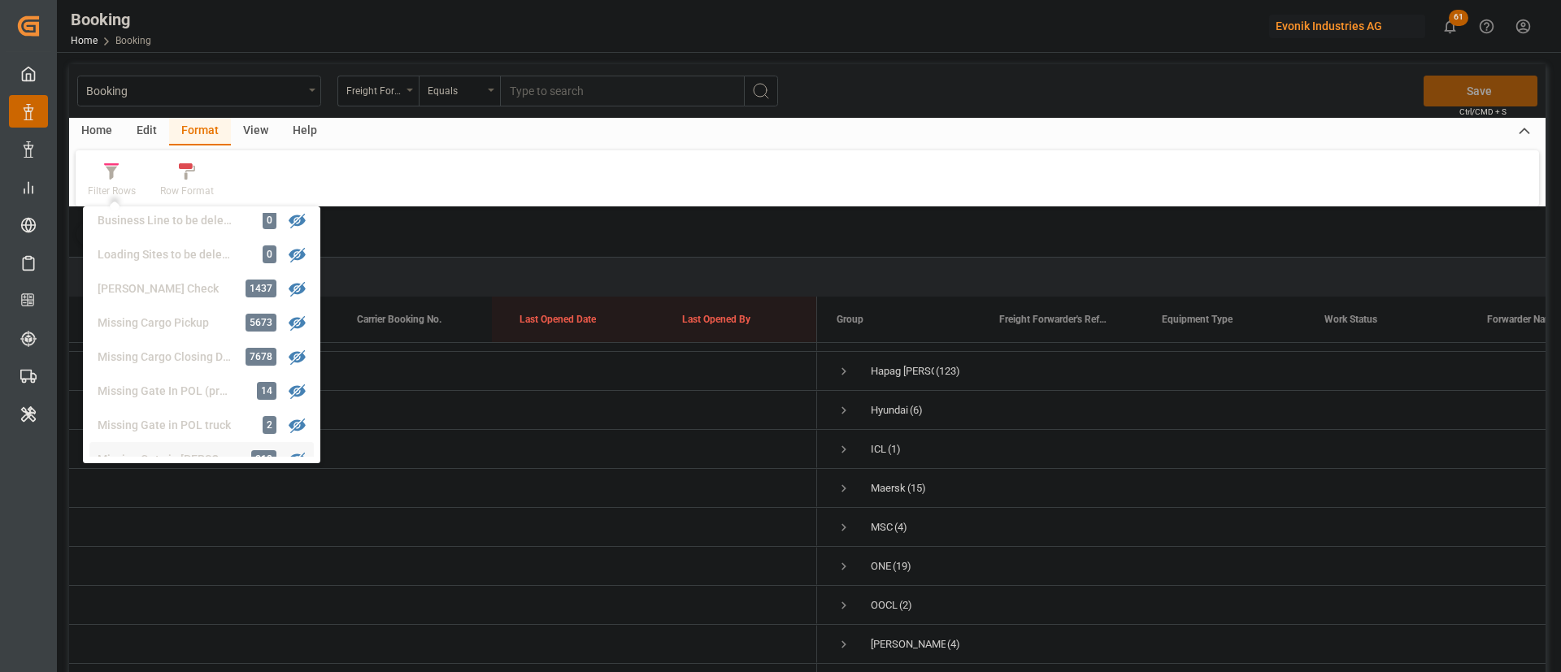
scroll to position [247, 0]
click at [163, 354] on div "Booking Freight Forwarder's Reference No. Equals Save Ctrl/CMD + S Home Edit Fo…" at bounding box center [807, 389] width 1476 height 651
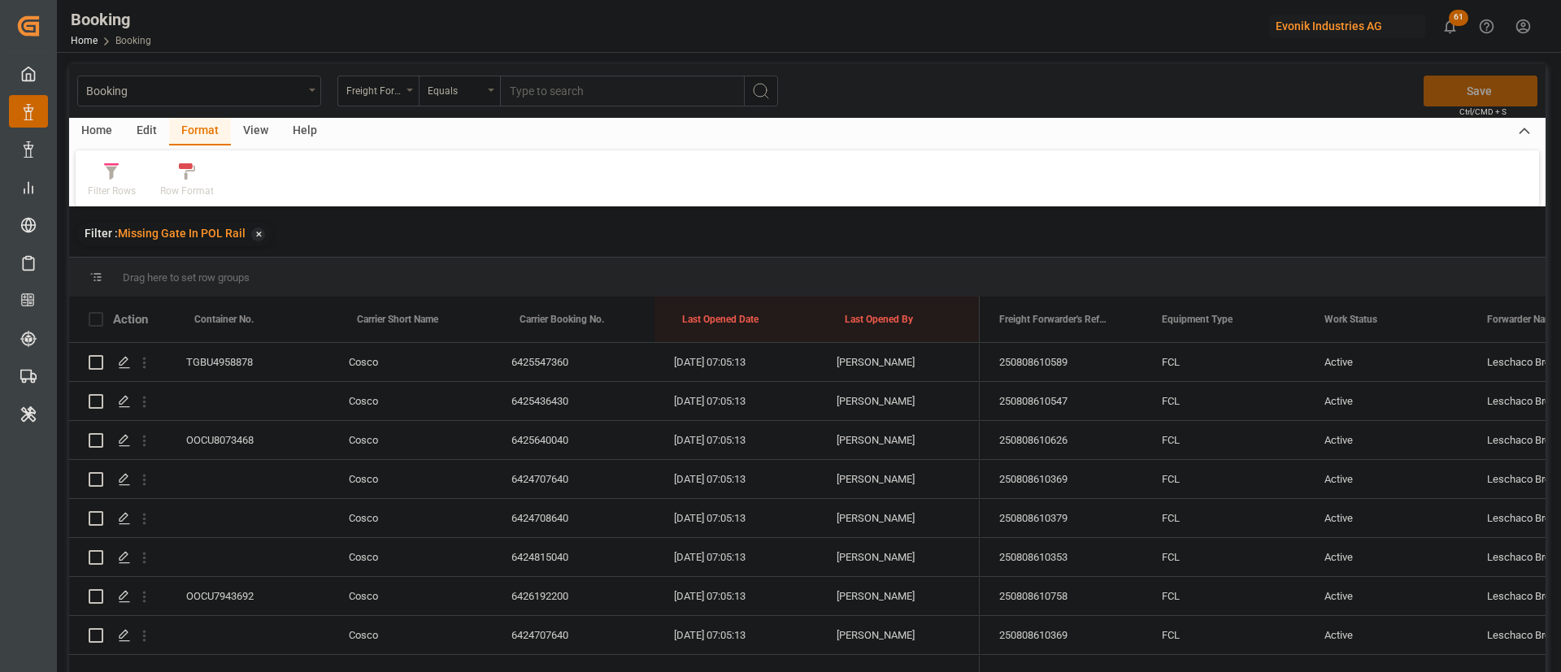
click at [249, 129] on div "View" at bounding box center [256, 132] width 50 height 28
click at [98, 184] on div "kiran123" at bounding box center [107, 191] width 39 height 15
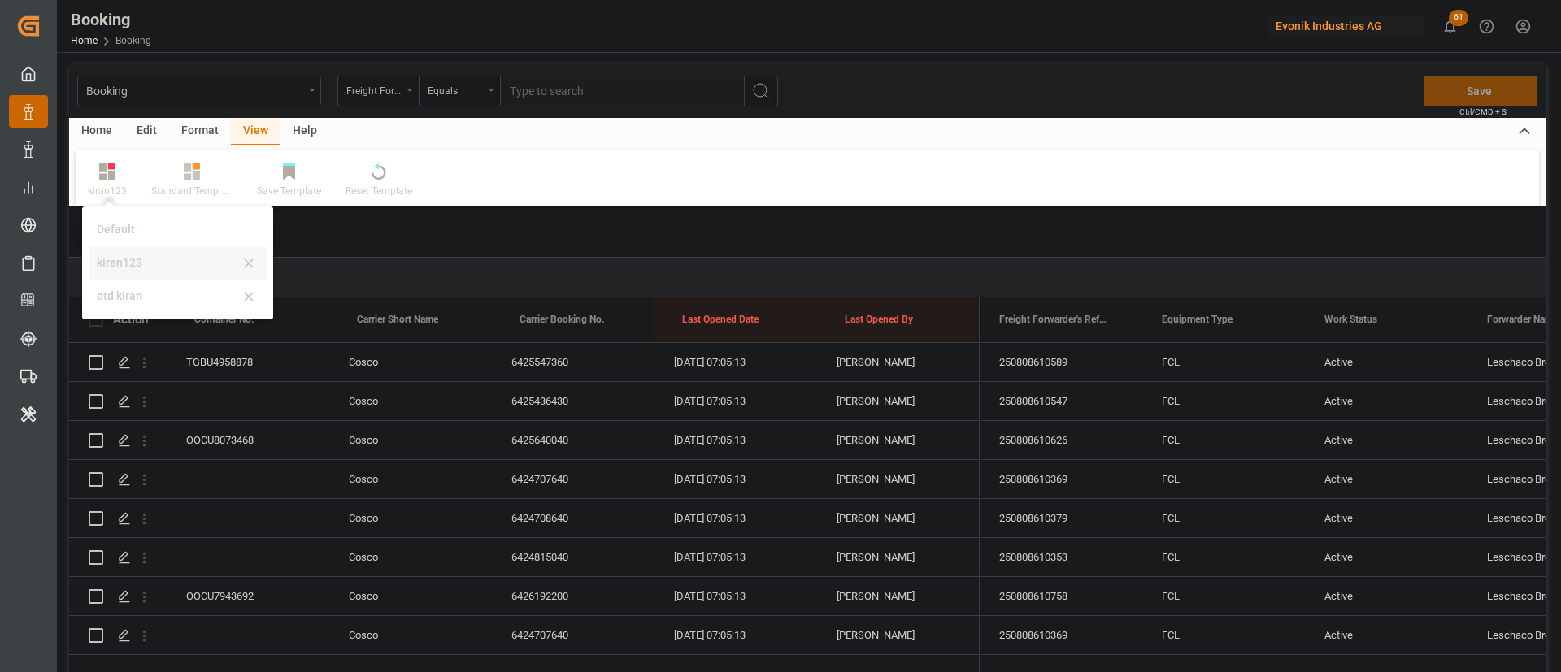
click at [122, 266] on div "kiran123" at bounding box center [168, 262] width 142 height 17
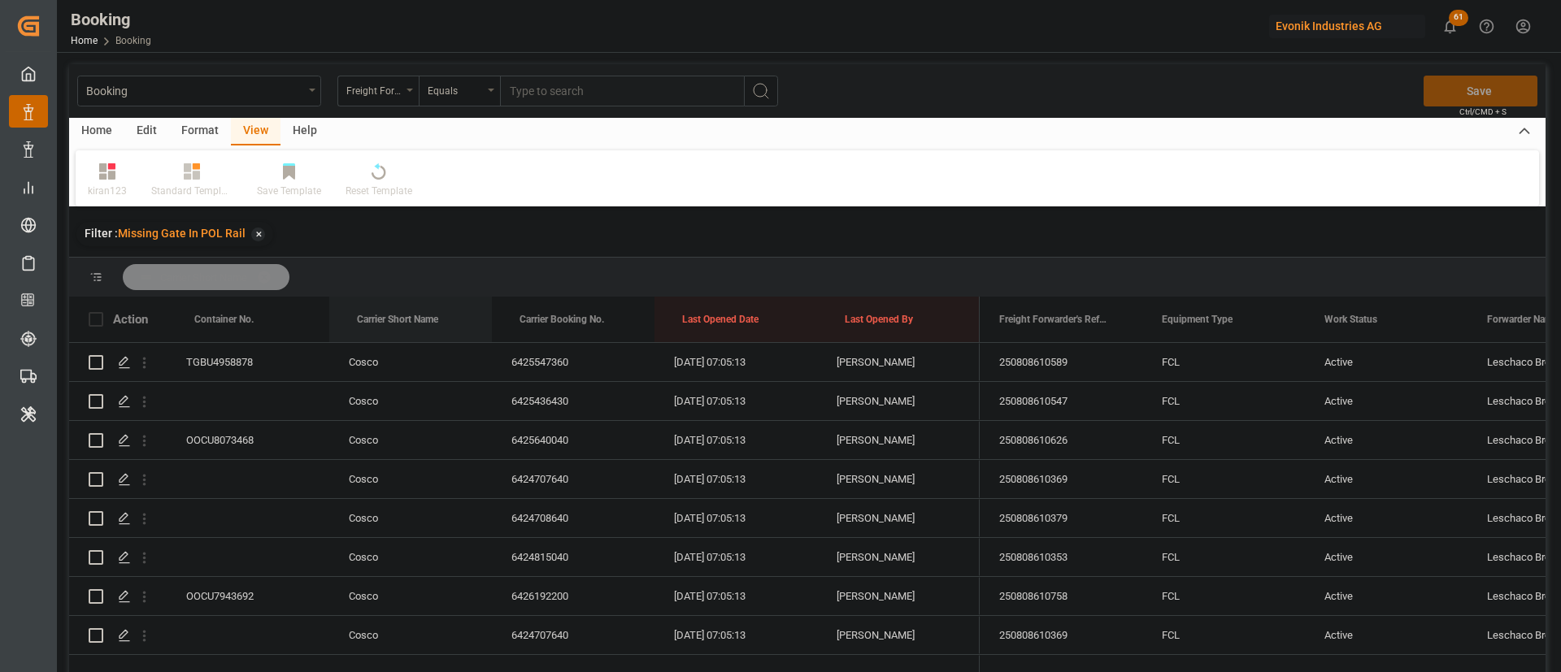
drag, startPoint x: 411, startPoint y: 311, endPoint x: 412, endPoint y: 284, distance: 27.6
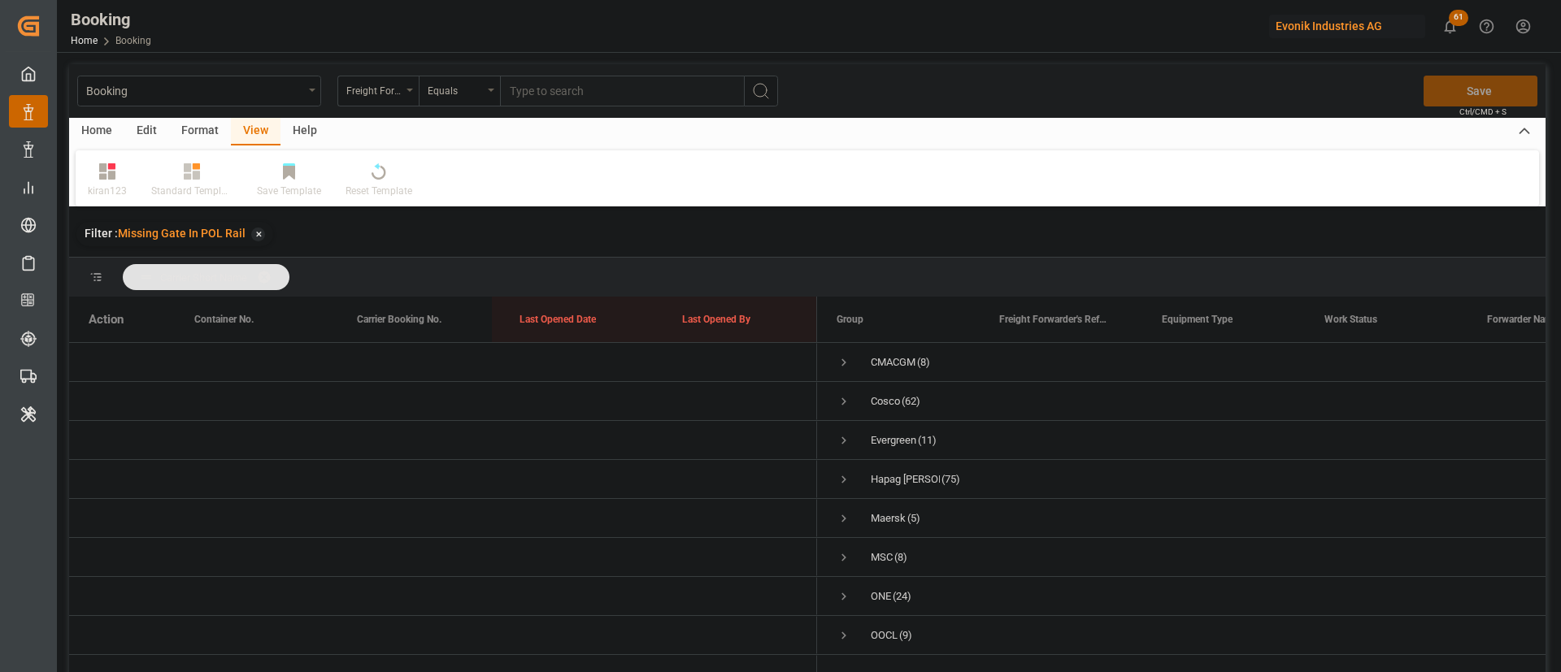
click at [277, 271] on span at bounding box center [270, 277] width 26 height 15
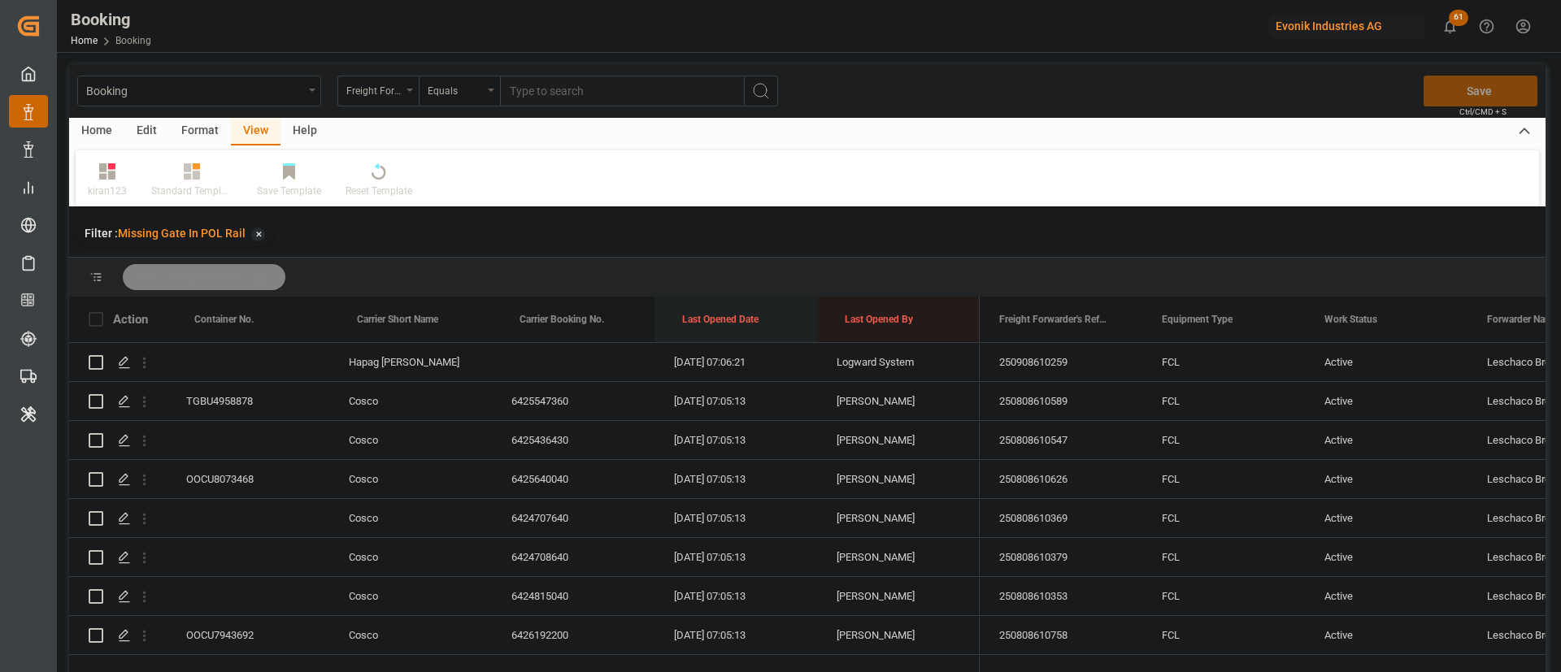
drag, startPoint x: 716, startPoint y: 305, endPoint x: 727, endPoint y: 283, distance: 24.4
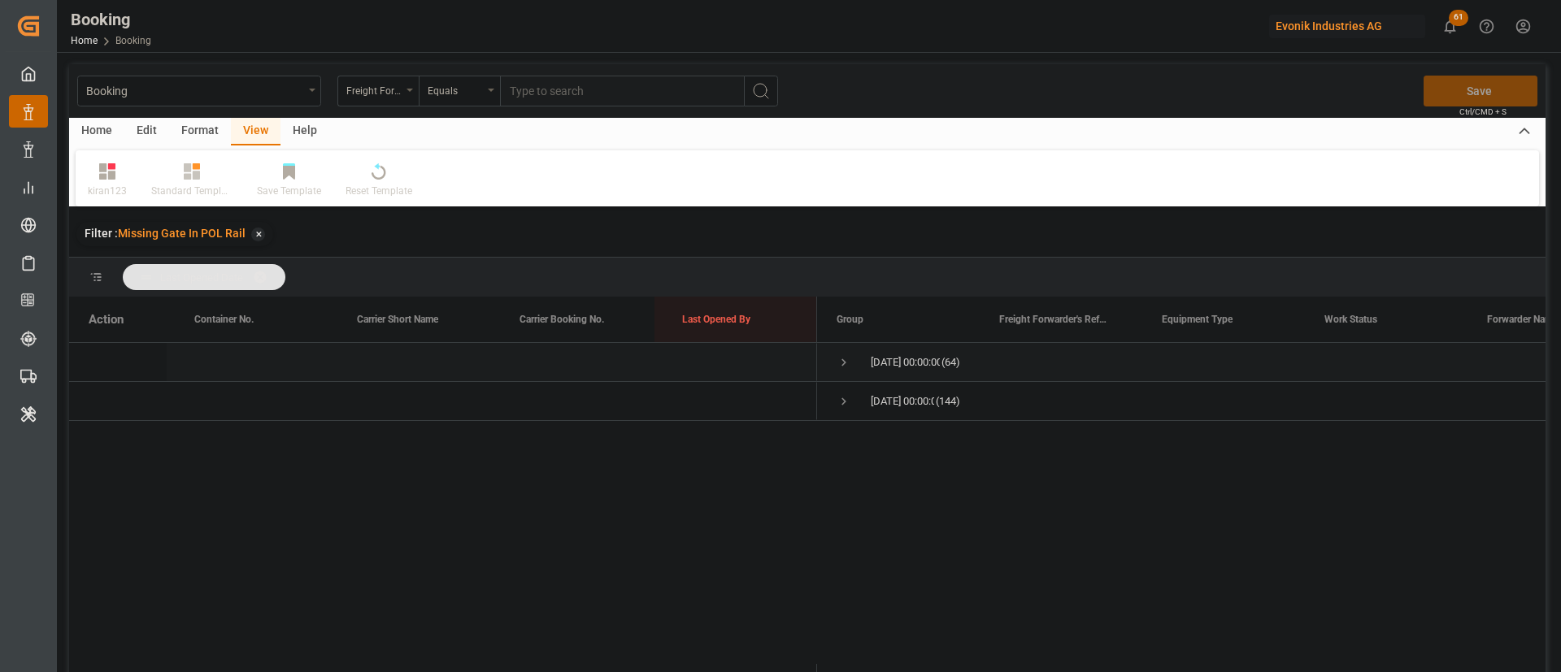
click at [844, 354] on span "Press SPACE to select this row." at bounding box center [843, 362] width 15 height 37
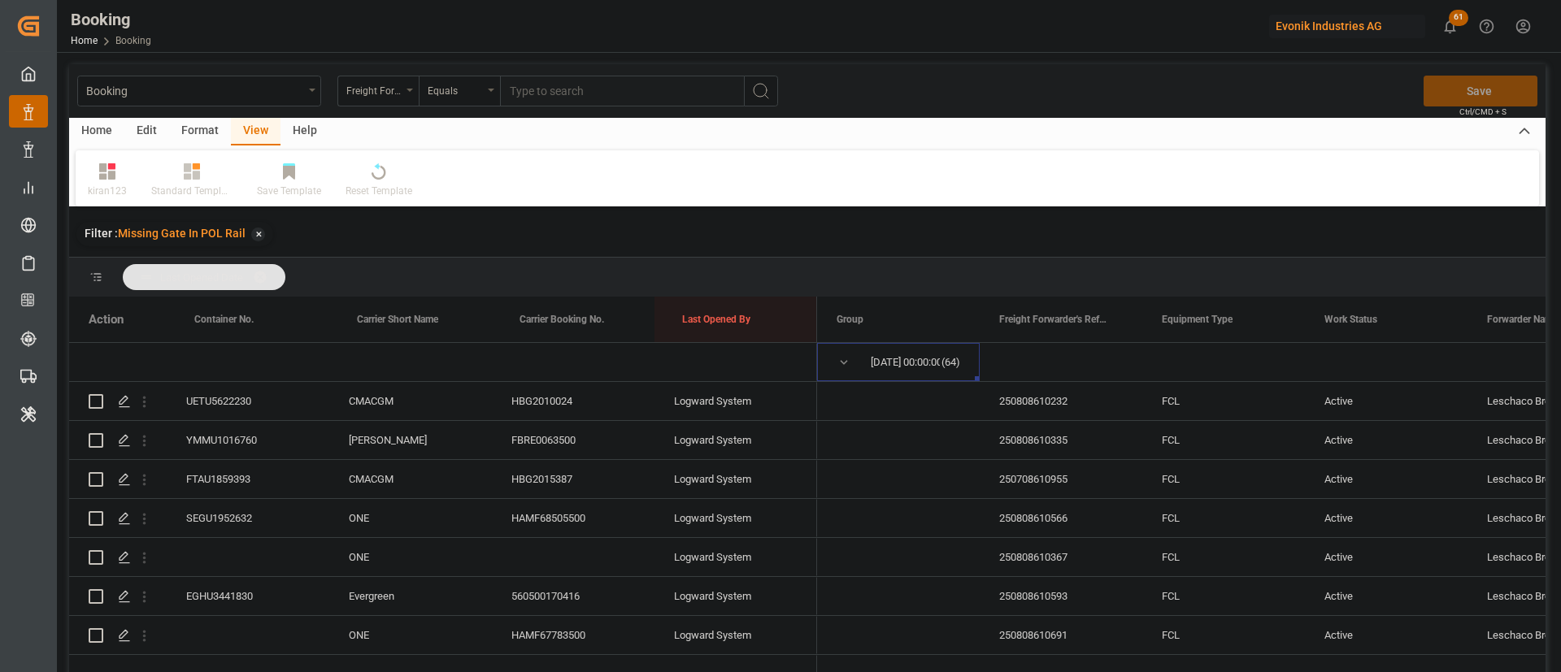
click at [193, 136] on div "Format" at bounding box center [200, 132] width 62 height 28
click at [93, 198] on div "Filter Rows Row Format" at bounding box center [807, 178] width 1463 height 56
click at [100, 178] on div at bounding box center [112, 171] width 48 height 17
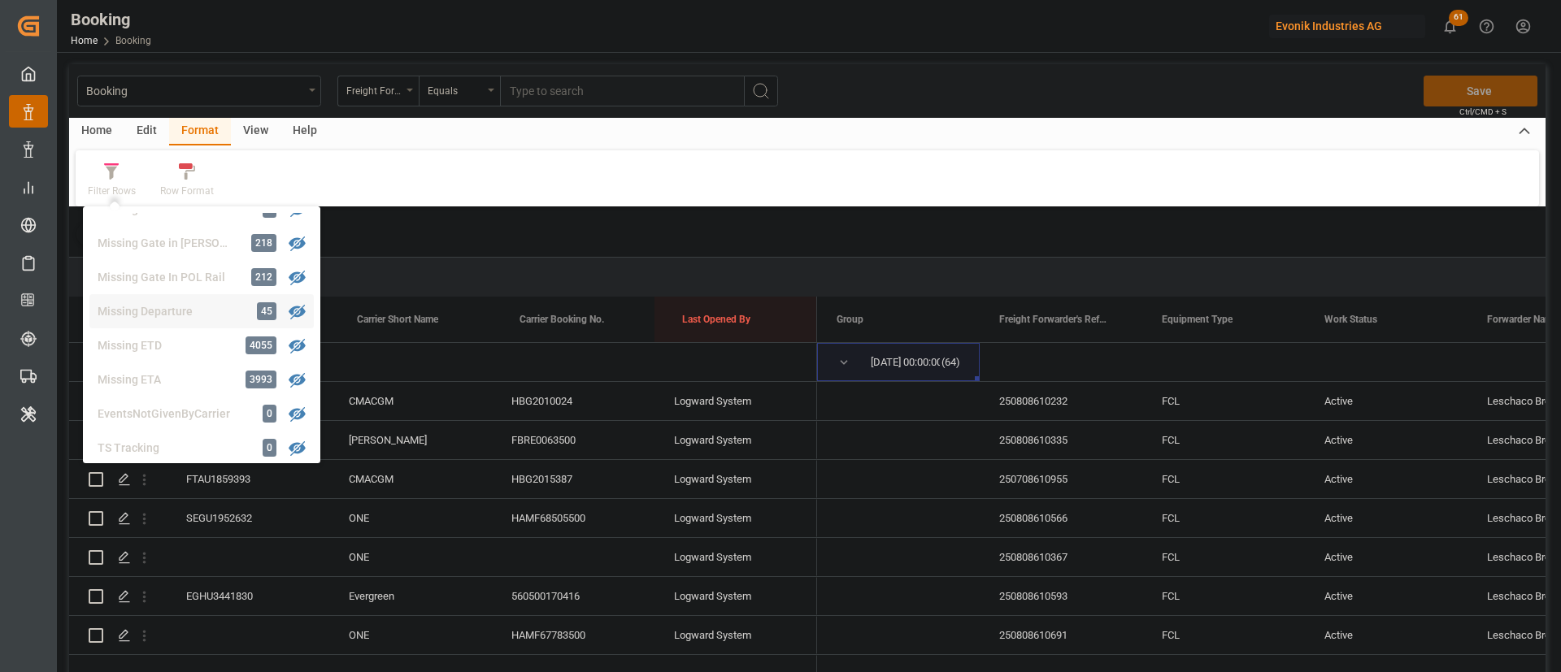
scroll to position [367, 0]
click at [159, 439] on div "Transhipment 1" at bounding box center [169, 444] width 142 height 17
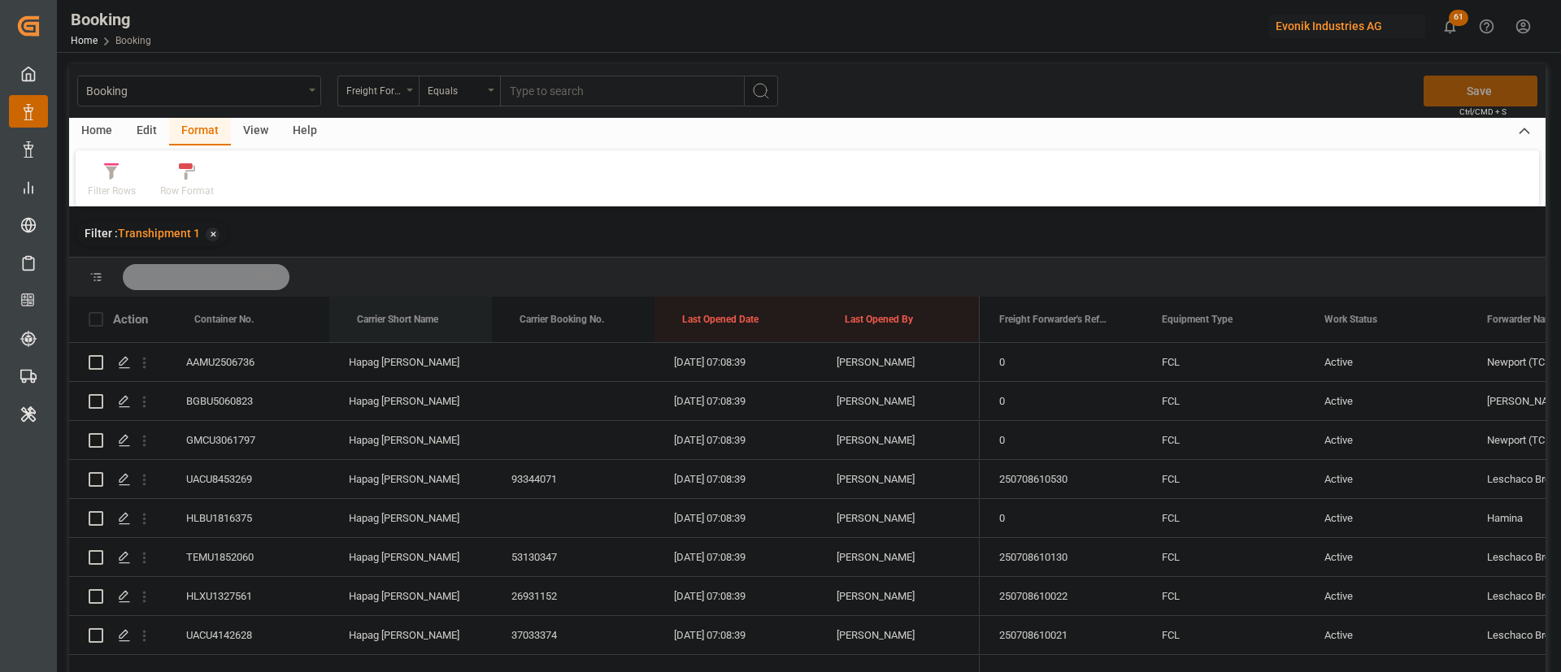
drag, startPoint x: 399, startPoint y: 319, endPoint x: 939, endPoint y: 402, distance: 545.9
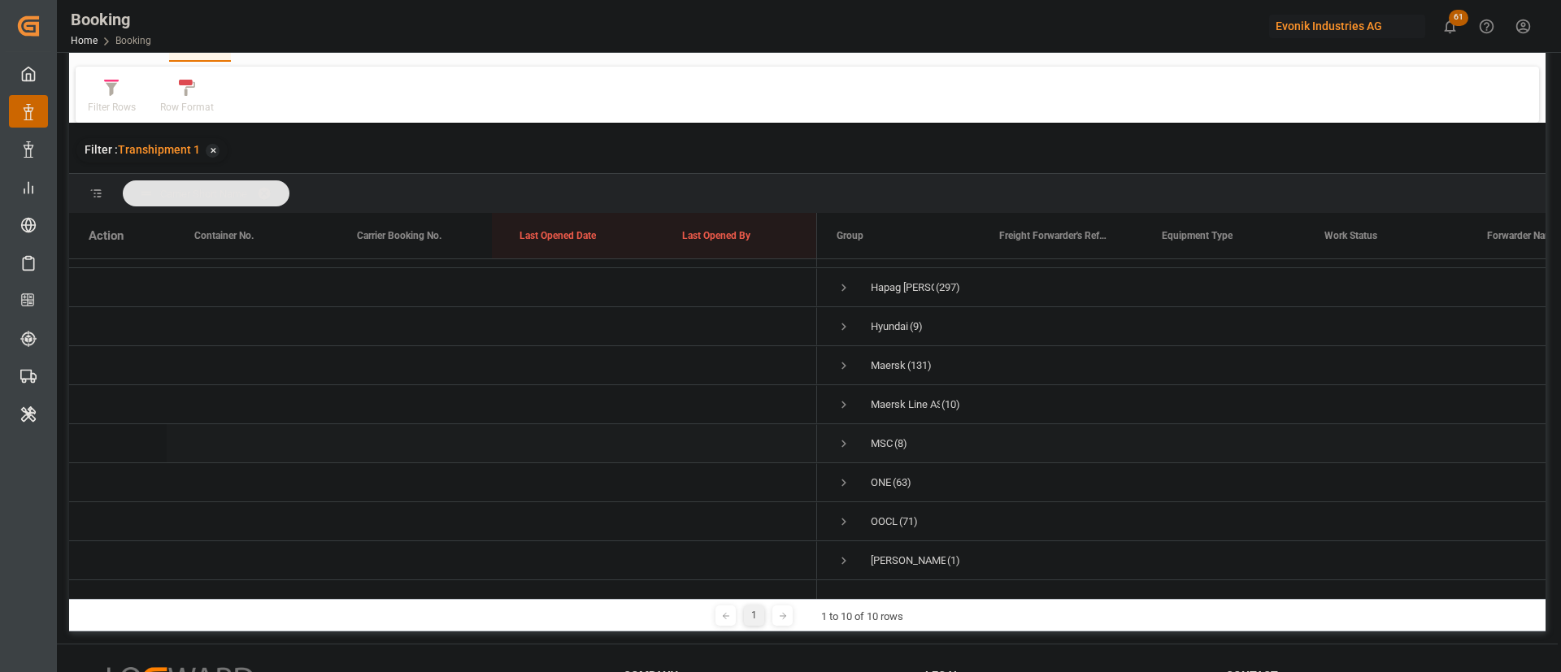
scroll to position [122, 0]
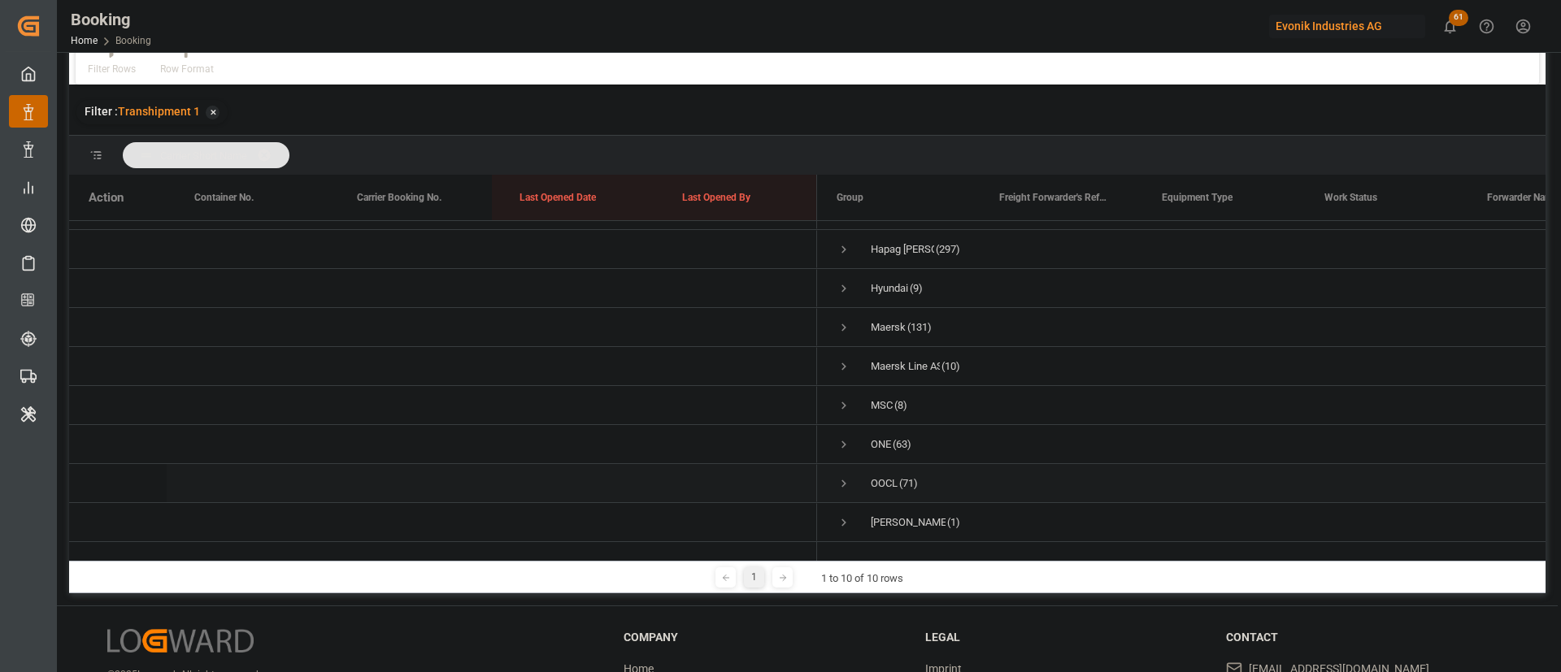
click at [841, 476] on span "Press SPACE to select this row." at bounding box center [843, 483] width 15 height 15
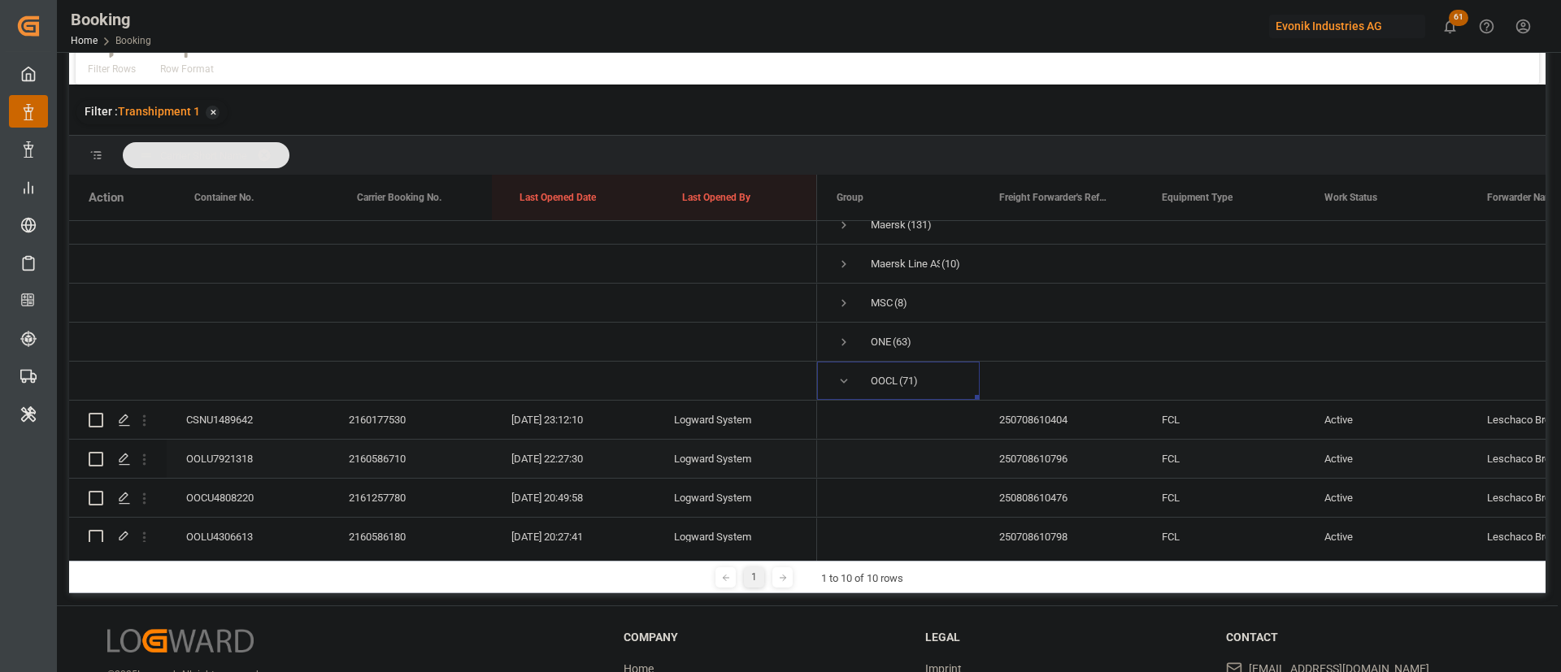
scroll to position [210, 0]
click at [374, 381] on div "2160177530" at bounding box center [410, 381] width 163 height 38
click at [364, 405] on div "2160586710" at bounding box center [410, 421] width 163 height 38
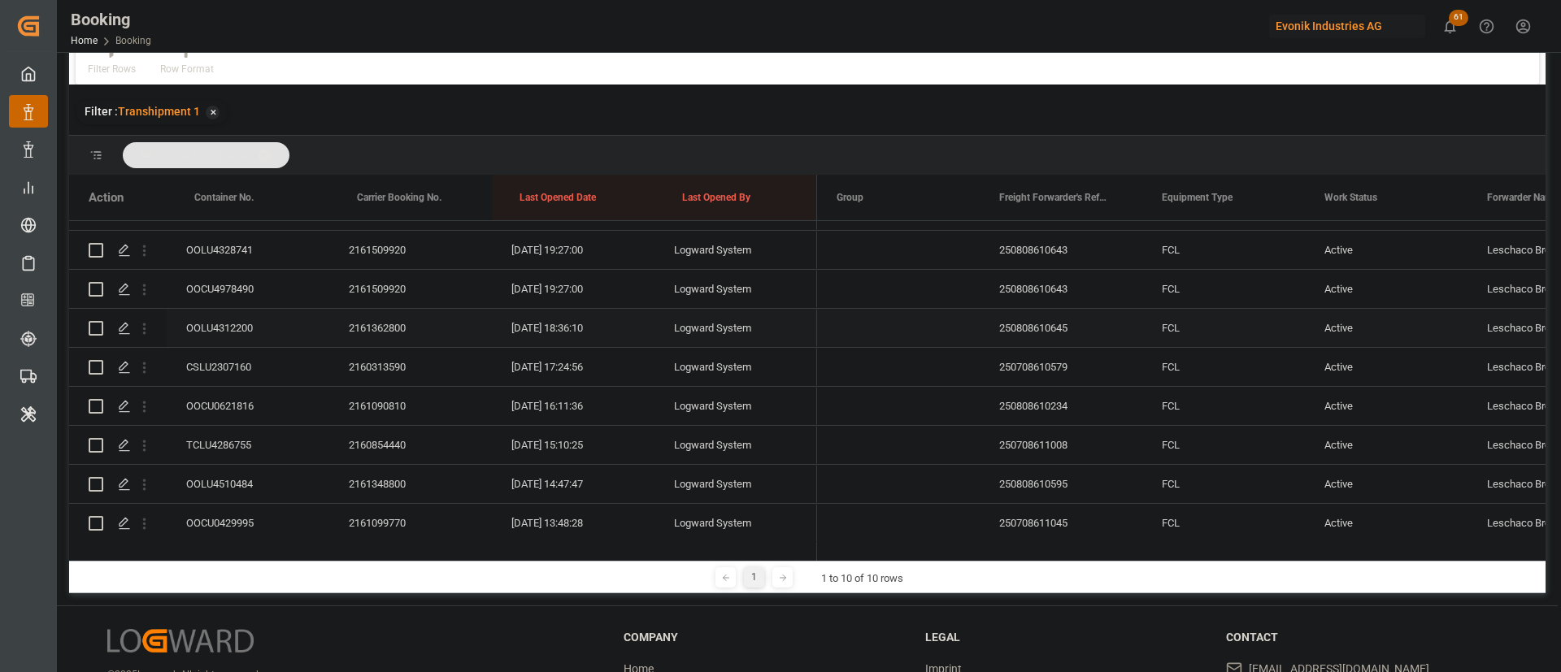
scroll to position [332, 0]
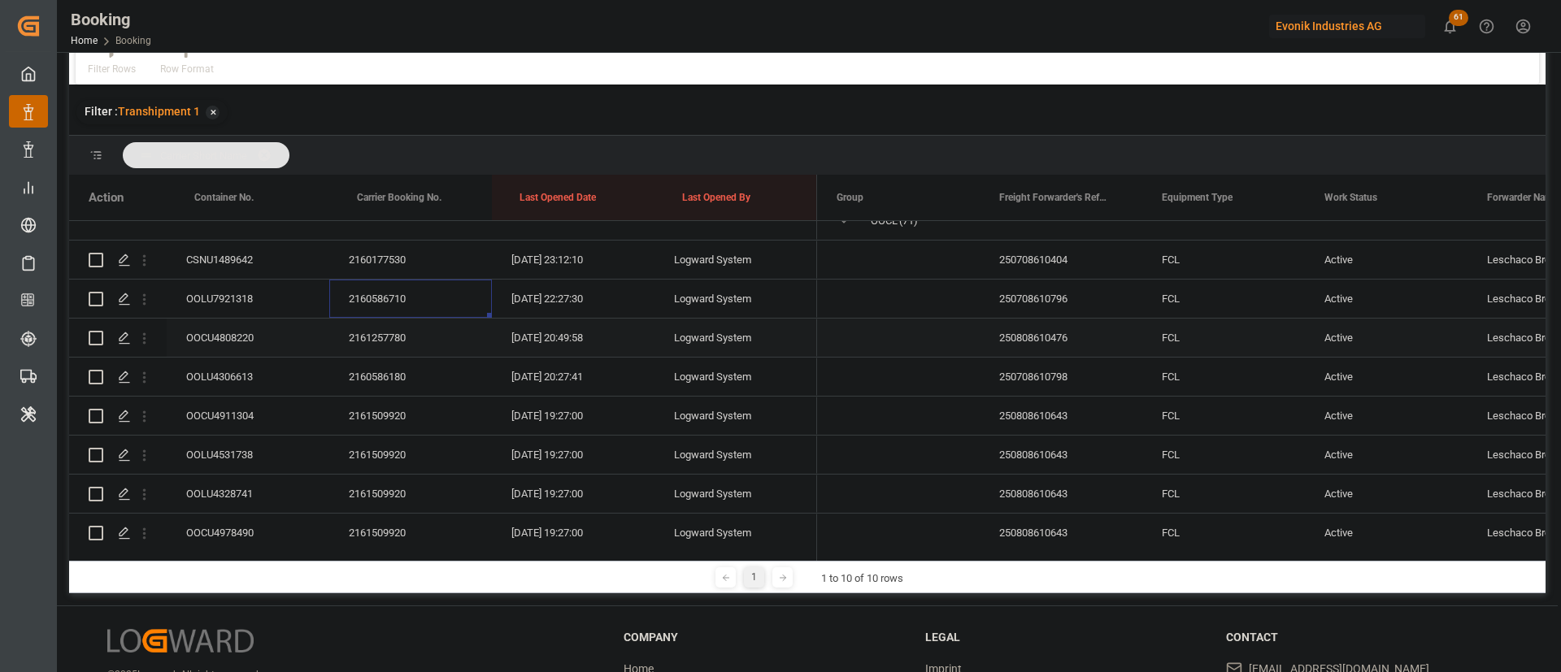
click at [398, 349] on div "2161257780" at bounding box center [410, 338] width 163 height 38
click at [391, 243] on div "2160177530" at bounding box center [410, 260] width 163 height 38
click at [150, 258] on icon "open menu" at bounding box center [144, 260] width 17 height 17
drag, startPoint x: 147, startPoint y: 290, endPoint x: 246, endPoint y: 338, distance: 110.1
click at [146, 291] on icon "open menu" at bounding box center [144, 299] width 17 height 17
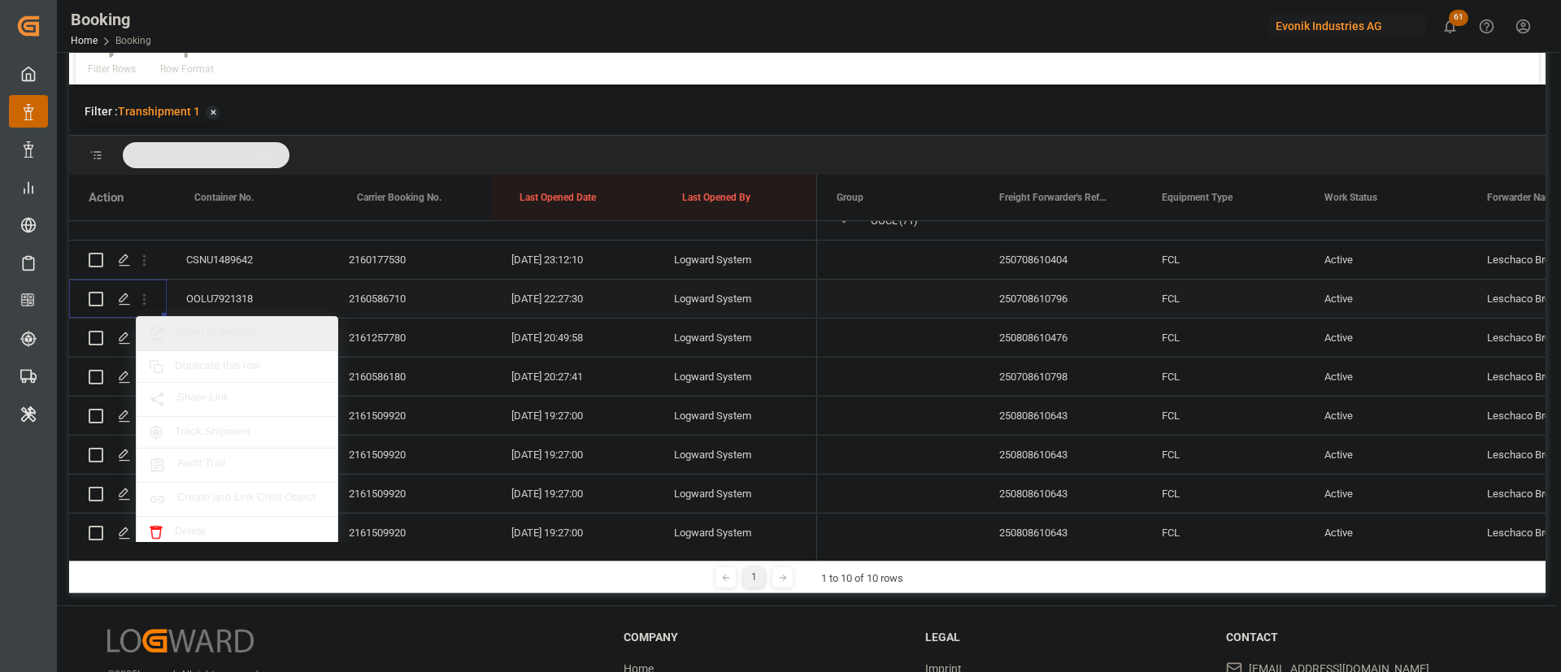
click at [250, 339] on span "Open in new tab" at bounding box center [251, 333] width 148 height 17
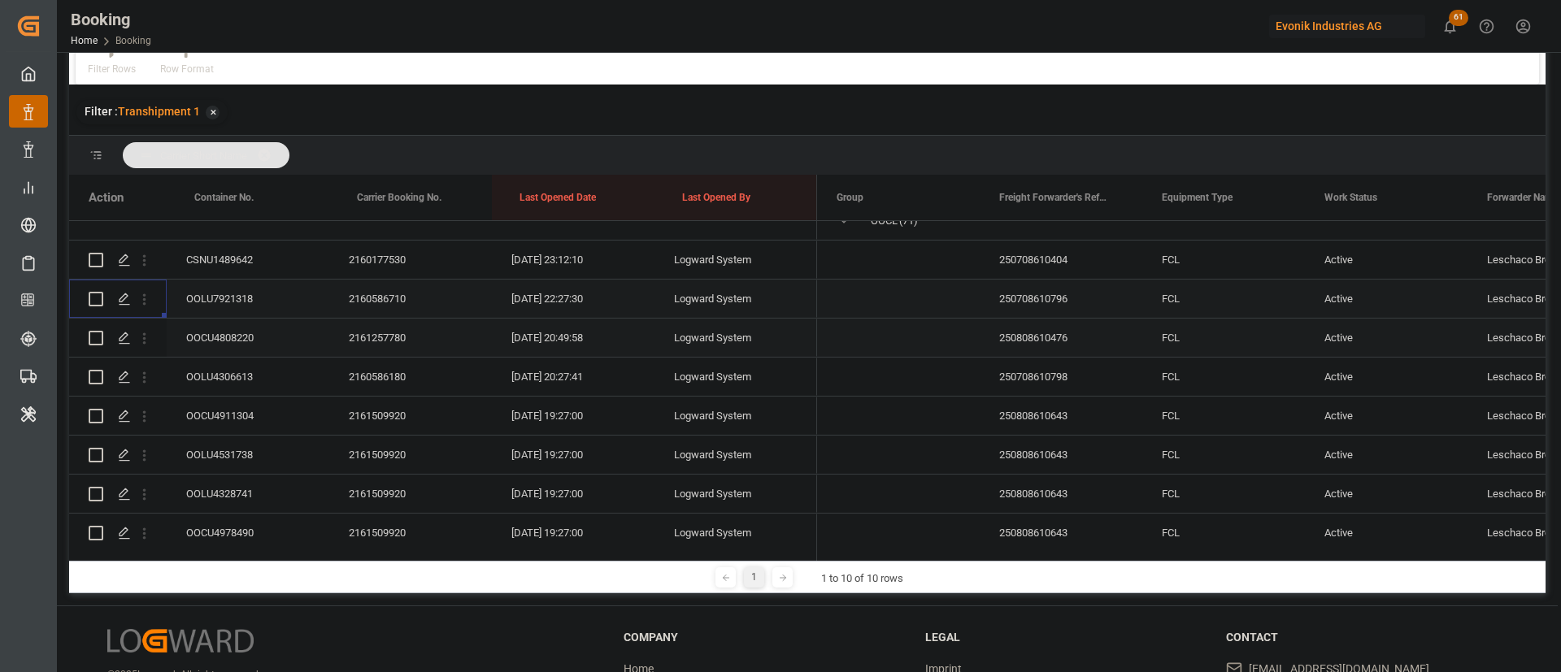
click at [147, 341] on icon "open menu" at bounding box center [144, 338] width 17 height 17
click at [147, 340] on icon "open menu" at bounding box center [144, 338] width 17 height 17
click at [147, 332] on icon "open menu" at bounding box center [144, 338] width 17 height 17
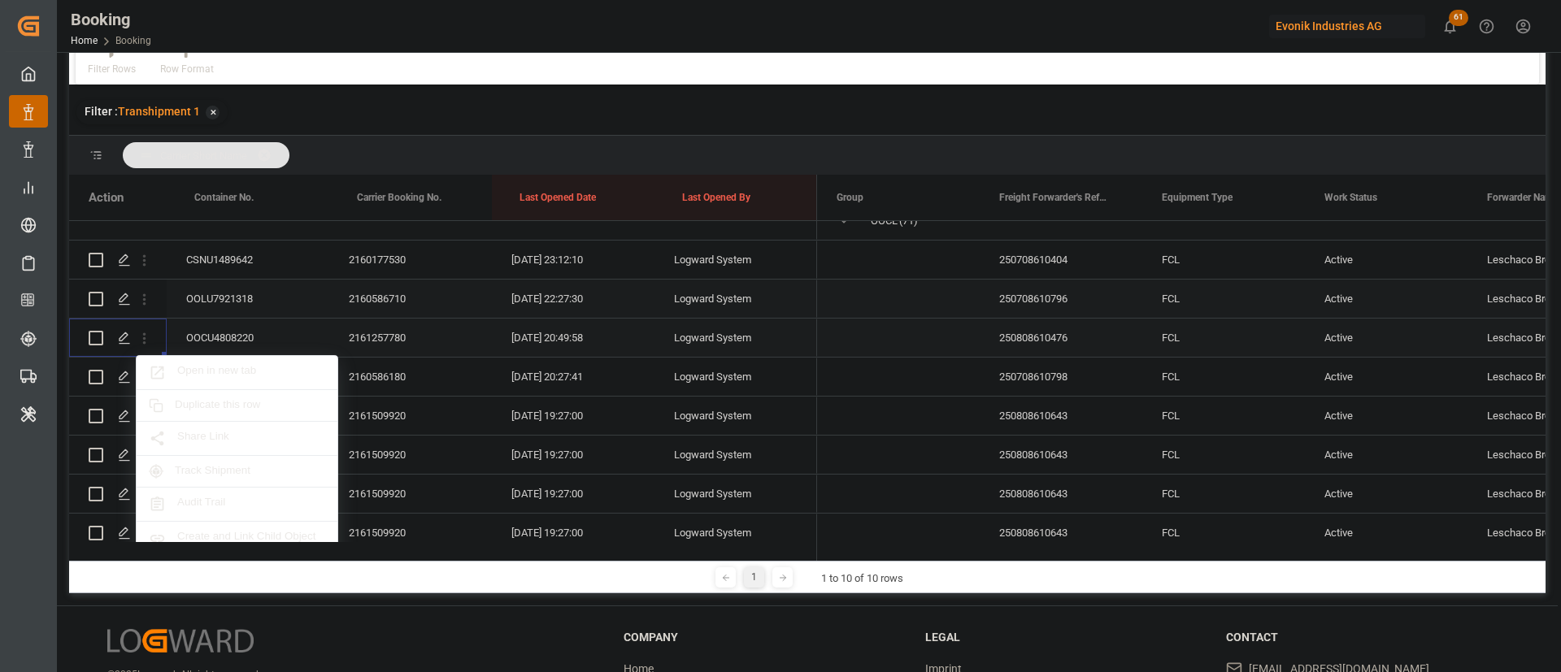
click at [219, 370] on span "Open in new tab" at bounding box center [251, 372] width 148 height 17
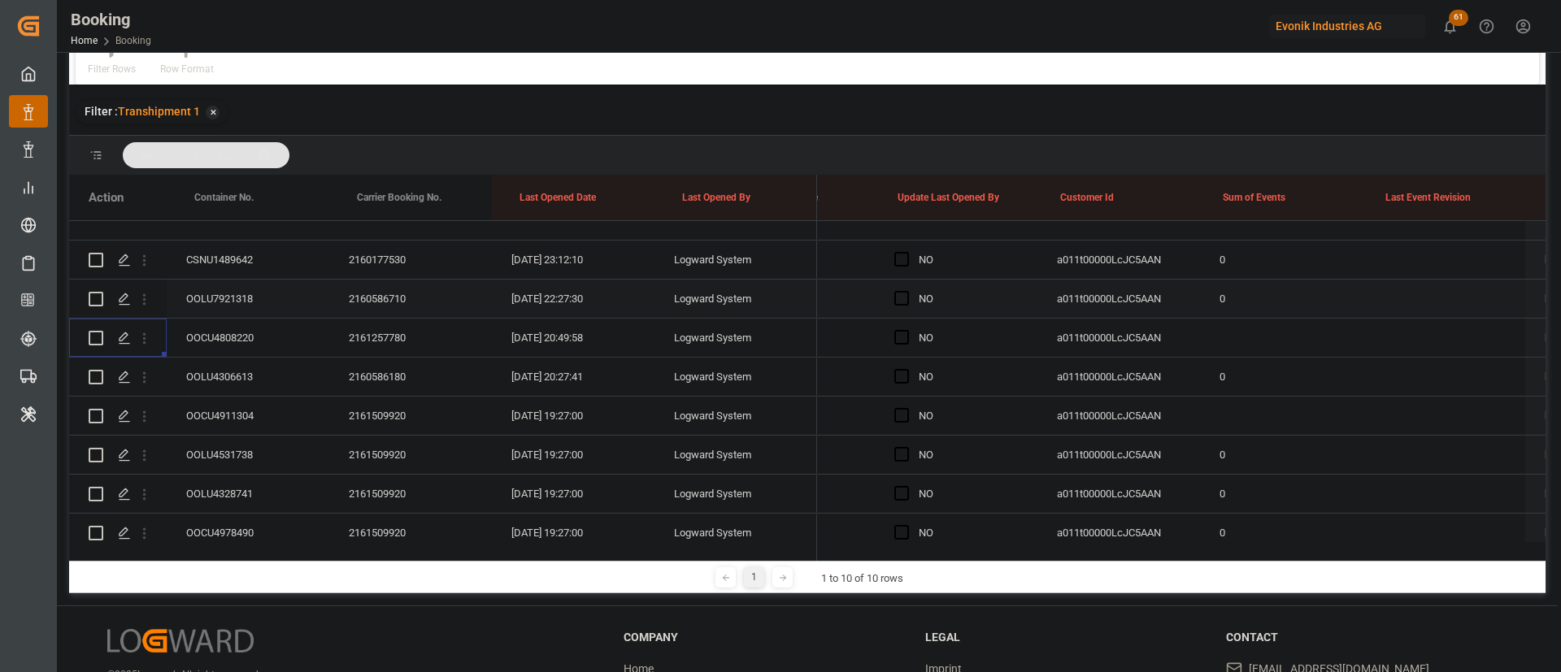
scroll to position [0, 12779]
click at [908, 258] on span "Press SPACE to select this row." at bounding box center [906, 259] width 15 height 15
click at [911, 252] on input "Press SPACE to select this row." at bounding box center [911, 252] width 0 height 0
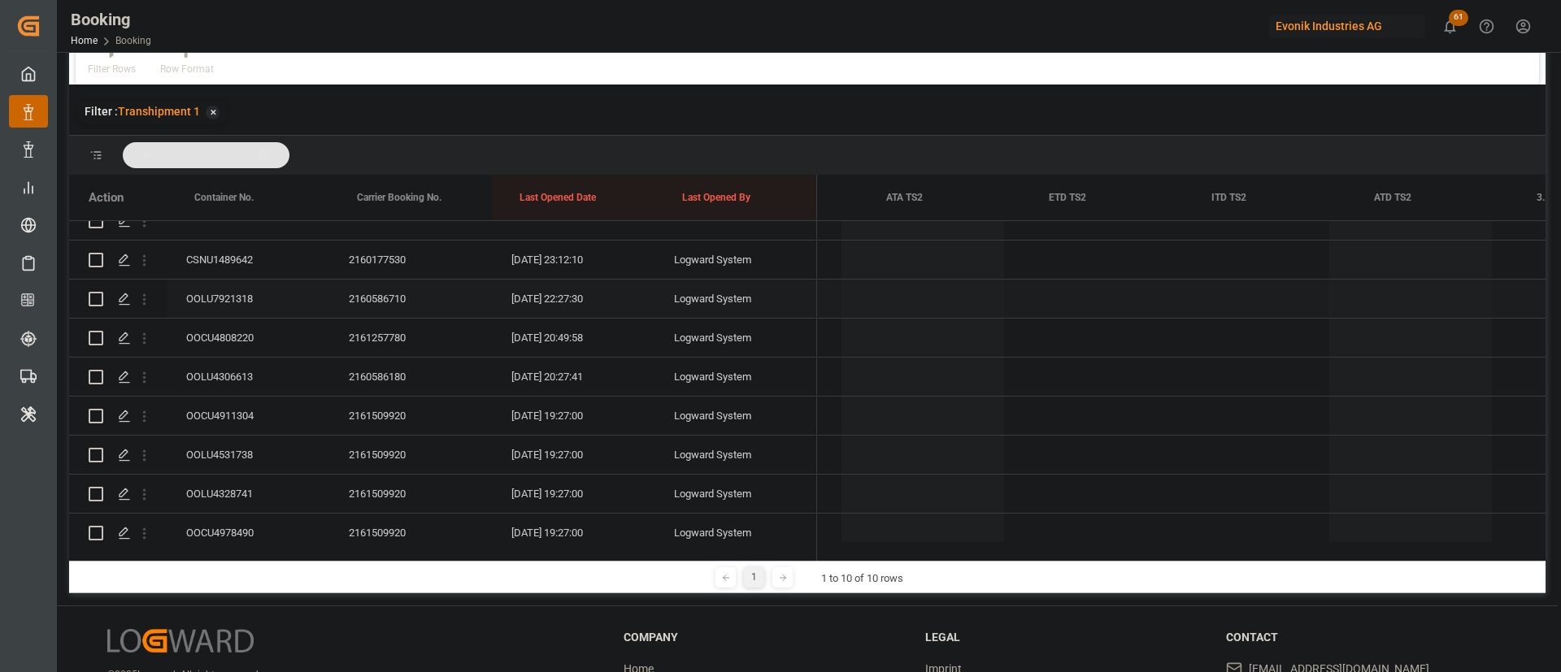
scroll to position [0, 0]
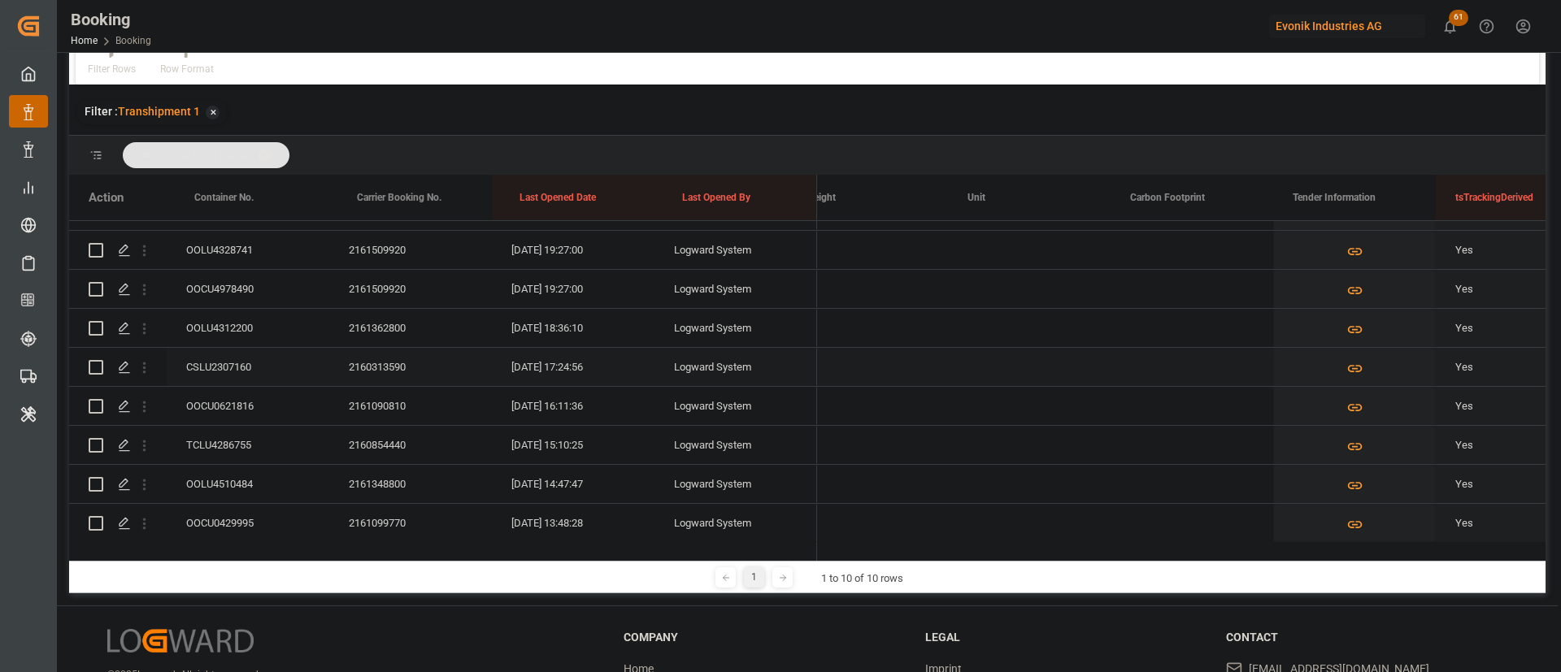
click at [413, 370] on div "2160313590" at bounding box center [410, 367] width 163 height 38
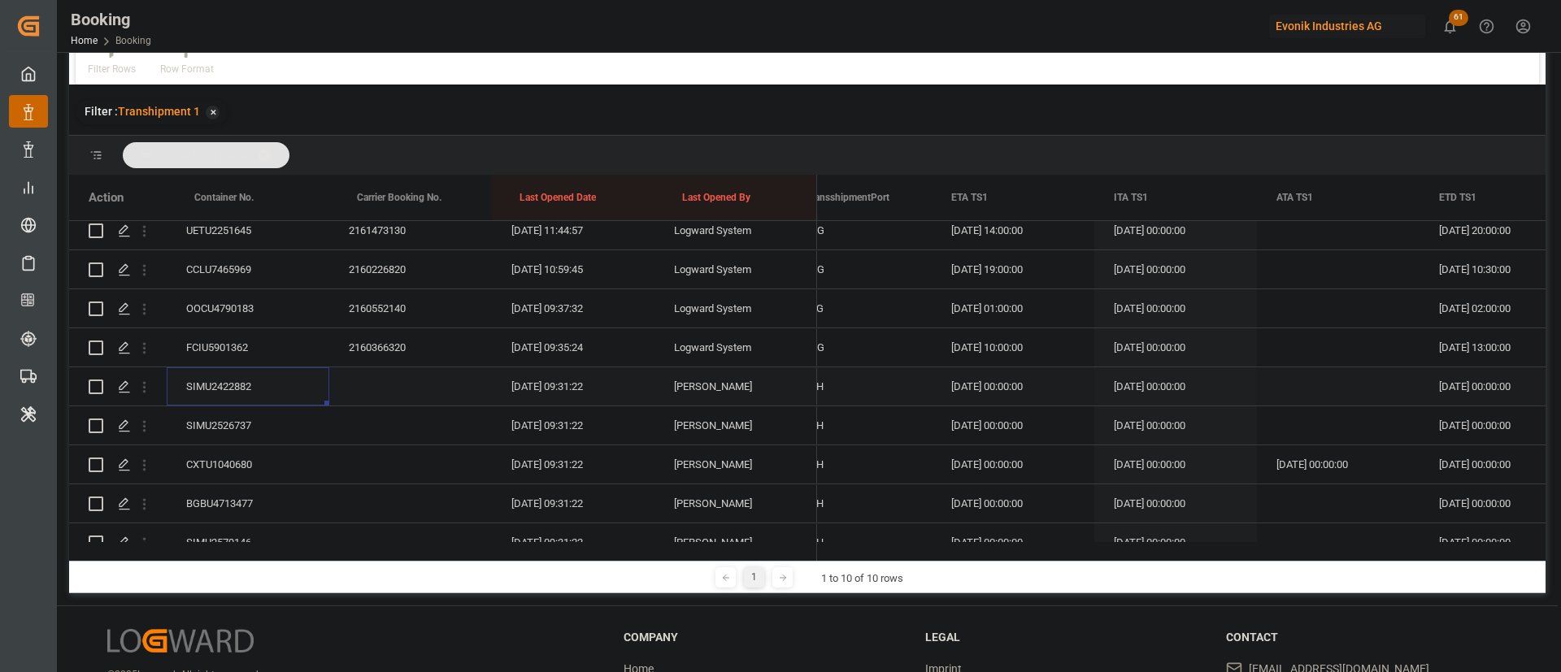
click at [236, 382] on div "SIMU2422882" at bounding box center [248, 386] width 163 height 38
click at [145, 391] on icon "open menu" at bounding box center [144, 387] width 3 height 11
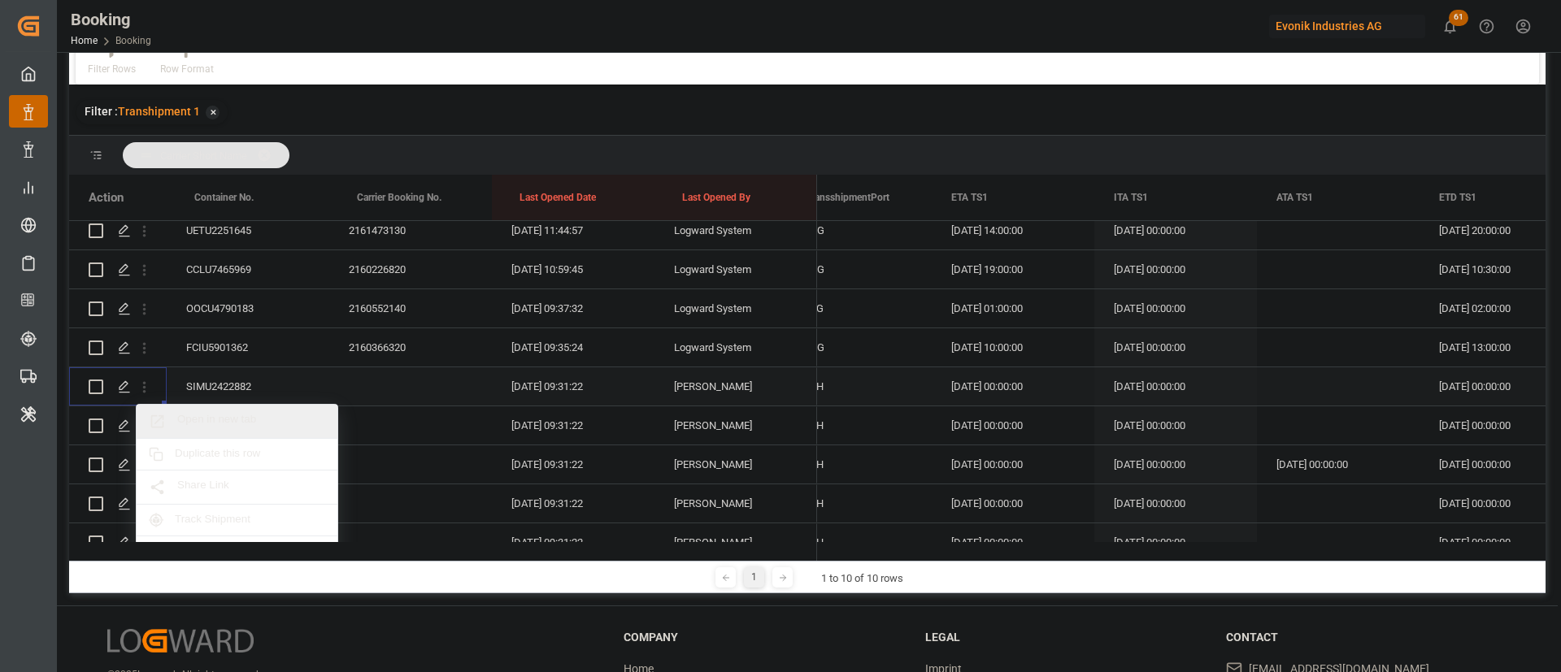
click at [222, 416] on span "Open in new tab" at bounding box center [251, 421] width 148 height 17
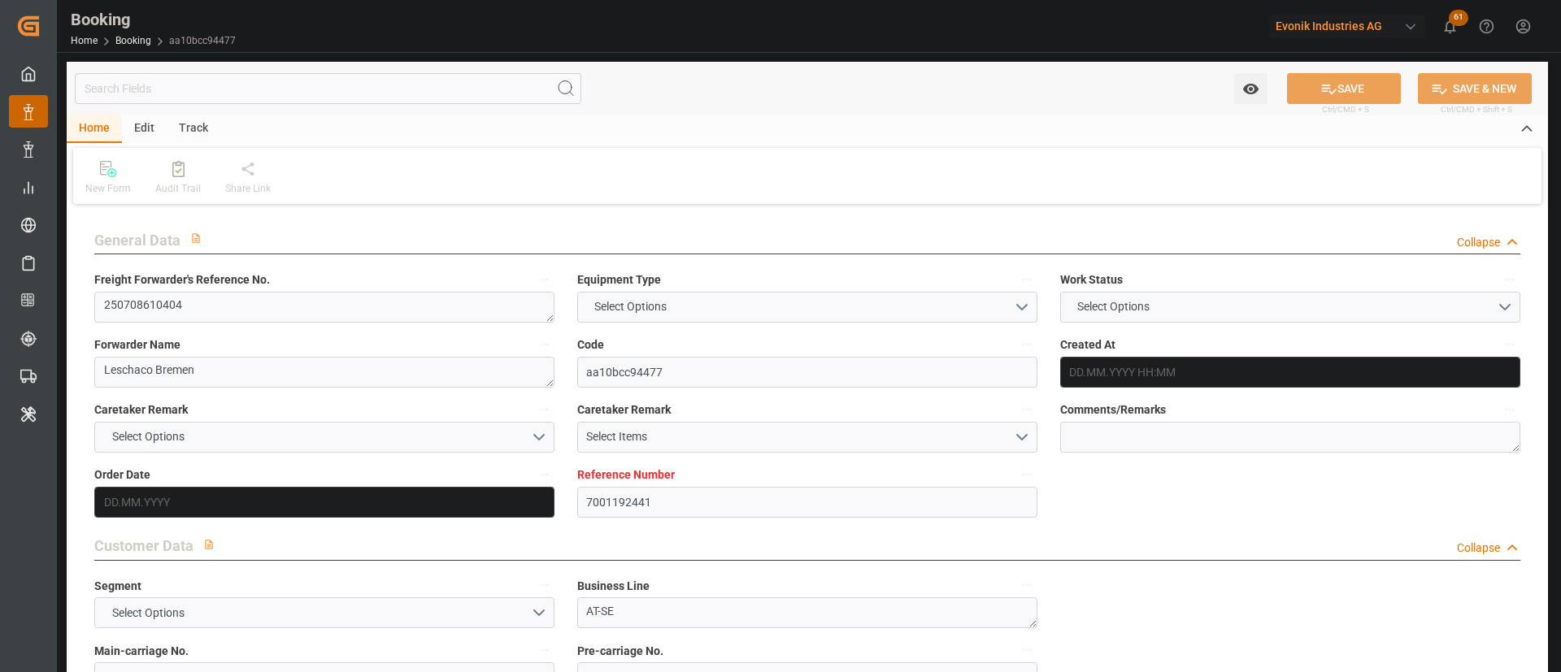
type input "7001192441"
type input "9839155"
type input "OOCL"
type input "Orient Overseas Container Line Ltd"
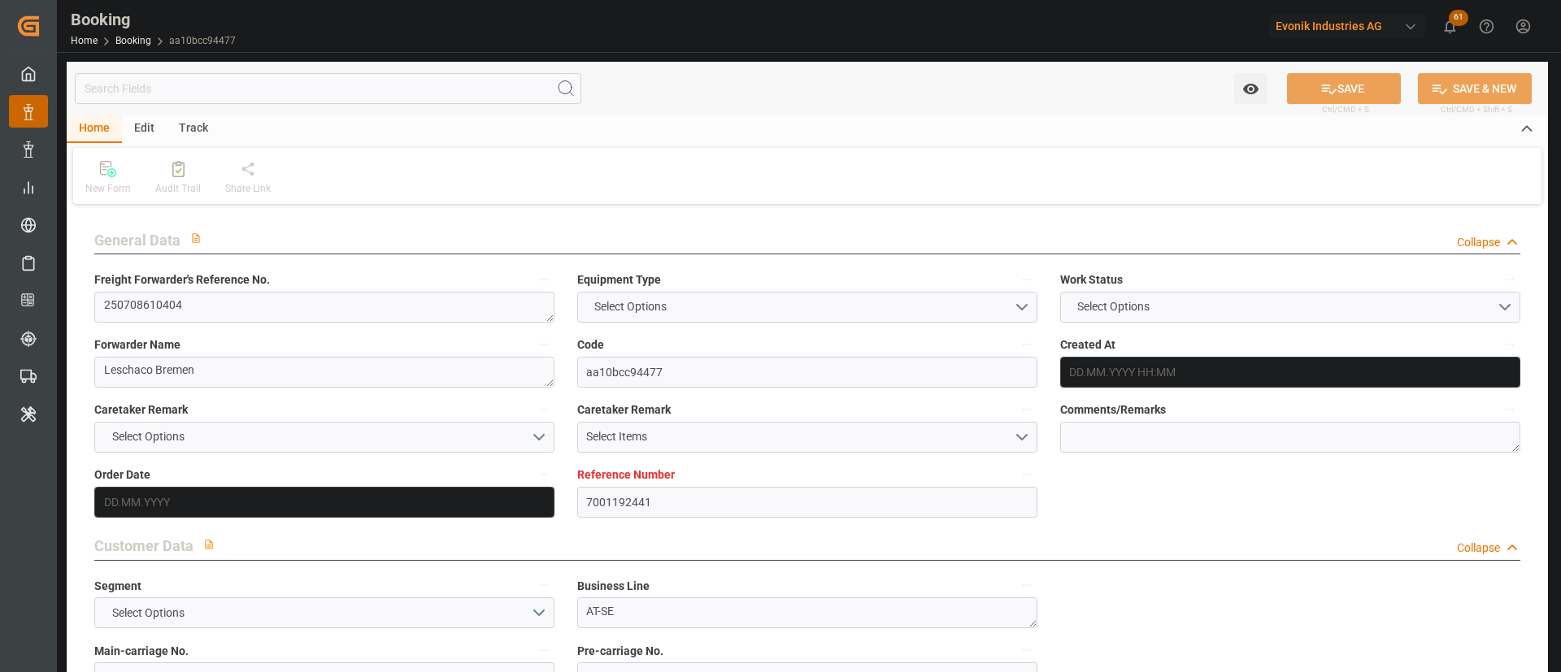
type input "DEHAM"
type input "AUMEL"
type input "1"
type input "MYPKG"
type input "0"
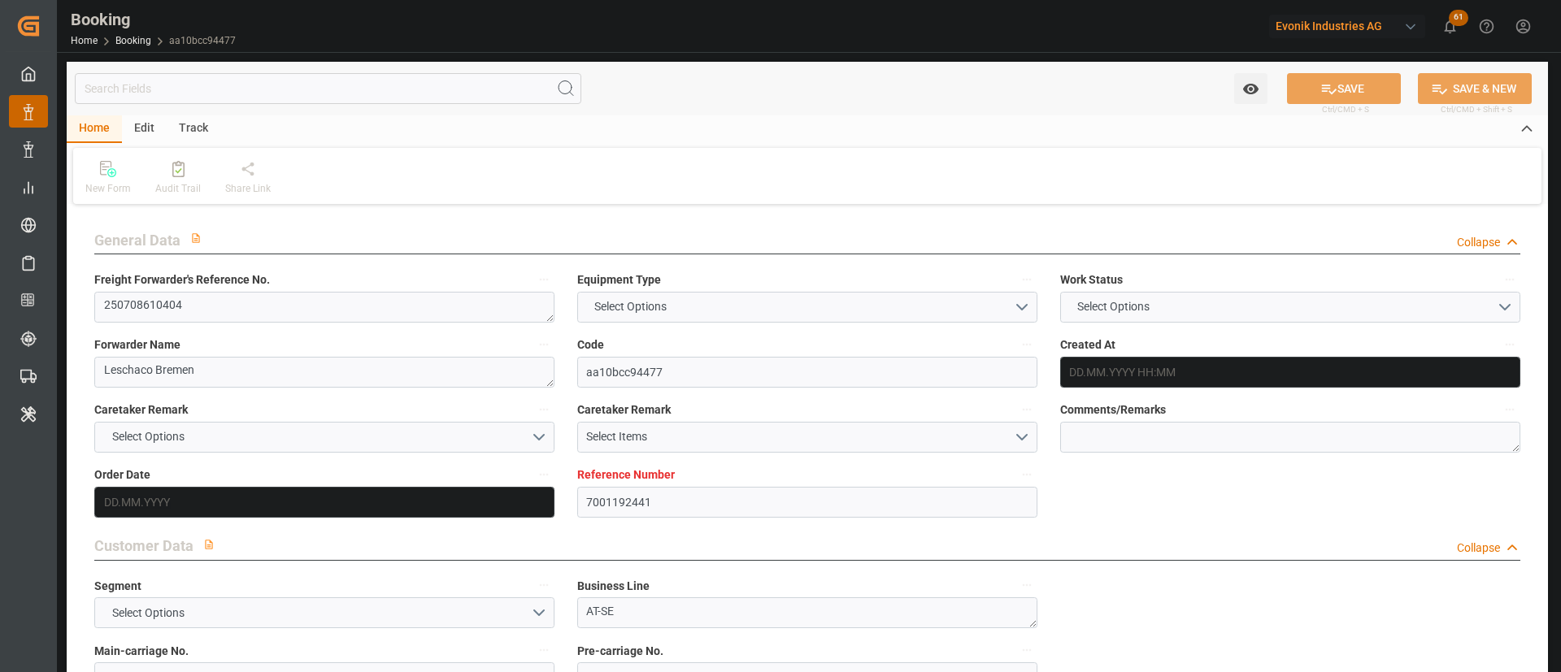
type input "DEHAM"
type input "AUMEL"
type input "9329552"
type input "[DATE] 11:16"
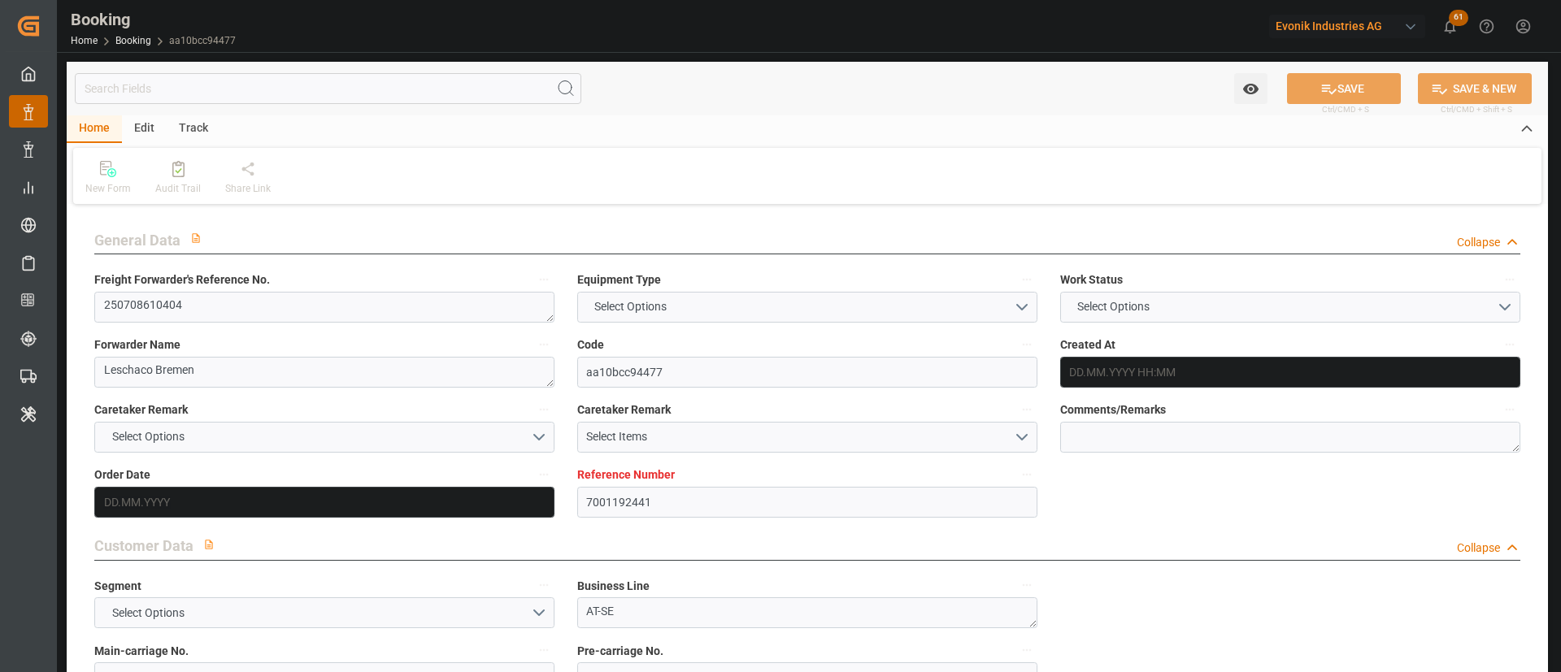
type input "[DATE]"
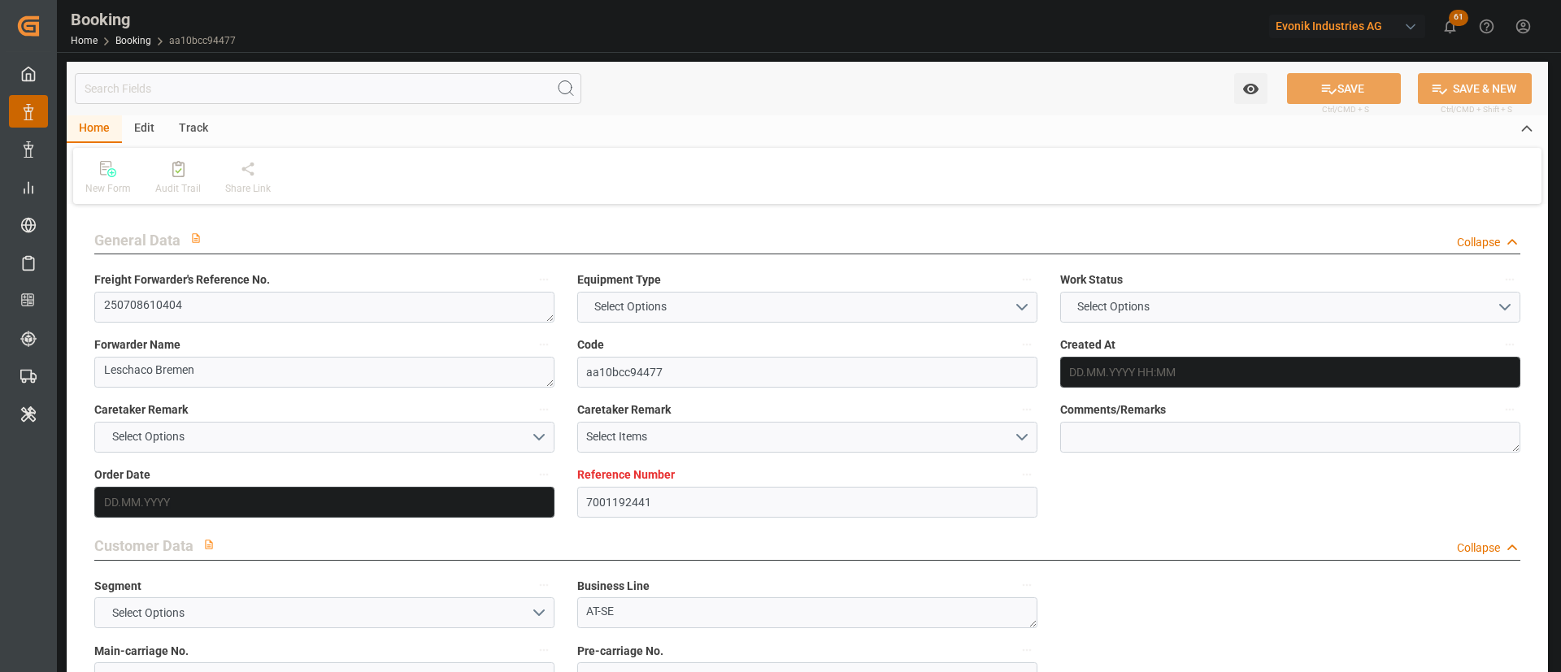
type input "[DATE] 18:30"
type input "[DATE] 00:00"
type input "12.08.2025 18:43"
type input "04.08.2025 08:59"
type input "12.10.2025 08:00"
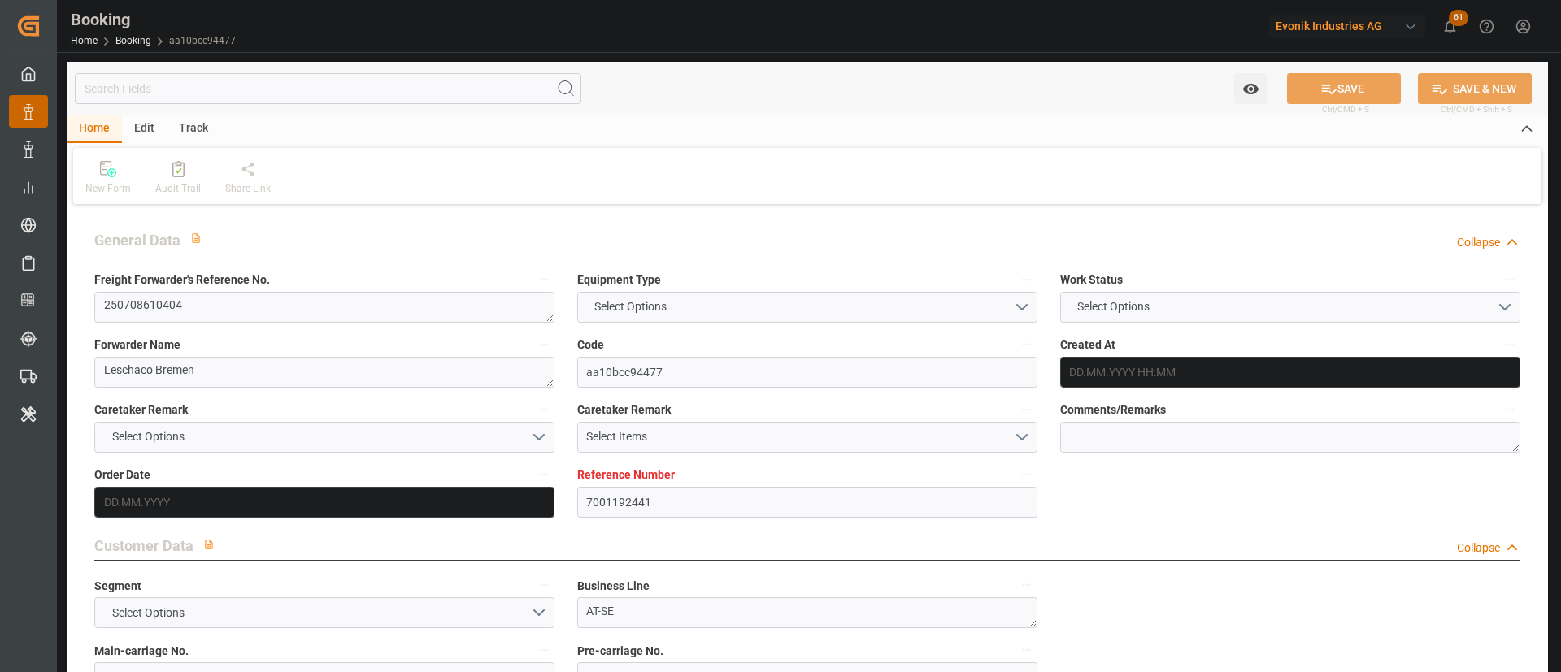
type input "13.09.2025 00:00"
type input "13.08.2025 03:05"
type input "14.09.2025 14:00"
type input "22.08.2025 00:00"
type input "25.09.2025 14:00"
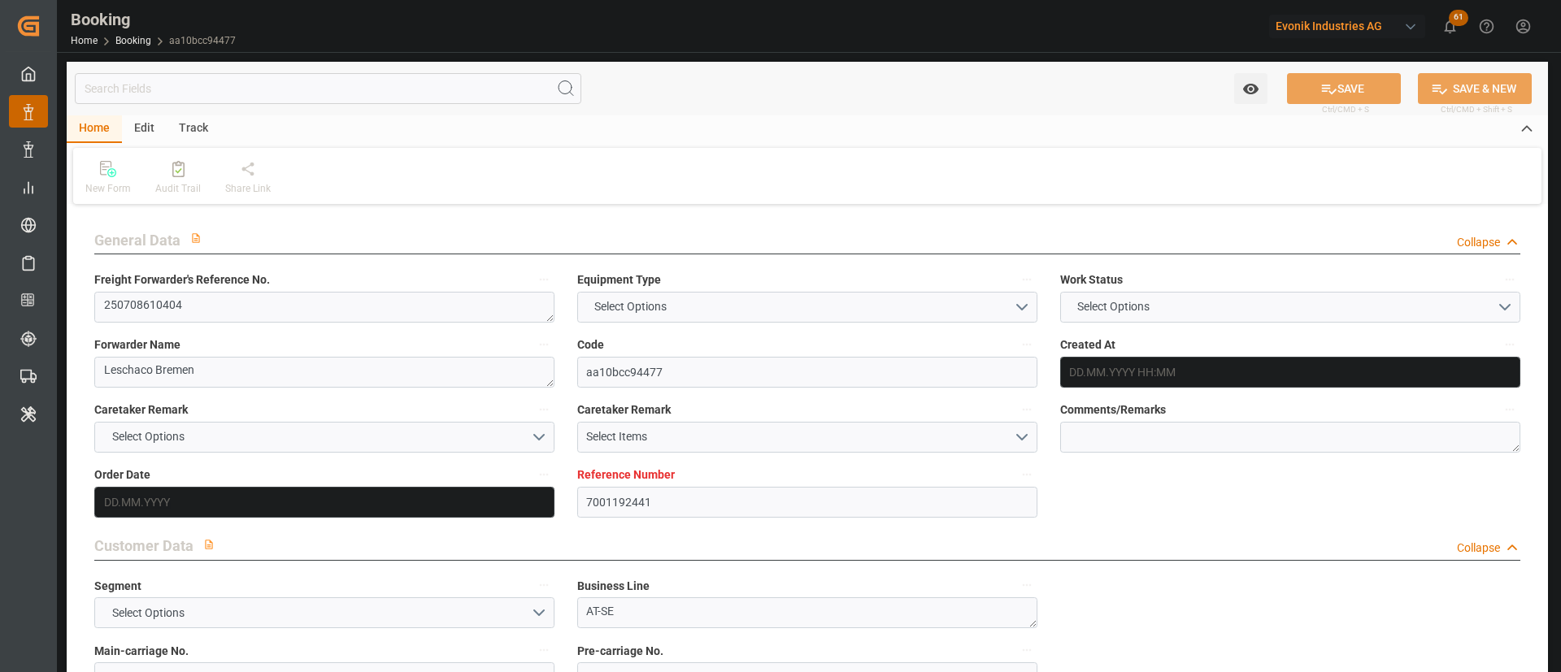
type input "27.08.2025 00:00"
type input "04.08.2025"
type input "12.08.2025 23:12"
type input "[DATE]"
type input "31.07.2025 14:43"
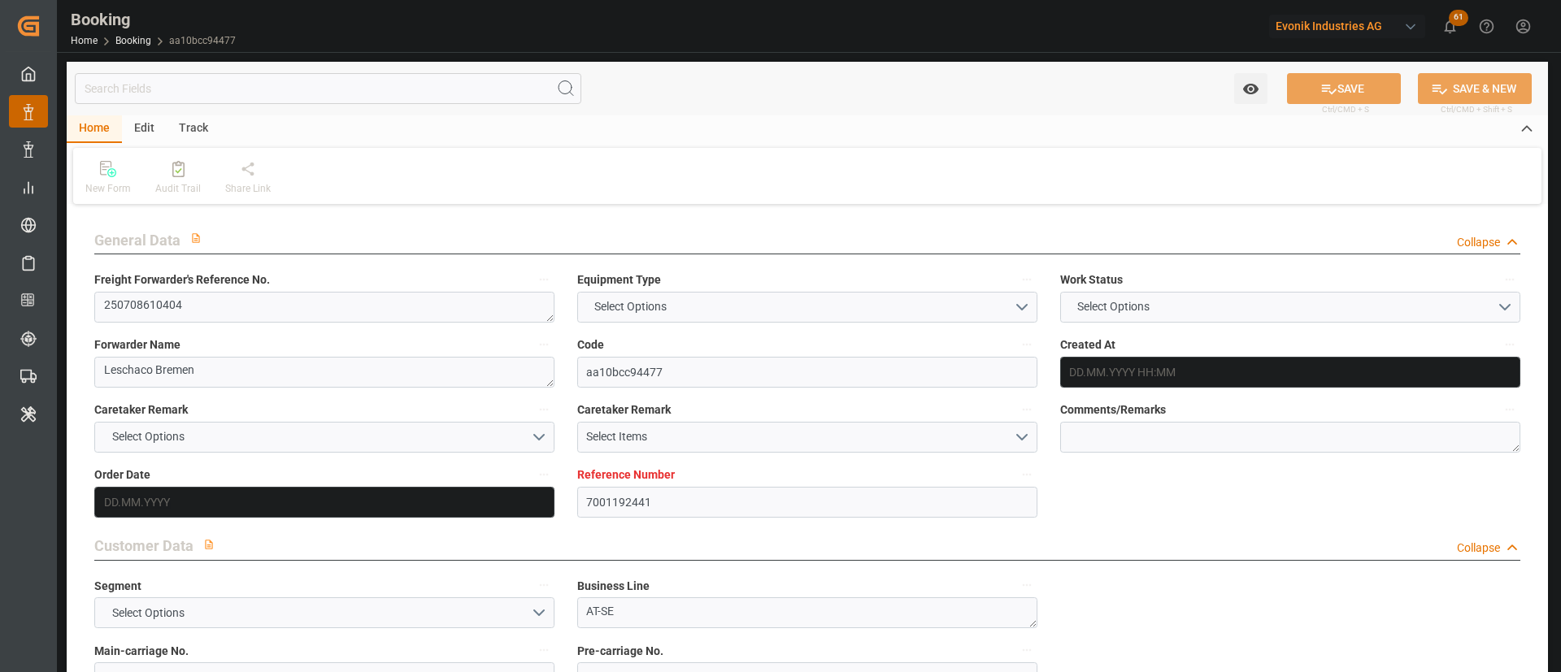
type input "12.08.2025 01:30"
type input "12.08.2025 18:30"
type input "12.08.2025 19:17"
type input "14.09.2025 14:00"
type input "14.09.2025 23:02"
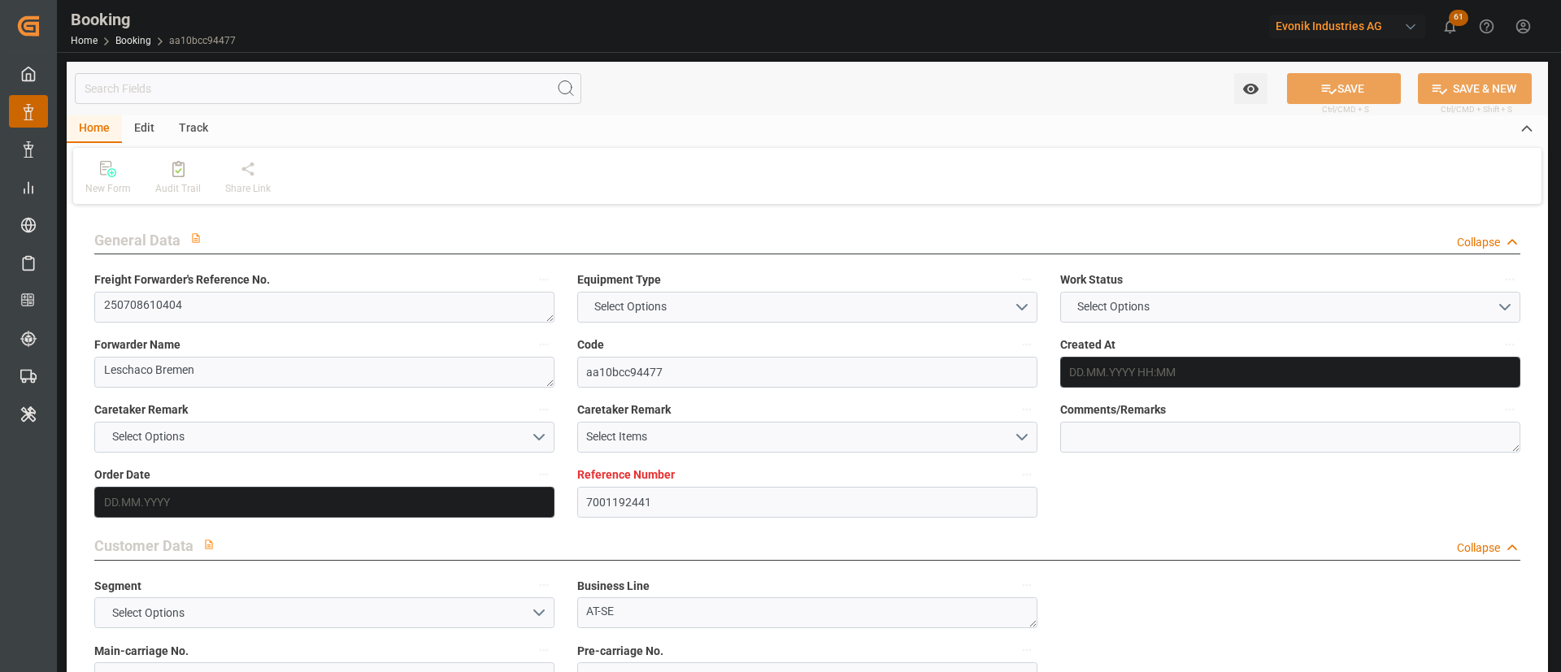
type input "25.09.2025 14:00"
type input "12.10.2025 08:00"
type input "13.10.2025 07:39"
type input "17.10.2025 07:39"
type input "12.10.2025 22:00"
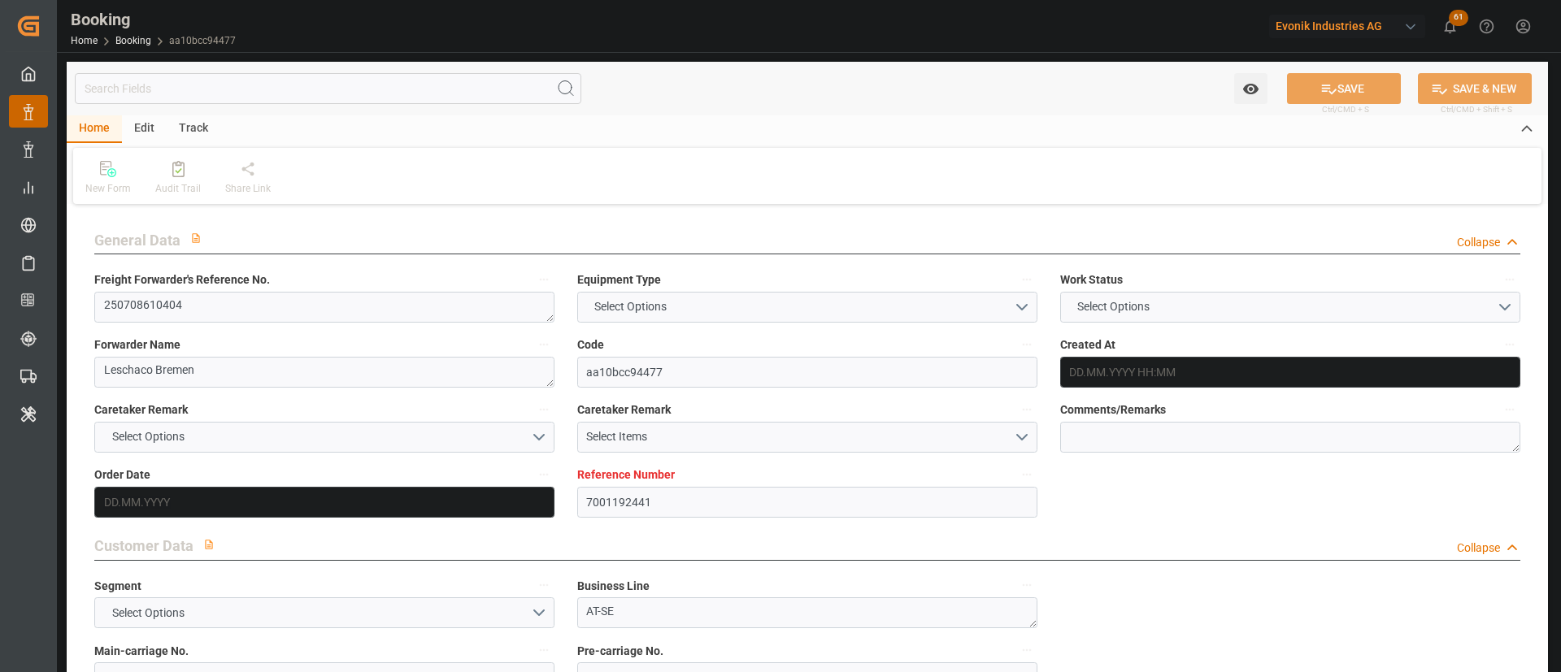
type input "12.10.2025 22:00"
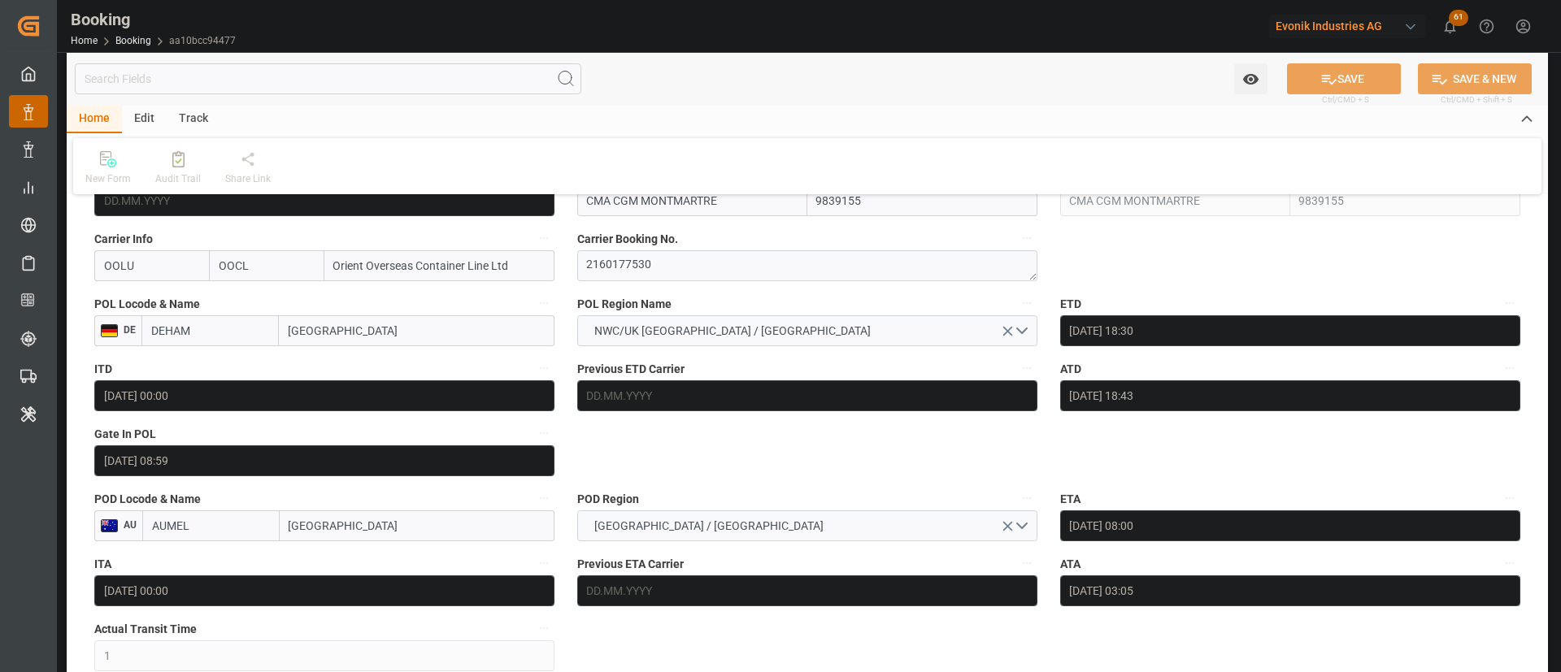
scroll to position [2560, 0]
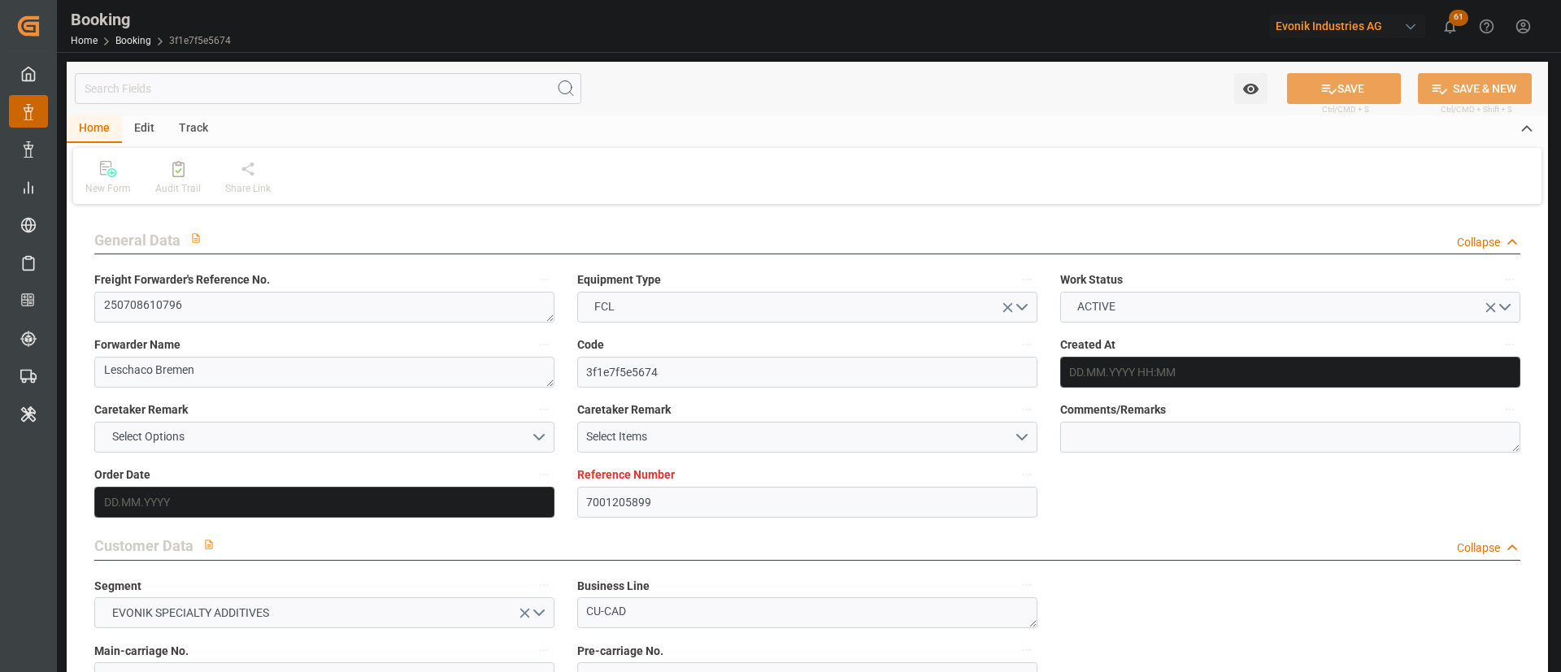
type input "[DATE] 12:19"
type input "[DATE]"
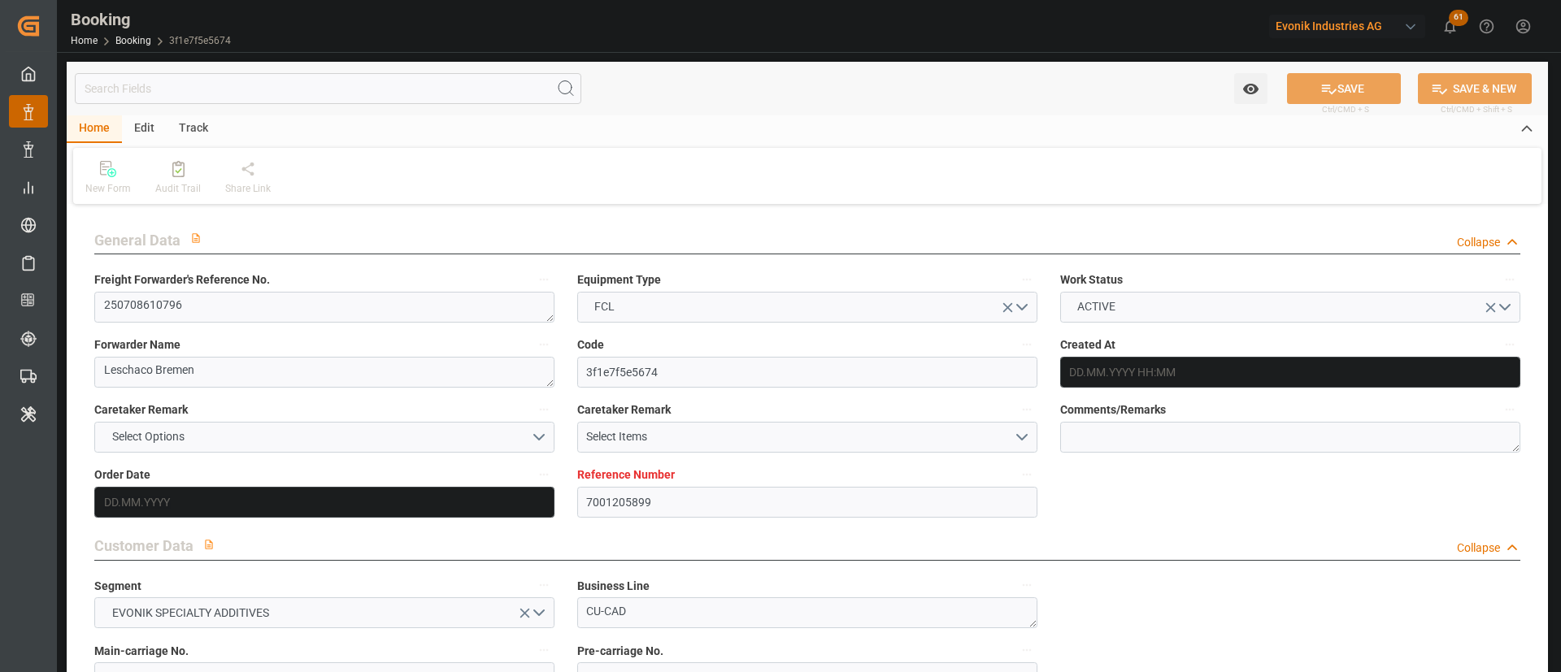
type input "[DATE]"
type input "[DATE] 22:30"
type input "[DATE] 00:00"
type input "[DATE] 02:03"
type input "[DATE] 05:20"
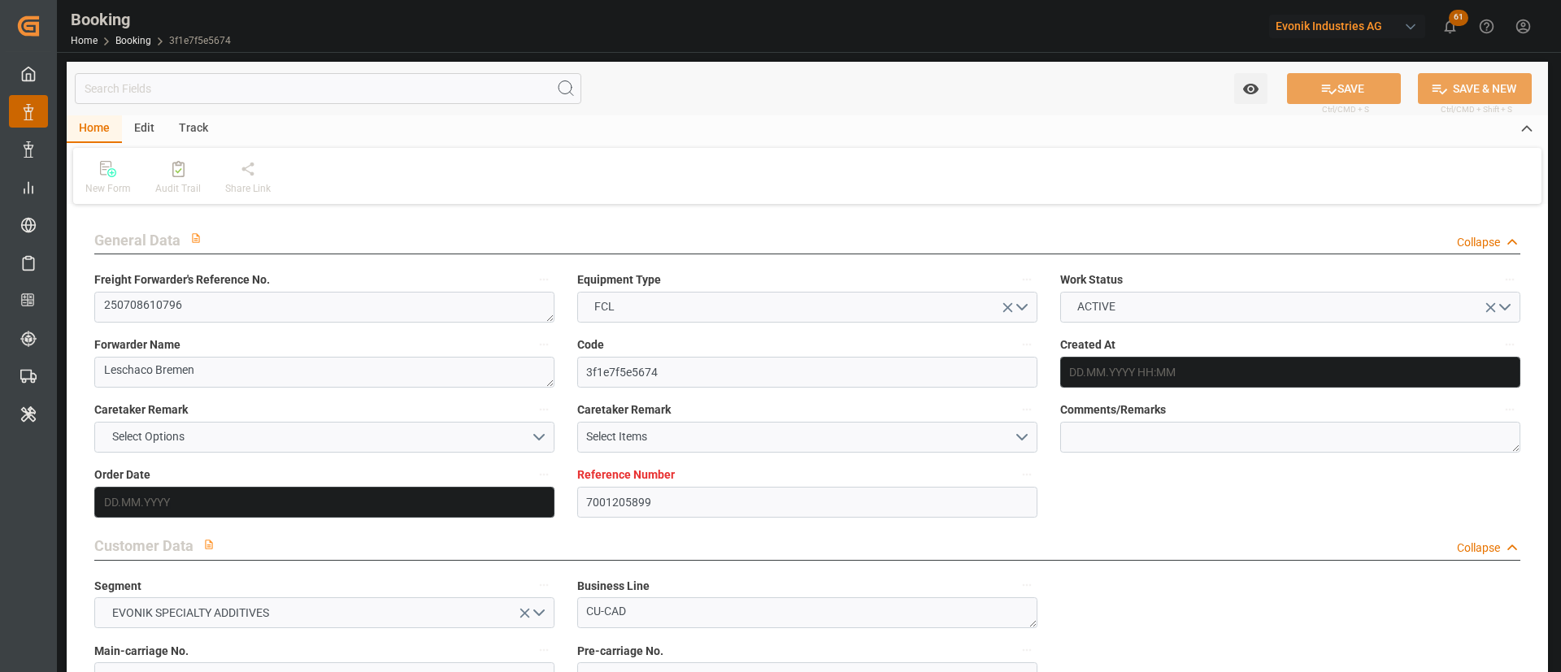
type input "[DATE] 10:00"
type input "[DATE] 00:00"
type input "[DATE] 18:00"
type input "07.09.2025 00:00"
type input "16.09.2025 02:00"
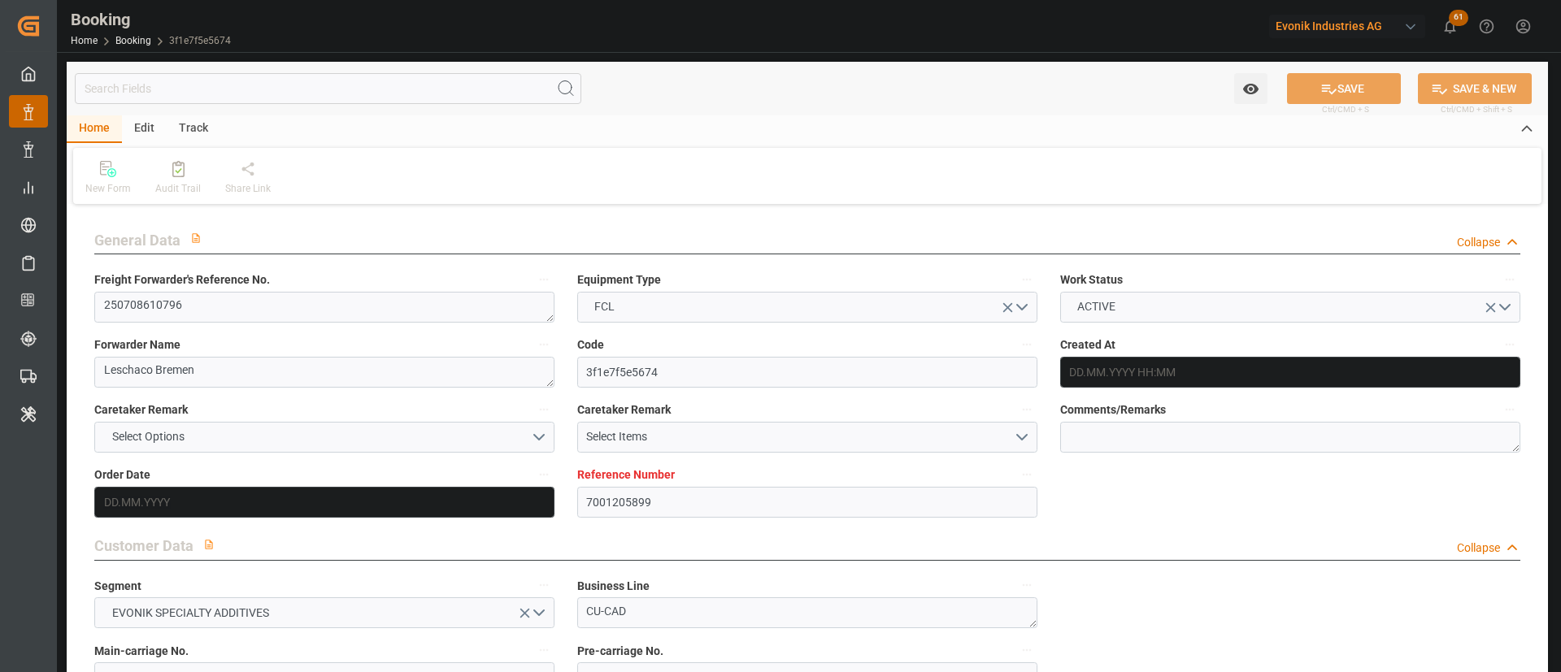
type input "16.09.2025 00:00"
type input "15.07.2025"
type input "12.08.2025 22:27"
type input "[DATE]"
type input "14.07.2025 08:12"
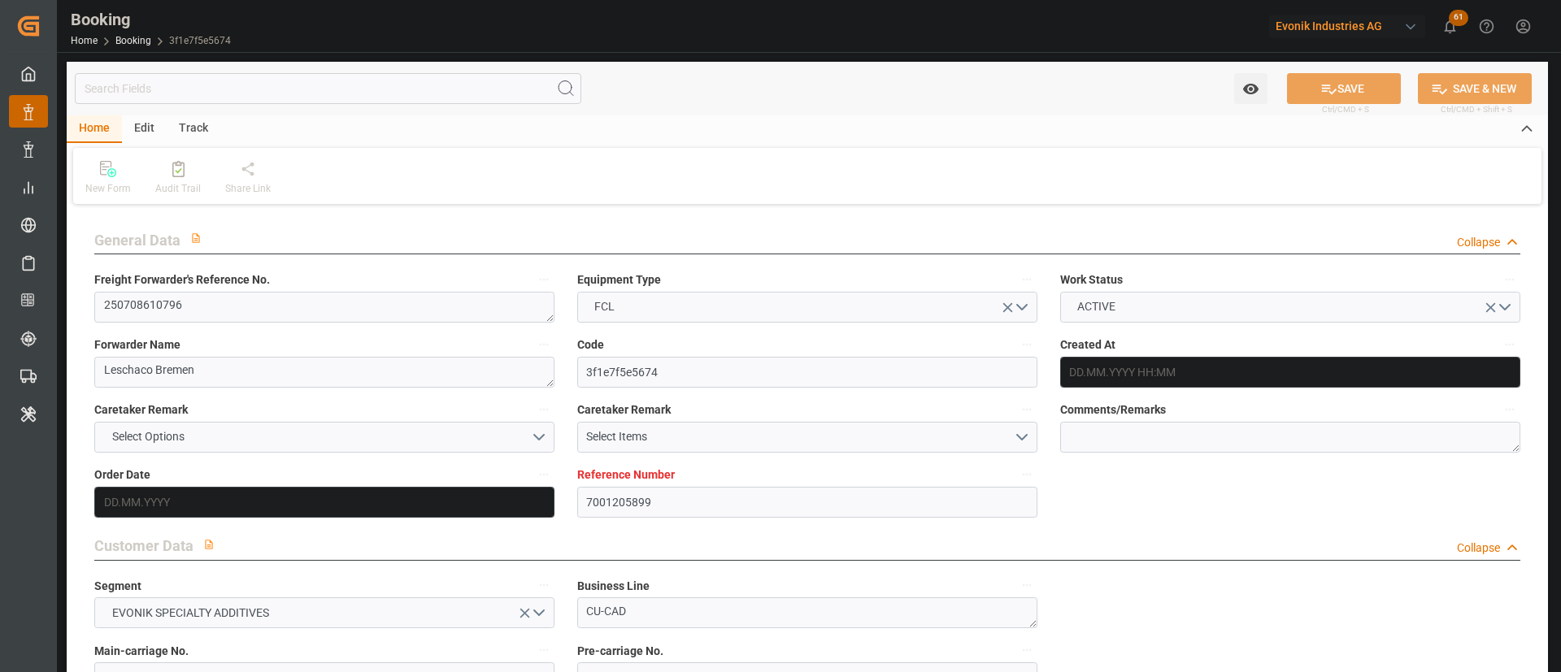
type input "26.07.2025 01:19"
type input "27.07.2025 22:30"
type input "28.07.2025 03:01"
type input "05.09.2025 18:00"
type input "06.09.2025 02:57"
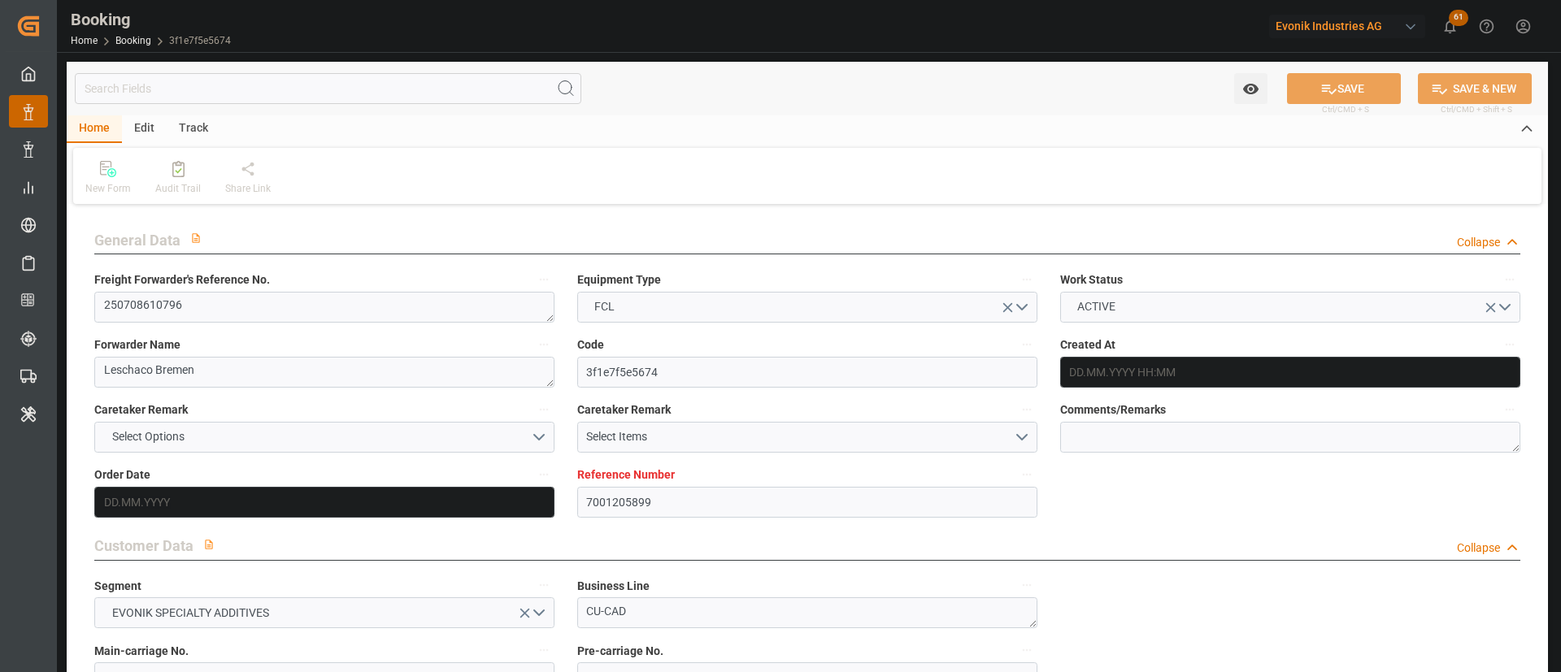
type input "16.09.2025 02:00"
type input "17.09.2025 10:00"
type input "17.09.2025 23:33"
type input "21.09.2025 23:33"
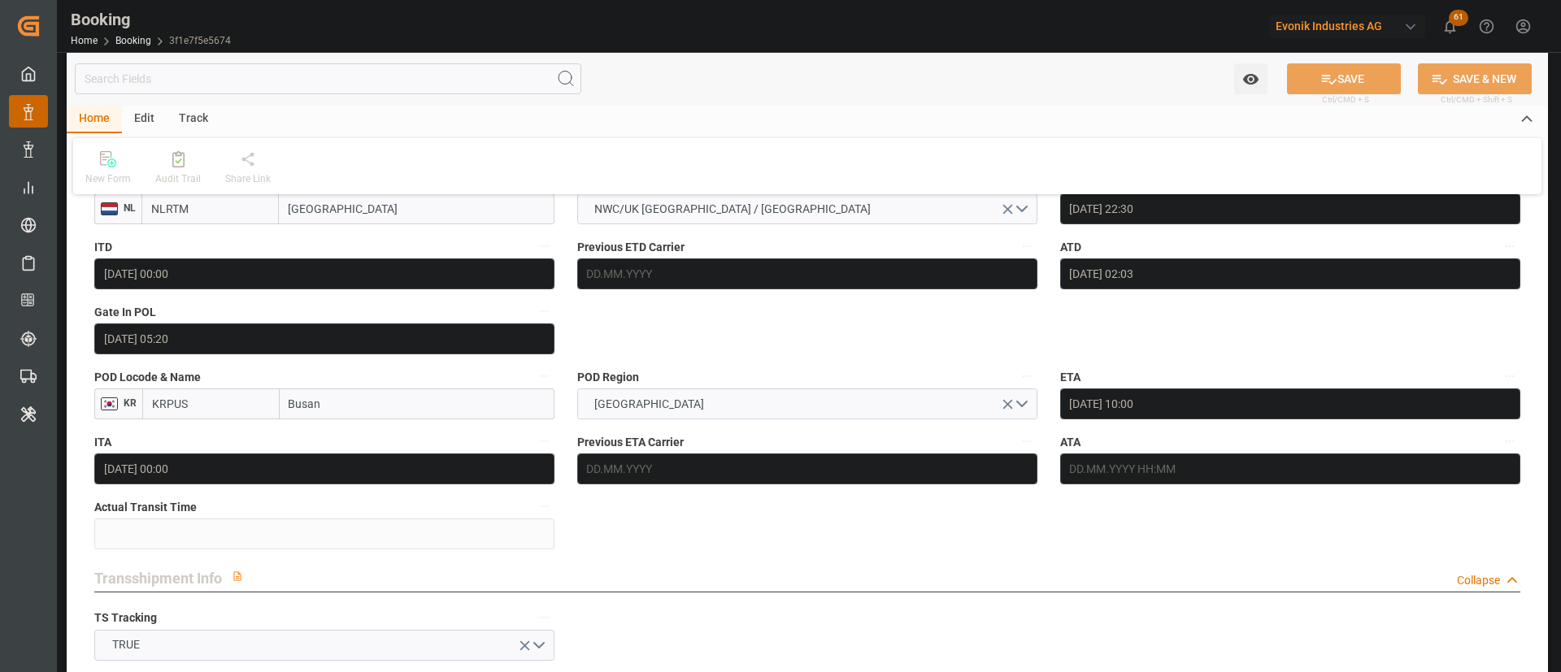
scroll to position [1707, 0]
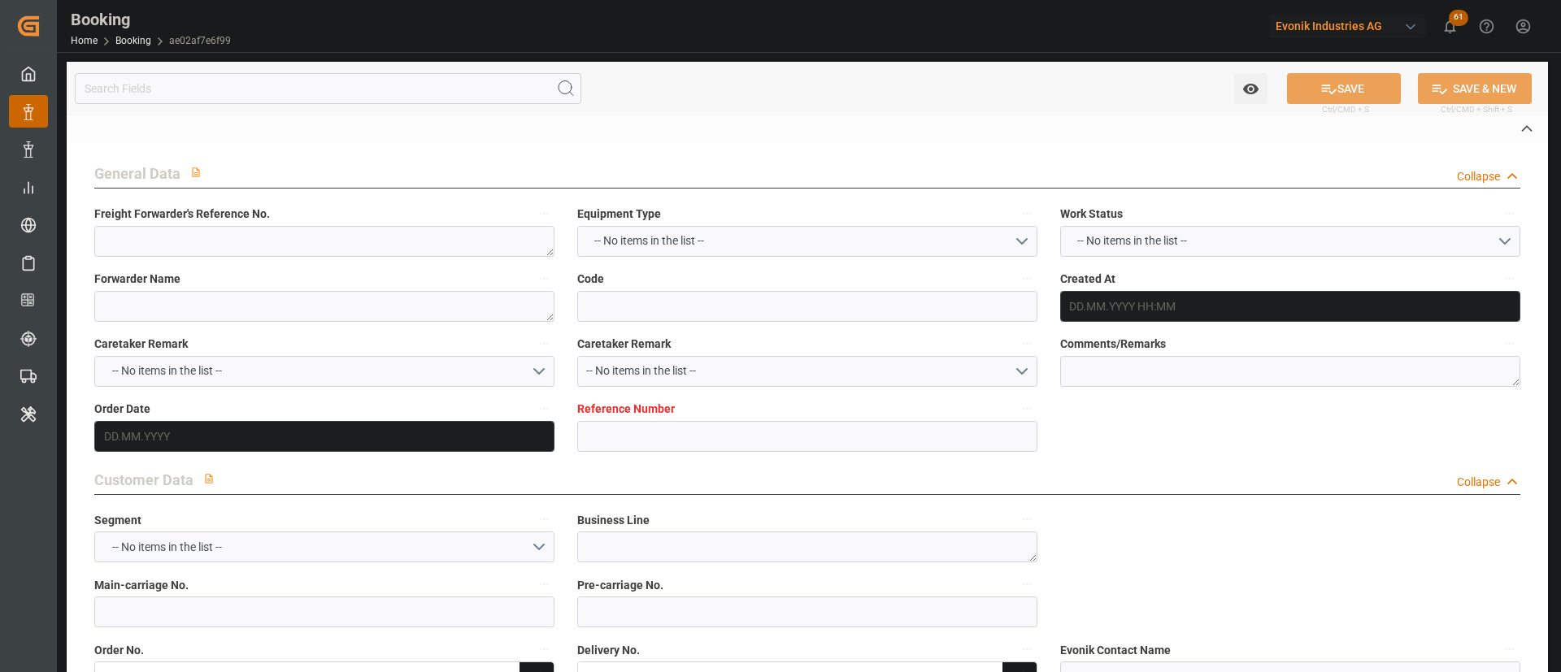
type textarea "250808610476"
type textarea "Leschaco Bremen"
type input "ae02af7e6f99"
type input "7001225227"
type textarea "AT-HP"
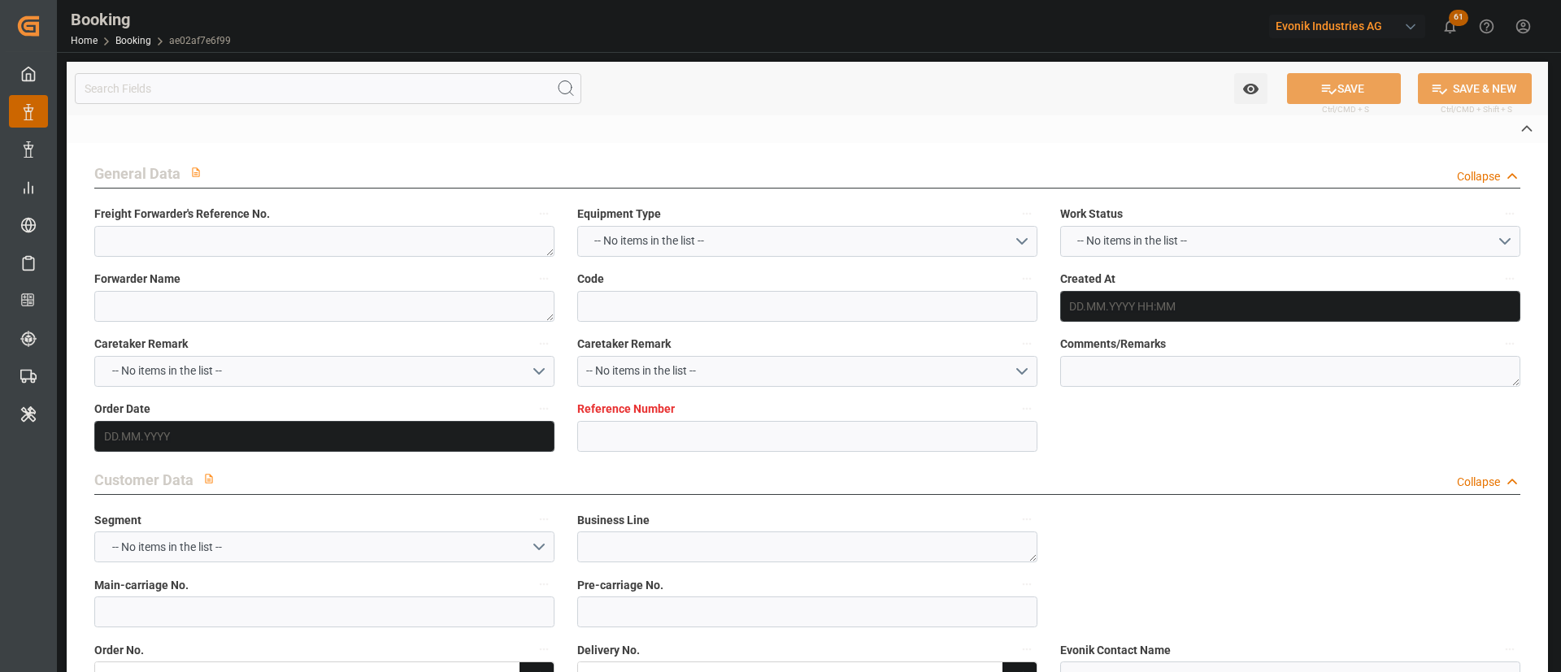
type input "7001225226"
type textarea "[PERSON_NAME][EMAIL_ADDRESS][PERSON_NAME][DOMAIN_NAME]"
type textarea "CIF"
type textarea "[GEOGRAPHIC_DATA]"
type textarea "Marl"
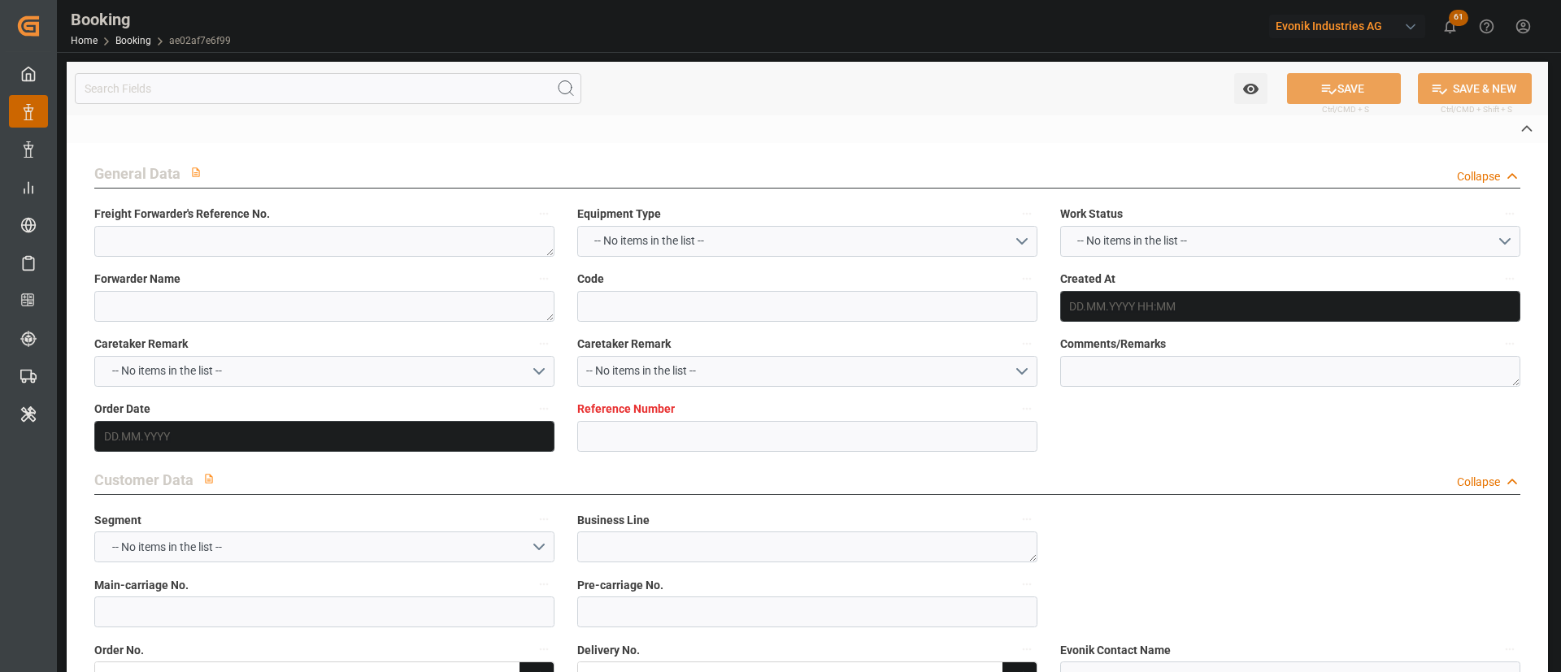
type textarea "OOCU4808220"
type input "COSCO SHIPPING UNIVERSE"
type input "OOLU"
type textarea "2161257780"
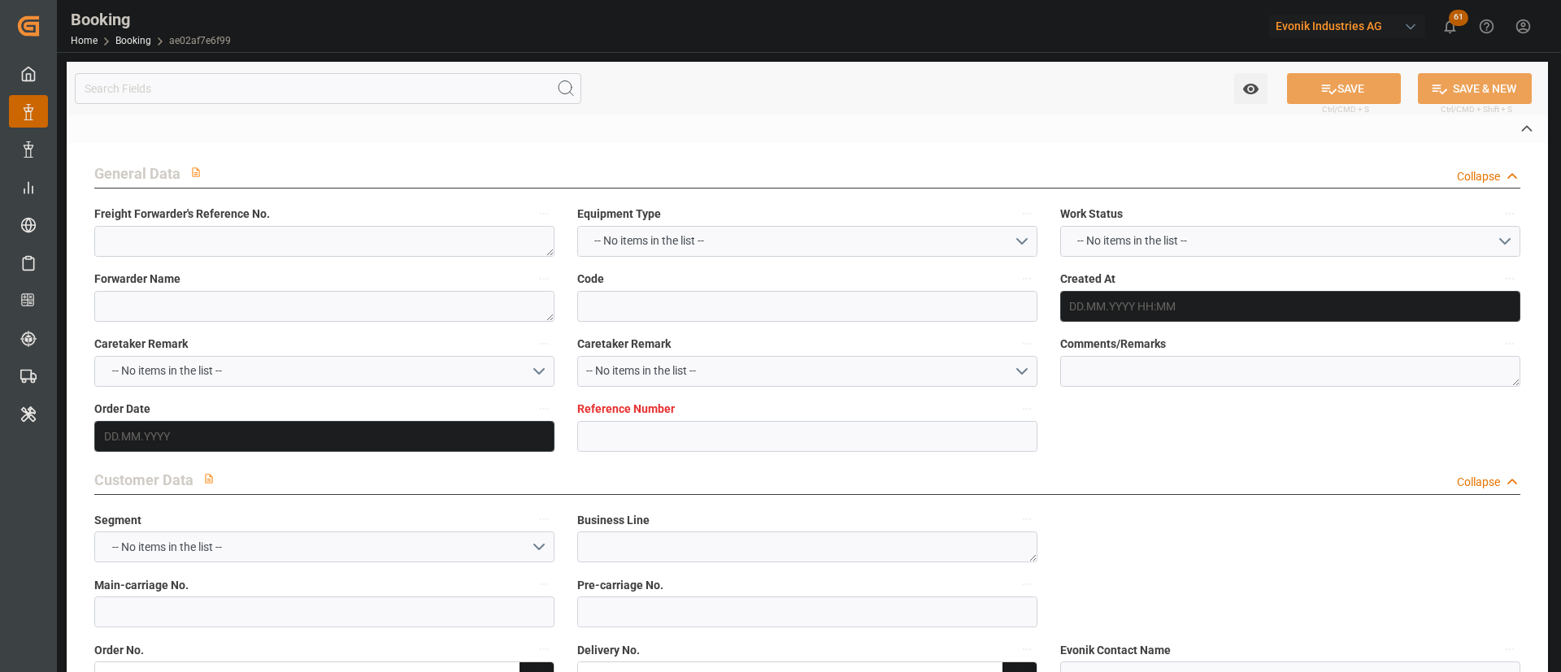
type input "Antwerp"
type input "Busan"
type input "SHANGHAI PT"
type textarea "vesselName etd [PERSON_NAME]"
type textarea "INPUT_Evonik_Seeburger_IFTMIN_1003019544_20250804214853672.edi"
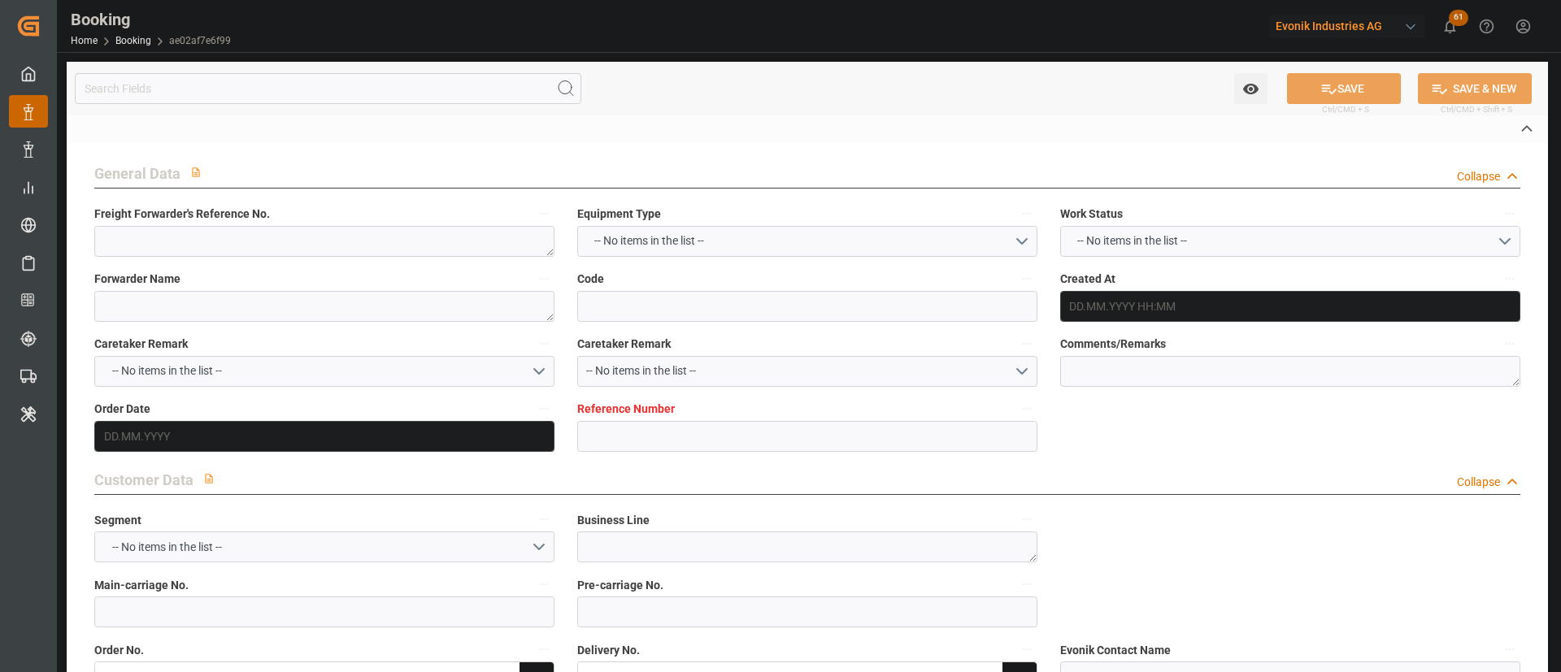
type textarea "NWC/UK North West Continent / UK_KRPUS_OOLU_AT-HP"
type textarea "INPUT_Evonik_Seeburger_IFTMIN_1002964527_20250717113120887.edi,INPUT_Evonik_See…"
type textarea "1003019544"
type textarea "Logward System"
type textarea "businessDivision-businessLine-"
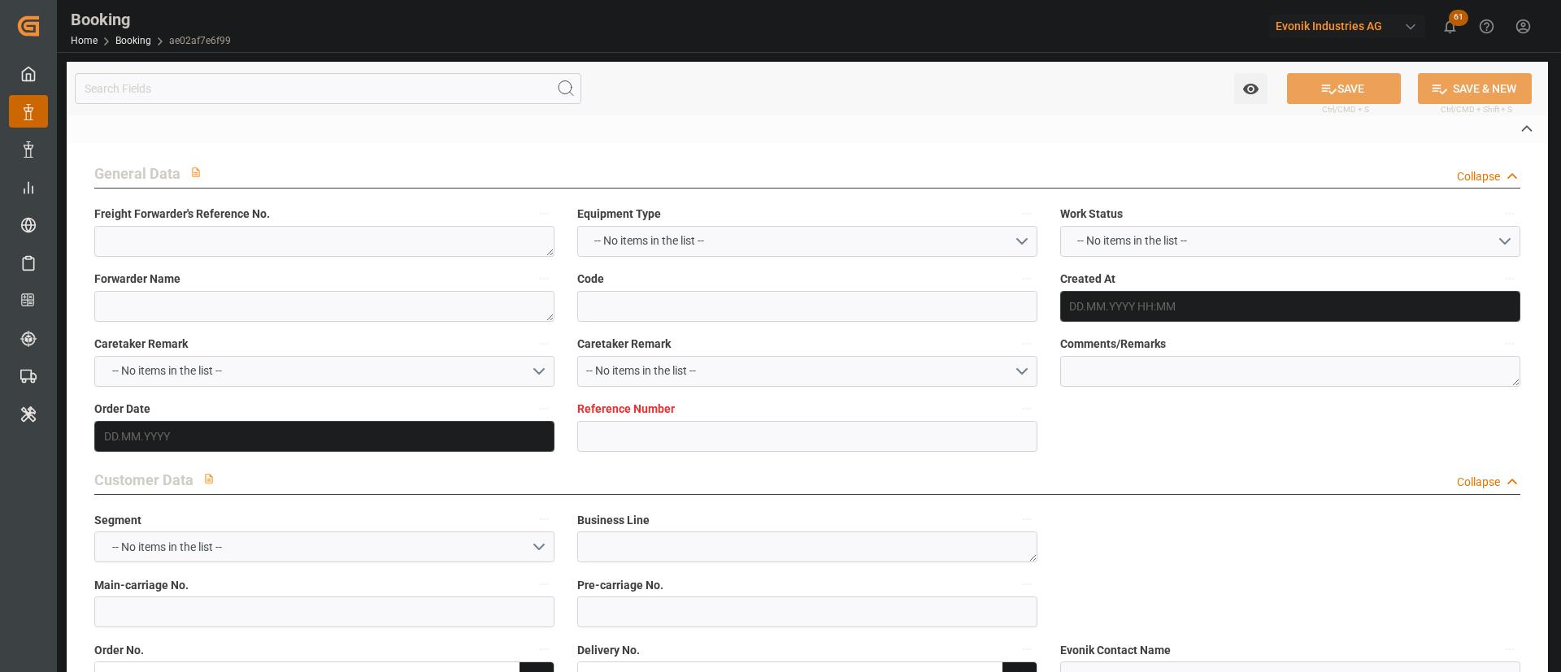
type textarea "IFTSTA"
type textarea "a011t00000LcJC5AAN"
type textarea "Yes"
type input "ANTWERPEN"
type input "[GEOGRAPHIC_DATA]"
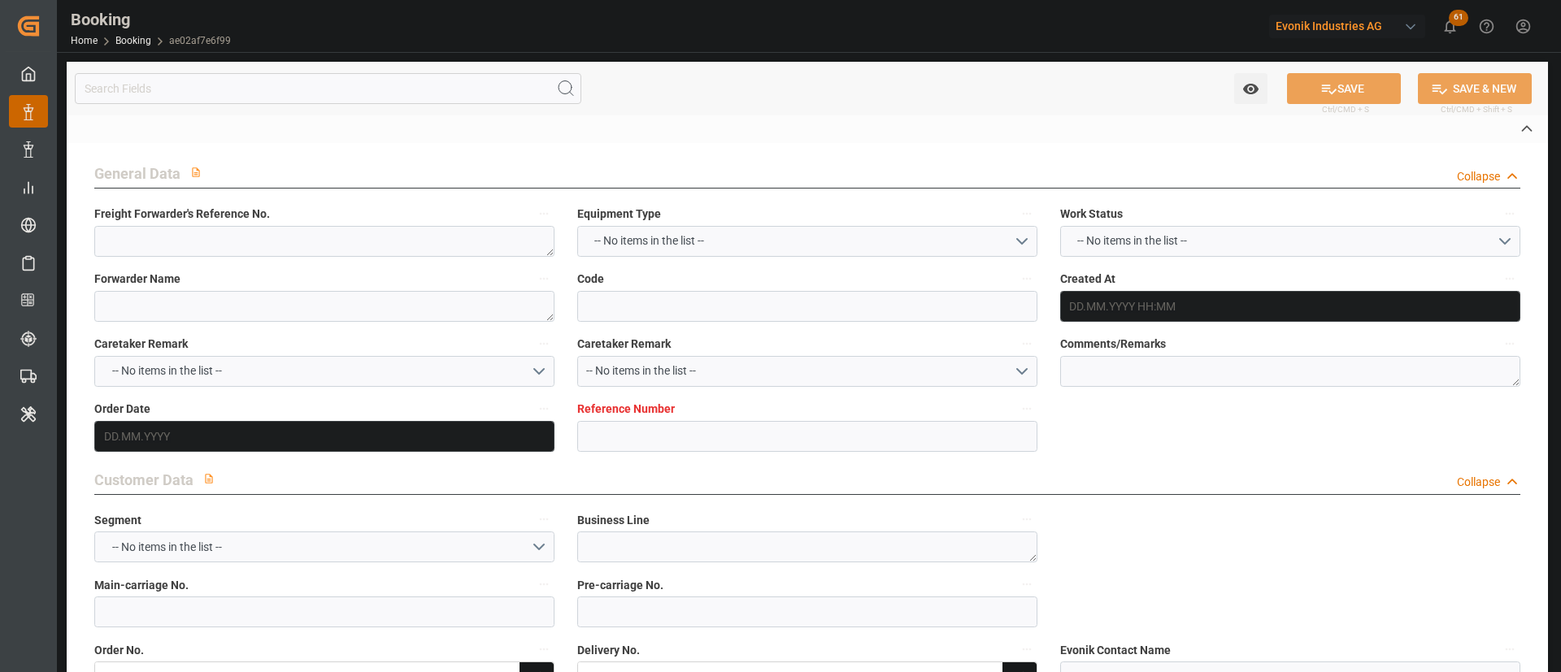
type input "DUISBURG"
type input "DE"
type input "TRUCK"
type input "032E"
type input "VESSEL"
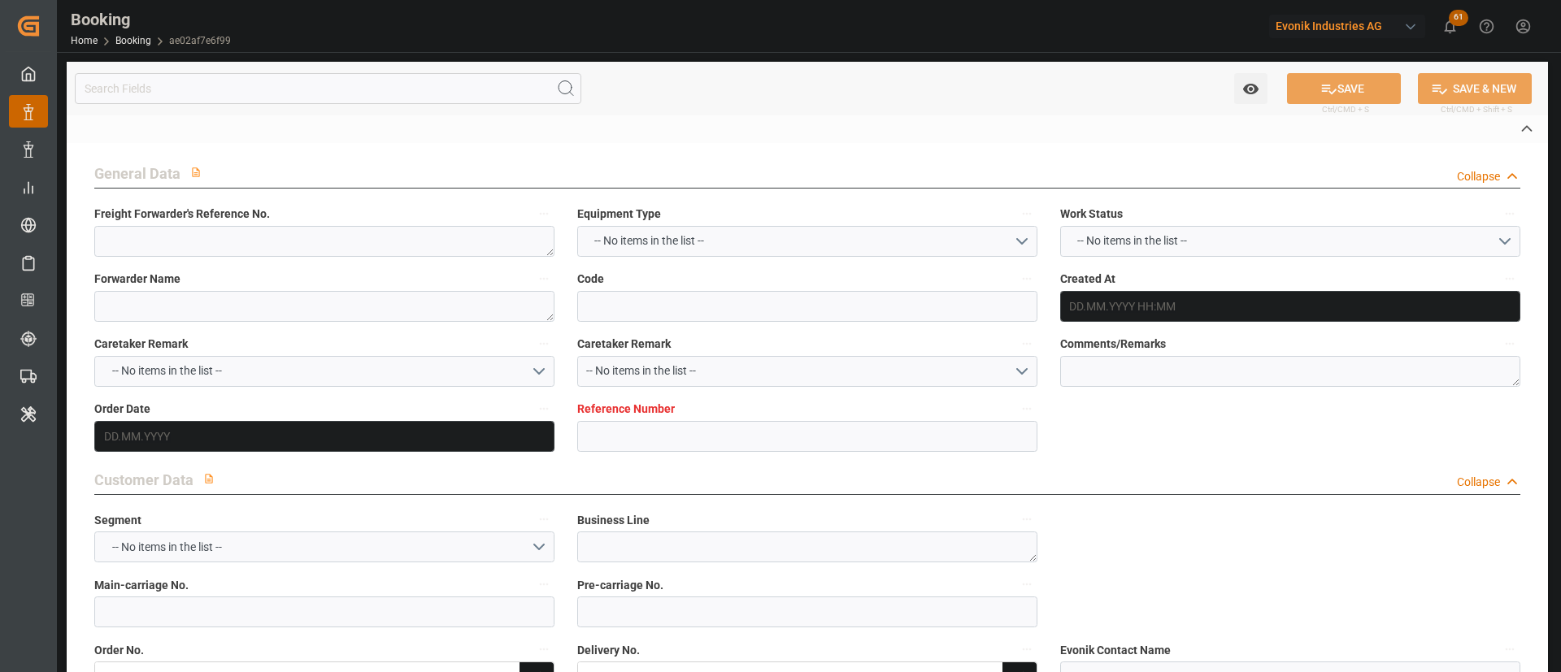
type input "OOCL POLAND"
type input "054E"
type input "OOCL POLAND"
type input "TRUCK"
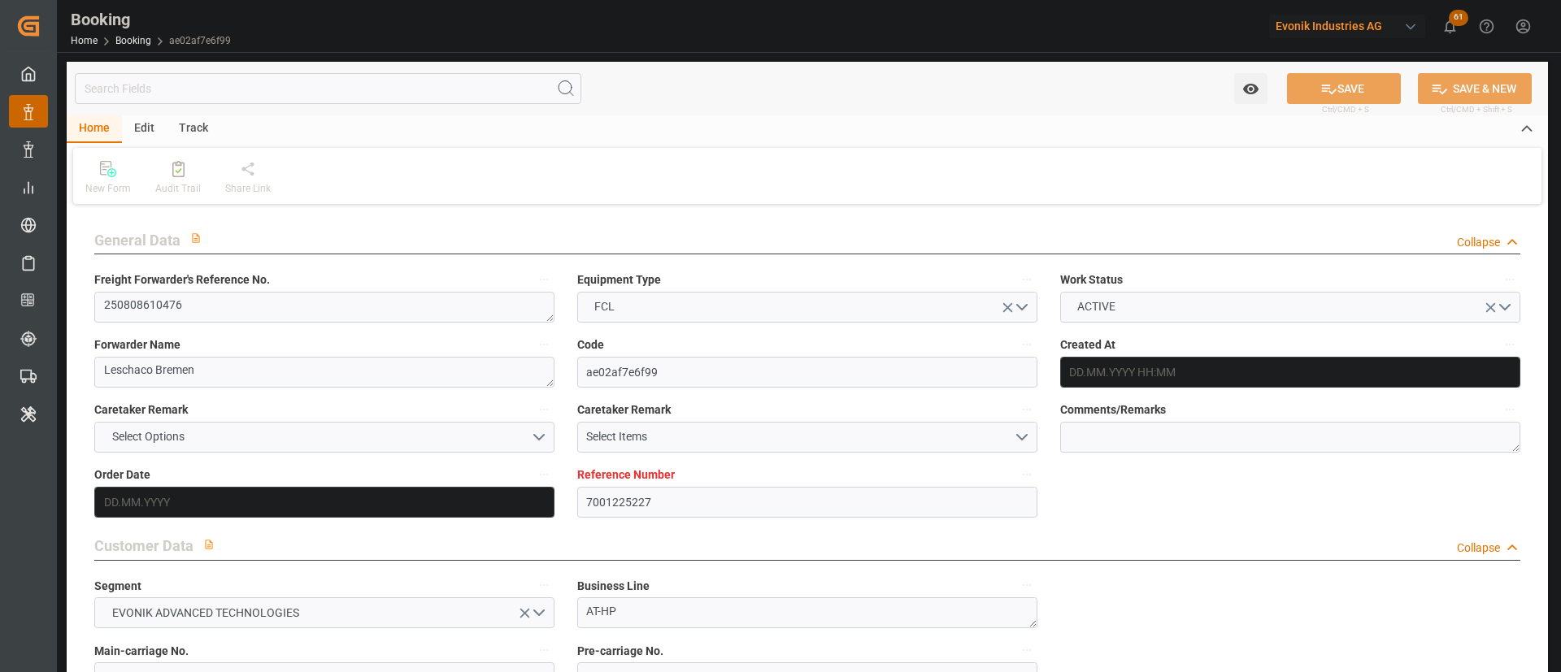
type input "7001225227"
type input "9795610"
type input "OOCL"
type input "Orient Overseas Container Line Ltd"
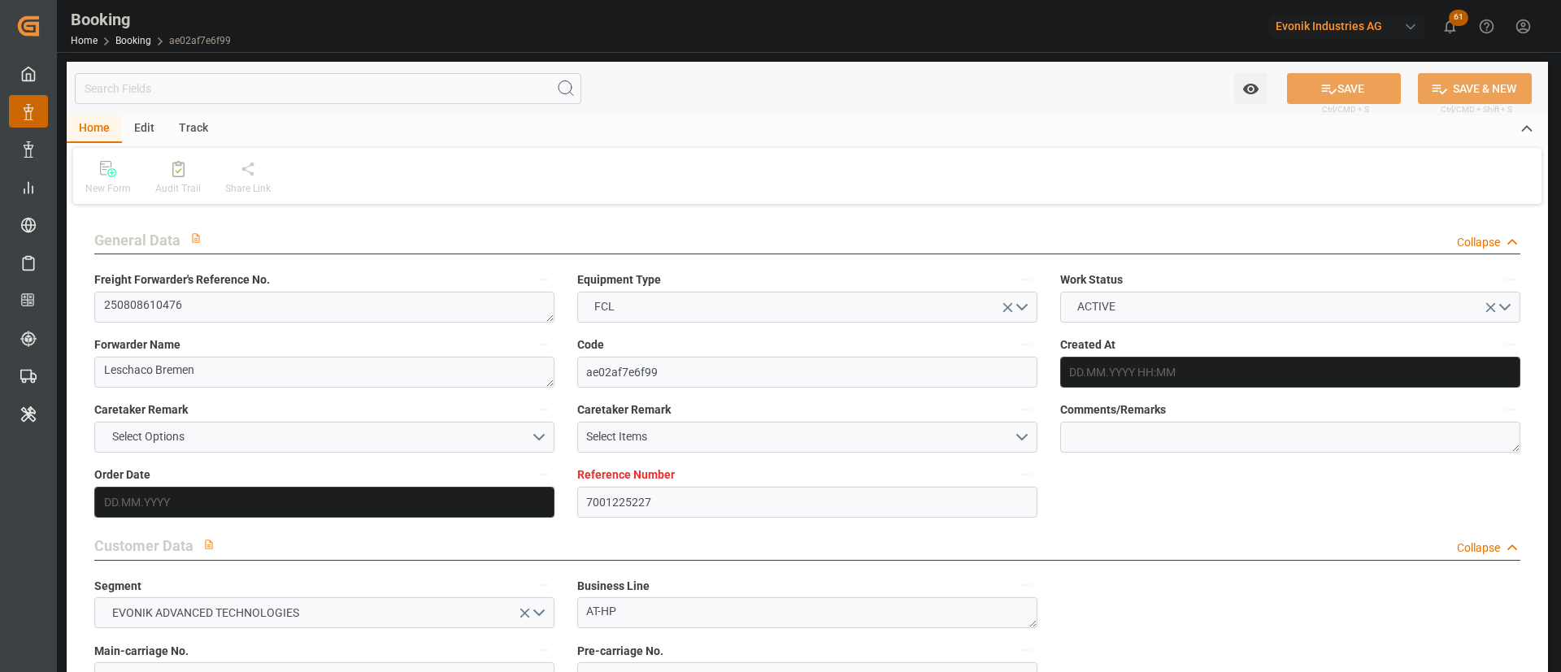
type input "BEANR"
type input "KRPUS"
type input "CNSHG"
type input "BEANR"
type input "KRPUS"
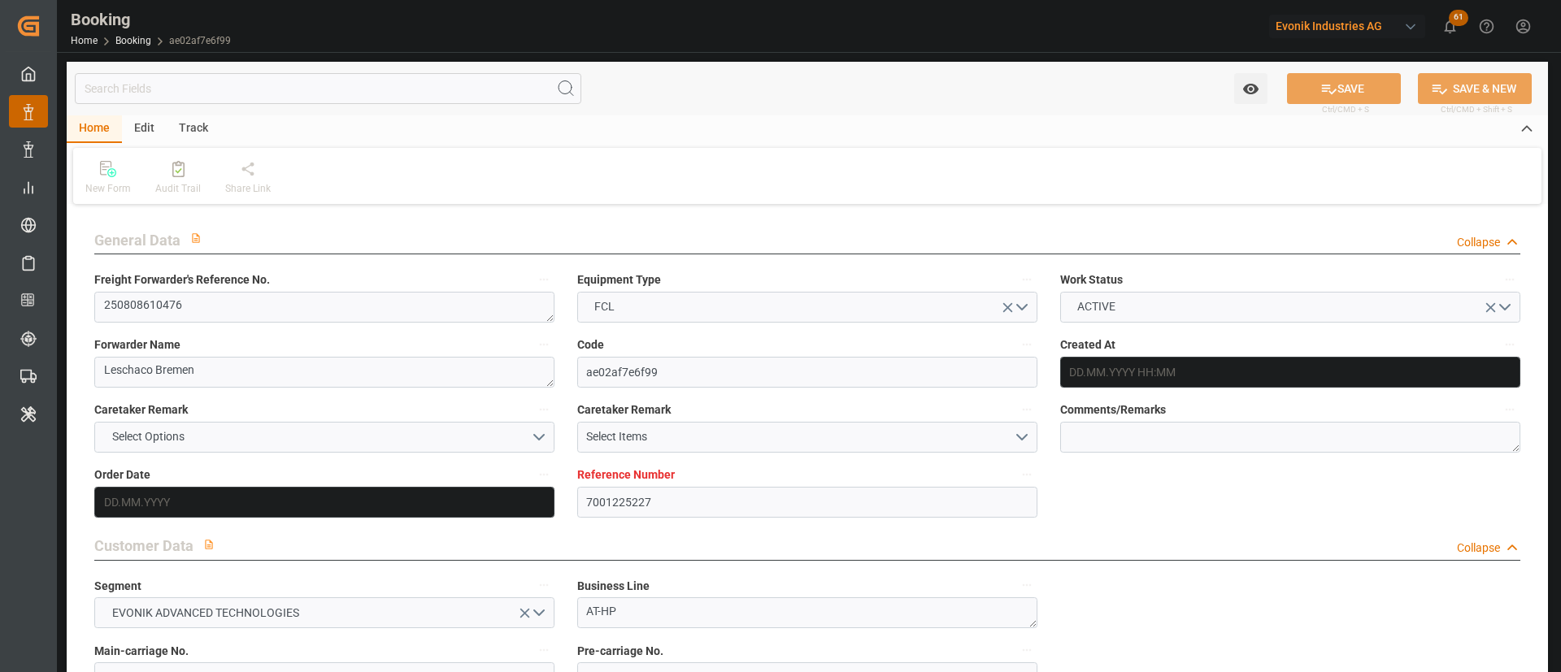
type input "9622588"
type input "17.07.2025 09:33"
type input "17.07.2025"
type input "09.10.2025"
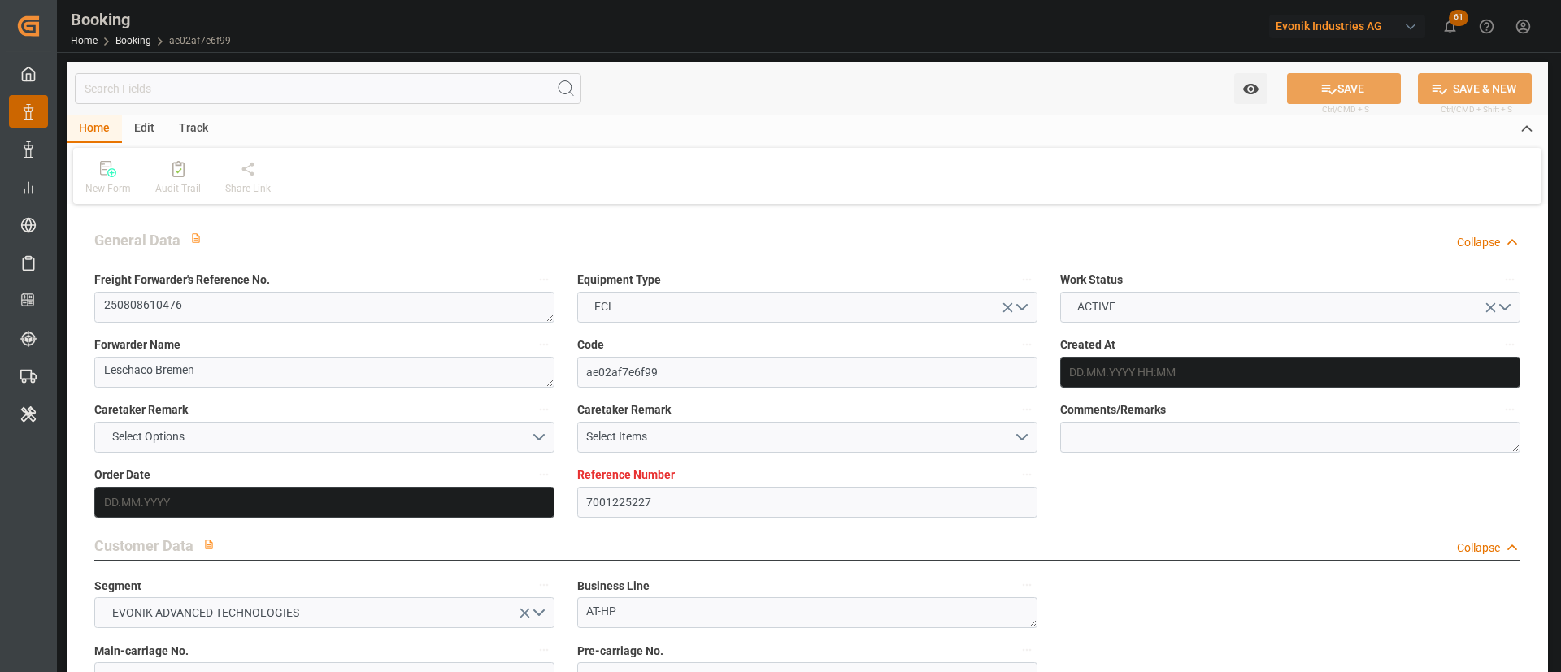
type input "23.07.2025"
type input "21.07.2025"
type input "18.08.2025 05:30"
type input "17.08.2025 00:00"
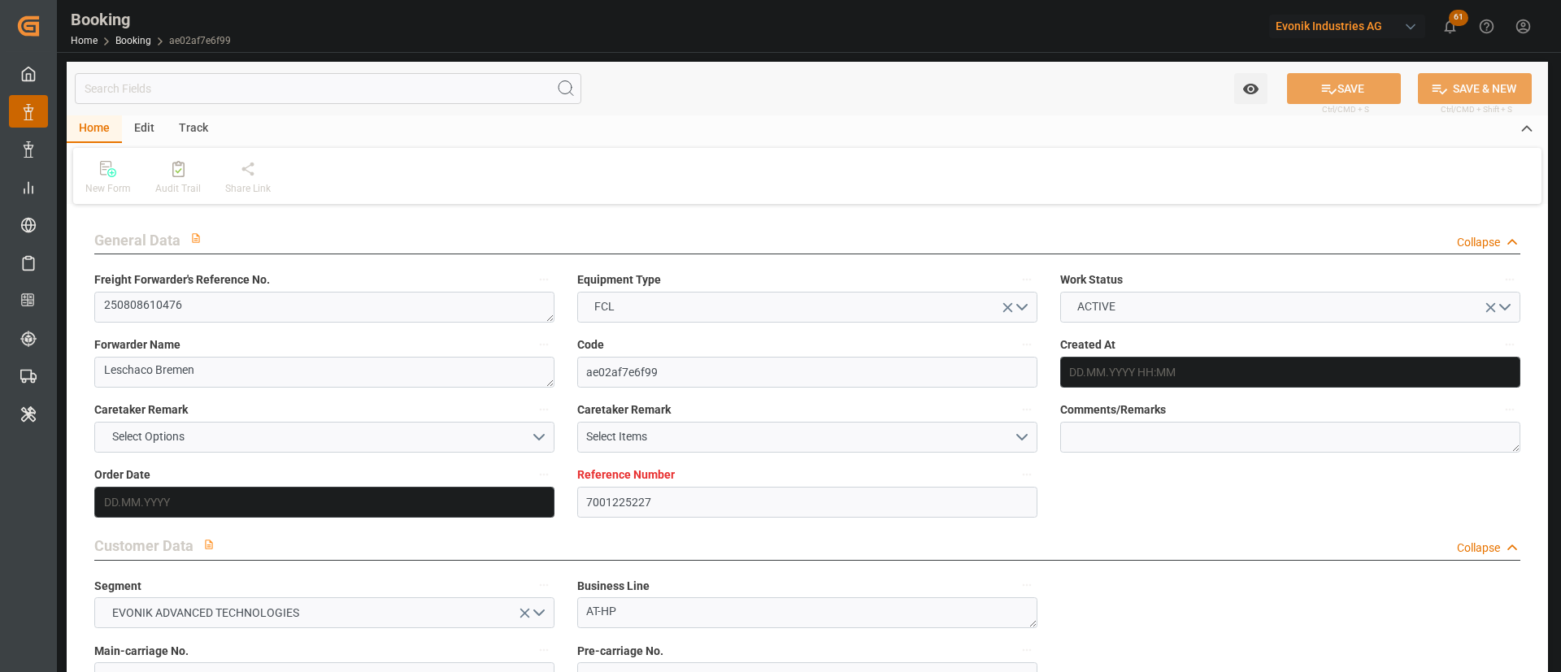
type input "12.08.2025 00:47"
type input "01.10.2025 10:00"
type input "01.10.2025 00:00"
type input "23.09.2025 08:00"
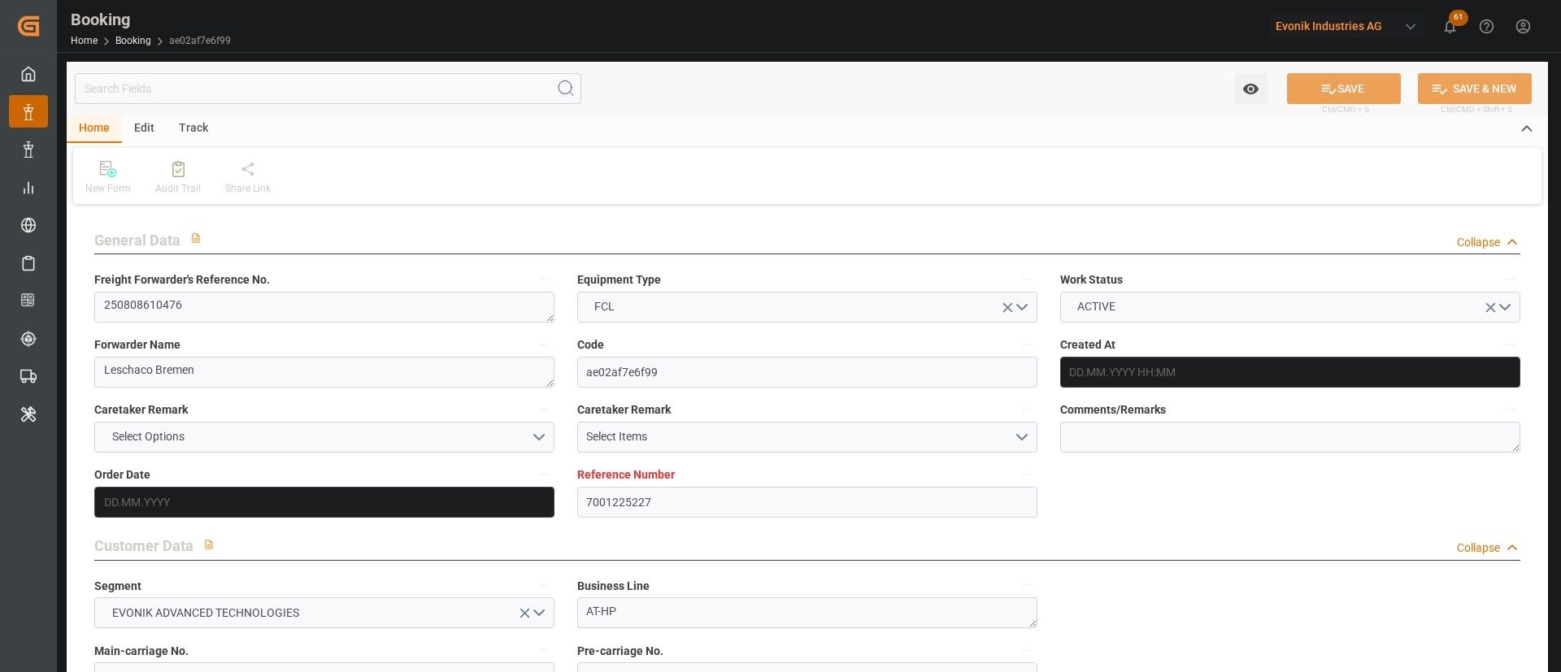
type input "23.09.2025 00:00"
type input "30.09.2025 02:00"
type input "30.09.2025 00:00"
type input "04.08.2025"
type input "12.08.2025 20:49"
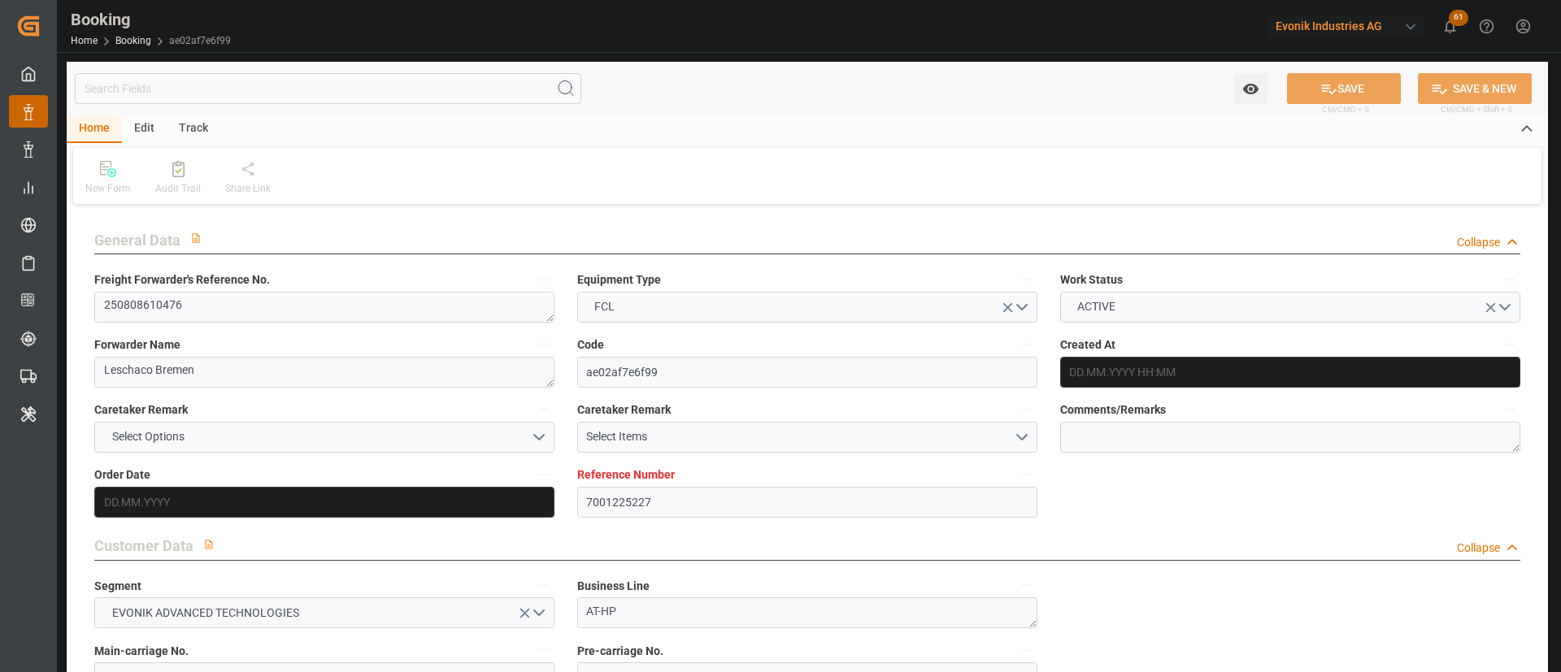
type input "12.08.2025"
type input "01.08.2025 02:04"
type input "18.08.2025 05:30"
type input "23.09.2025 08:00"
type input "23.09.2025 16:57"
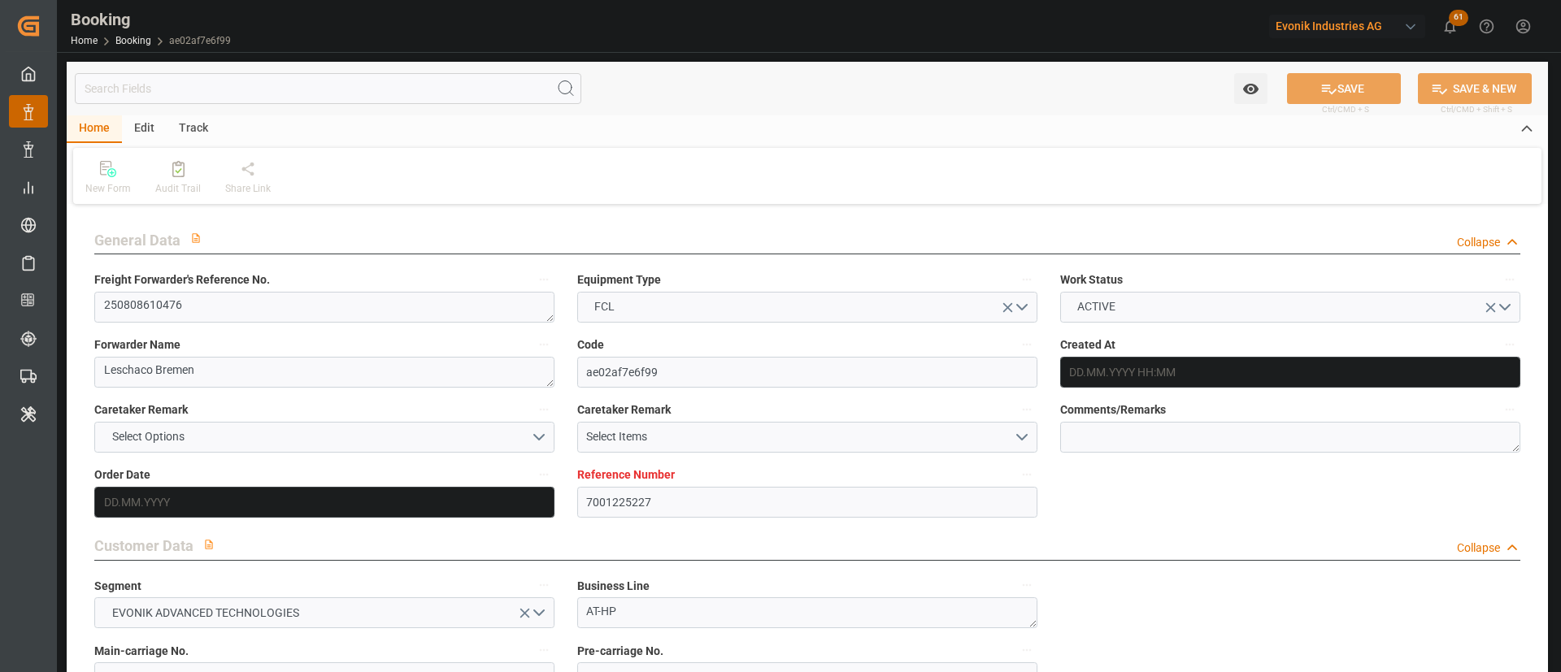
type input "30.09.2025 02:00"
type input "01.10.2025 10:00"
type input "01.10.2025 23:33"
type input "05.10.2025 23:33"
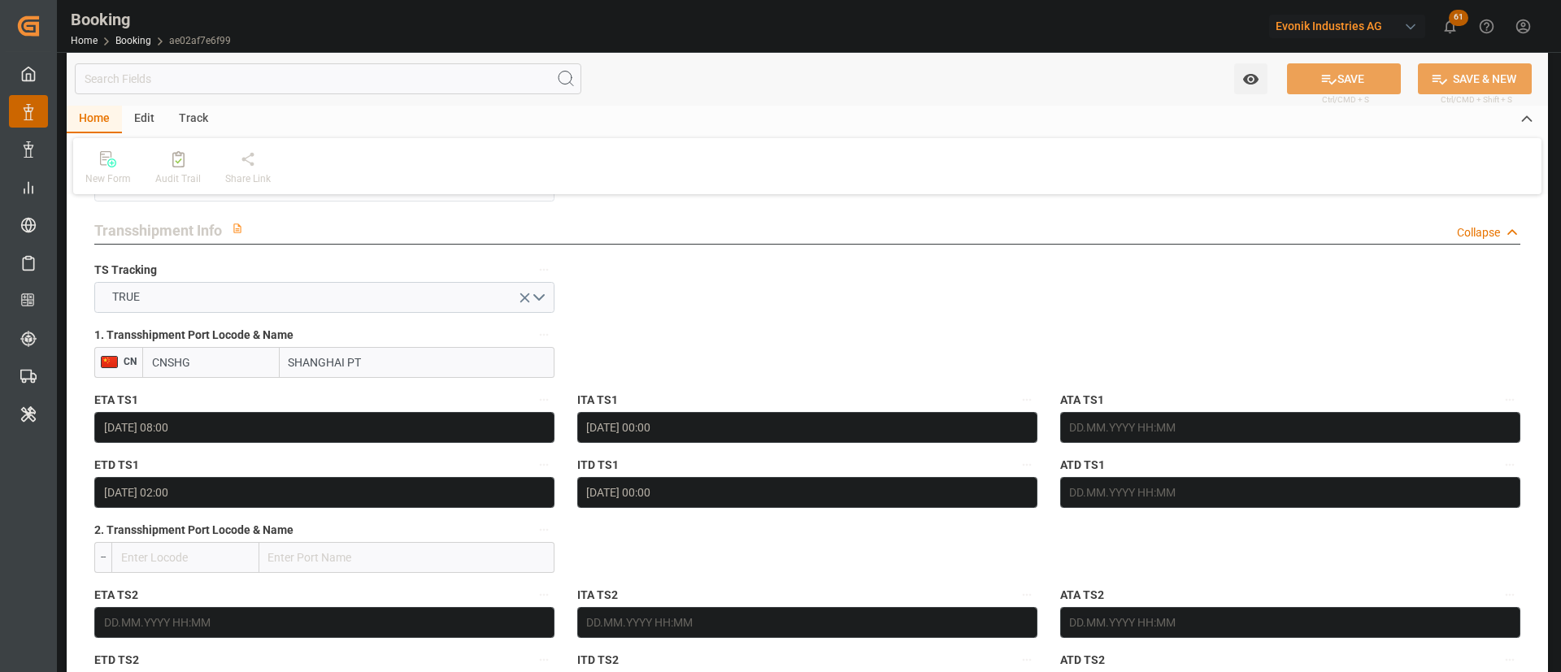
scroll to position [1707, 0]
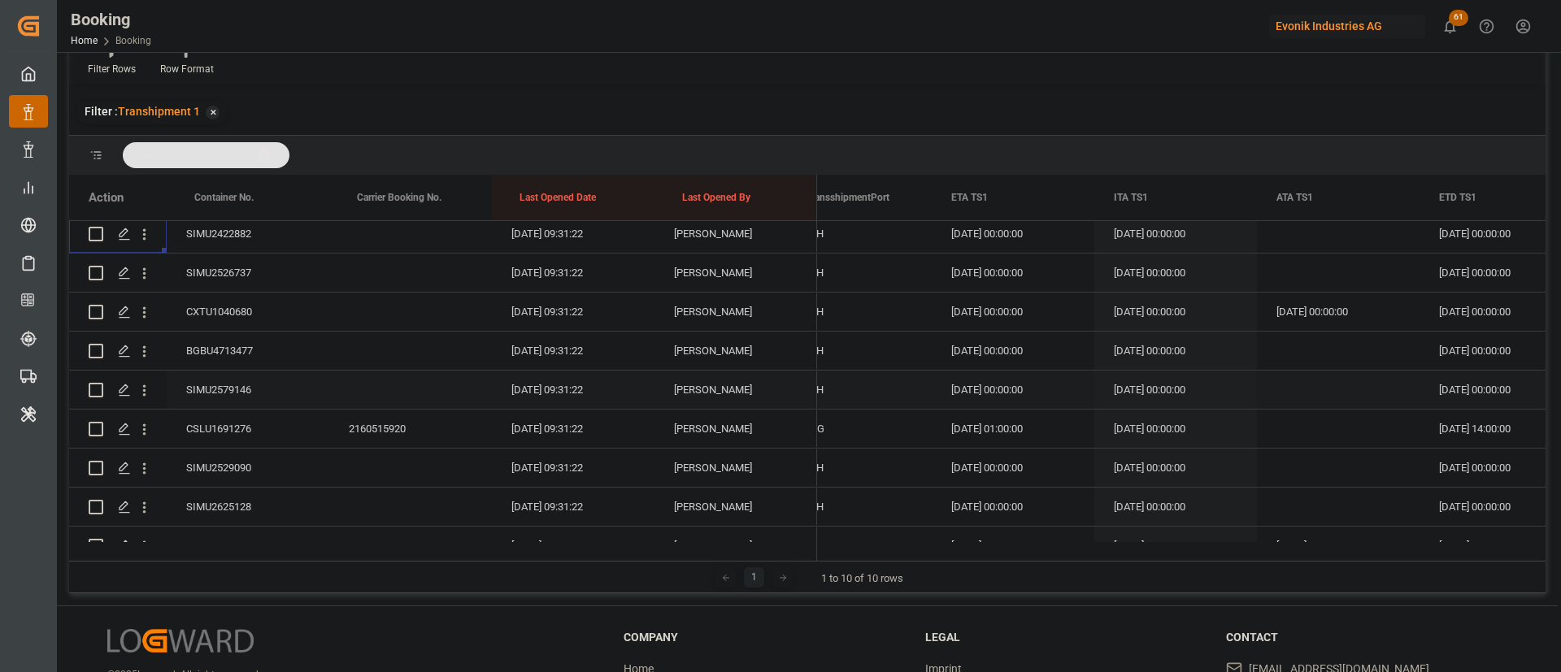
scroll to position [1307, 0]
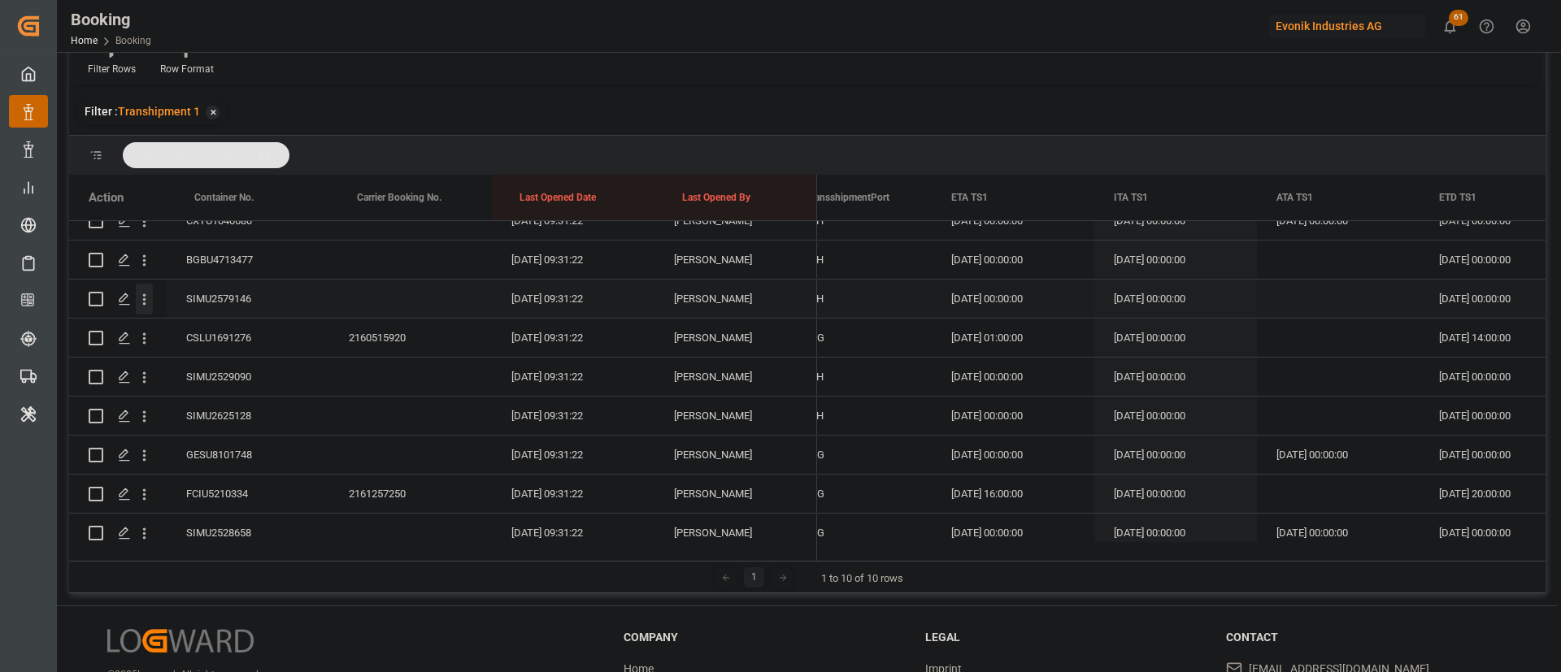
click at [146, 297] on icon "open menu" at bounding box center [144, 299] width 17 height 17
click at [224, 325] on span "Open in new tab" at bounding box center [251, 333] width 148 height 17
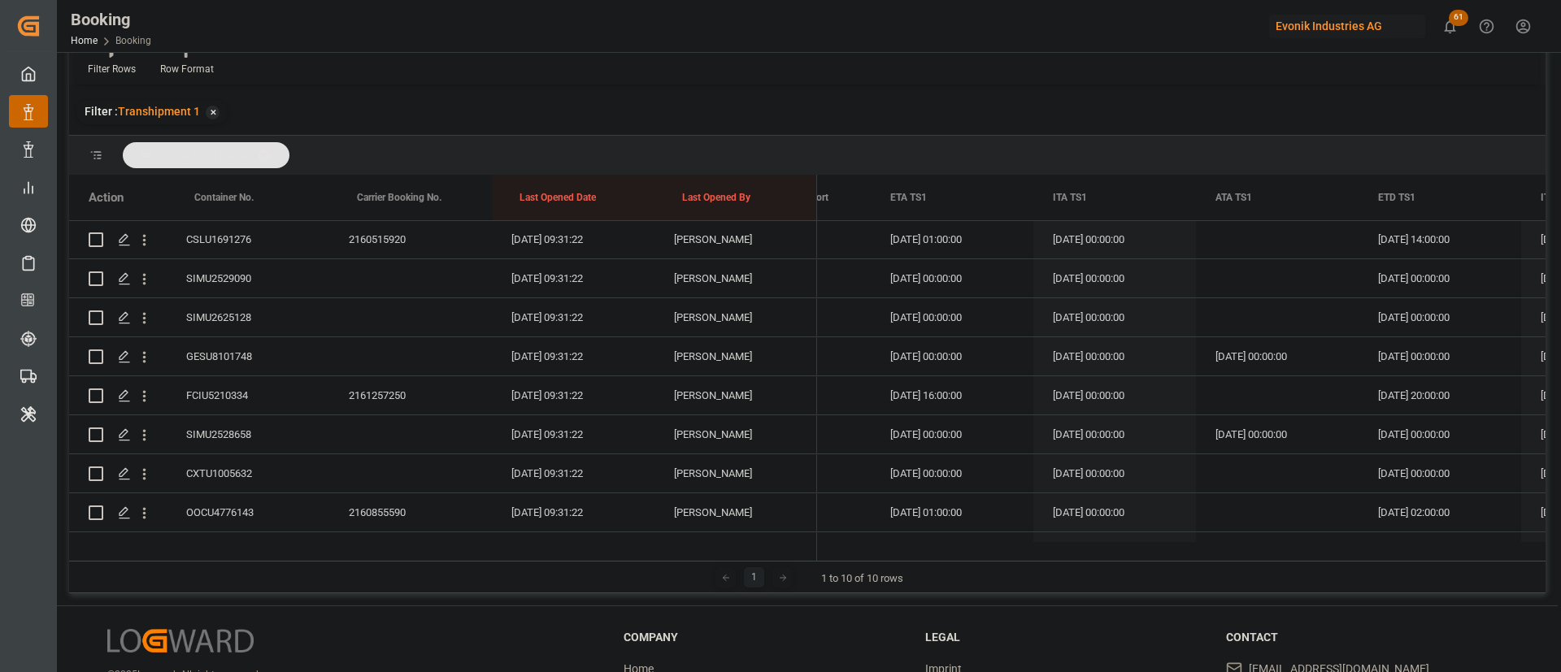
scroll to position [1429, 0]
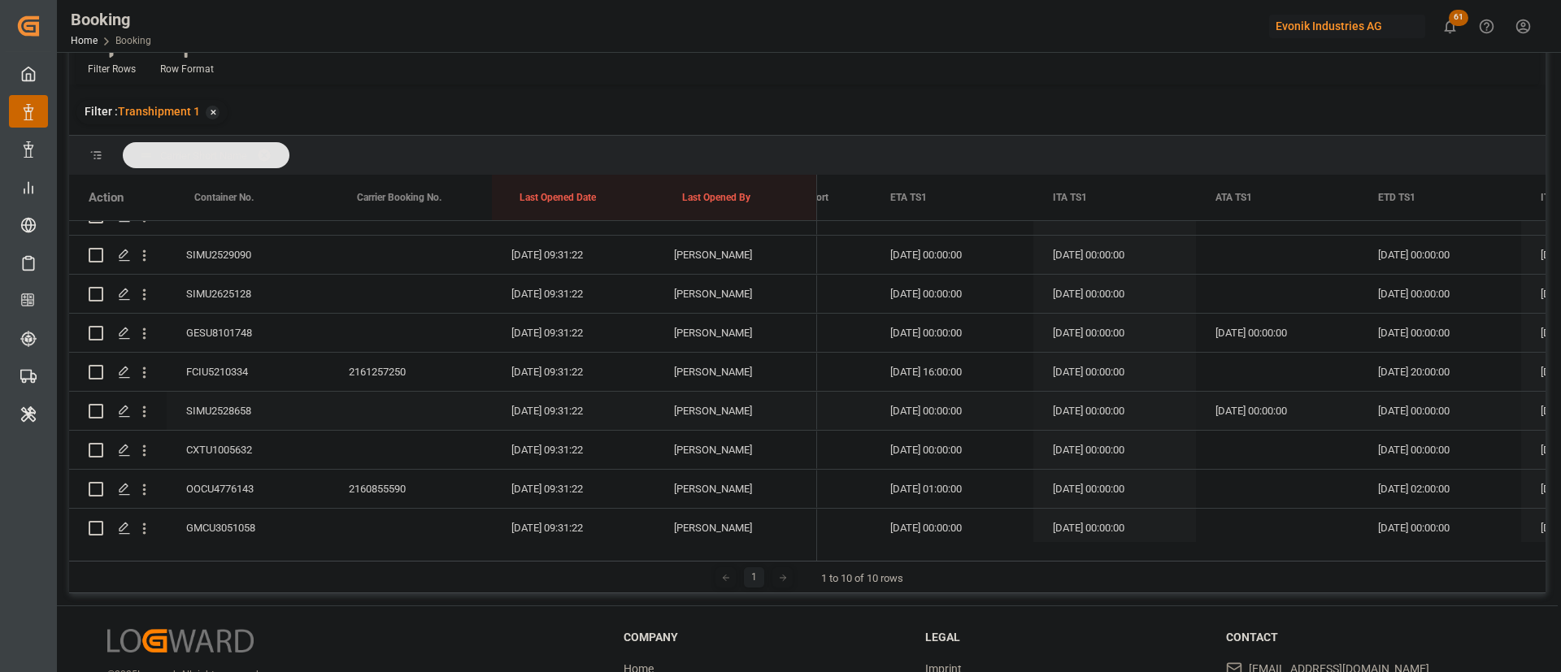
click at [242, 411] on div "SIMU2528658" at bounding box center [248, 411] width 163 height 38
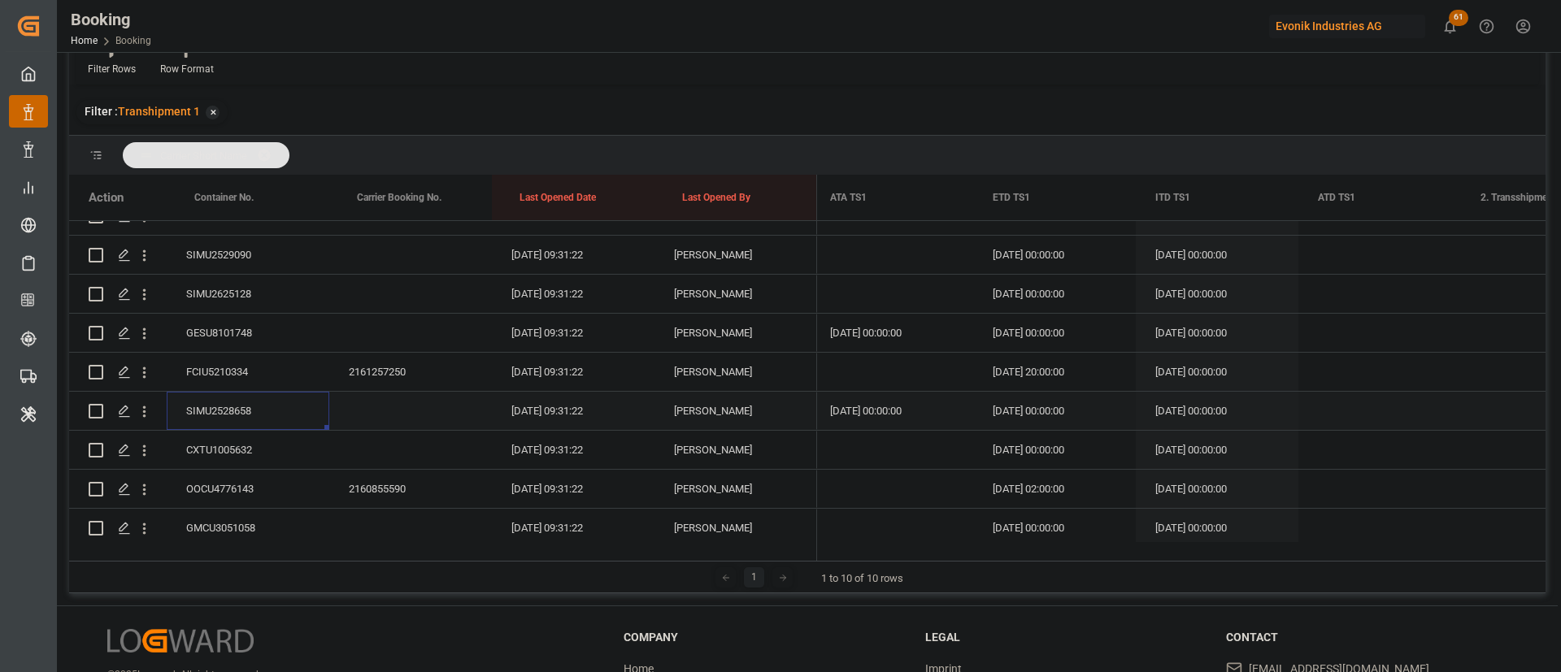
scroll to position [0, 17921]
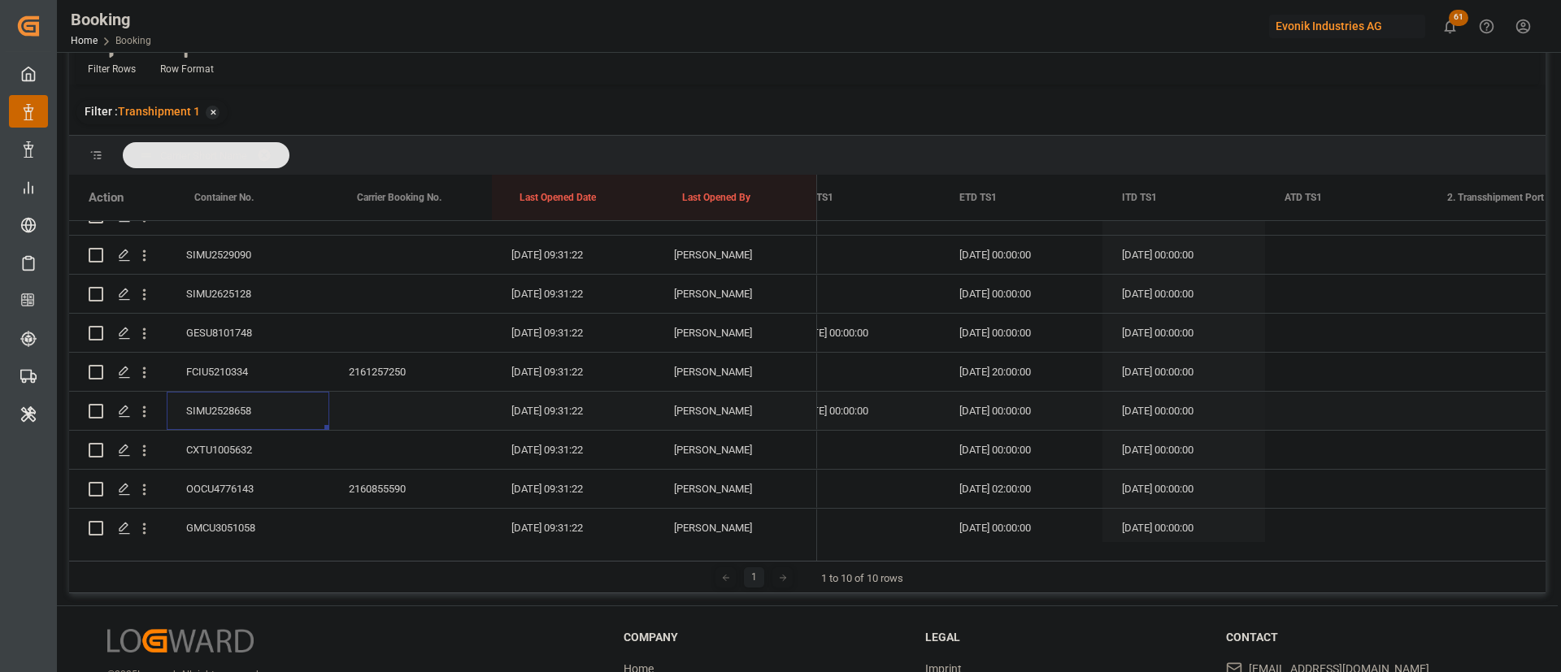
click at [1294, 401] on div "Press SPACE to select this row." at bounding box center [1346, 411] width 163 height 38
click at [1305, 309] on span "12" at bounding box center [1306, 306] width 11 height 11
type input "[DATE] 00:00"
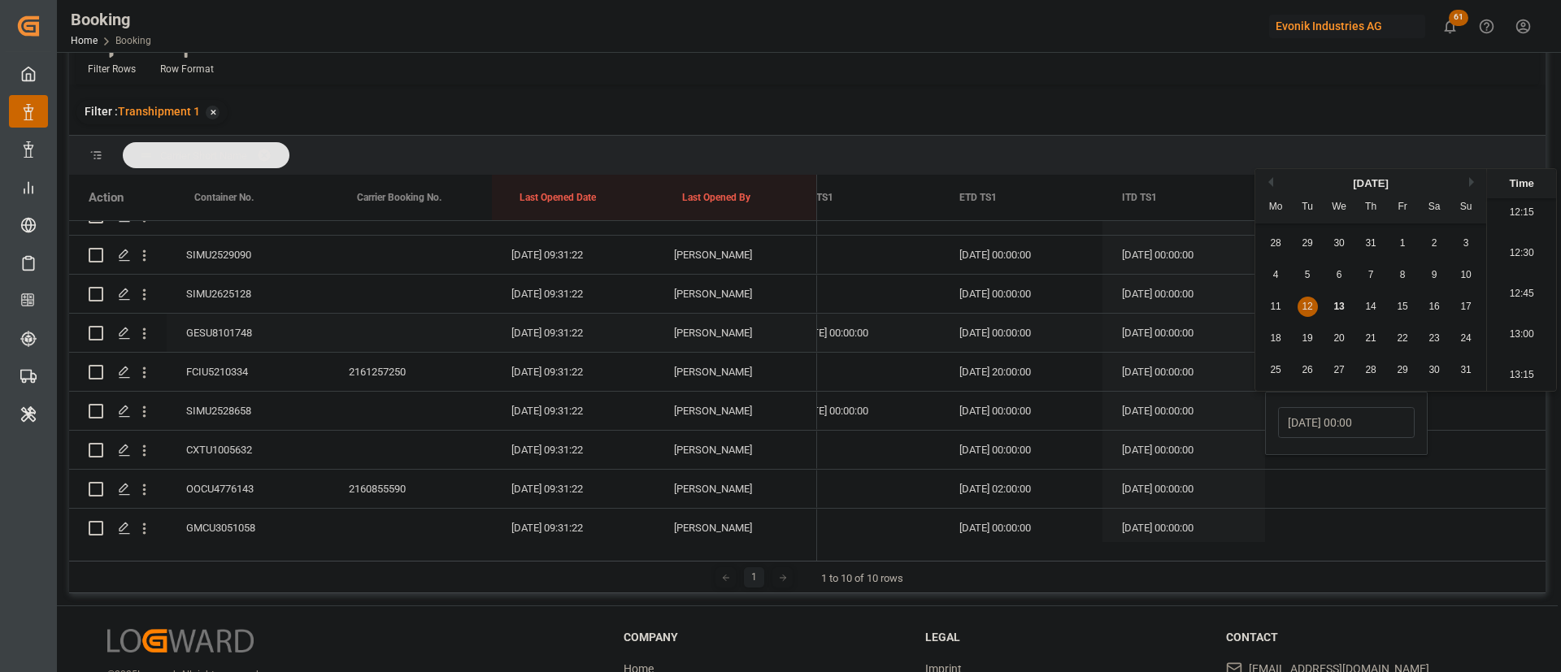
click at [1165, 345] on div "10.08.2025 00:00:00" at bounding box center [1183, 333] width 163 height 38
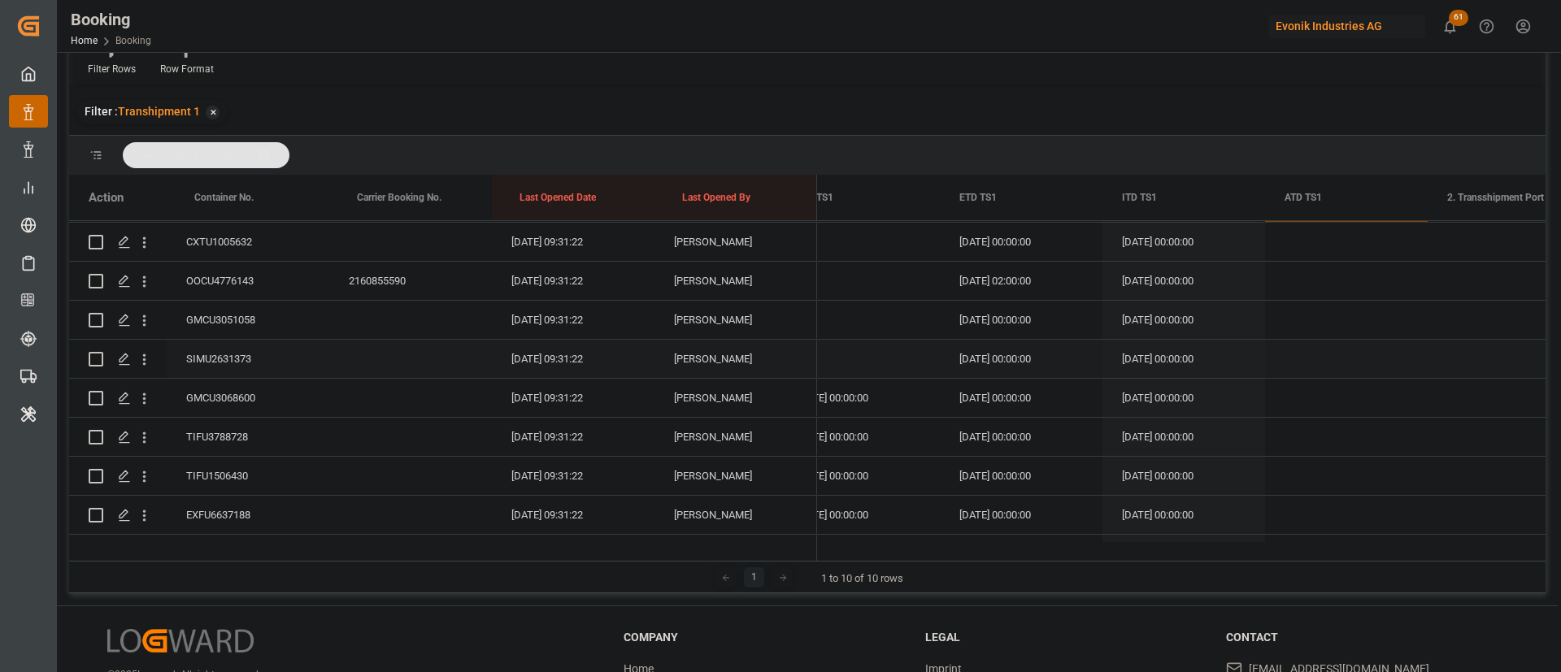
scroll to position [1673, 0]
click at [240, 367] on div "GMCU3068600" at bounding box center [248, 362] width 163 height 38
click at [1310, 352] on div "Press SPACE to select this row." at bounding box center [1346, 362] width 163 height 38
click at [1310, 351] on div "Press SPACE to select this row." at bounding box center [1346, 362] width 163 height 38
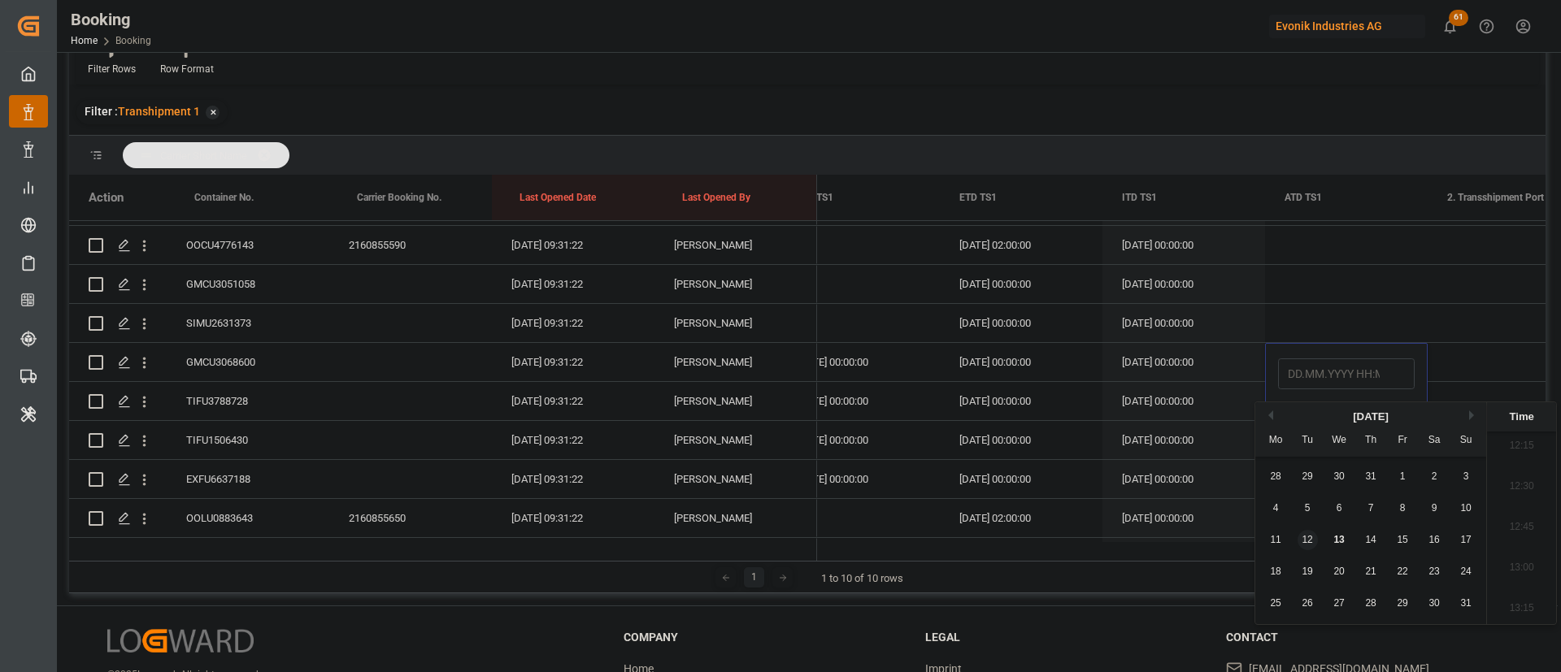
click at [1309, 540] on span "12" at bounding box center [1306, 539] width 11 height 11
type input "12.08.2025 00:00"
click at [1165, 383] on div "[DATE] 00:00:00" at bounding box center [1183, 401] width 163 height 38
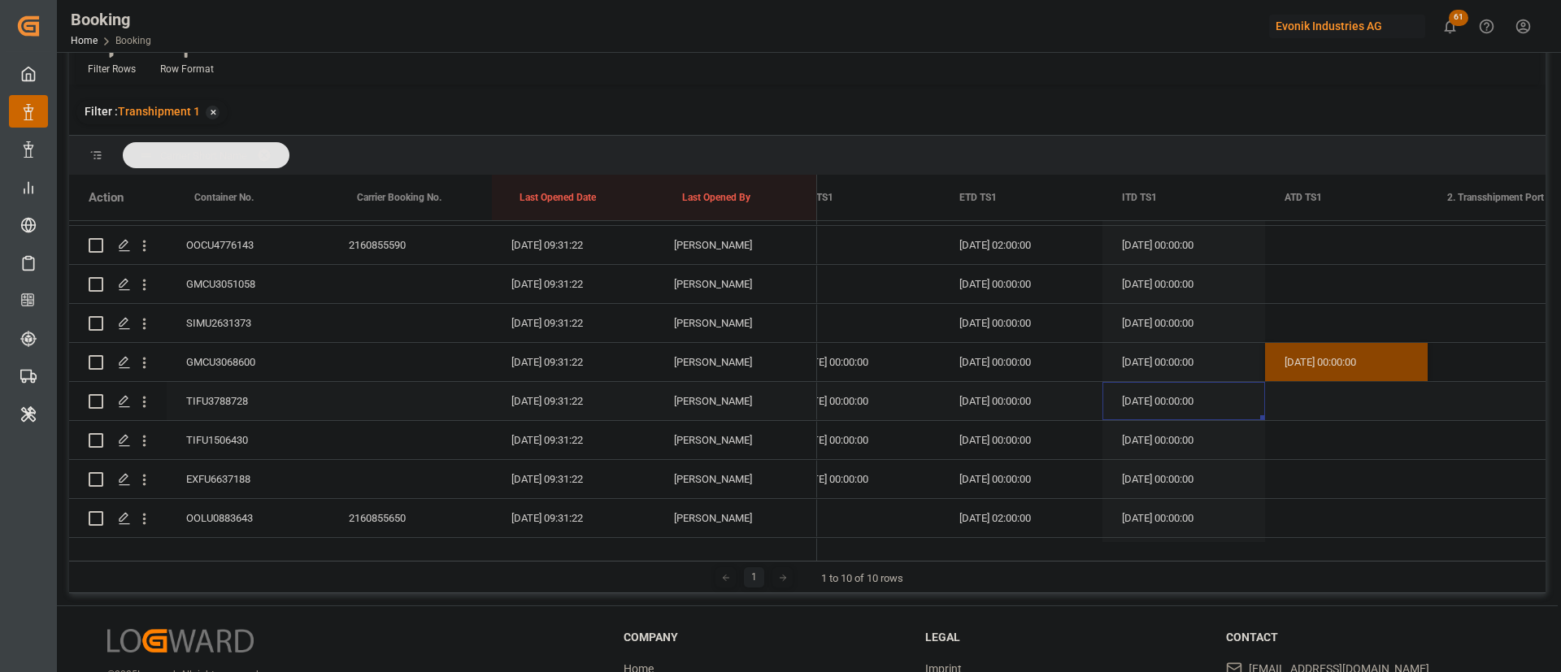
click at [247, 397] on div "TIFU3788728" at bounding box center [248, 401] width 163 height 38
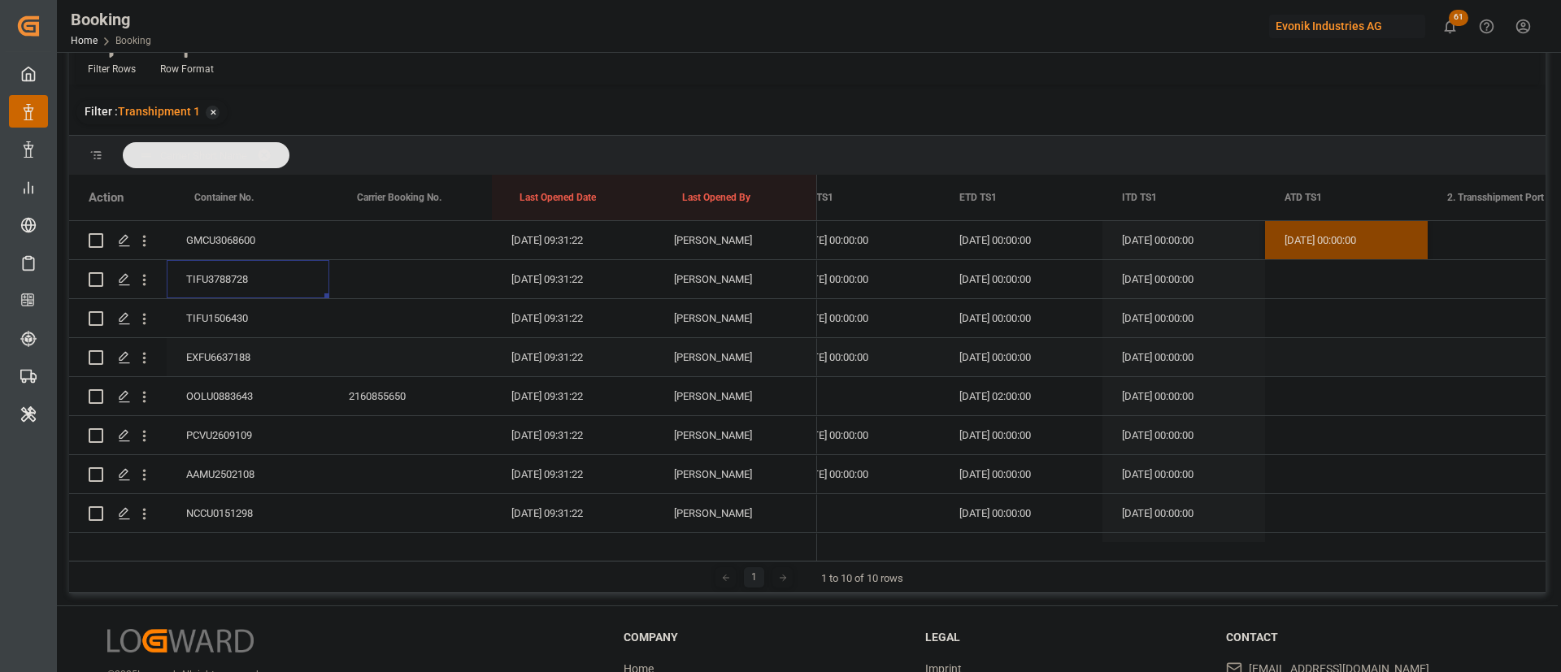
click at [253, 349] on div "EXFU6637188" at bounding box center [248, 357] width 163 height 38
click at [1305, 350] on div "Press SPACE to select this row." at bounding box center [1346, 357] width 163 height 38
click at [1305, 349] on div "Press SPACE to select this row." at bounding box center [1346, 357] width 163 height 38
click at [1314, 531] on div "12" at bounding box center [1307, 536] width 20 height 20
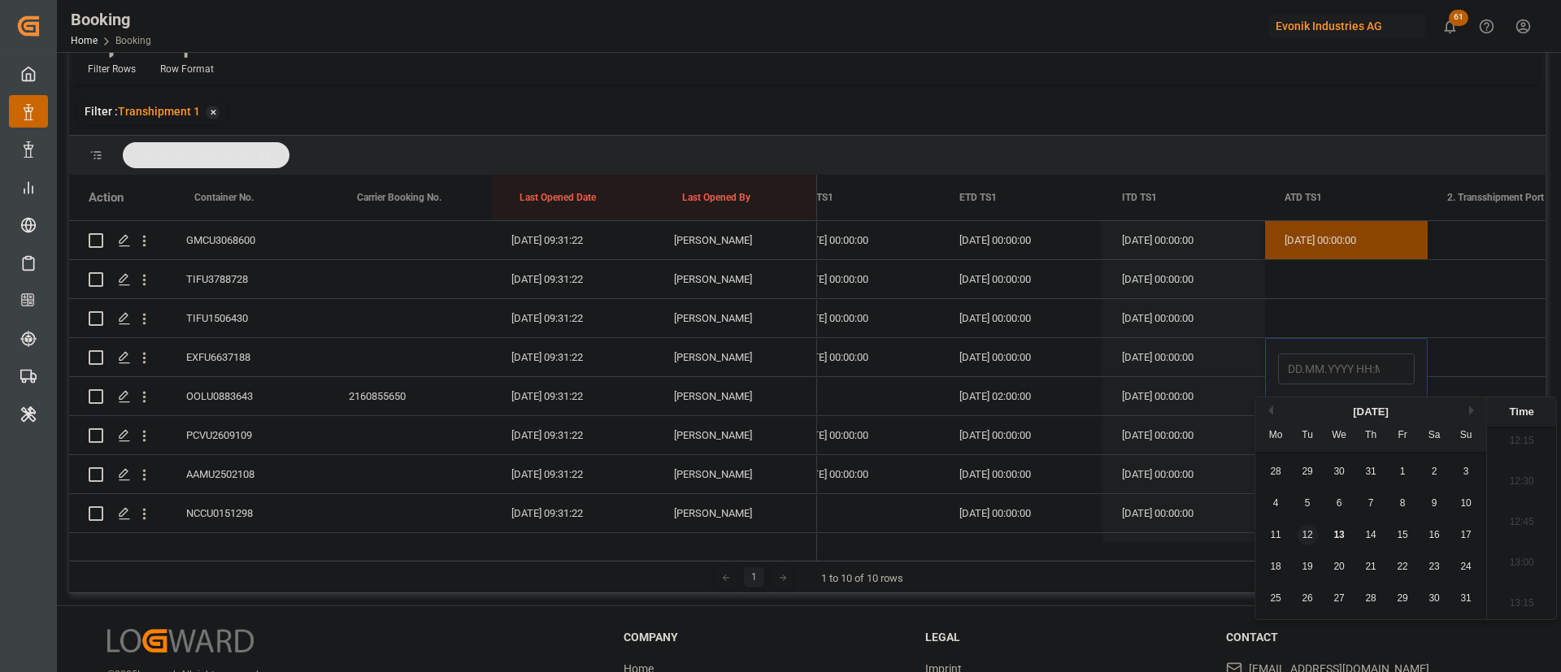
type input "12.08.2025 00:00"
click at [1094, 398] on div "16.09.2025 02:00:00" at bounding box center [1021, 396] width 163 height 38
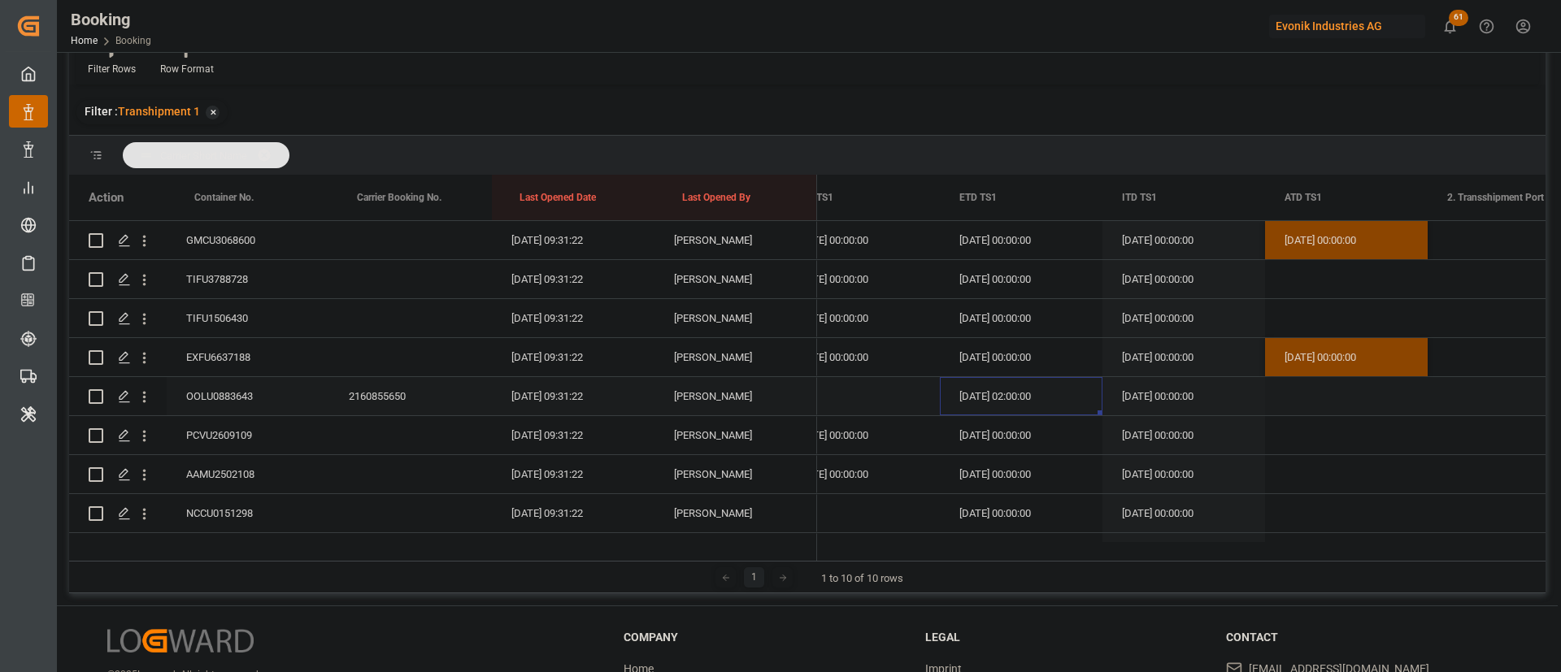
scroll to position [1917, 0]
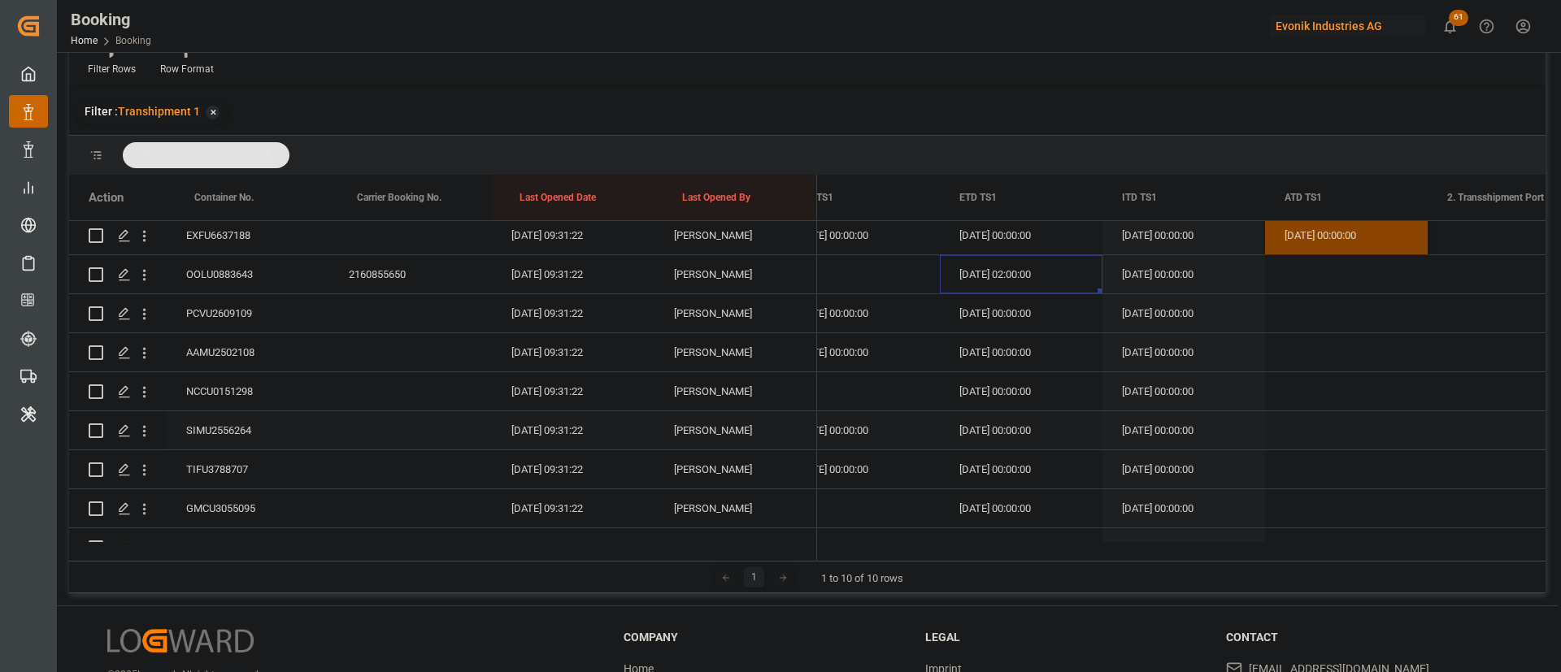
click at [232, 423] on div "SIMU2556264" at bounding box center [248, 430] width 163 height 38
click at [1309, 411] on div "Press SPACE to select this row." at bounding box center [1346, 430] width 163 height 38
click at [1310, 411] on div "Press SPACE to select this row." at bounding box center [1346, 430] width 163 height 38
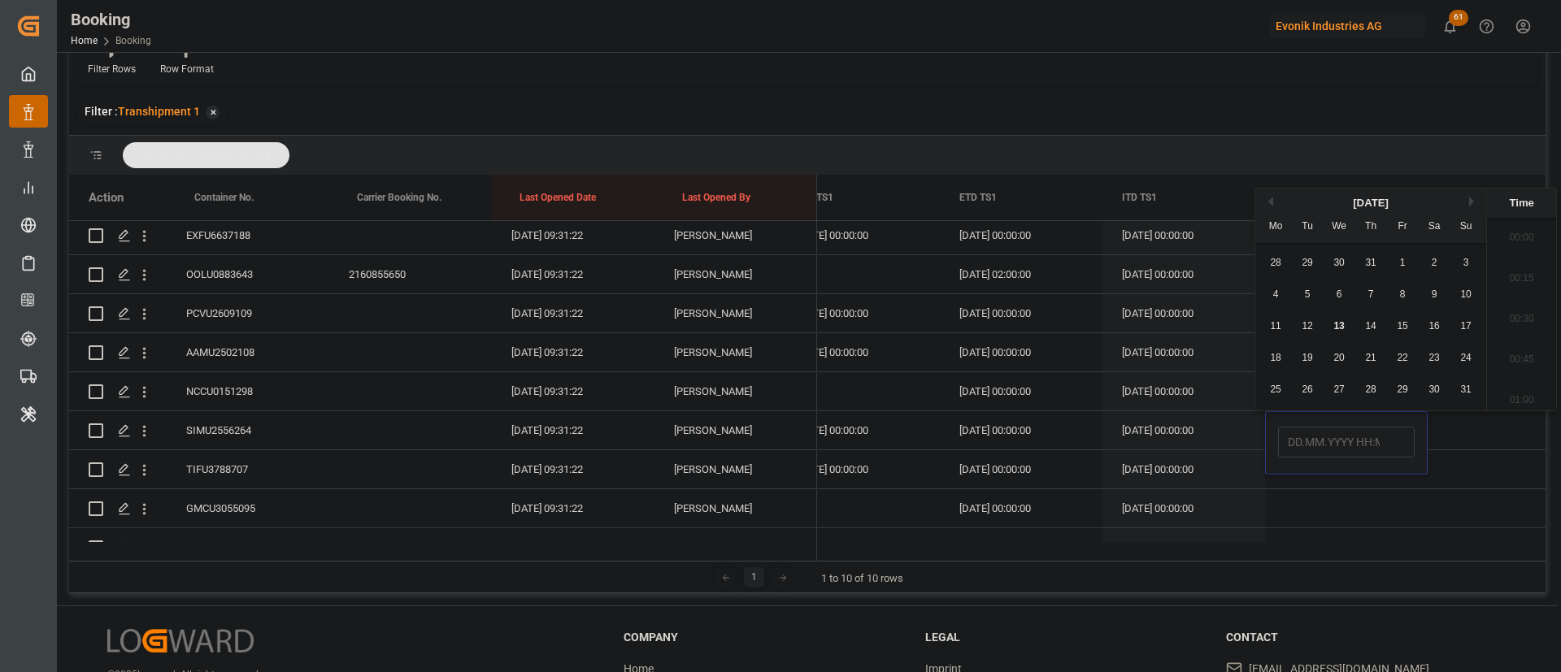
scroll to position [1997, 0]
click at [1306, 322] on span "12" at bounding box center [1306, 325] width 11 height 11
type input "12.08.2025 00:00"
click at [1213, 384] on div "27.08.2025 00:00:00" at bounding box center [1183, 391] width 163 height 38
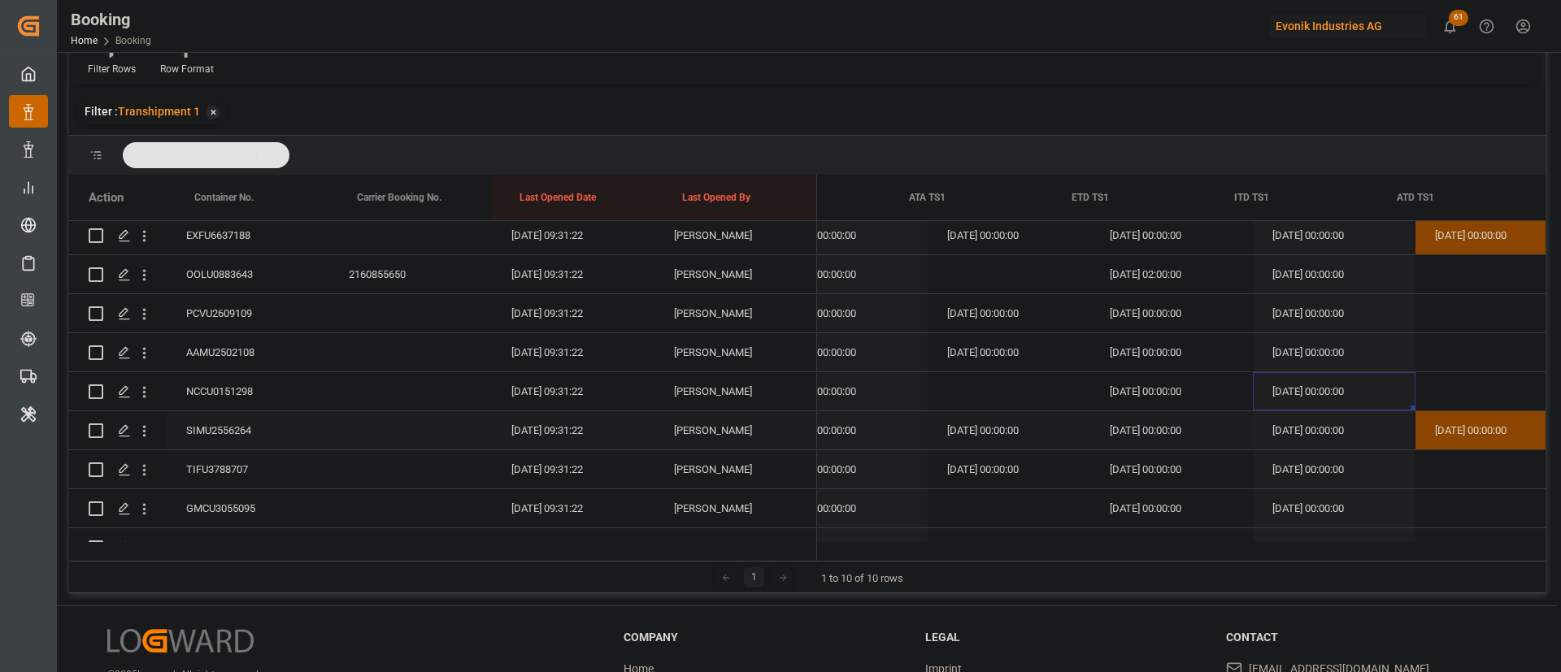
scroll to position [0, 0]
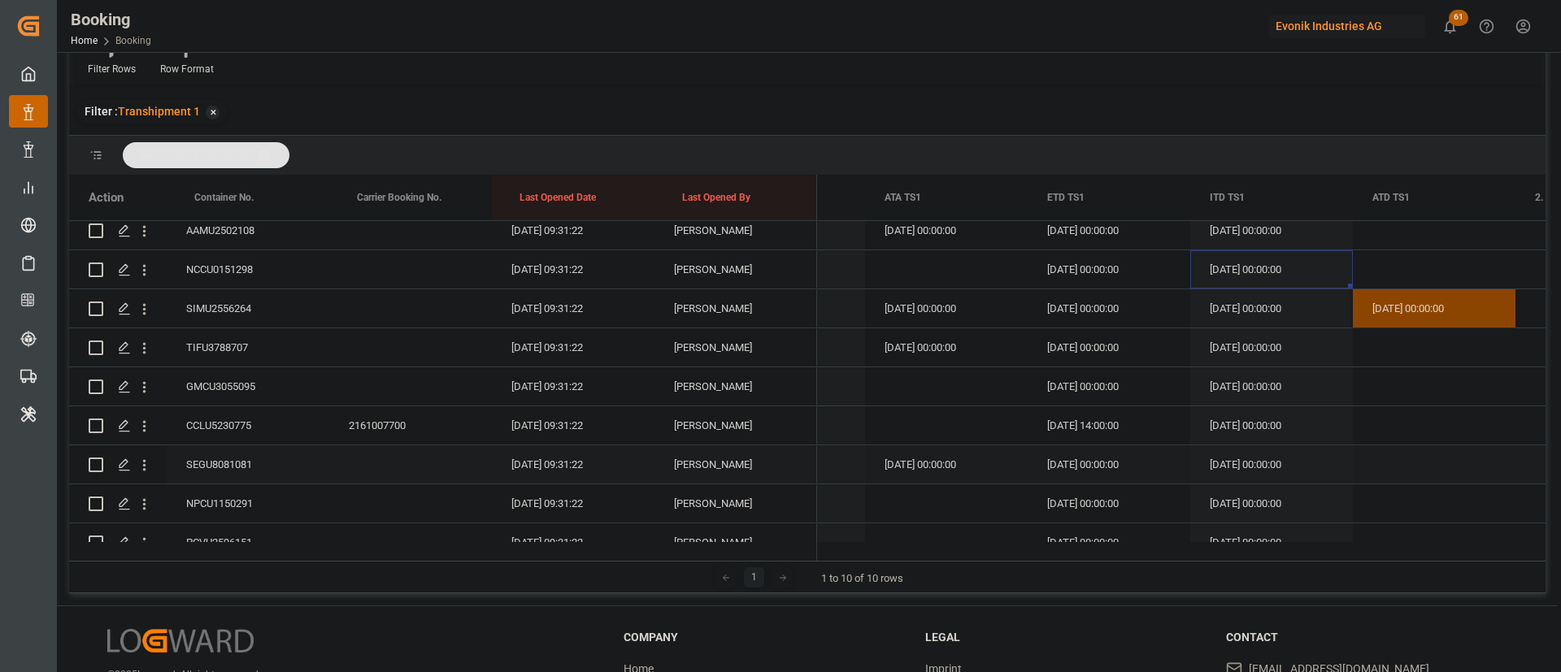
click at [258, 467] on div "SEGU8081081" at bounding box center [248, 464] width 163 height 38
click at [1461, 462] on div "Press SPACE to select this row." at bounding box center [1433, 464] width 163 height 38
click at [1401, 462] on div "Press SPACE to select this row." at bounding box center [1433, 464] width 163 height 38
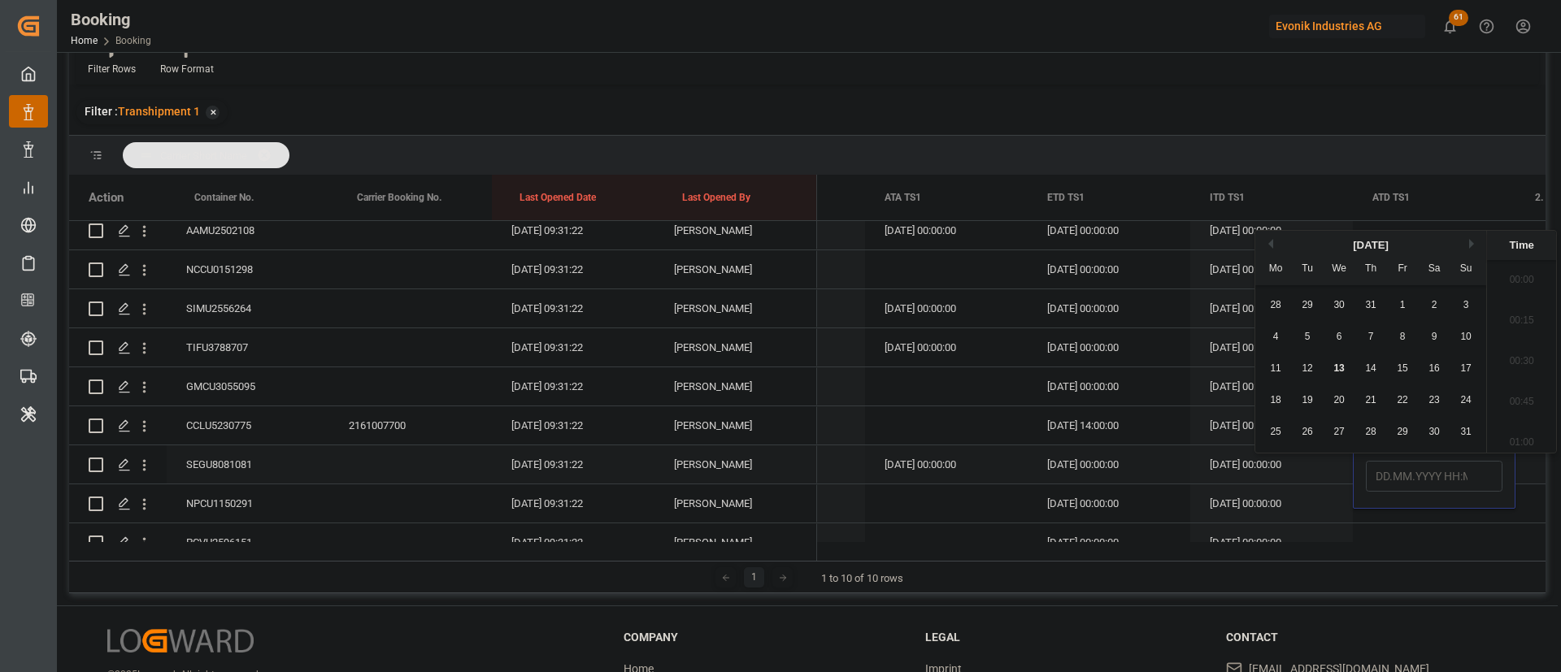
scroll to position [1997, 0]
click at [1300, 361] on div "12" at bounding box center [1307, 361] width 20 height 20
type input "12.08.2025 00:00"
click at [1185, 389] on div "05.09.2025 00:00:00" at bounding box center [1108, 386] width 163 height 38
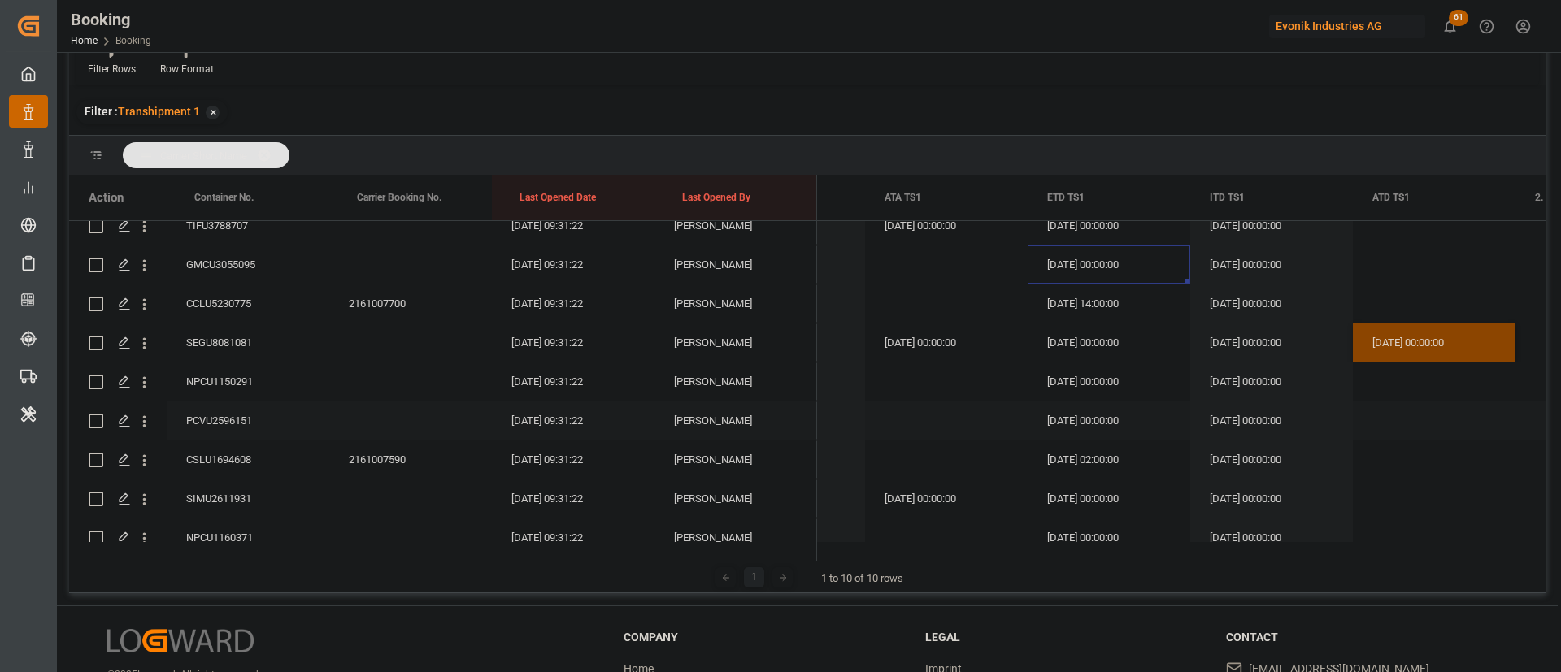
scroll to position [2282, 0]
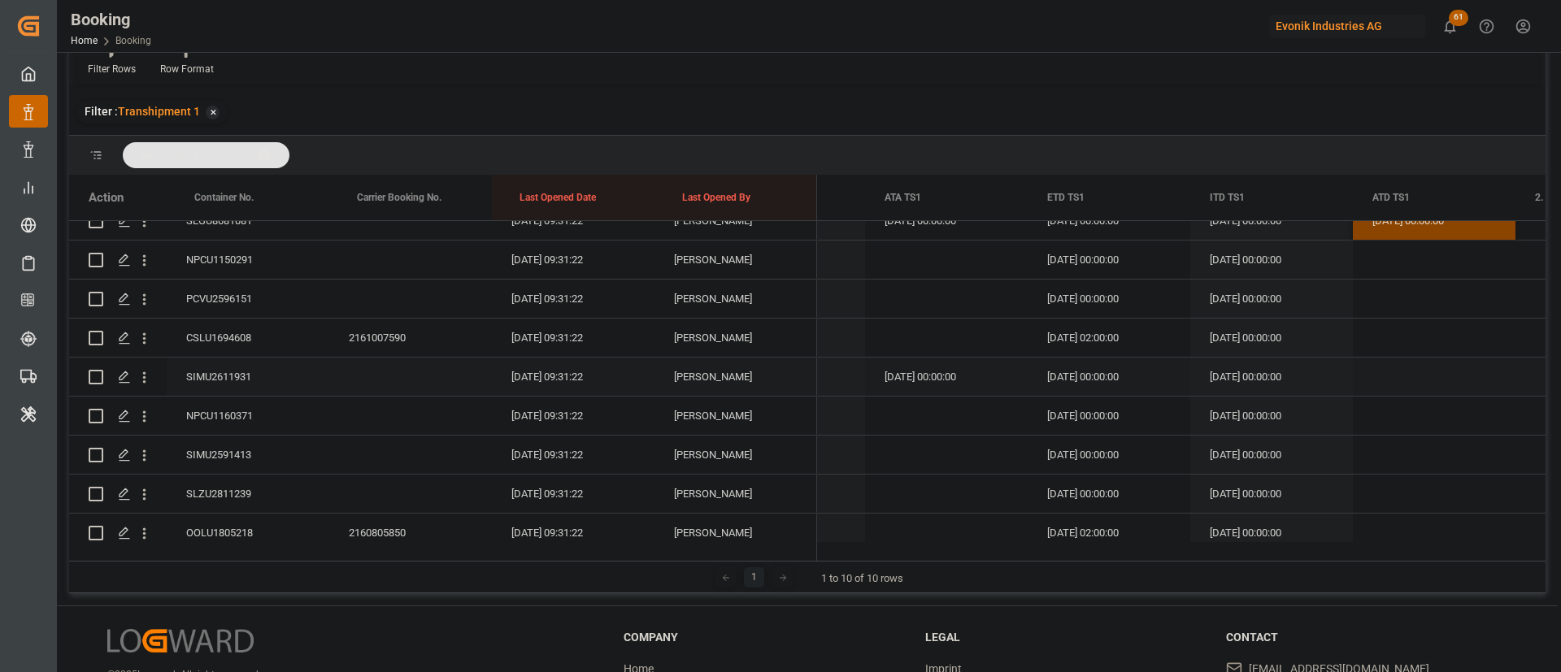
click at [212, 379] on div "SIMU2611931" at bounding box center [248, 377] width 163 height 38
click at [1395, 370] on div "Press SPACE to select this row." at bounding box center [1433, 377] width 163 height 38
click at [1396, 370] on div "Press SPACE to select this row." at bounding box center [1433, 377] width 163 height 38
click at [1309, 558] on span "12" at bounding box center [1306, 554] width 11 height 11
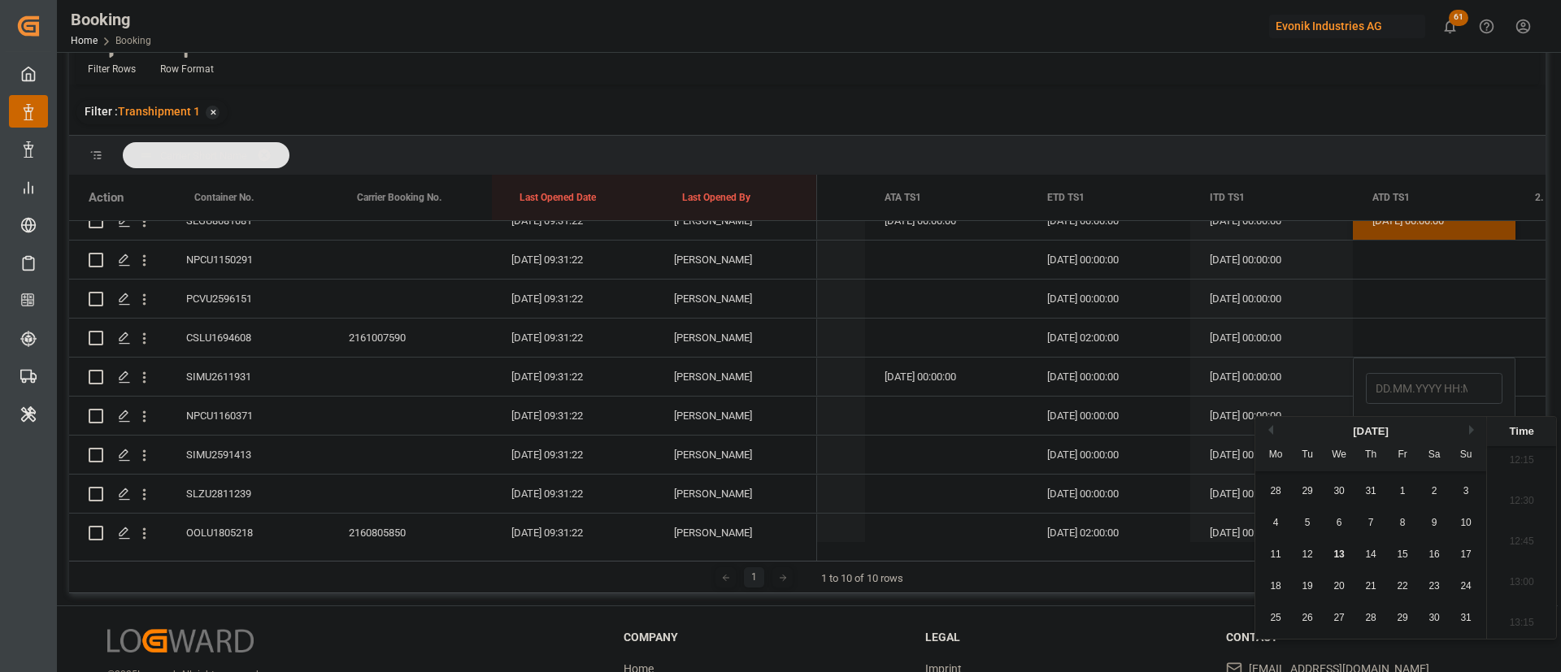
type input "12.08.2025 00:00"
click at [1166, 433] on div "26.08.2025 00:00:00" at bounding box center [1108, 416] width 163 height 38
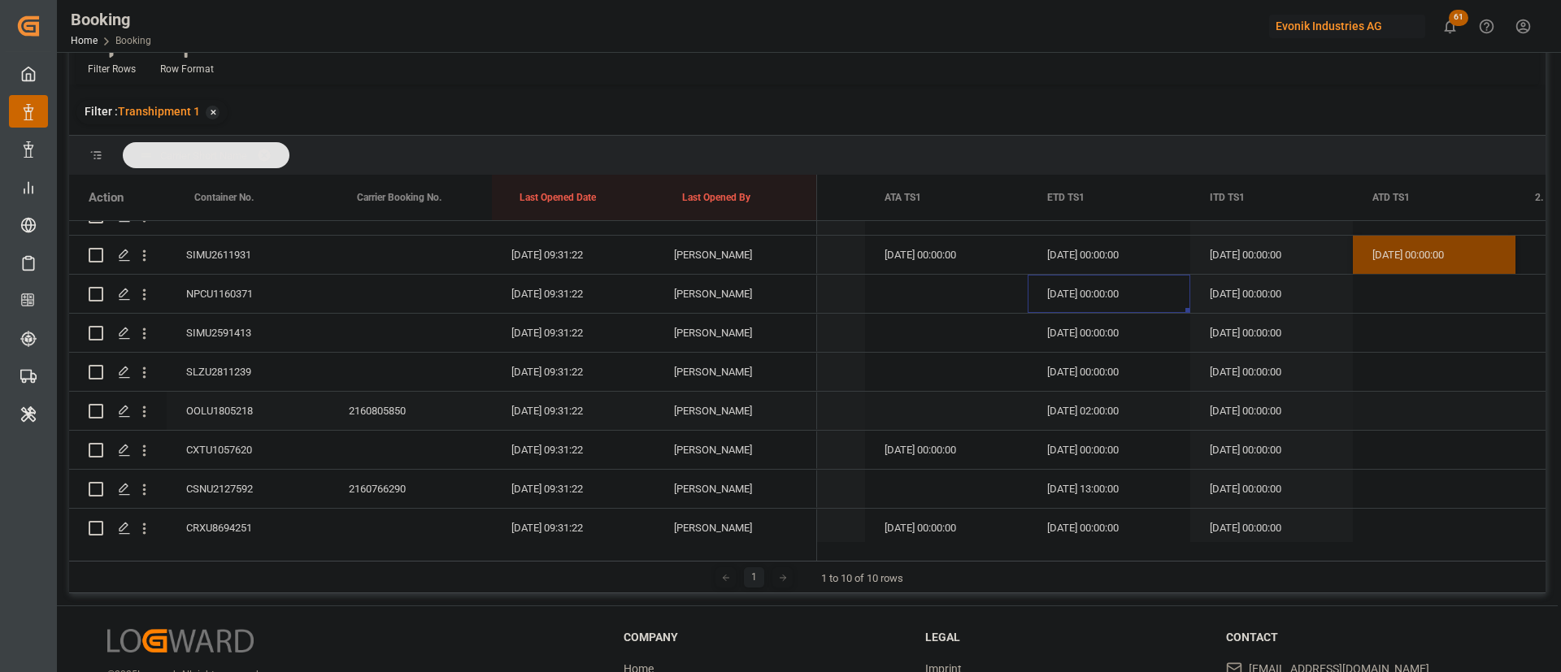
scroll to position [2526, 0]
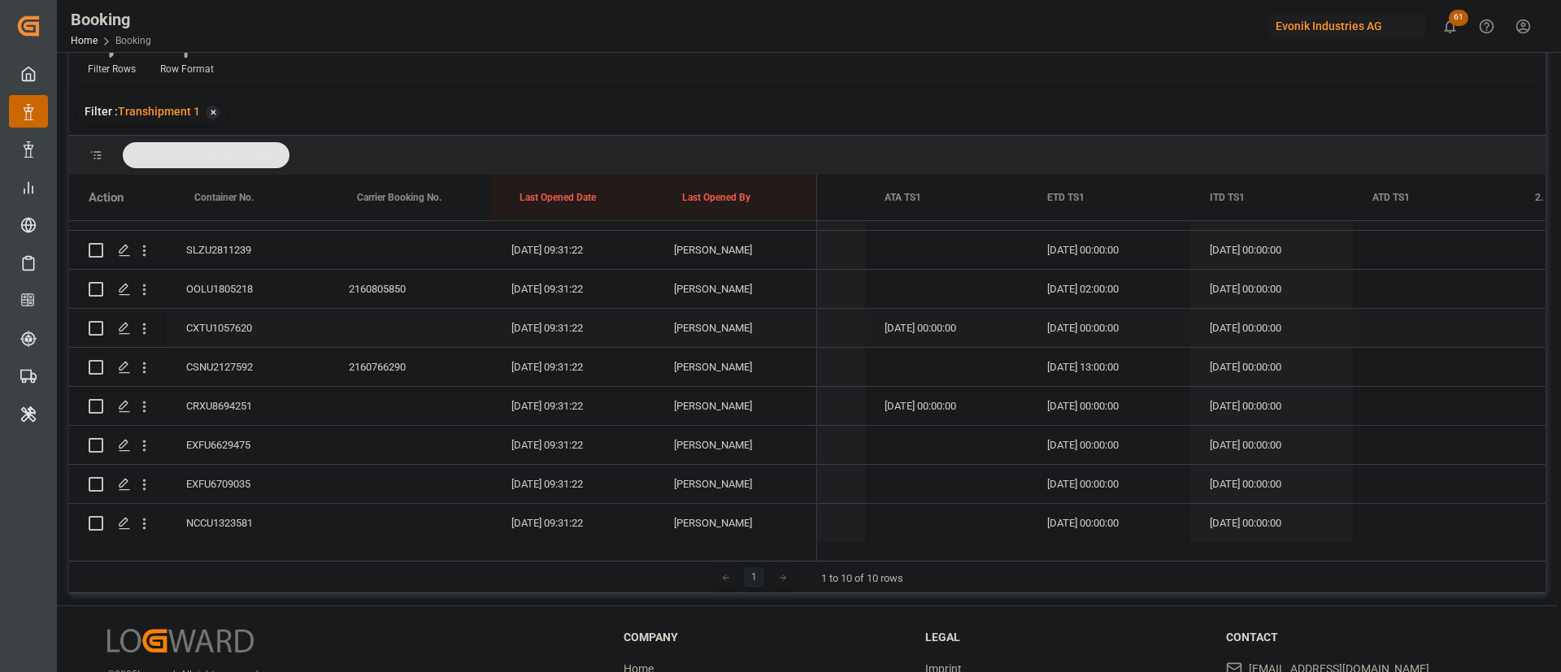
click at [192, 329] on div "CXTU1057620" at bounding box center [248, 328] width 163 height 38
click at [223, 396] on div "CRXU8694251" at bounding box center [248, 406] width 163 height 38
click at [1412, 398] on div "Press SPACE to select this row." at bounding box center [1433, 406] width 163 height 38
click at [1411, 398] on div "Press SPACE to select this row." at bounding box center [1433, 406] width 163 height 38
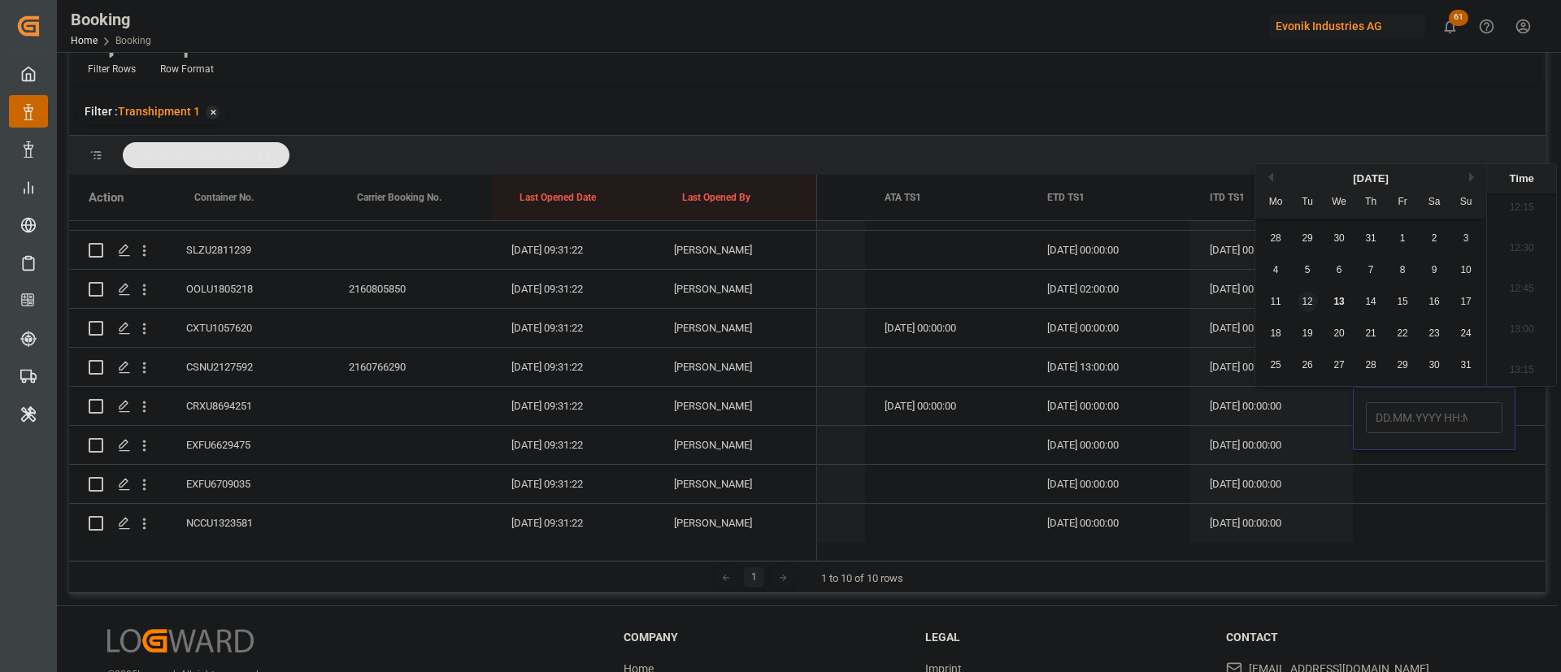
click at [1305, 295] on div "12" at bounding box center [1307, 302] width 20 height 20
type input "12.08.2025 00:00"
click at [1120, 372] on div "09.09.2025 13:00:00" at bounding box center [1108, 367] width 163 height 38
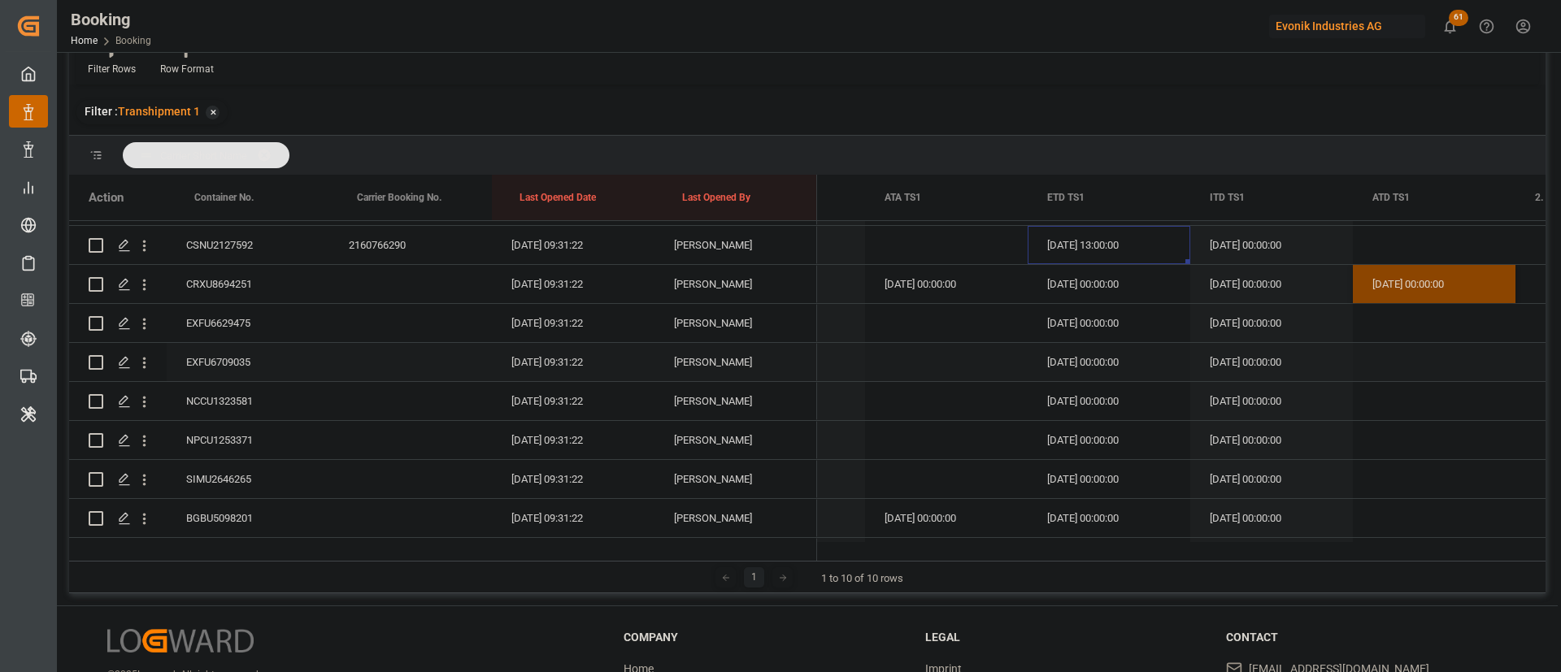
scroll to position [2770, 0]
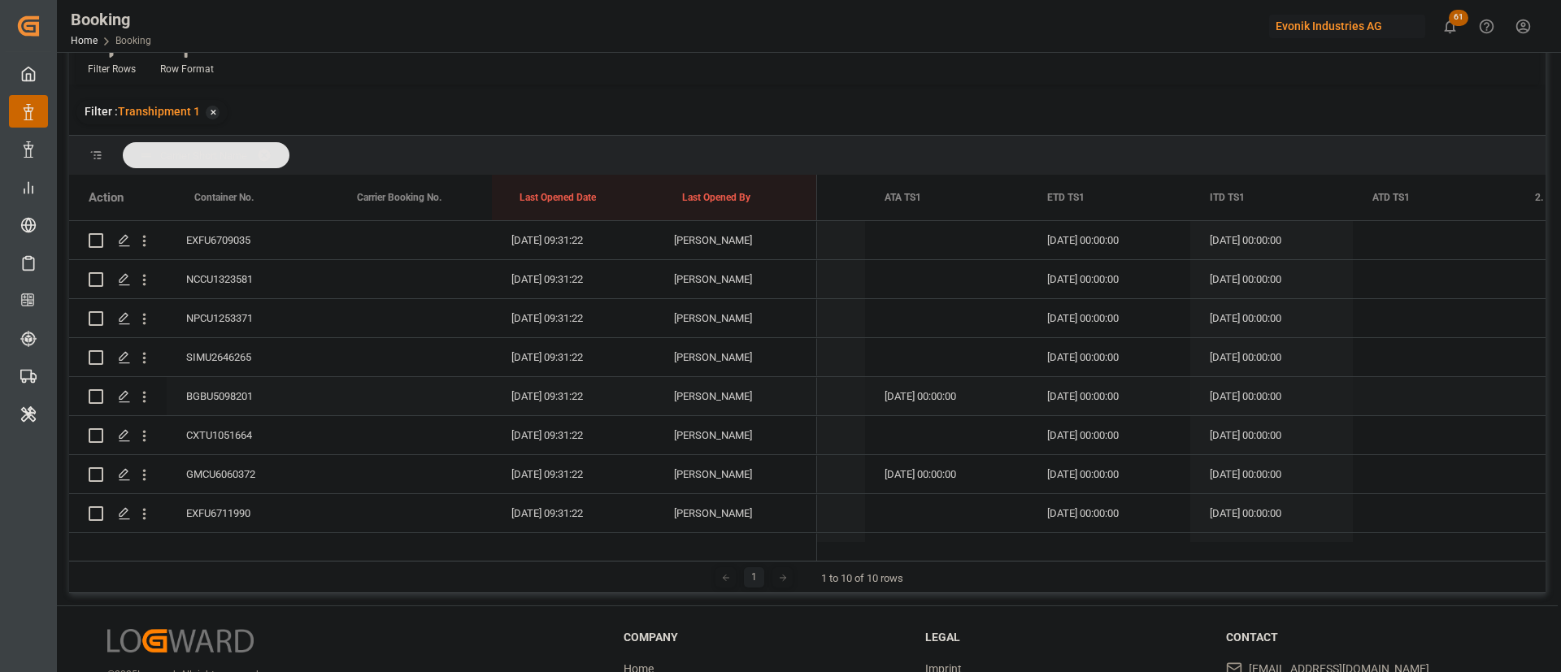
click at [230, 390] on div "BGBU5098201" at bounding box center [248, 396] width 163 height 38
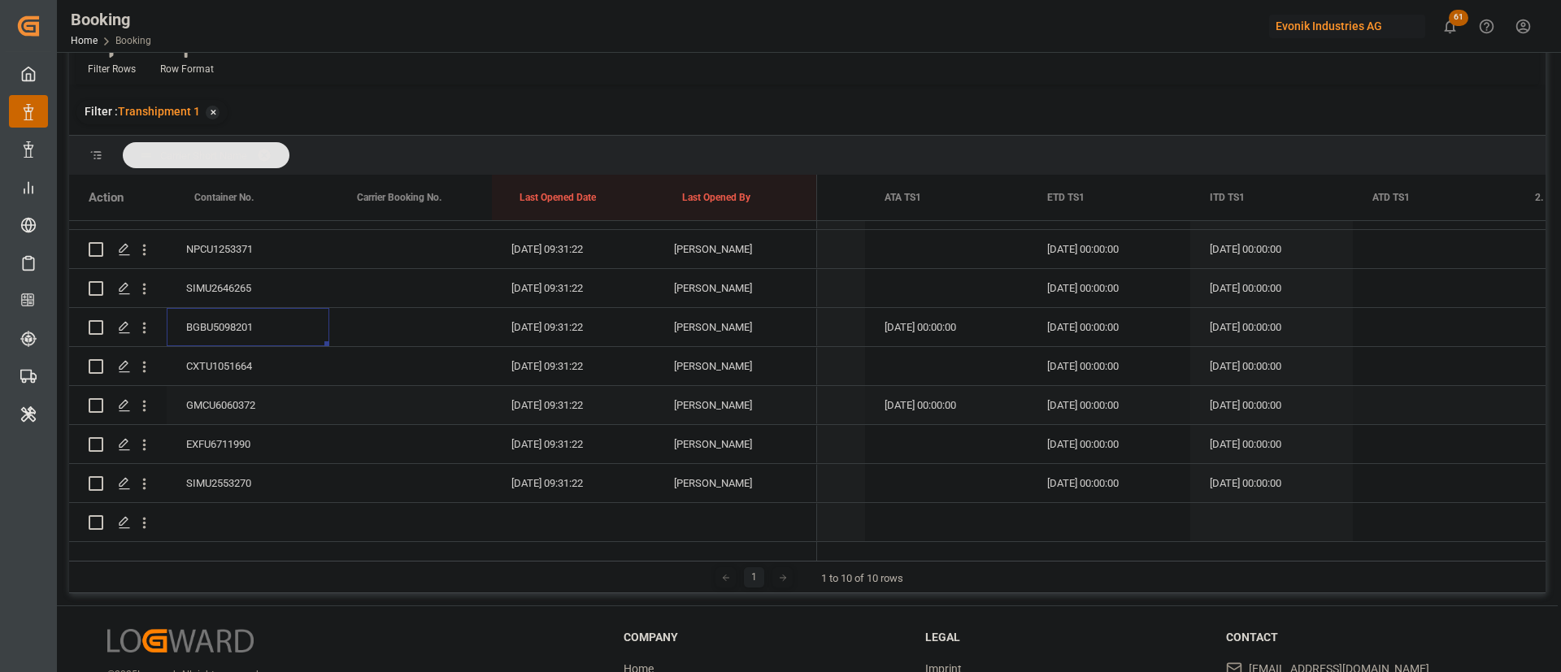
click at [249, 386] on div "GMCU6060372" at bounding box center [248, 405] width 163 height 38
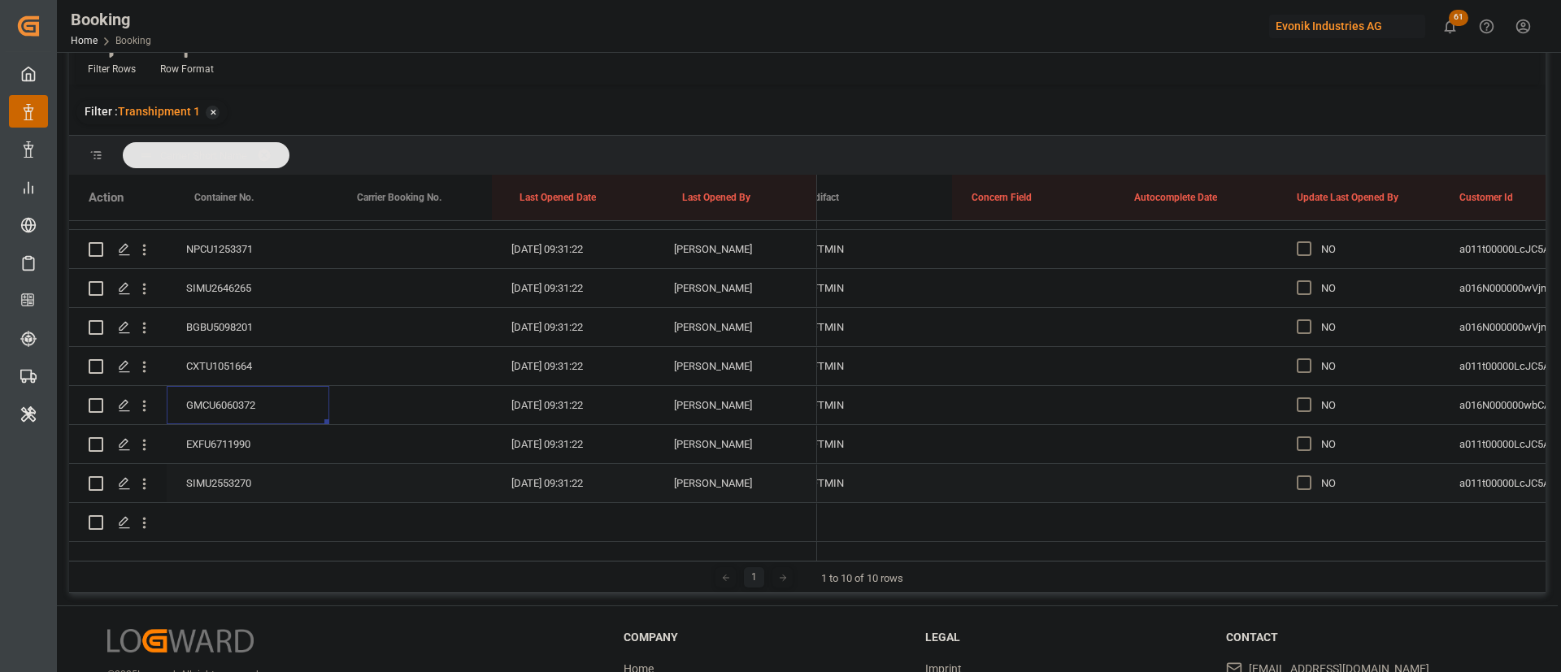
scroll to position [0, 12435]
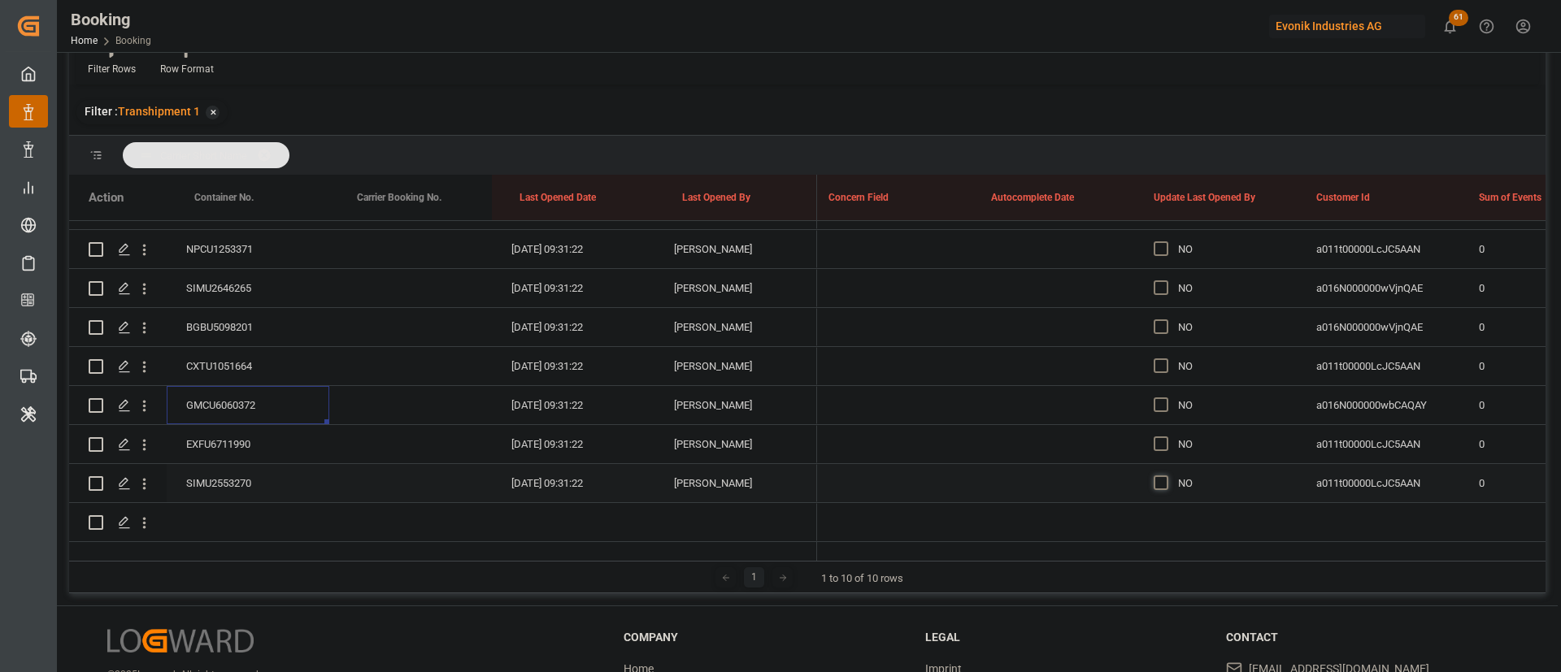
click at [1161, 475] on span "Press SPACE to select this row." at bounding box center [1160, 482] width 15 height 15
click at [1166, 475] on input "Press SPACE to select this row." at bounding box center [1166, 475] width 0 height 0
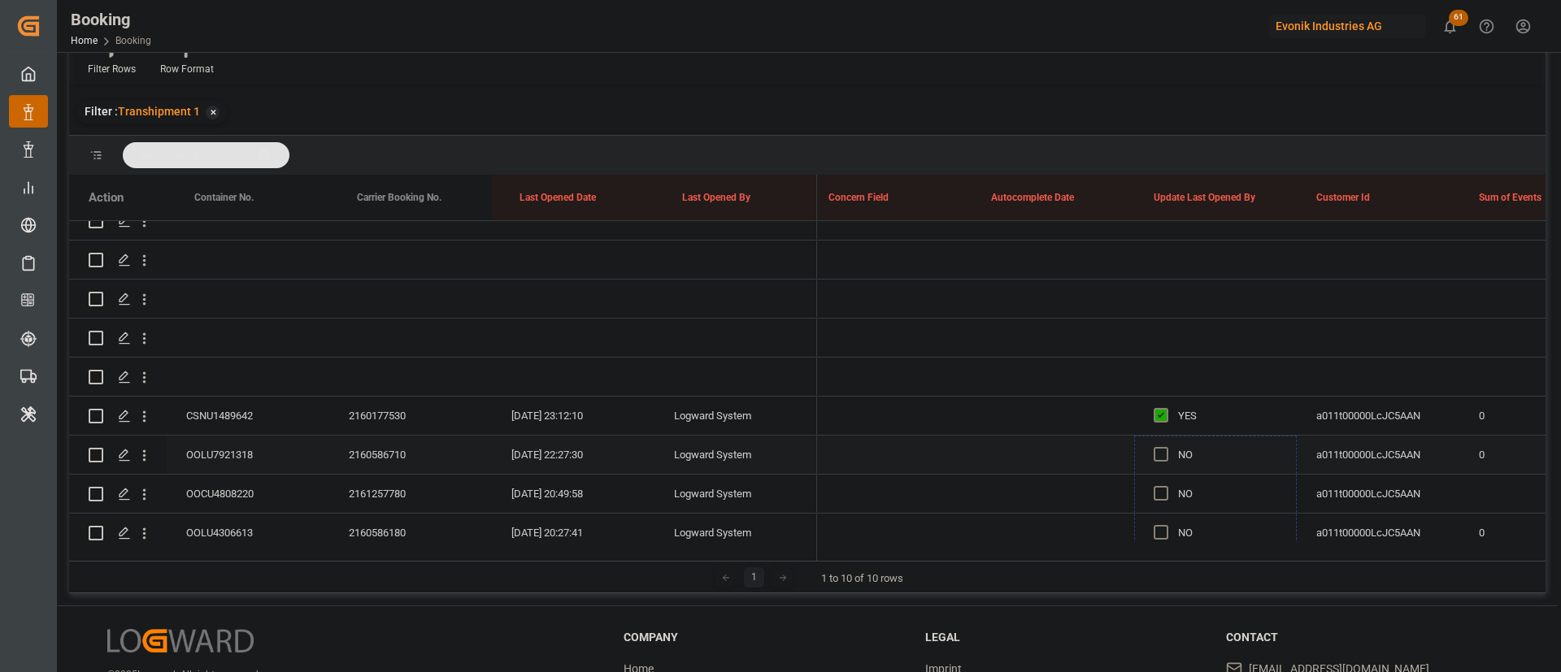
drag, startPoint x: 1293, startPoint y: 480, endPoint x: 1189, endPoint y: 444, distance: 110.3
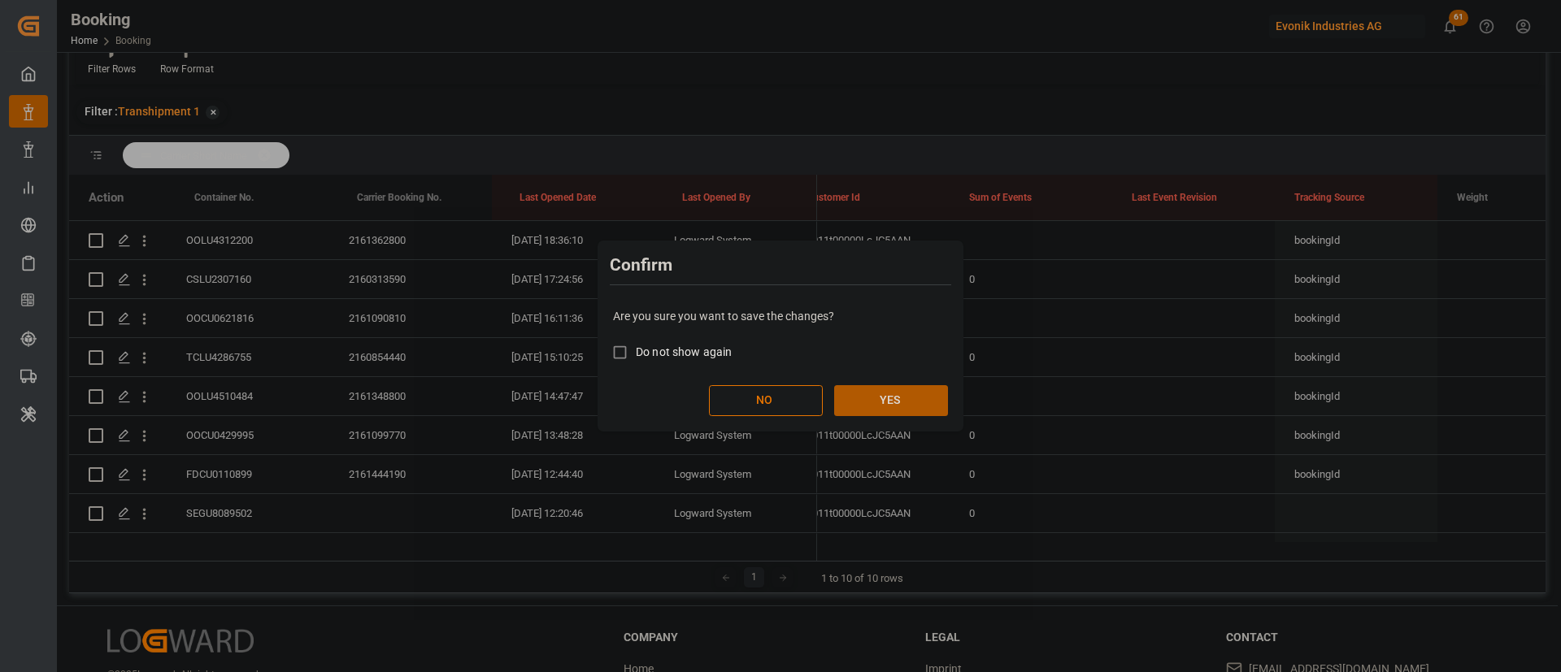
click at [905, 402] on button "YES" at bounding box center [891, 400] width 114 height 31
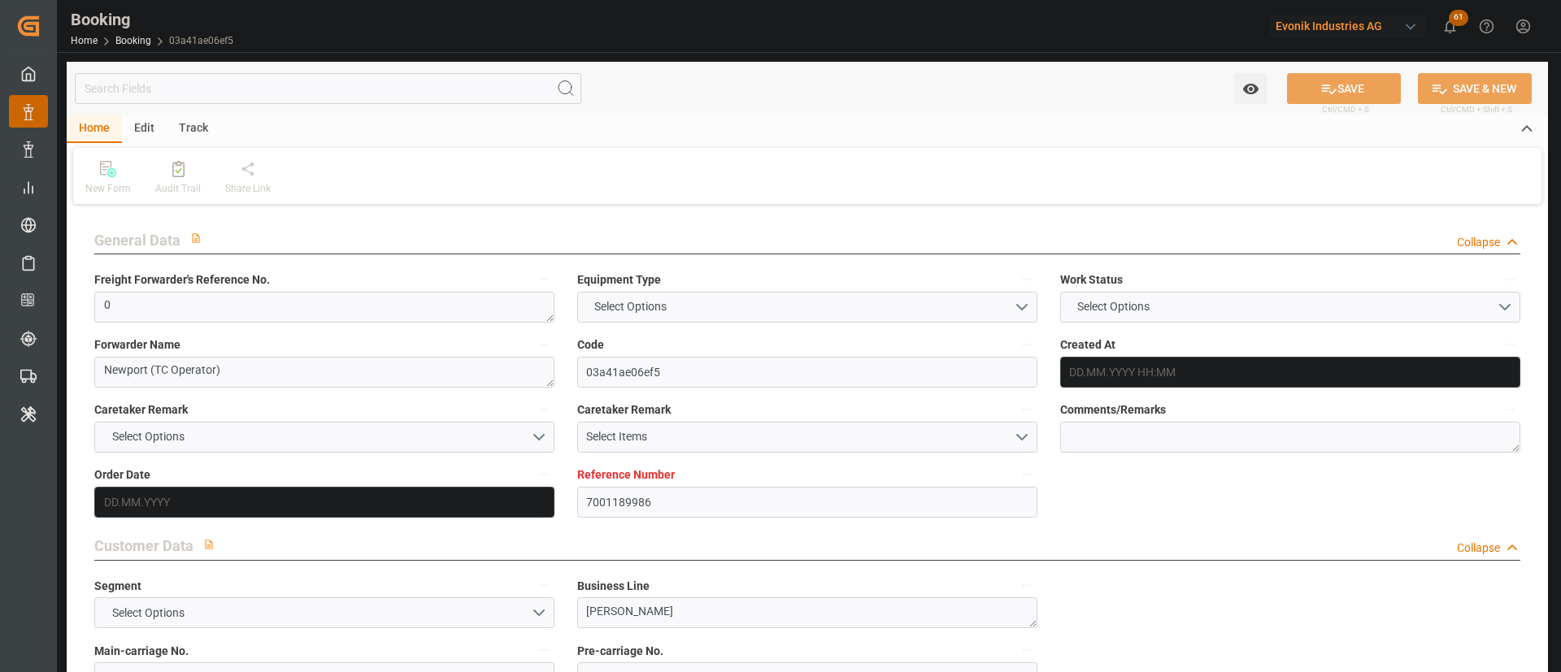
type input "7001189986"
type input "9935260"
type input "OOCL"
type input "Orient Overseas Container Line Ltd"
type input "NLRTM"
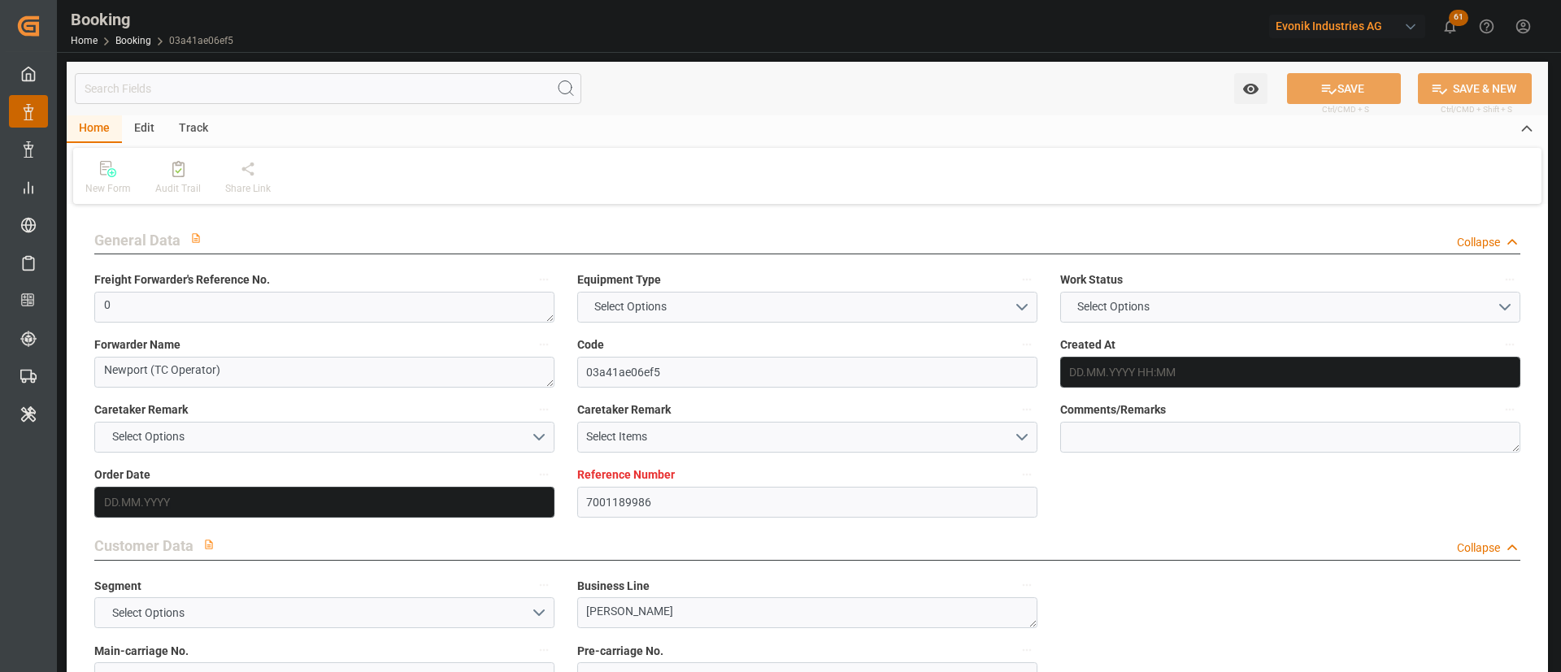
type input "KRPUS"
type input "CNSGH"
type input "46"
type input "0"
type input "06.06.2025 14:33"
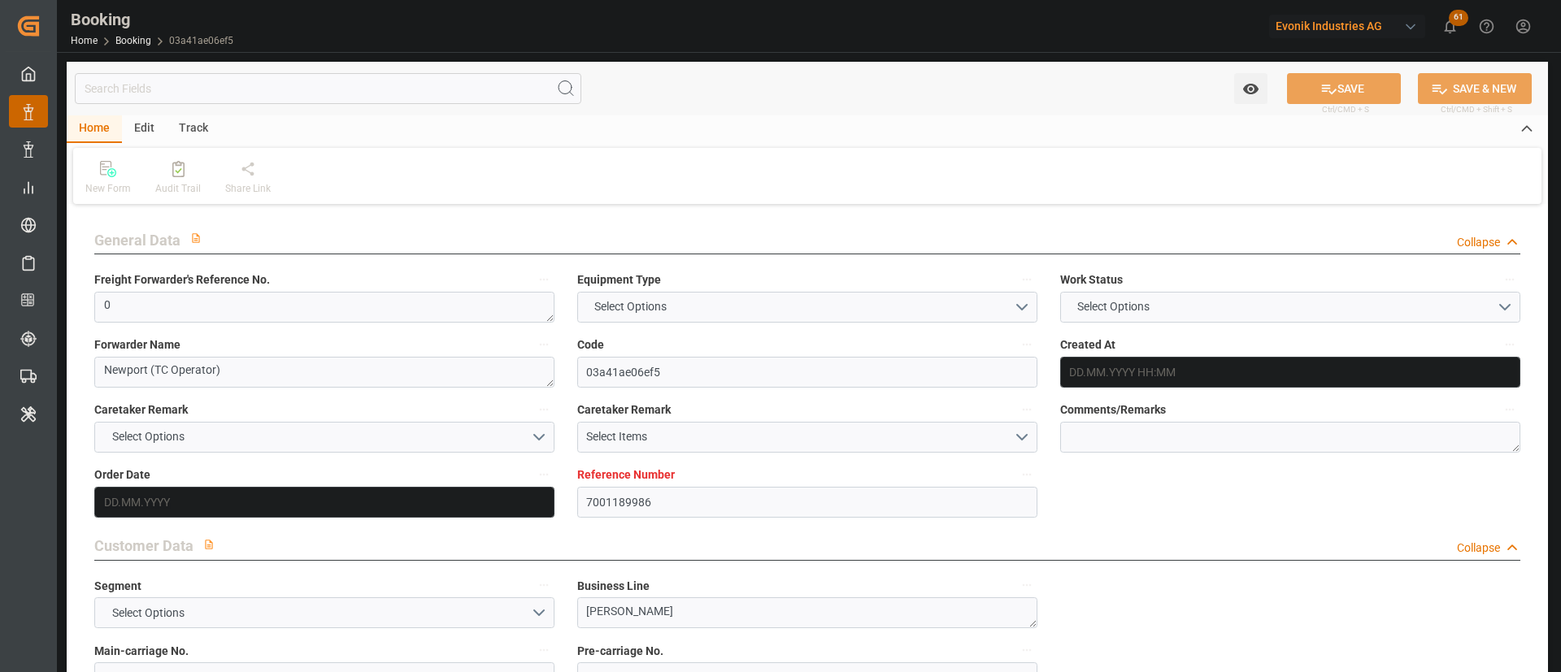
type input "06.06.2025"
type input "25.08.2025"
type input "[DATE]"
type input "[DATE] 00:00"
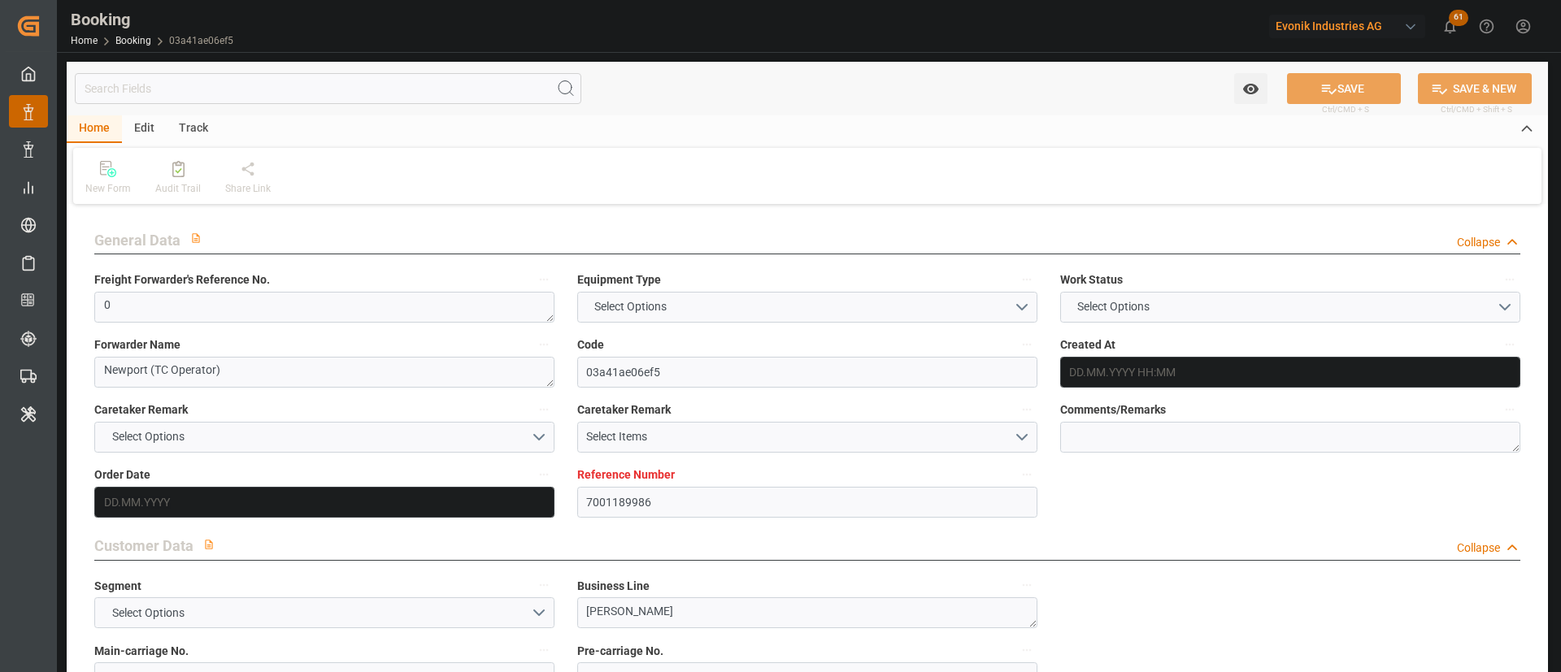
type input "[DATE] 00:00"
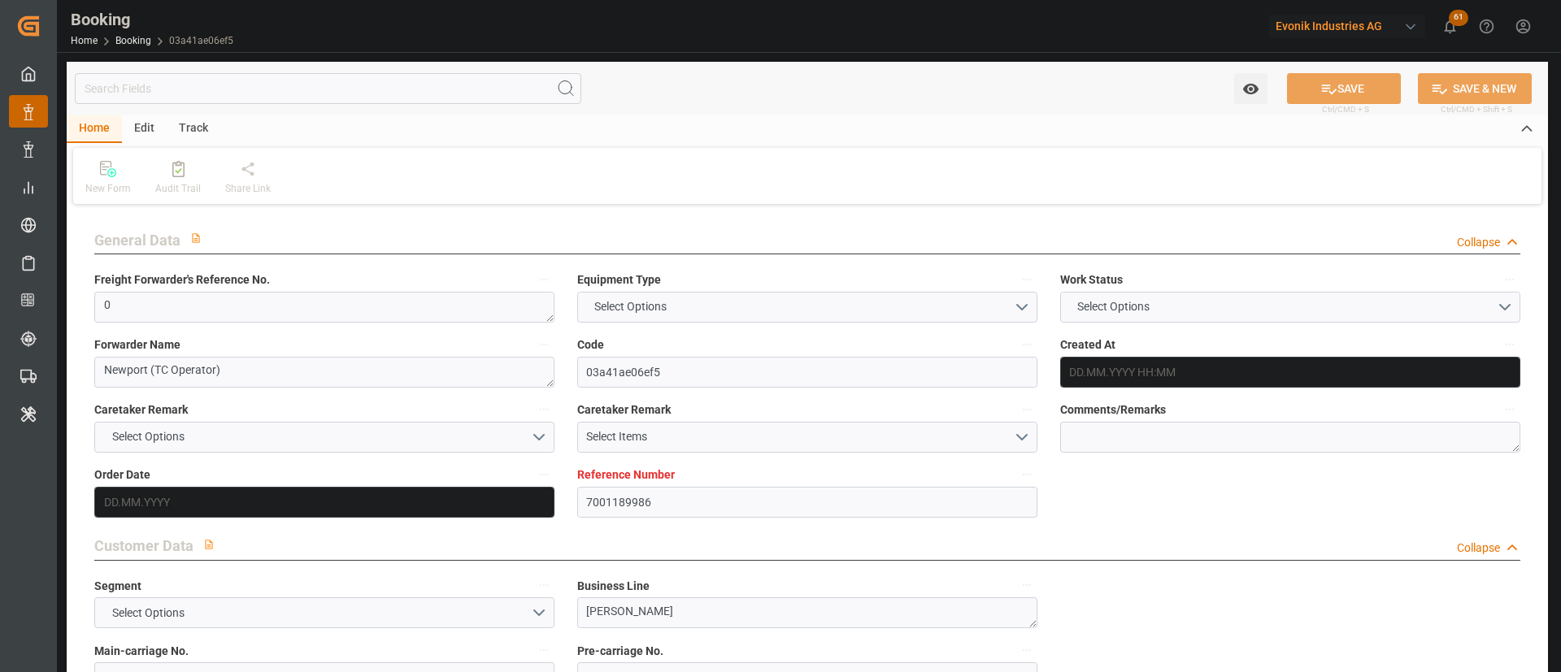
type input "[DATE] 00:00"
type input "23.06.2025"
type input "[DATE] 09:31"
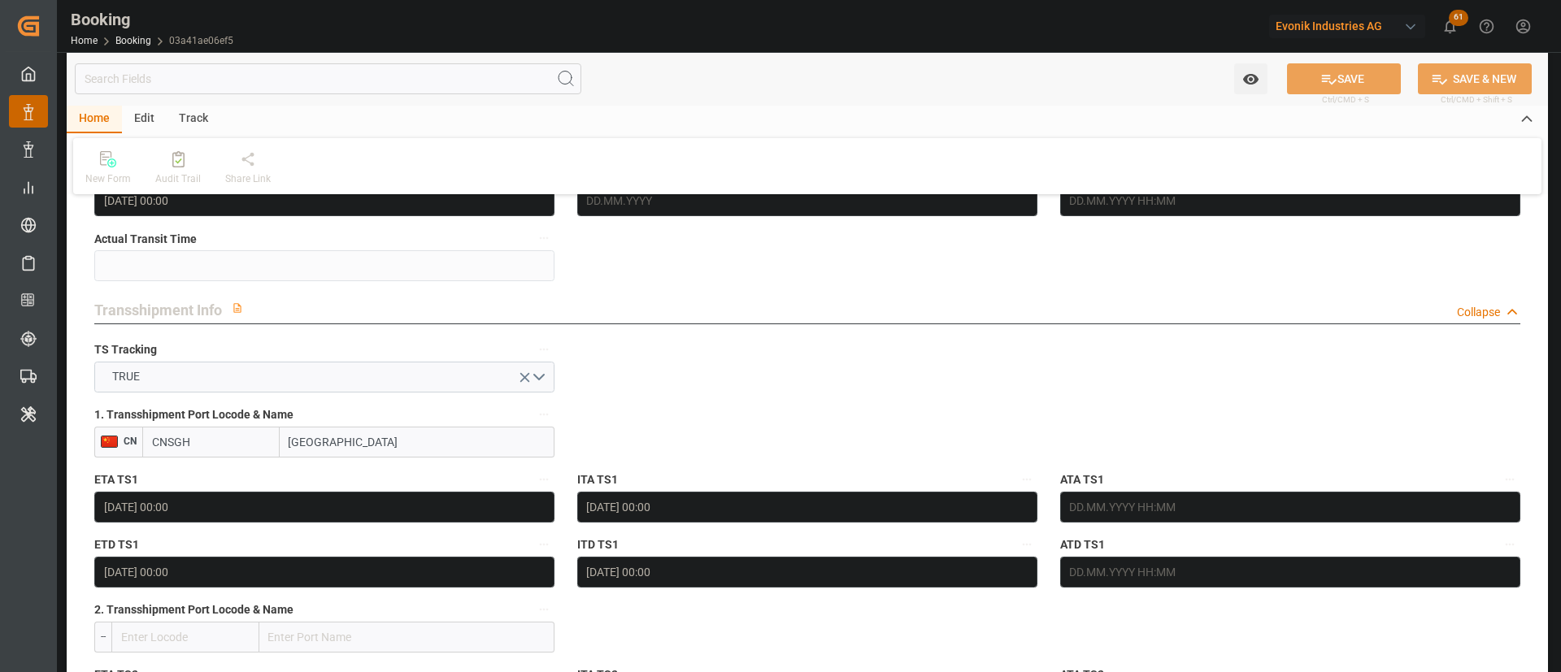
scroll to position [1707, 0]
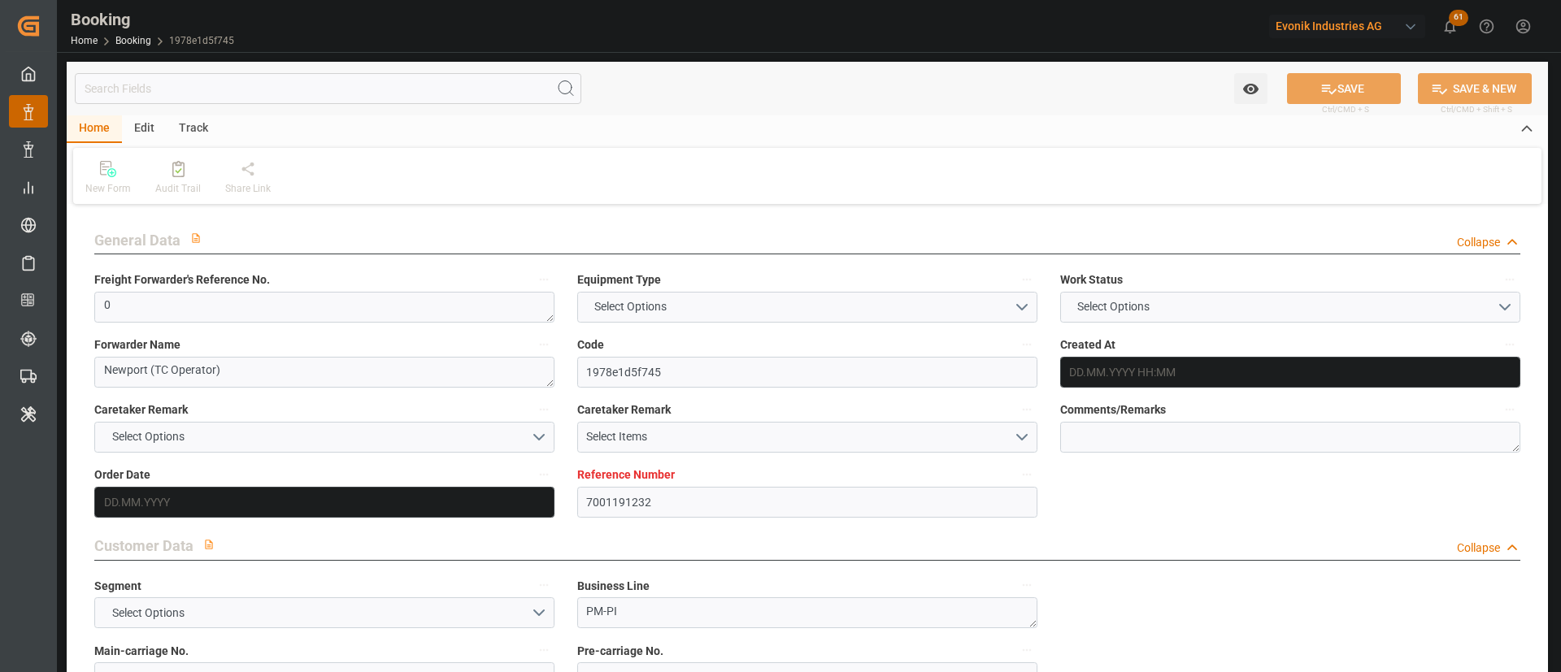
type input "7001191232"
type input "9935260"
type input "OOCL"
type input "Orient Overseas Container Line Ltd"
type input "NLRTM"
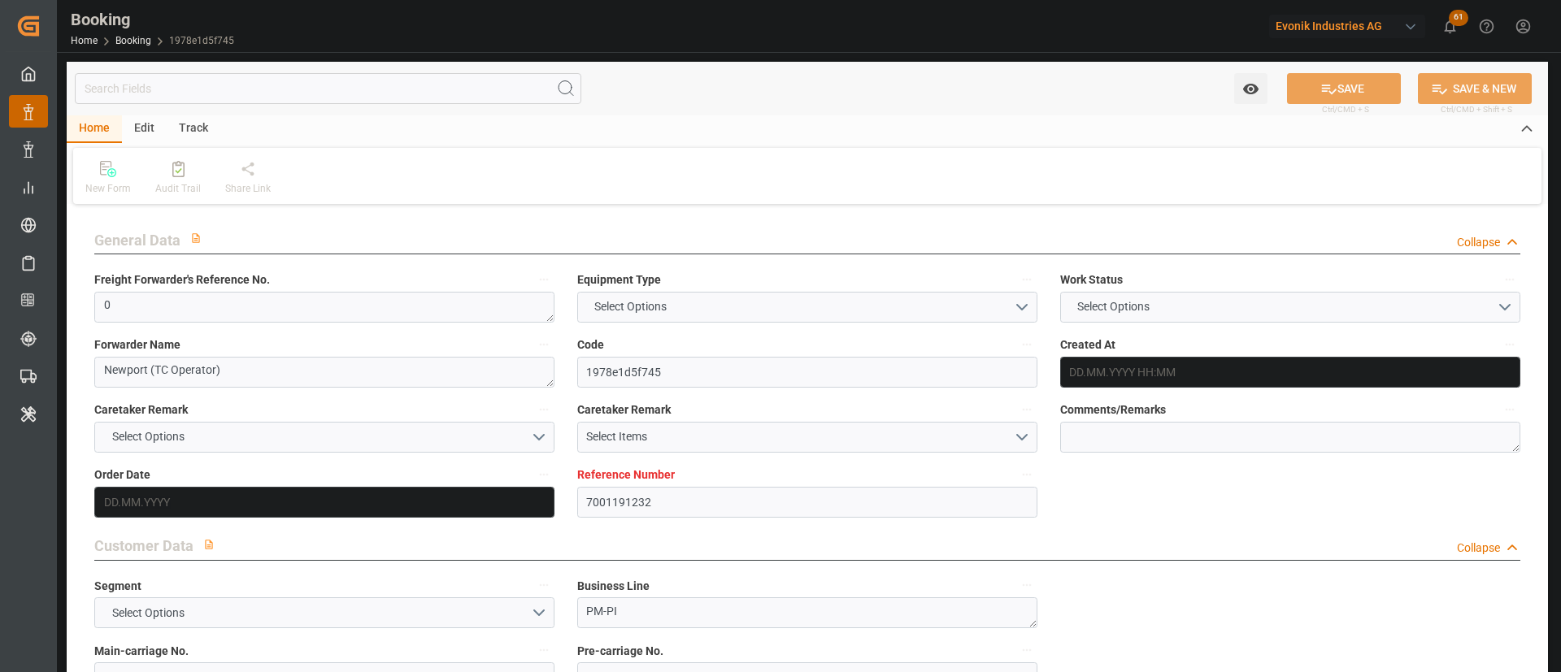
type input "KRPUS"
type input "CNSGH"
type input "0"
type input "[DATE] 13:02"
type input "[DATE]"
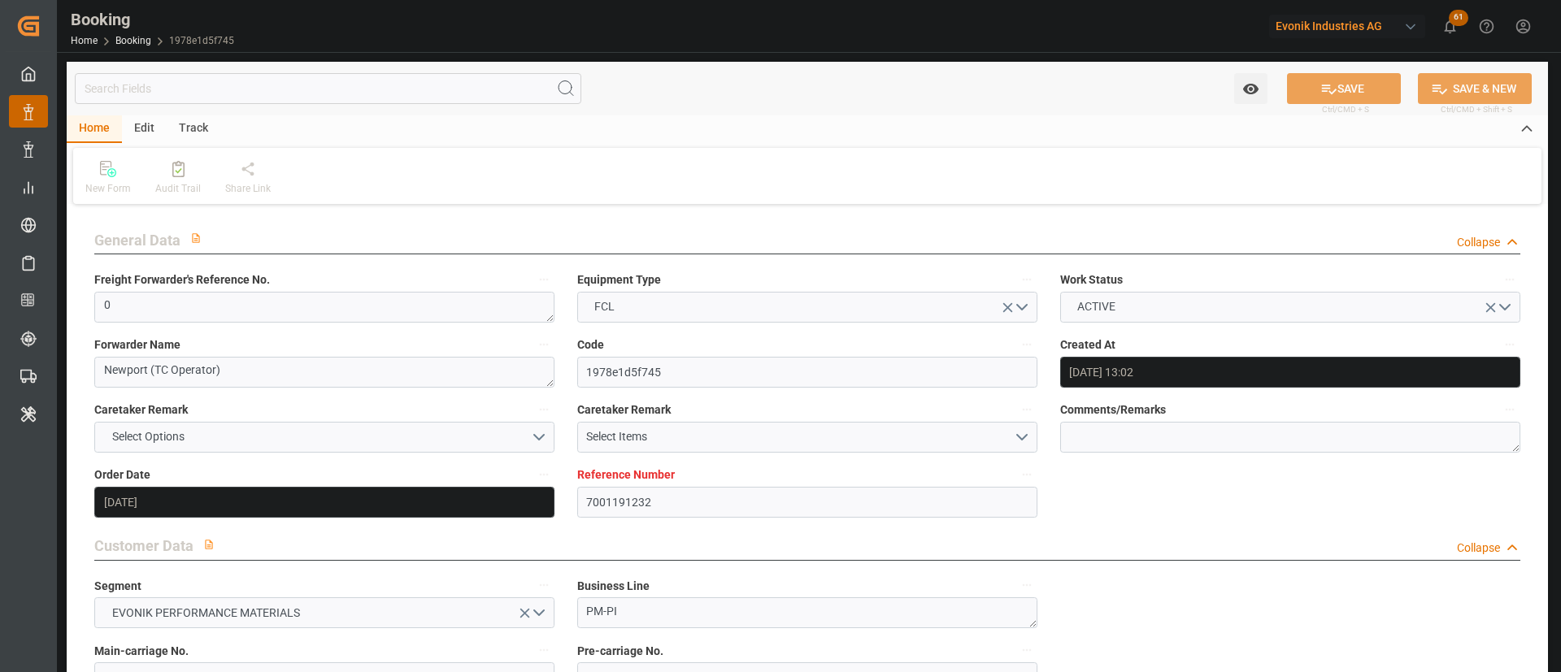
type input "[DATE]"
type input "[DATE] 00:00"
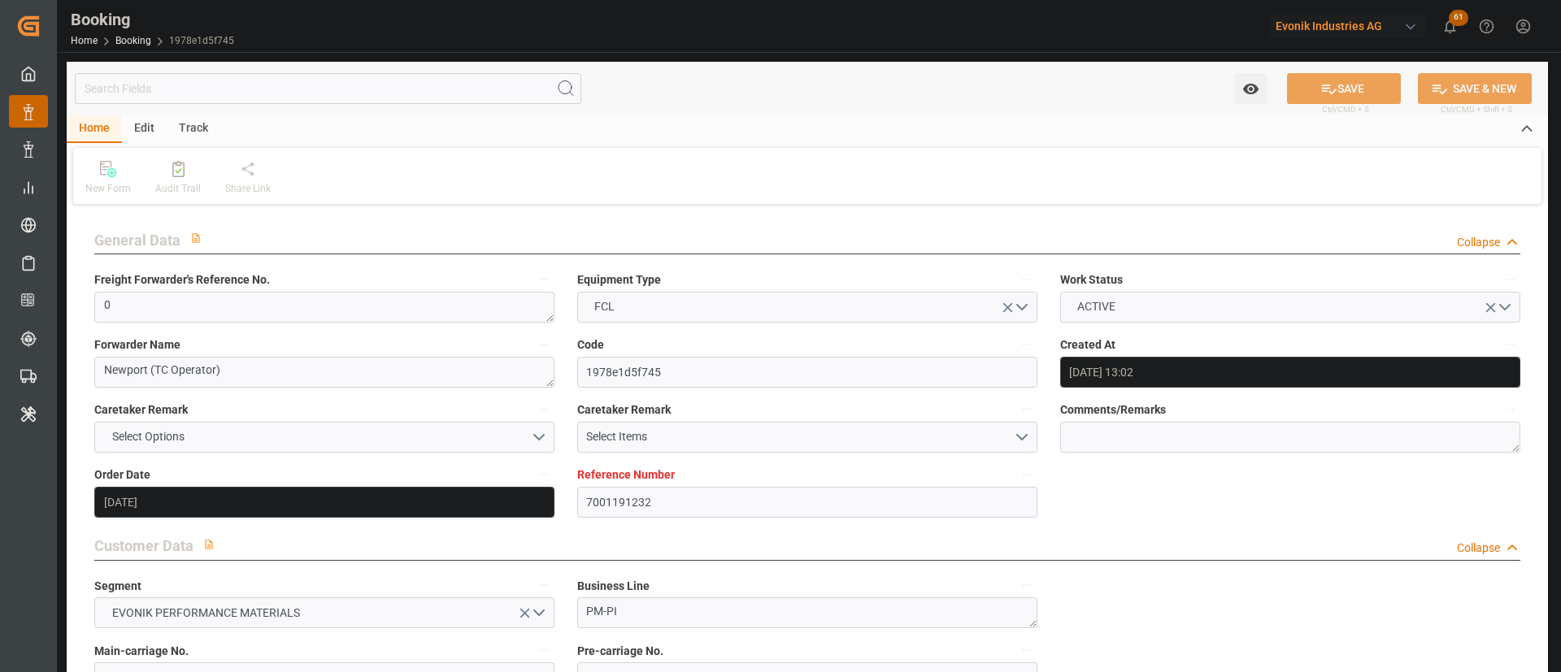
type input "[DATE] 00:00"
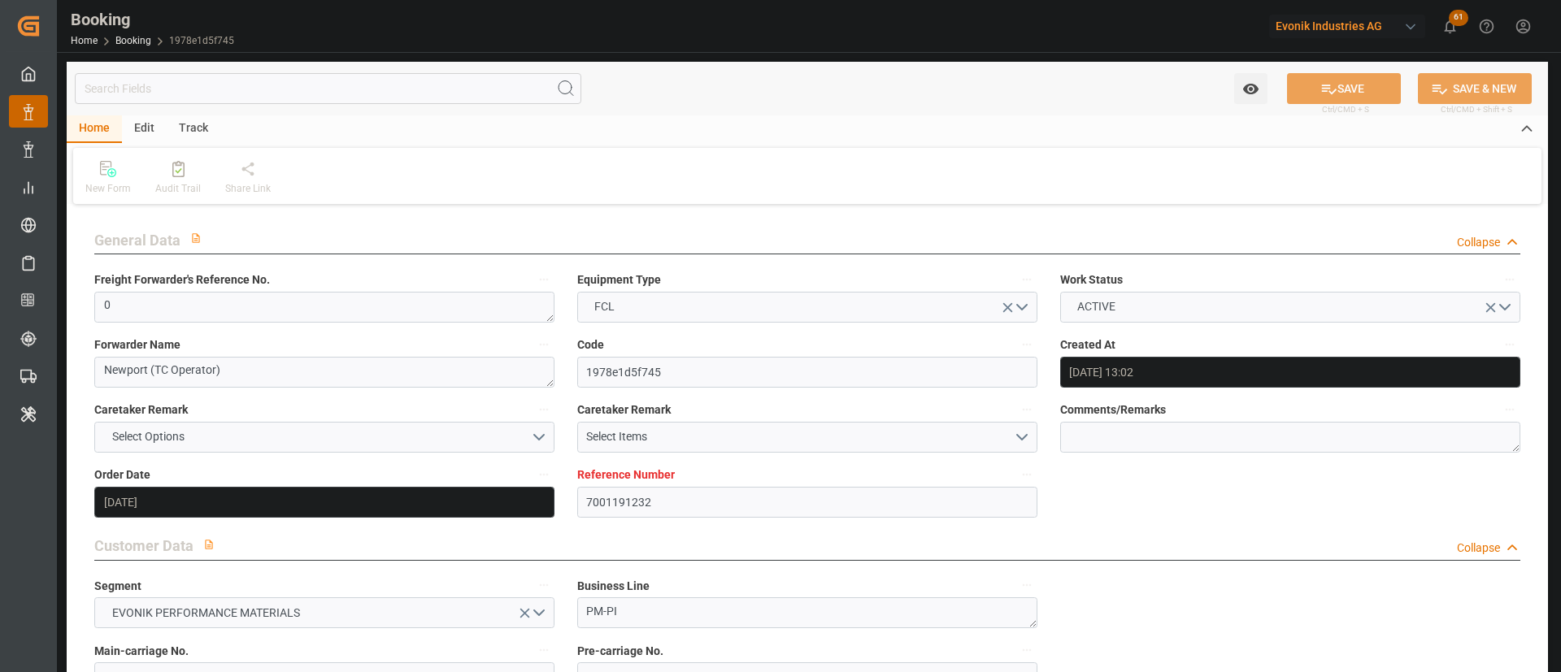
type input "[DATE] 00:00"
type input "[DATE]"
type input "12.08.2025 09:31"
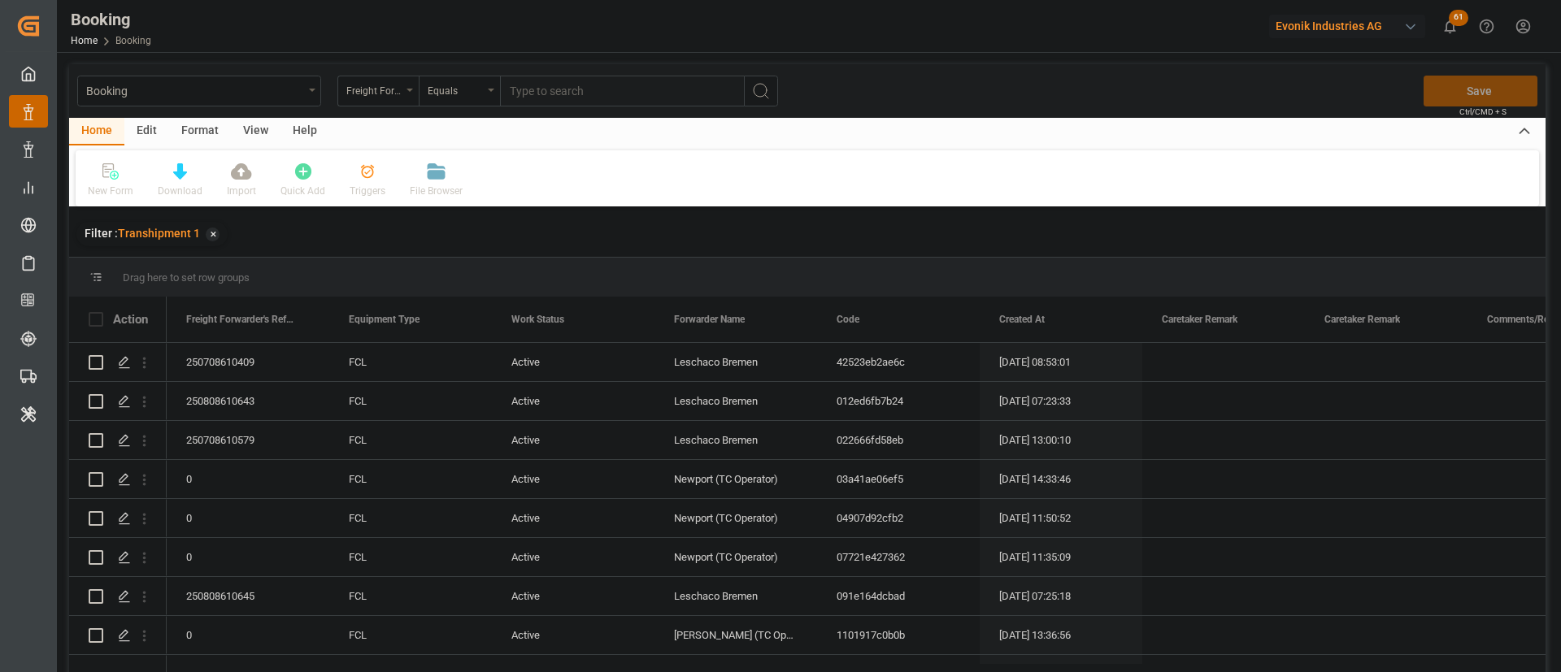
click at [256, 138] on div "View" at bounding box center [256, 132] width 50 height 28
click at [117, 180] on div "Default" at bounding box center [104, 181] width 56 height 36
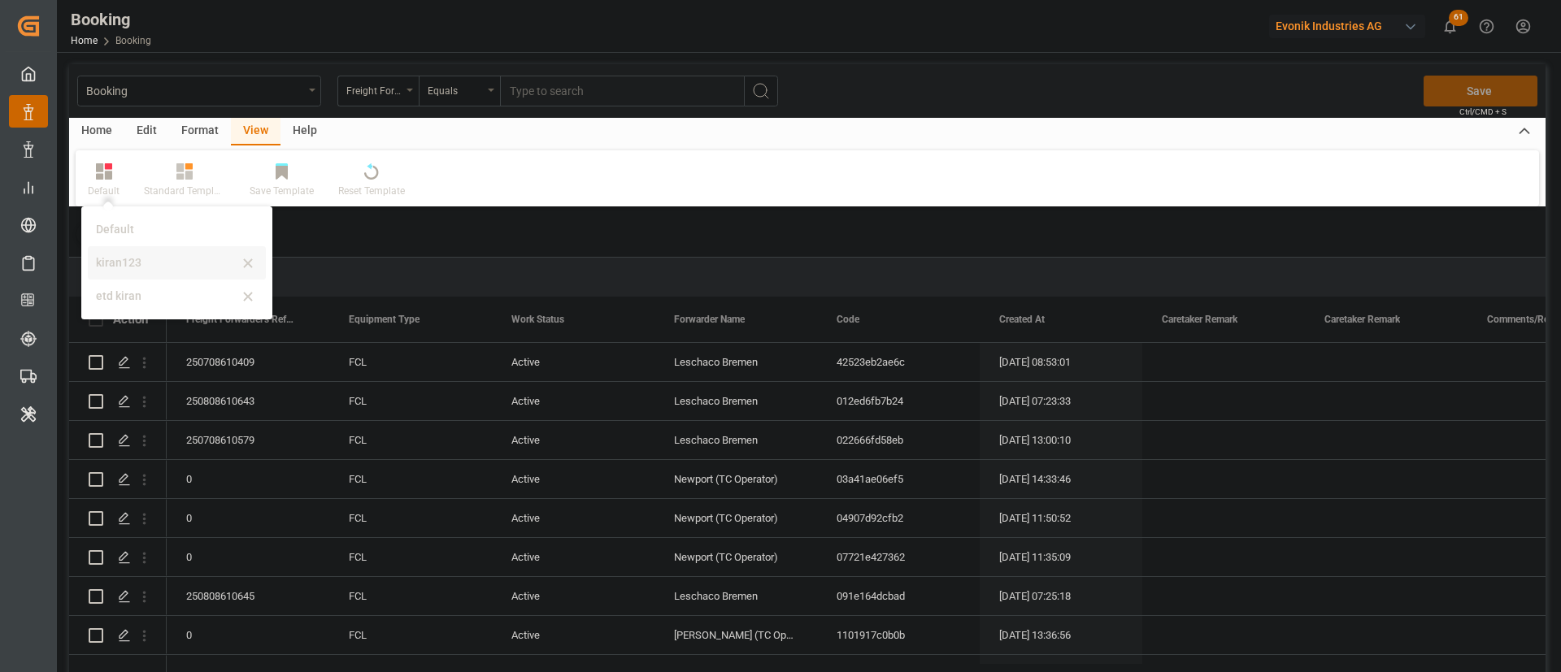
click at [159, 259] on div "kiran123" at bounding box center [167, 262] width 142 height 17
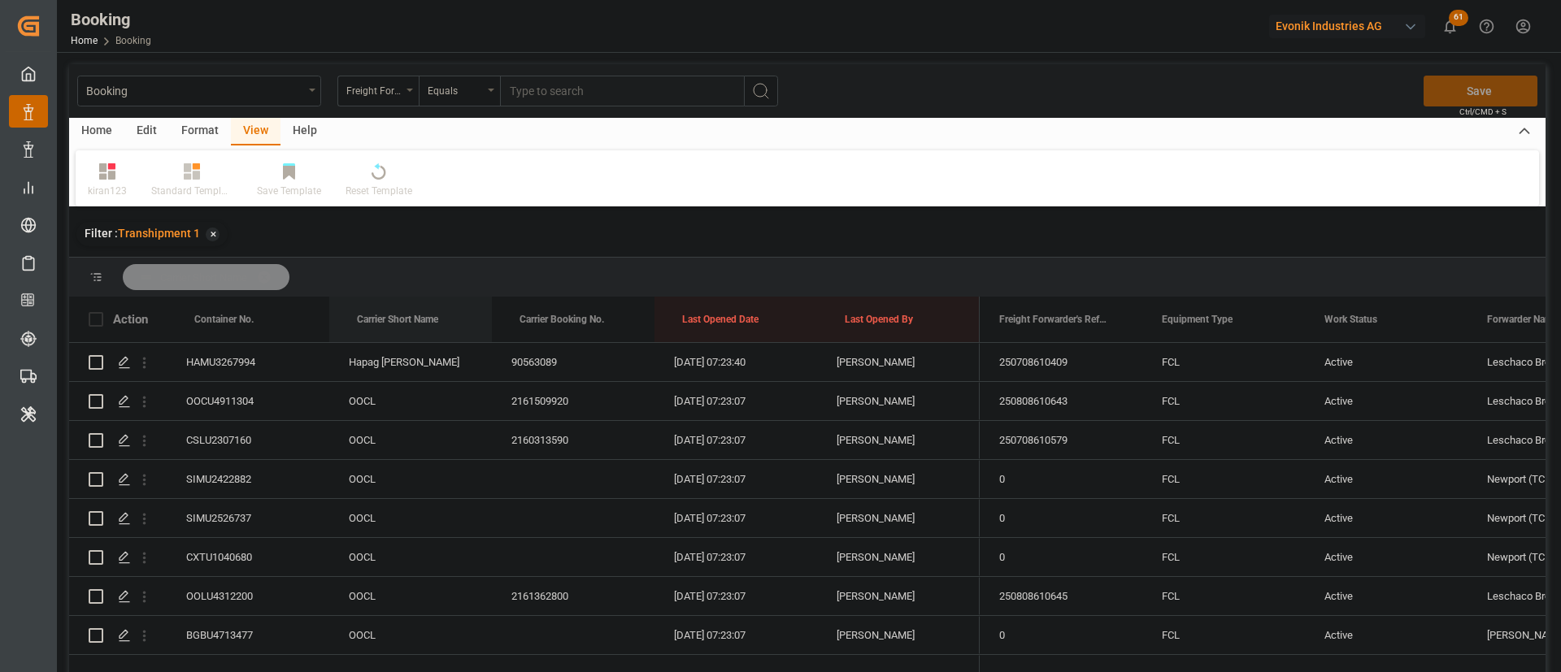
drag, startPoint x: 421, startPoint y: 304, endPoint x: 444, endPoint y: 285, distance: 29.5
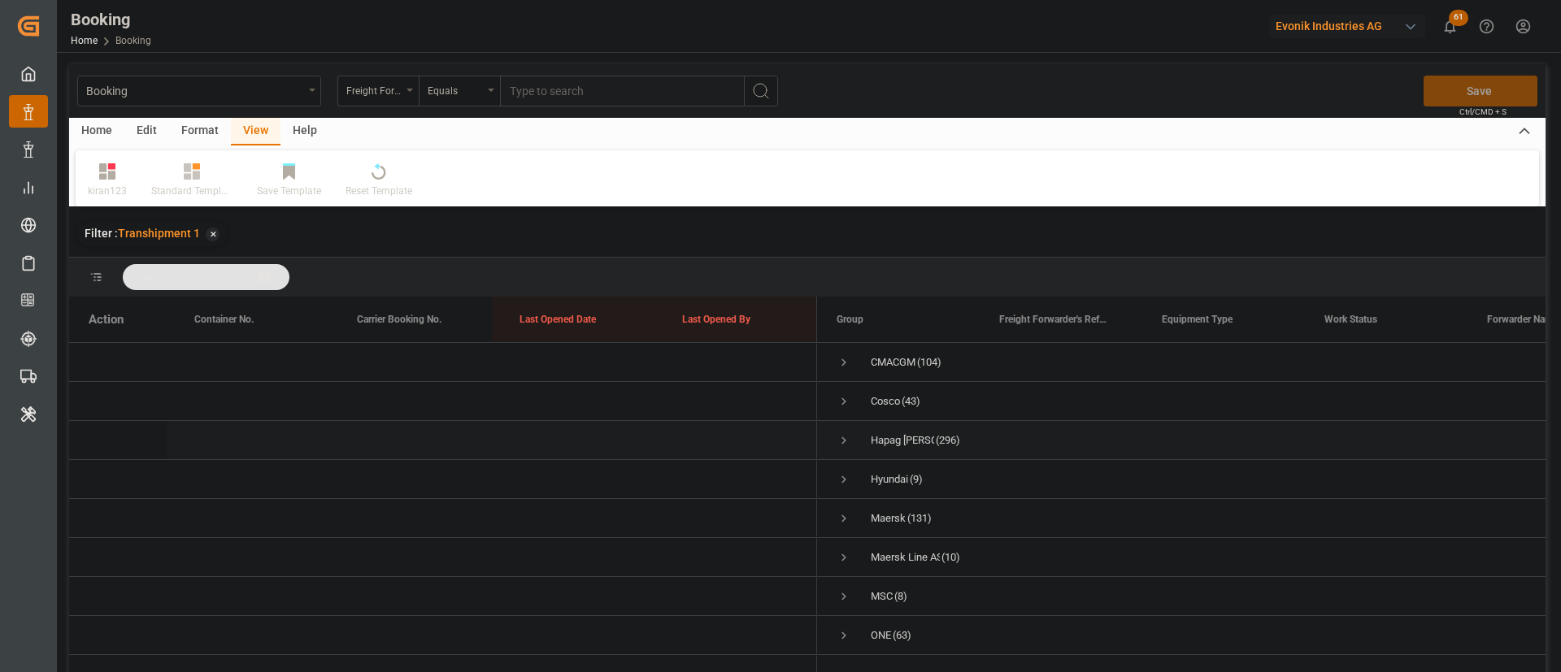
scroll to position [88, 0]
click at [843, 598] on span "Press SPACE to select this row." at bounding box center [843, 605] width 15 height 15
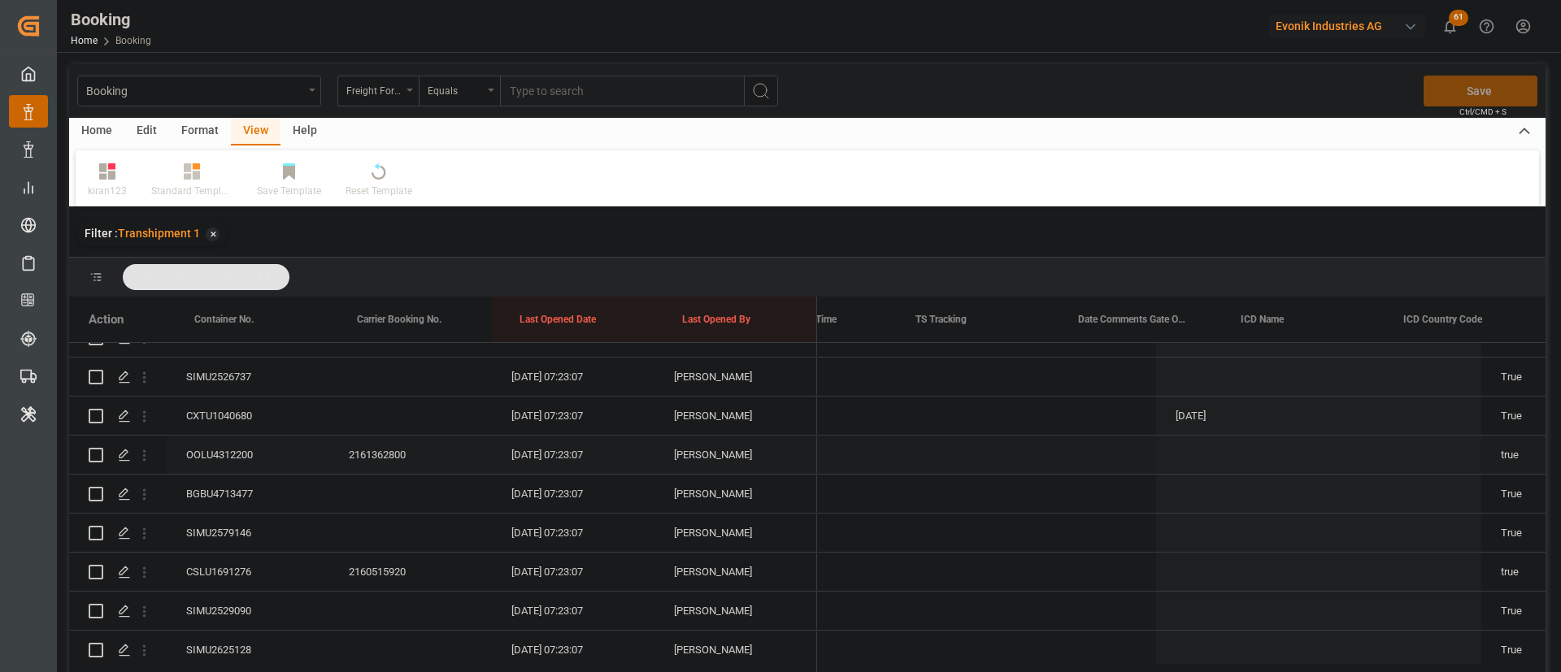
scroll to position [0, 0]
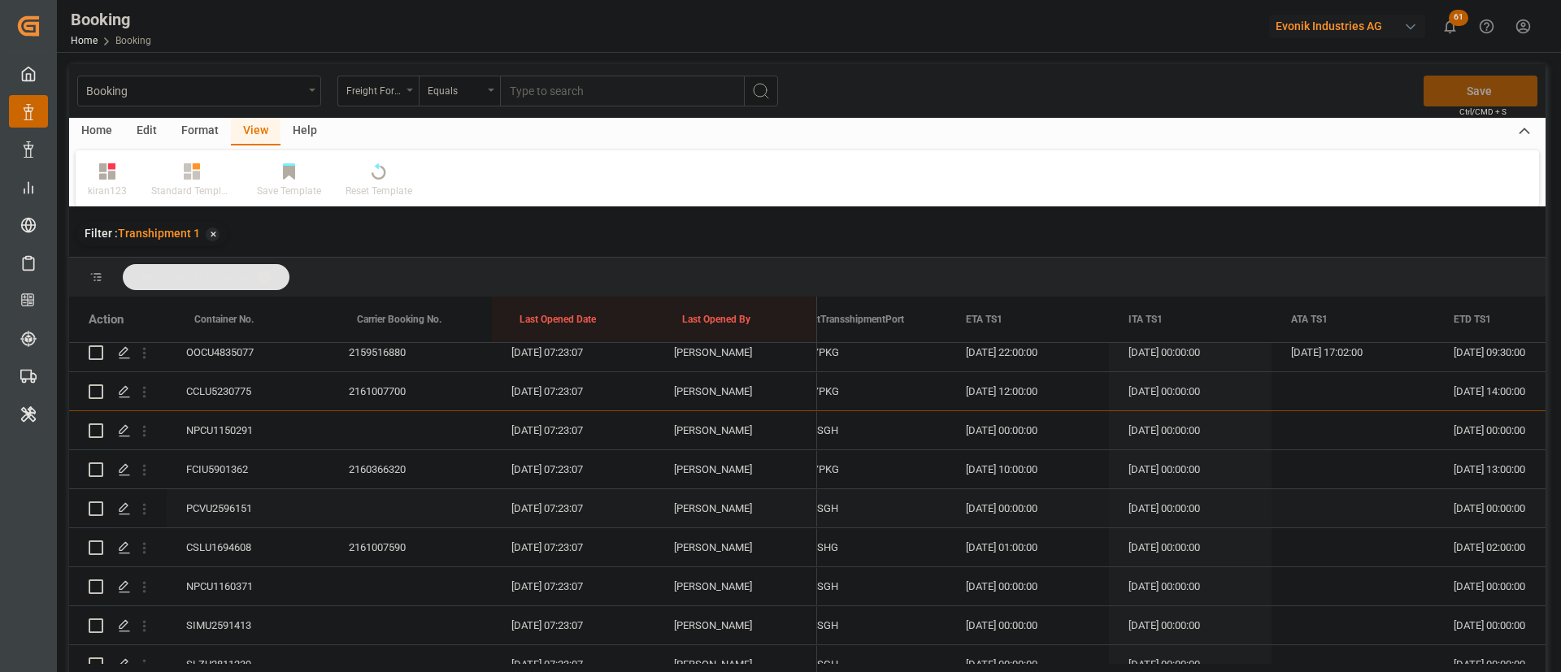
click at [241, 501] on div "PCVU2596151" at bounding box center [248, 508] width 163 height 38
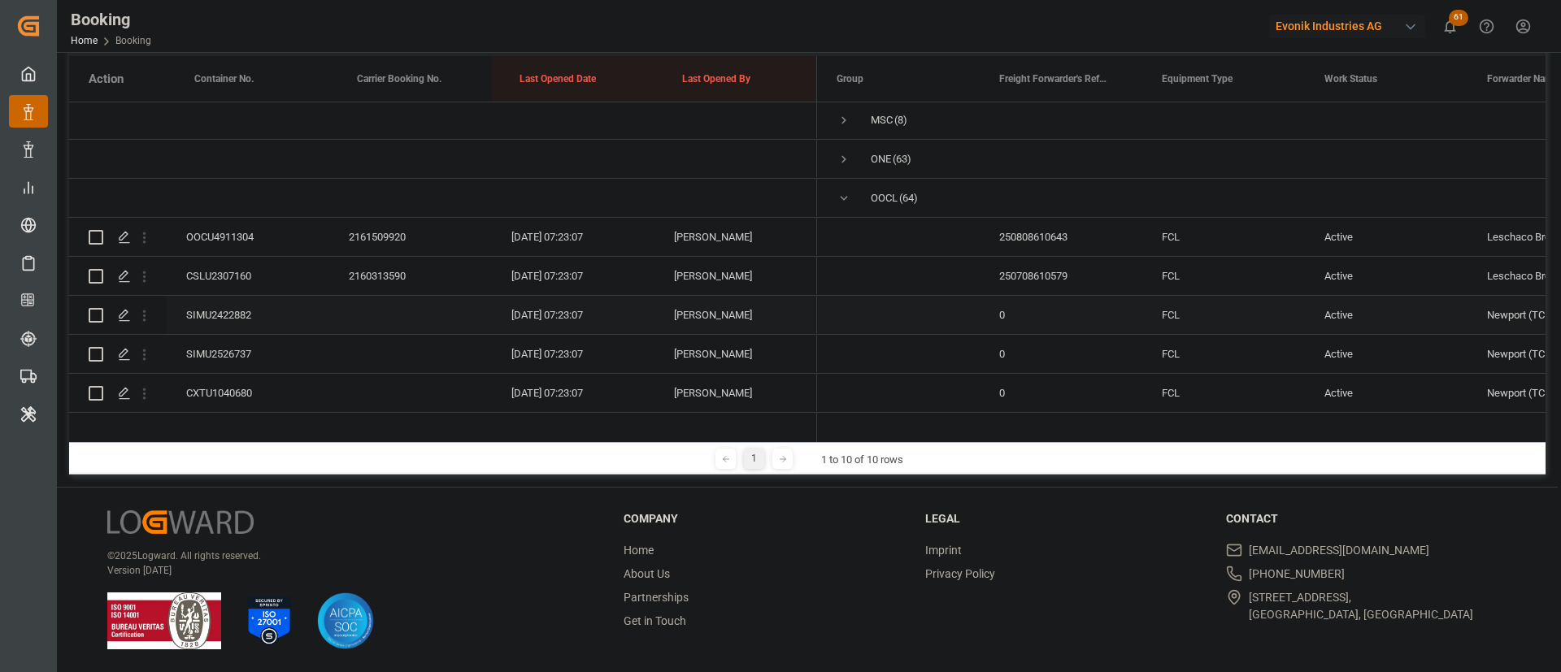
scroll to position [244, 0]
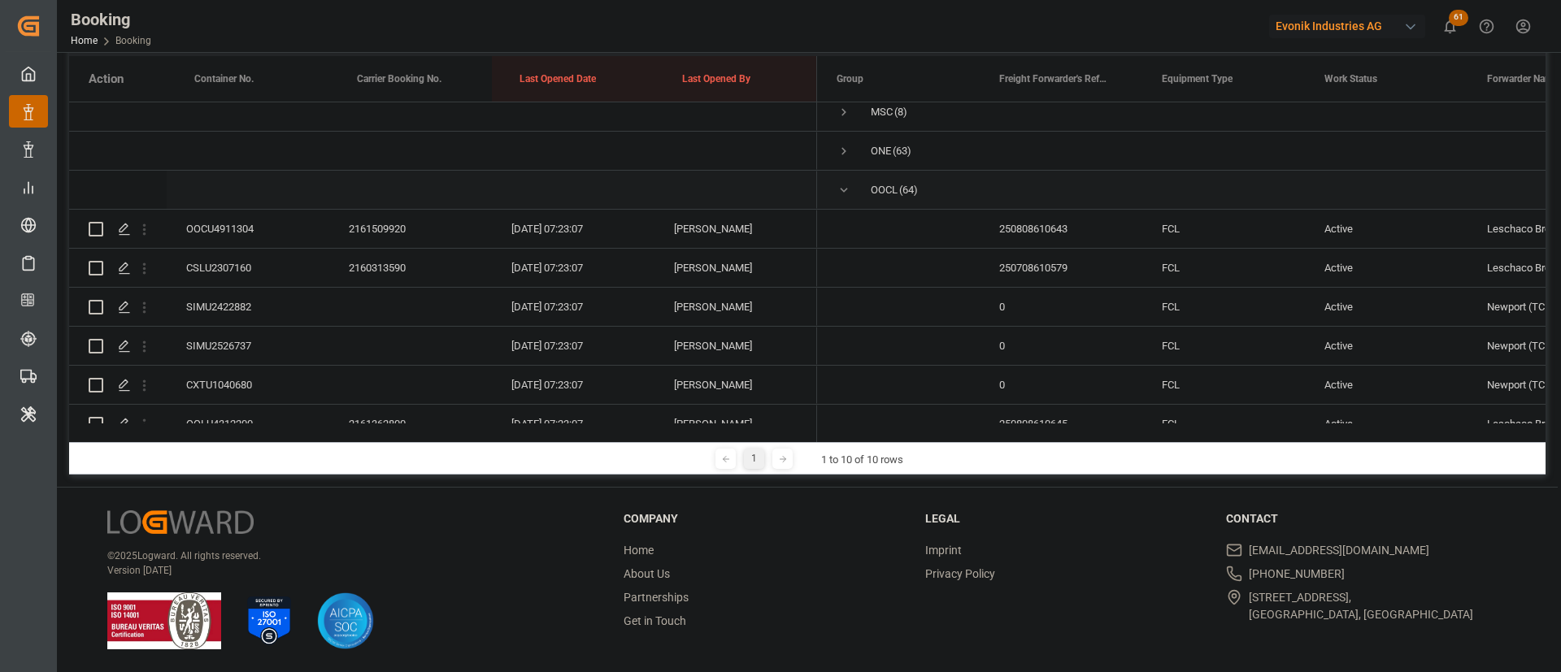
click at [845, 191] on span "Press SPACE to select this row." at bounding box center [843, 190] width 15 height 15
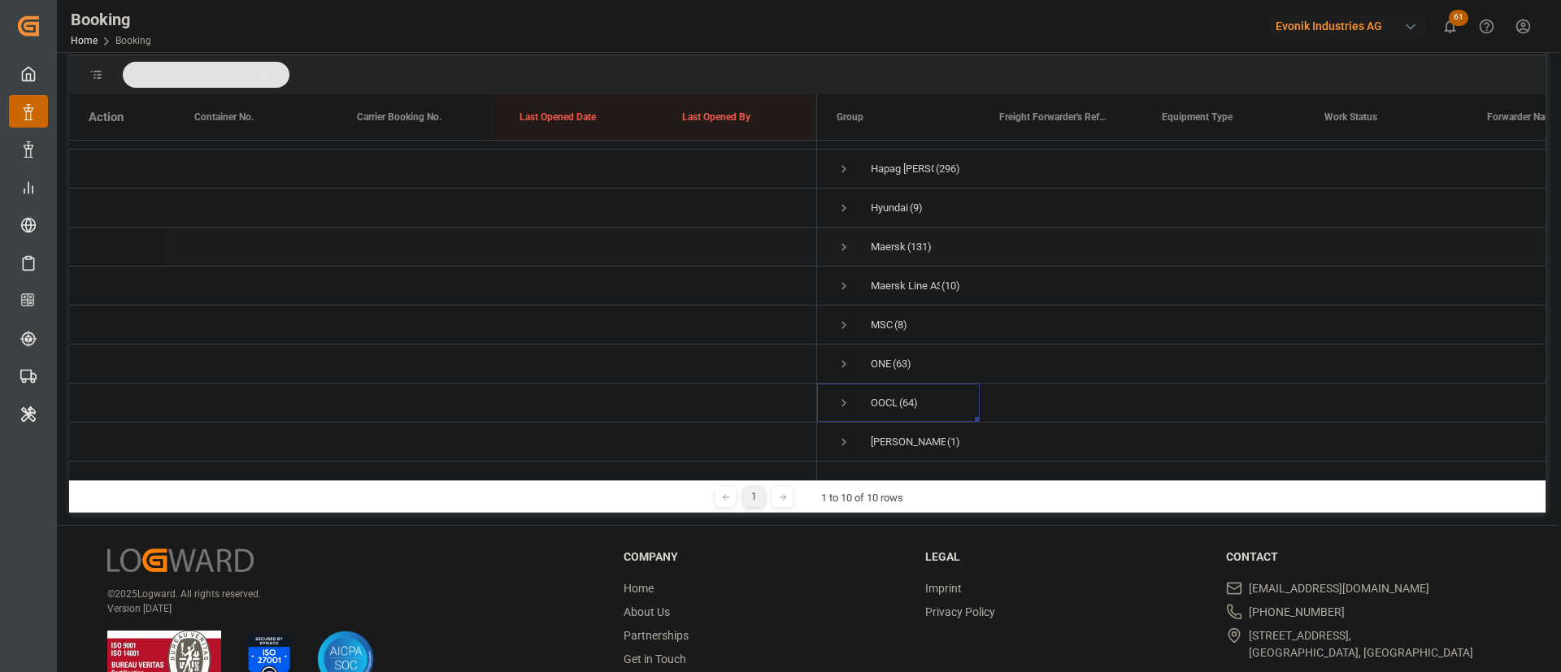
scroll to position [241, 0]
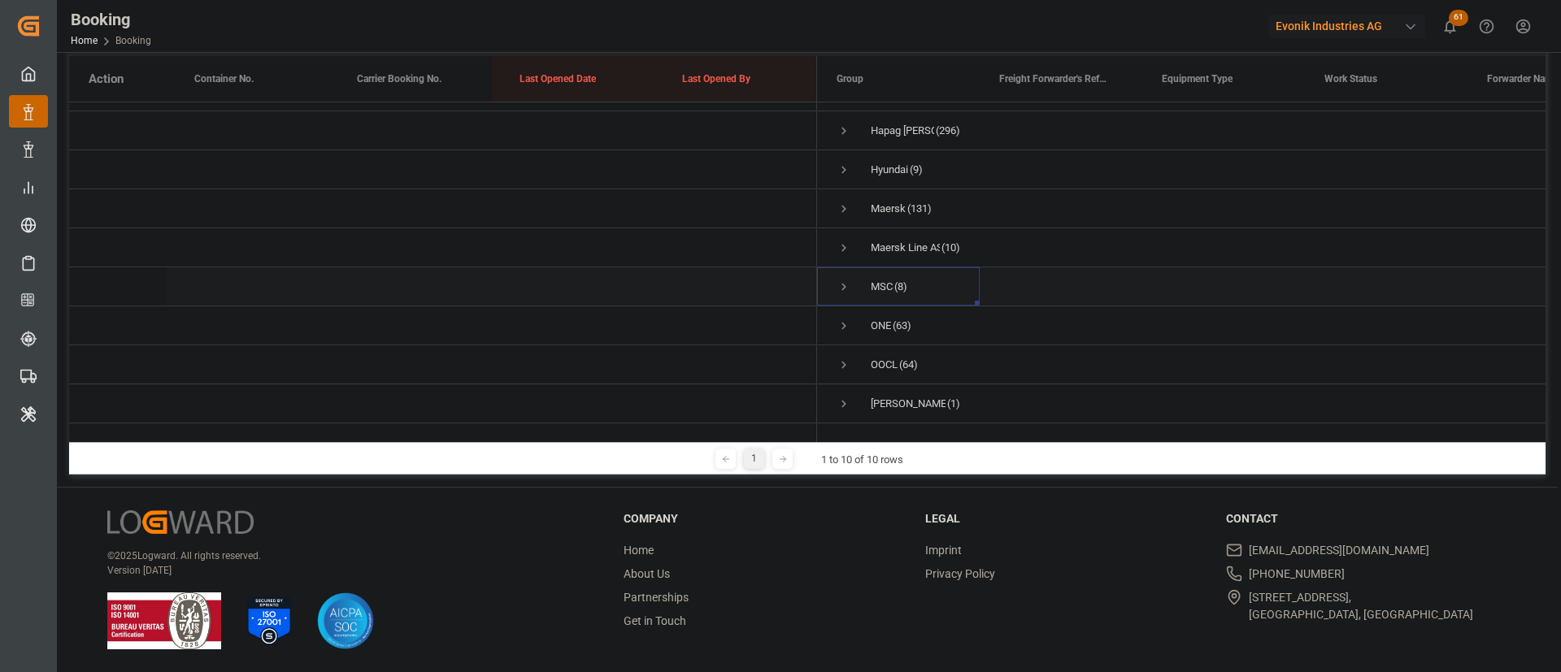
click at [844, 280] on span "Press SPACE to select this row." at bounding box center [843, 287] width 15 height 15
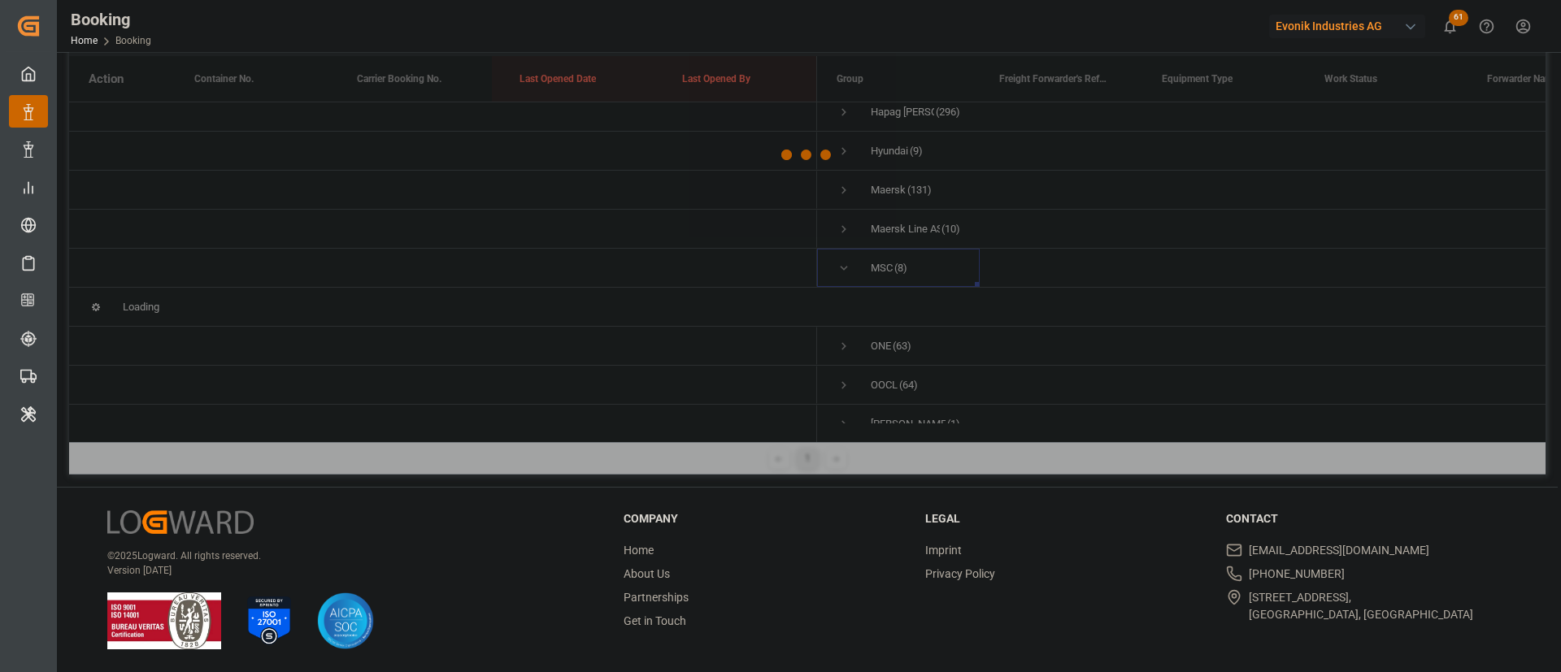
click at [848, 158] on div at bounding box center [807, 155] width 1476 height 662
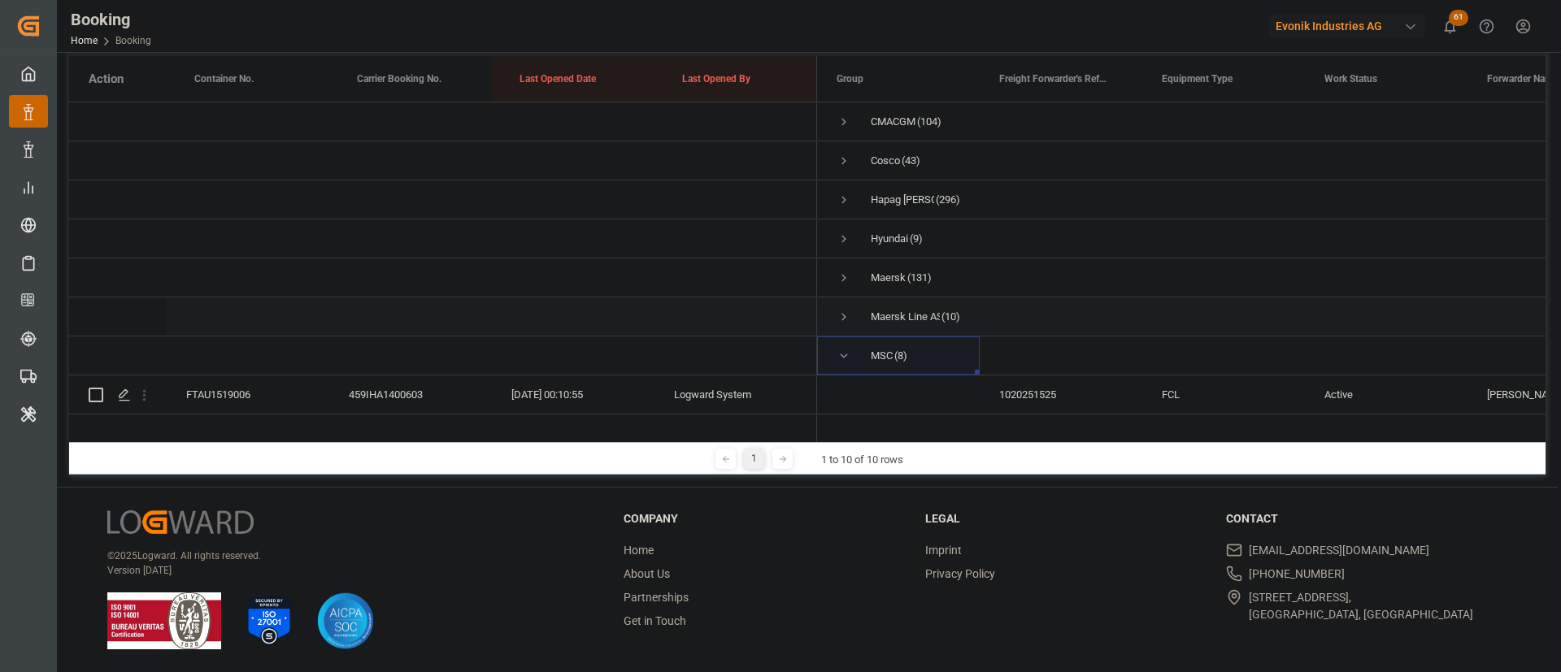
scroll to position [122, 0]
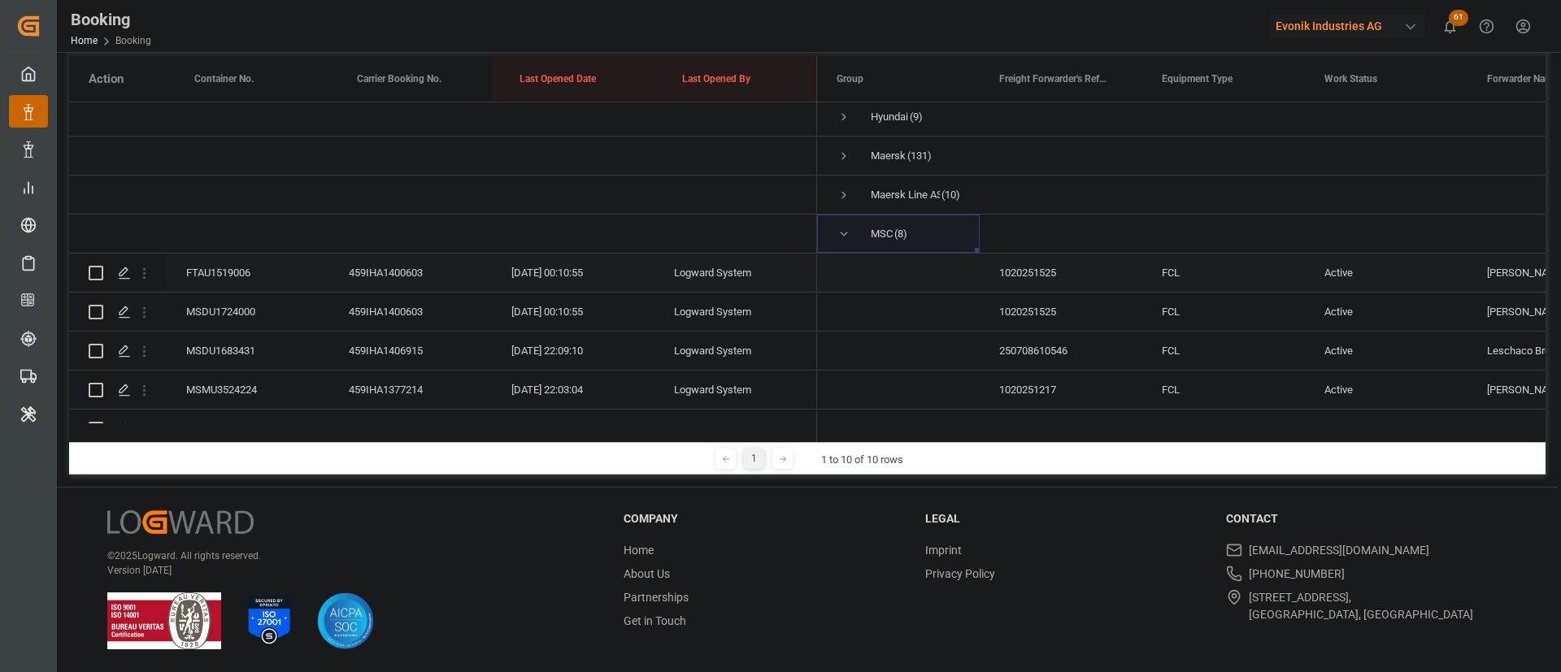
click at [228, 270] on div "FTAU1519006" at bounding box center [248, 273] width 163 height 38
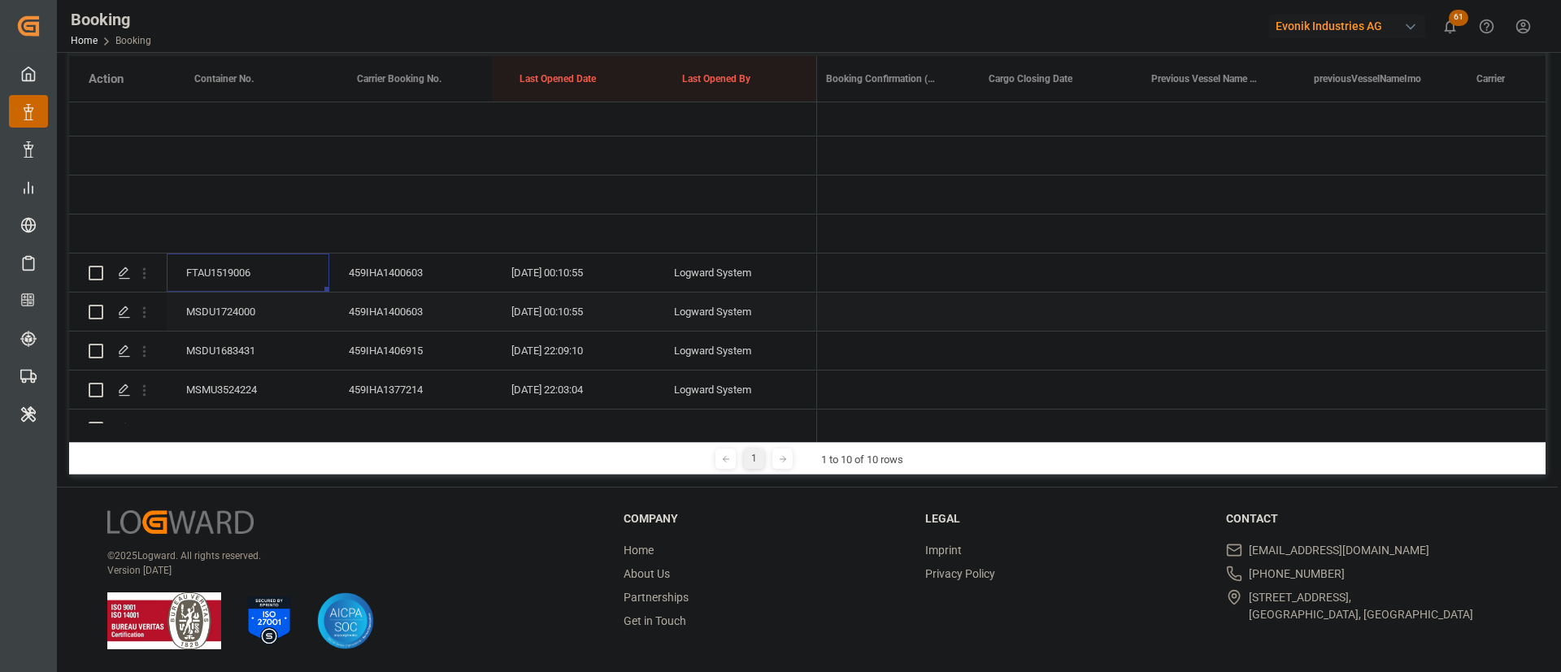
scroll to position [0, 6284]
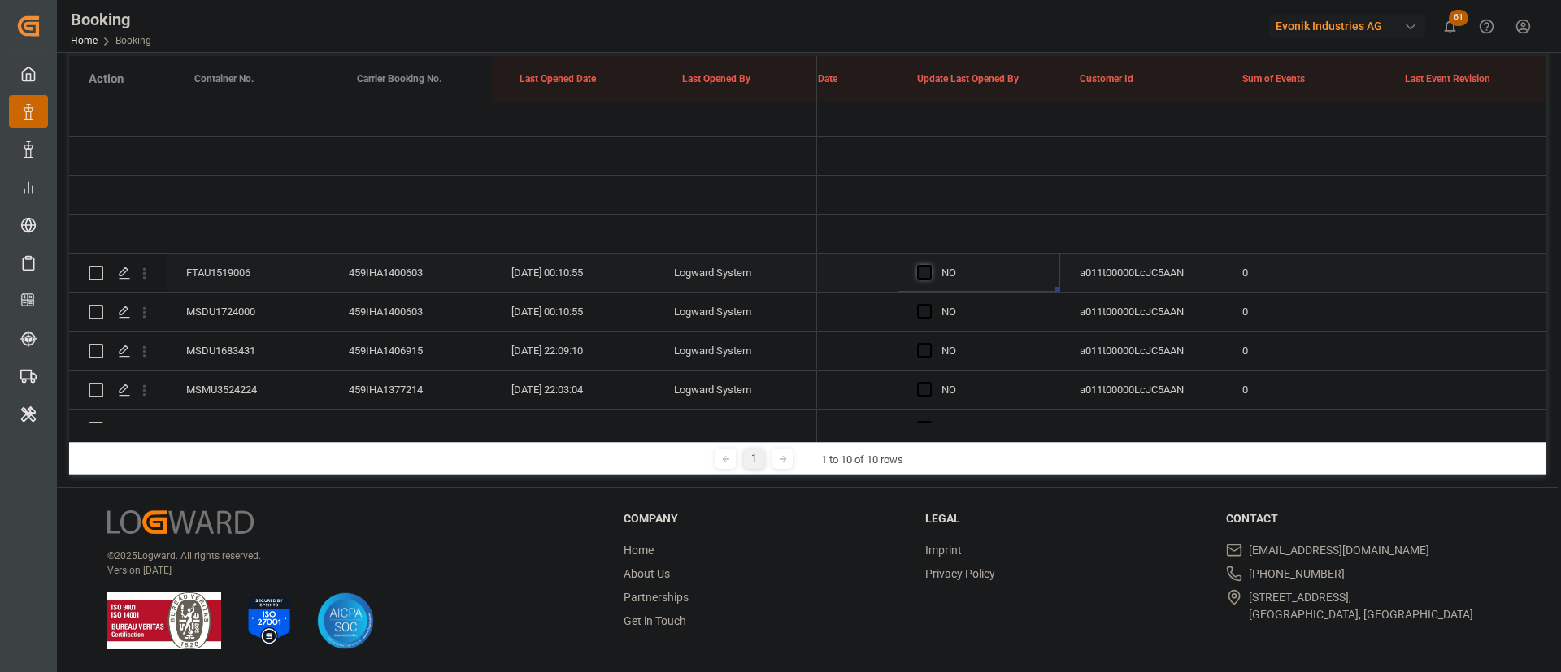
click at [918, 277] on span "Press SPACE to select this row." at bounding box center [924, 272] width 15 height 15
click at [929, 265] on input "Press SPACE to select this row." at bounding box center [929, 265] width 0 height 0
click at [206, 311] on div "MSDU1724000" at bounding box center [248, 312] width 163 height 38
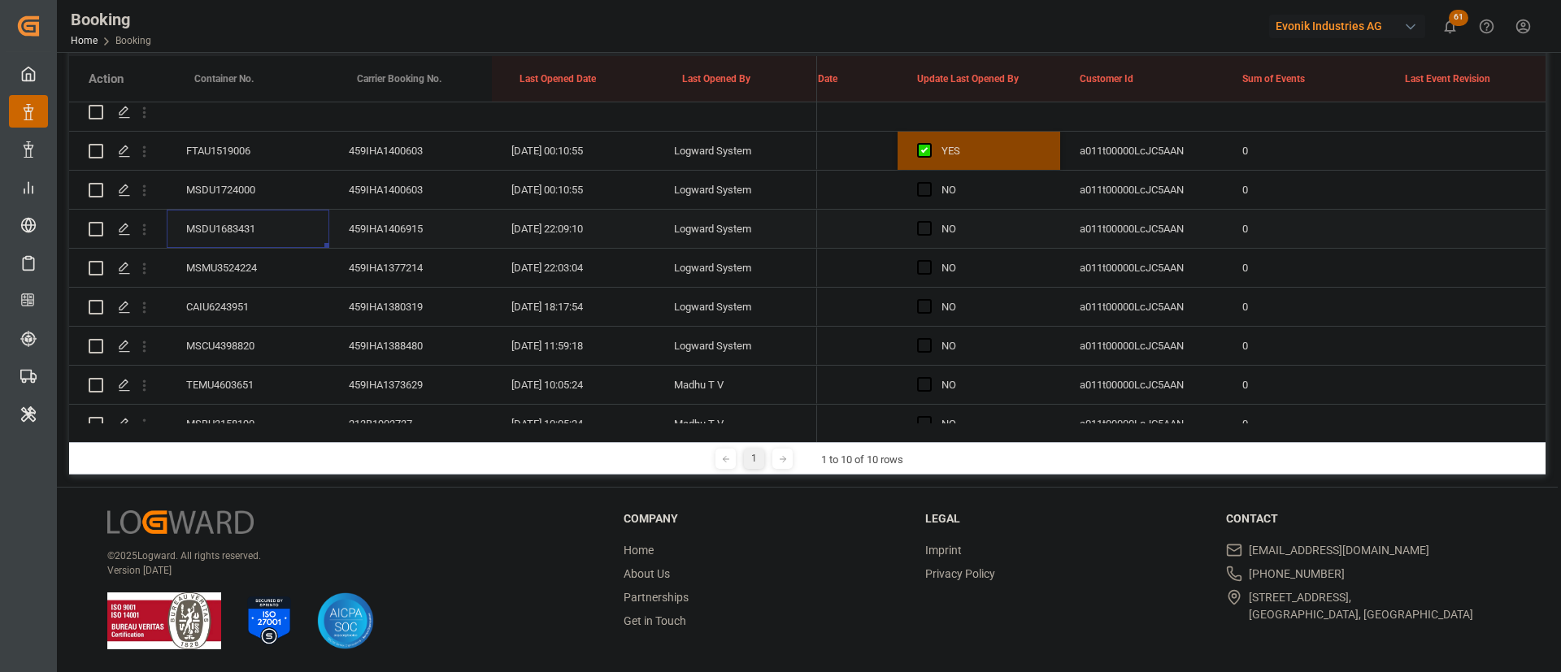
click at [217, 228] on div "MSDU1683431" at bounding box center [248, 229] width 163 height 38
click at [263, 265] on div "MSMU3524224" at bounding box center [248, 268] width 163 height 38
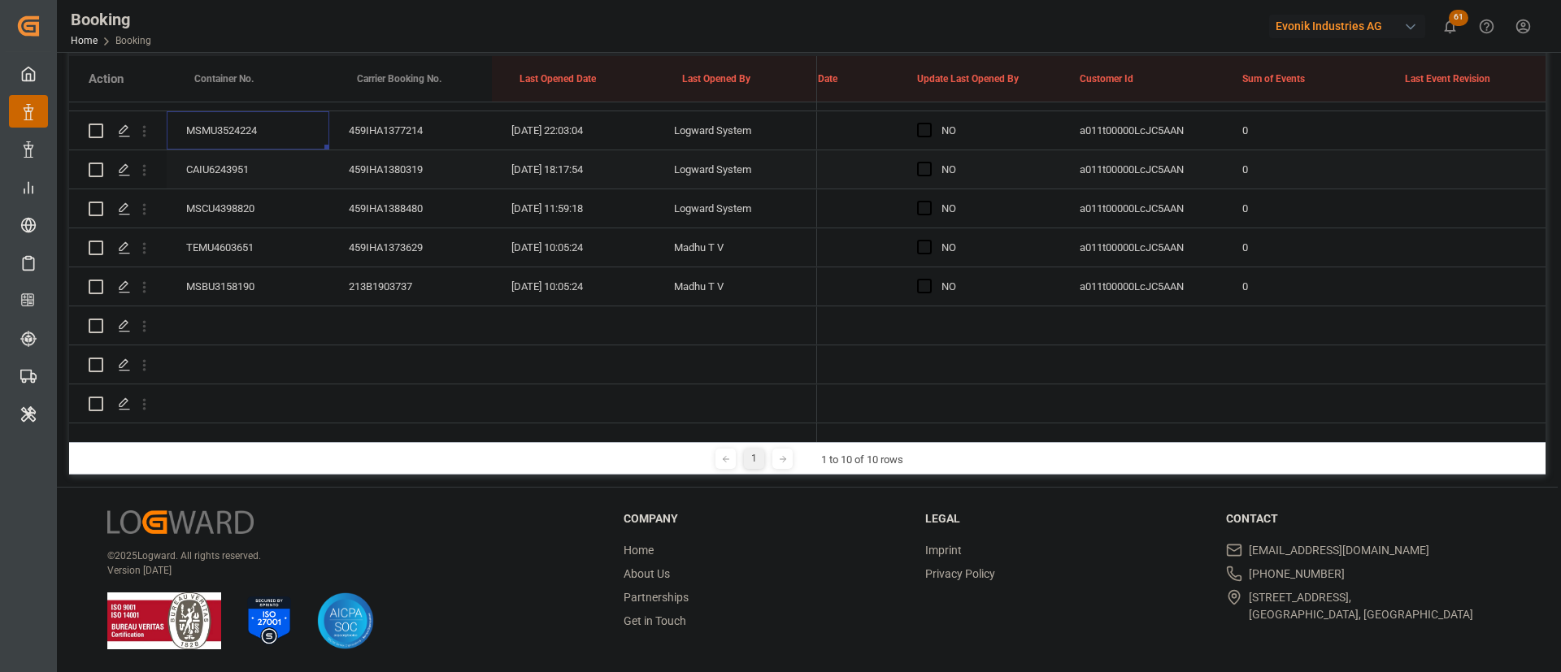
click at [233, 150] on div "CAIU6243951" at bounding box center [248, 169] width 163 height 38
click at [258, 193] on div "MSCU4398820" at bounding box center [248, 208] width 163 height 38
click at [263, 228] on div "TEMU4603651" at bounding box center [248, 247] width 163 height 38
click at [256, 267] on div "MSBU3158190" at bounding box center [248, 286] width 163 height 38
click at [930, 279] on span "Press SPACE to select this row." at bounding box center [924, 286] width 15 height 15
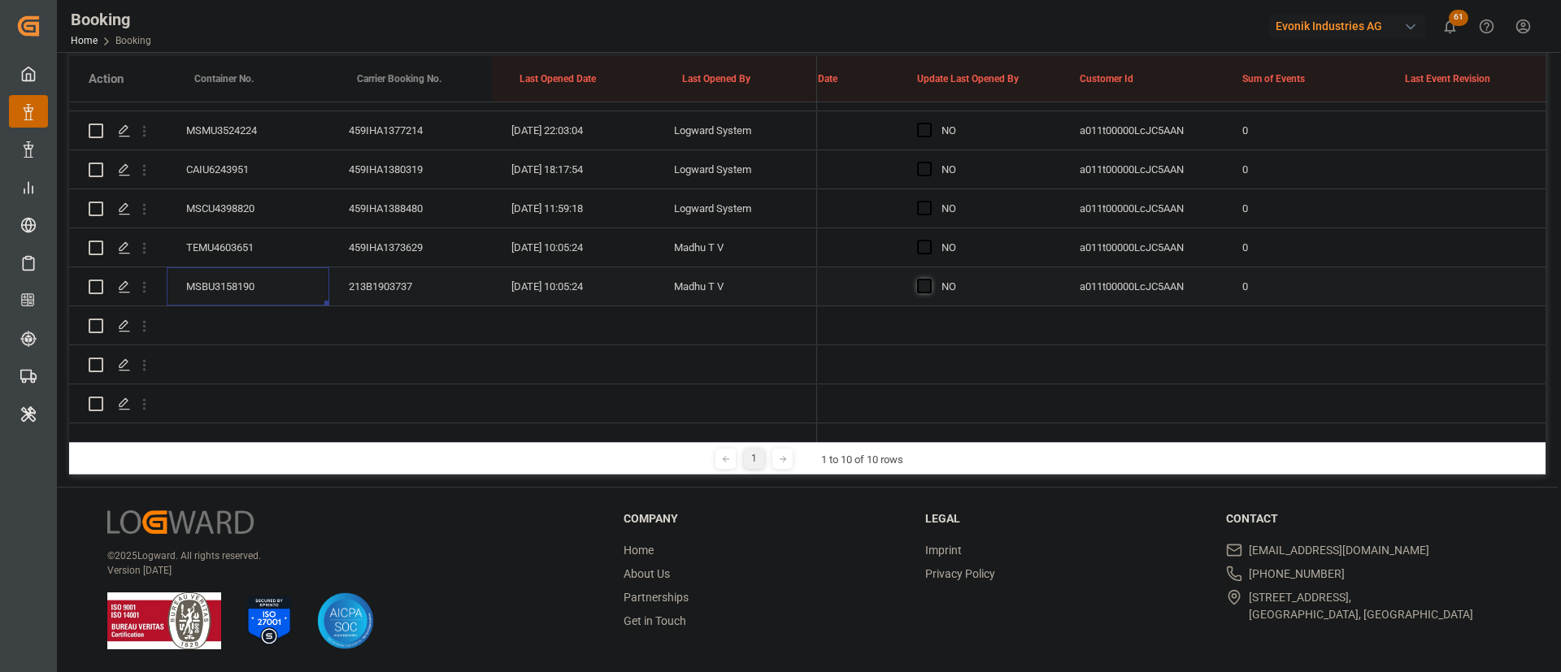
click at [929, 279] on input "Press SPACE to select this row." at bounding box center [929, 279] width 0 height 0
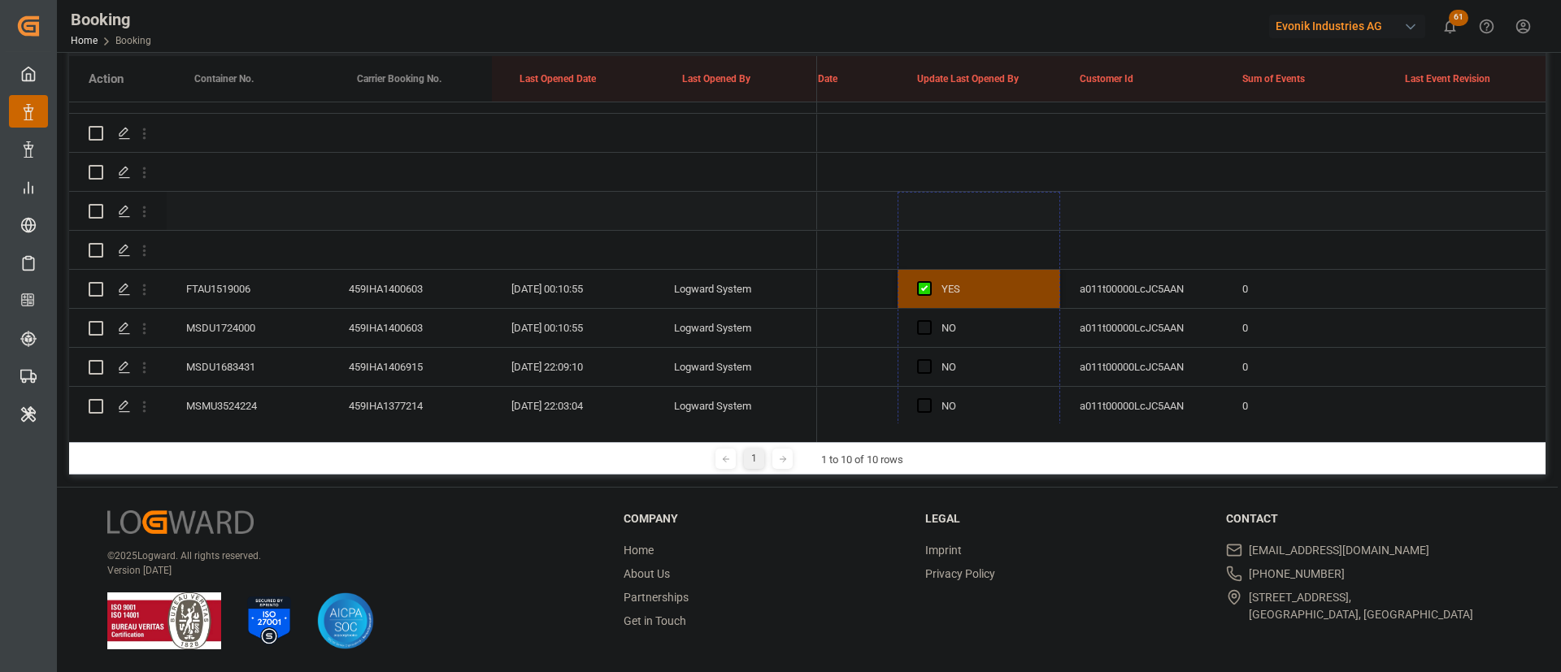
scroll to position [278, 0]
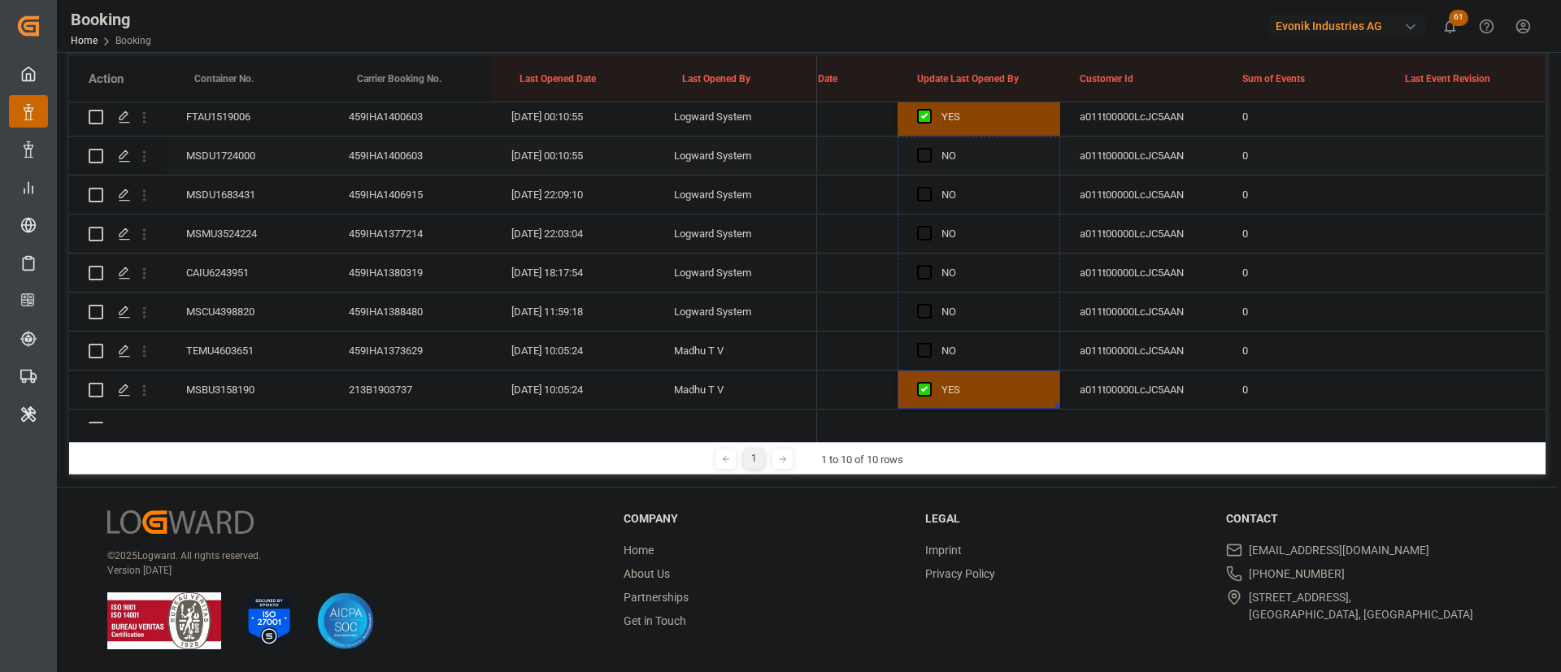
drag, startPoint x: 1058, startPoint y: 281, endPoint x: 989, endPoint y: 157, distance: 142.3
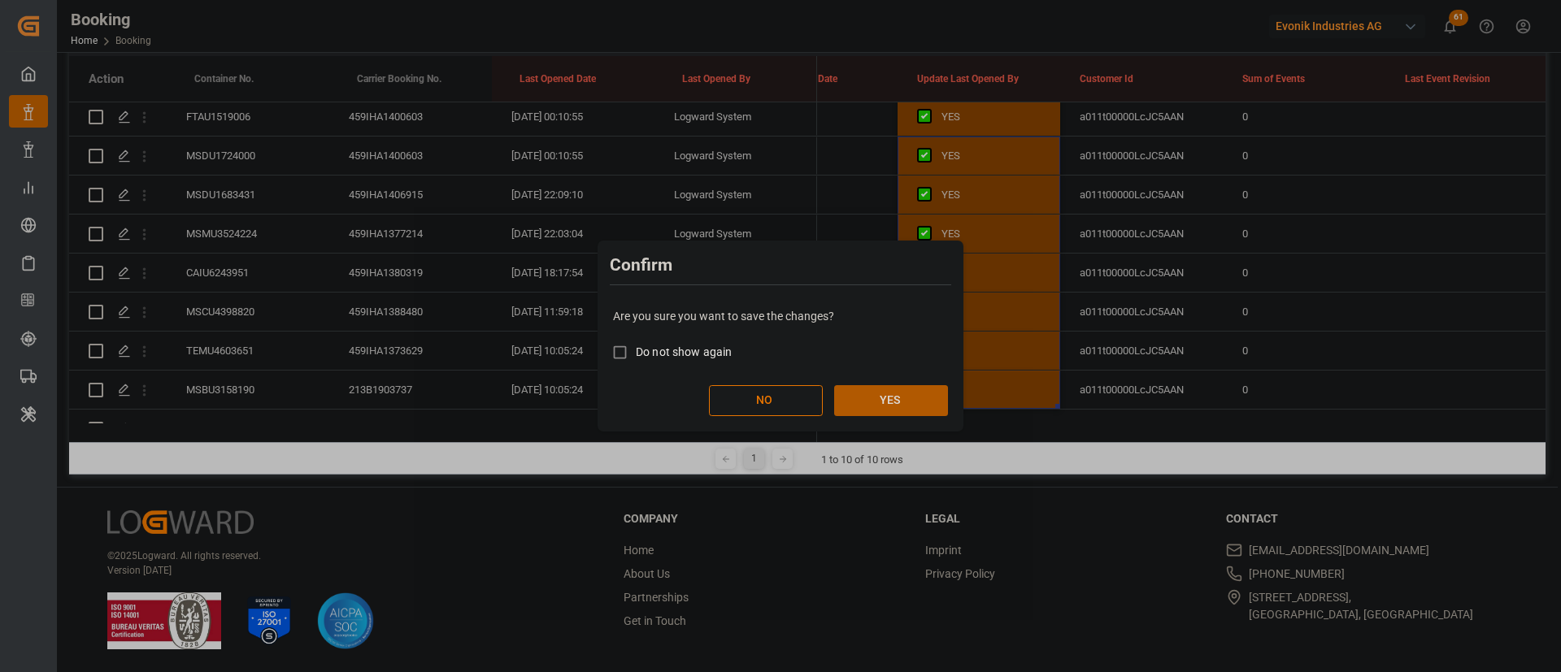
click at [873, 402] on button "YES" at bounding box center [891, 400] width 114 height 31
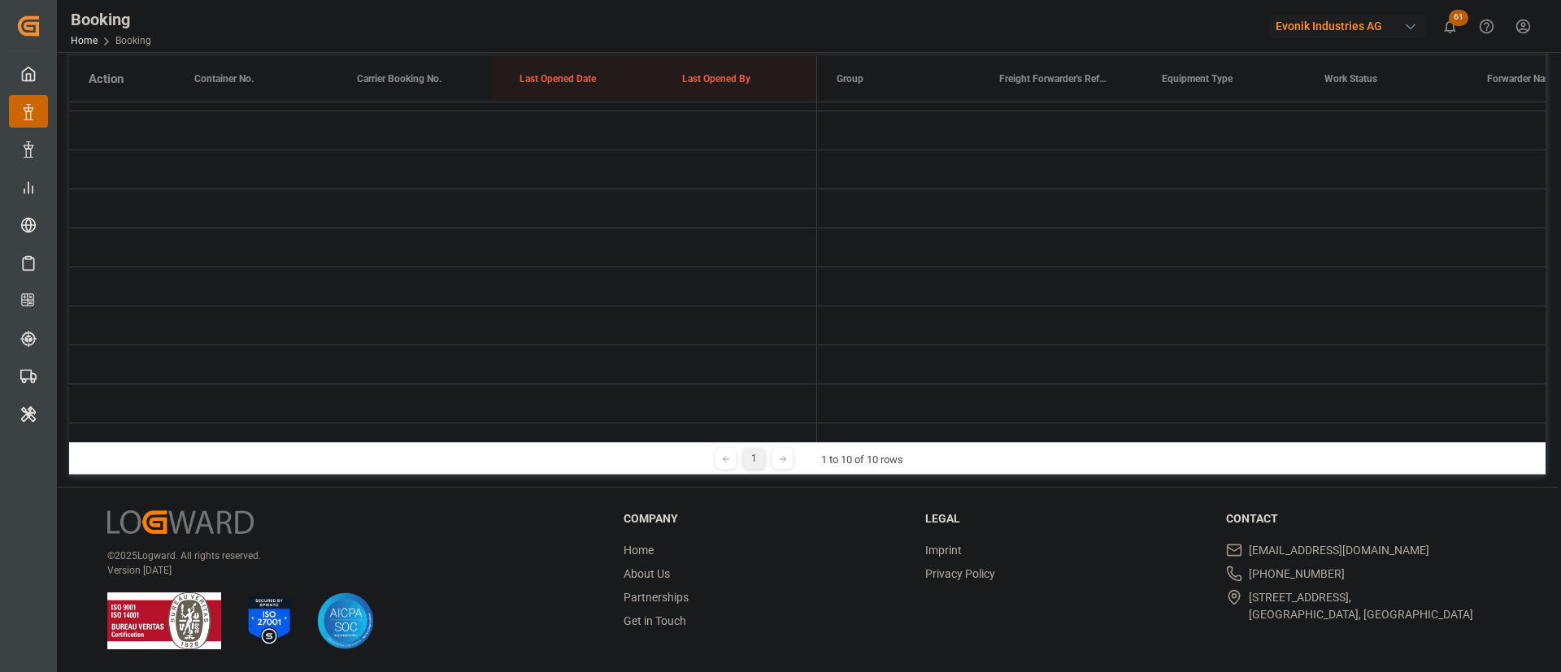
scroll to position [0, 1]
click at [843, 163] on span "Press SPACE to select this row." at bounding box center [843, 170] width 15 height 15
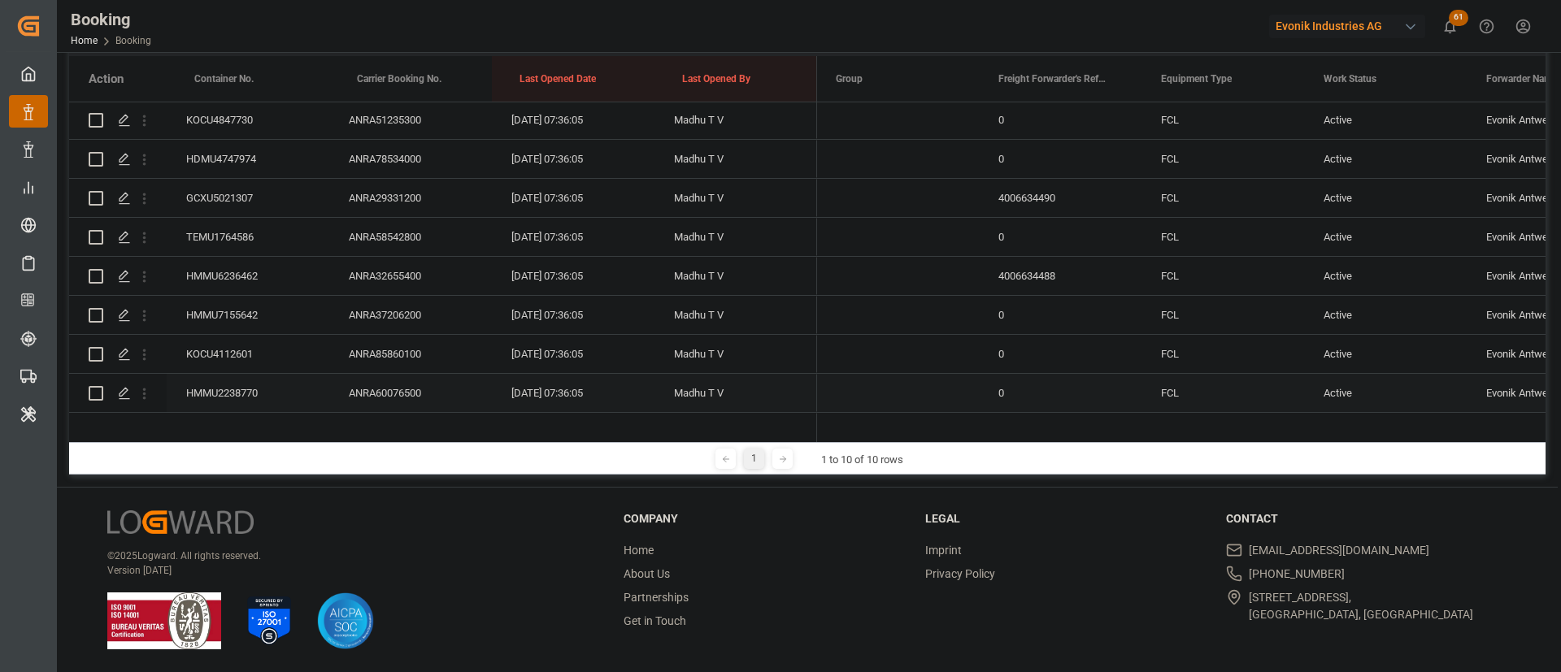
scroll to position [0, 0]
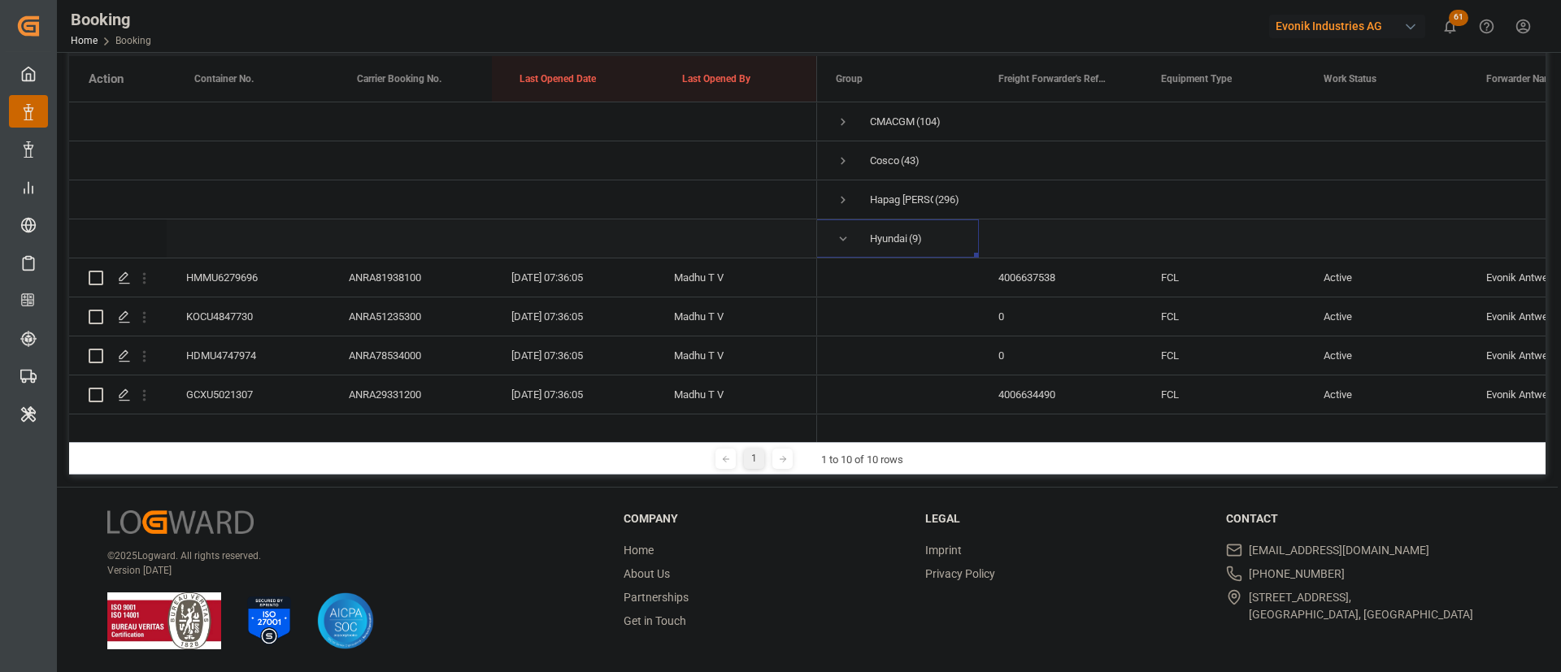
click at [840, 238] on span "Press SPACE to select this row." at bounding box center [843, 239] width 15 height 15
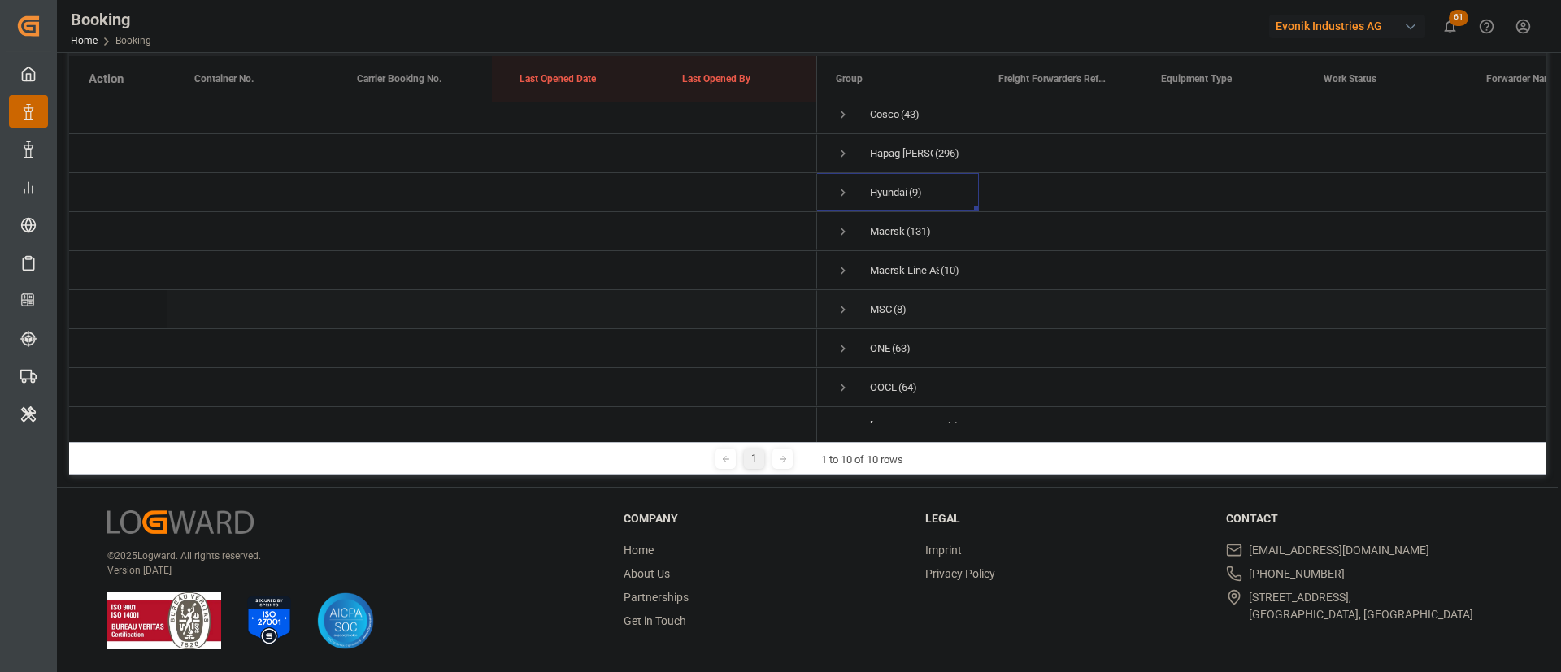
scroll to position [88, 0]
click at [838, 280] on span "Press SPACE to select this row." at bounding box center [843, 287] width 15 height 15
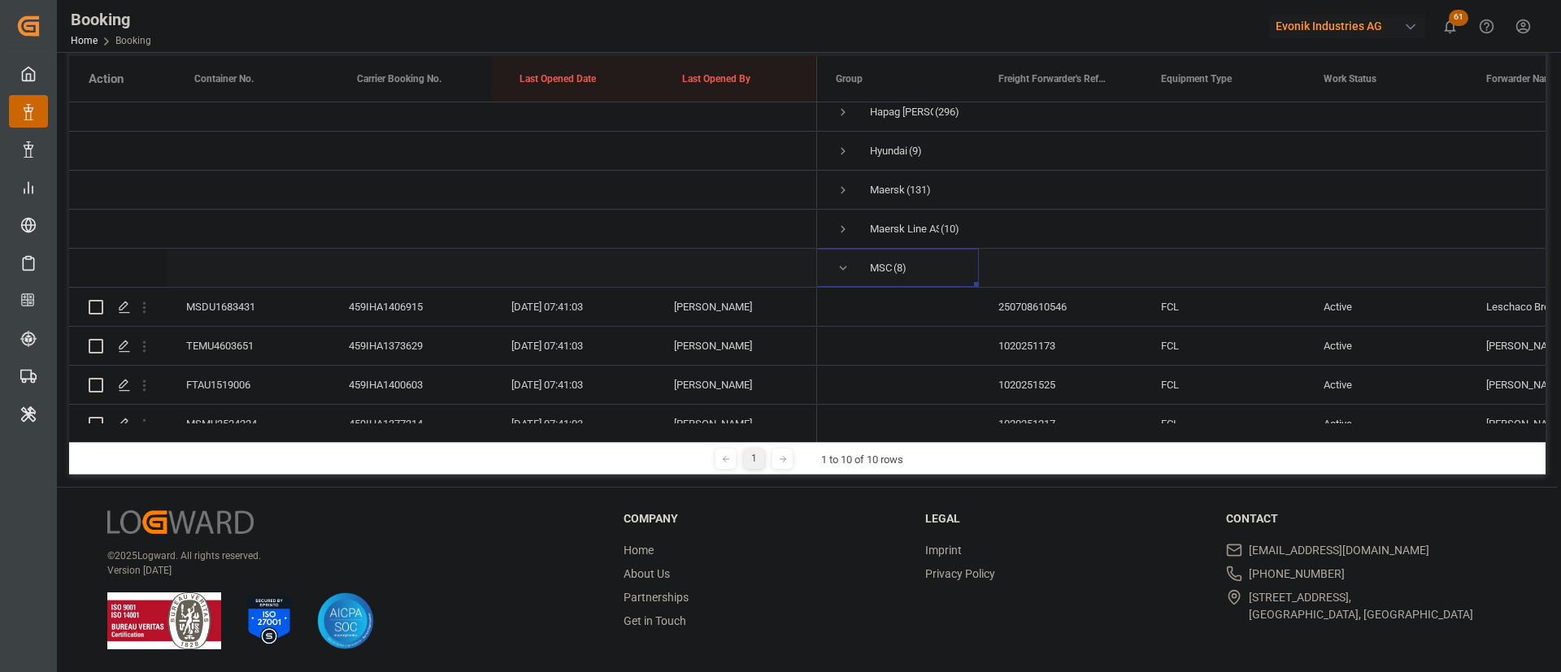
click at [846, 270] on span "Press SPACE to select this row." at bounding box center [843, 268] width 15 height 15
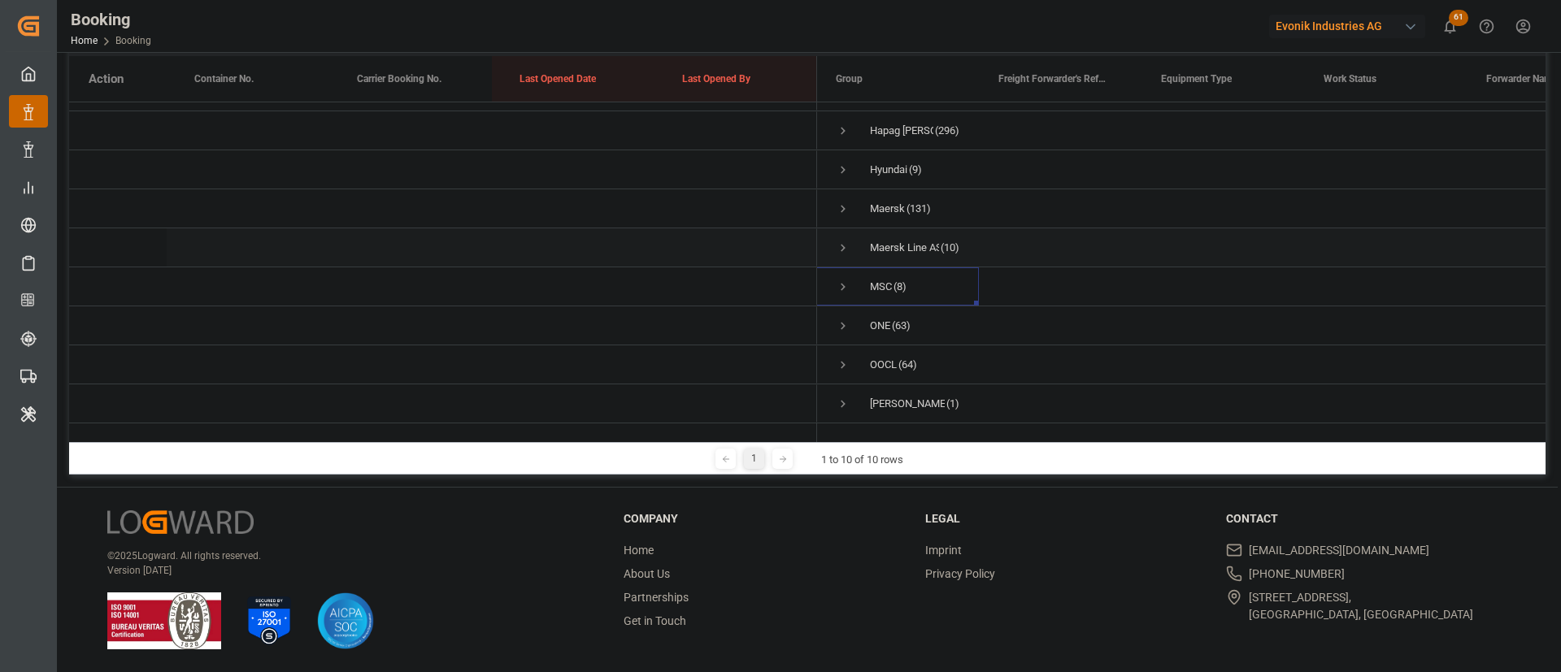
click at [841, 241] on span "Press SPACE to select this row." at bounding box center [843, 248] width 15 height 15
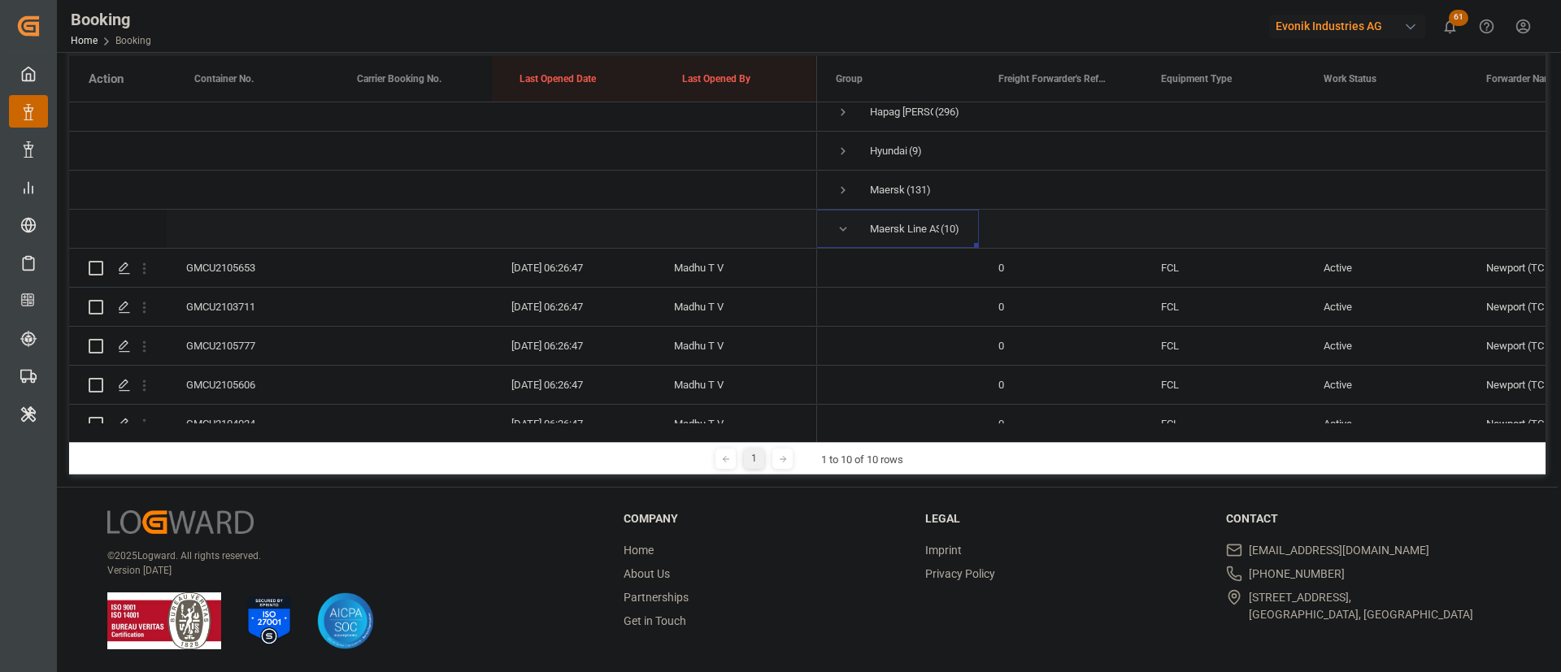
click at [841, 224] on span "Press SPACE to select this row." at bounding box center [843, 229] width 15 height 15
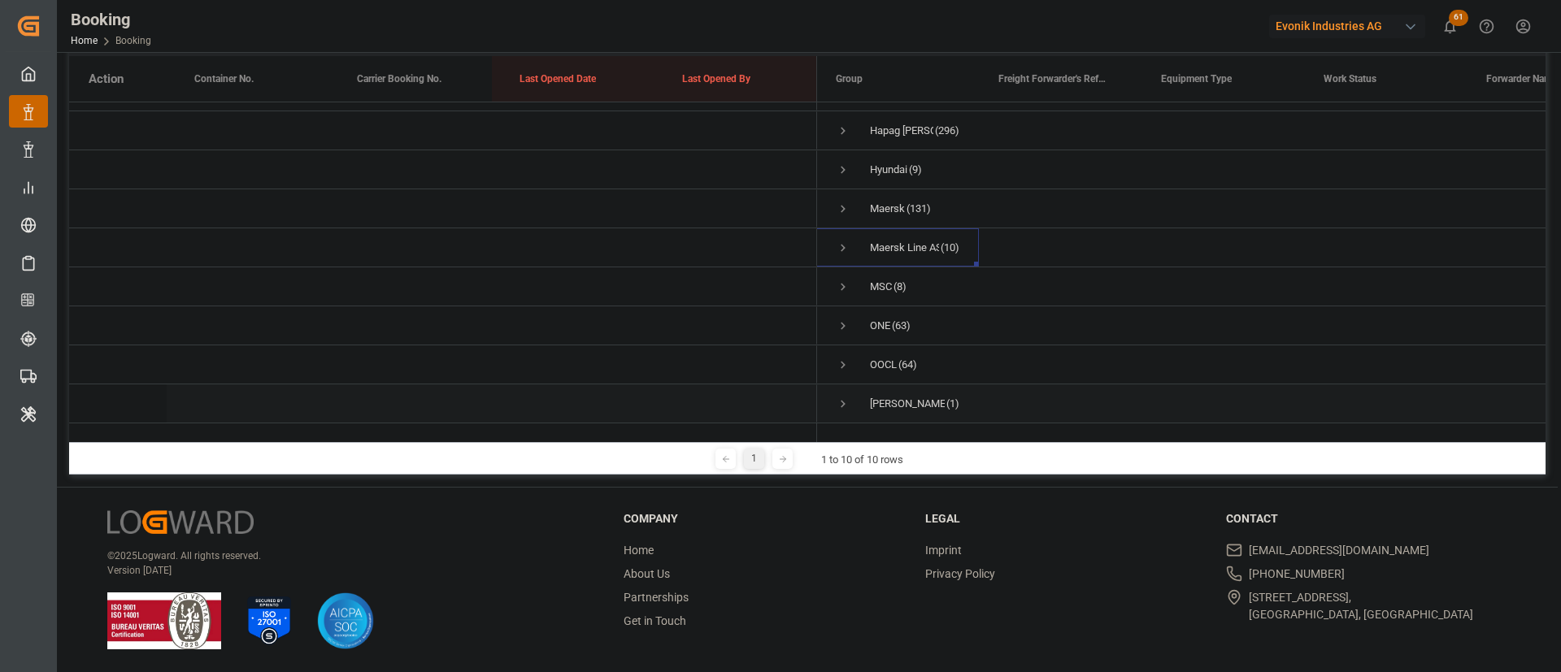
click at [844, 397] on span "Press SPACE to select this row." at bounding box center [843, 404] width 15 height 15
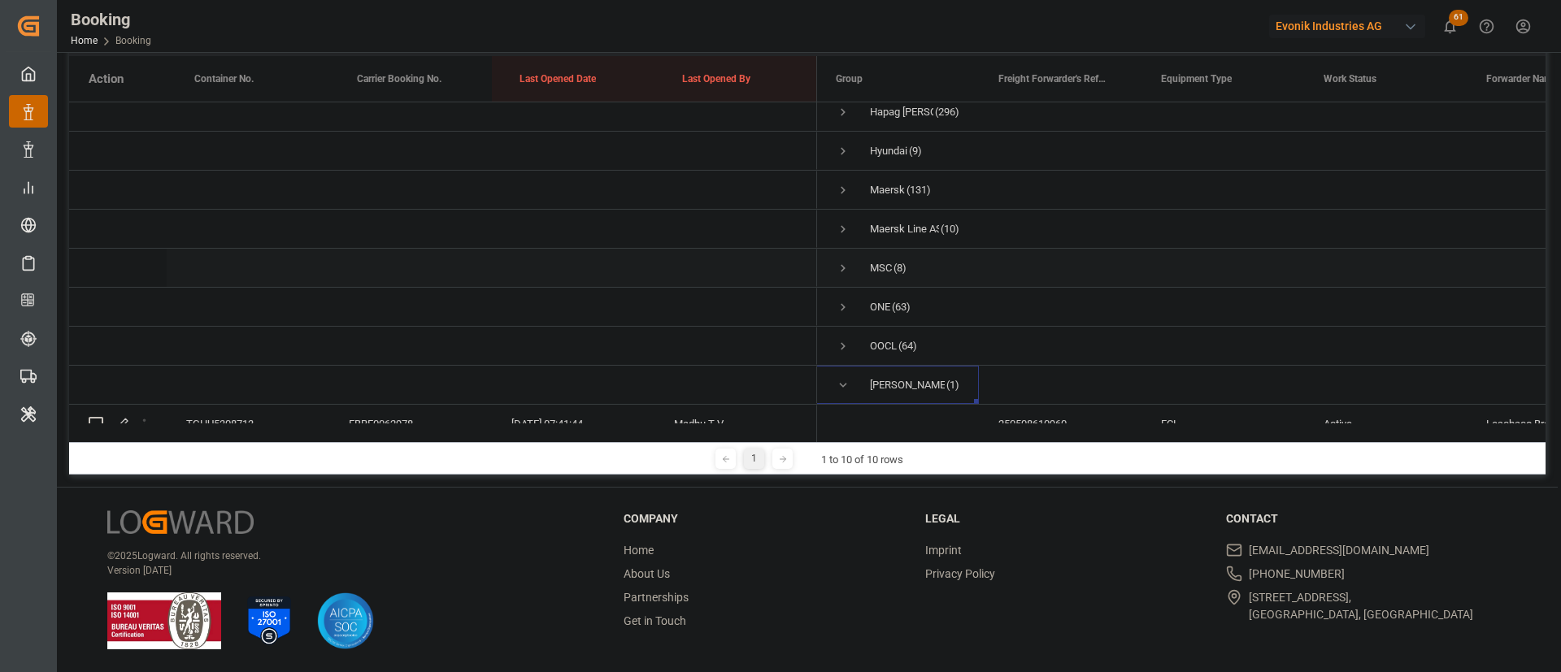
scroll to position [127, 0]
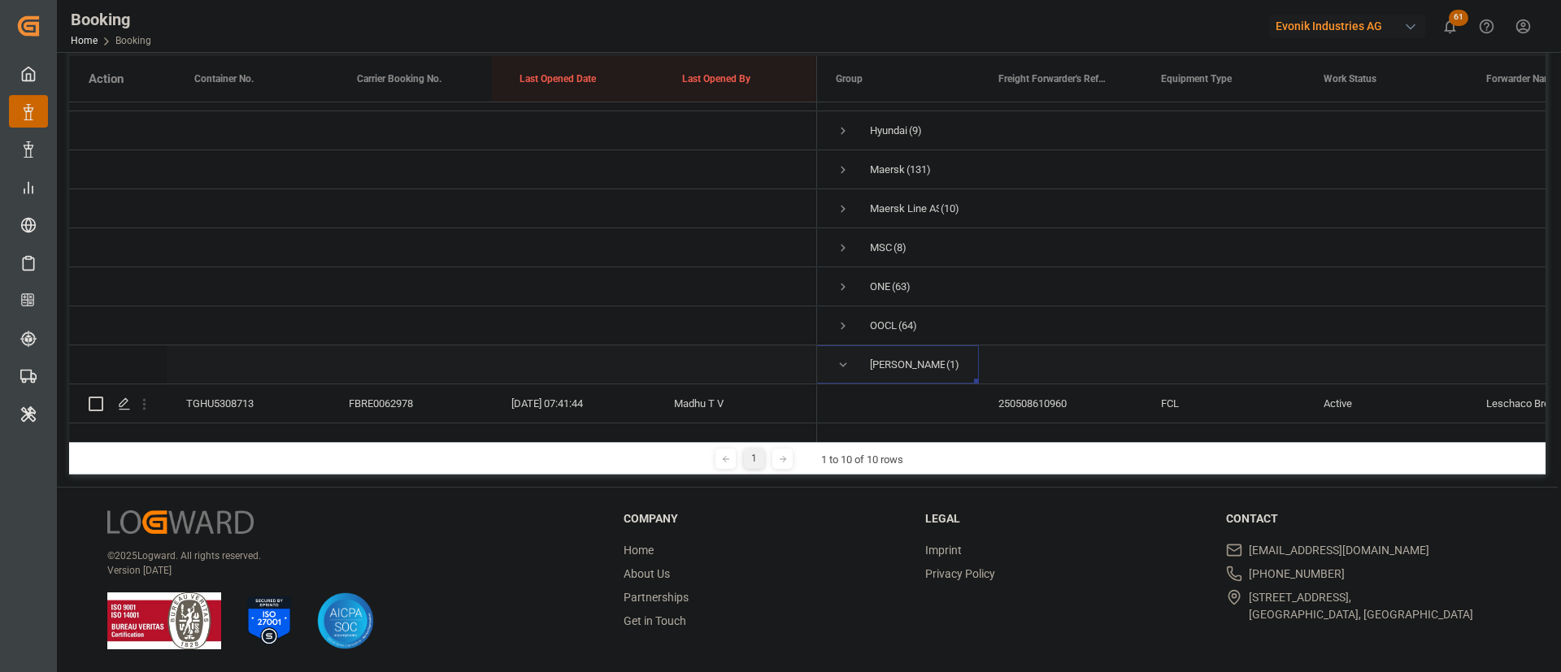
click at [839, 358] on span "Press SPACE to select this row." at bounding box center [843, 365] width 15 height 15
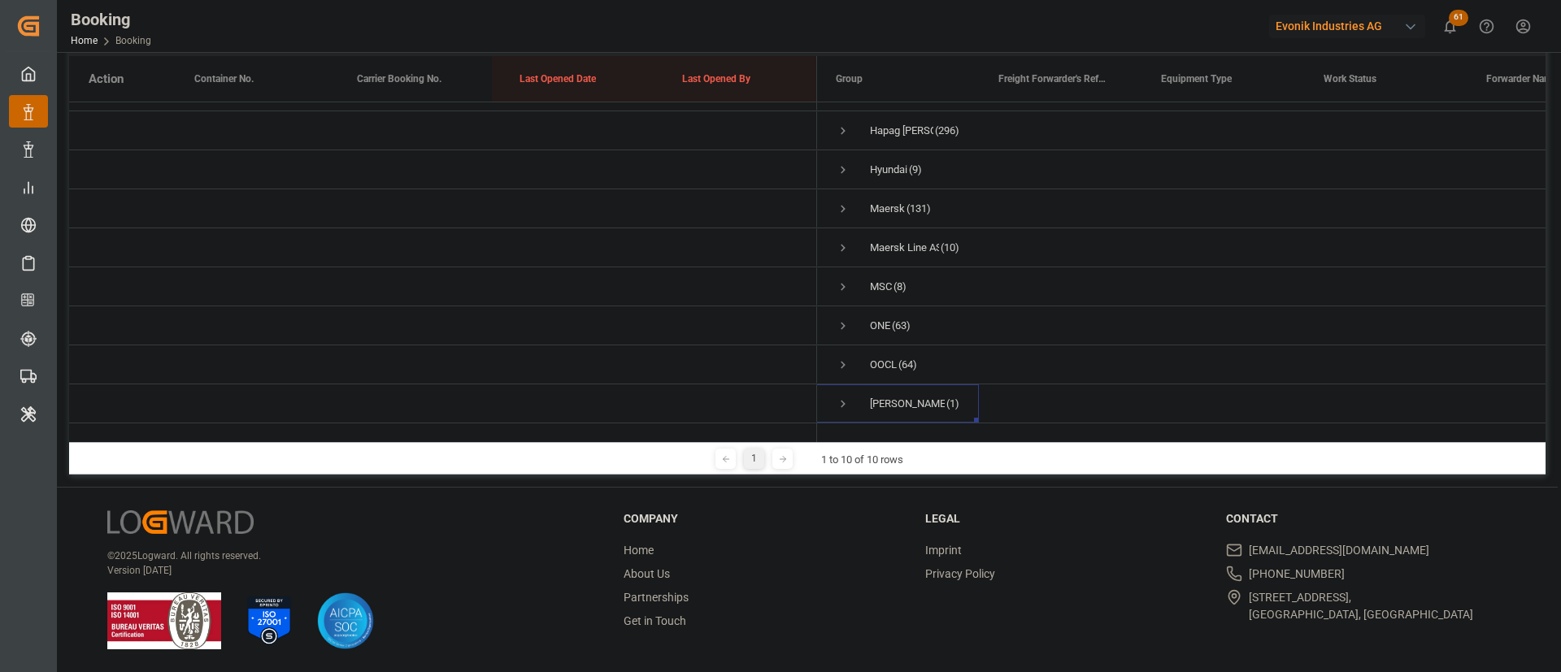
scroll to position [0, 0]
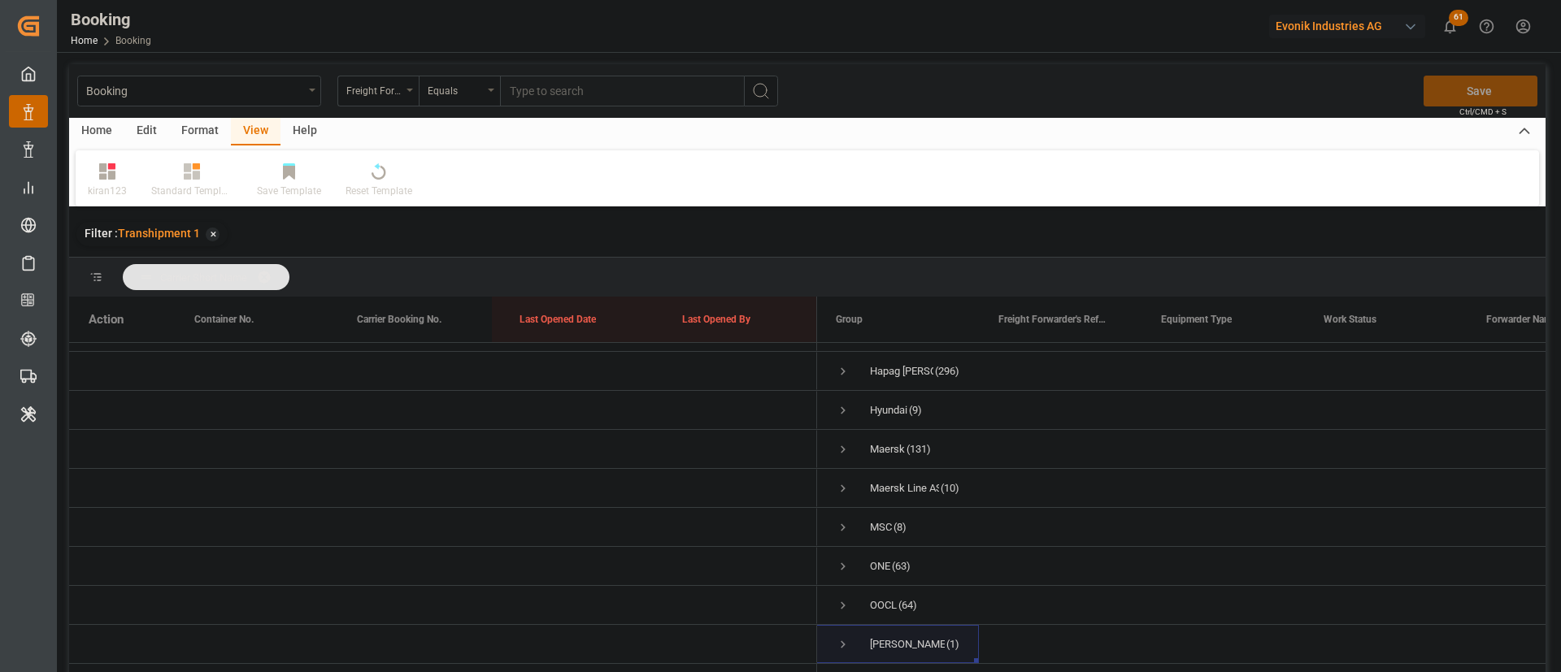
click at [209, 135] on div "Format" at bounding box center [200, 132] width 62 height 28
click at [132, 160] on div "Filter Rows Row Format" at bounding box center [807, 178] width 1463 height 56
click at [121, 186] on div "Filter Rows" at bounding box center [112, 191] width 48 height 15
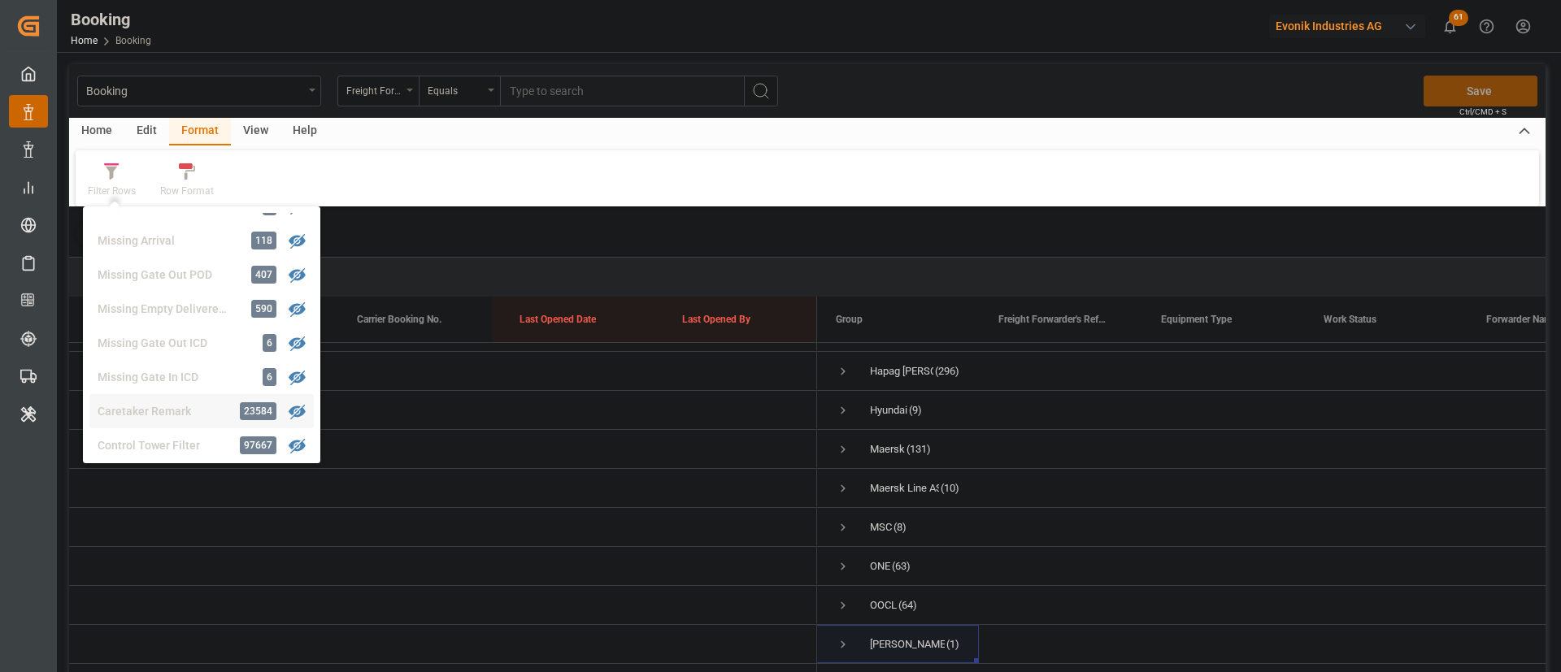
scroll to position [618, 0]
click at [177, 323] on div "Booking Freight Forwarder's Reference No. Equals Save Ctrl/CMD + S Home Edit Fo…" at bounding box center [807, 389] width 1476 height 651
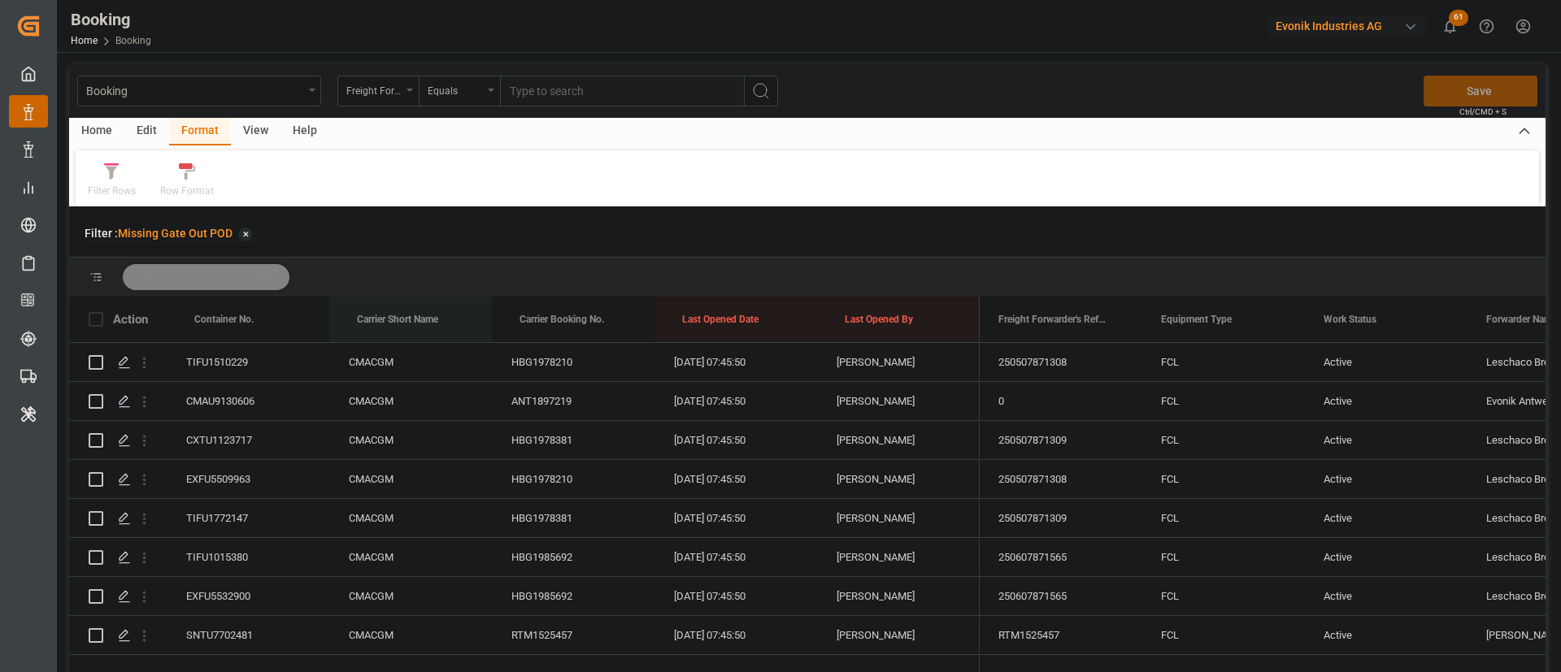
drag, startPoint x: 390, startPoint y: 321, endPoint x: 627, endPoint y: 2, distance: 397.9
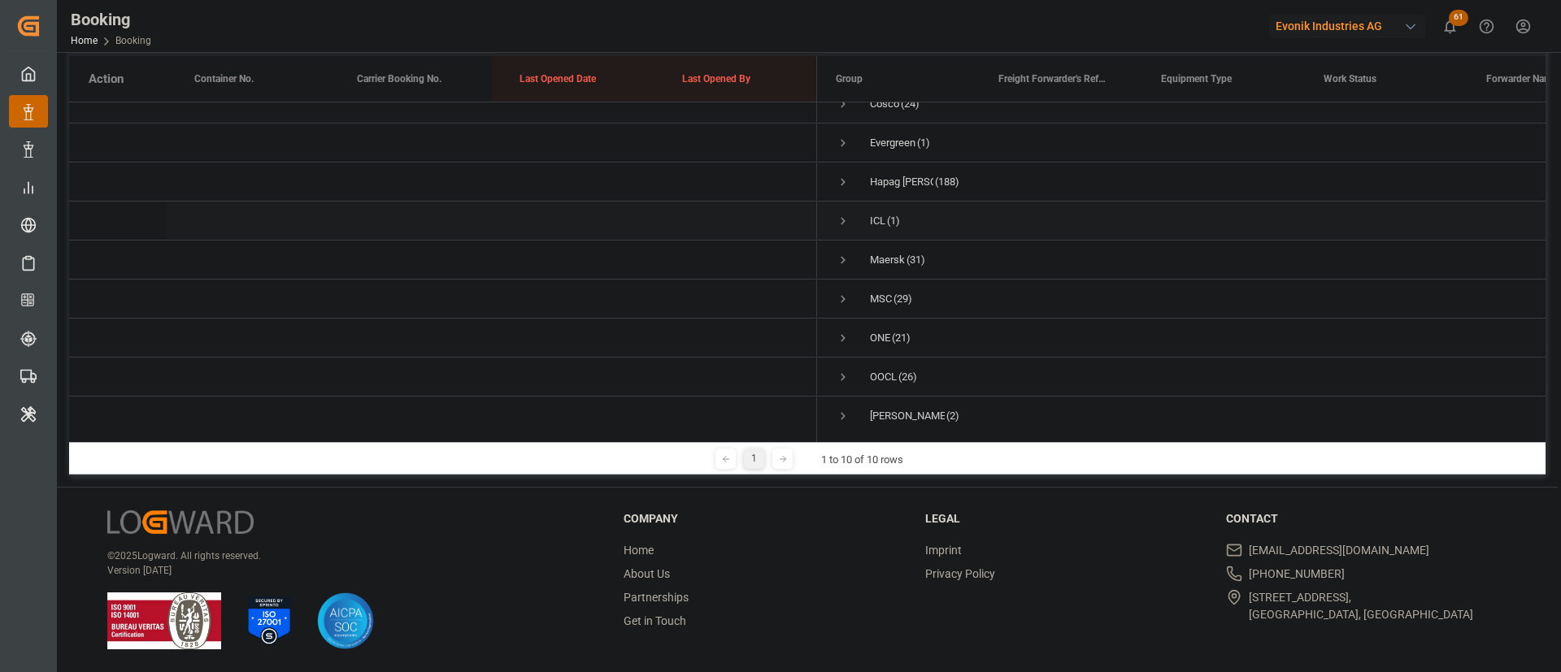
scroll to position [88, 0]
click at [844, 358] on span "Press SPACE to select this row." at bounding box center [843, 365] width 15 height 15
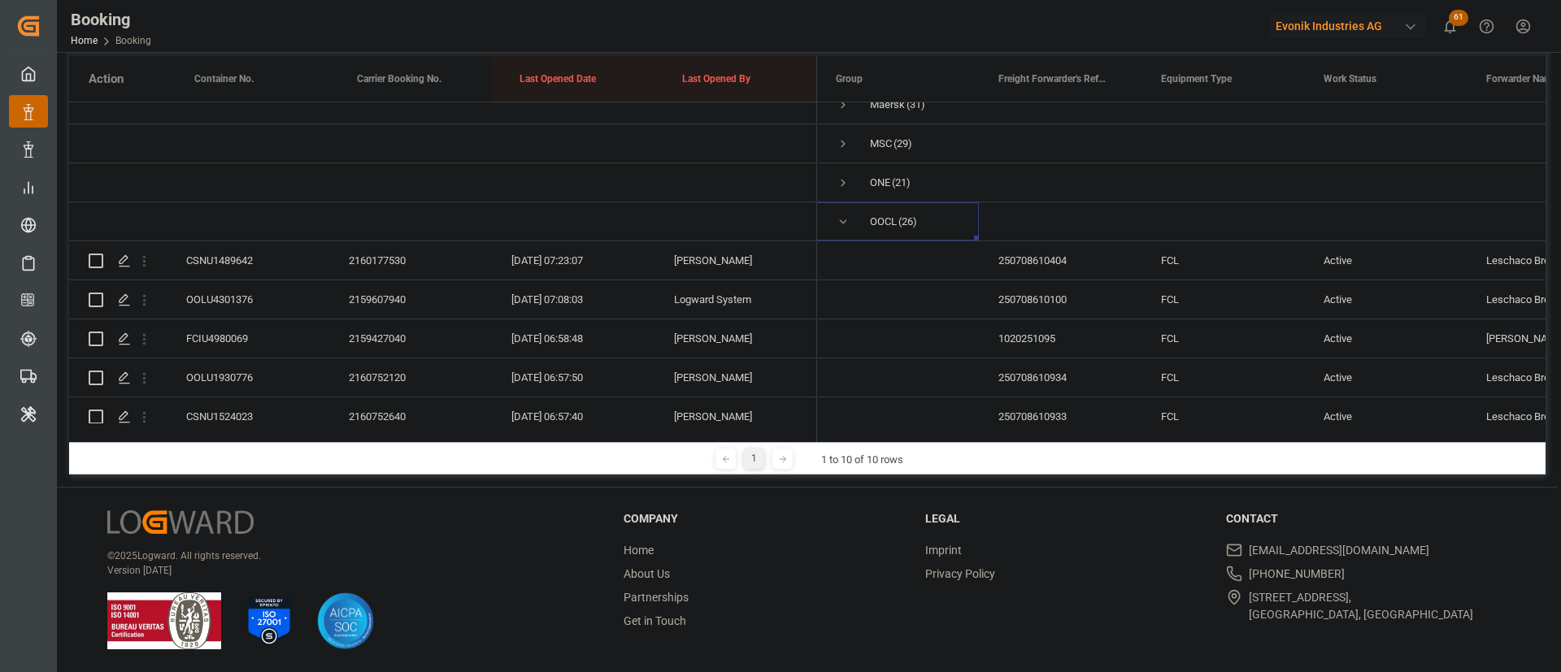
scroll to position [210, 0]
click at [358, 299] on div "2159607940" at bounding box center [410, 302] width 163 height 38
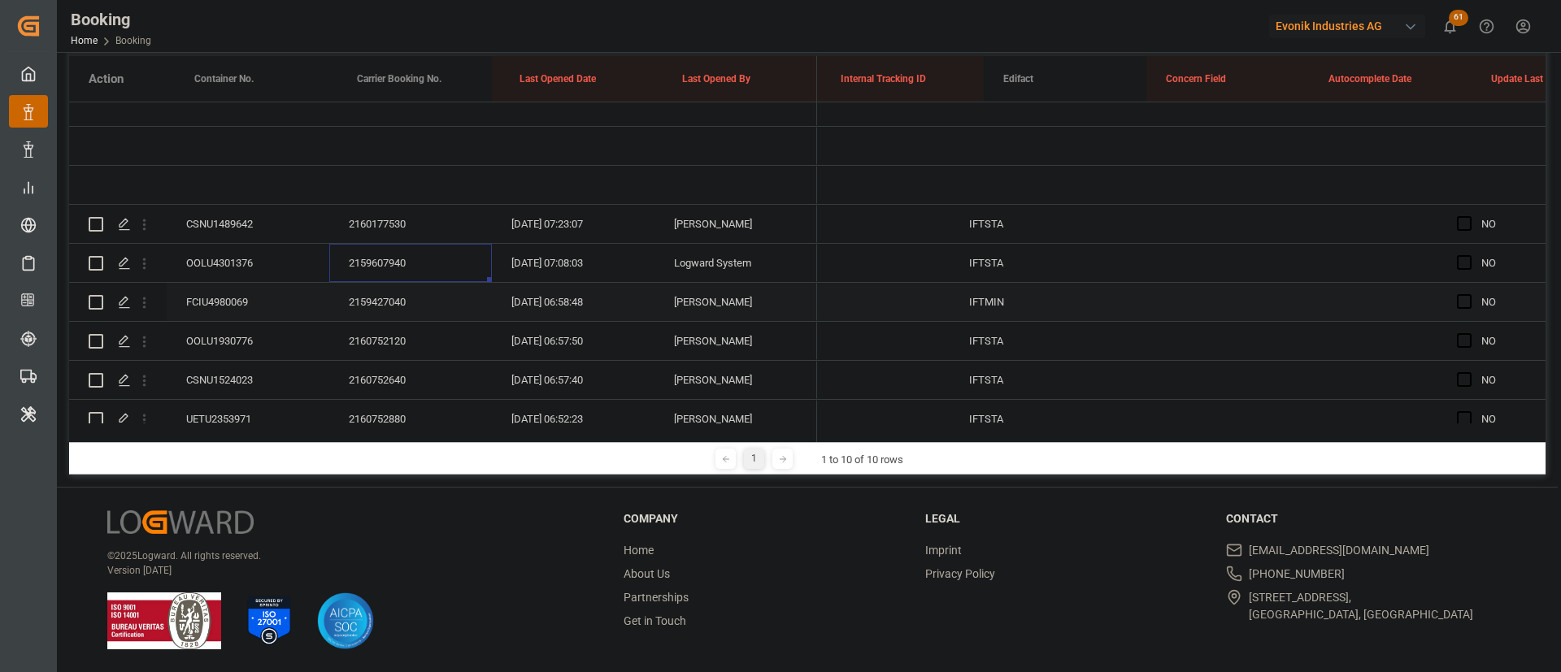
scroll to position [0, 12295]
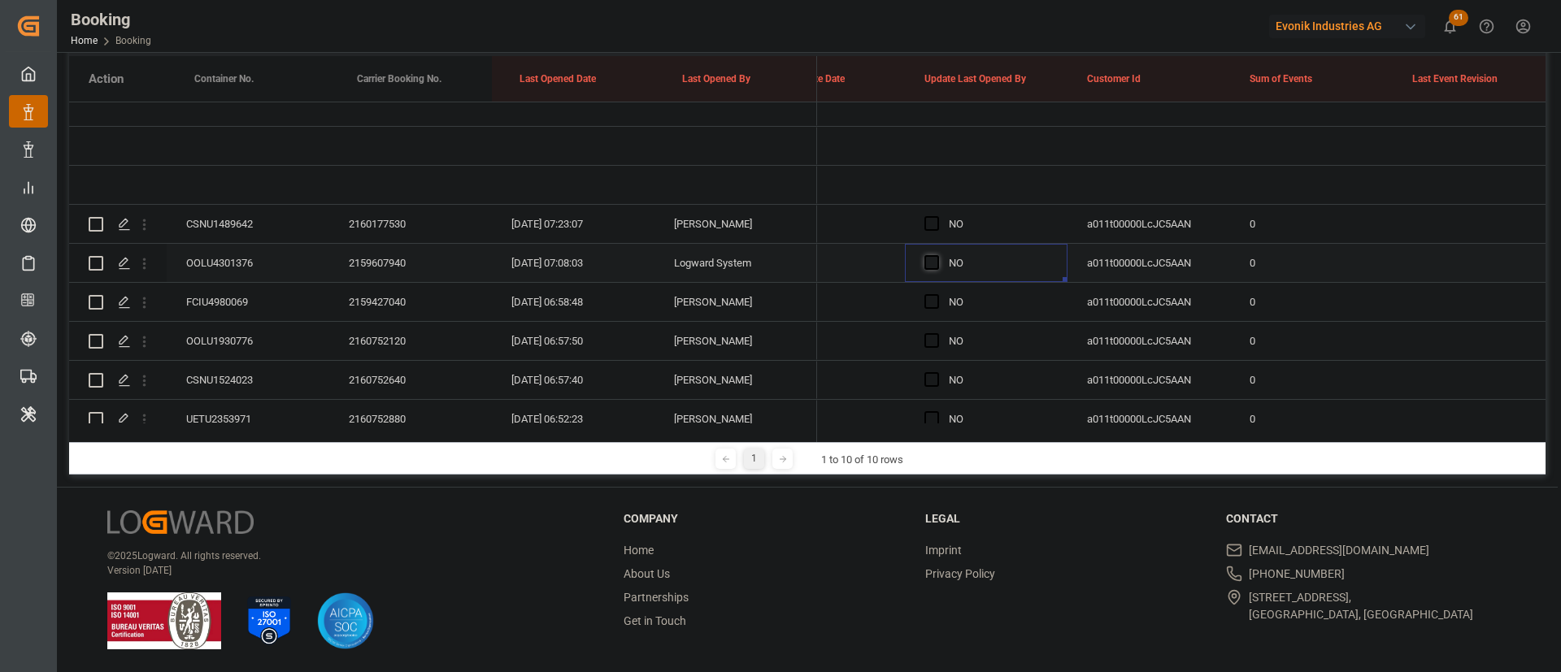
click at [931, 265] on span "Press SPACE to select this row." at bounding box center [931, 262] width 15 height 15
click at [936, 255] on input "Press SPACE to select this row." at bounding box center [936, 255] width 0 height 0
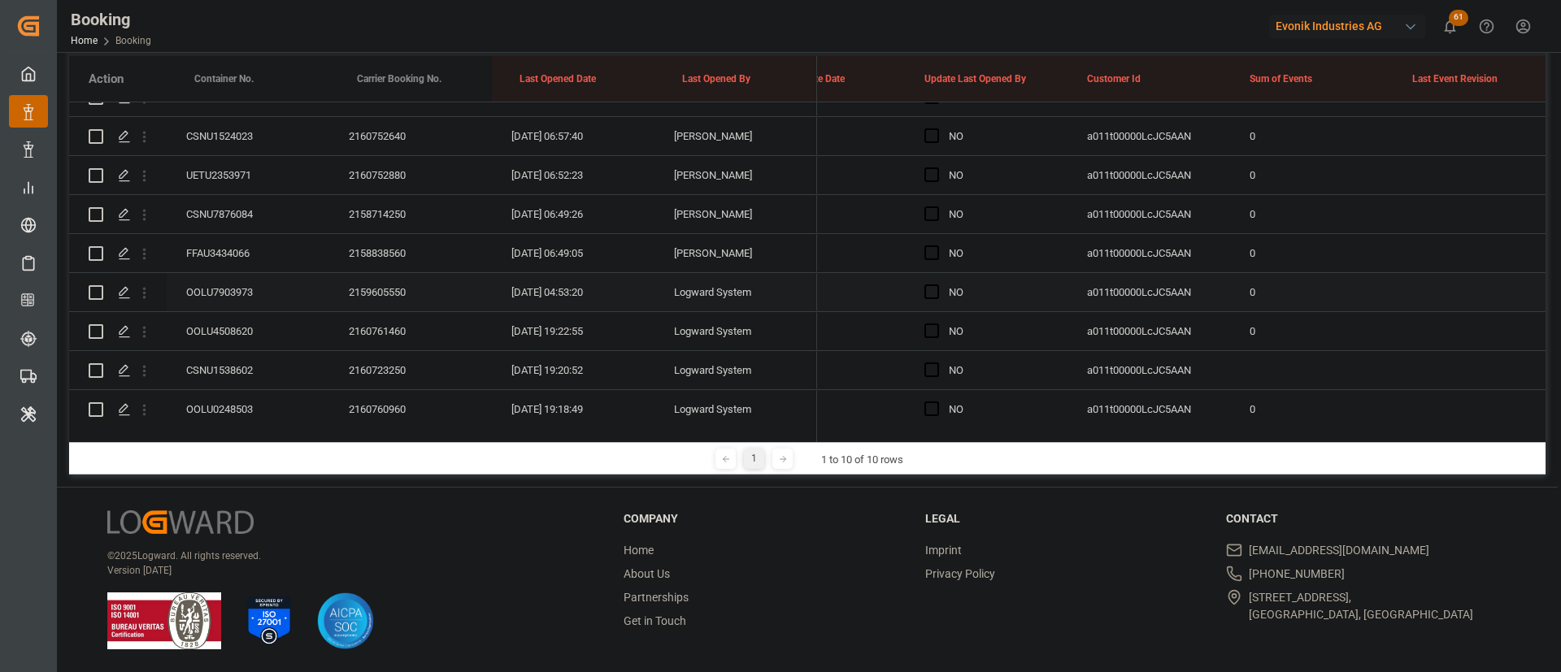
click at [362, 287] on div "2159605550" at bounding box center [410, 292] width 163 height 38
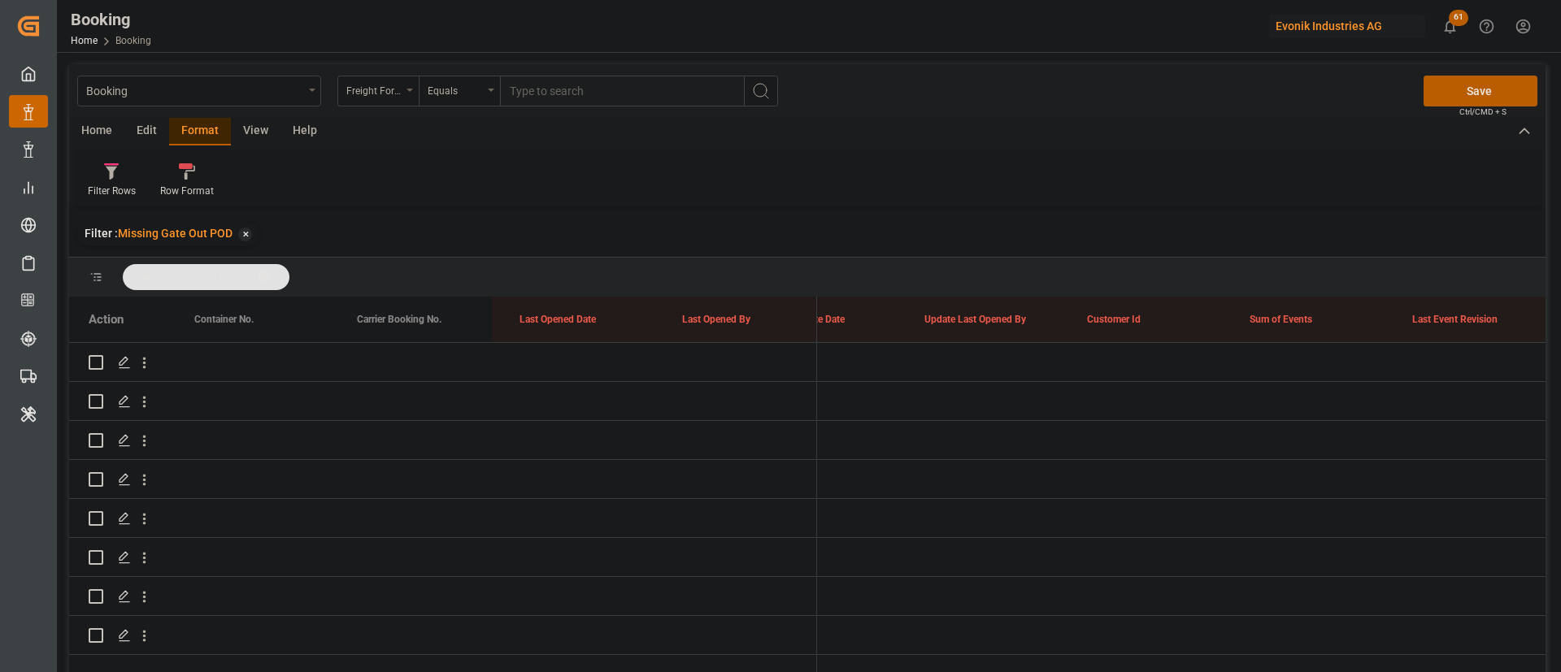
scroll to position [0, 12754]
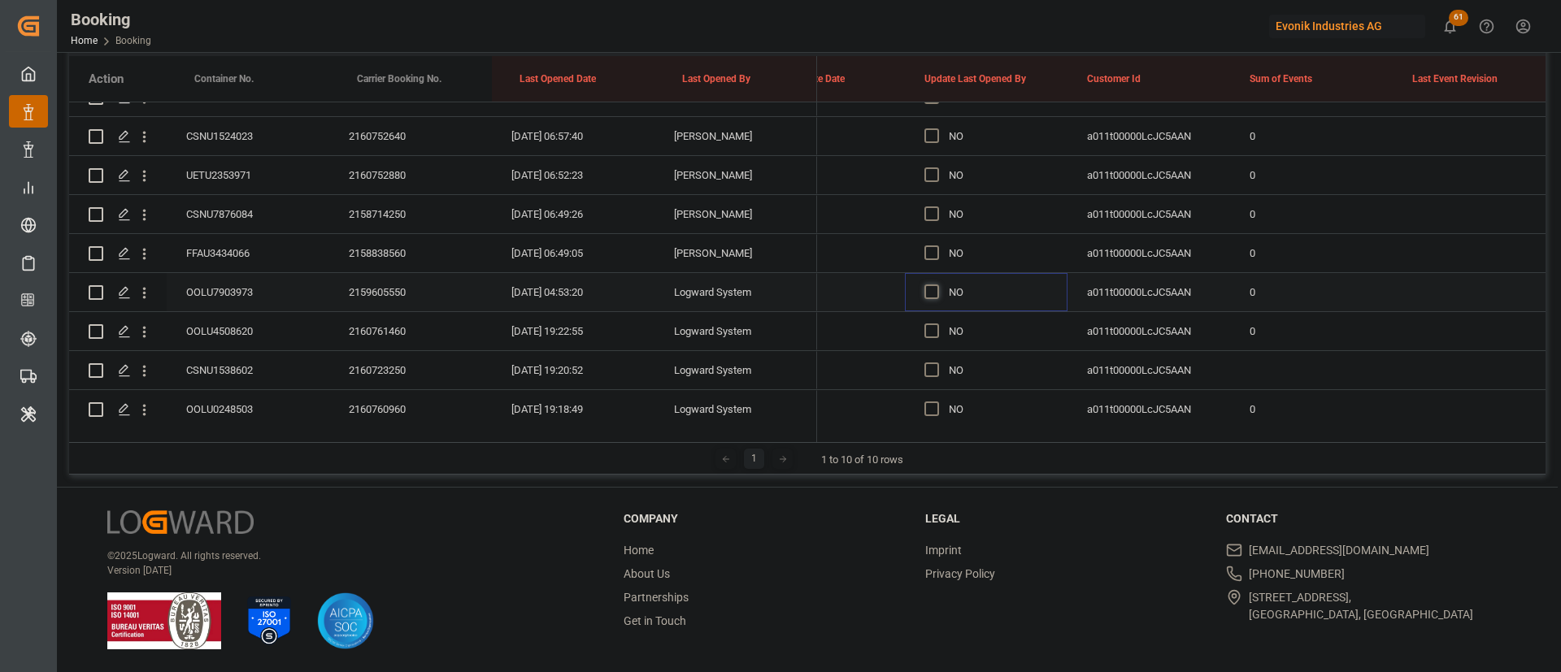
click at [924, 294] on span "Press SPACE to select this row." at bounding box center [931, 291] width 15 height 15
click at [936, 284] on input "Press SPACE to select this row." at bounding box center [936, 284] width 0 height 0
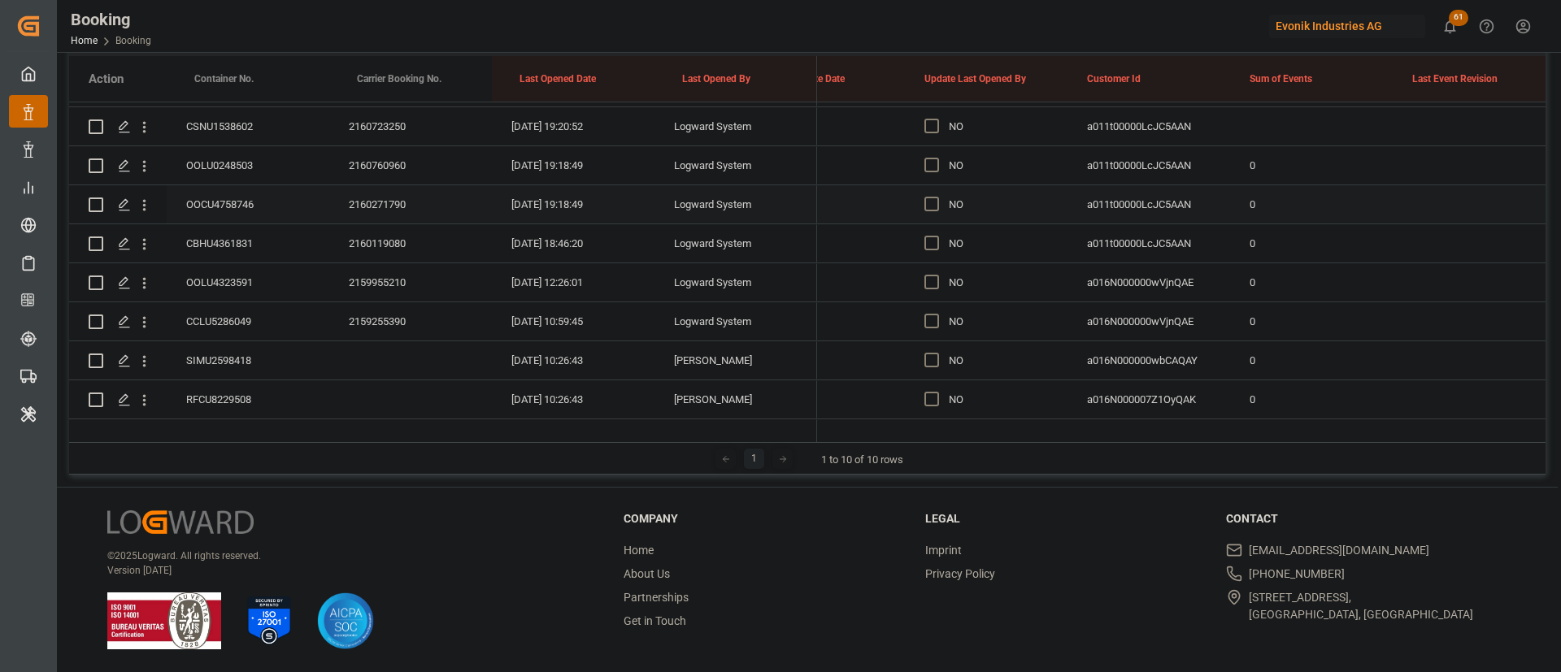
scroll to position [614, 0]
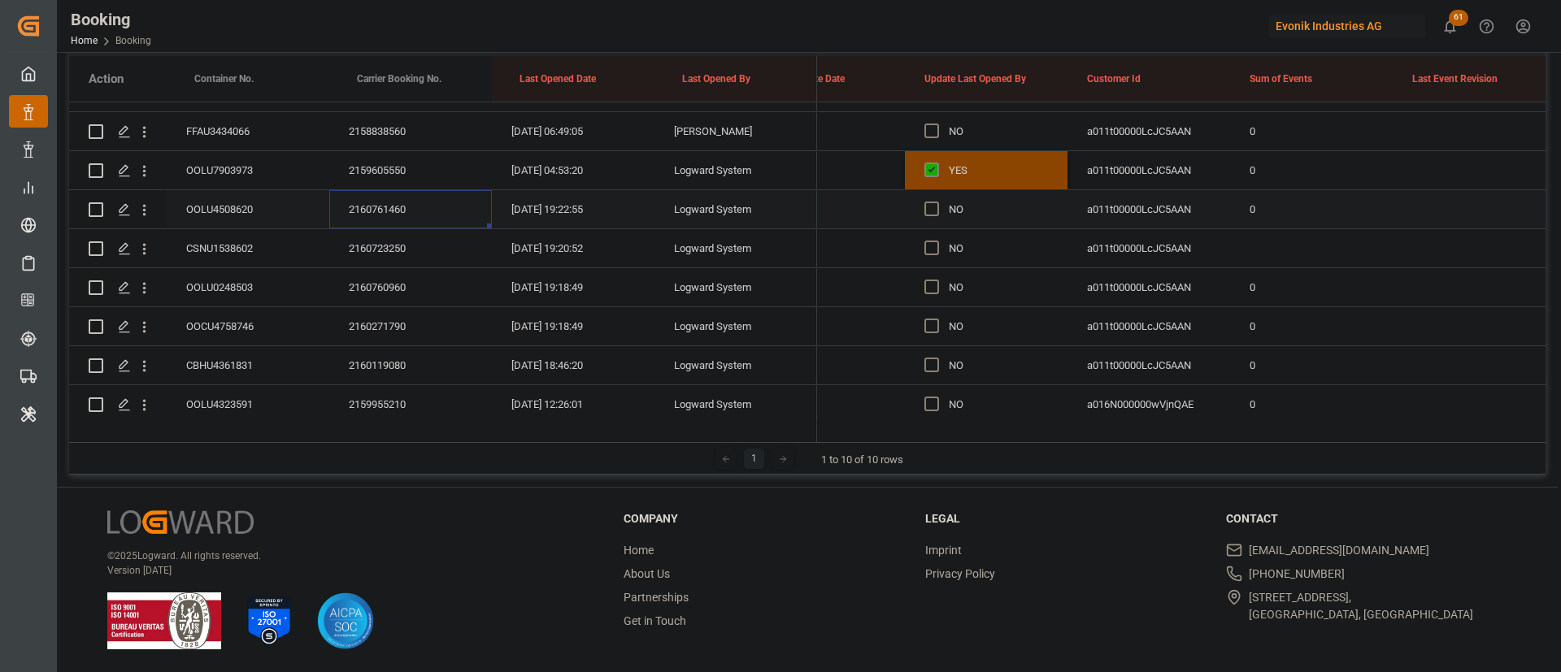
click at [391, 196] on div "2160761460" at bounding box center [410, 209] width 163 height 38
click at [405, 239] on div "2160723250" at bounding box center [410, 248] width 163 height 38
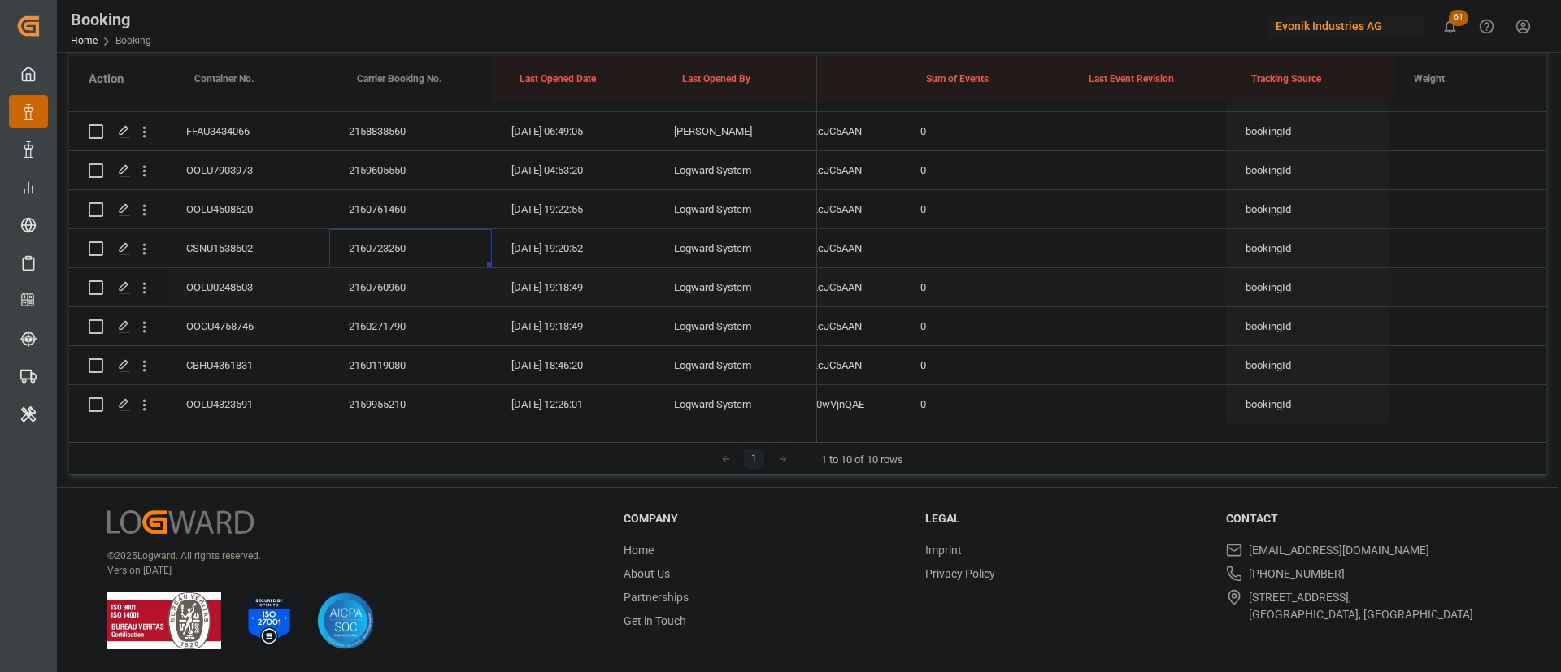
scroll to position [0, 13078]
click at [406, 290] on div "2160760960" at bounding box center [410, 287] width 163 height 38
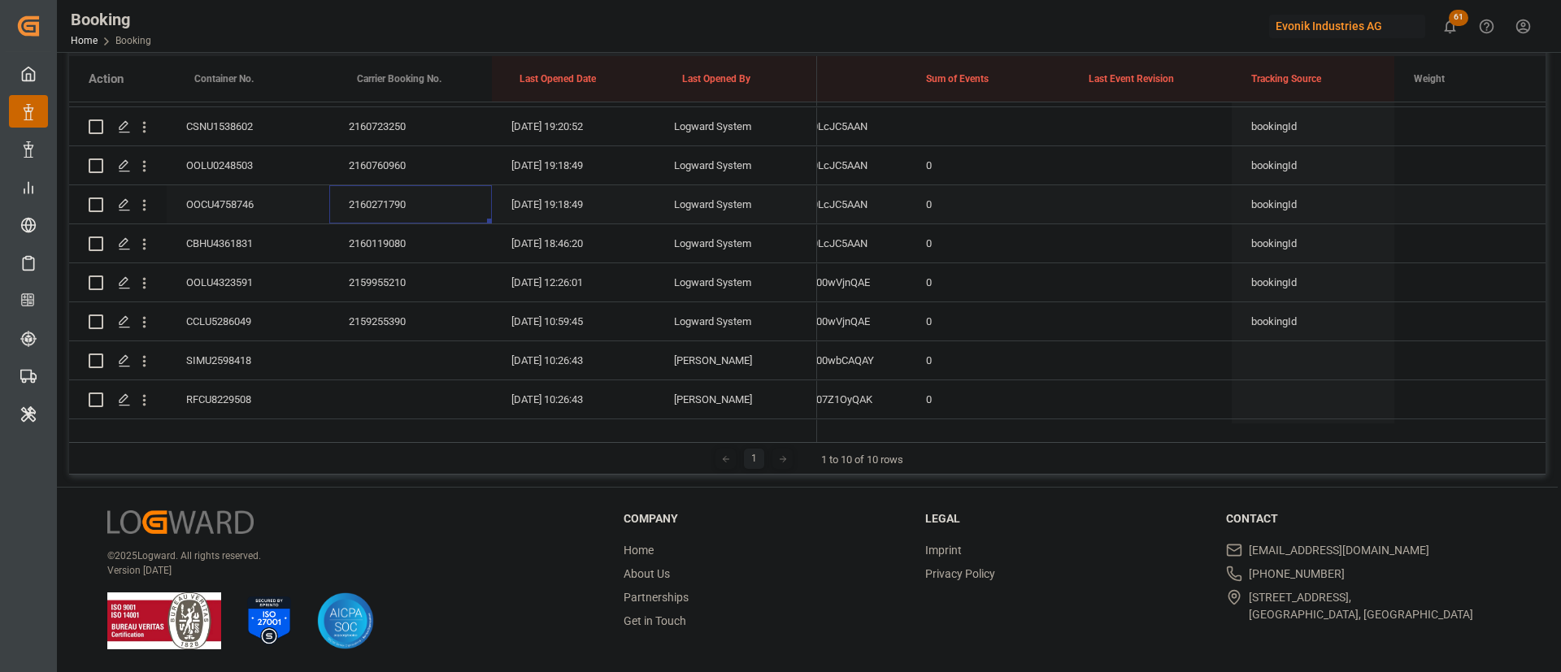
click at [415, 202] on div "2160271790" at bounding box center [410, 204] width 163 height 38
click at [389, 243] on div "2160119080" at bounding box center [410, 243] width 163 height 38
click at [386, 284] on div "2159955210" at bounding box center [410, 282] width 163 height 38
click at [371, 306] on div "2159255390" at bounding box center [410, 321] width 163 height 38
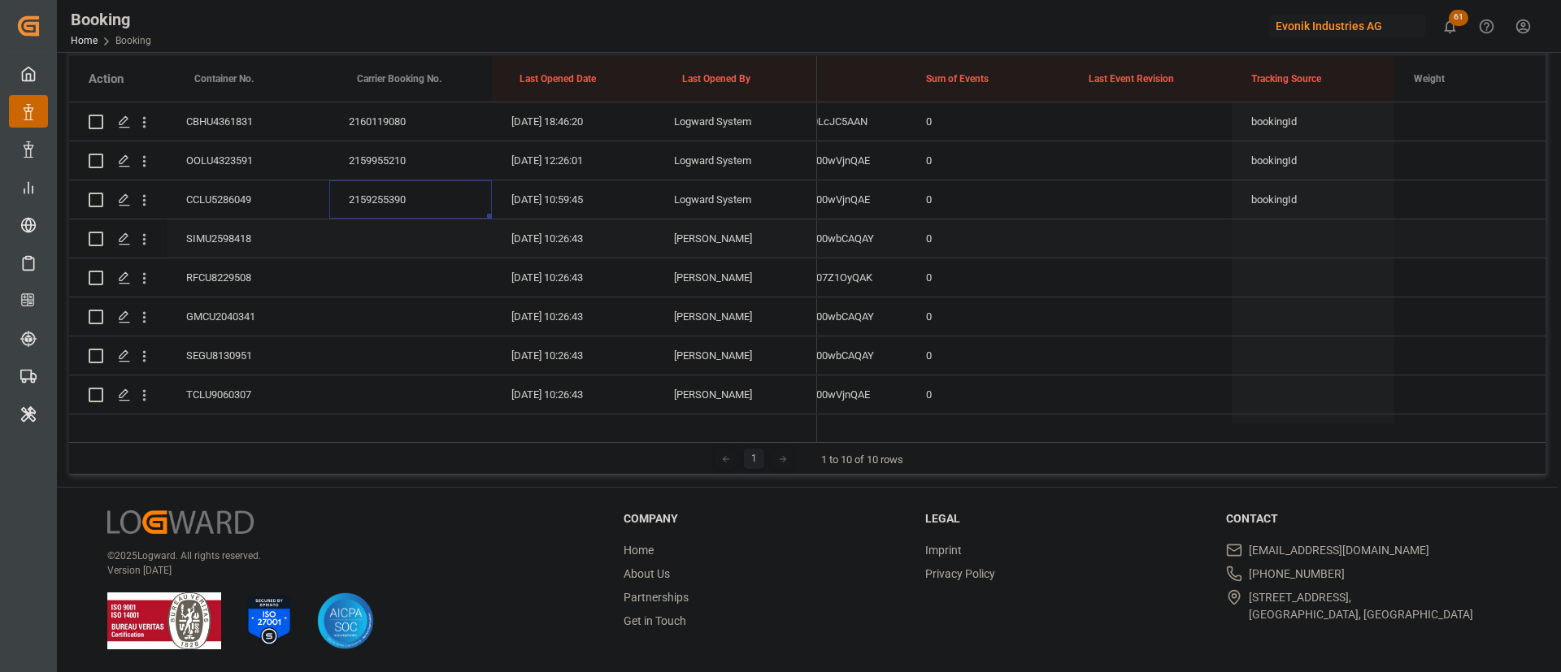
click at [242, 224] on div "SIMU2598418" at bounding box center [248, 238] width 163 height 38
click at [255, 271] on div "RFCU8229508" at bounding box center [248, 277] width 163 height 38
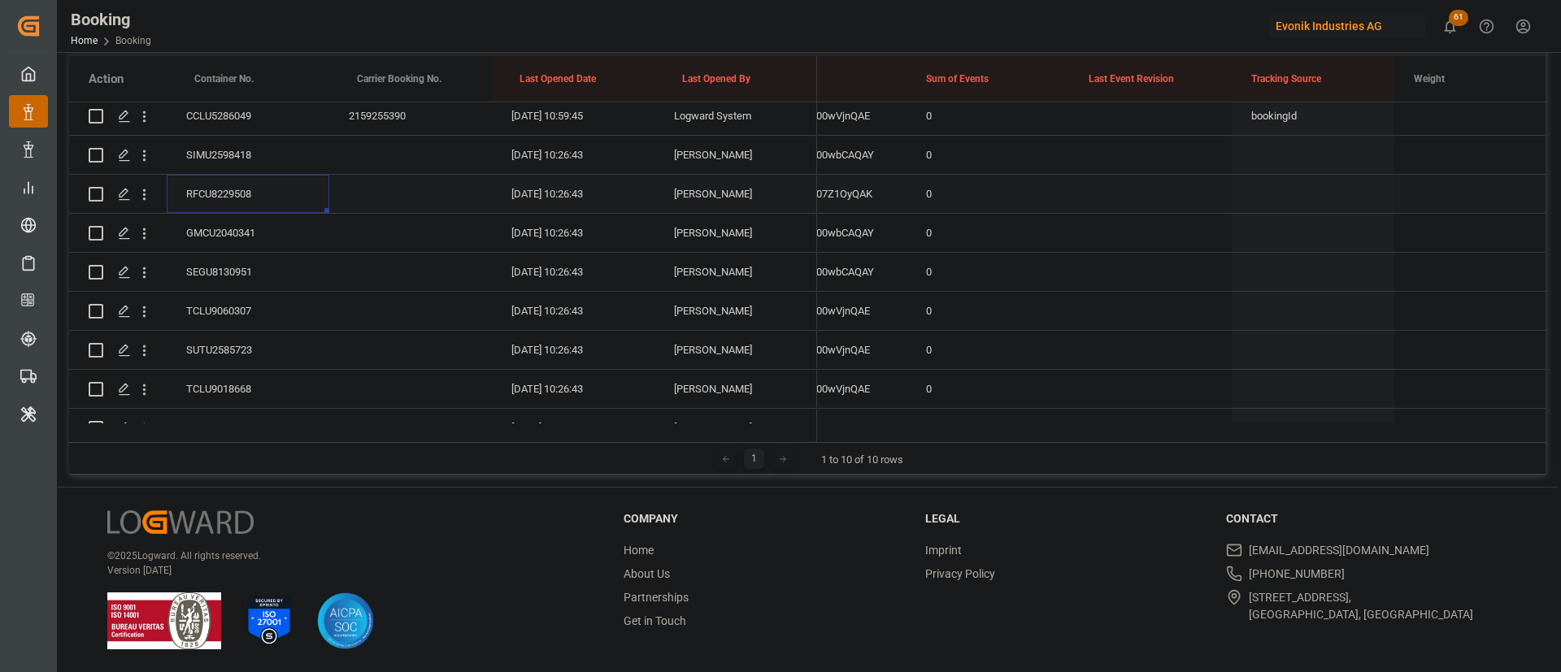
scroll to position [980, 0]
click at [273, 197] on div "GMCU2040341" at bounding box center [248, 195] width 163 height 38
click at [238, 250] on div "SEGU8130951" at bounding box center [248, 234] width 163 height 38
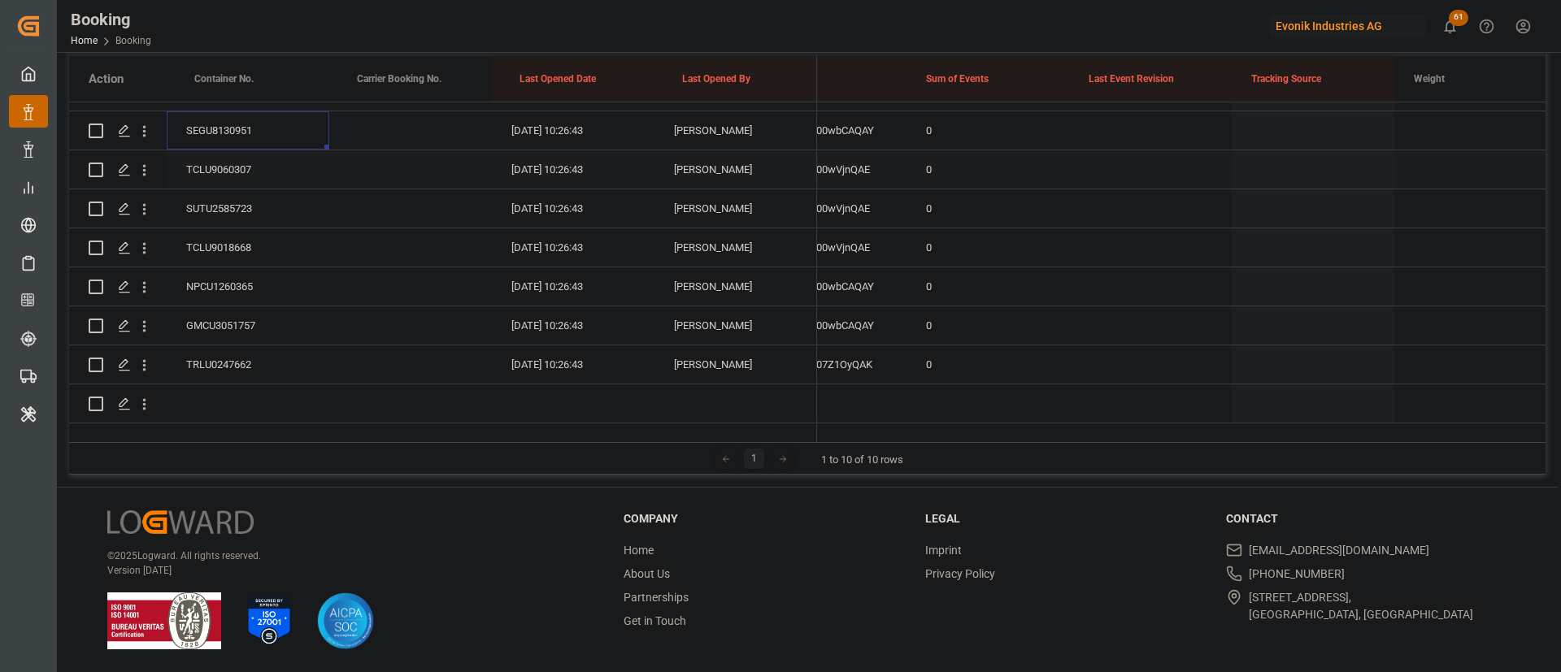
click at [262, 158] on div "TCLU9060307" at bounding box center [248, 169] width 163 height 38
click at [255, 189] on div "SUTU2585723" at bounding box center [248, 208] width 163 height 38
click at [239, 228] on div "TCLU9018668" at bounding box center [248, 247] width 163 height 38
click at [231, 274] on div "NPCU1260365" at bounding box center [248, 286] width 163 height 38
click at [241, 315] on div "GMCU3051757" at bounding box center [248, 325] width 163 height 38
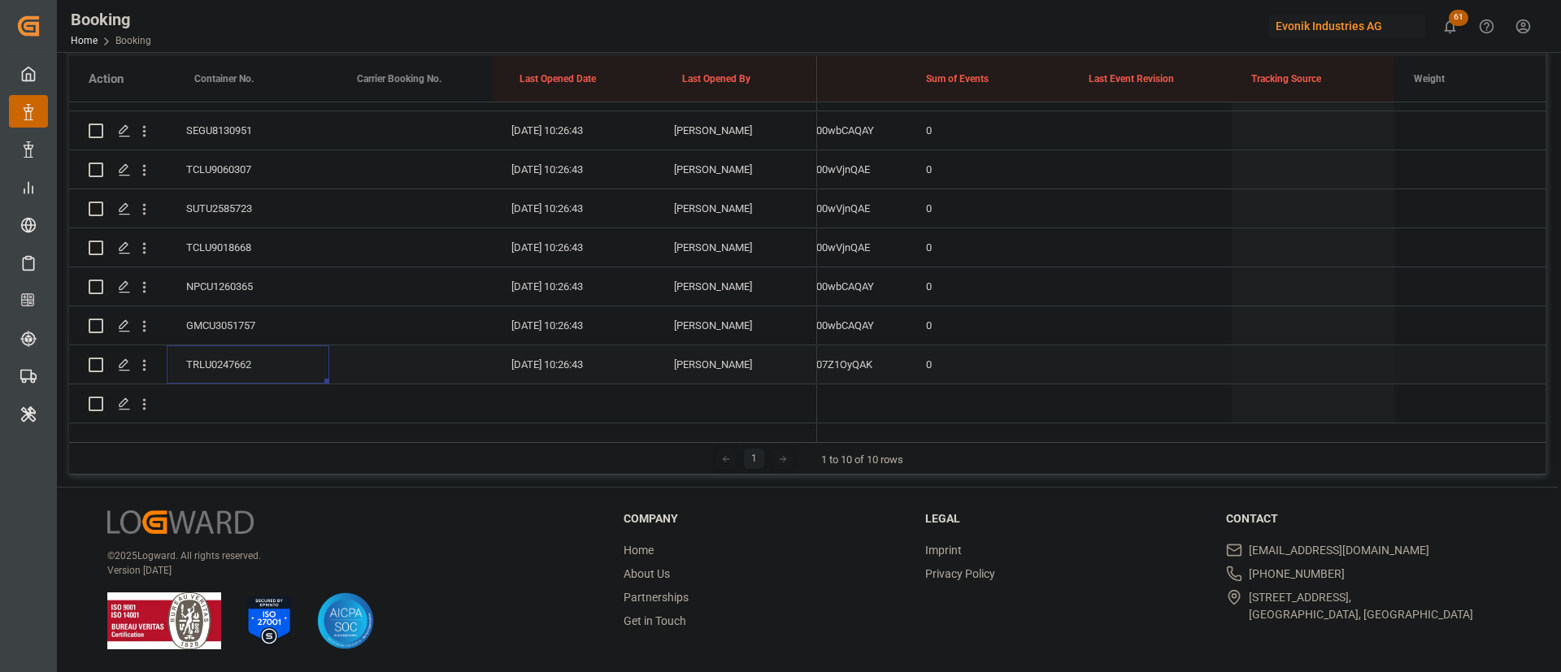
click at [256, 347] on div "TRLU0247662" at bounding box center [248, 364] width 163 height 38
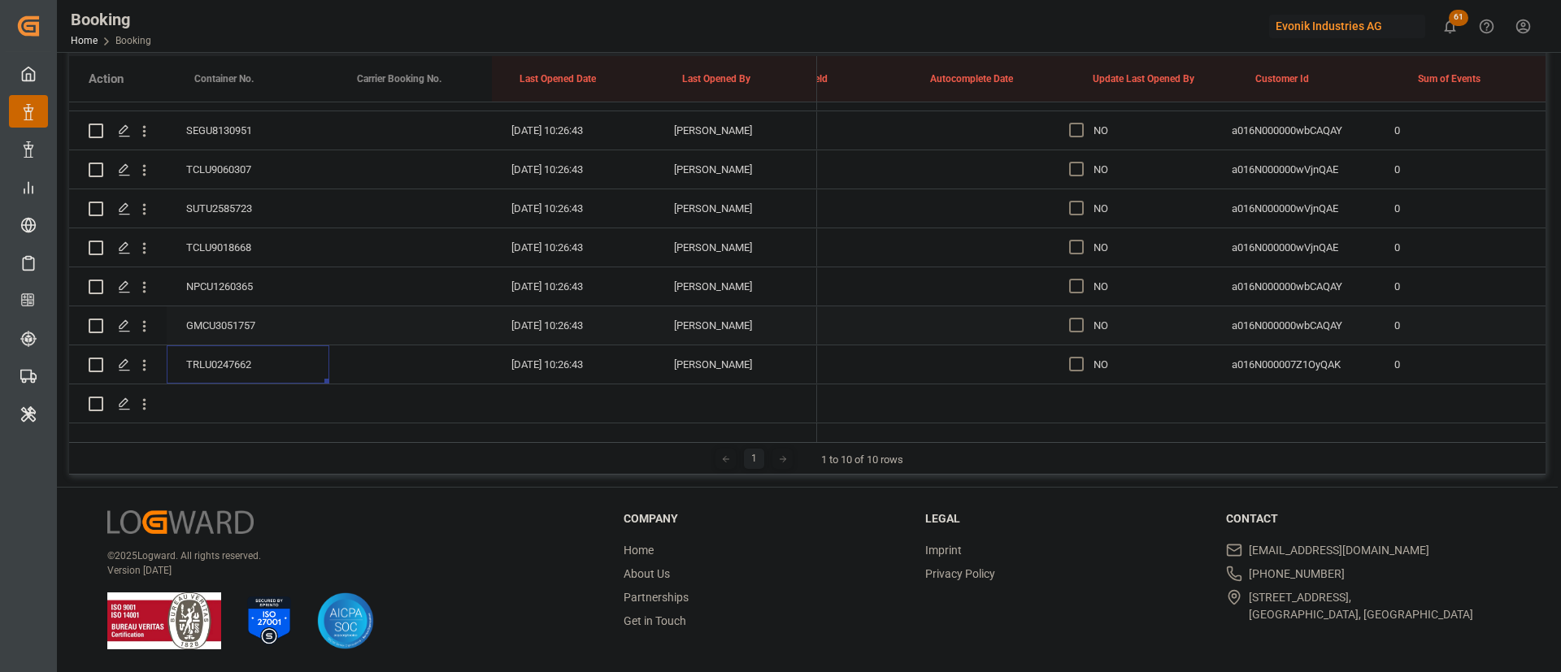
scroll to position [0, 12583]
click at [1102, 357] on span "Press SPACE to select this row." at bounding box center [1103, 364] width 15 height 15
click at [1108, 357] on input "Press SPACE to select this row." at bounding box center [1108, 357] width 0 height 0
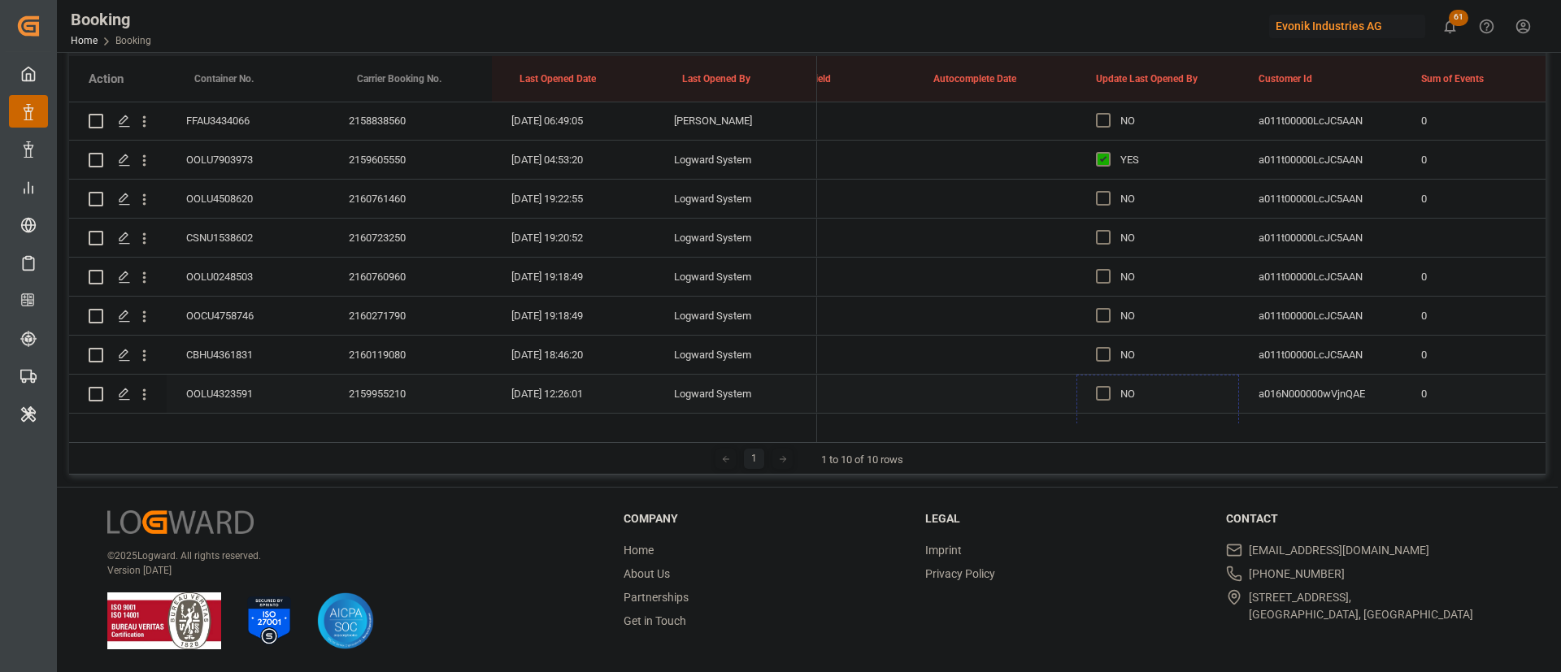
scroll to position [614, 0]
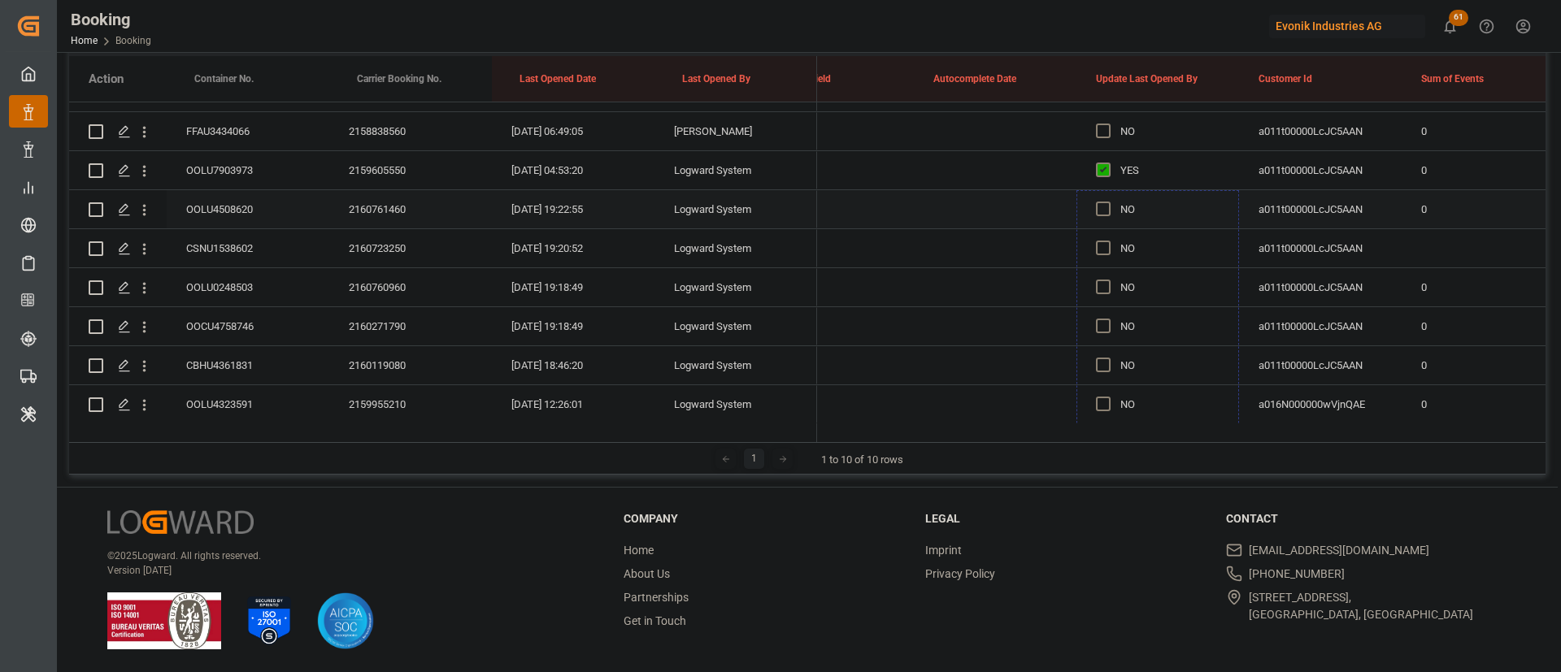
drag, startPoint x: 1236, startPoint y: 363, endPoint x: 1155, endPoint y: 203, distance: 179.6
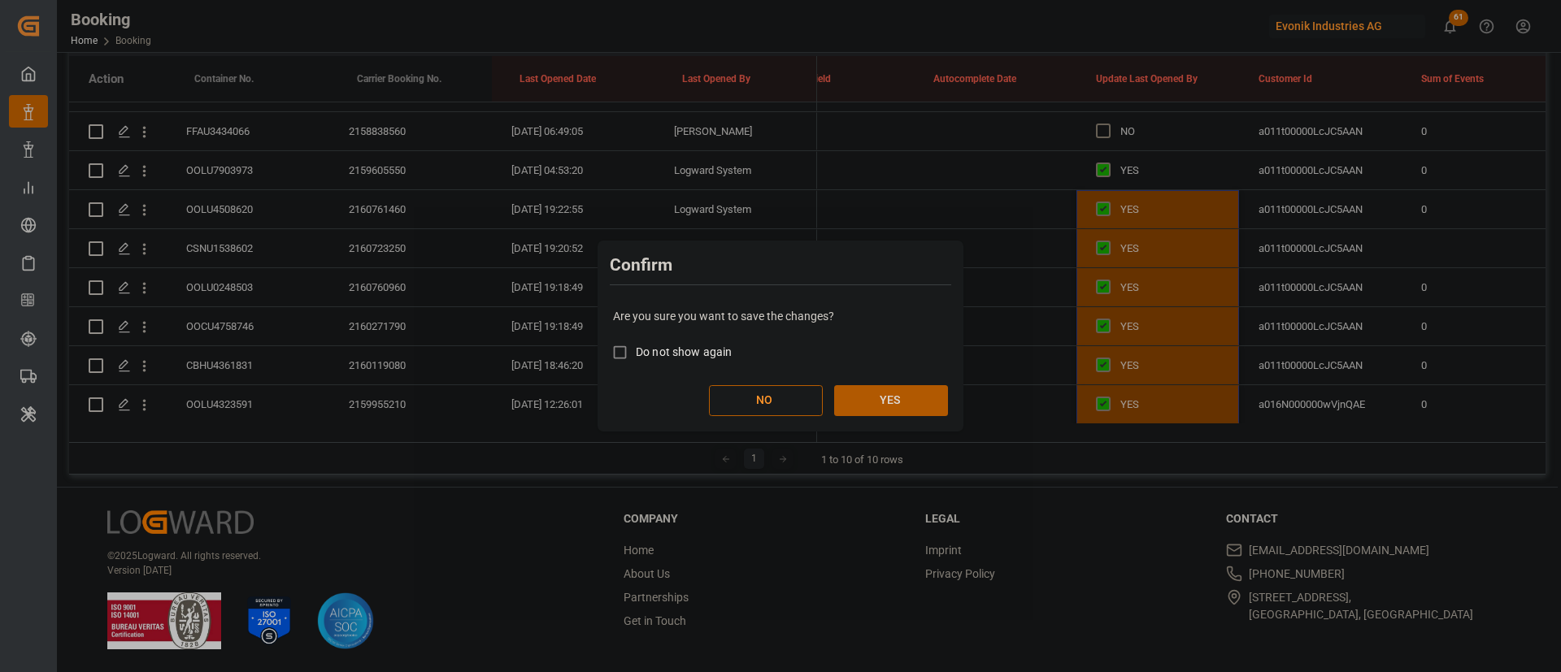
click at [915, 390] on button "YES" at bounding box center [891, 400] width 114 height 31
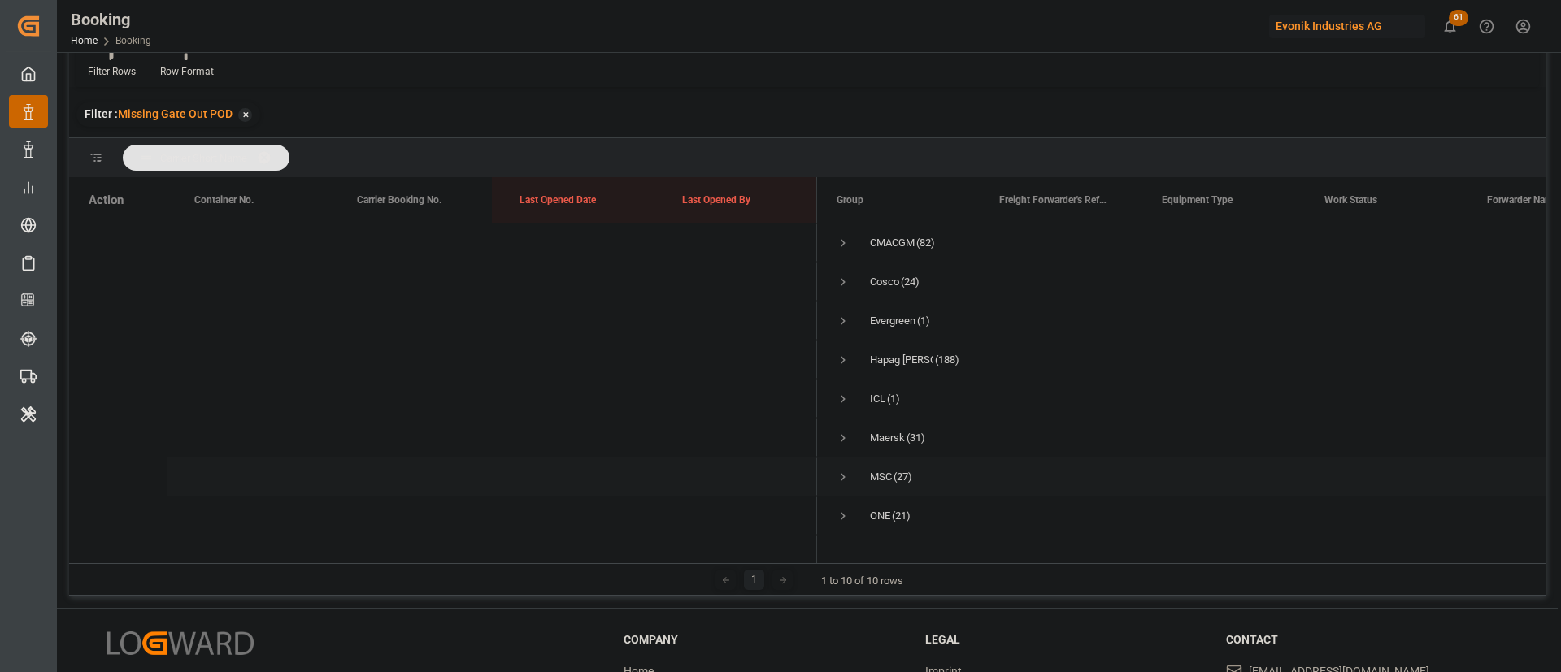
scroll to position [0, 0]
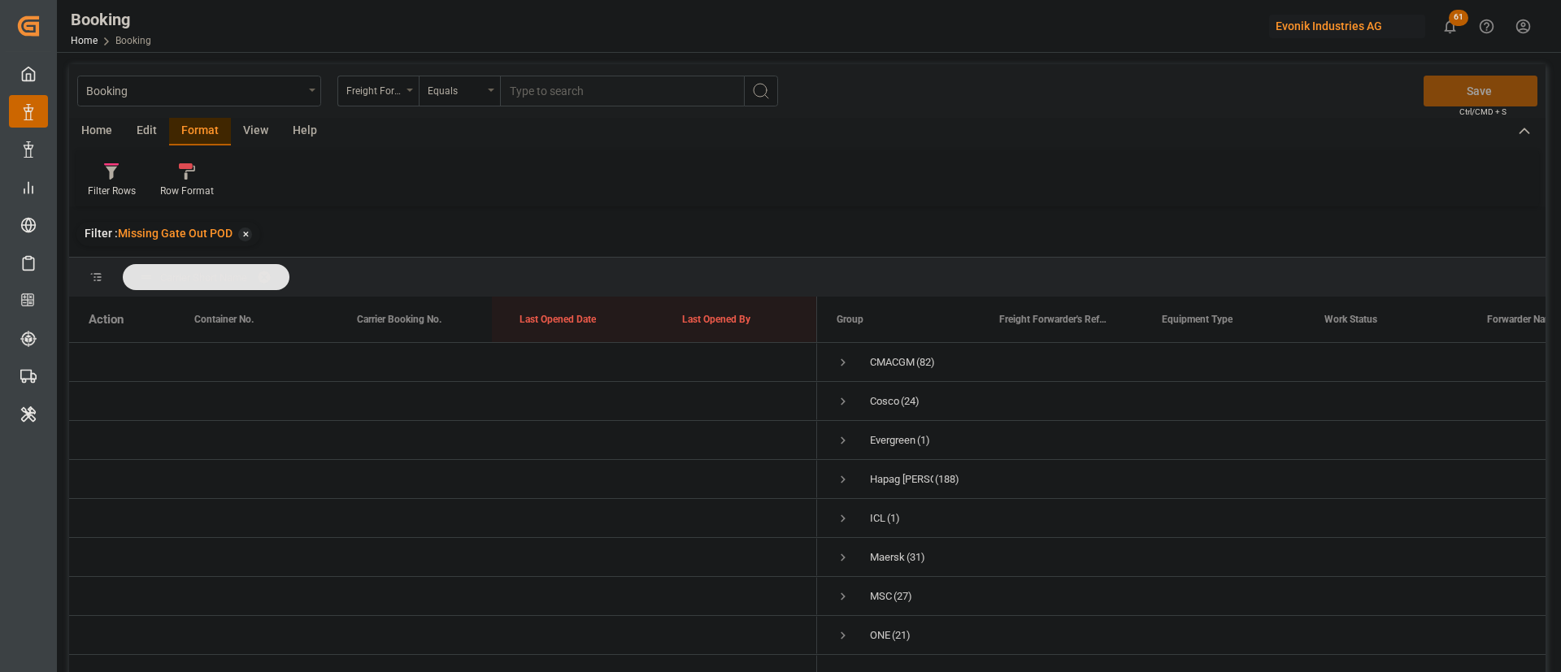
click at [271, 271] on span at bounding box center [270, 277] width 26 height 15
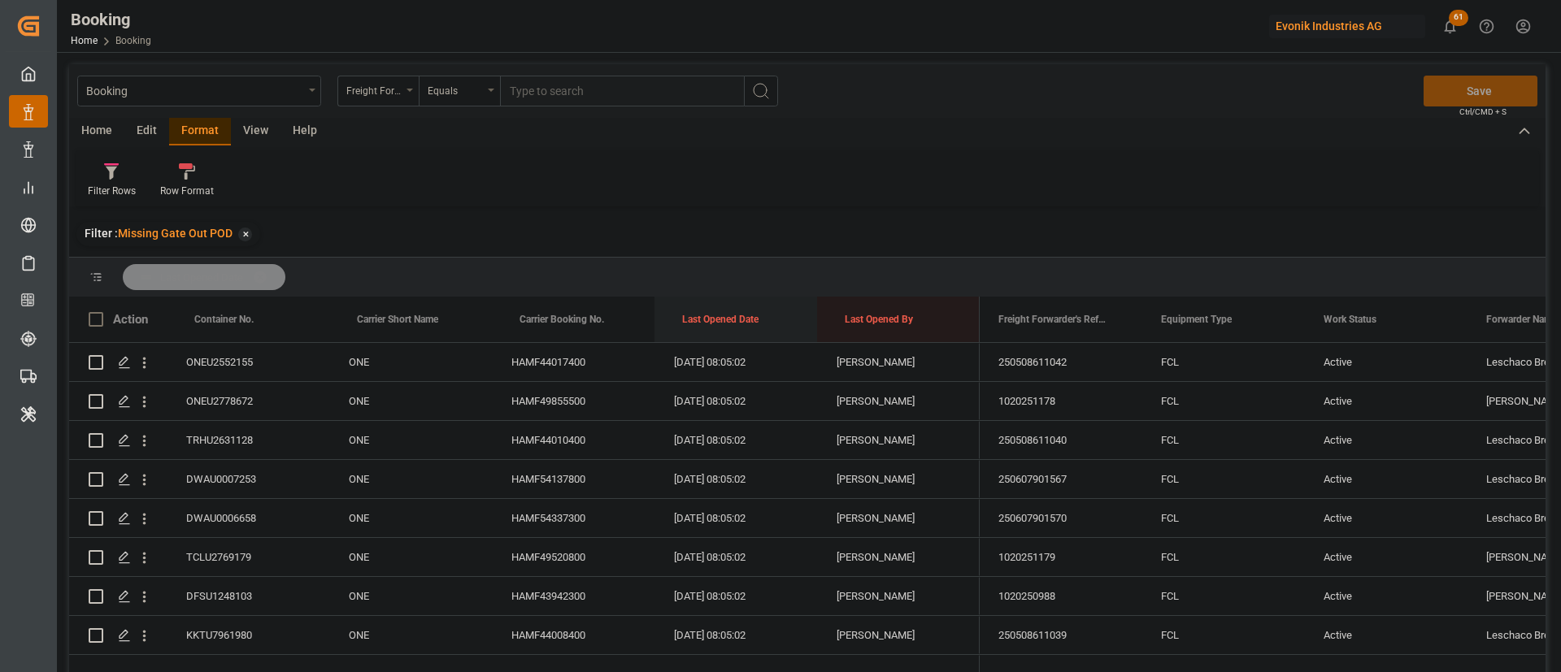
drag, startPoint x: 725, startPoint y: 311, endPoint x: 745, endPoint y: 282, distance: 35.6
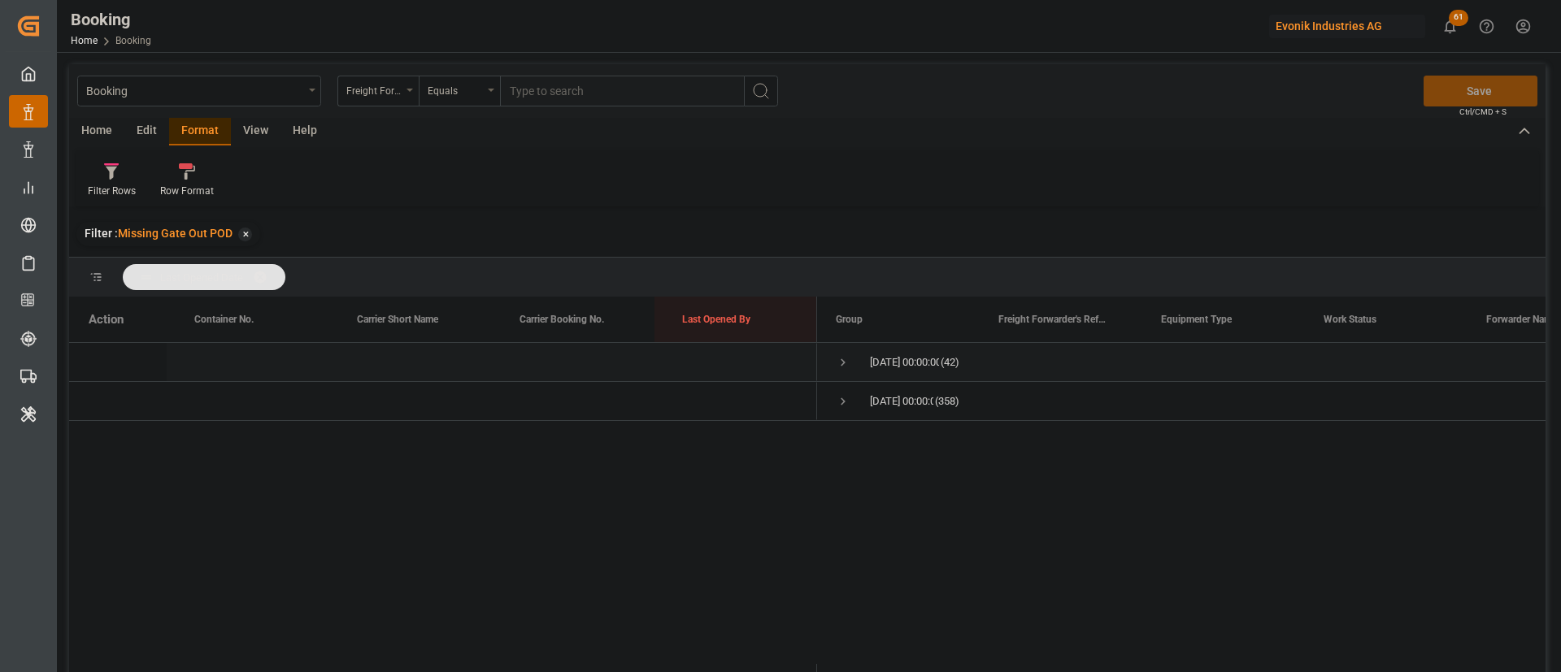
click at [845, 365] on span "Press SPACE to select this row." at bounding box center [843, 362] width 15 height 15
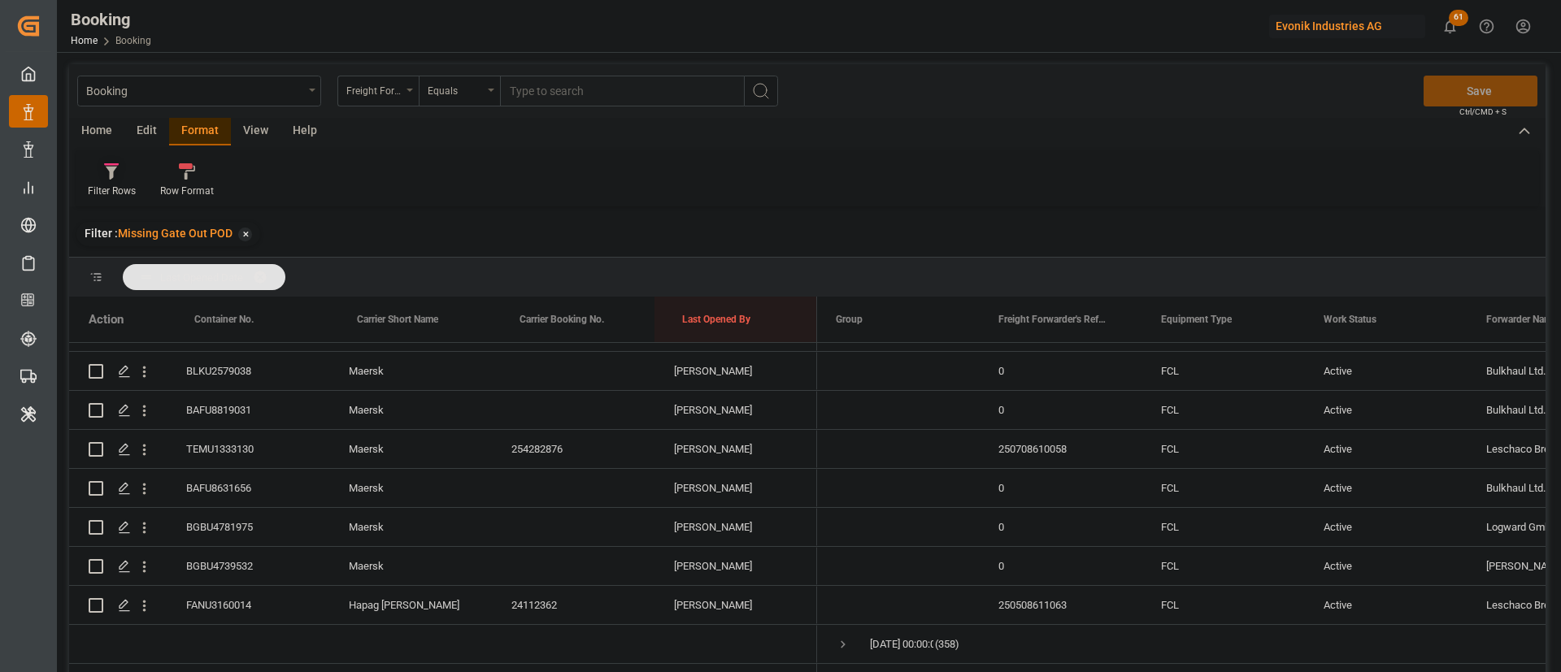
click at [103, 165] on div at bounding box center [112, 171] width 48 height 17
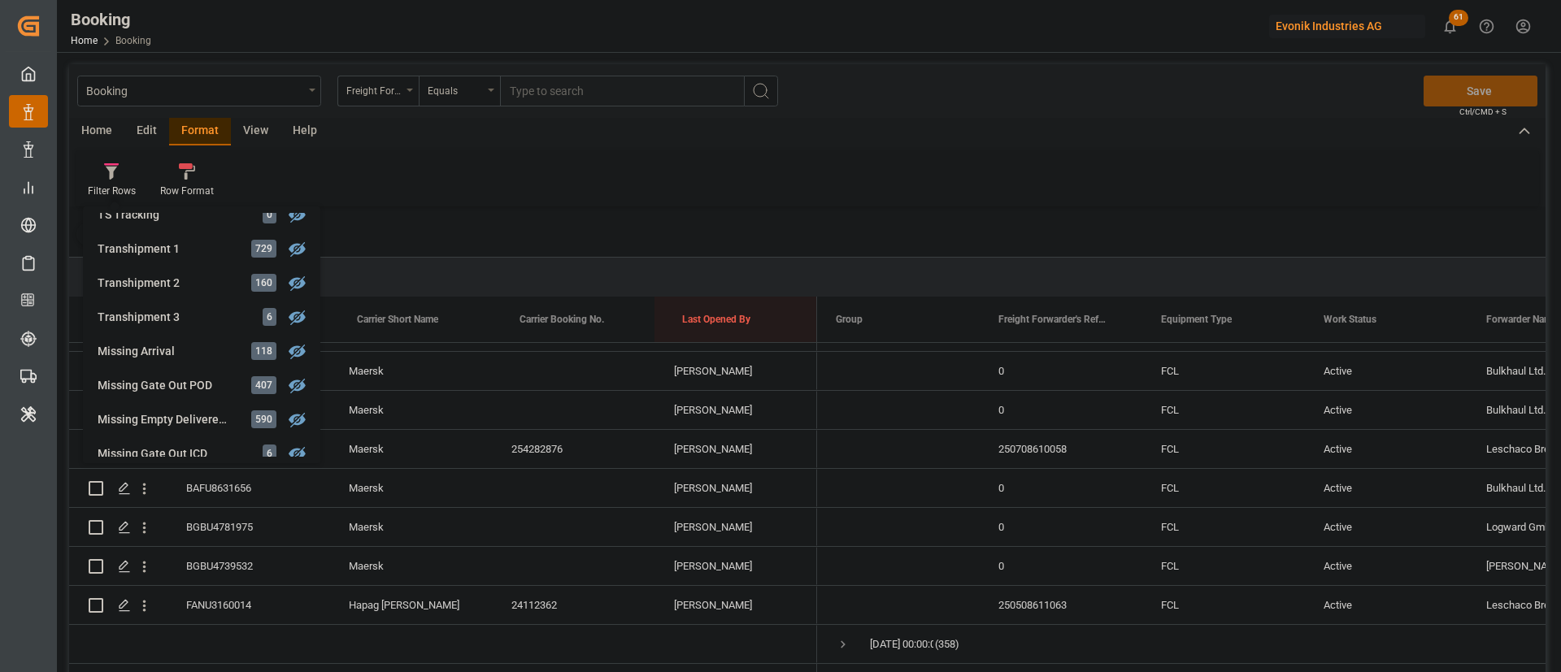
scroll to position [616, 0]
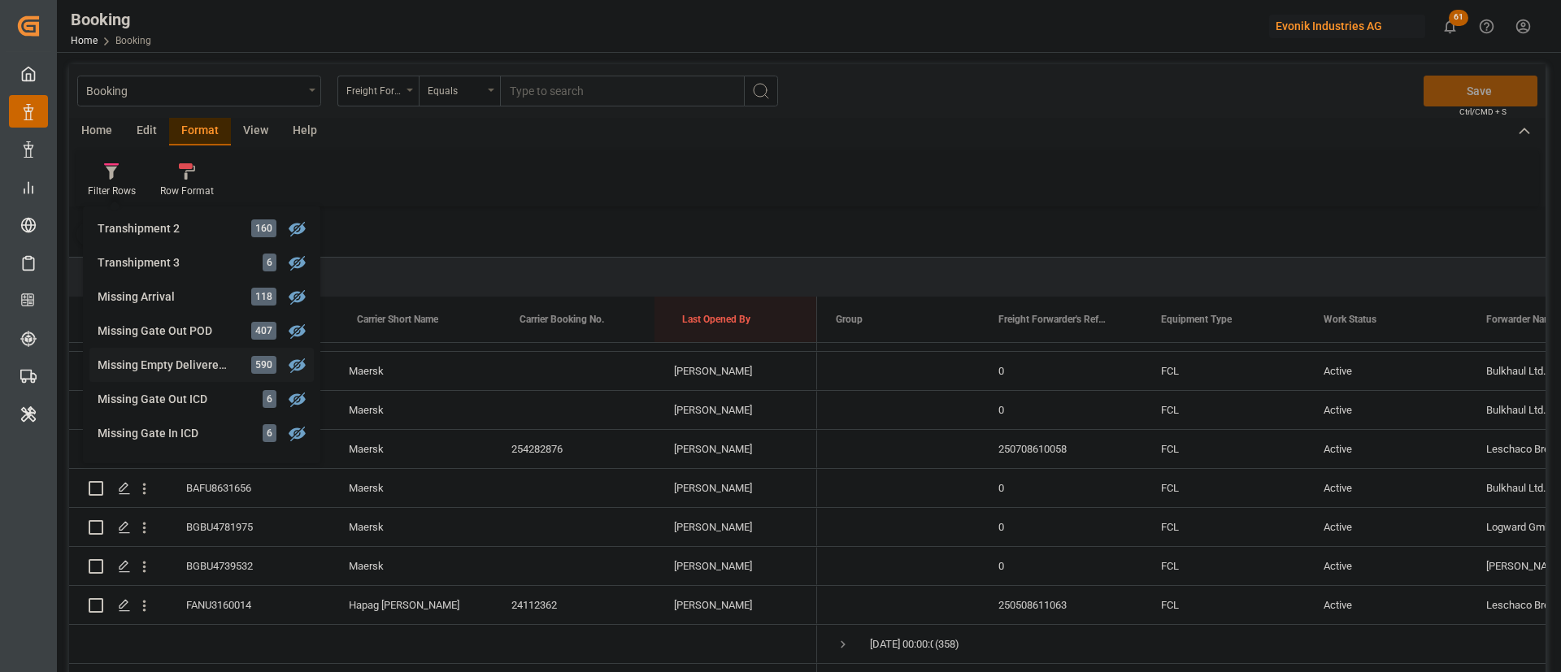
click at [181, 357] on div "Missing Empty Delivered Depot" at bounding box center [169, 365] width 142 height 17
